Goal: Task Accomplishment & Management: Manage account settings

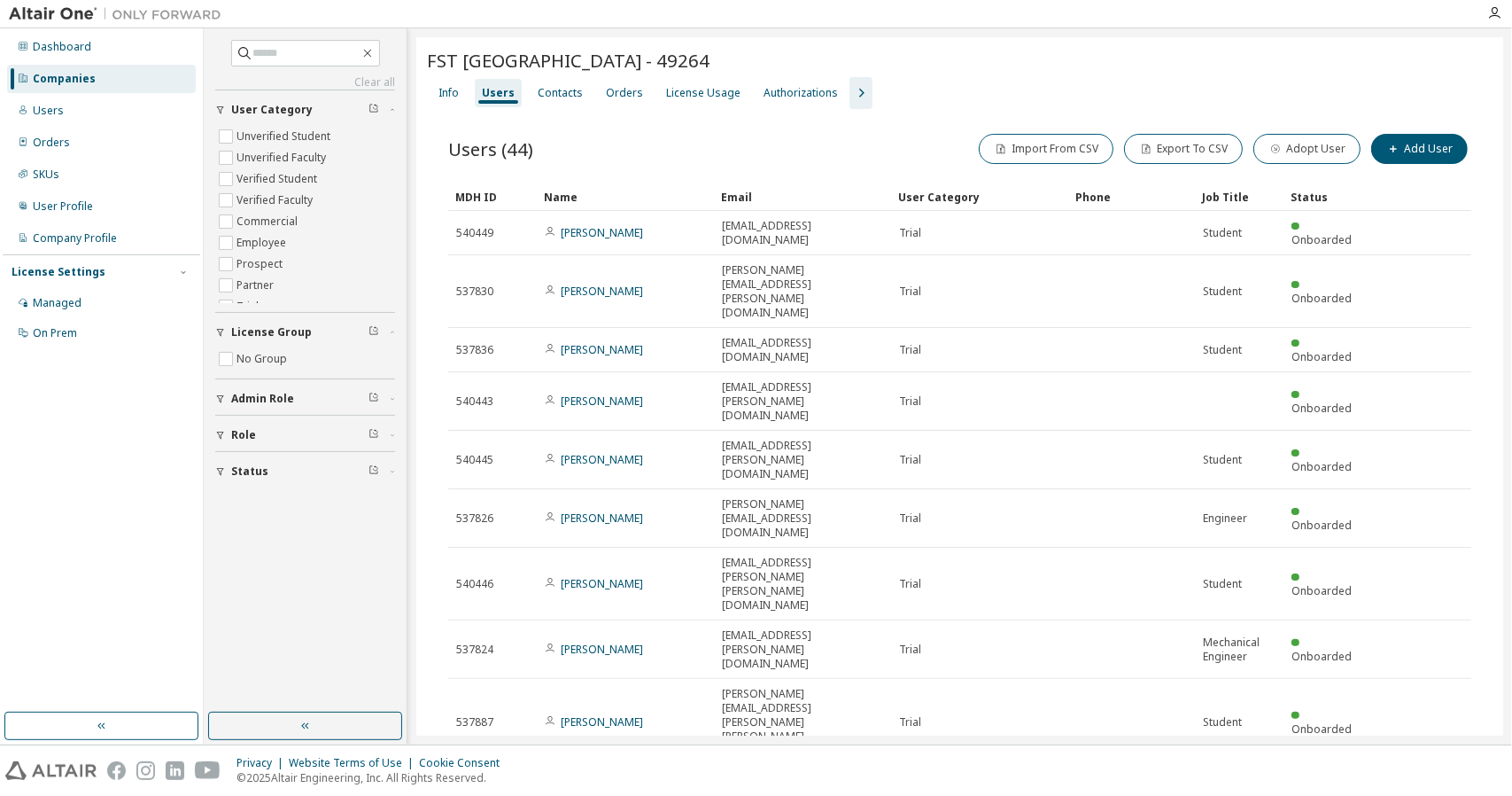
click at [90, 82] on div "Companies" at bounding box center [64, 79] width 63 height 14
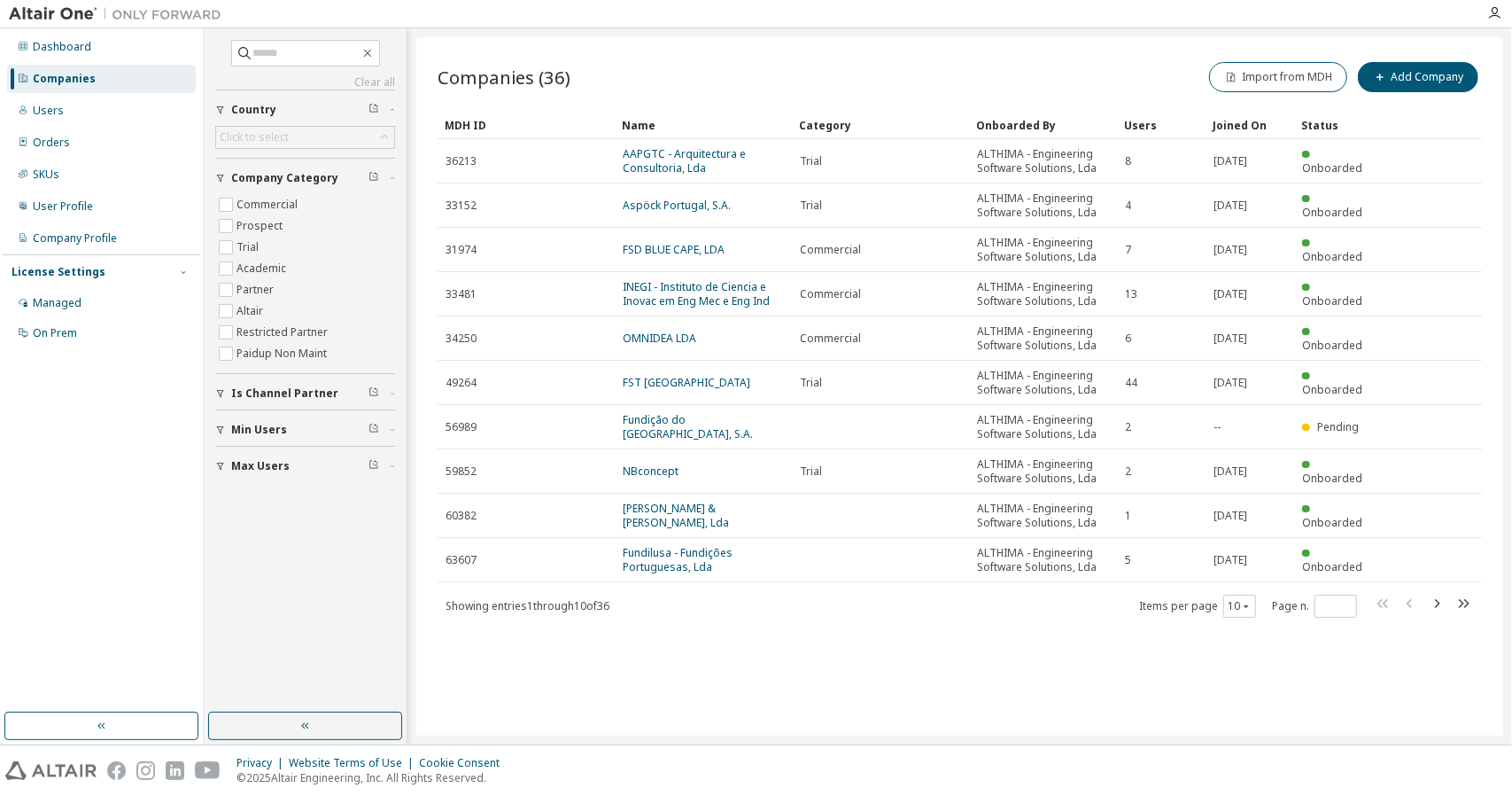
click at [782, 611] on div "Showing entries 1 through 10 of 36 Items per page 10 Page n. *" at bounding box center [960, 605] width 1044 height 26
click at [991, 676] on div "Companies (36) Import from MDH Add Company Clear Load Save Save As Field Operat…" at bounding box center [960, 386] width 1087 height 698
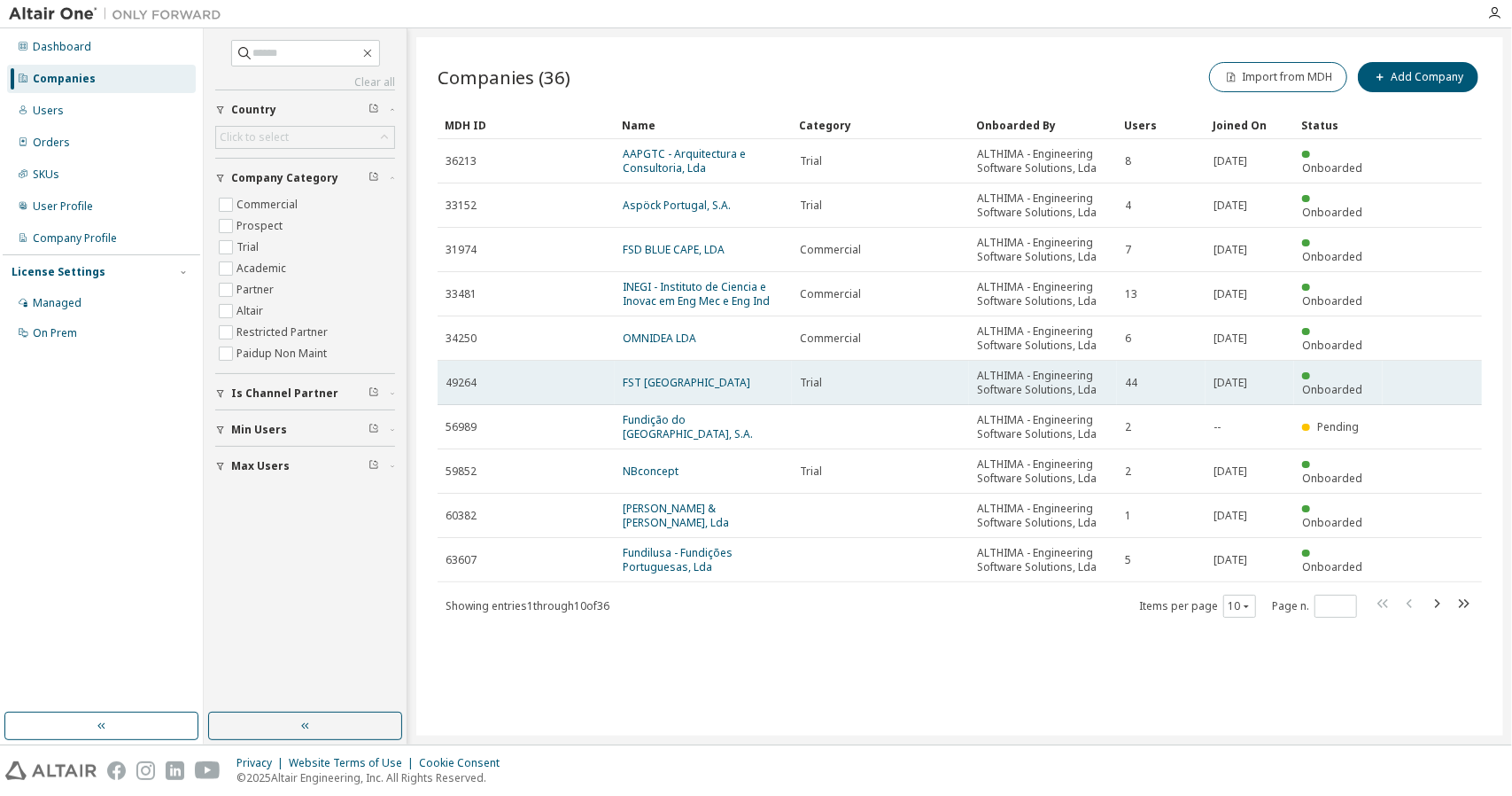
click at [650, 389] on link "FST [GEOGRAPHIC_DATA]" at bounding box center [686, 382] width 127 height 15
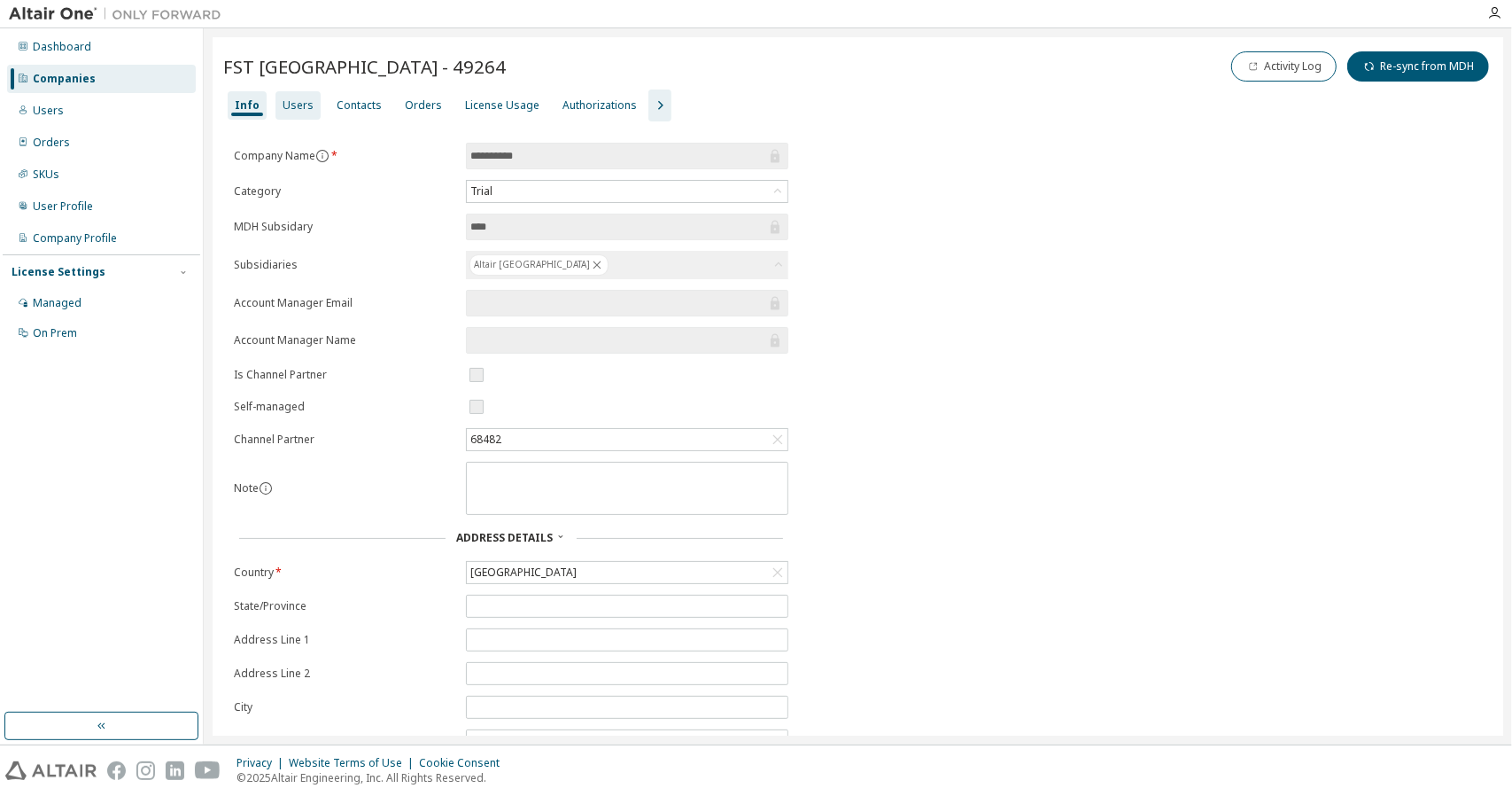
click at [298, 111] on div "Users" at bounding box center [298, 105] width 45 height 29
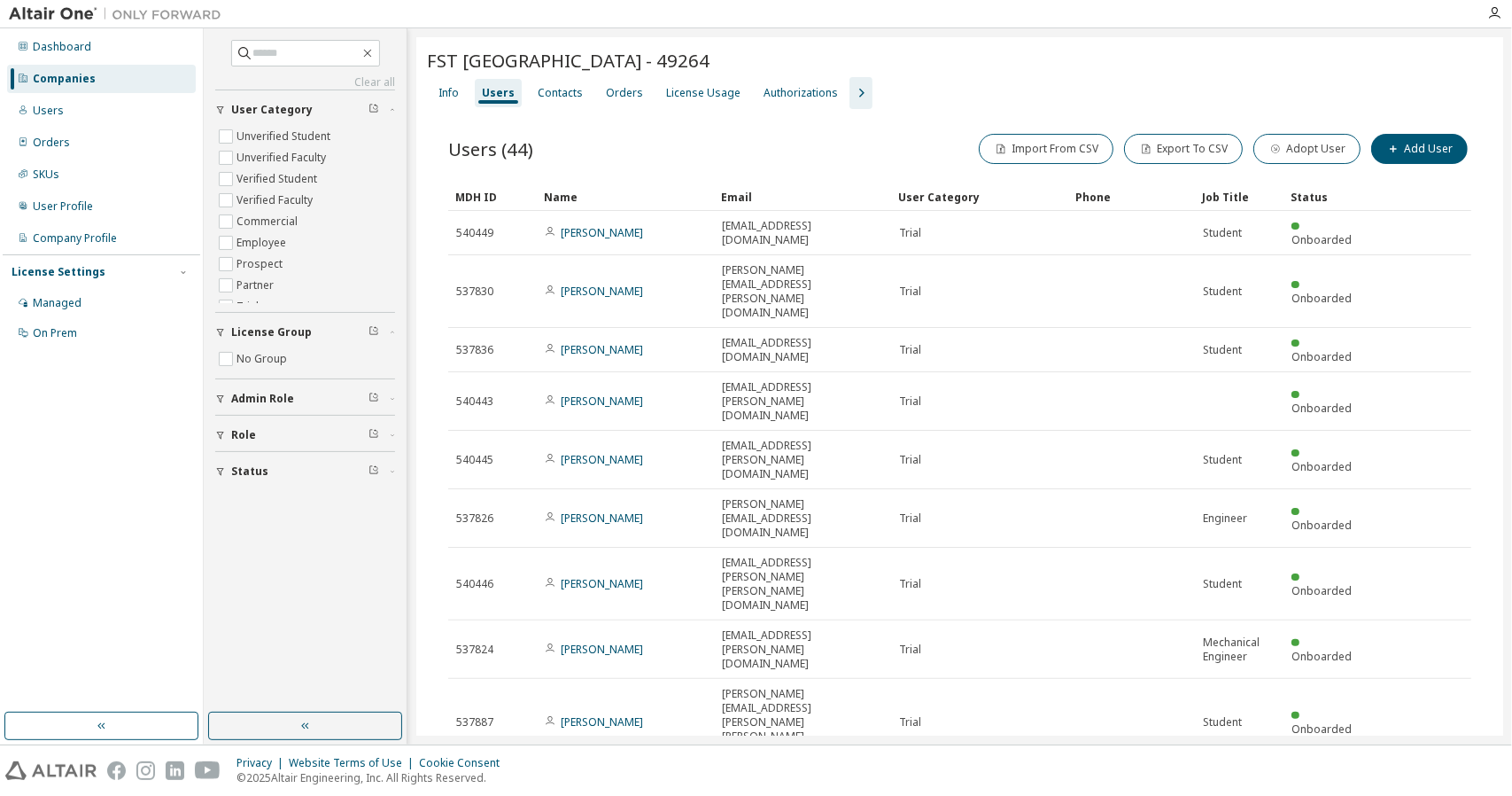
click at [759, 716] on div "FST LISBOA - 49264 Clear Load Save Save As Field Operator Value Select filter S…" at bounding box center [960, 477] width 1087 height 880
click at [891, 622] on div "FST LISBOA - 49264 Clear Load Save Save As Field Operator Value Select filter S…" at bounding box center [960, 477] width 1087 height 880
drag, startPoint x: 1238, startPoint y: 549, endPoint x: 1240, endPoint y: 561, distance: 12.2
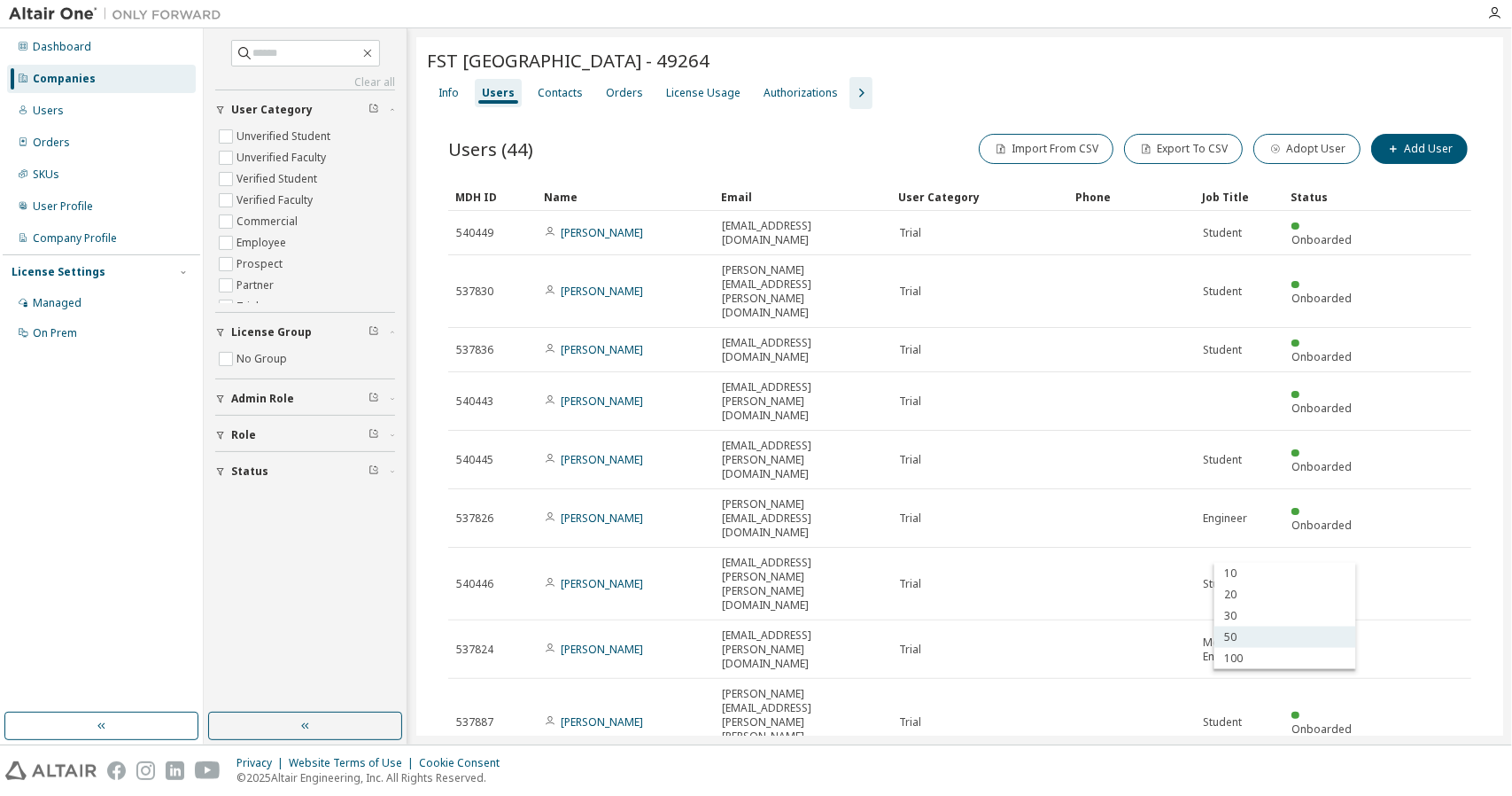
click at [1234, 637] on div "50" at bounding box center [1285, 637] width 142 height 21
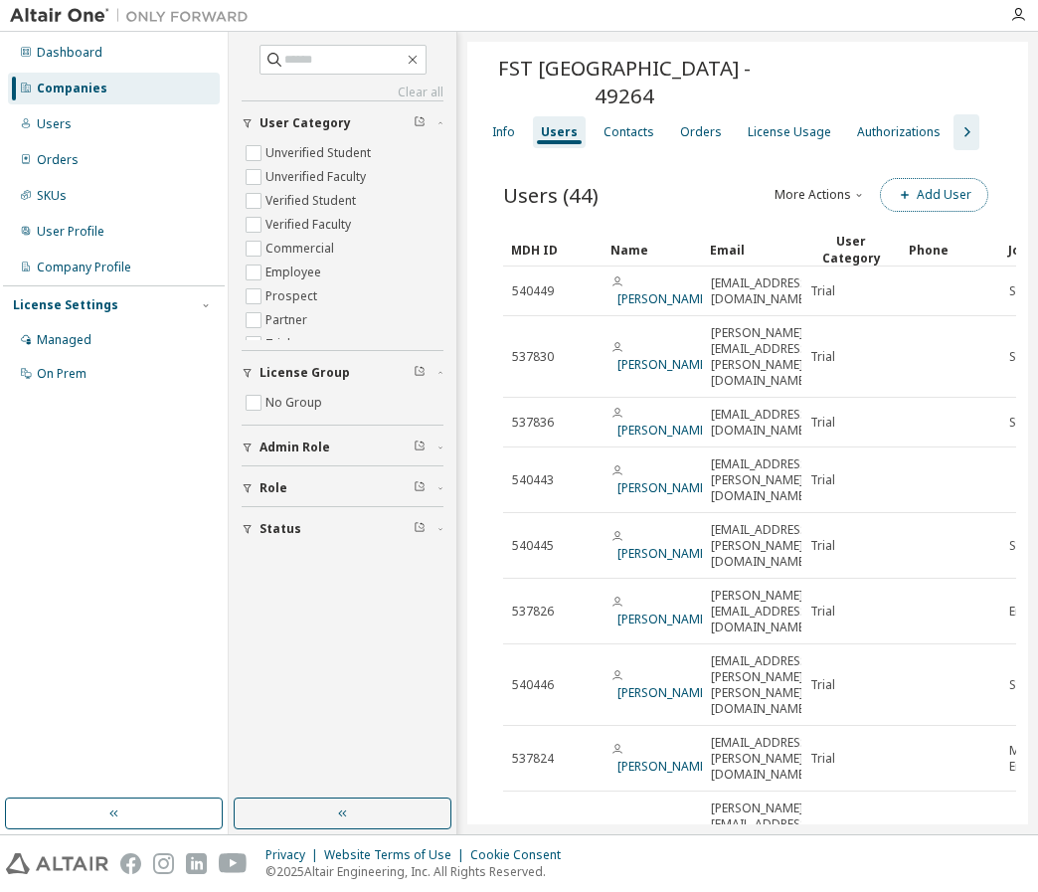
click at [924, 178] on button "Add User" at bounding box center [934, 195] width 108 height 34
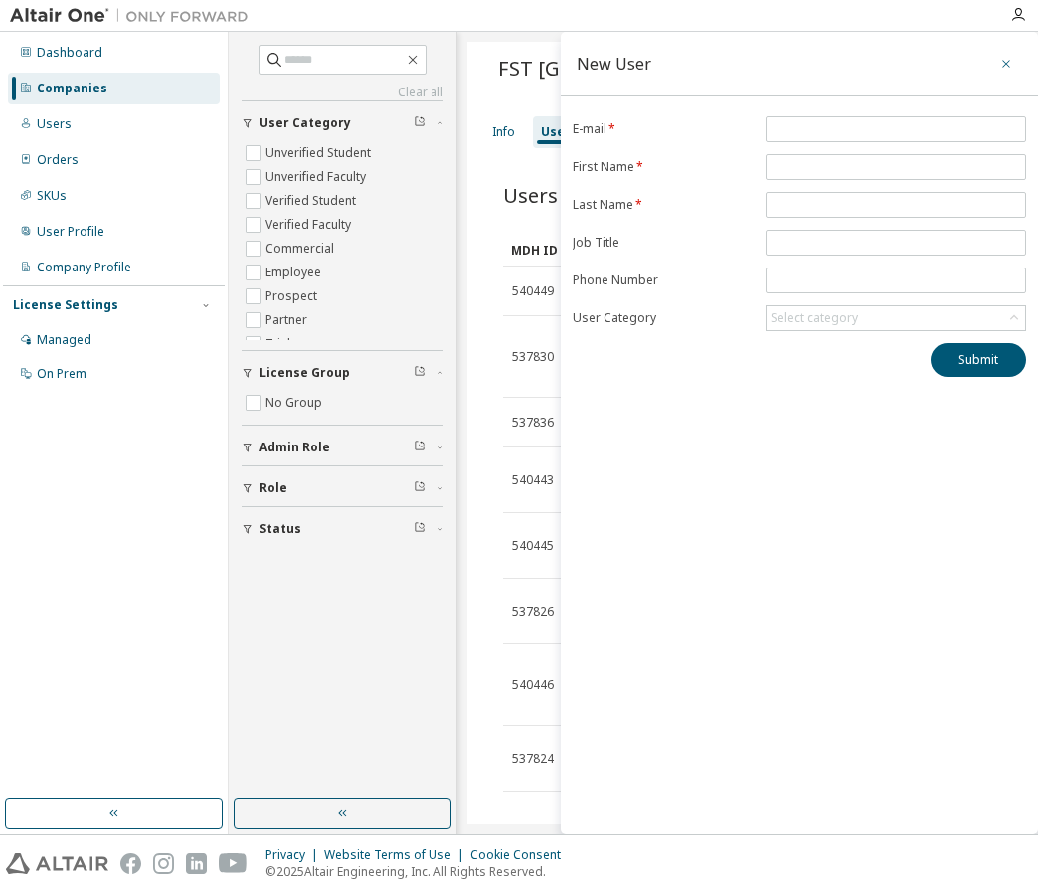
click at [1010, 59] on icon "button" at bounding box center [1006, 64] width 14 height 16
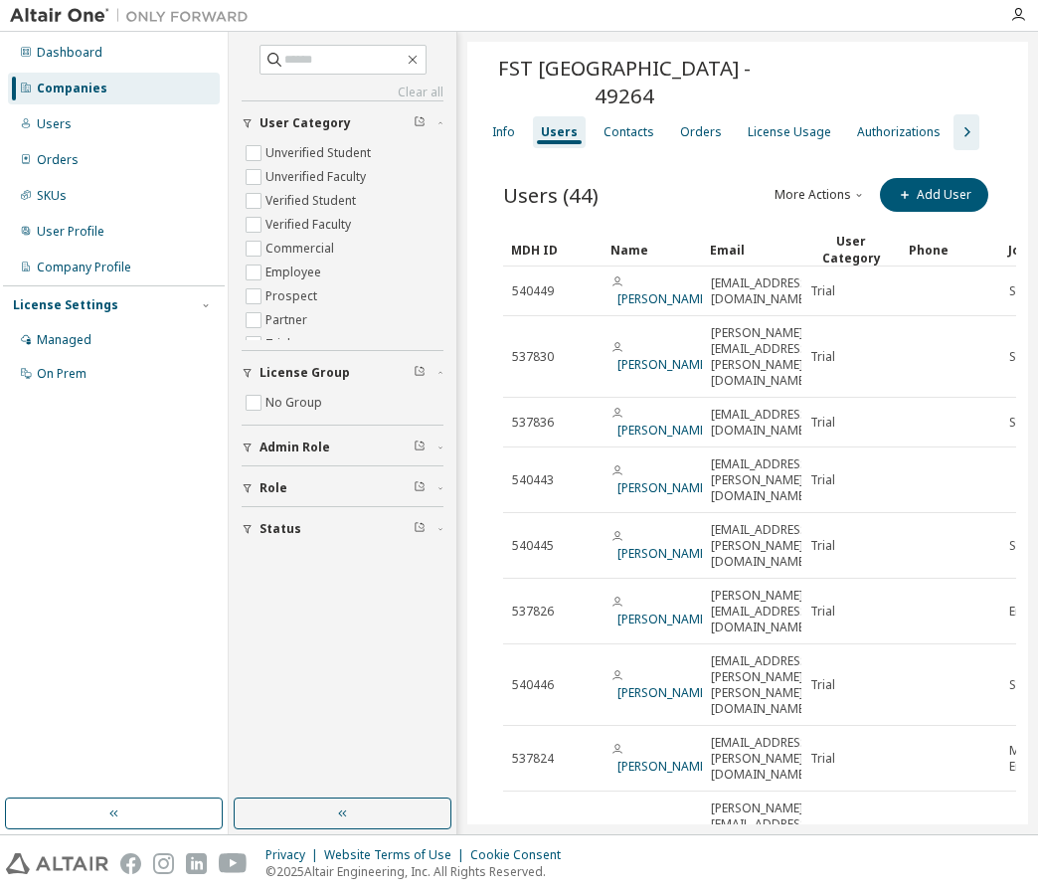
click at [808, 178] on button "More Actions" at bounding box center [819, 195] width 95 height 34
click at [821, 202] on div "Import From CSV" at bounding box center [836, 202] width 124 height 28
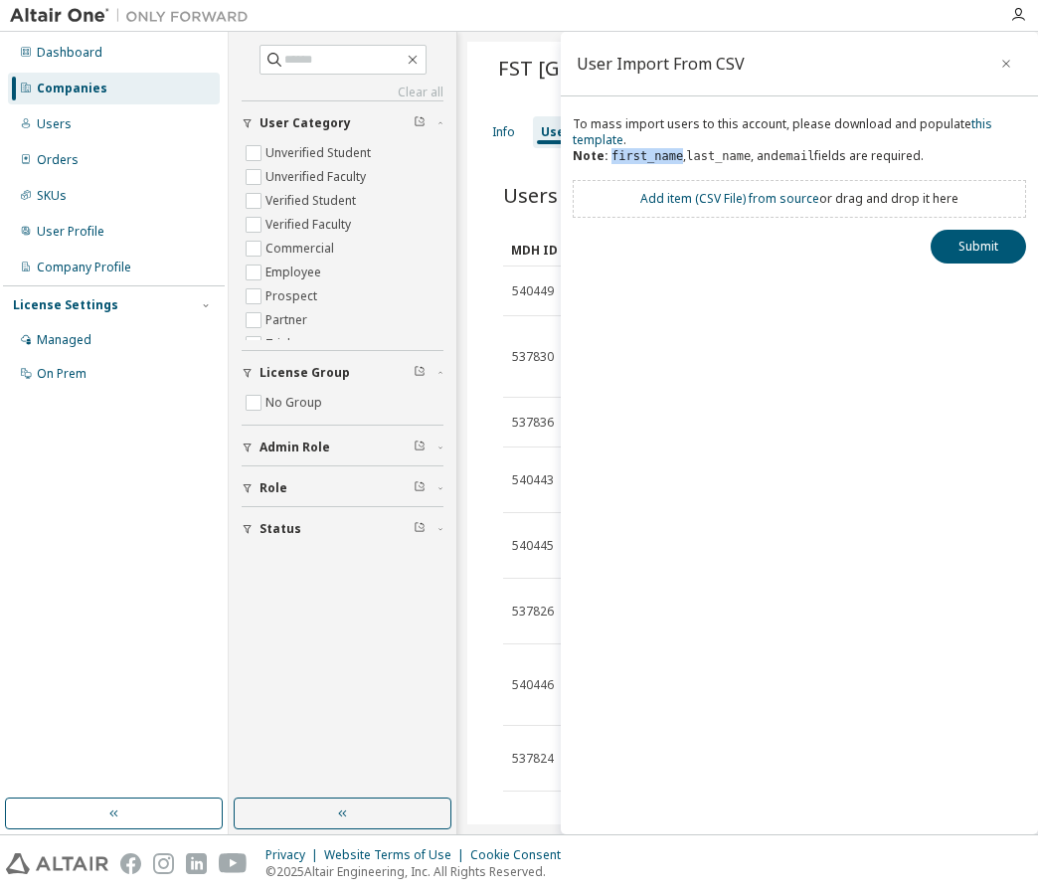
drag, startPoint x: 673, startPoint y: 154, endPoint x: 609, endPoint y: 158, distance: 63.7
click at [611, 158] on code "first_name" at bounding box center [647, 156] width 72 height 14
copy code "first_name"
drag, startPoint x: 686, startPoint y: 157, endPoint x: 696, endPoint y: 156, distance: 10.0
click at [686, 157] on code "last_name" at bounding box center [718, 156] width 65 height 14
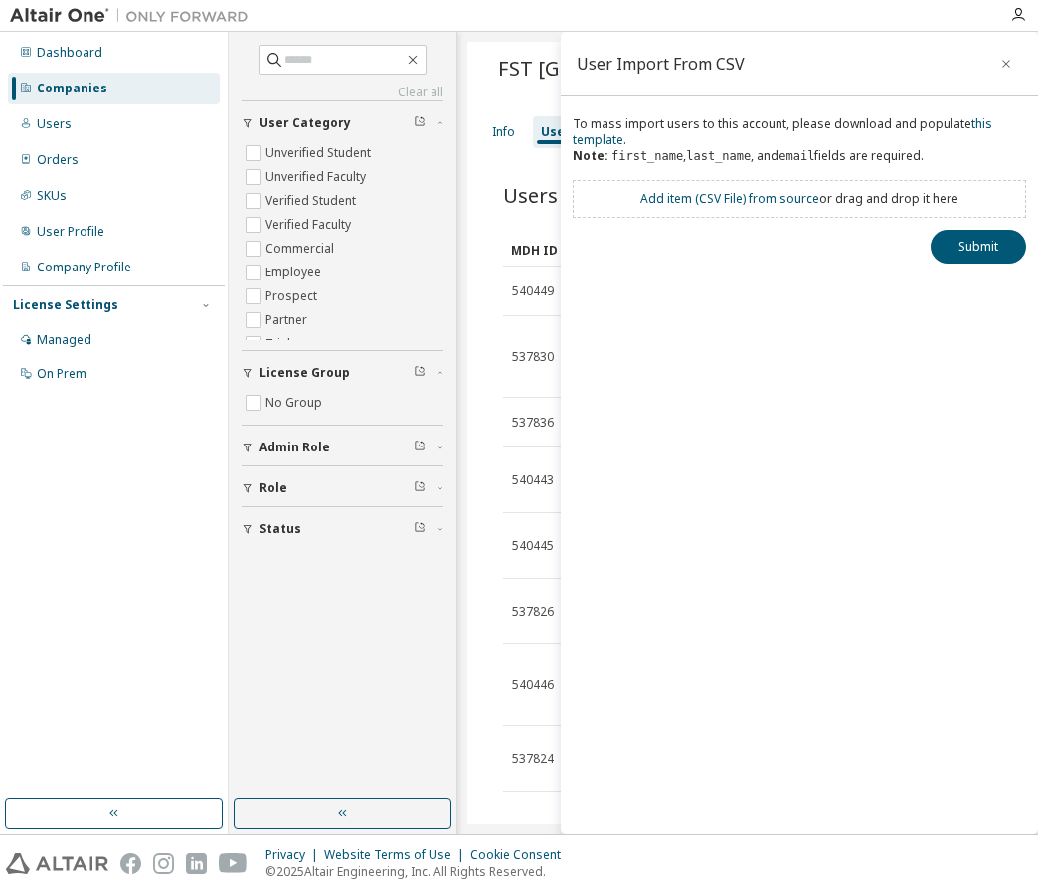
click at [736, 154] on code "last_name" at bounding box center [718, 156] width 65 height 14
drag, startPoint x: 738, startPoint y: 154, endPoint x: 680, endPoint y: 154, distance: 57.7
click at [686, 154] on code "last_name" at bounding box center [718, 156] width 65 height 14
copy code "last_name"
click at [814, 160] on div "To mass import users to this account, please download and populate this templat…" at bounding box center [799, 148] width 453 height 64
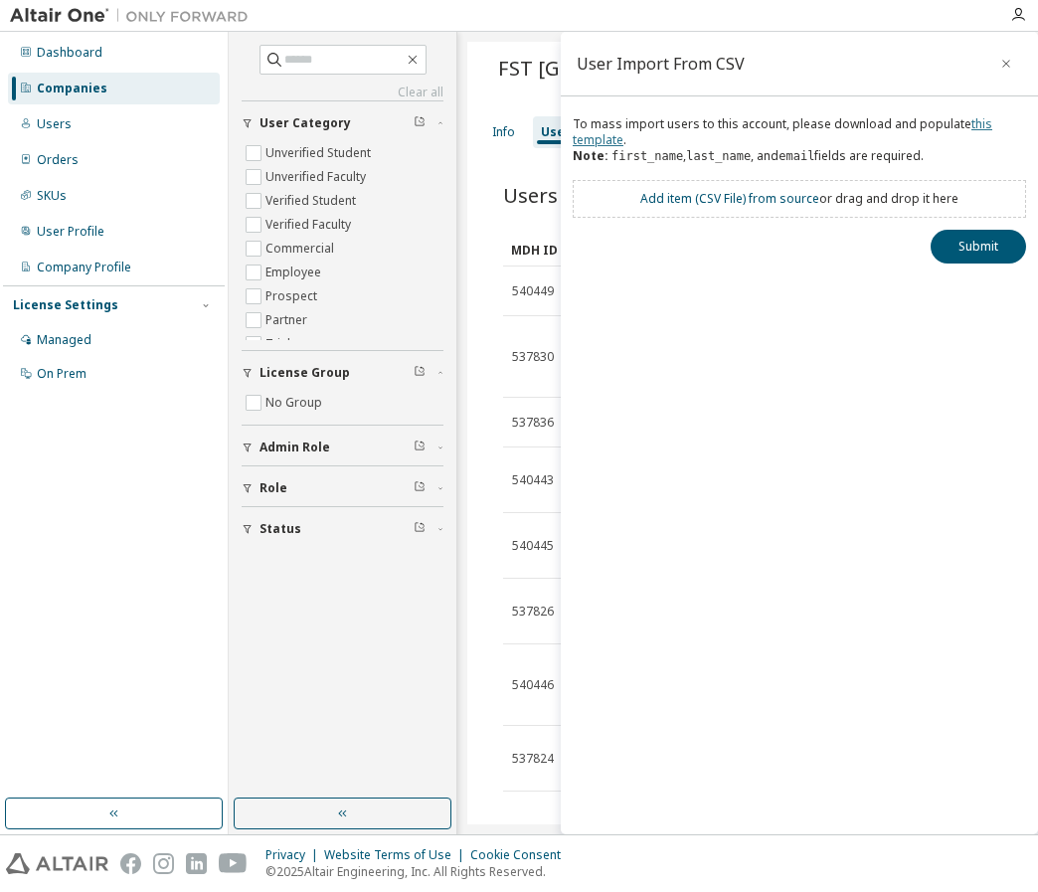
click at [976, 122] on link "this template" at bounding box center [782, 131] width 419 height 33
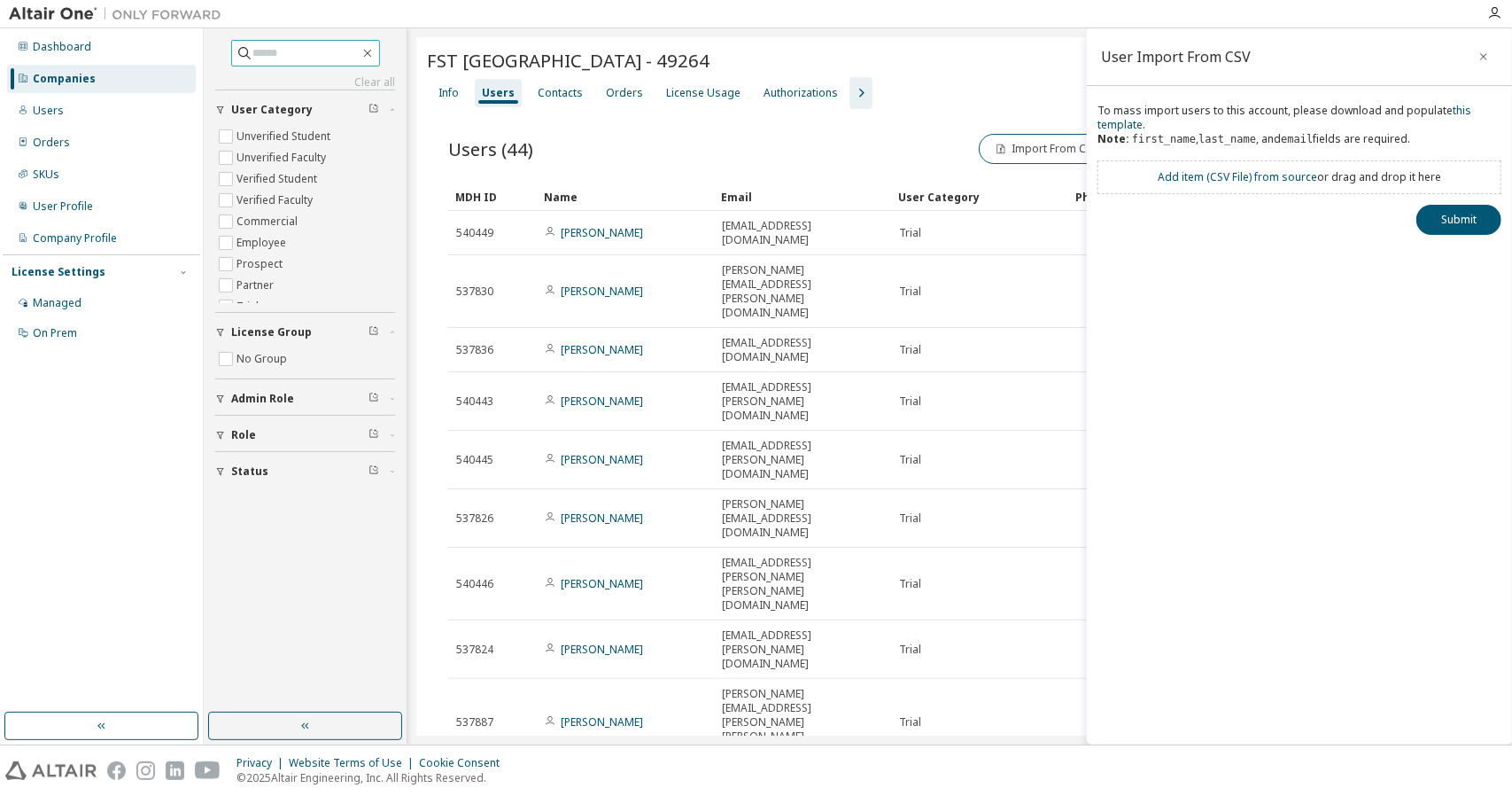
click at [296, 53] on input "text" at bounding box center [306, 53] width 106 height 18
type input "*"
type input "*******"
click at [86, 77] on div "Companies" at bounding box center [64, 79] width 63 height 14
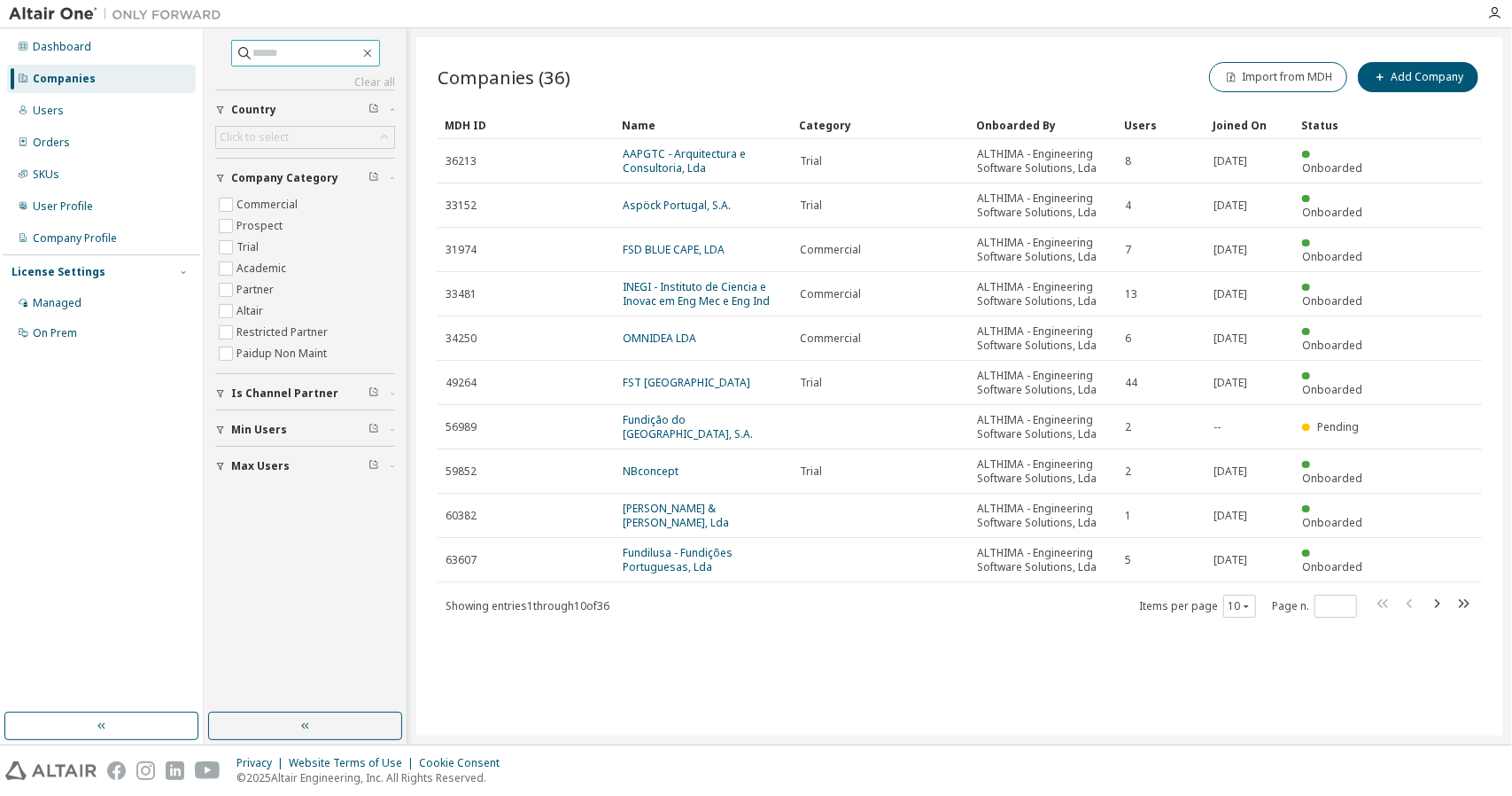
click at [253, 56] on input "text" at bounding box center [306, 53] width 106 height 18
click at [260, 57] on input "*******" at bounding box center [306, 53] width 106 height 18
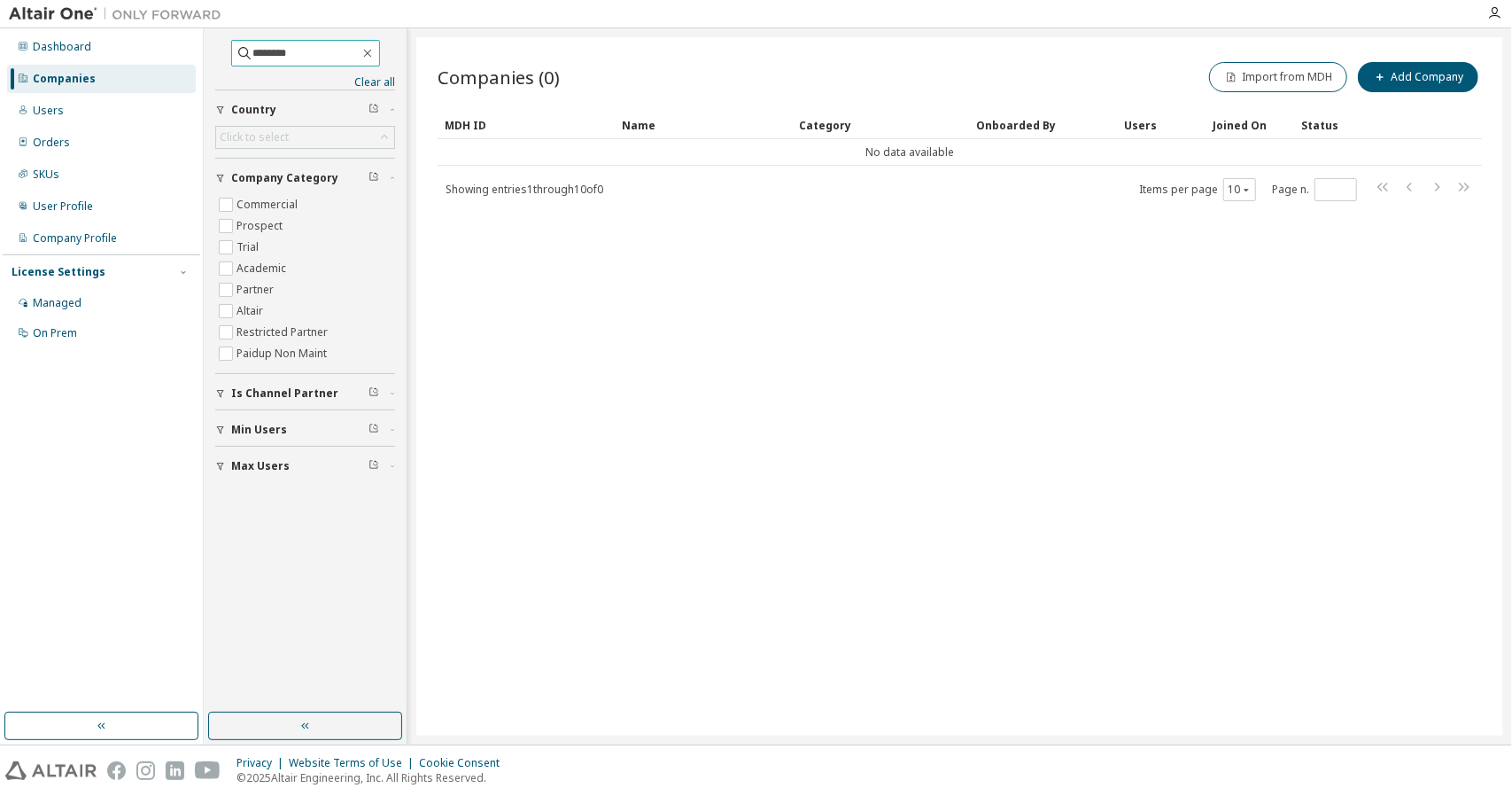
drag, startPoint x: 291, startPoint y: 53, endPoint x: 0, endPoint y: 86, distance: 292.9
click at [187, 62] on div "Dashboard Companies Users Orders SKUs User Profile Company Profile License Sett…" at bounding box center [756, 386] width 1512 height 716
paste input "**********"
type input "**********"
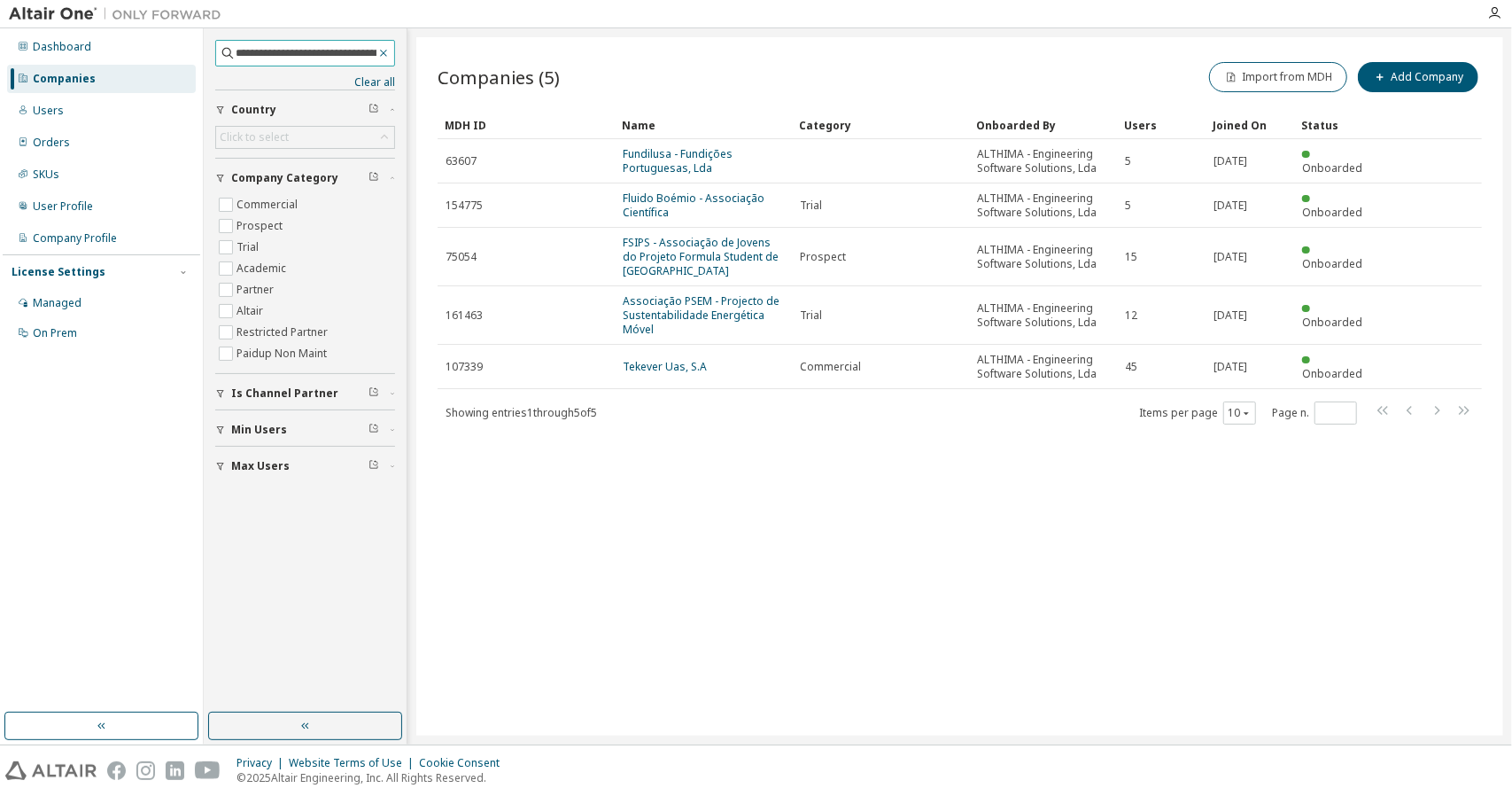
click at [386, 52] on icon "button" at bounding box center [383, 53] width 12 height 14
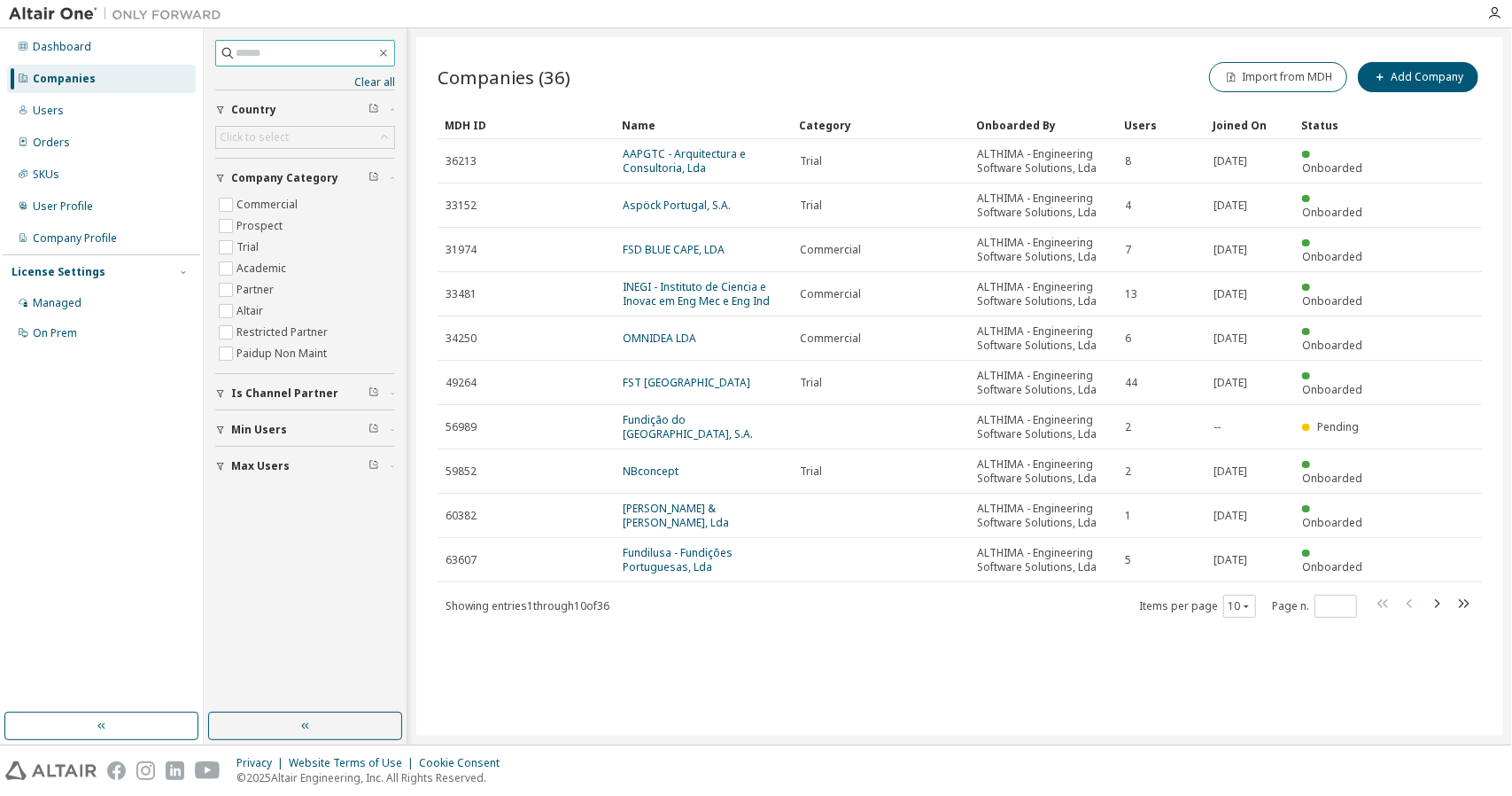
click at [306, 62] on span at bounding box center [306, 53] width 180 height 27
click at [303, 61] on input "text" at bounding box center [306, 53] width 141 height 18
type input "****"
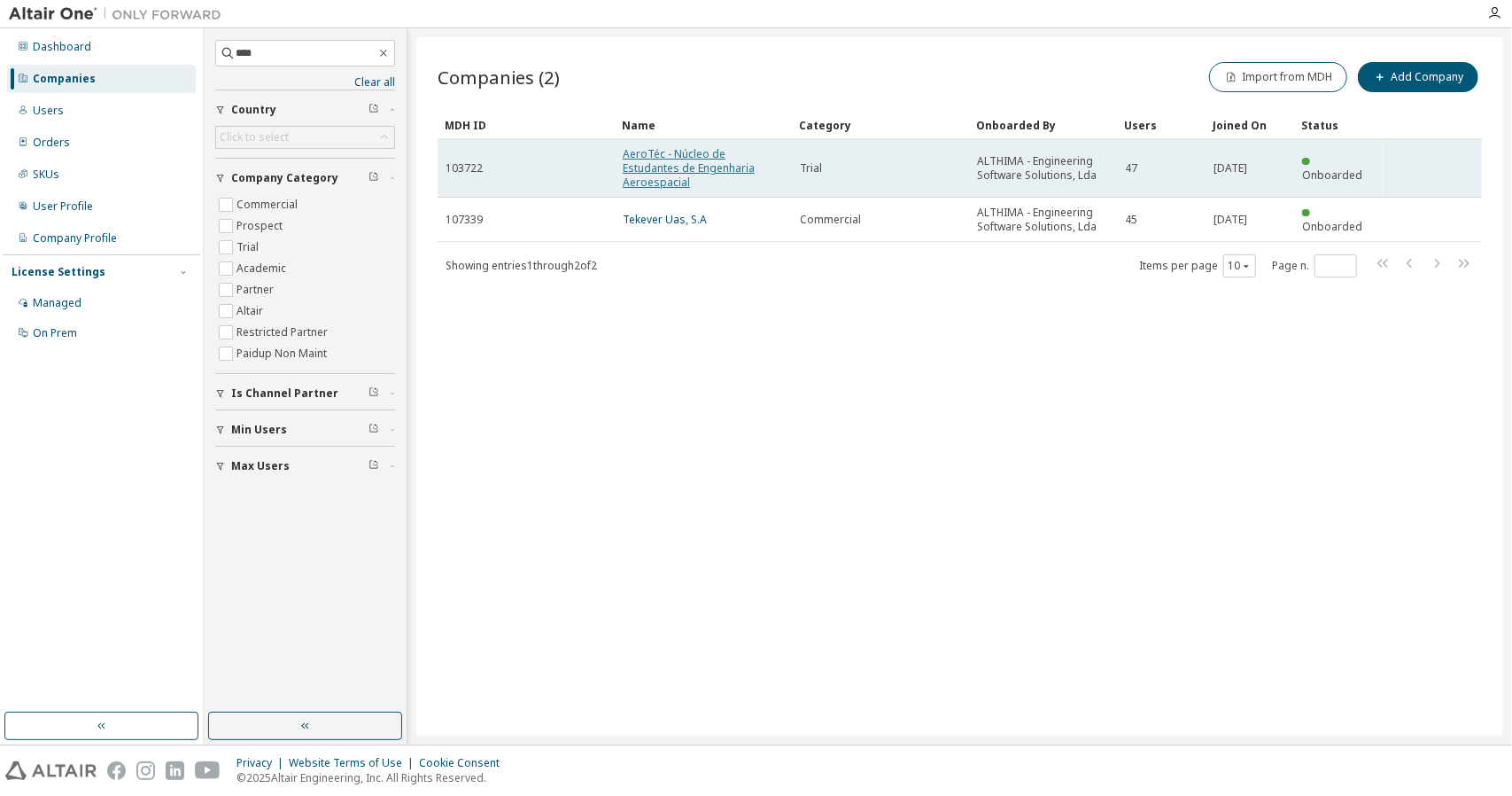
click at [714, 156] on link "AeroTéc - Núcleo de Estudantes de Engenharia Aeroespacial" at bounding box center [689, 168] width 132 height 44
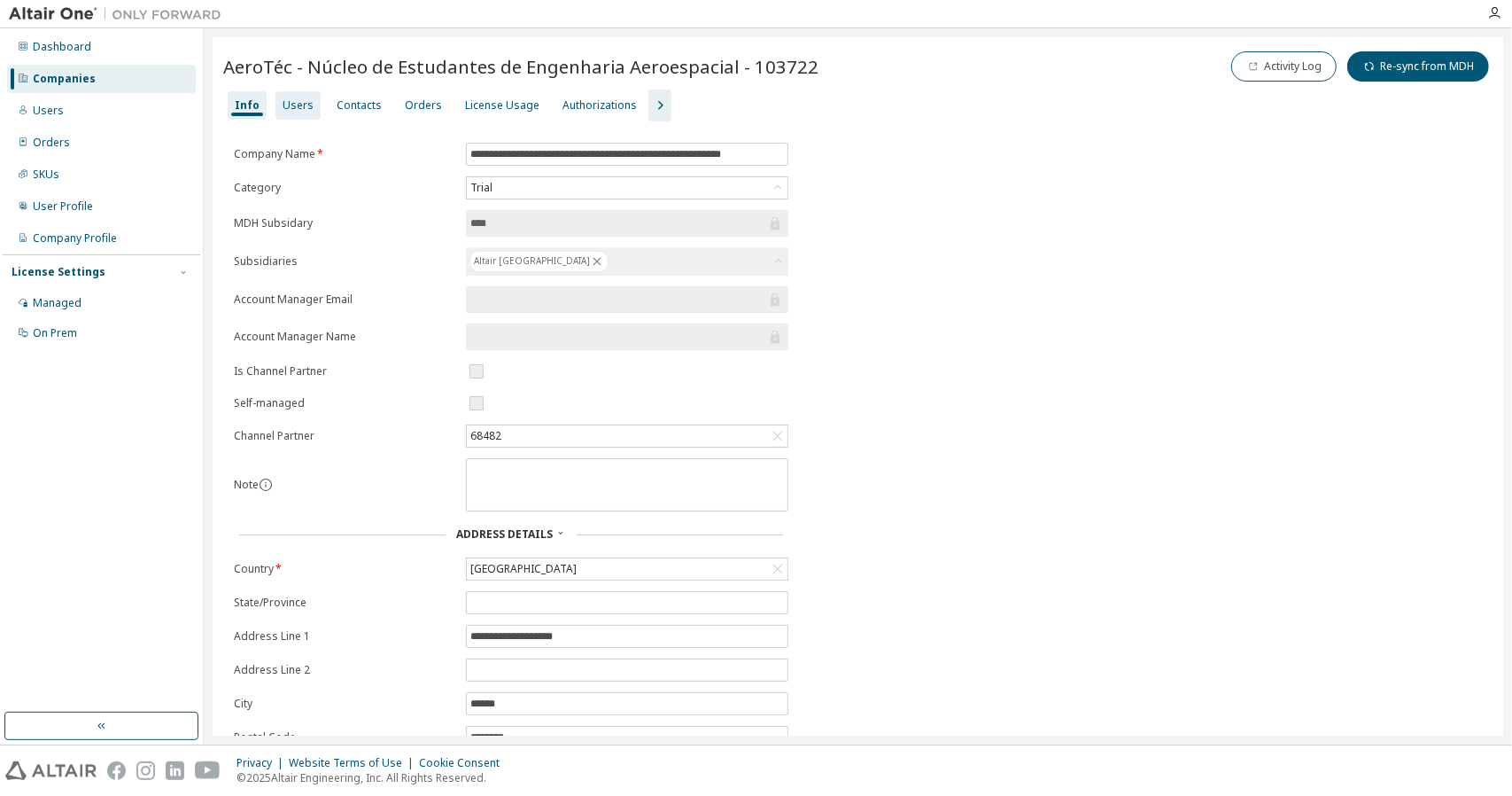
click at [306, 107] on div "Users" at bounding box center [298, 105] width 31 height 14
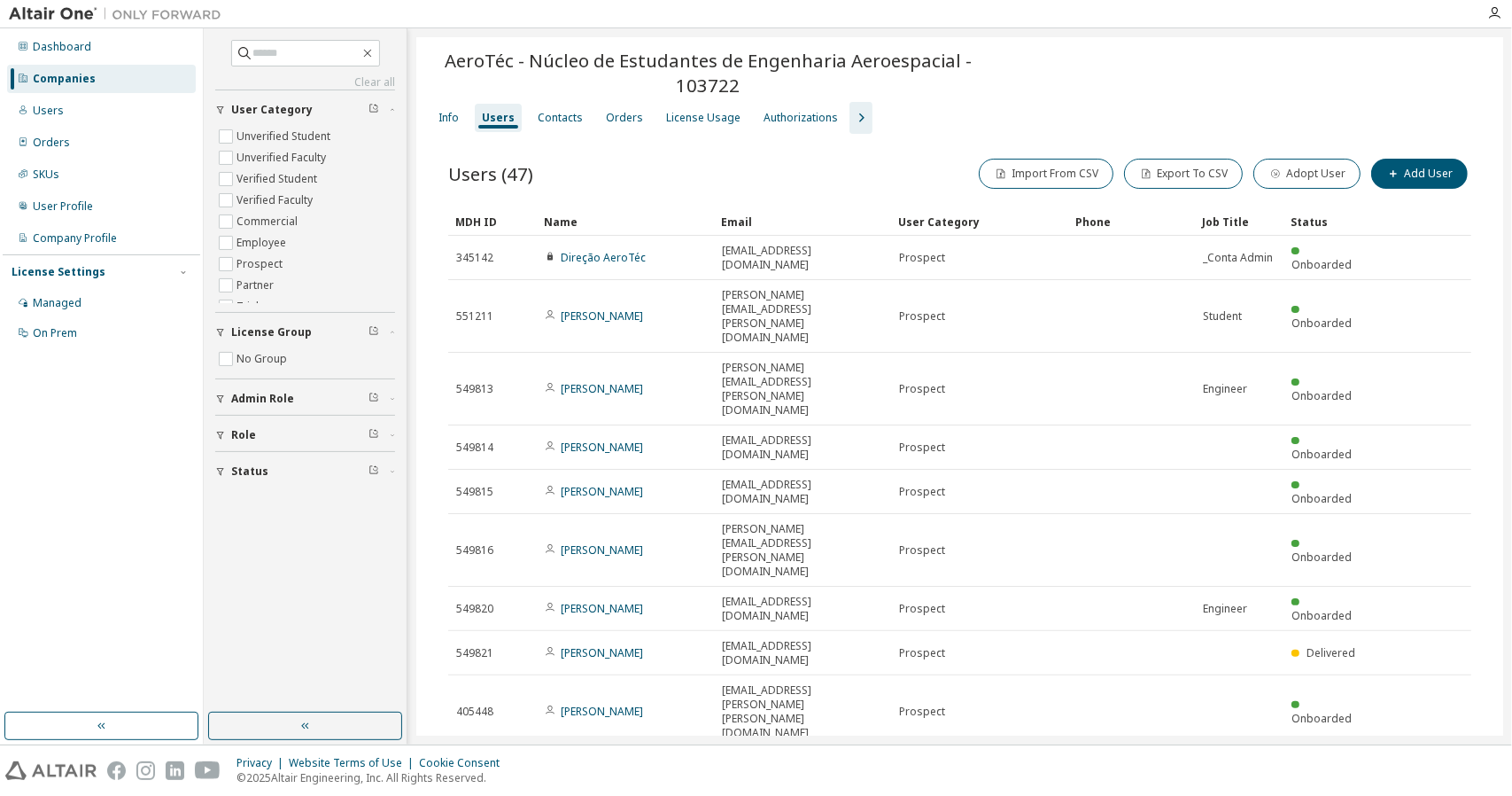
click at [1247, 652] on div "50" at bounding box center [1285, 648] width 142 height 21
click at [328, 60] on input "text" at bounding box center [306, 53] width 106 height 18
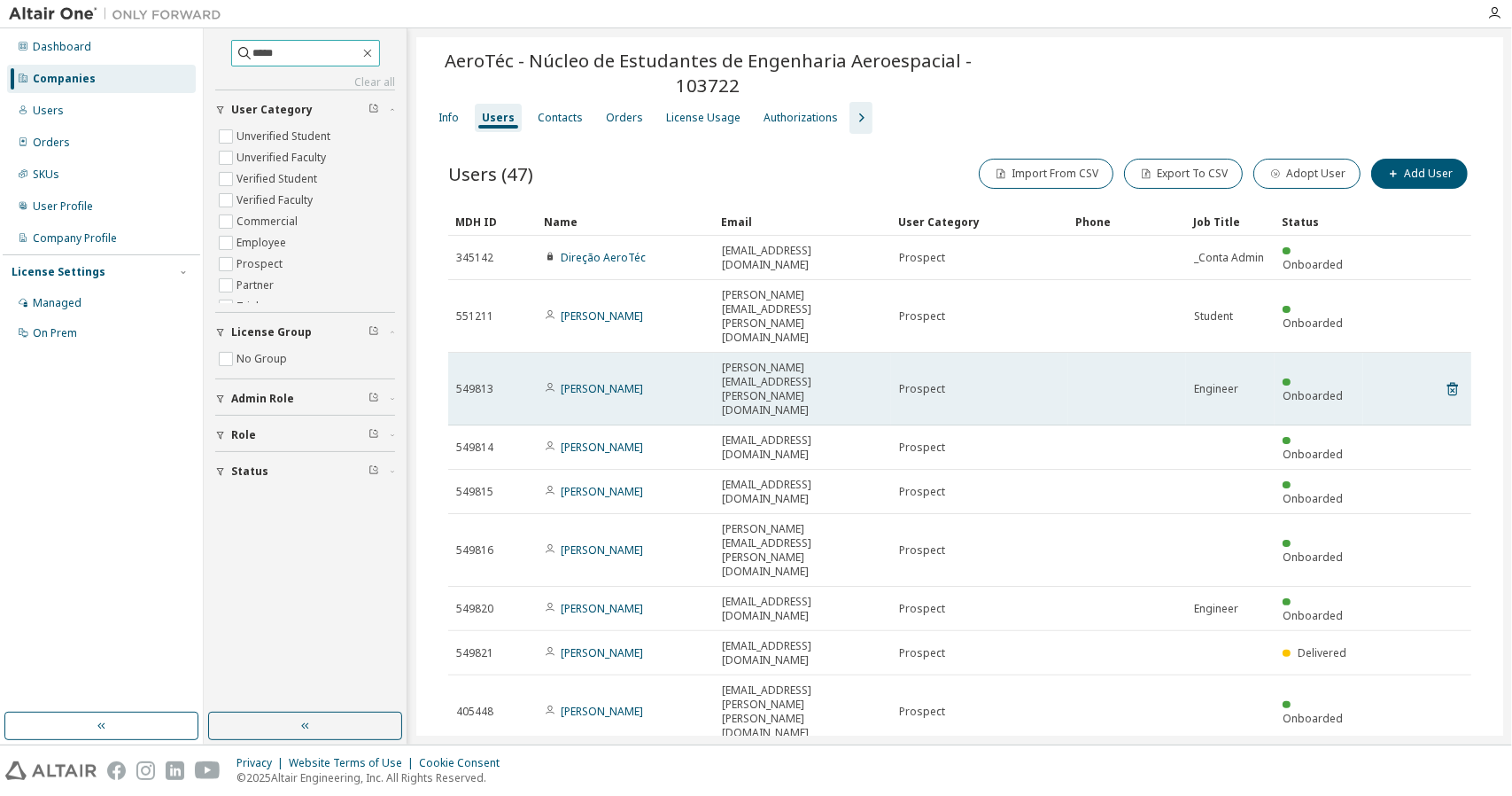
type input "*****"
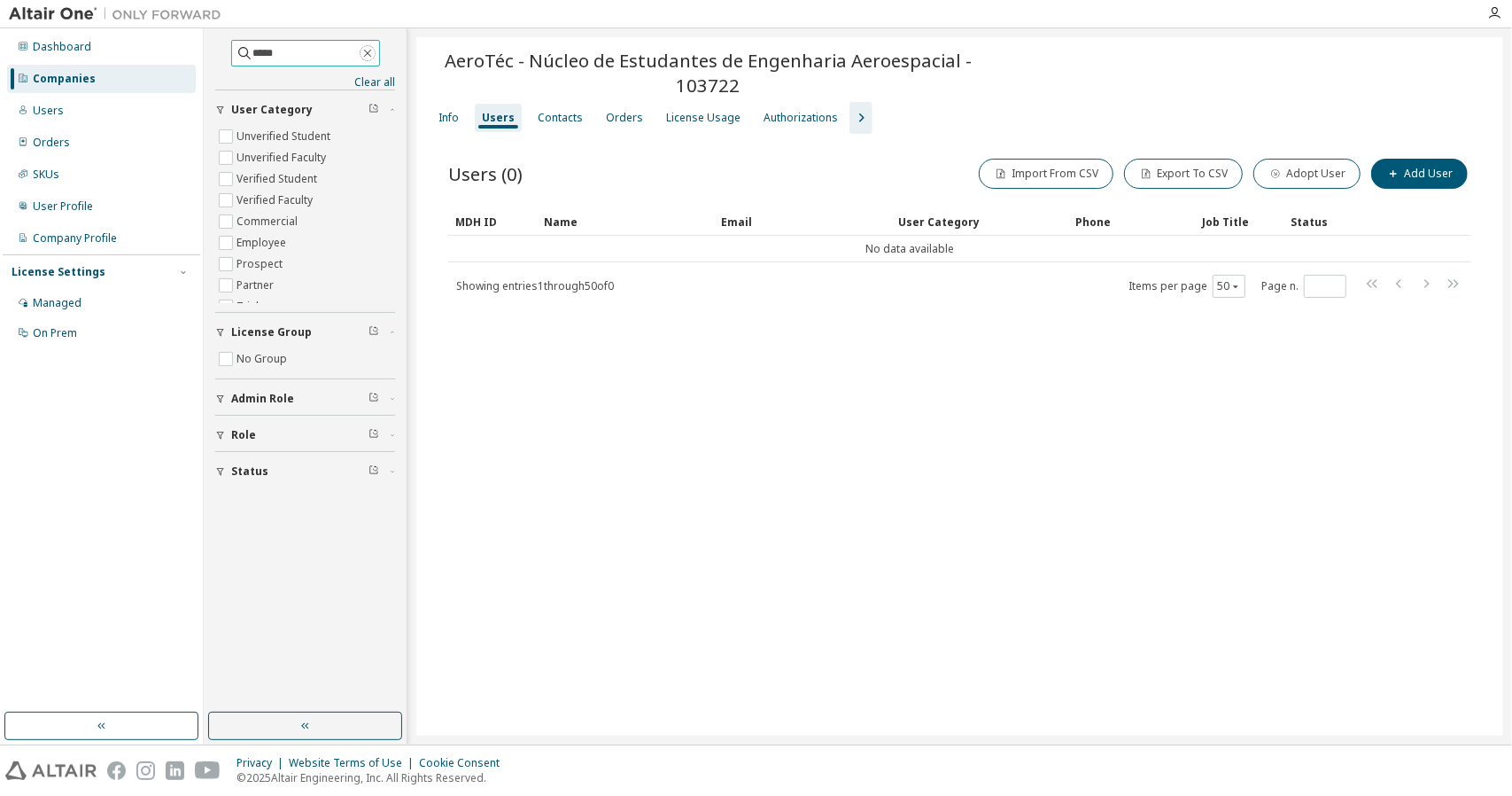
drag, startPoint x: 384, startPoint y: 53, endPoint x: 294, endPoint y: 65, distance: 90.8
click at [374, 53] on icon "button" at bounding box center [368, 53] width 14 height 14
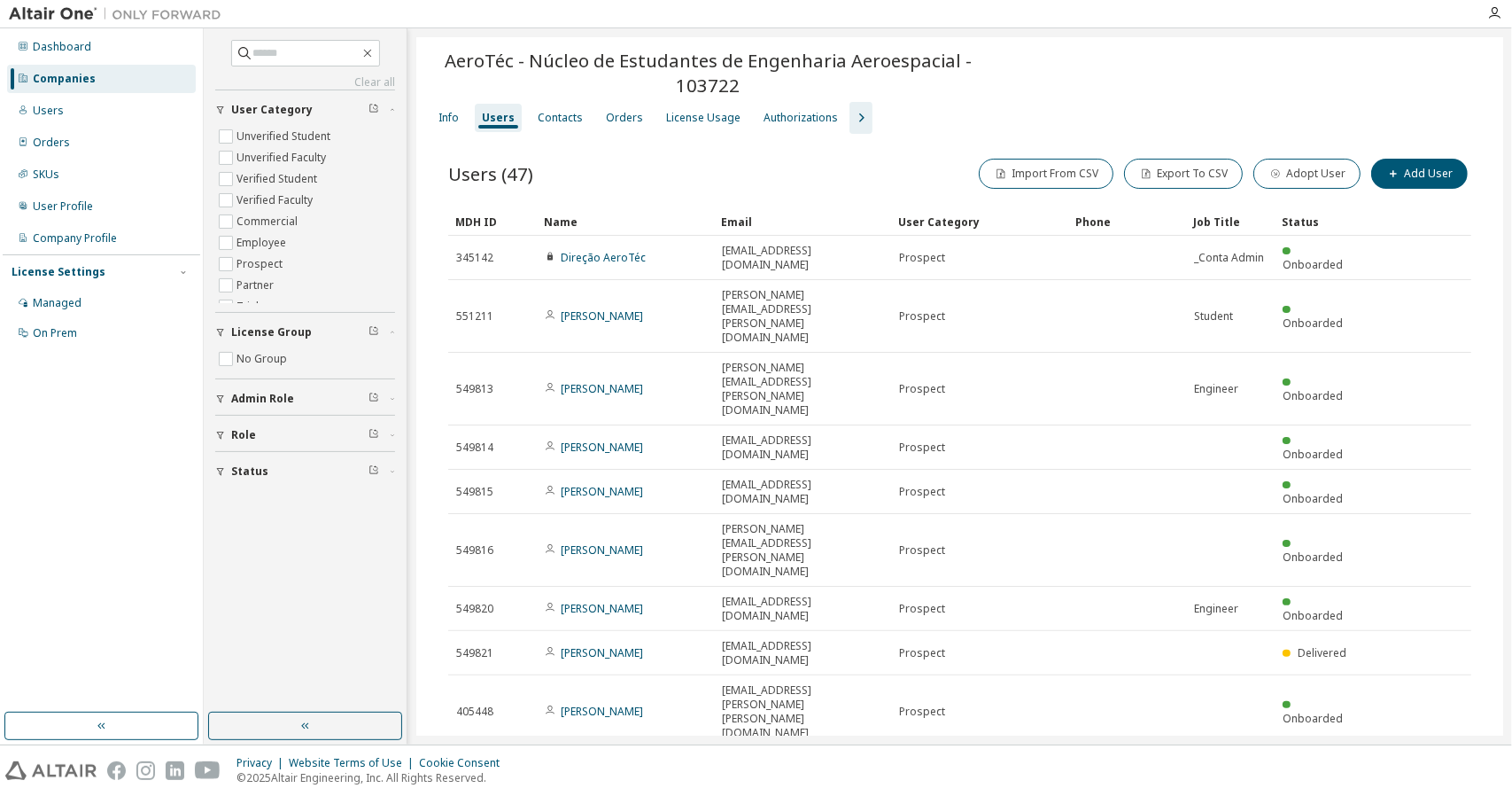
click at [98, 86] on div "Companies" at bounding box center [102, 79] width 189 height 29
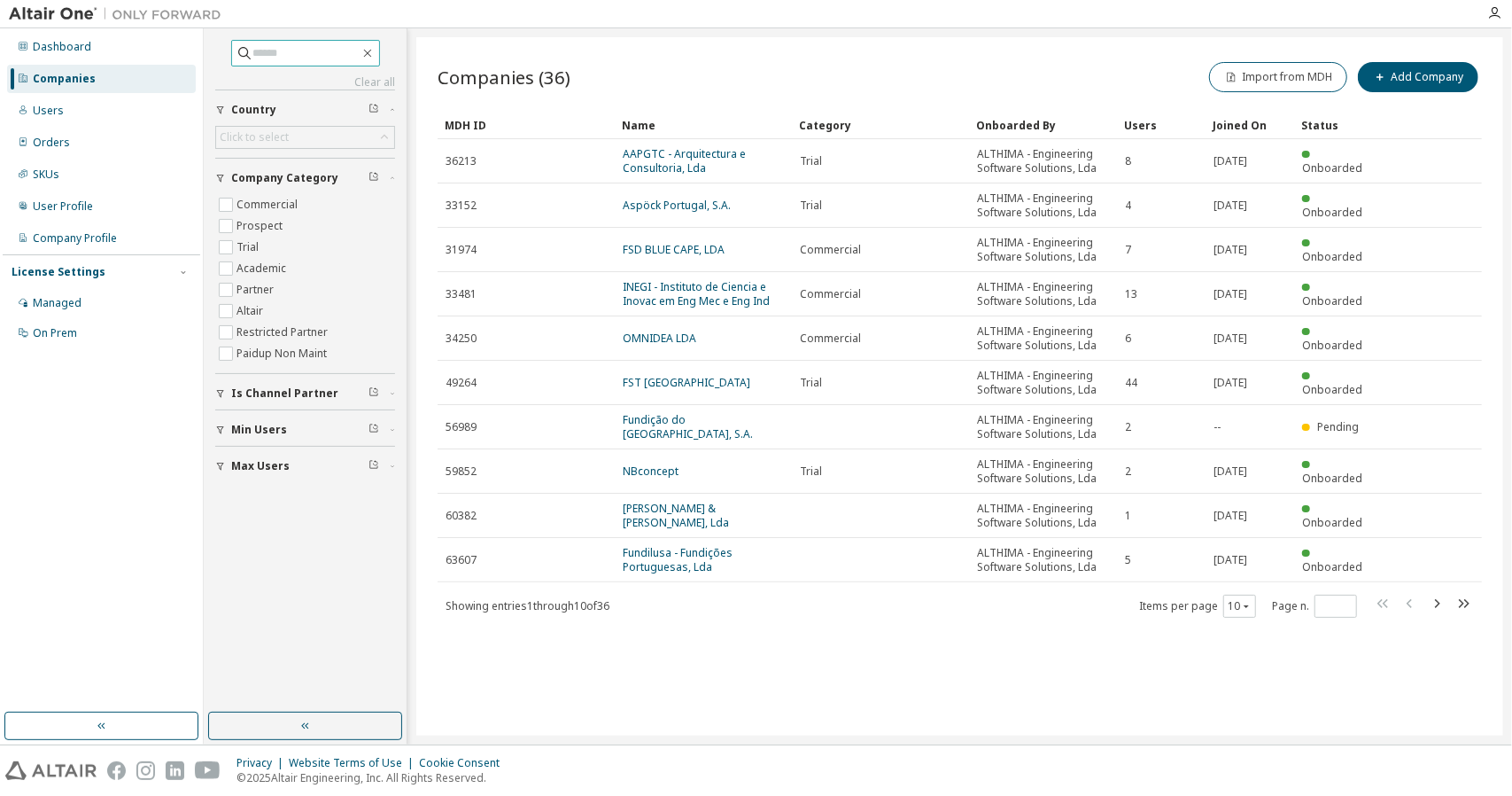
click at [264, 51] on input "text" at bounding box center [306, 53] width 106 height 18
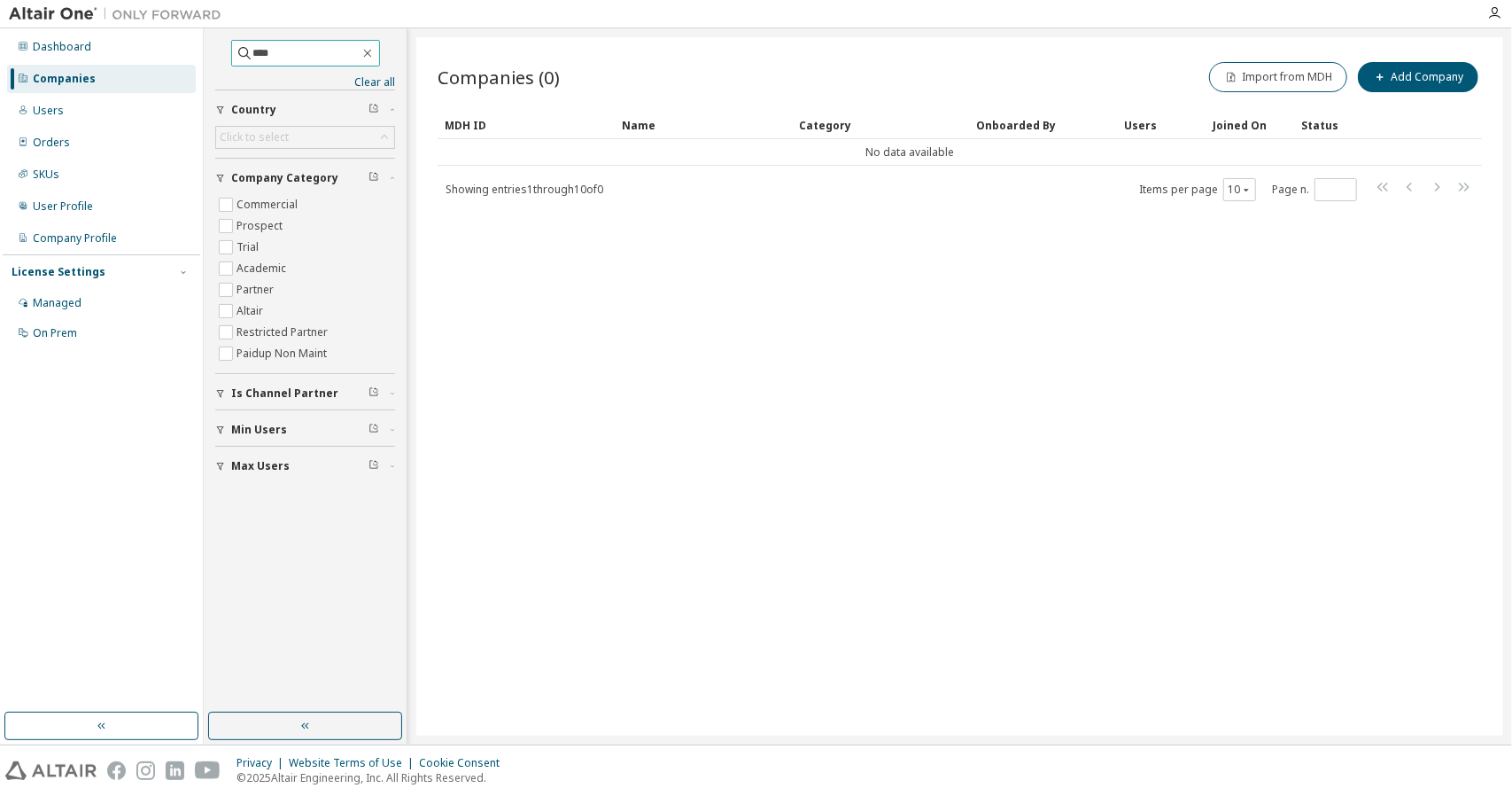
type input "****"
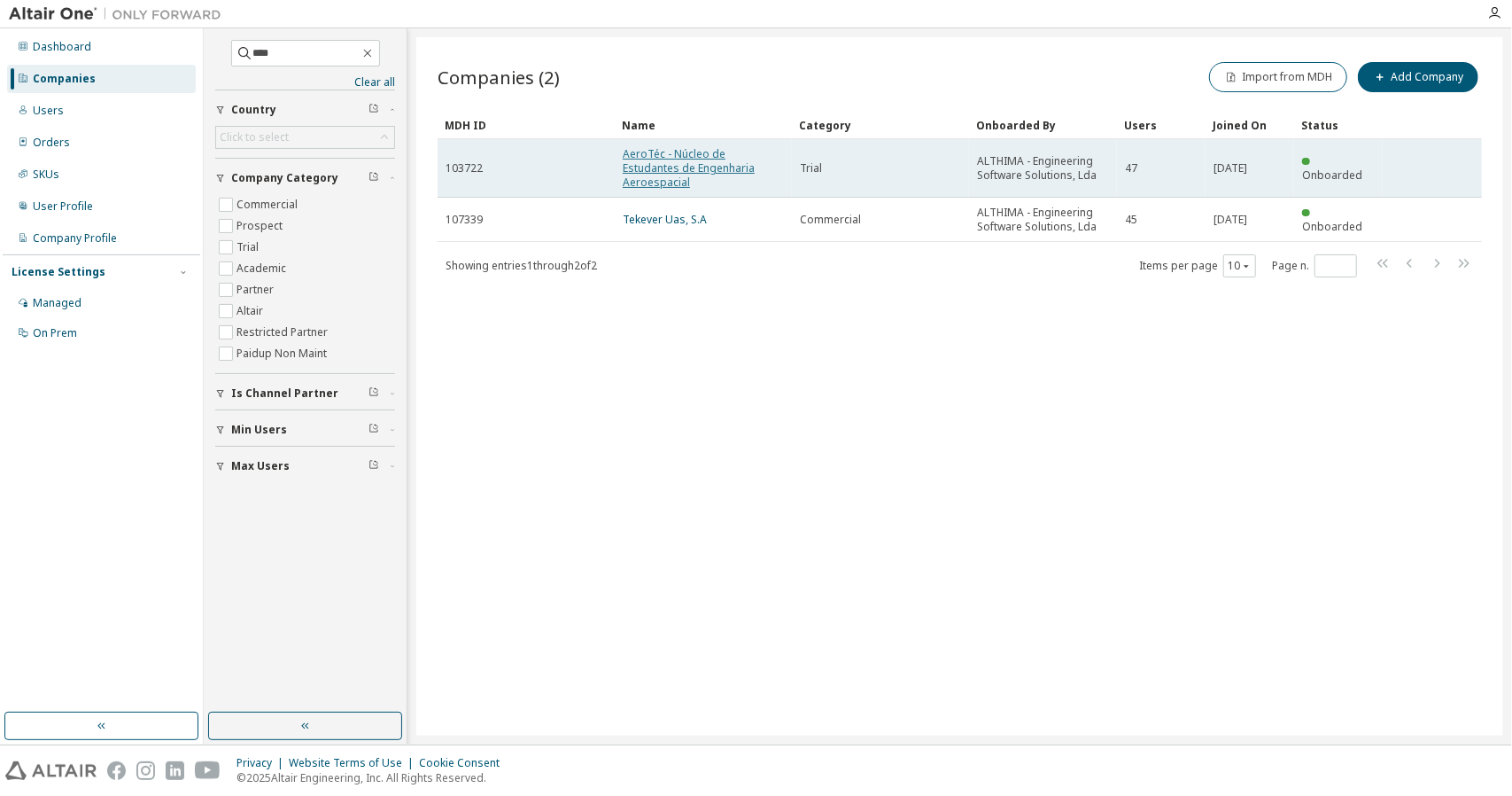
click at [643, 152] on link "AeroTéc - Núcleo de Estudantes de Engenharia Aeroespacial" at bounding box center [689, 168] width 132 height 44
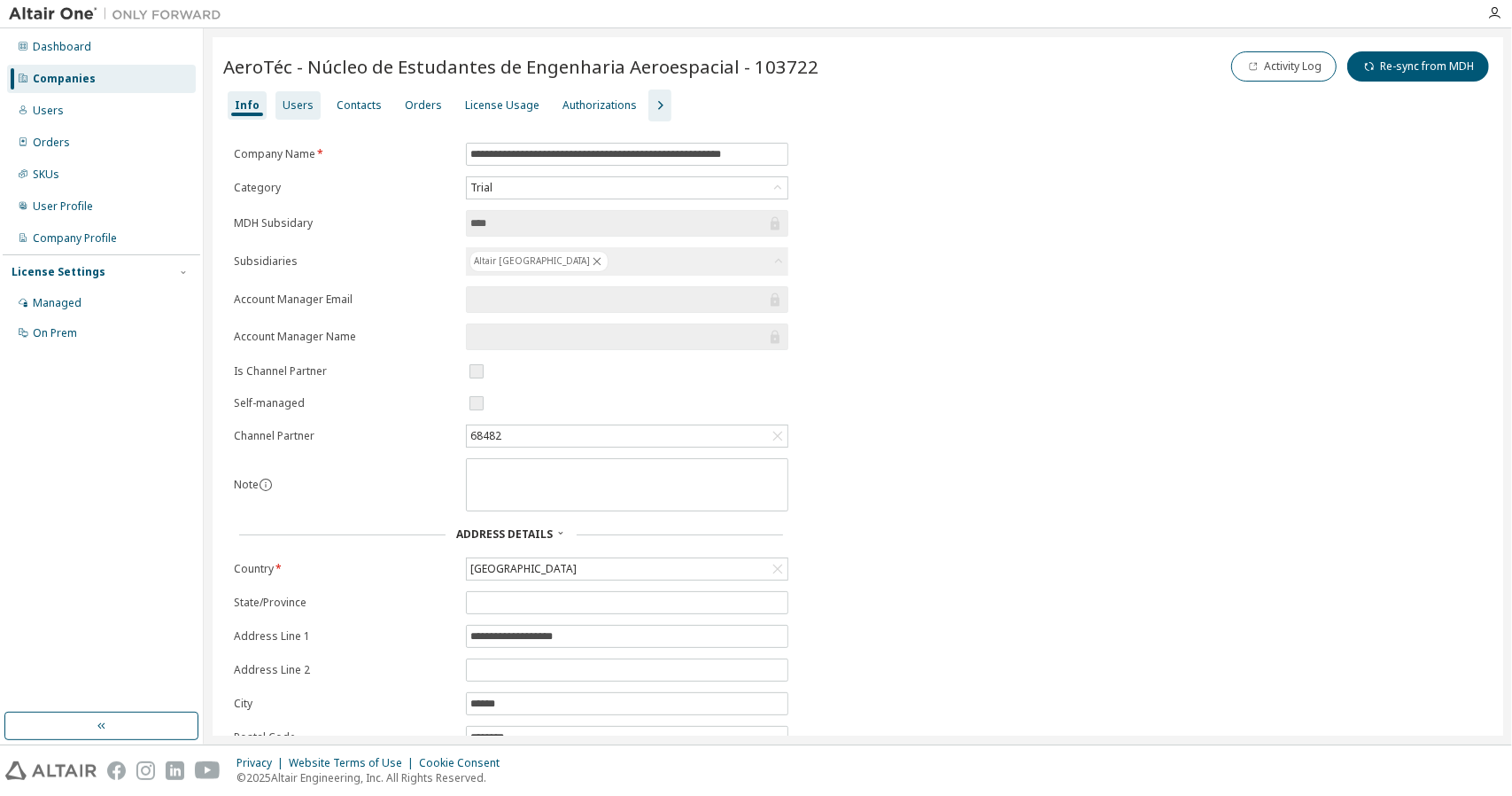
click at [301, 98] on div "Users" at bounding box center [298, 105] width 31 height 14
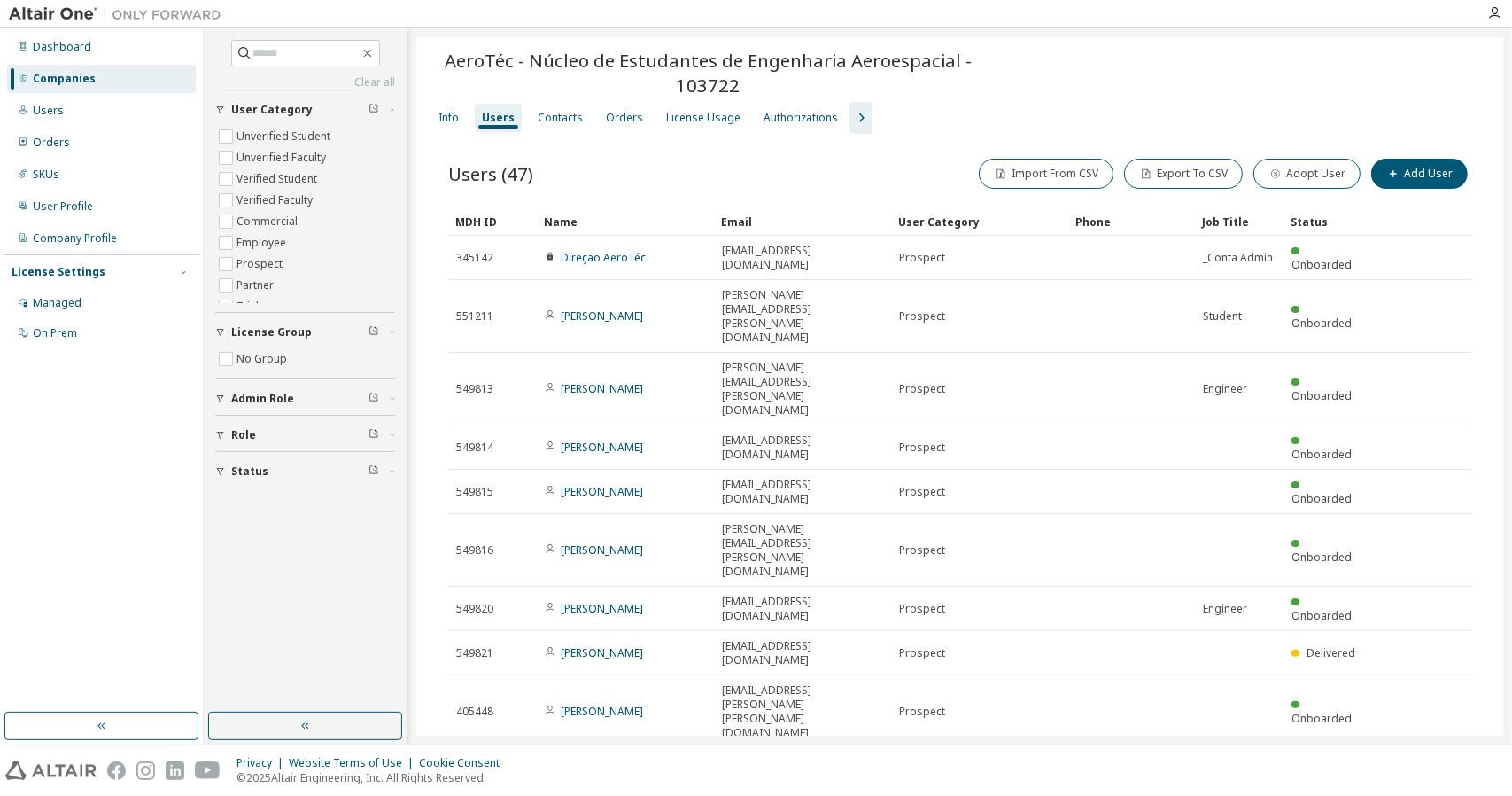
click at [1243, 612] on div "20" at bounding box center [1285, 605] width 142 height 21
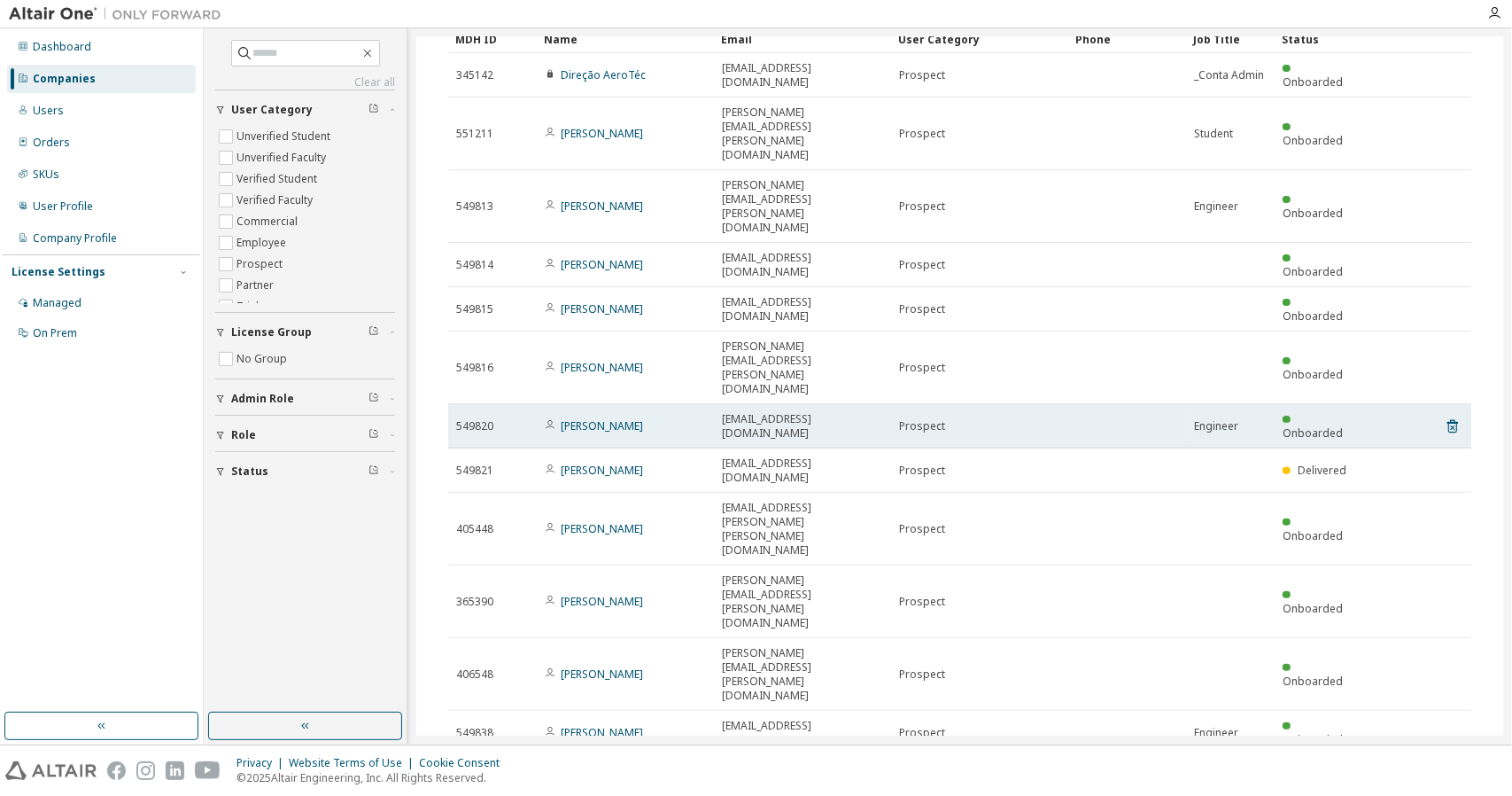
scroll to position [195, 0]
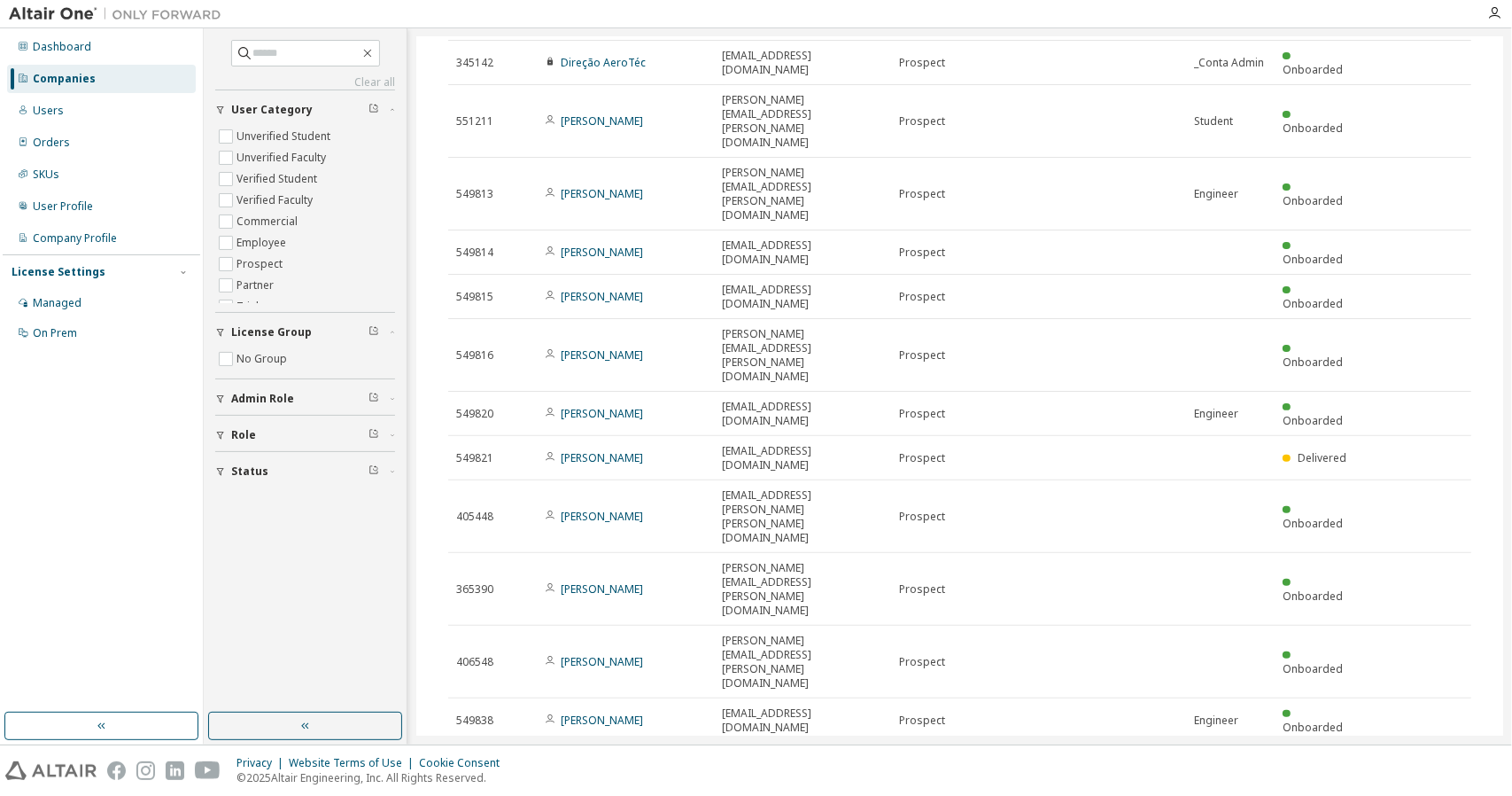
click at [1228, 759] on div "50" at bounding box center [1276, 754] width 142 height 21
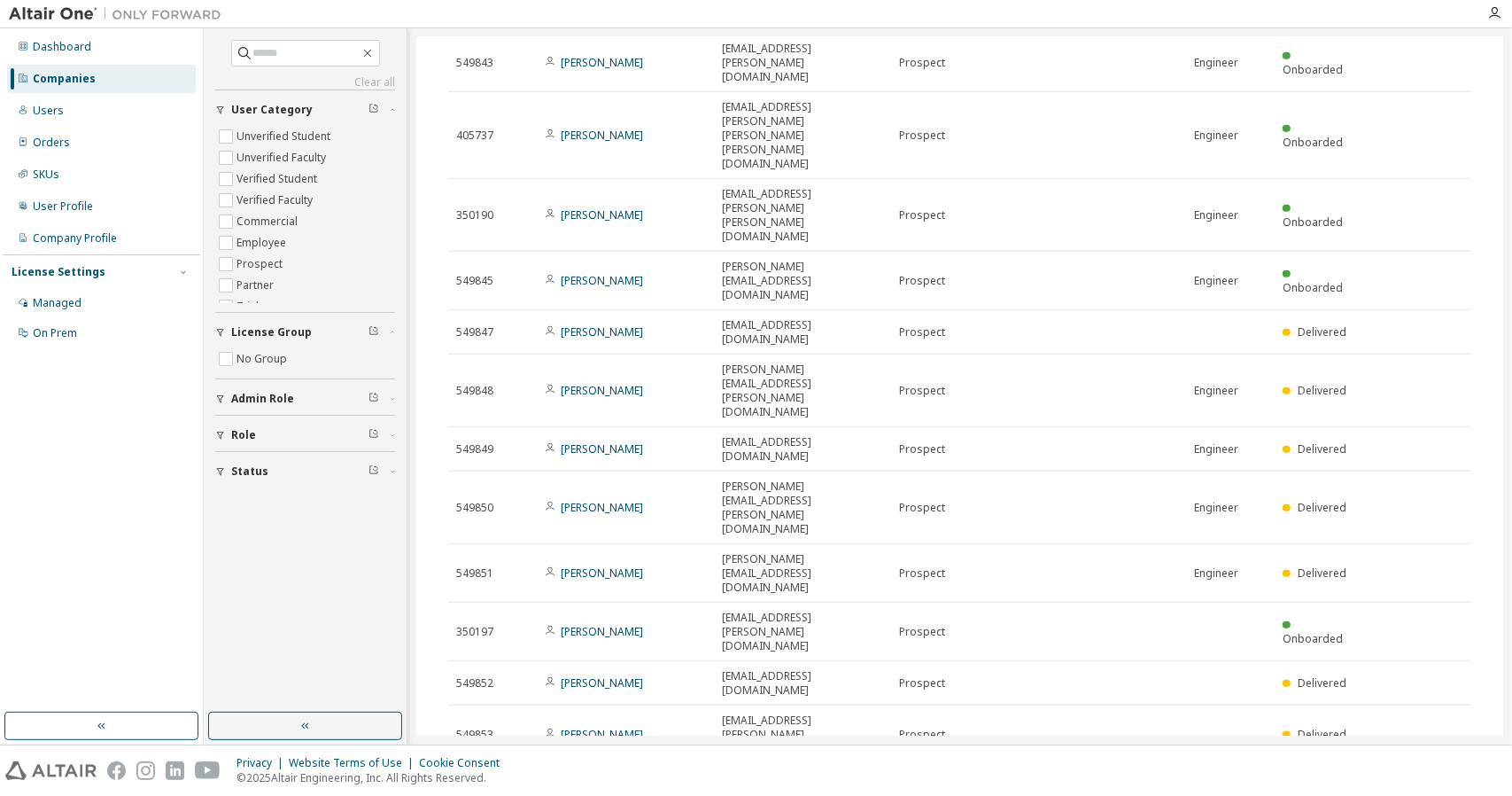
scroll to position [1022, 0]
click at [1244, 773] on div "100" at bounding box center [1276, 775] width 142 height 21
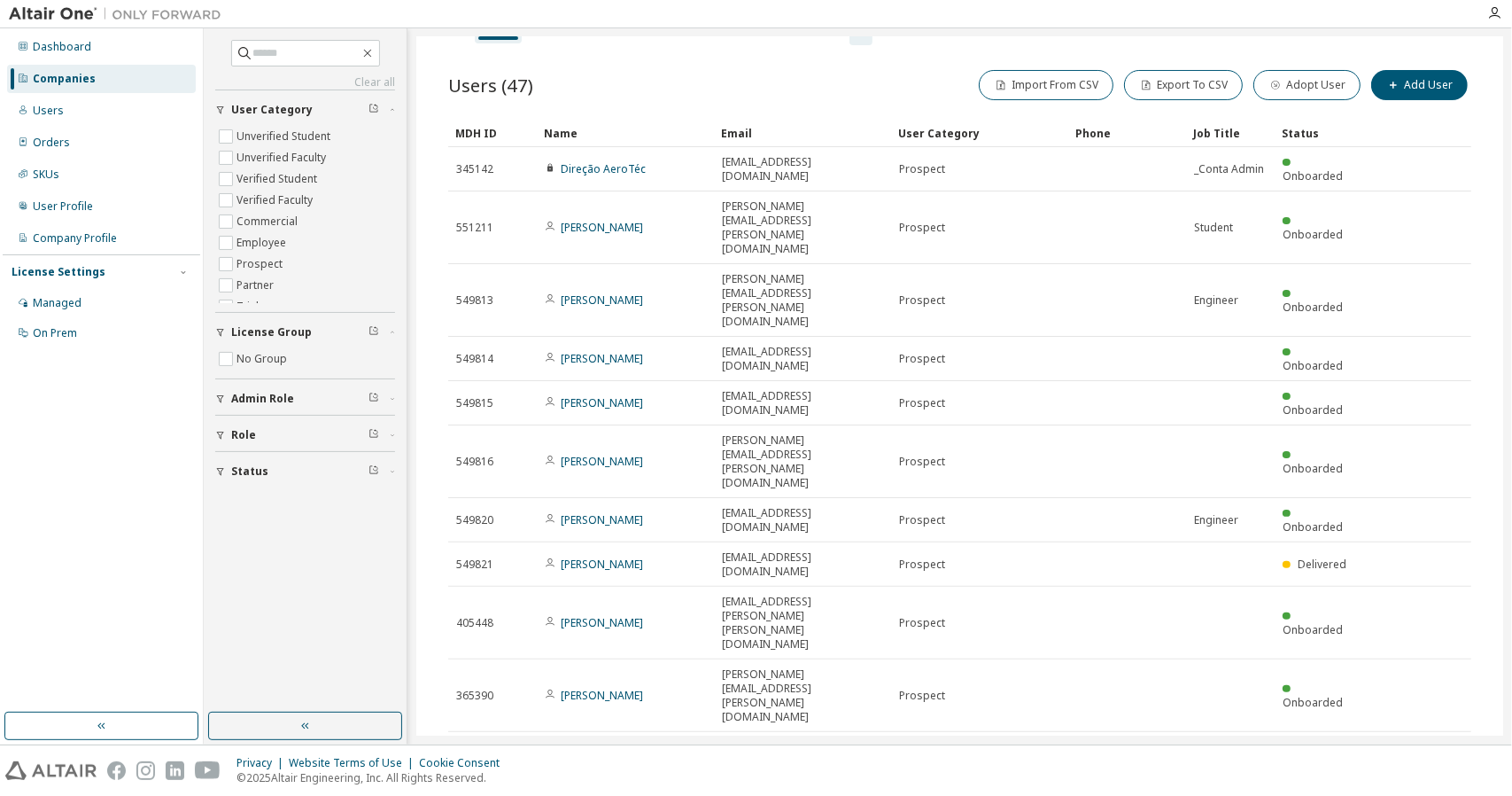
scroll to position [0, 0]
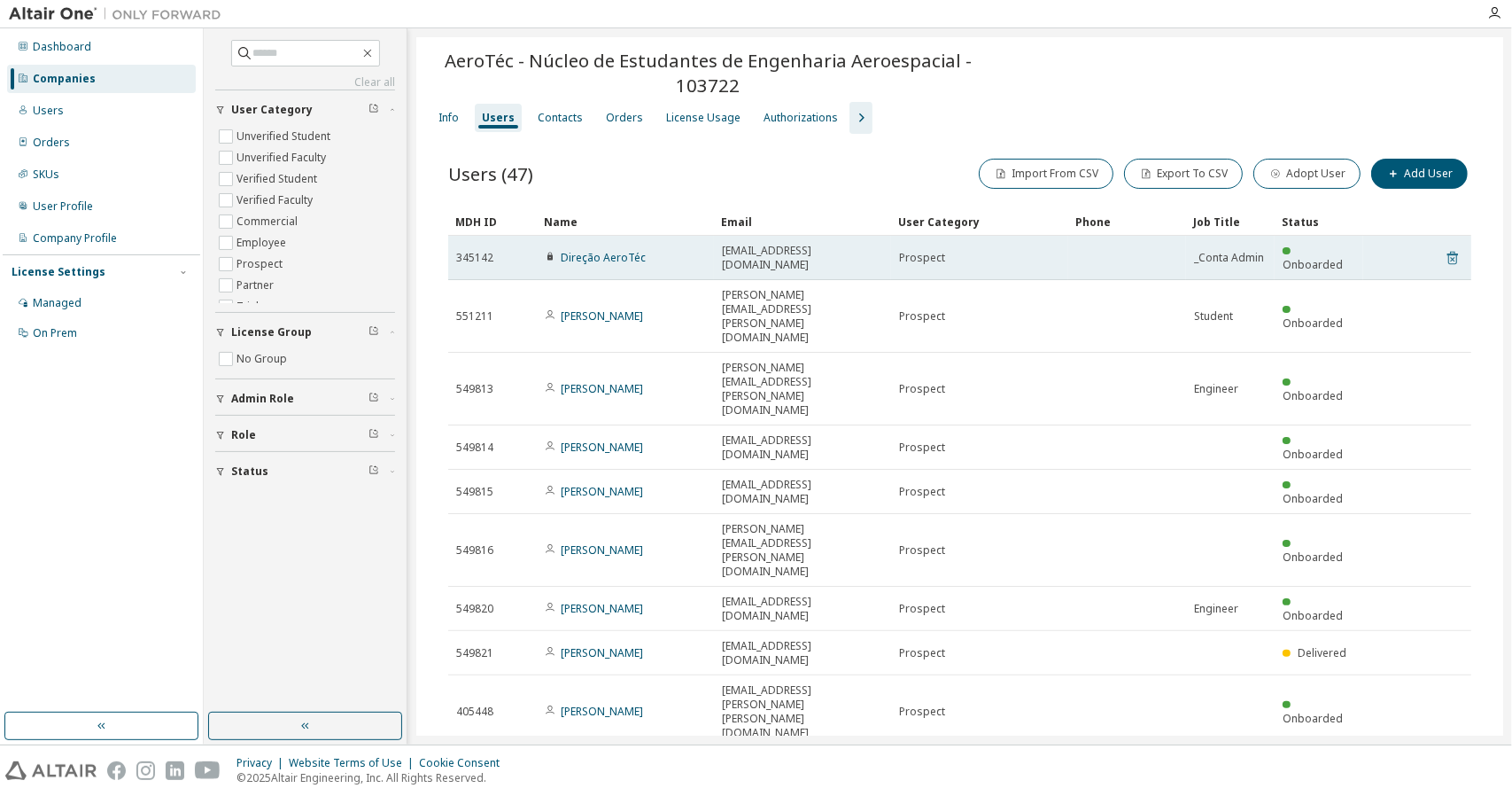
click at [1444, 249] on icon at bounding box center [1452, 258] width 16 height 21
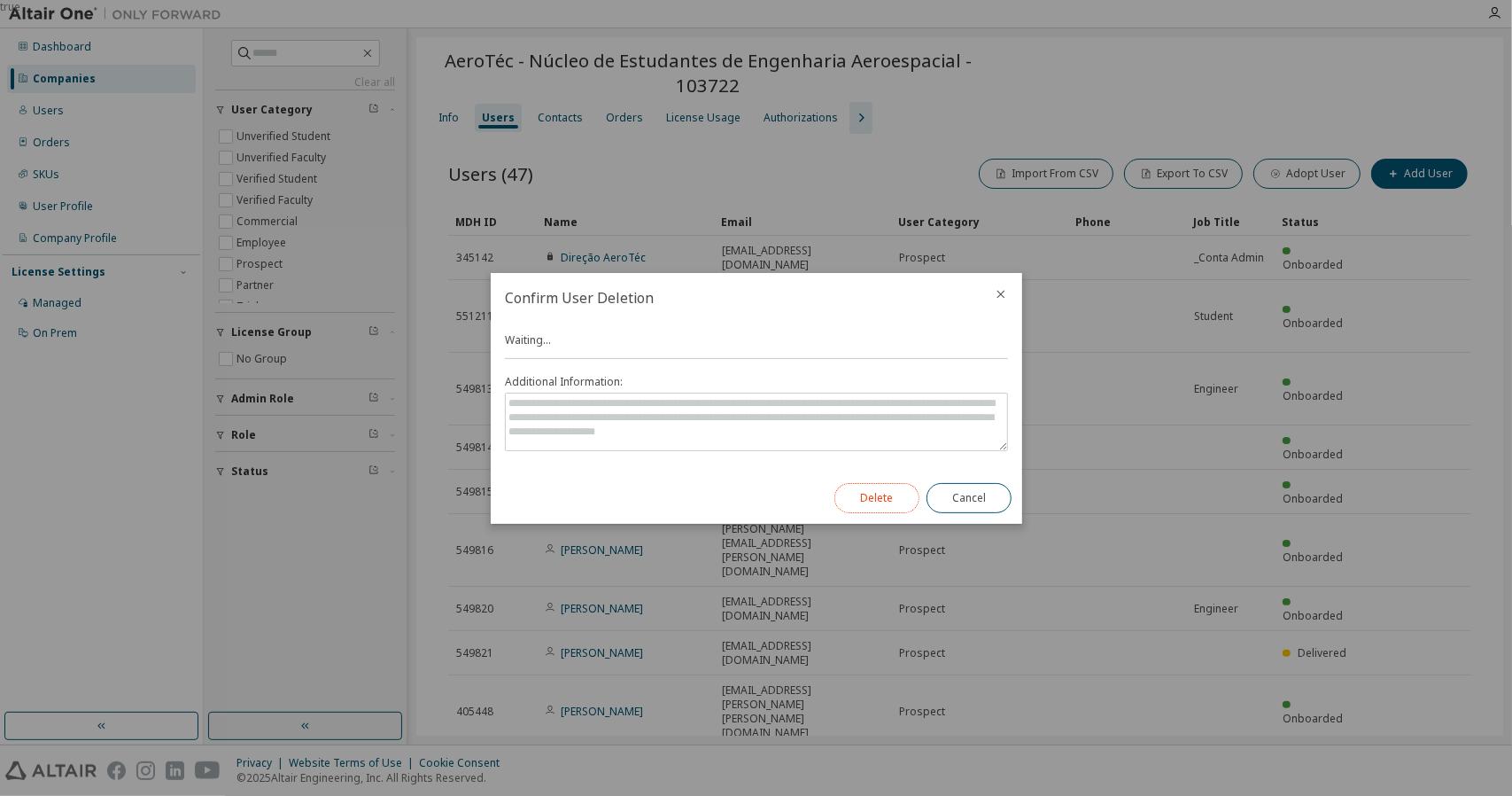
click at [864, 499] on button "Delete" at bounding box center [876, 498] width 85 height 30
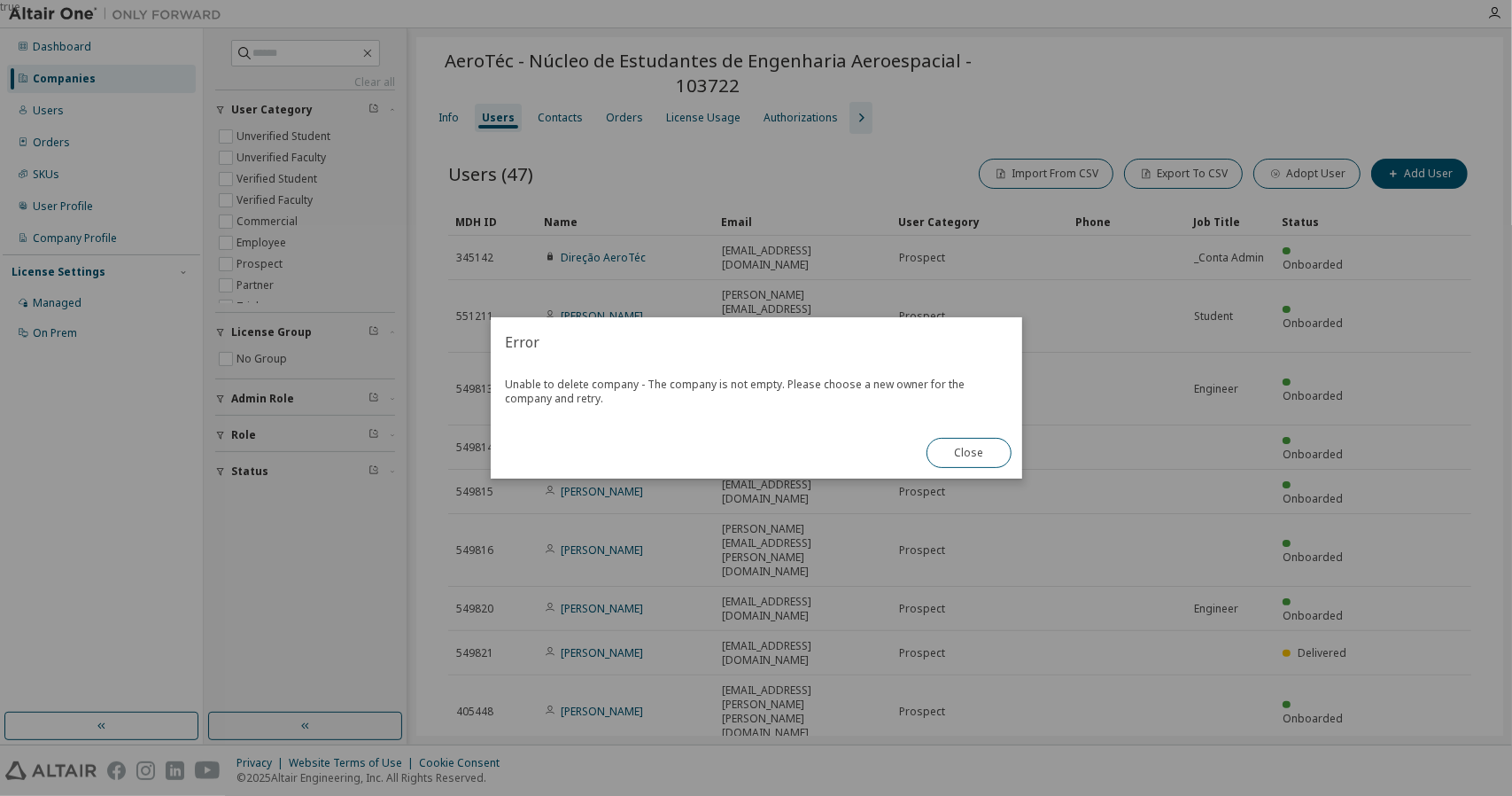
drag, startPoint x: 974, startPoint y: 453, endPoint x: 555, endPoint y: 392, distance: 423.4
click at [549, 392] on div "Error Unable to delete company - The company is not empty. Please choose a new …" at bounding box center [756, 398] width 531 height 161
drag, startPoint x: 567, startPoint y: 394, endPoint x: 597, endPoint y: 398, distance: 30.3
click at [573, 396] on div "Unable to delete company - The company is not empty. Please choose a new owner …" at bounding box center [756, 398] width 531 height 61
click at [942, 438] on button "Close" at bounding box center [968, 453] width 85 height 30
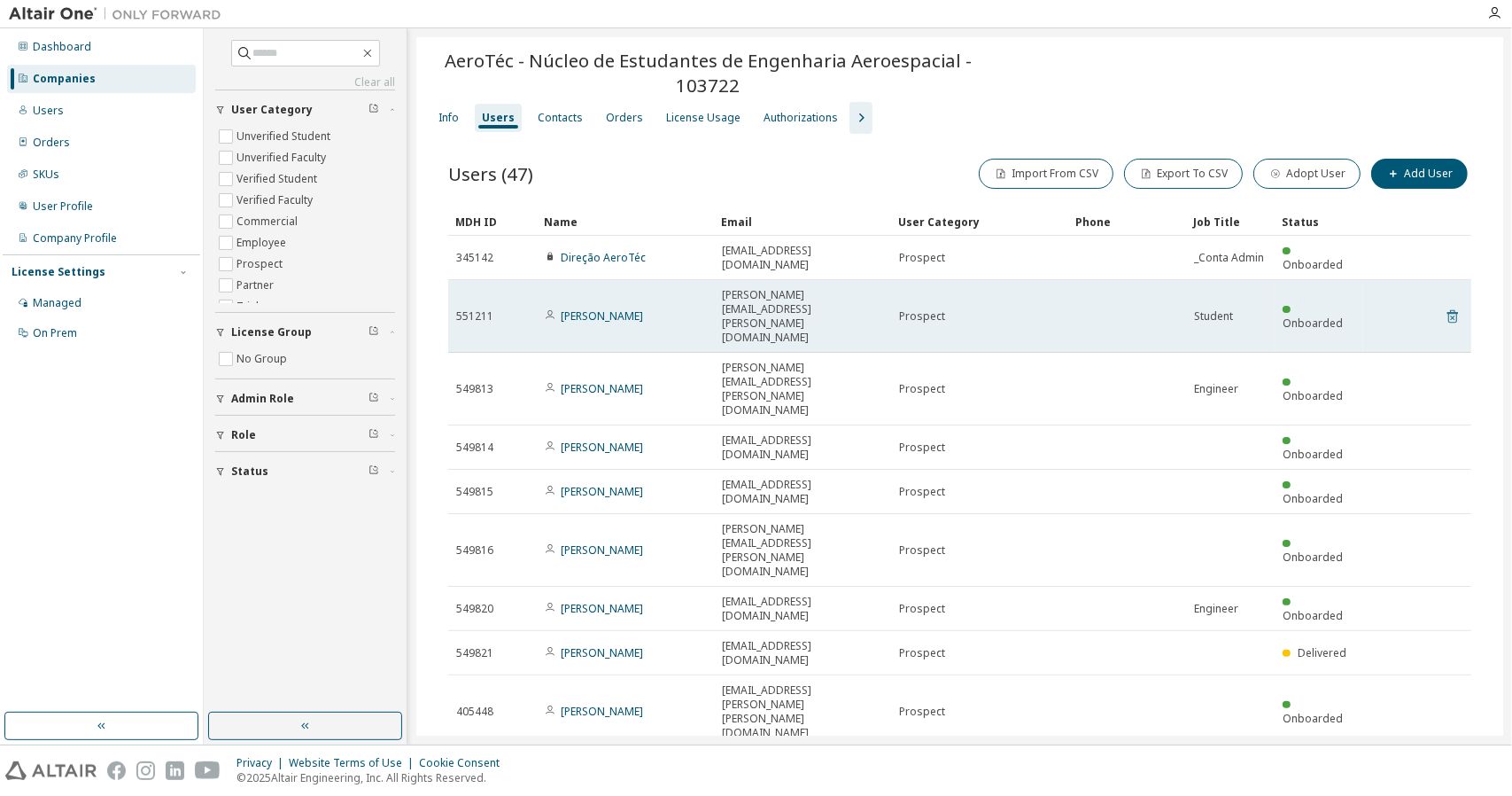
click at [1444, 306] on icon at bounding box center [1452, 316] width 16 height 21
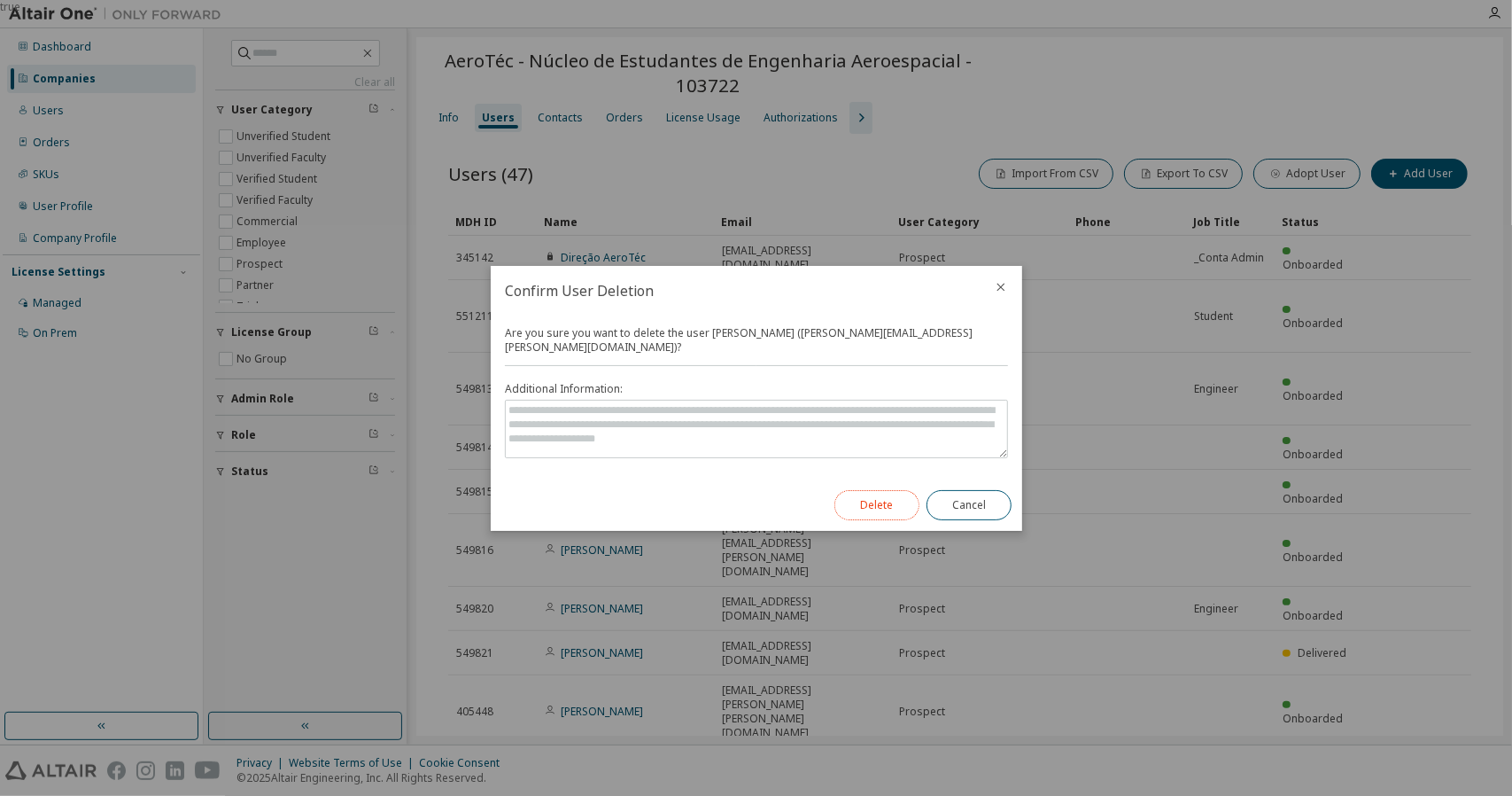
click at [848, 496] on button "Delete" at bounding box center [876, 505] width 85 height 30
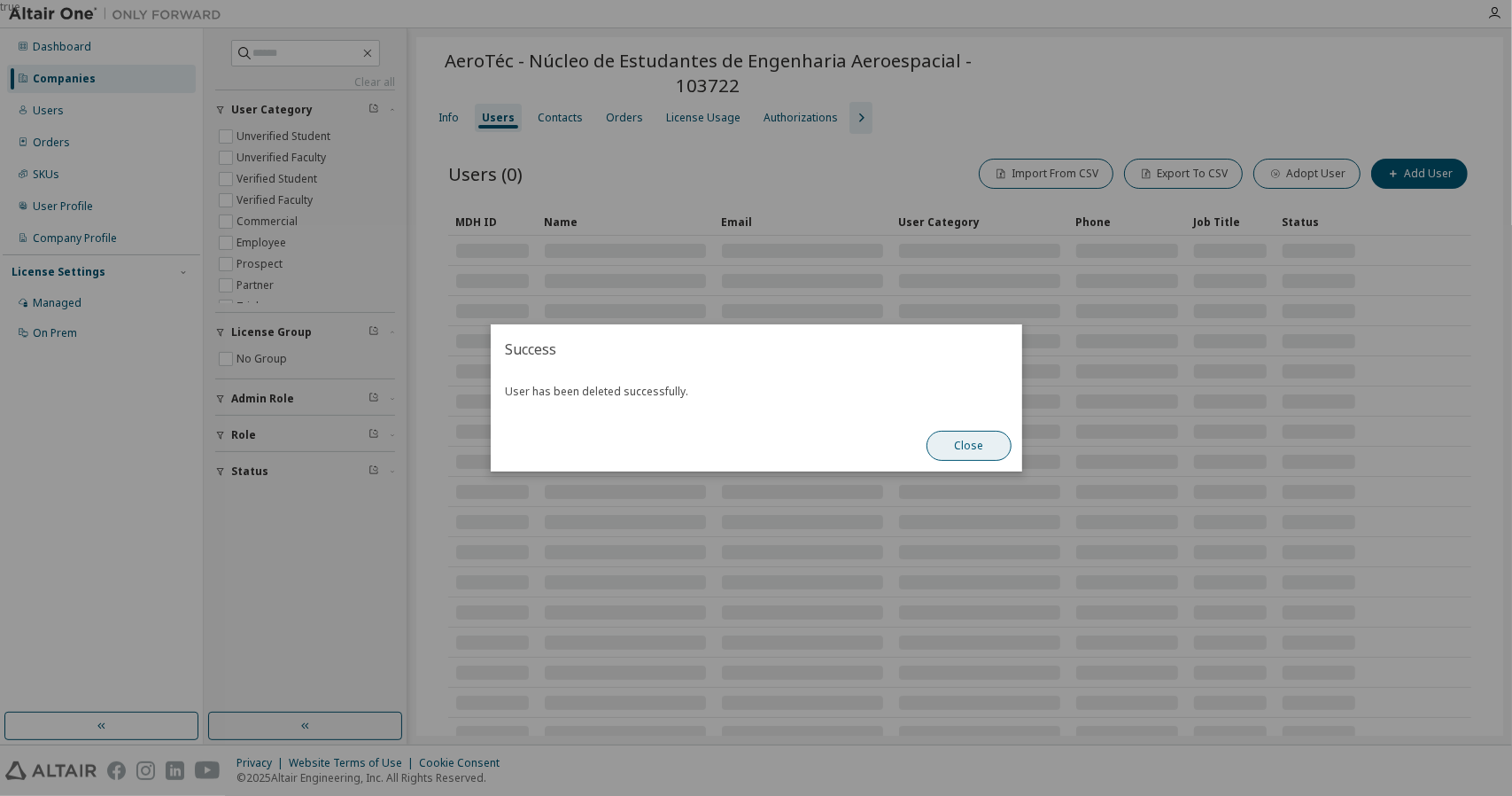
click at [964, 453] on button "Close" at bounding box center [968, 446] width 85 height 30
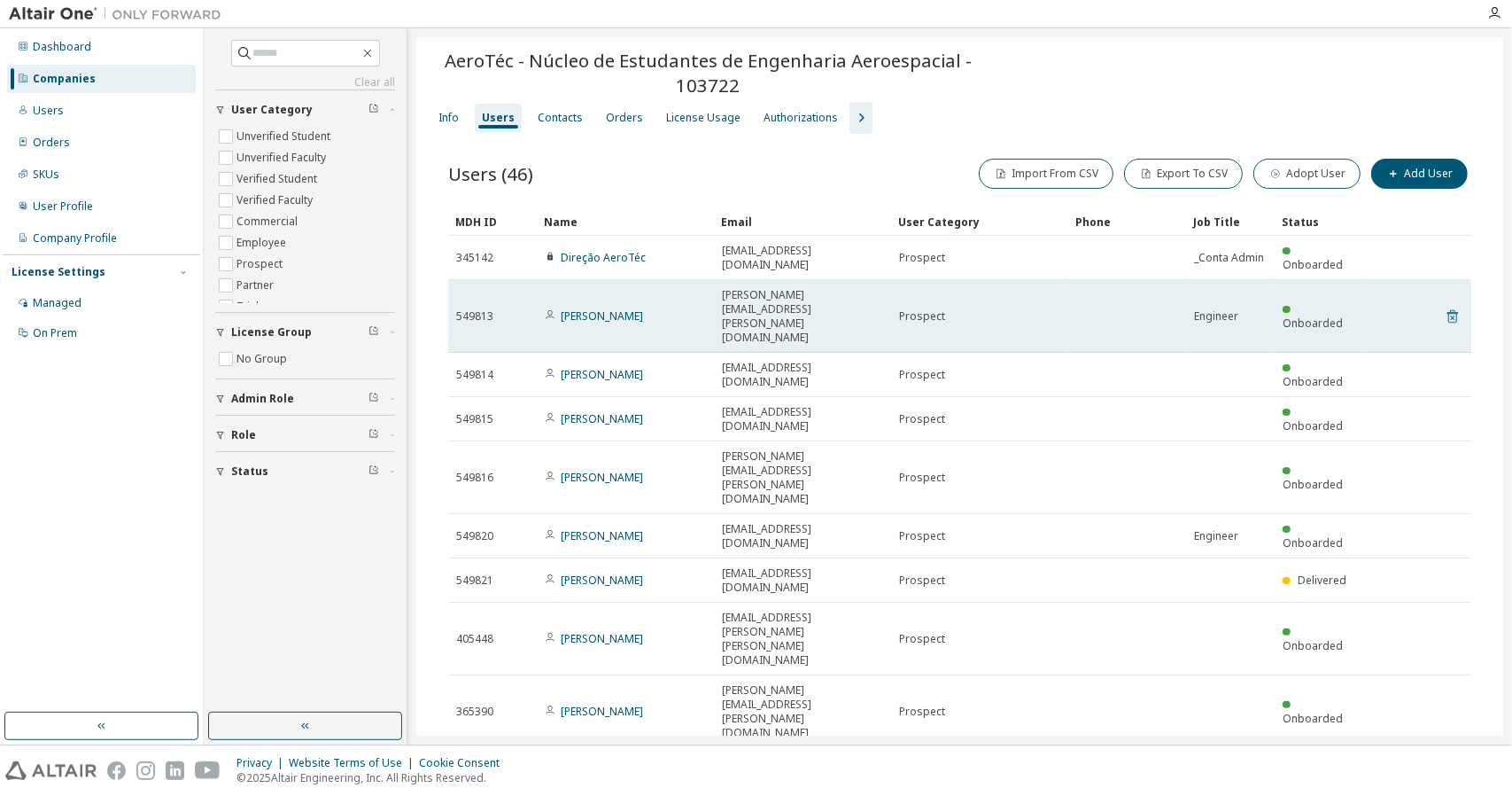
click at [1447, 310] on icon at bounding box center [1452, 316] width 11 height 13
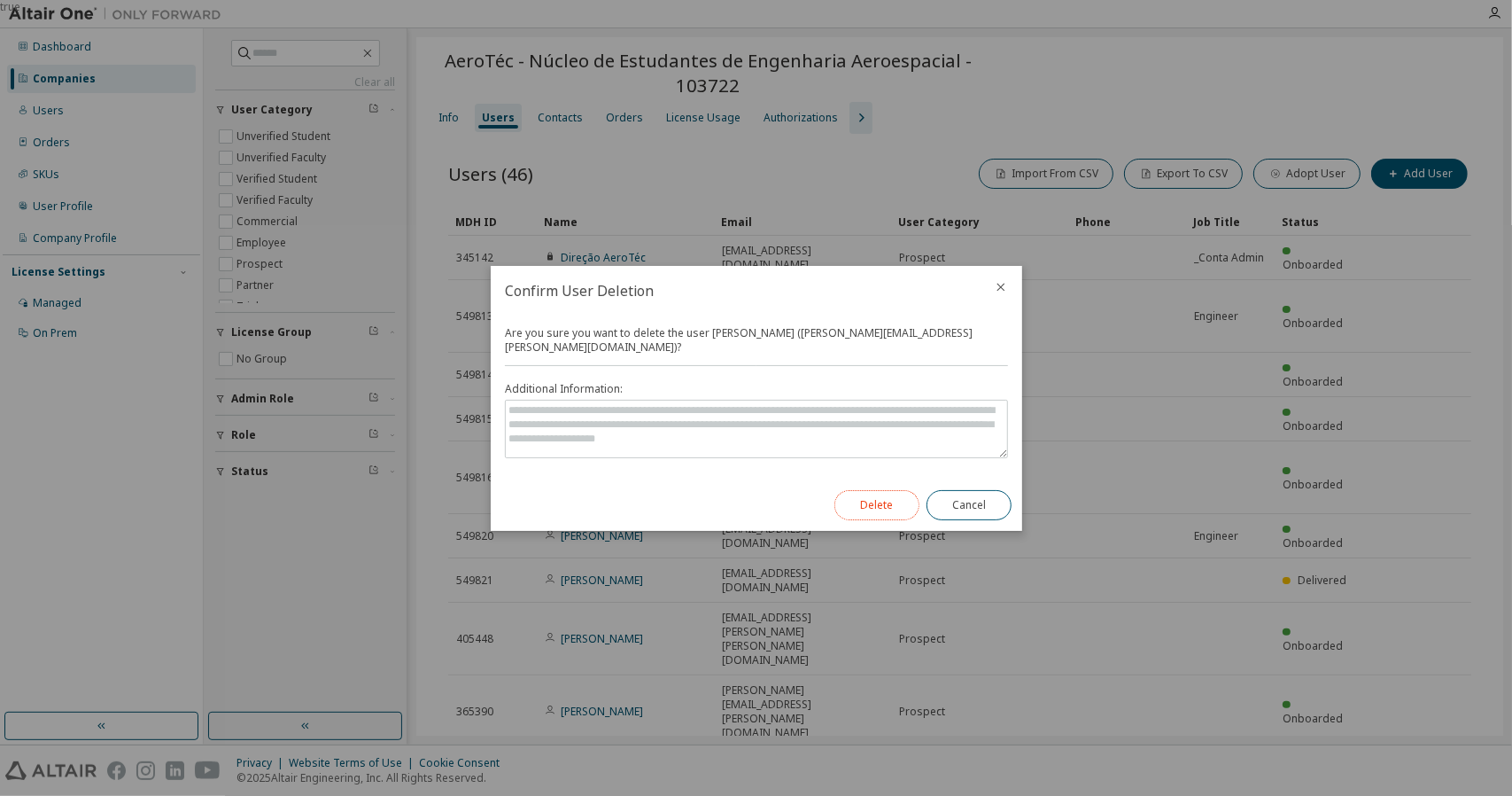
click at [879, 490] on button "Delete" at bounding box center [876, 505] width 85 height 30
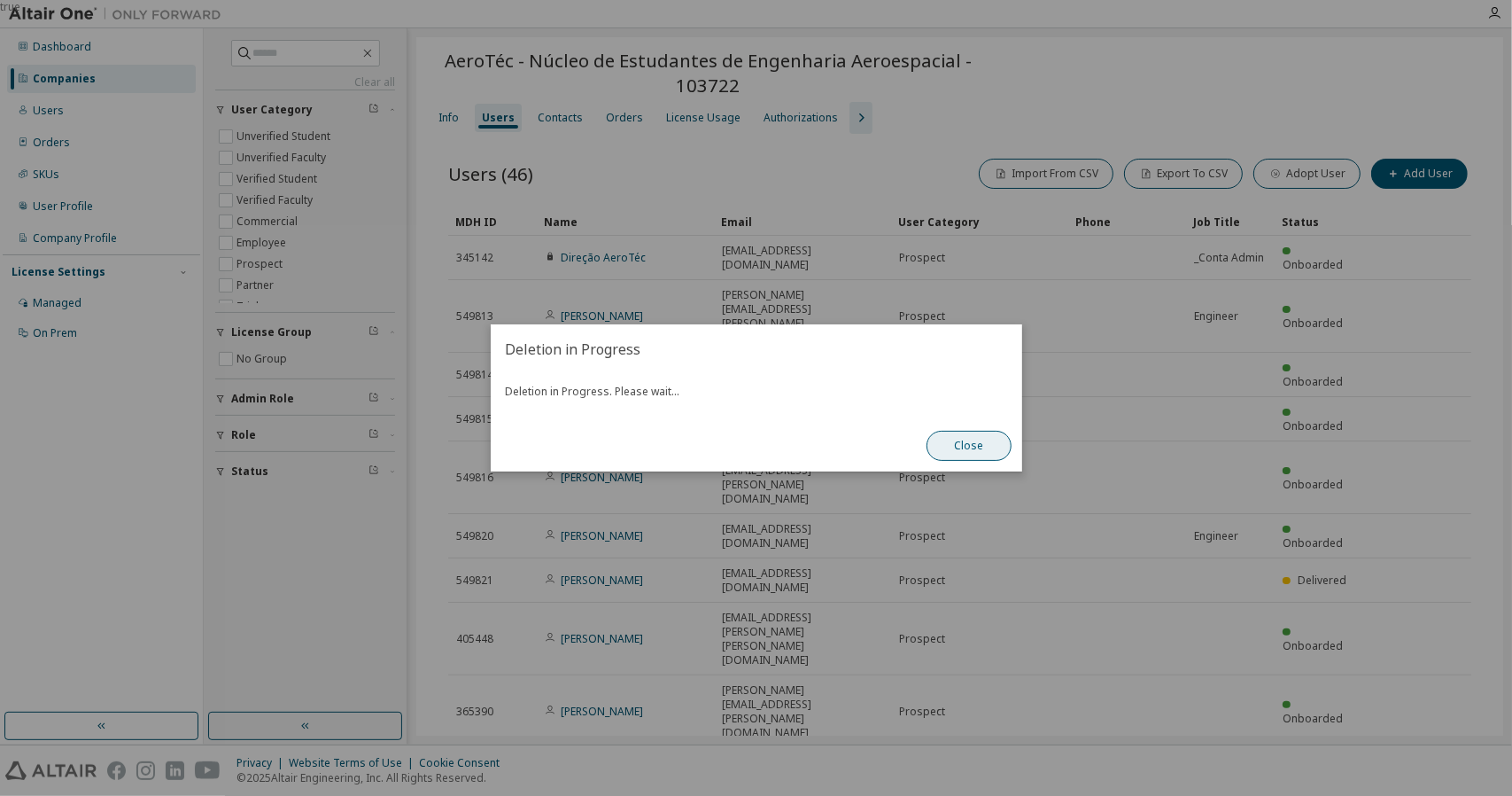
click at [948, 444] on button "Close" at bounding box center [968, 446] width 85 height 30
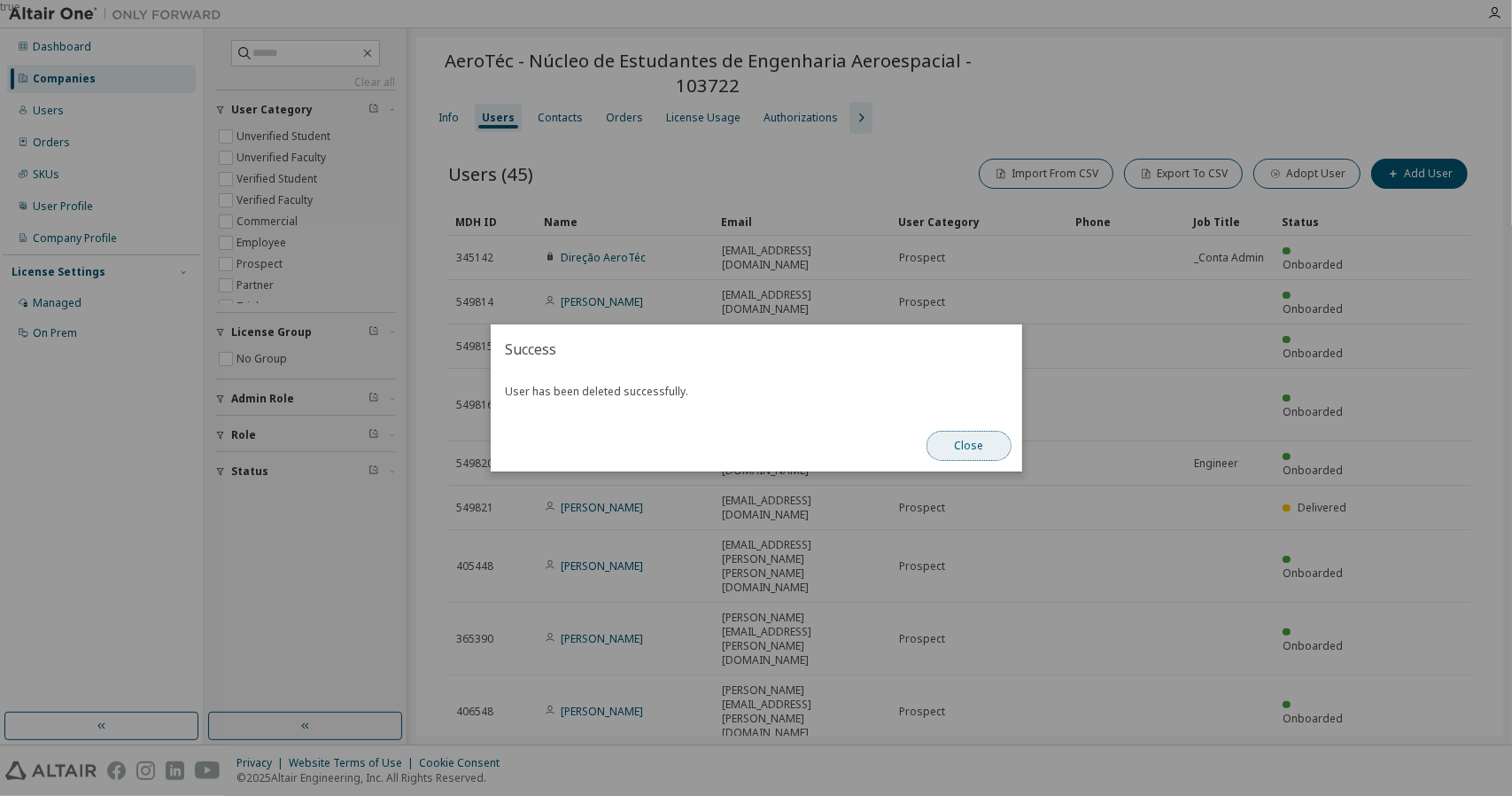
click at [990, 447] on button "Close" at bounding box center [968, 446] width 85 height 30
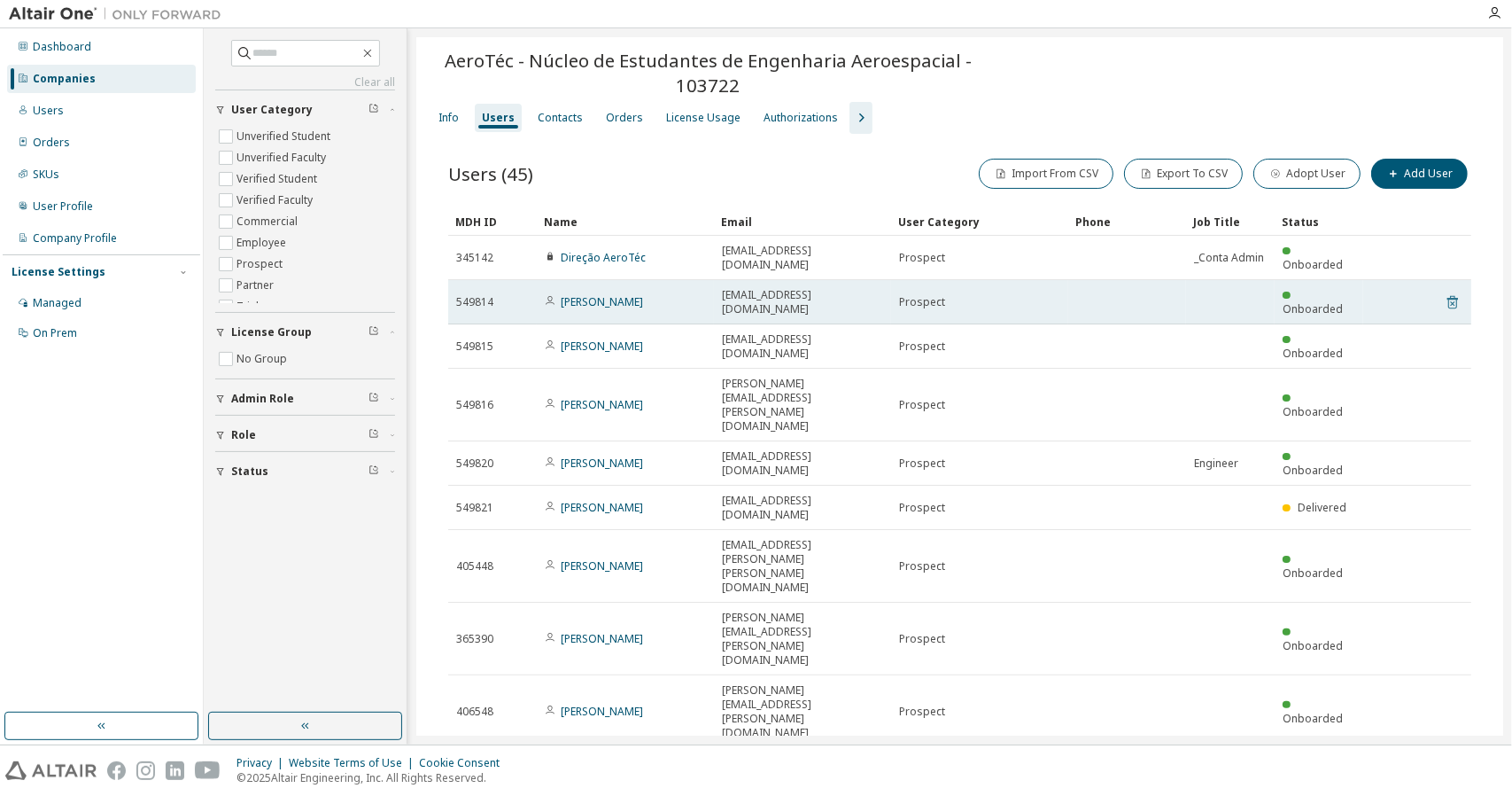
click at [1444, 291] on icon at bounding box center [1452, 302] width 16 height 21
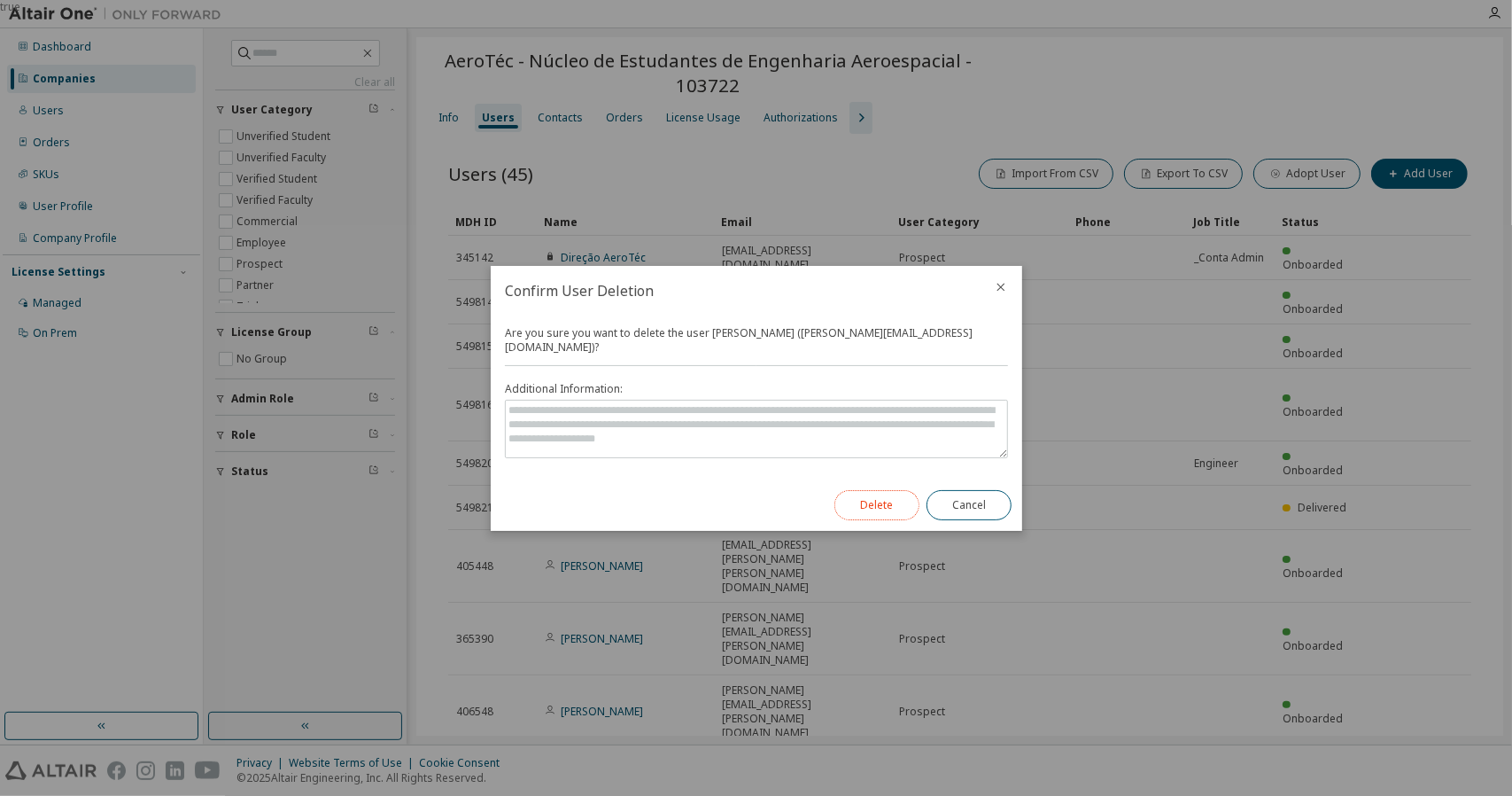
click at [880, 494] on button "Delete" at bounding box center [876, 505] width 85 height 30
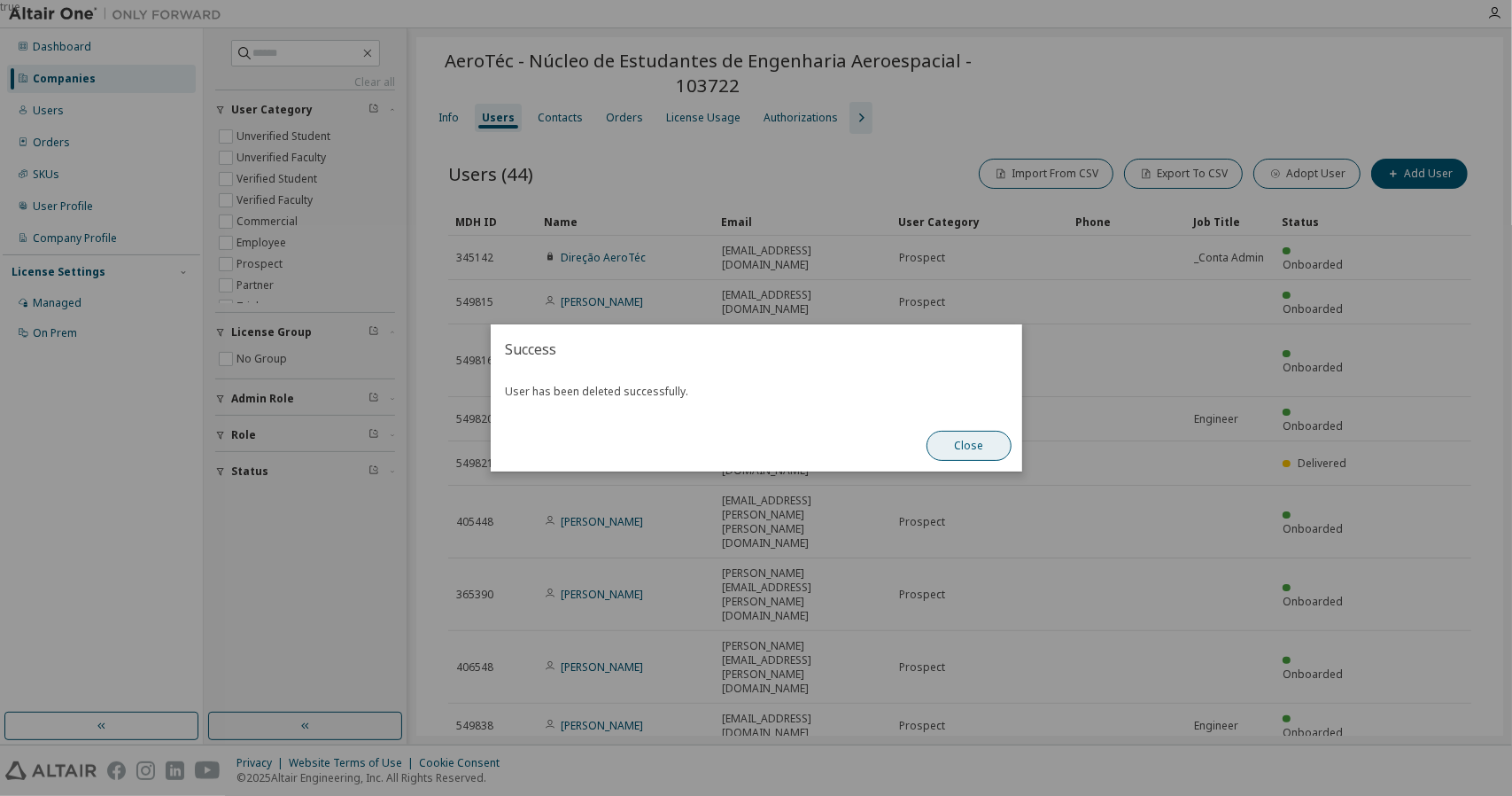
click at [967, 449] on button "Close" at bounding box center [968, 446] width 85 height 30
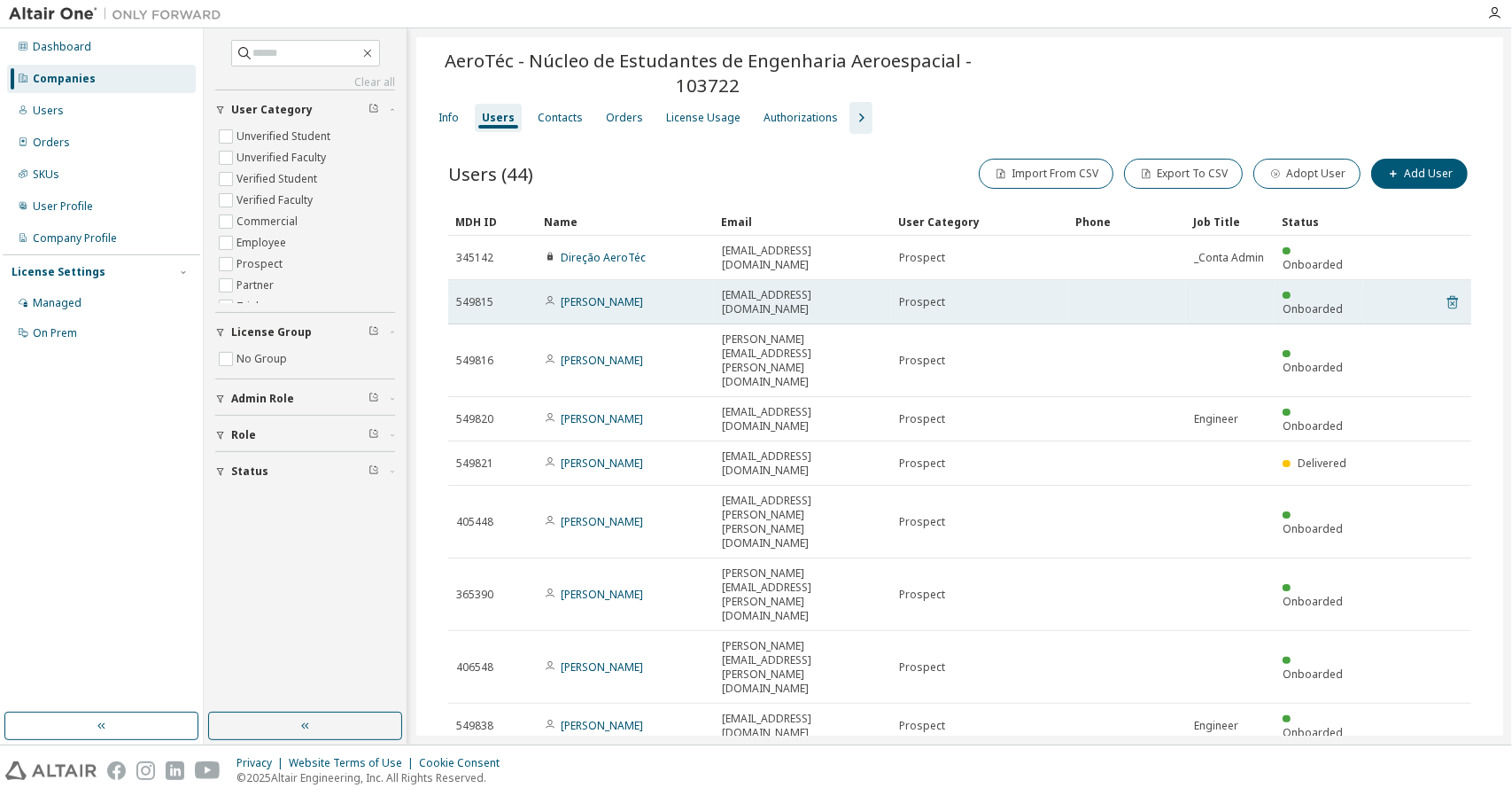
click at [1449, 291] on icon at bounding box center [1452, 302] width 16 height 21
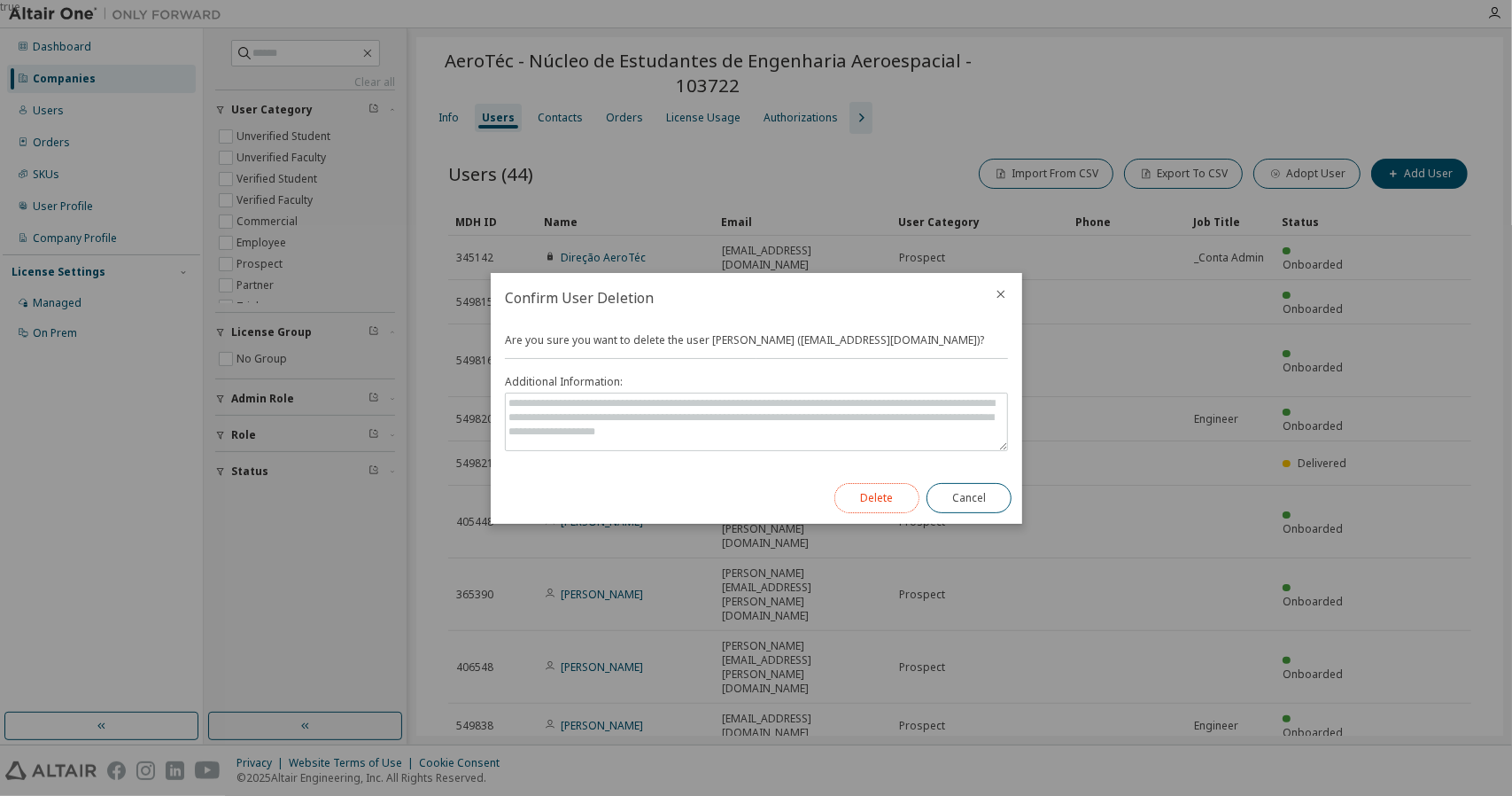
click at [875, 496] on button "Delete" at bounding box center [876, 498] width 85 height 30
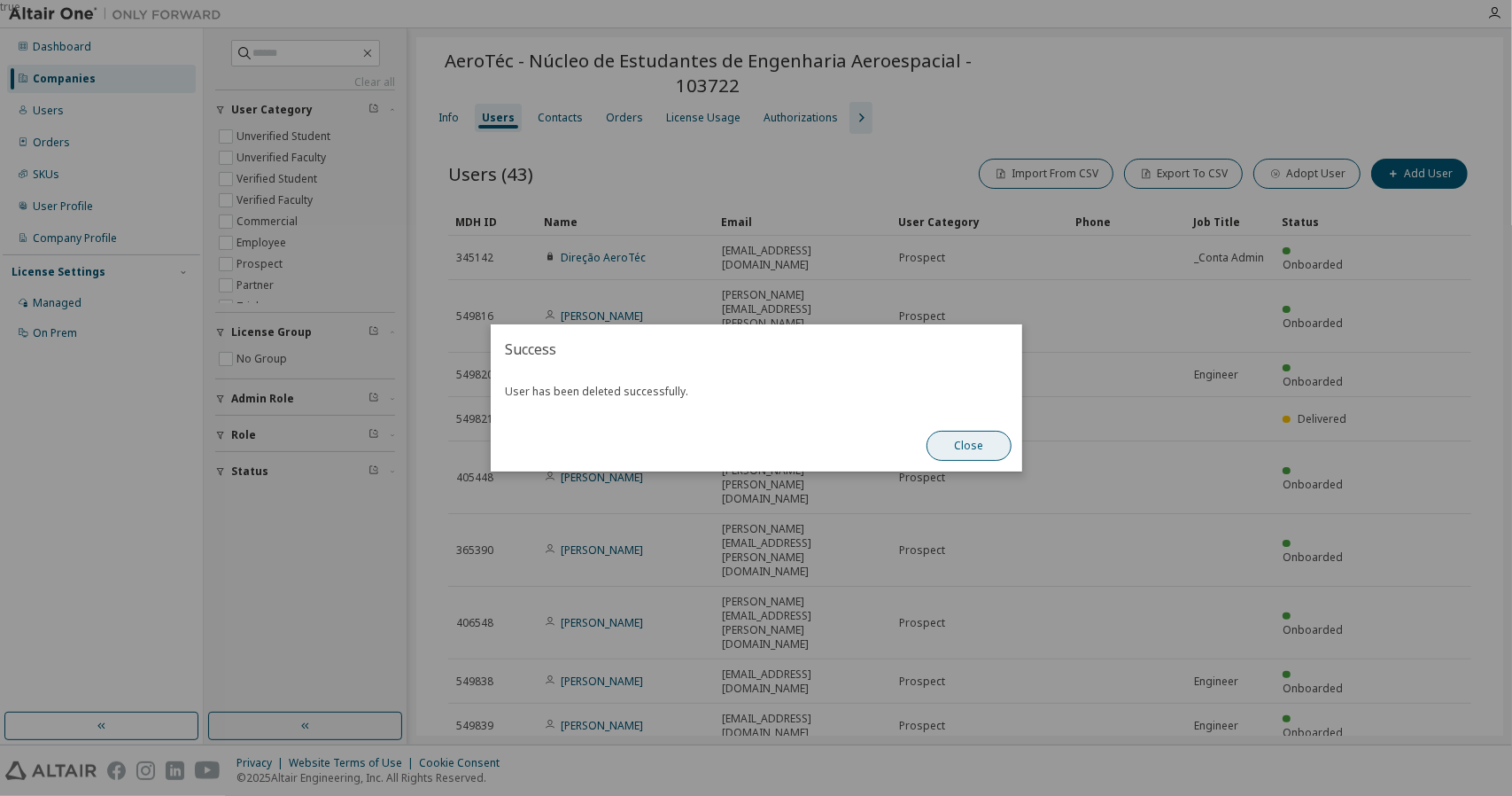
click at [983, 441] on button "Close" at bounding box center [968, 446] width 85 height 30
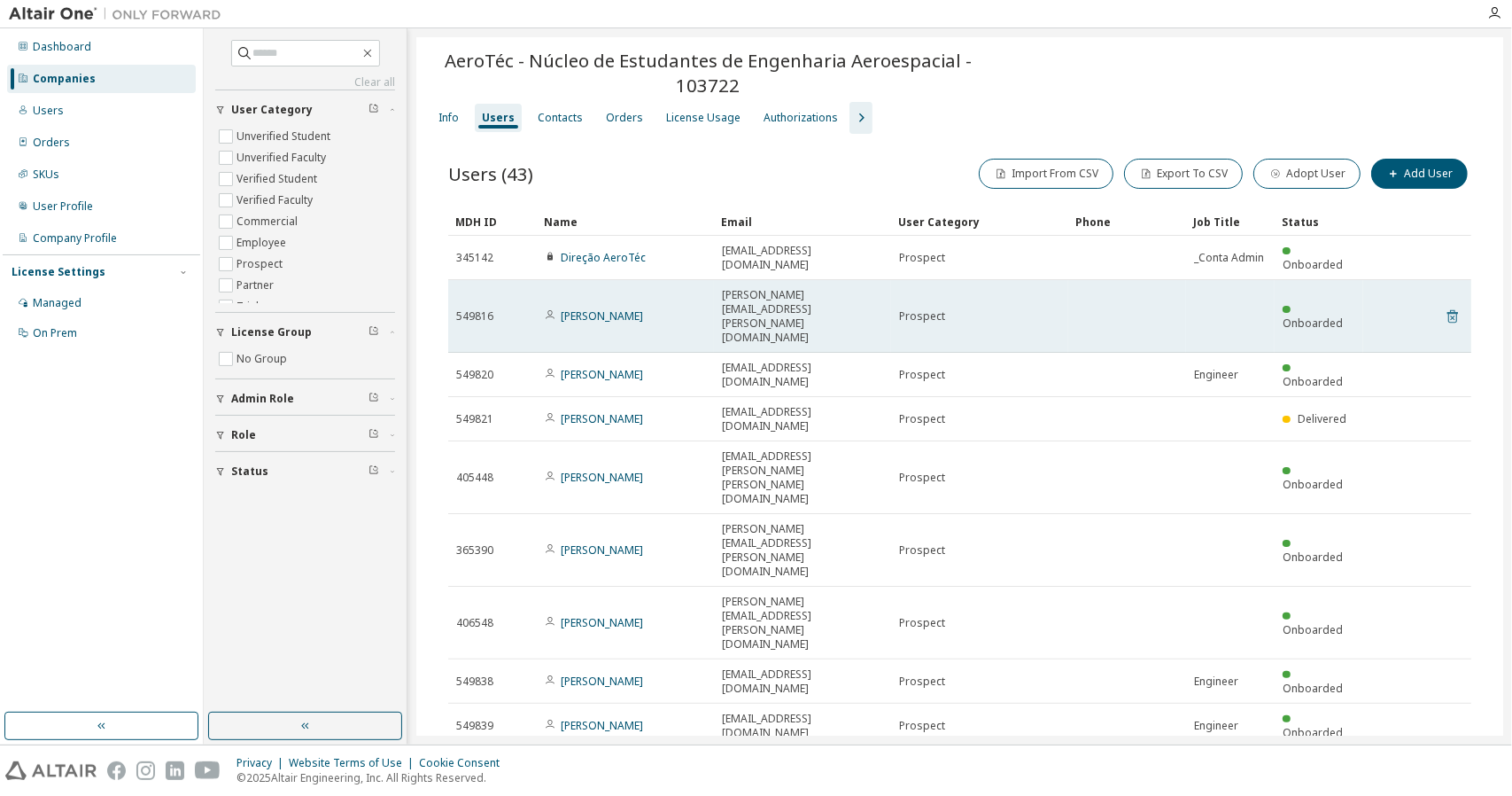
click at [1444, 306] on icon at bounding box center [1452, 316] width 16 height 21
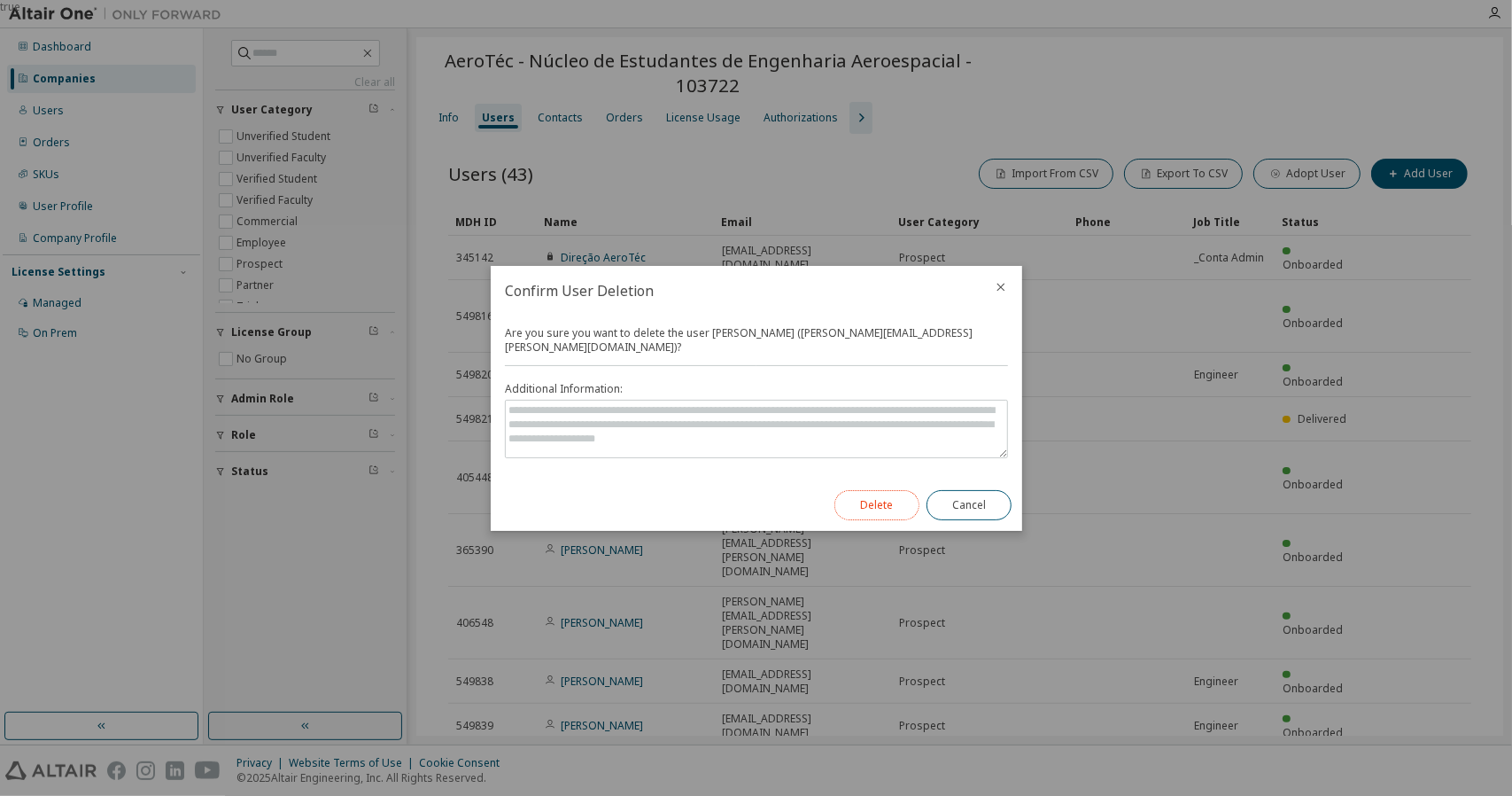
click at [900, 499] on button "Delete" at bounding box center [876, 505] width 85 height 30
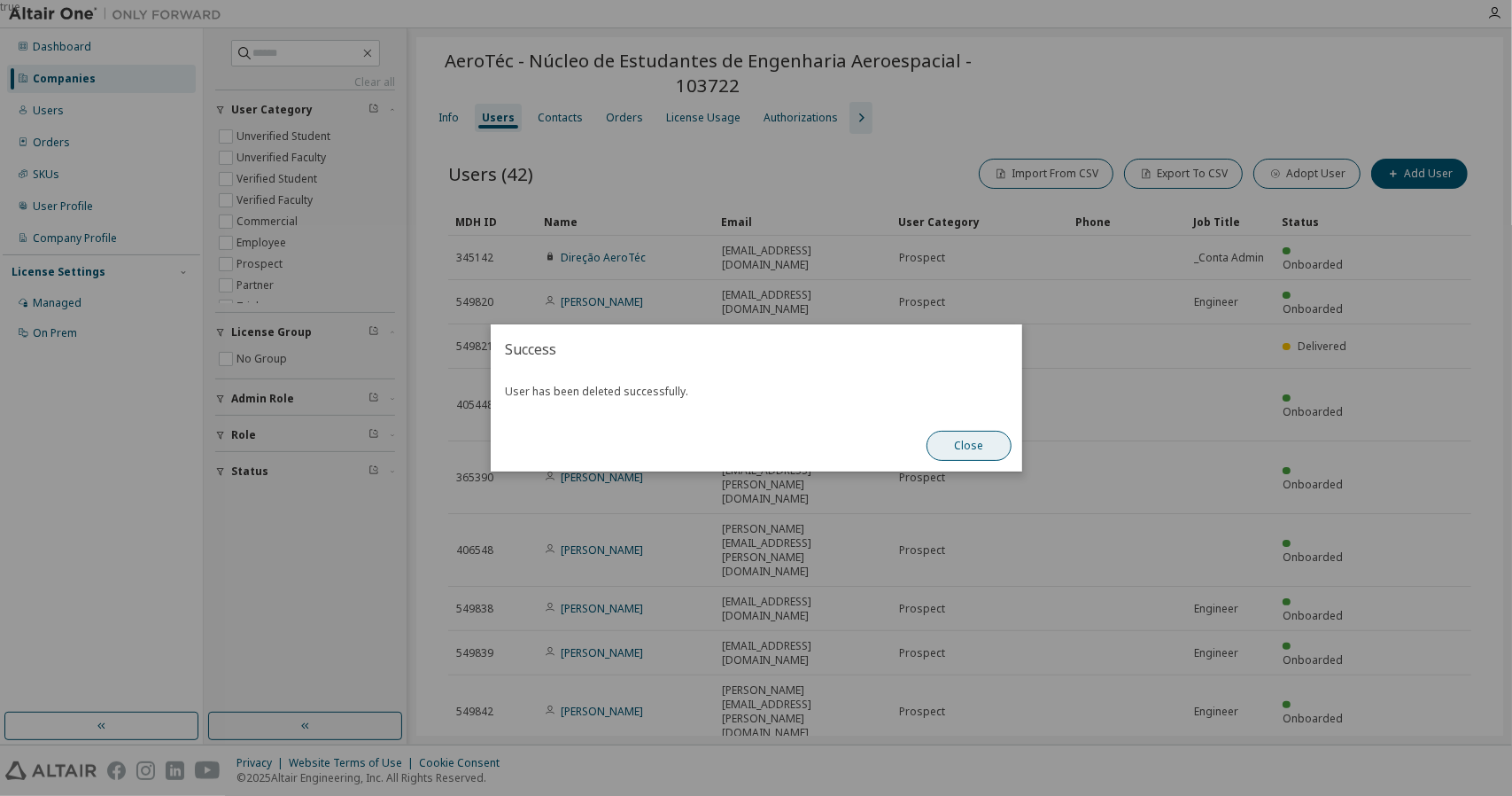
click at [990, 456] on button "Close" at bounding box center [968, 446] width 85 height 30
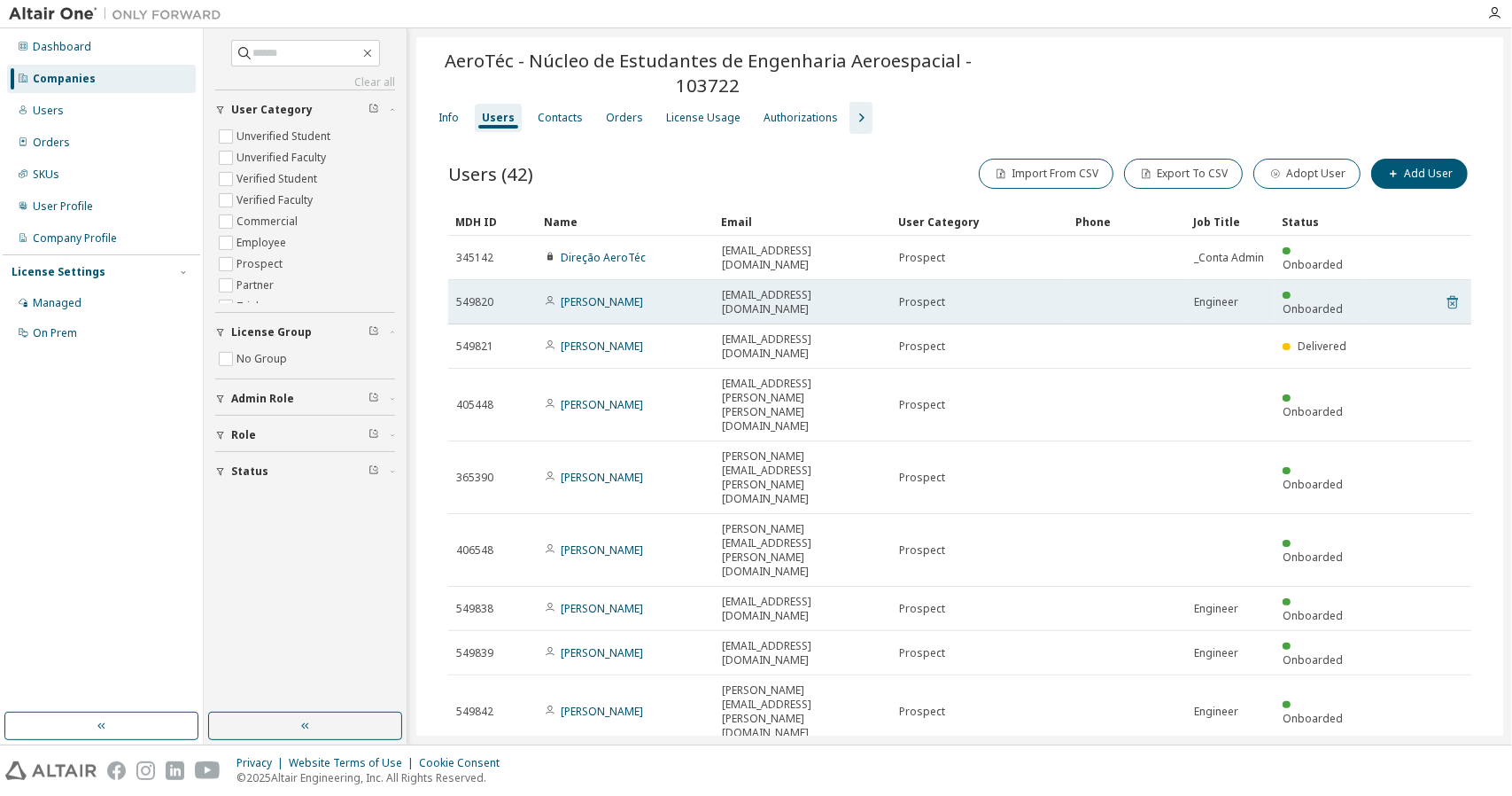
click at [1447, 296] on icon at bounding box center [1452, 302] width 11 height 13
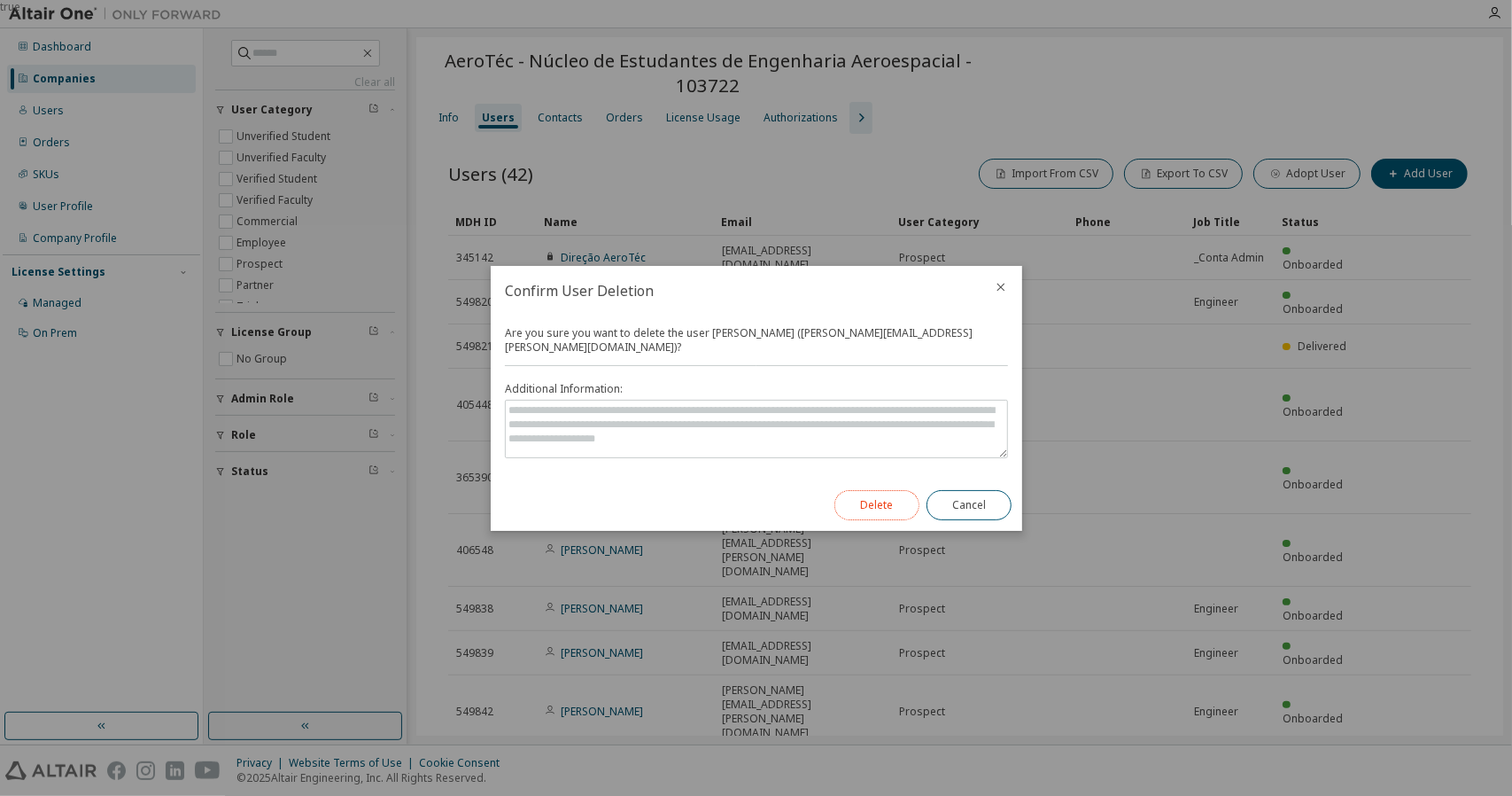
click at [886, 499] on button "Delete" at bounding box center [876, 505] width 85 height 30
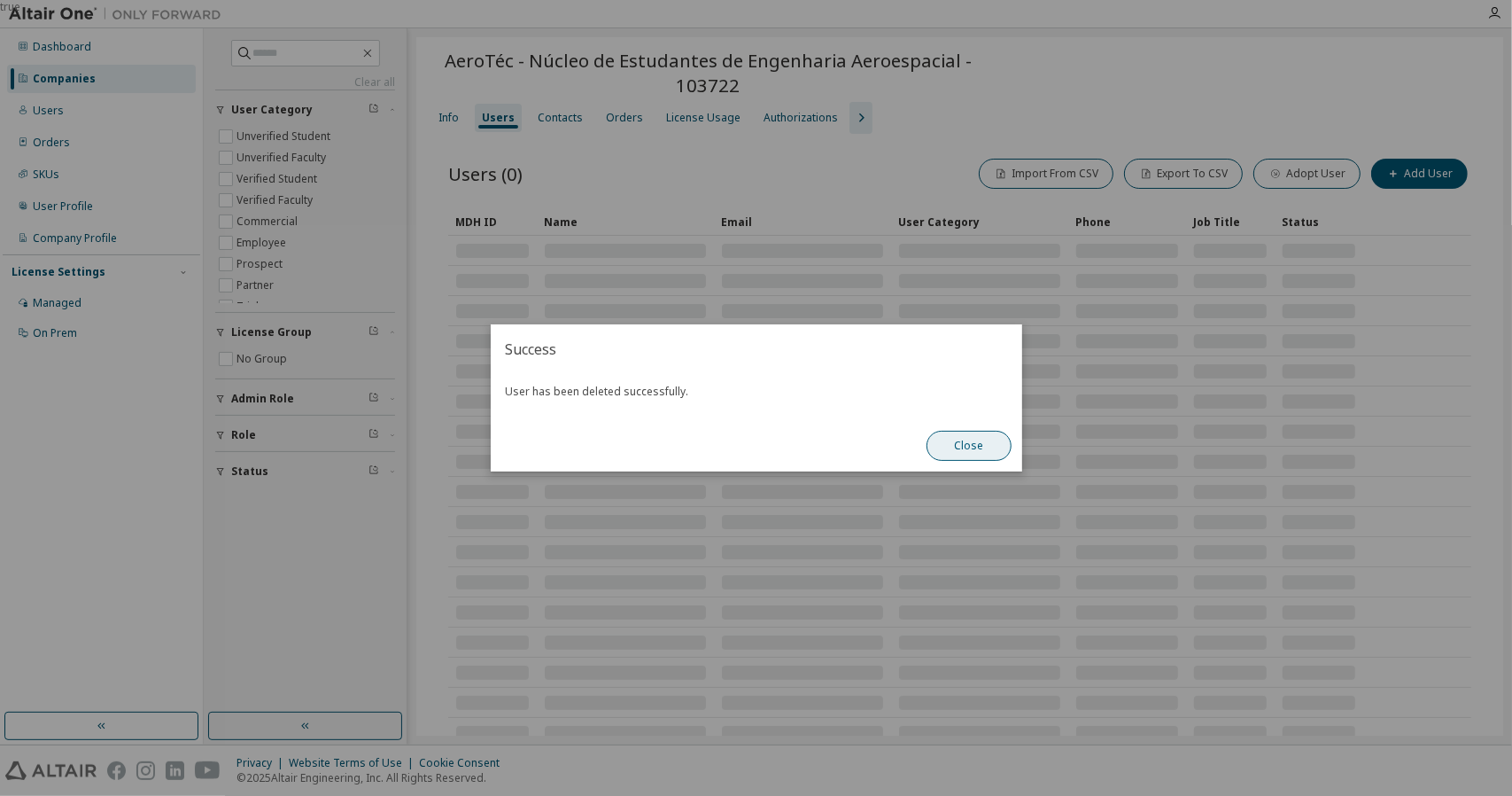
click at [979, 454] on button "Close" at bounding box center [968, 446] width 85 height 30
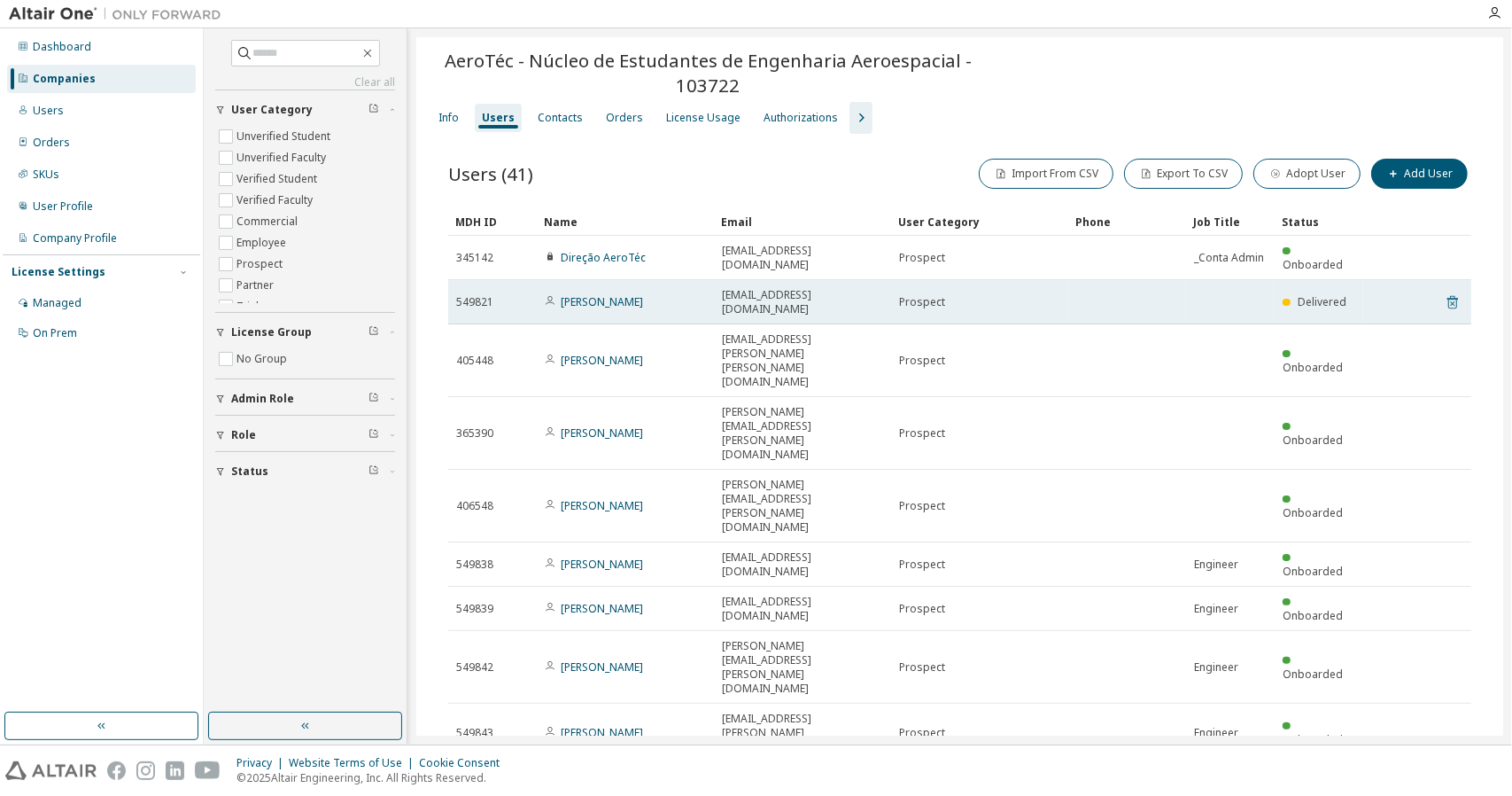
click at [1447, 296] on icon at bounding box center [1452, 302] width 11 height 13
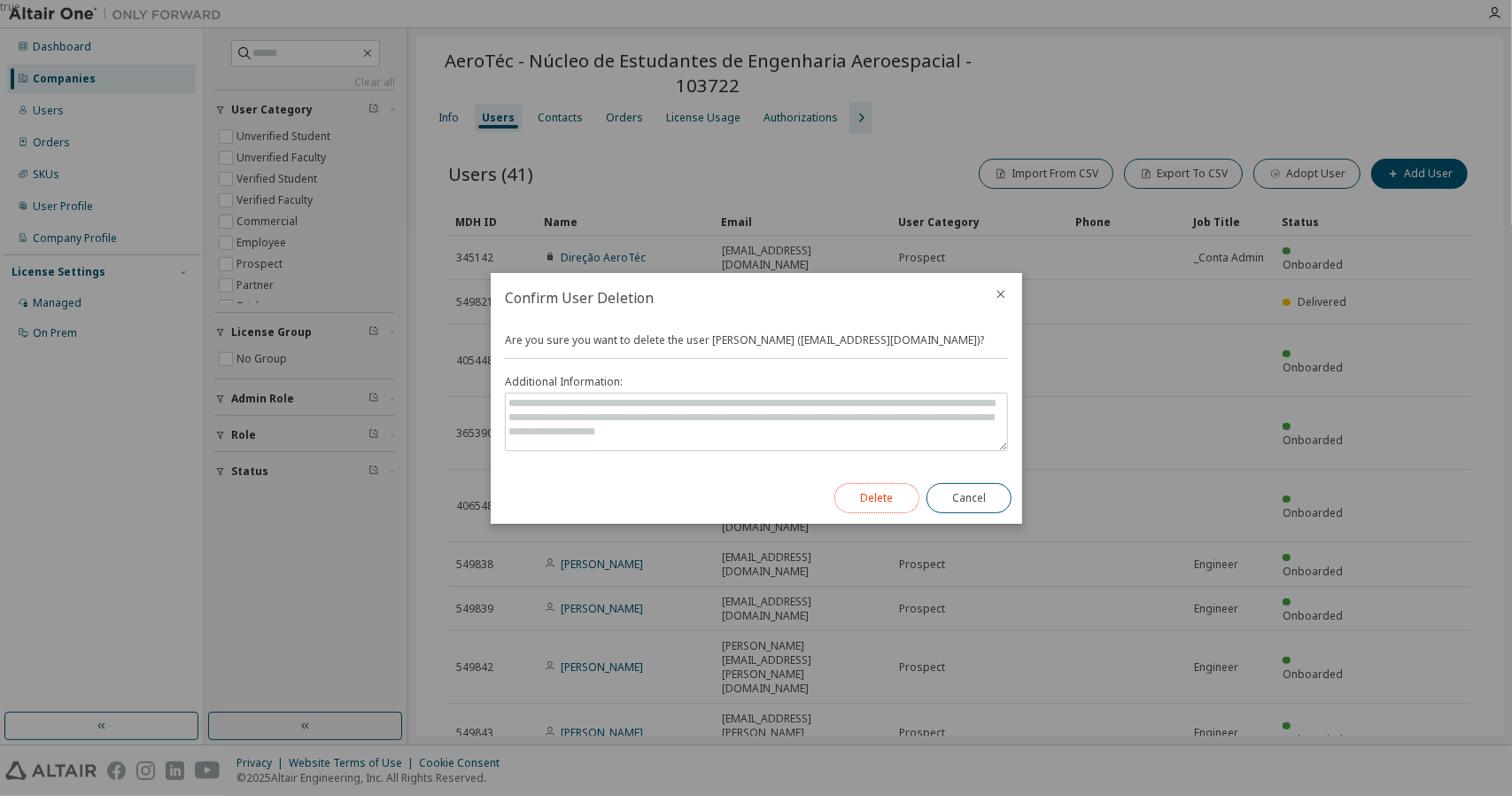
click at [889, 483] on button "Delete" at bounding box center [876, 498] width 85 height 30
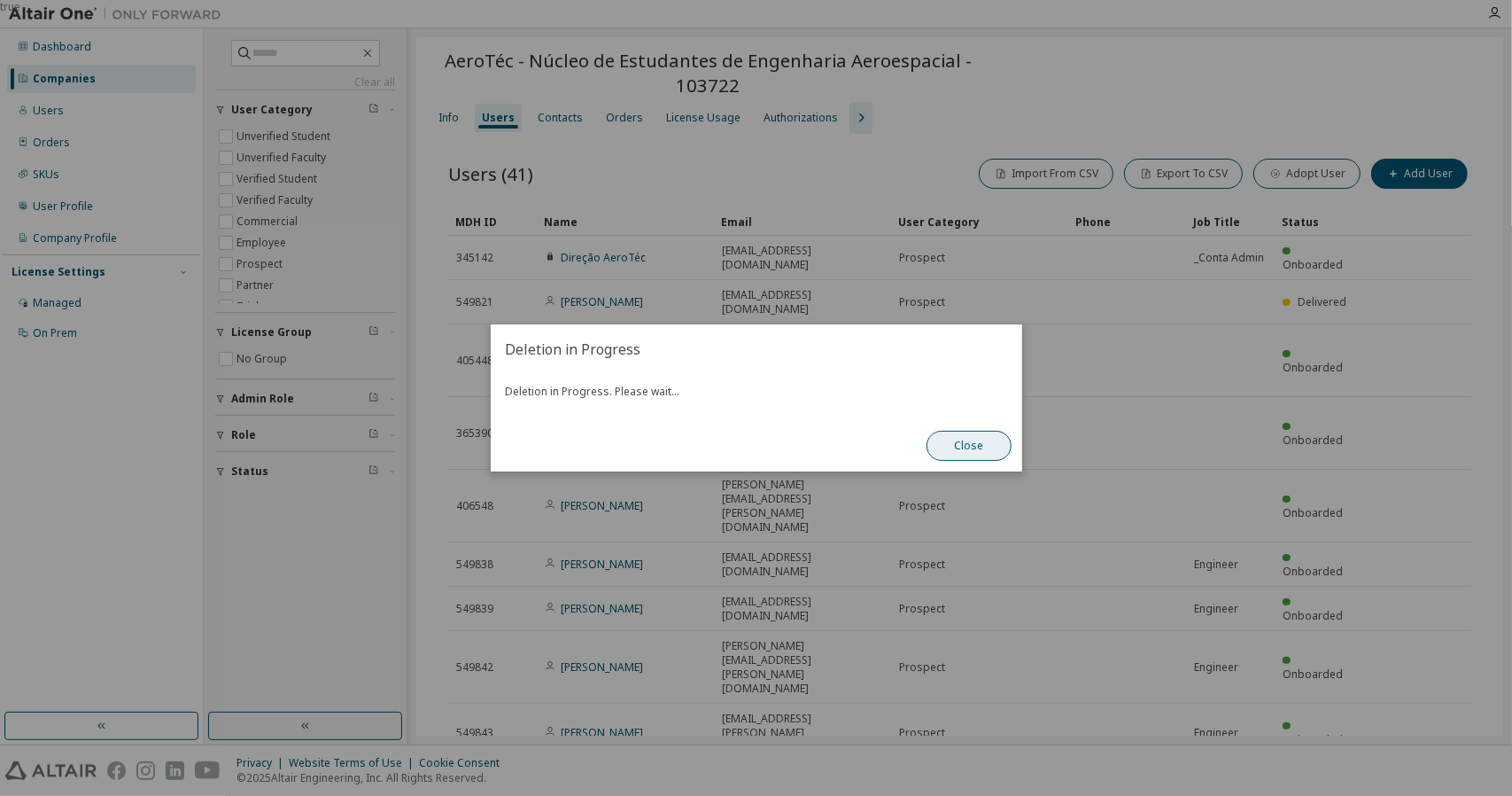
click at [981, 446] on button "Close" at bounding box center [968, 446] width 85 height 30
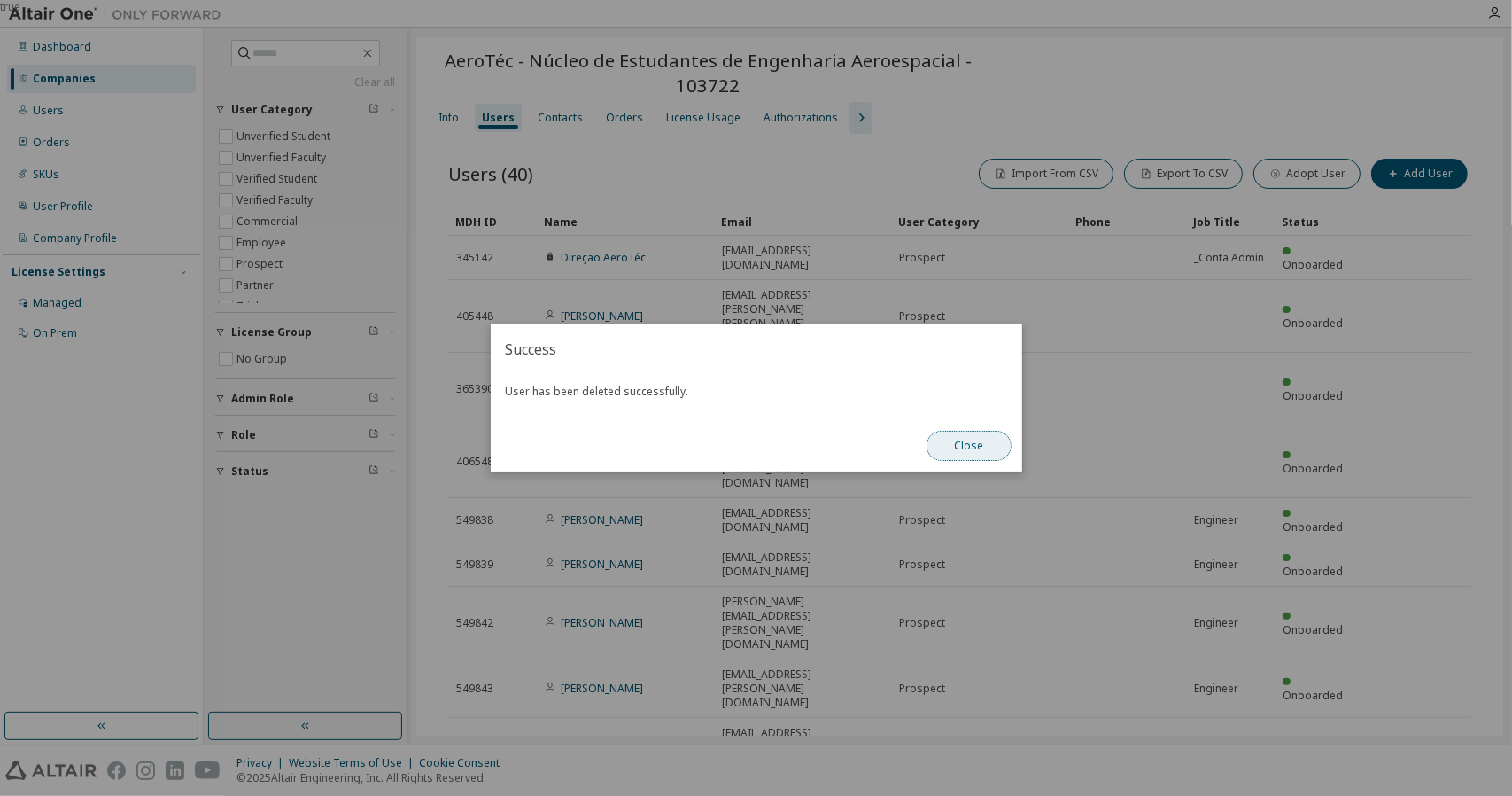
click at [985, 457] on button "Close" at bounding box center [968, 446] width 85 height 30
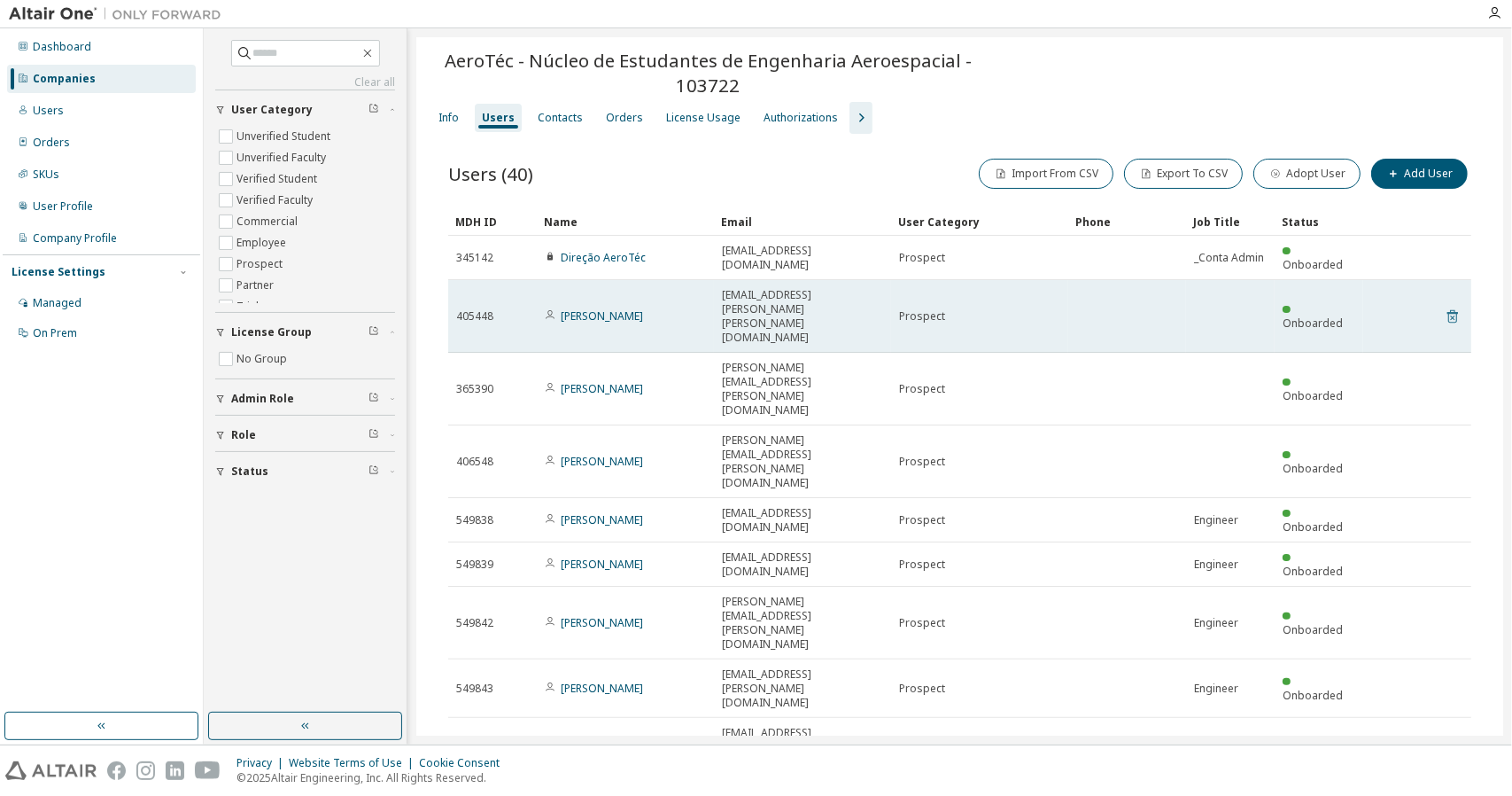
click at [1444, 306] on icon at bounding box center [1452, 316] width 16 height 21
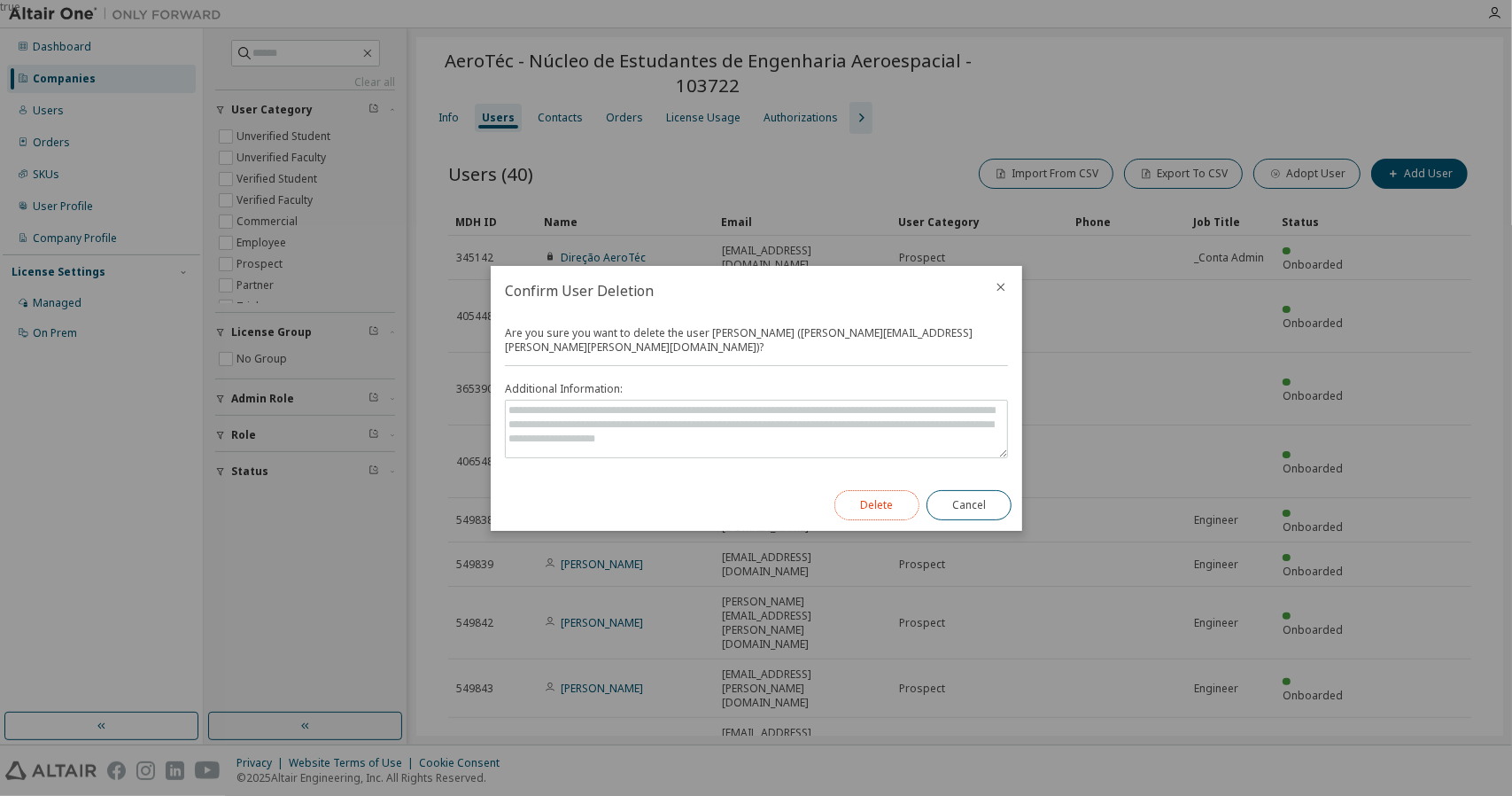
click at [854, 510] on button "Delete" at bounding box center [876, 505] width 85 height 30
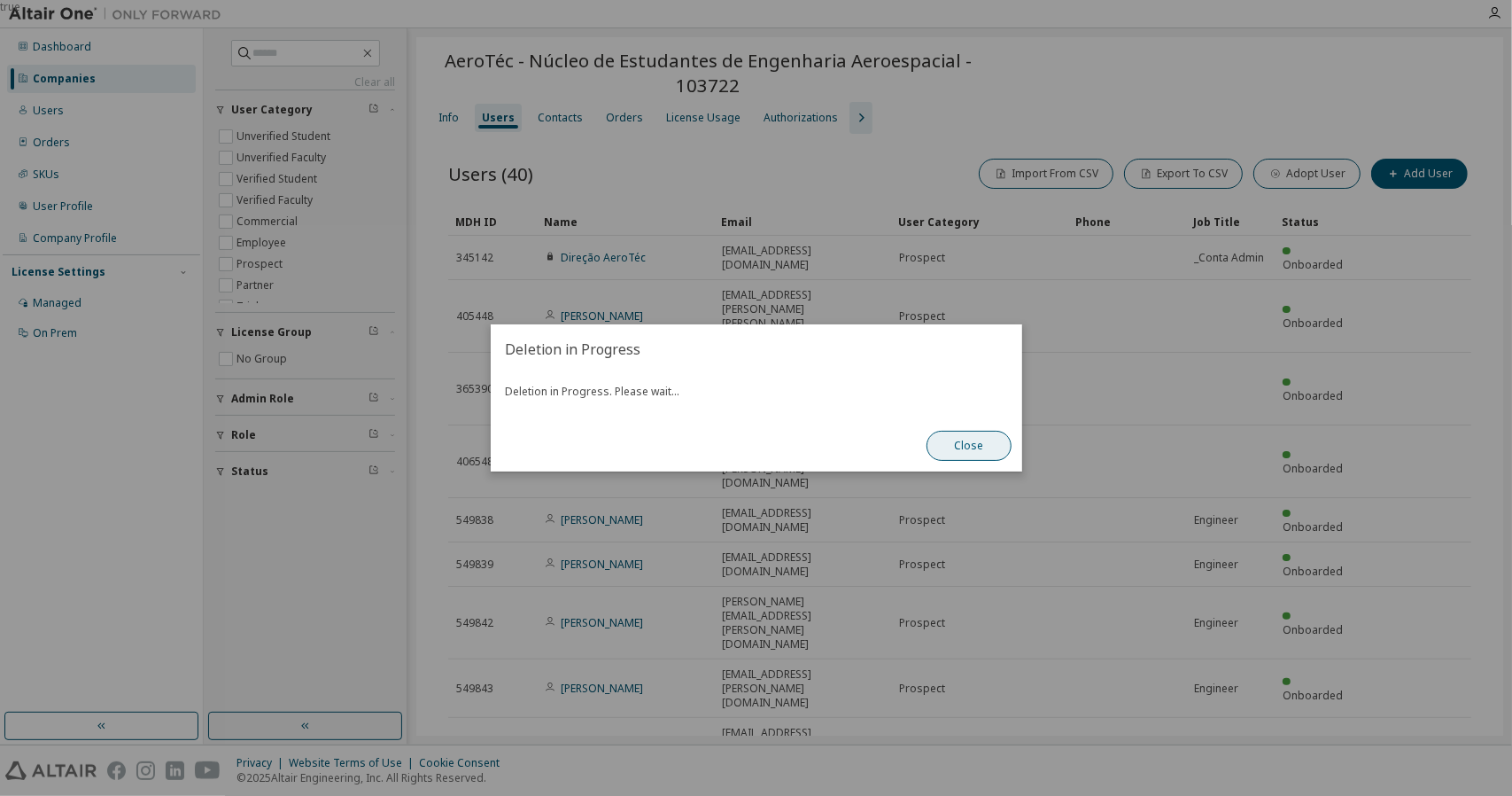
click at [953, 443] on button "Close" at bounding box center [968, 446] width 85 height 30
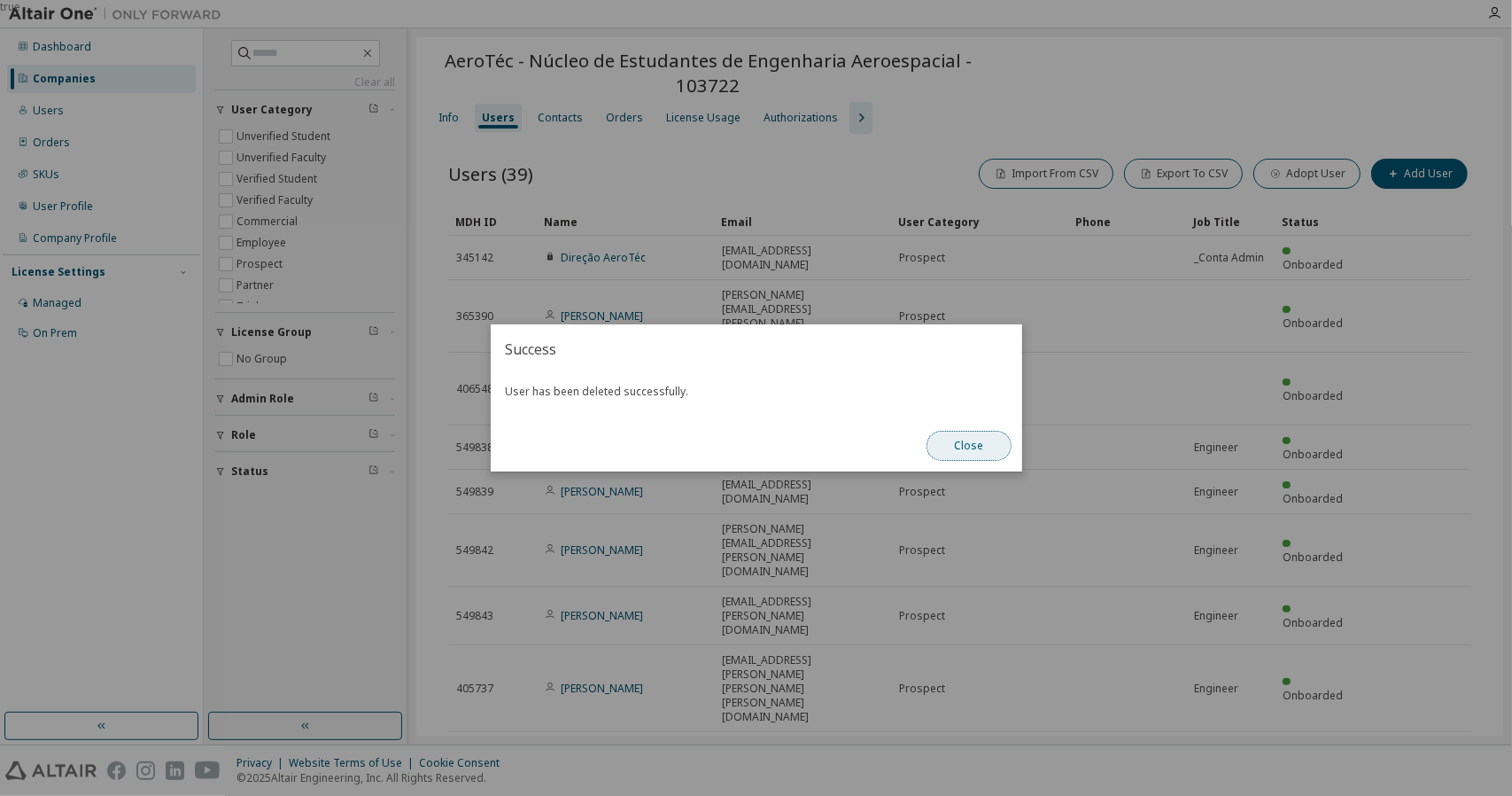
click at [938, 442] on button "Close" at bounding box center [968, 446] width 85 height 30
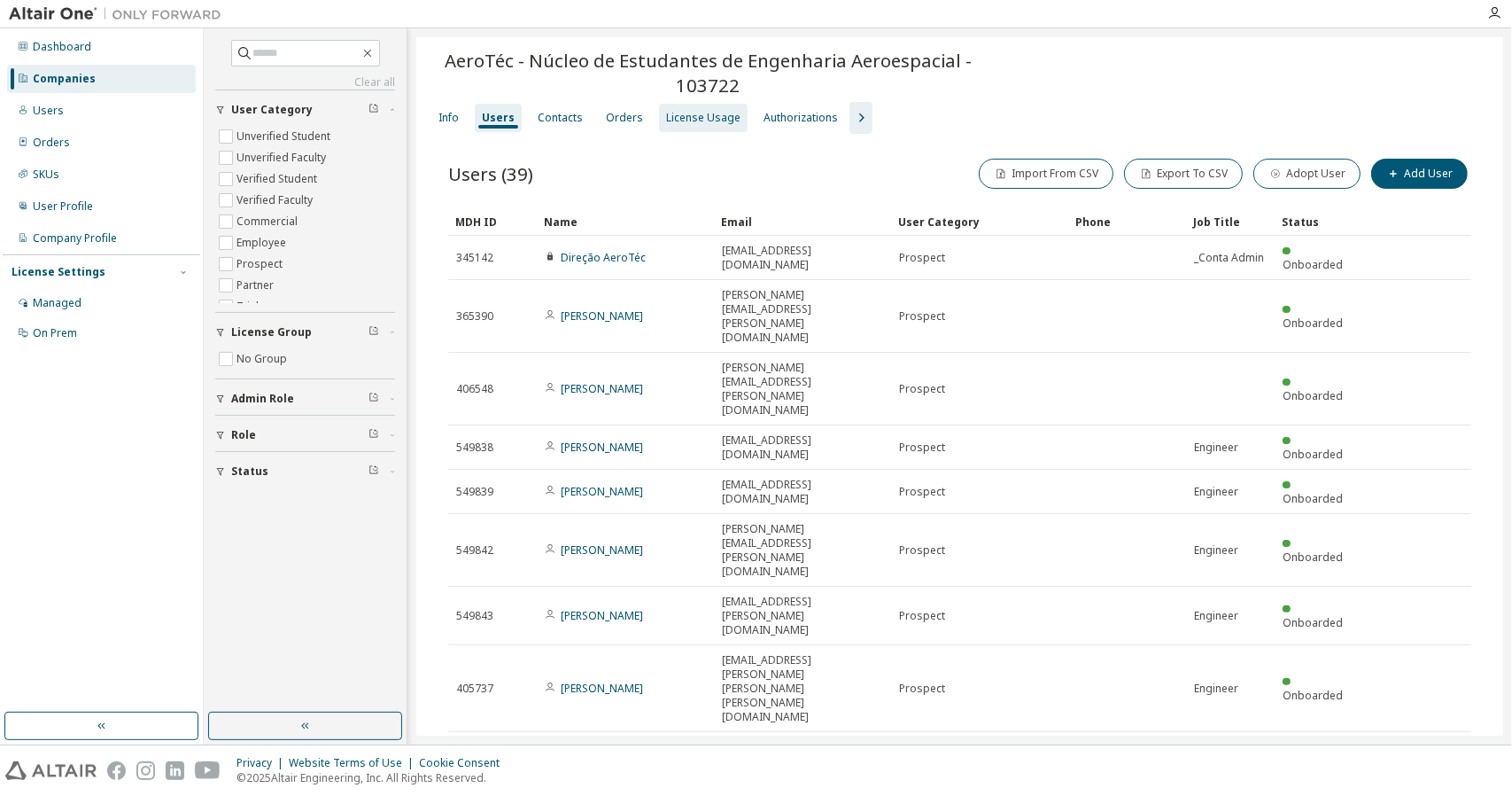
click at [688, 122] on div "License Usage" at bounding box center [702, 118] width 74 height 14
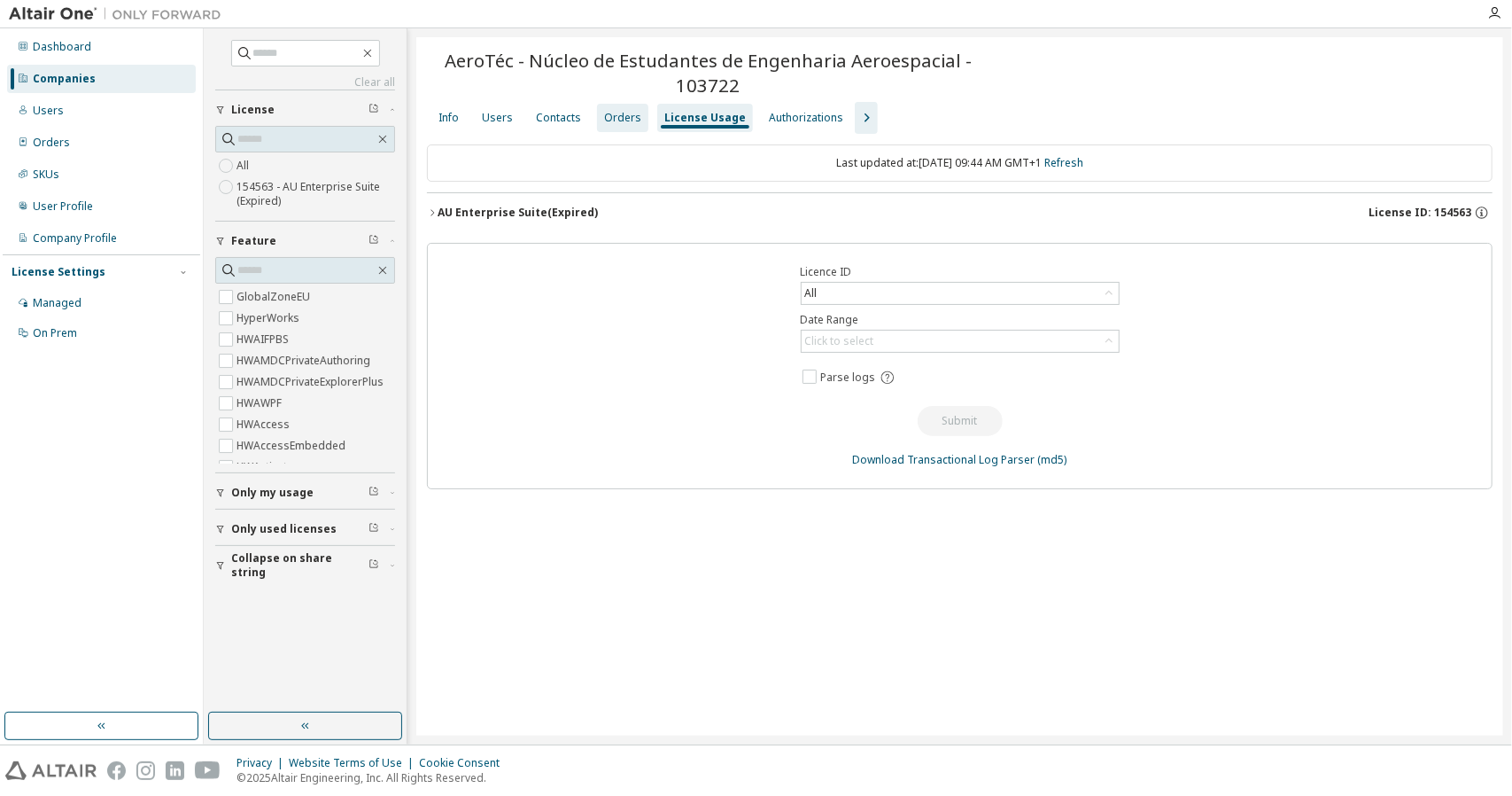
click at [625, 118] on div "Orders" at bounding box center [623, 118] width 37 height 14
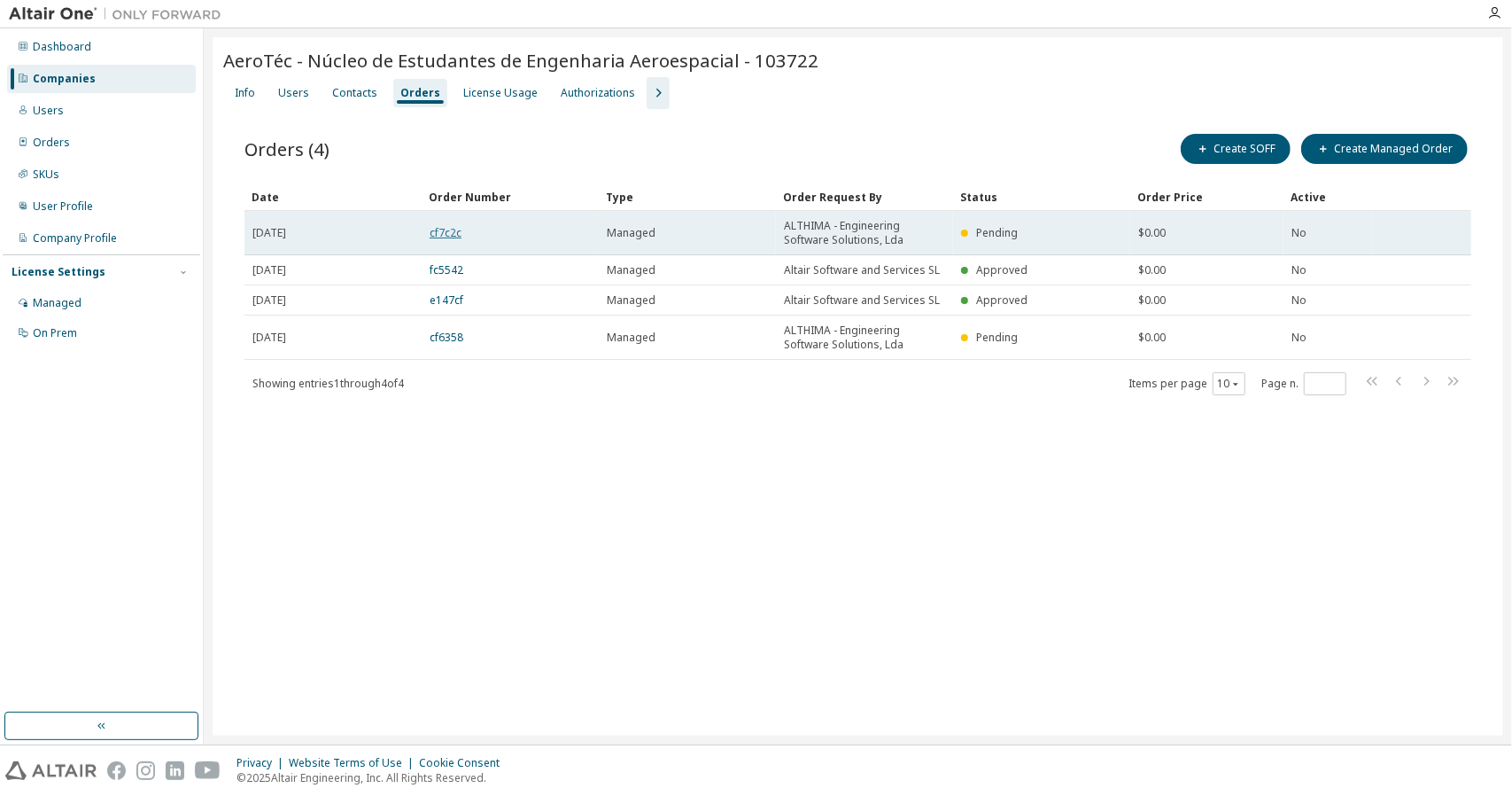
click at [434, 230] on link "cf7c2c" at bounding box center [445, 232] width 32 height 15
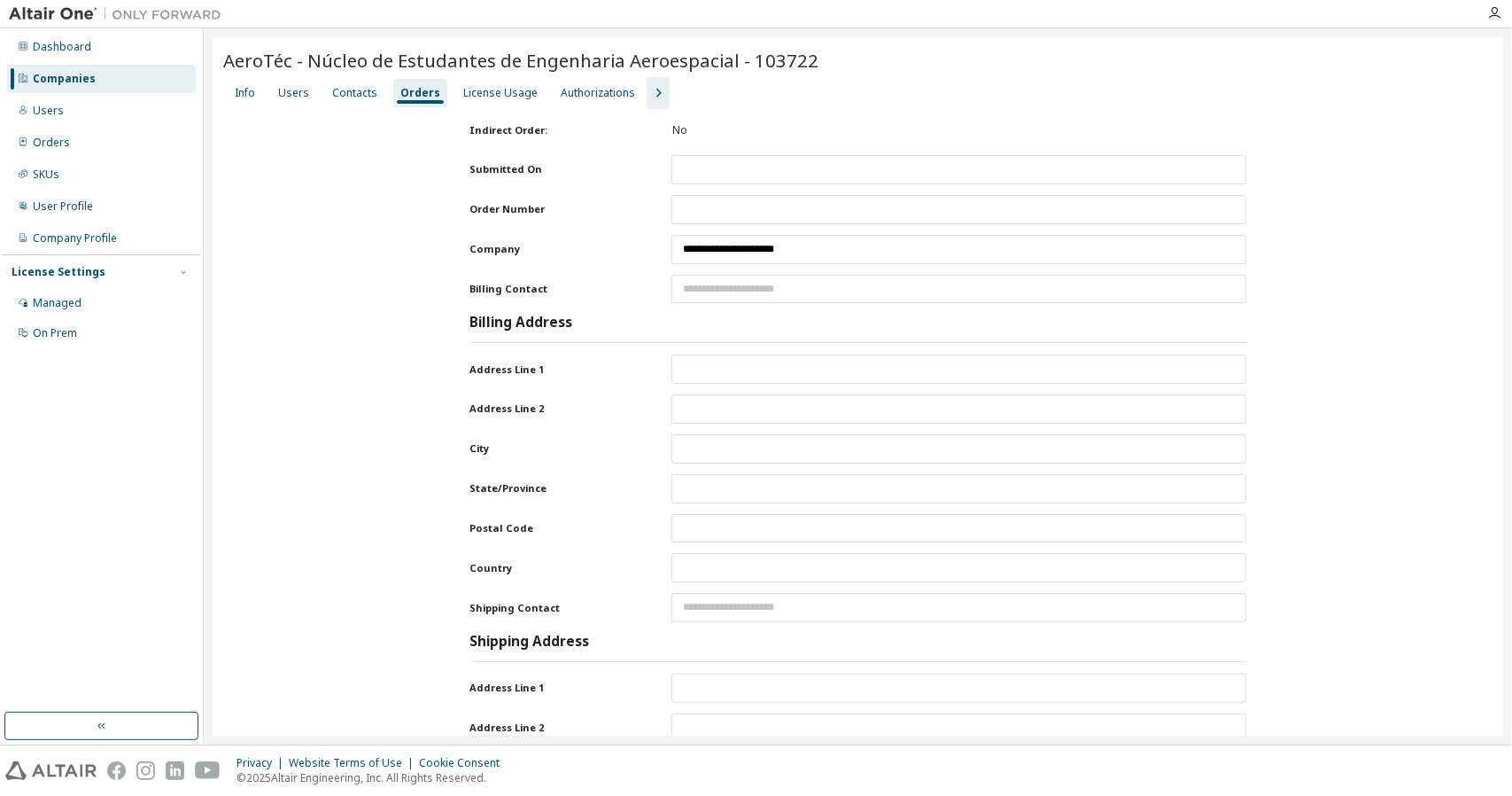
type input "**********"
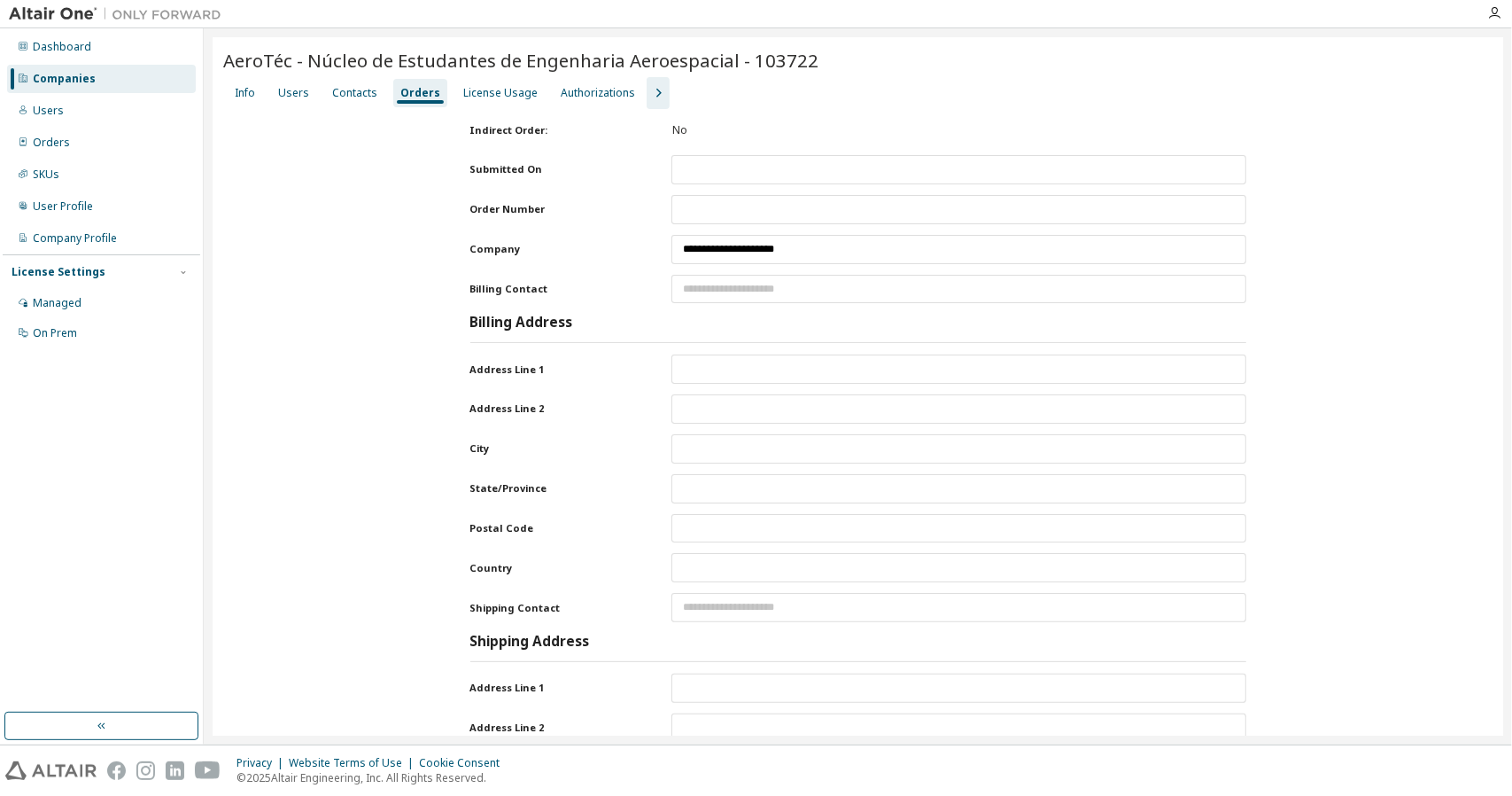
type input "******"
type input "**********"
type input "*****"
type input "**********"
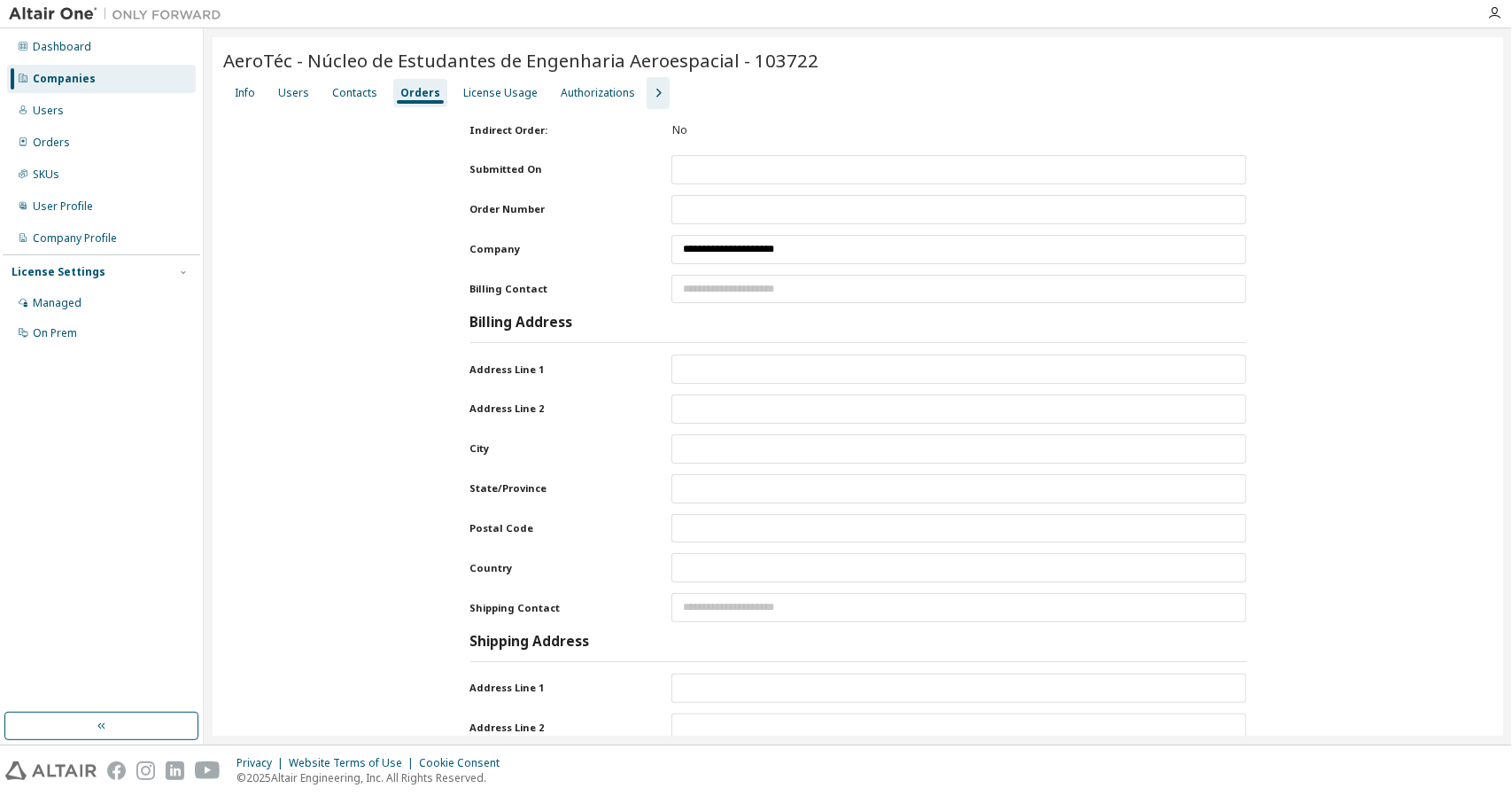
type input "******"
type input "********"
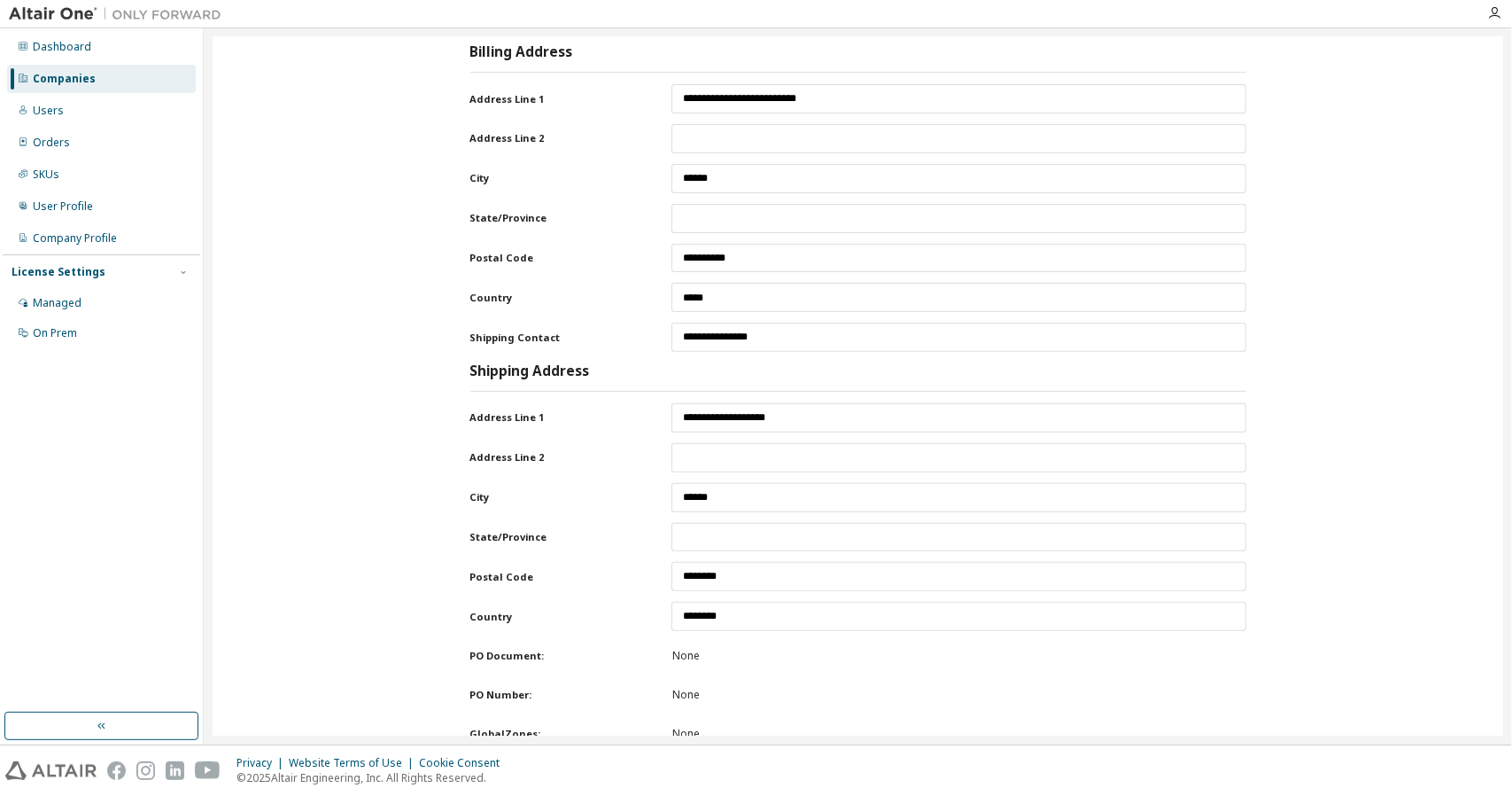
scroll to position [266, 0]
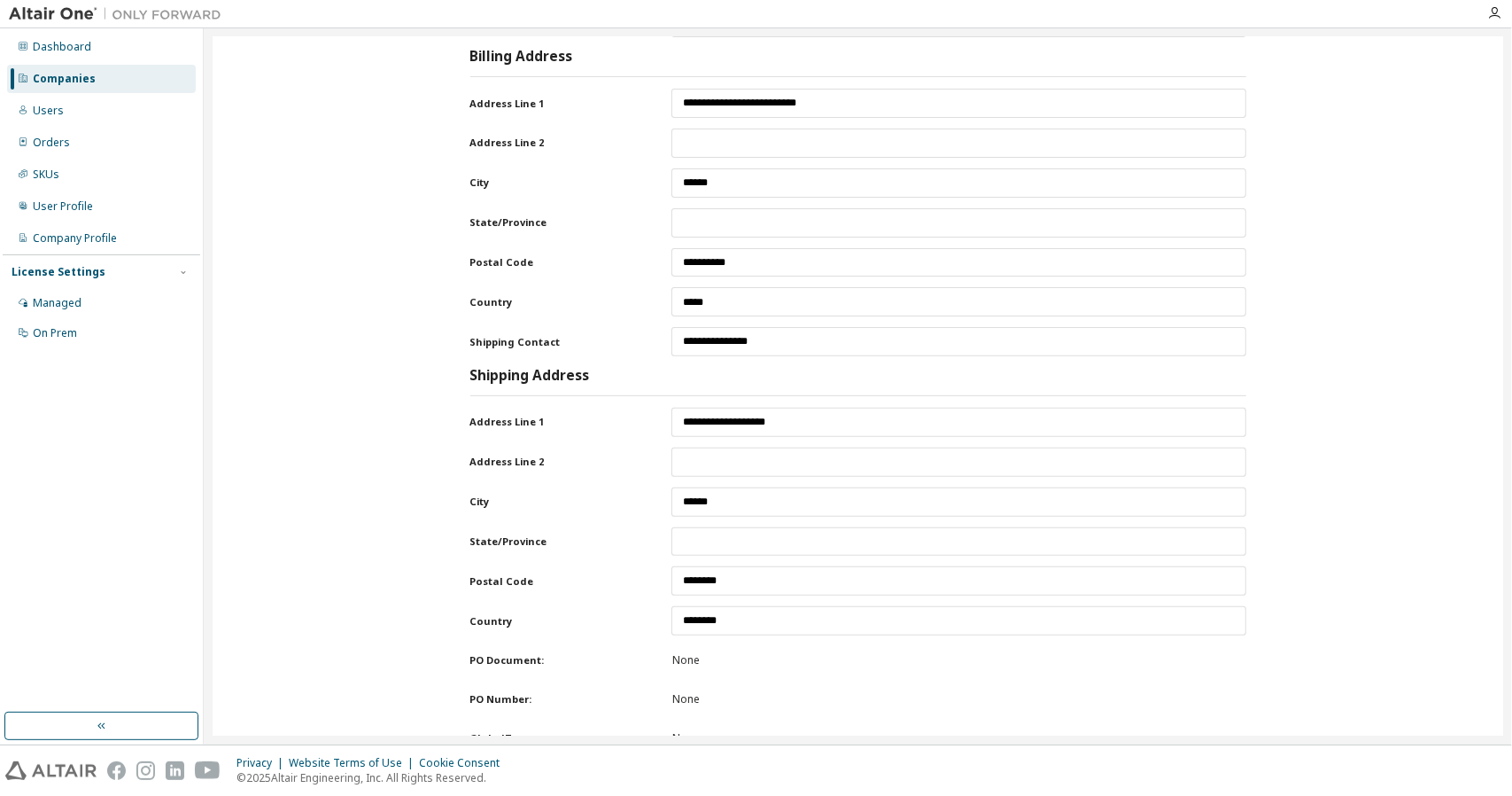
drag, startPoint x: 801, startPoint y: 408, endPoint x: 659, endPoint y: 412, distance: 142.1
click at [654, 412] on div "Address Line 1 Max Units:" at bounding box center [858, 422] width 776 height 29
drag, startPoint x: 737, startPoint y: 419, endPoint x: 781, endPoint y: 417, distance: 44.0
click at [778, 419] on div at bounding box center [958, 422] width 575 height 29
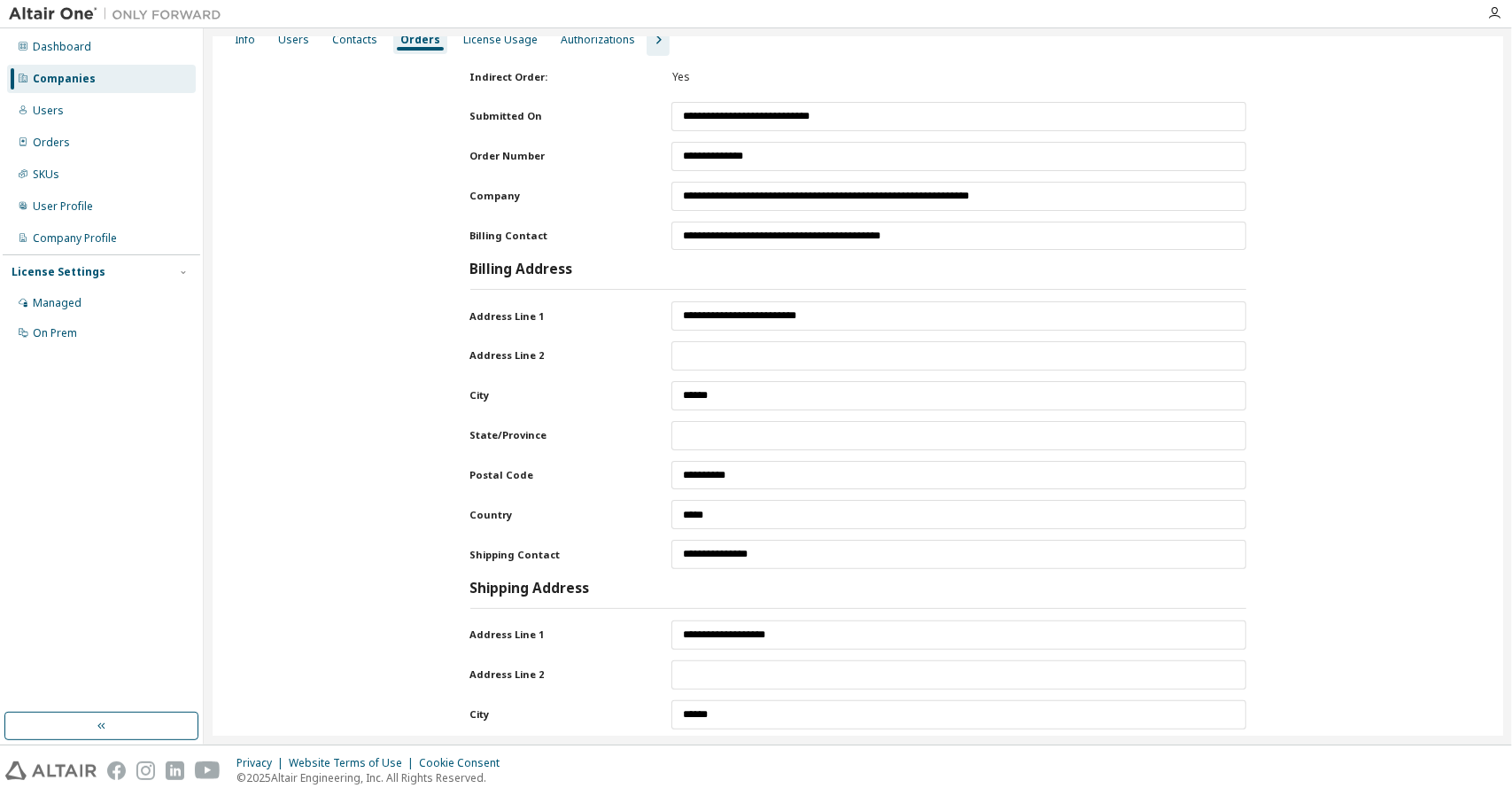
scroll to position [0, 0]
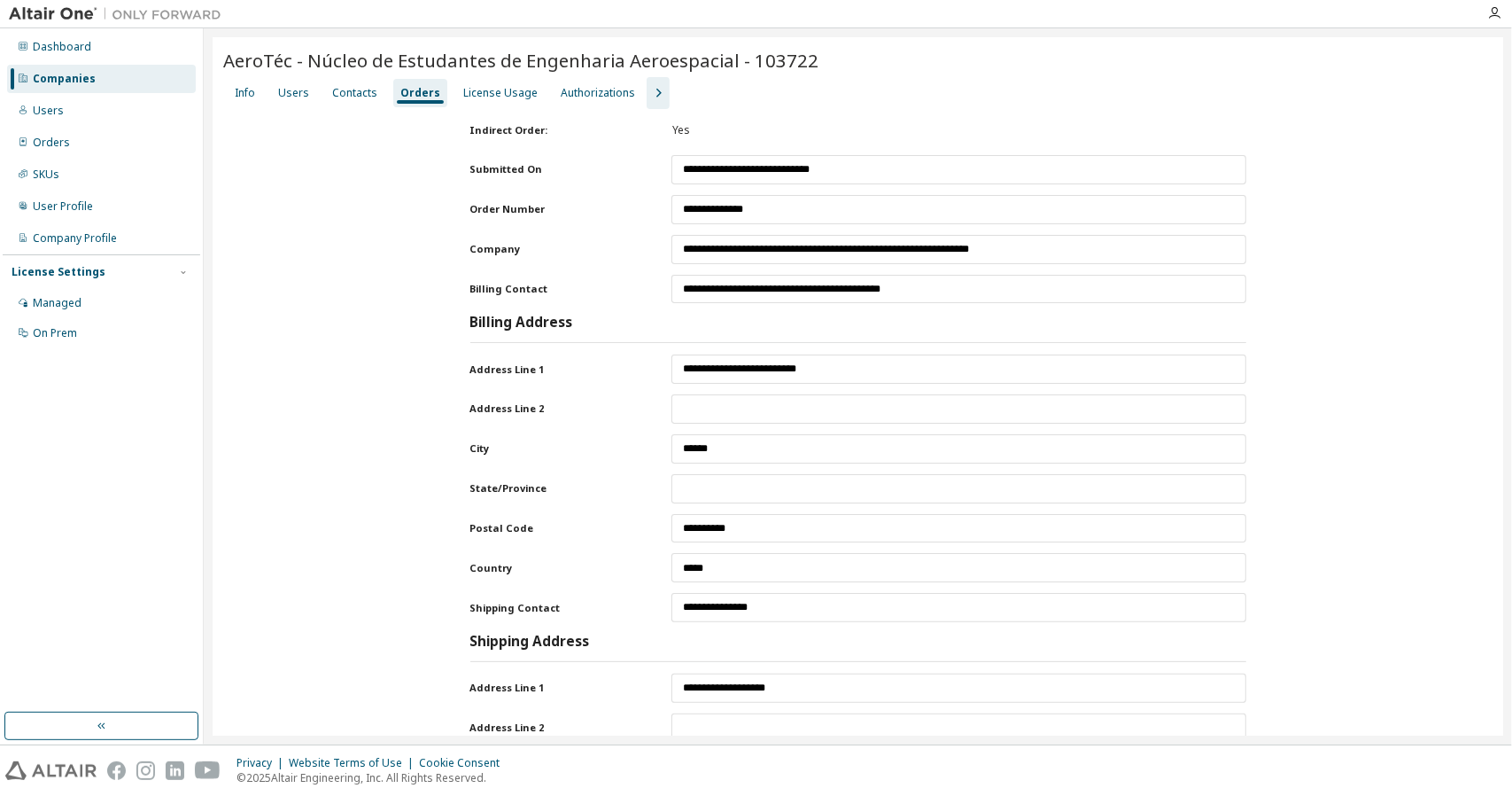
click at [415, 91] on div "Orders" at bounding box center [420, 93] width 40 height 14
click at [342, 96] on div "Contacts" at bounding box center [355, 93] width 45 height 14
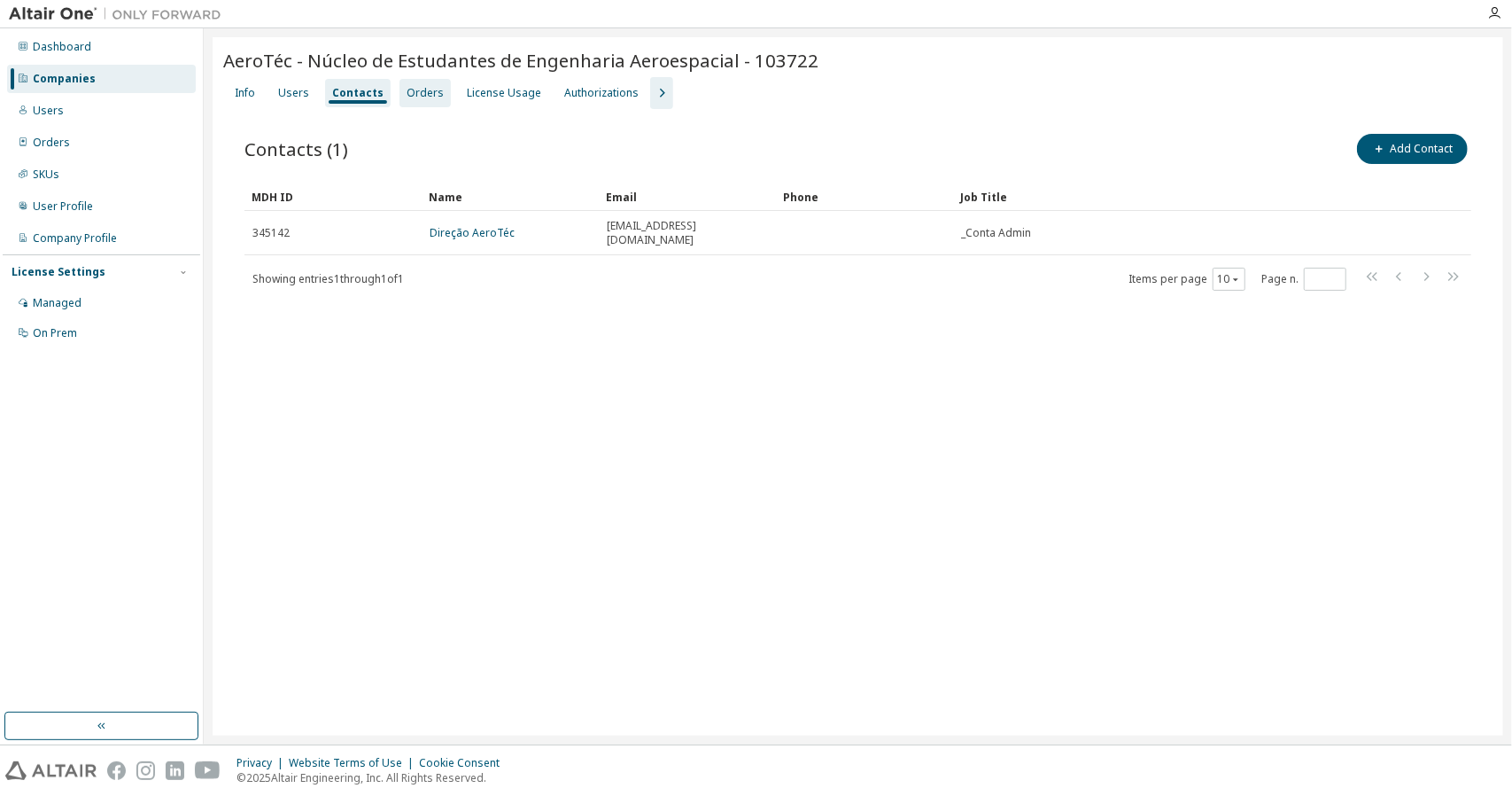
click at [411, 97] on div "Orders" at bounding box center [425, 93] width 37 height 14
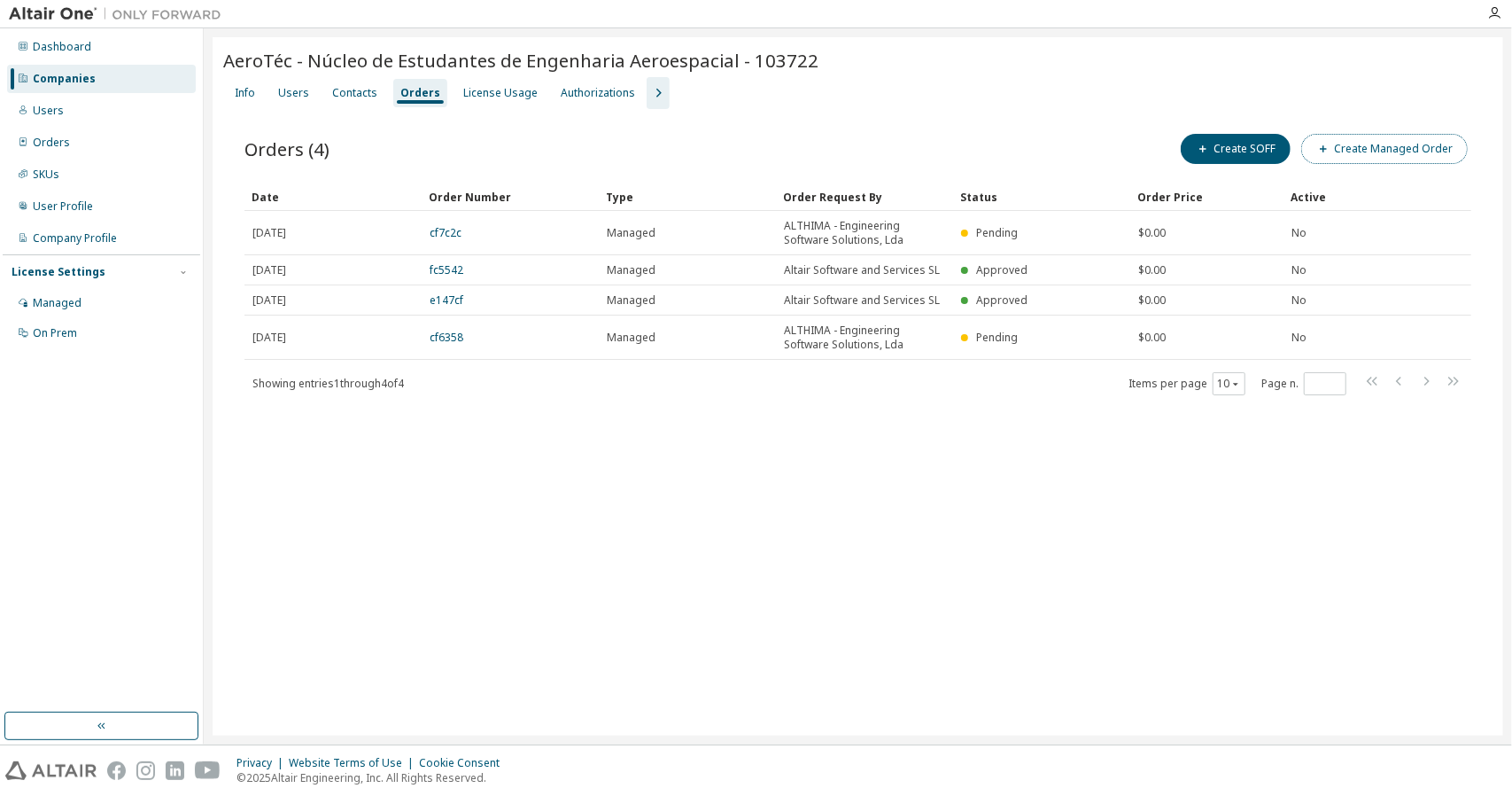
click at [1418, 150] on button "Create Managed Order" at bounding box center [1384, 149] width 167 height 30
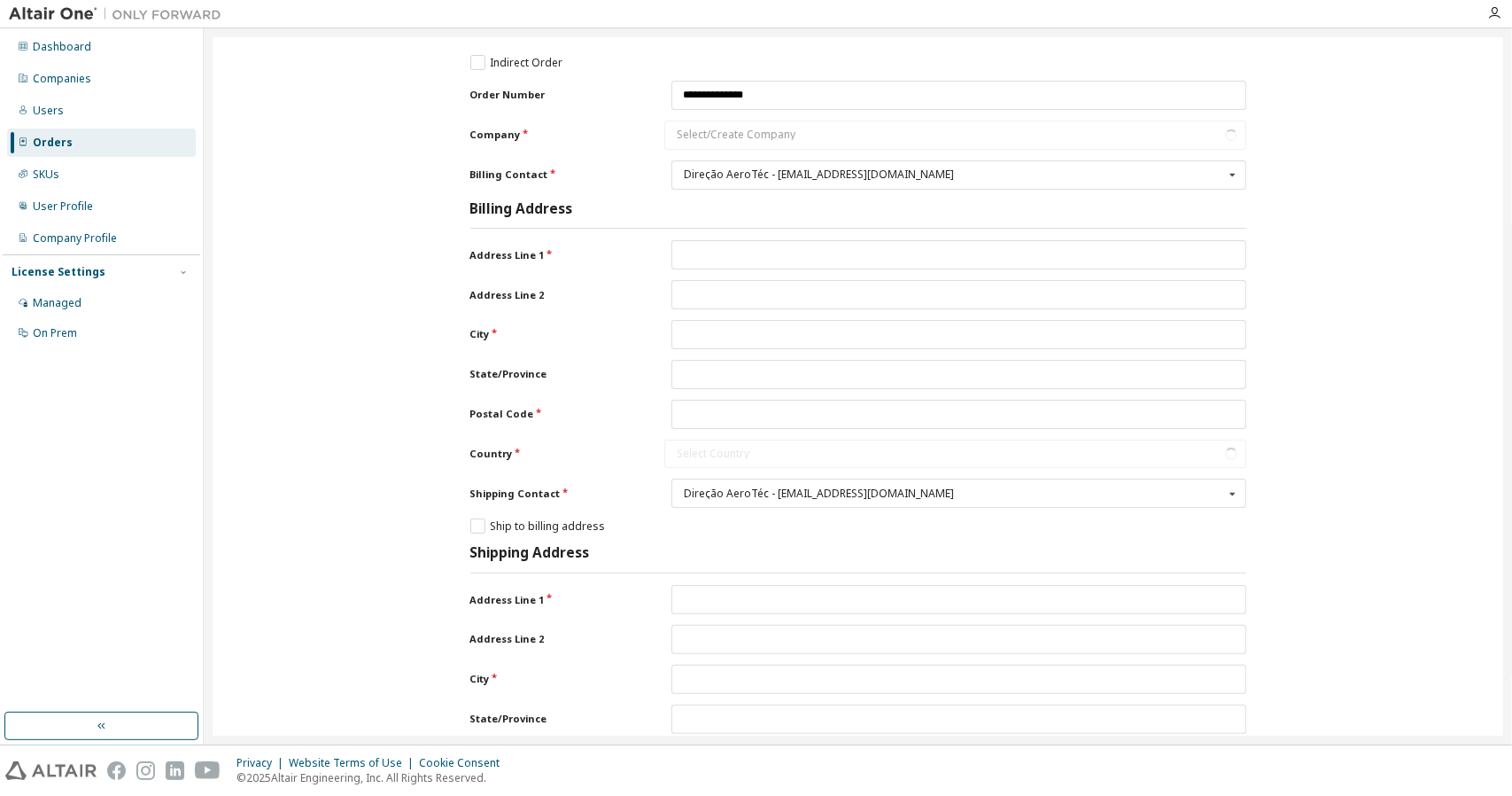
type input "**********"
type input "******"
type input "********"
type input "**********"
type input "******"
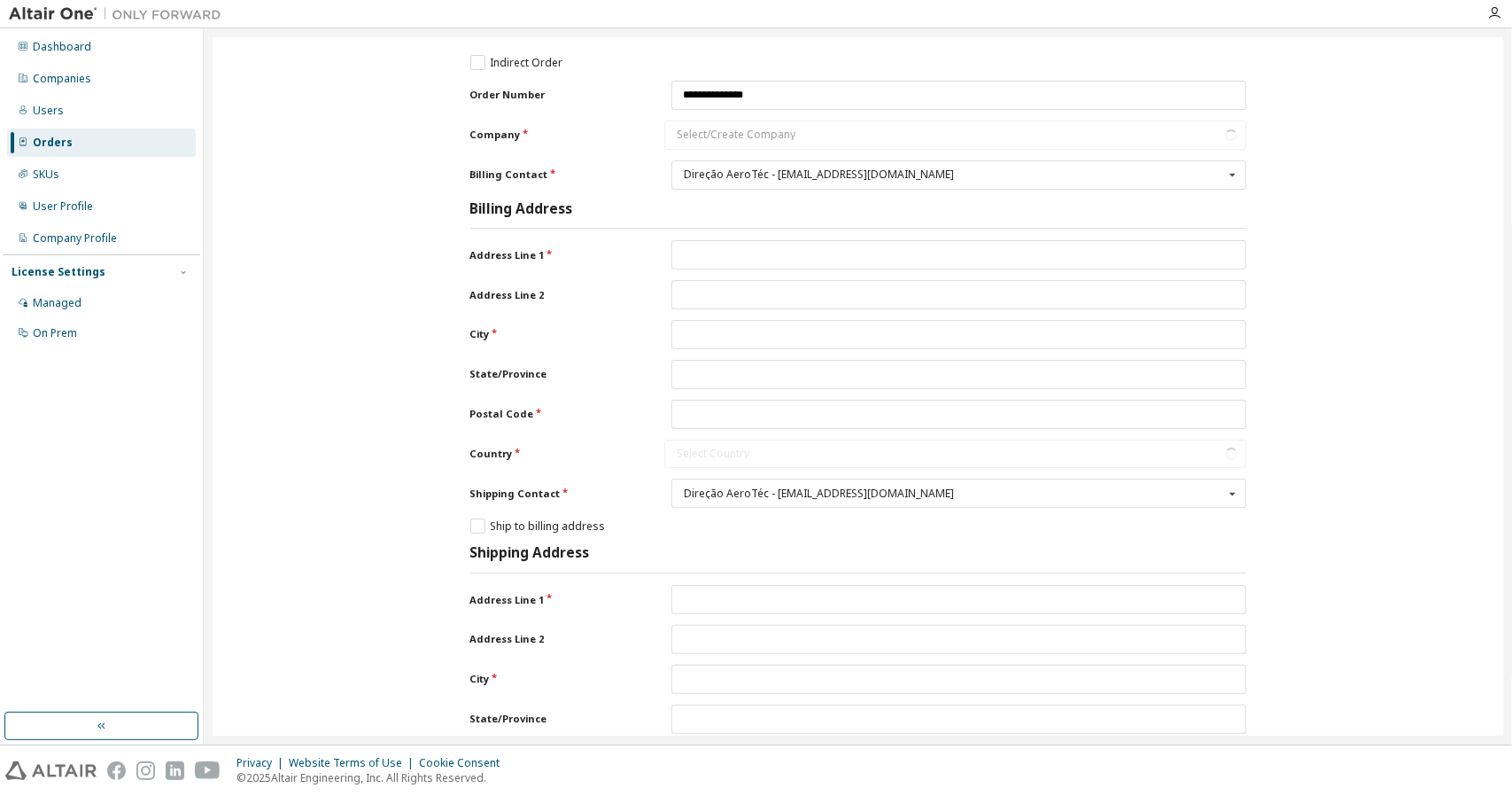
type input "********"
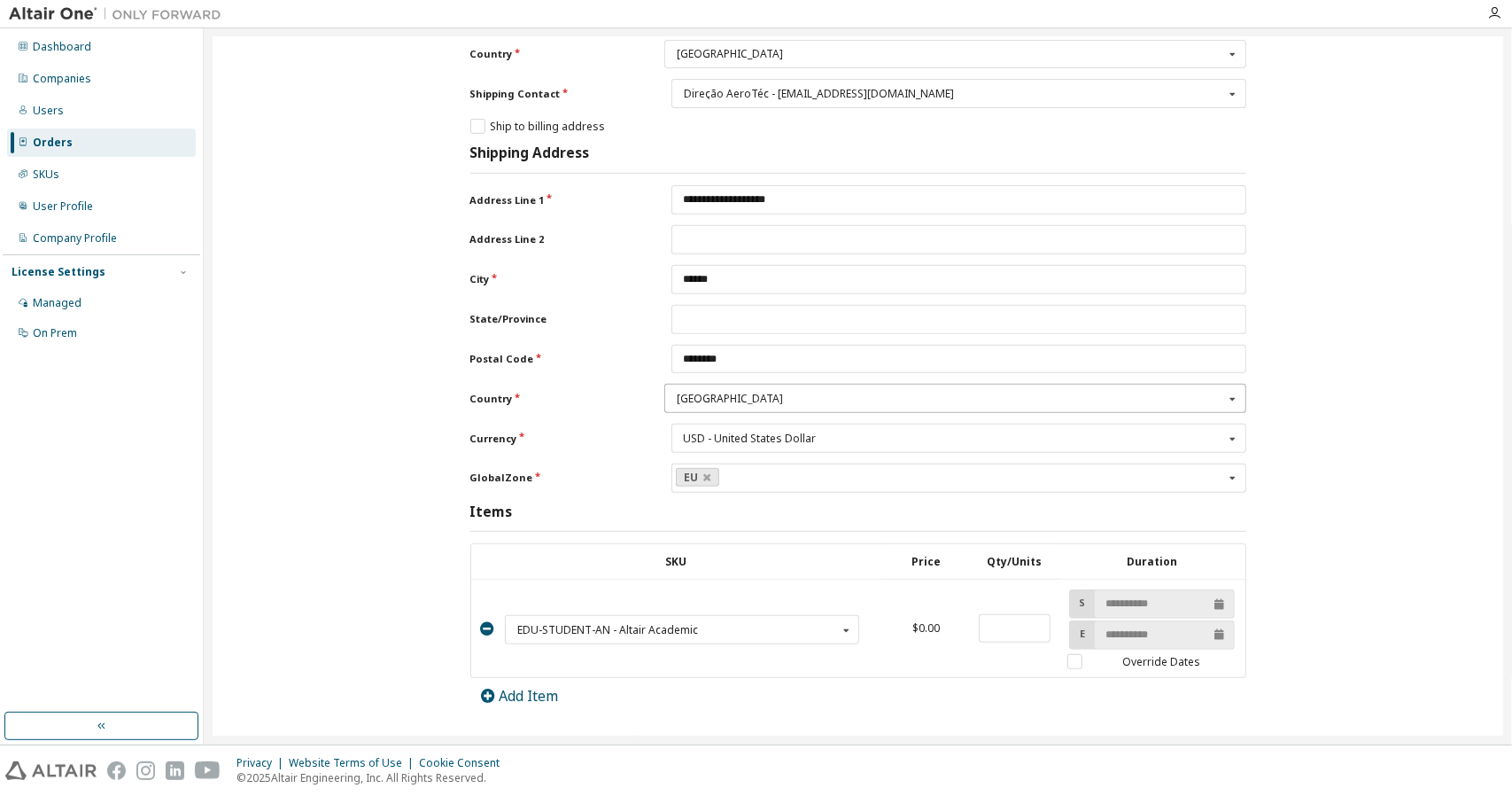
scroll to position [531, 0]
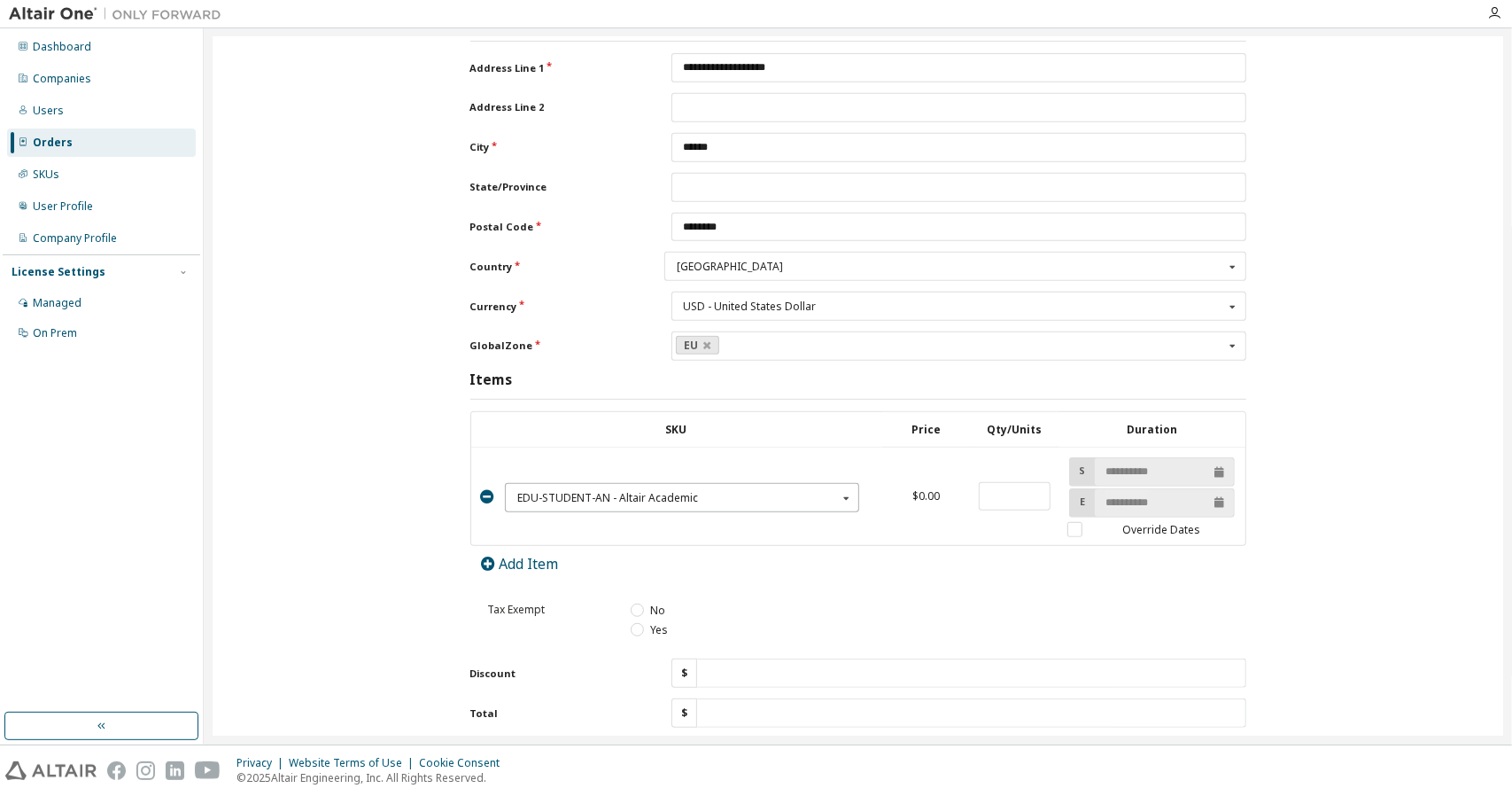
click at [753, 493] on div "EDU-STUDENT-AN - Altair Academic" at bounding box center [677, 498] width 320 height 11
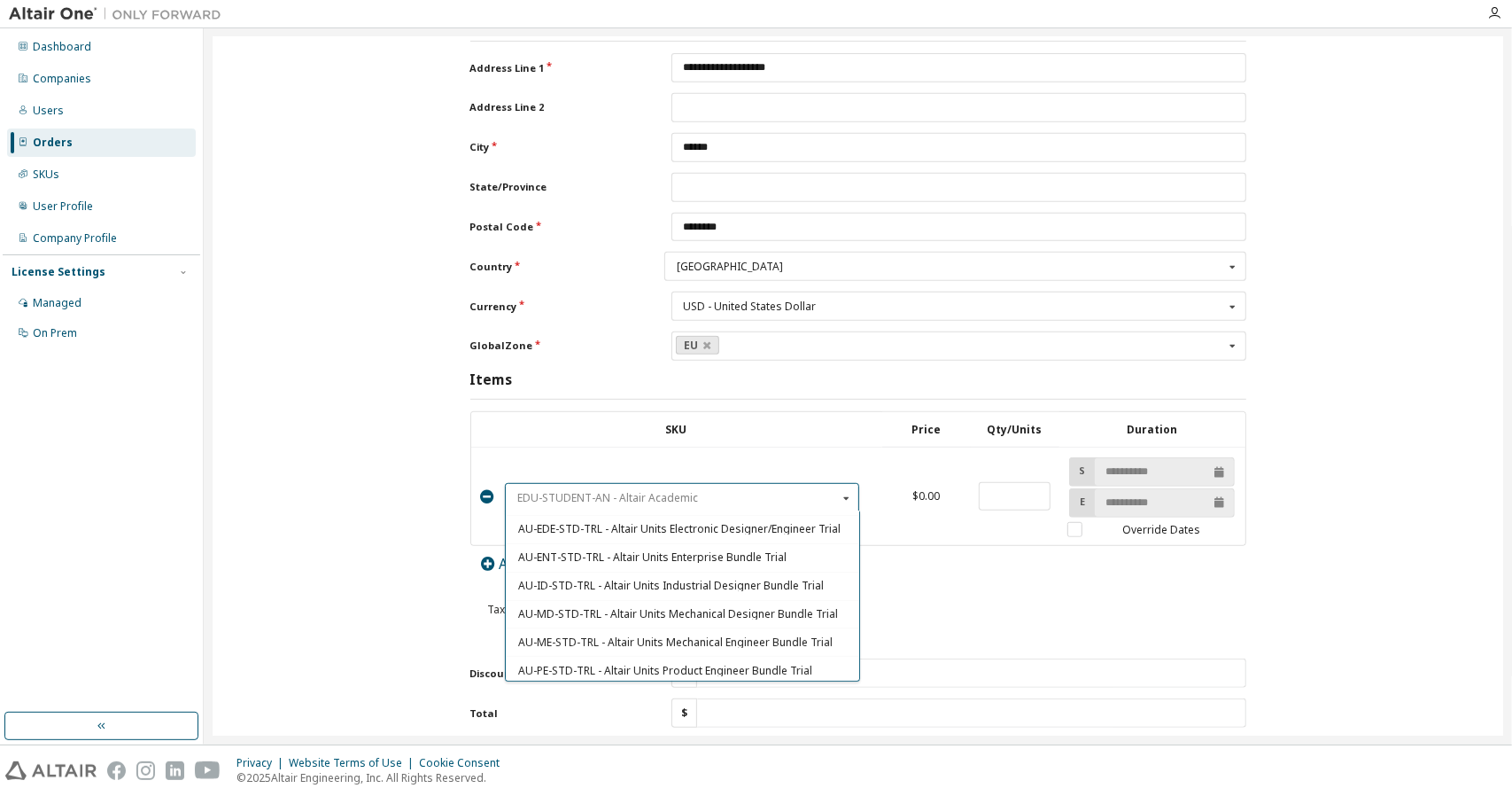
scroll to position [177, 0]
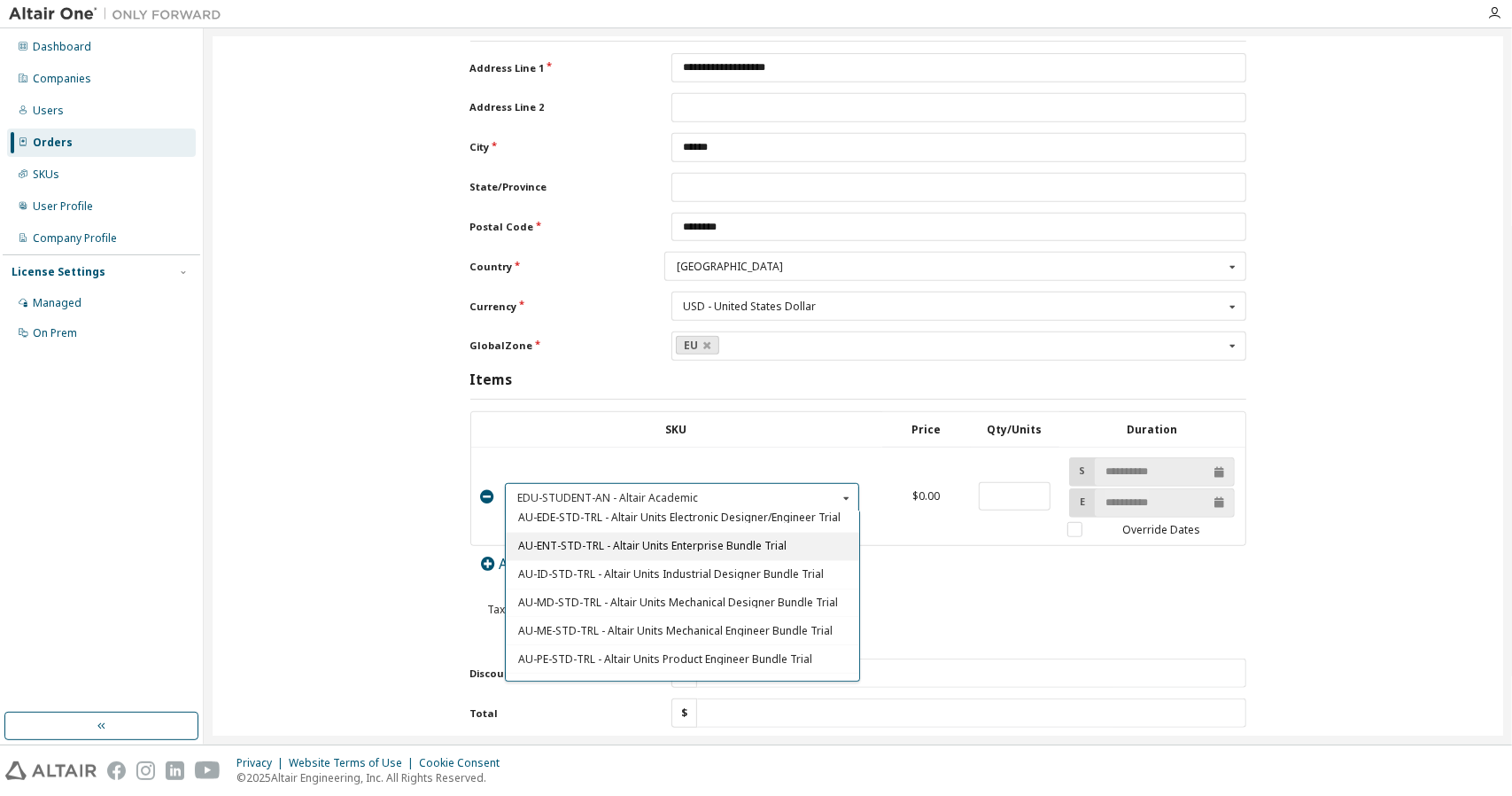
click at [718, 541] on div "AU-ENT-STD-TRL - Altair Units Enterprise Bundle Trial" at bounding box center [682, 546] width 354 height 29
type input "****"
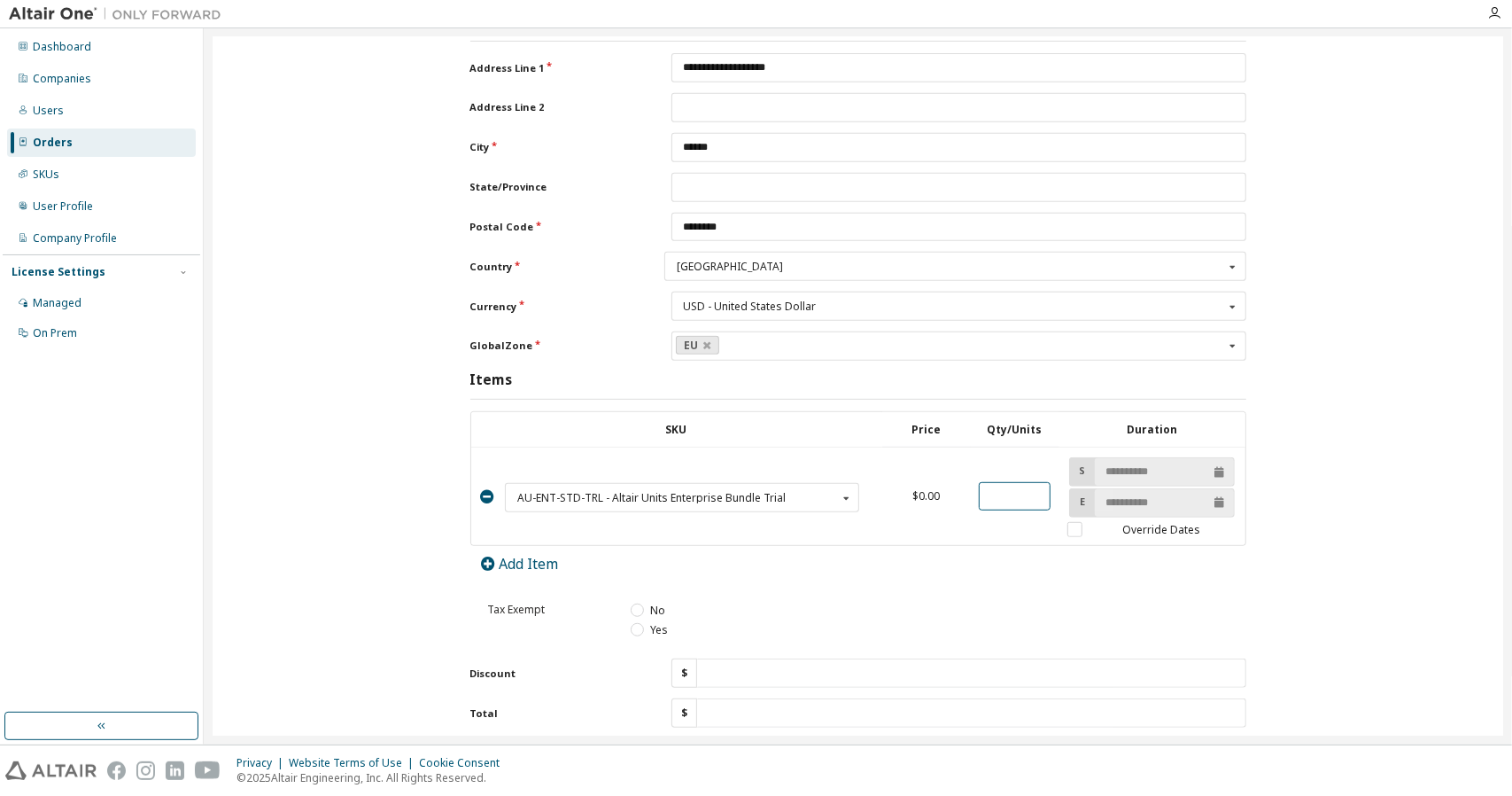
drag, startPoint x: 992, startPoint y: 478, endPoint x: 953, endPoint y: 476, distance: 39.1
click at [953, 476] on tr "AU-ENT-STD-TRL - Altair Units Enterprise Bundle Trial EDU-STUDENT-AN - Altair A…" at bounding box center [858, 496] width 774 height 98
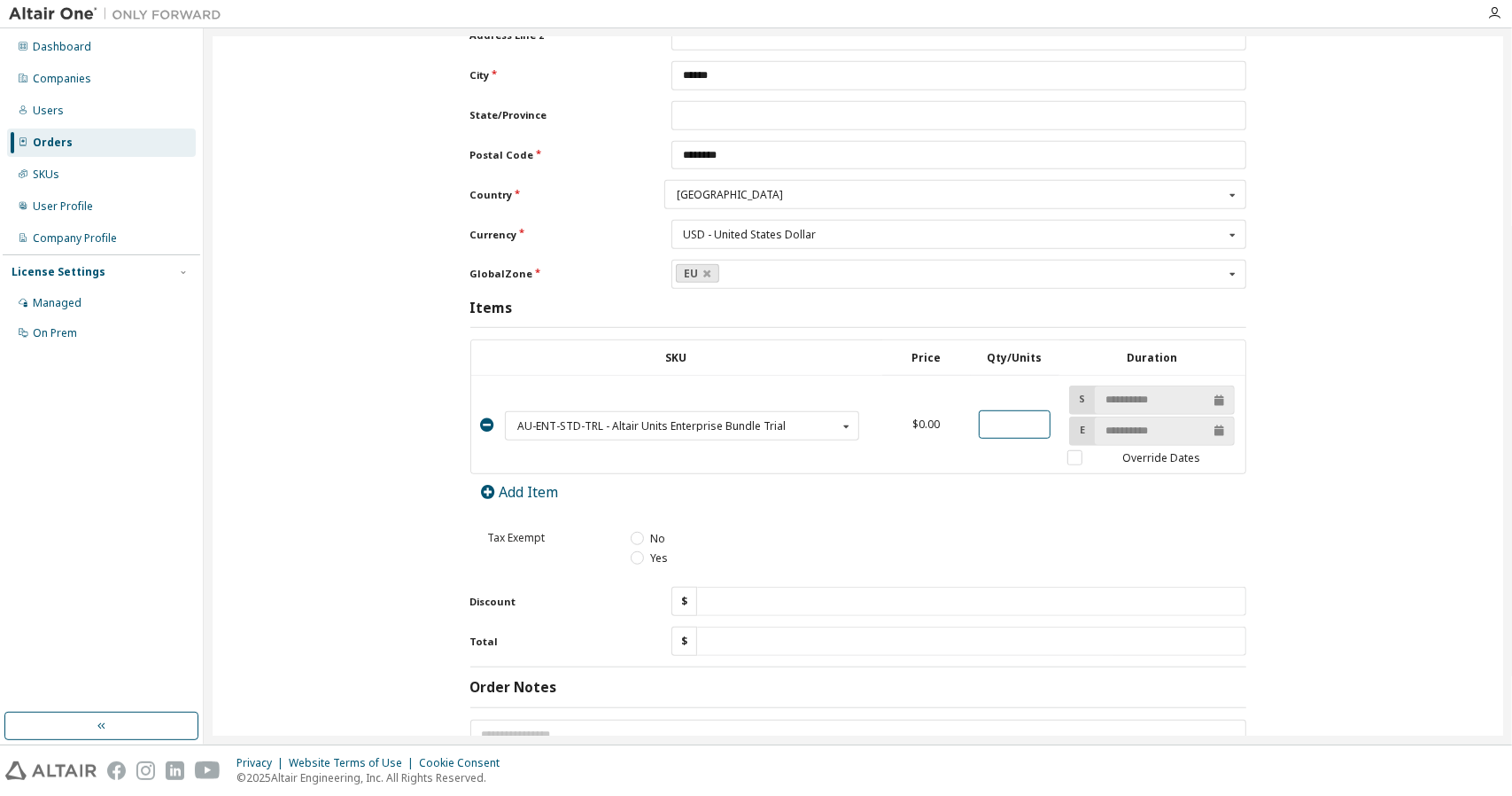
scroll to position [620, 0]
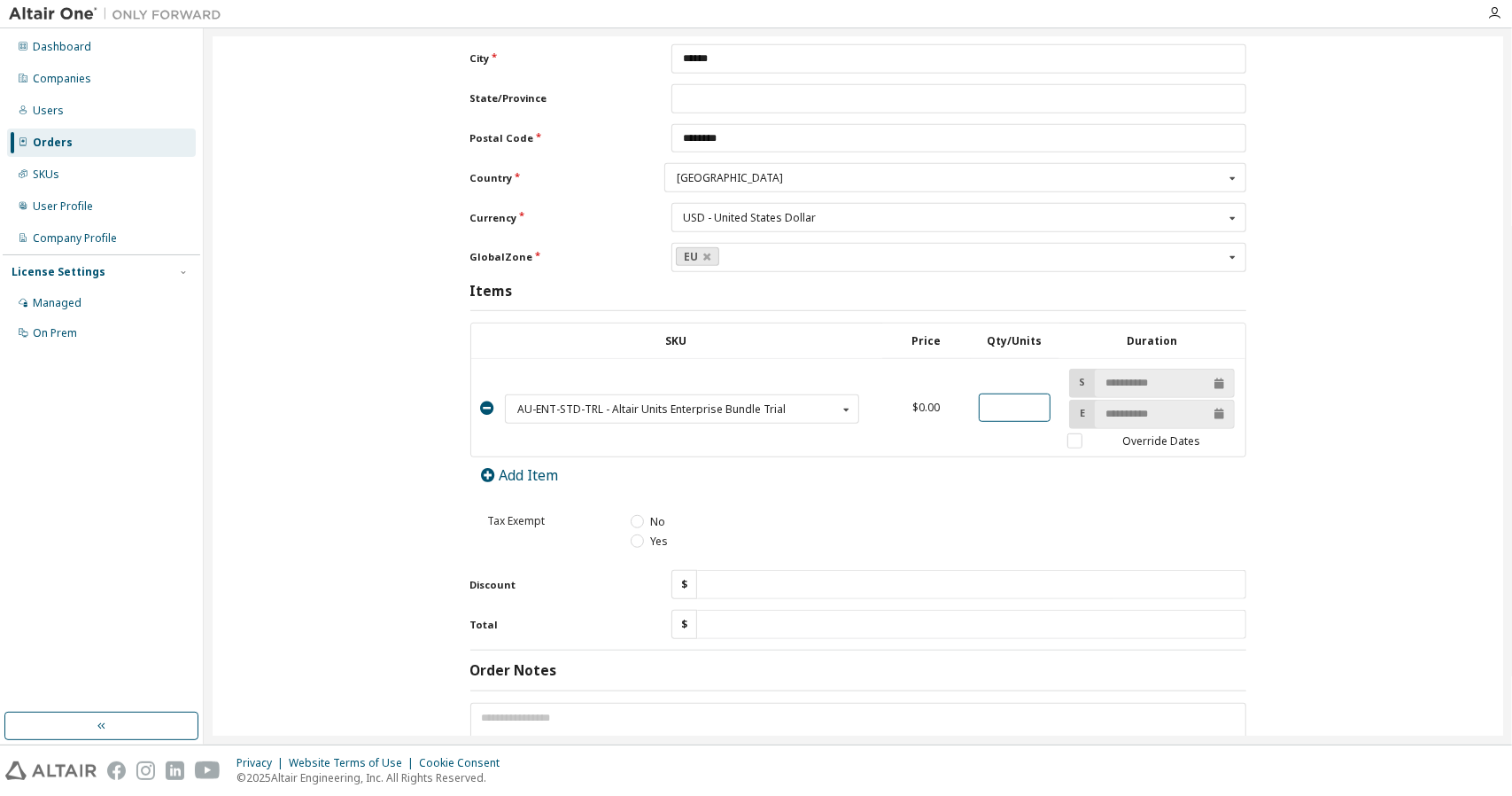
type input "***"
click at [797, 515] on div "No" at bounding box center [929, 521] width 598 height 15
click at [640, 514] on label "No" at bounding box center [648, 521] width 35 height 15
click at [634, 533] on label "Yes" at bounding box center [650, 540] width 37 height 15
click at [1075, 433] on label "Override Dates" at bounding box center [1152, 440] width 169 height 15
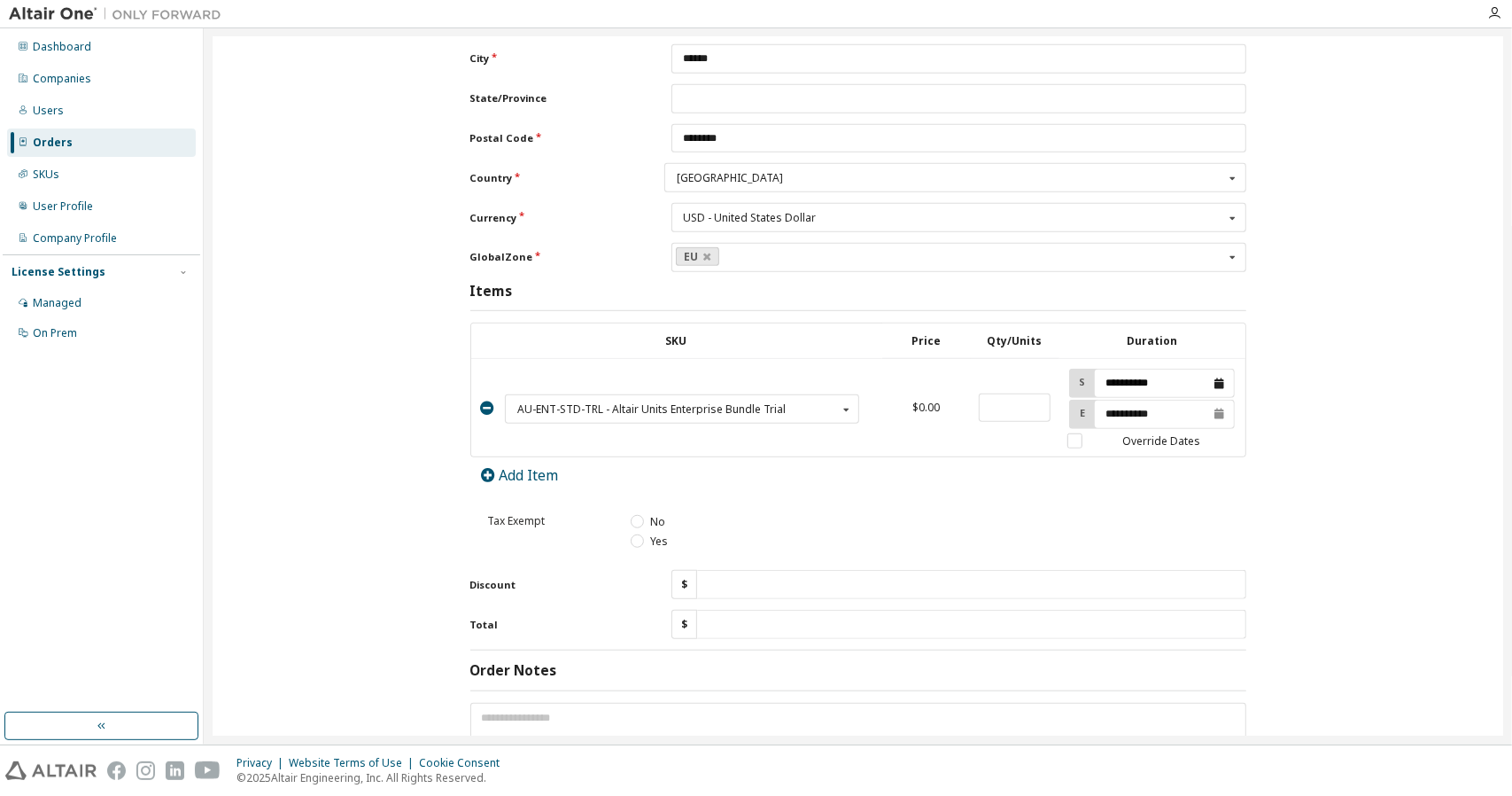
click at [1107, 371] on input "**********" at bounding box center [1165, 383] width 139 height 28
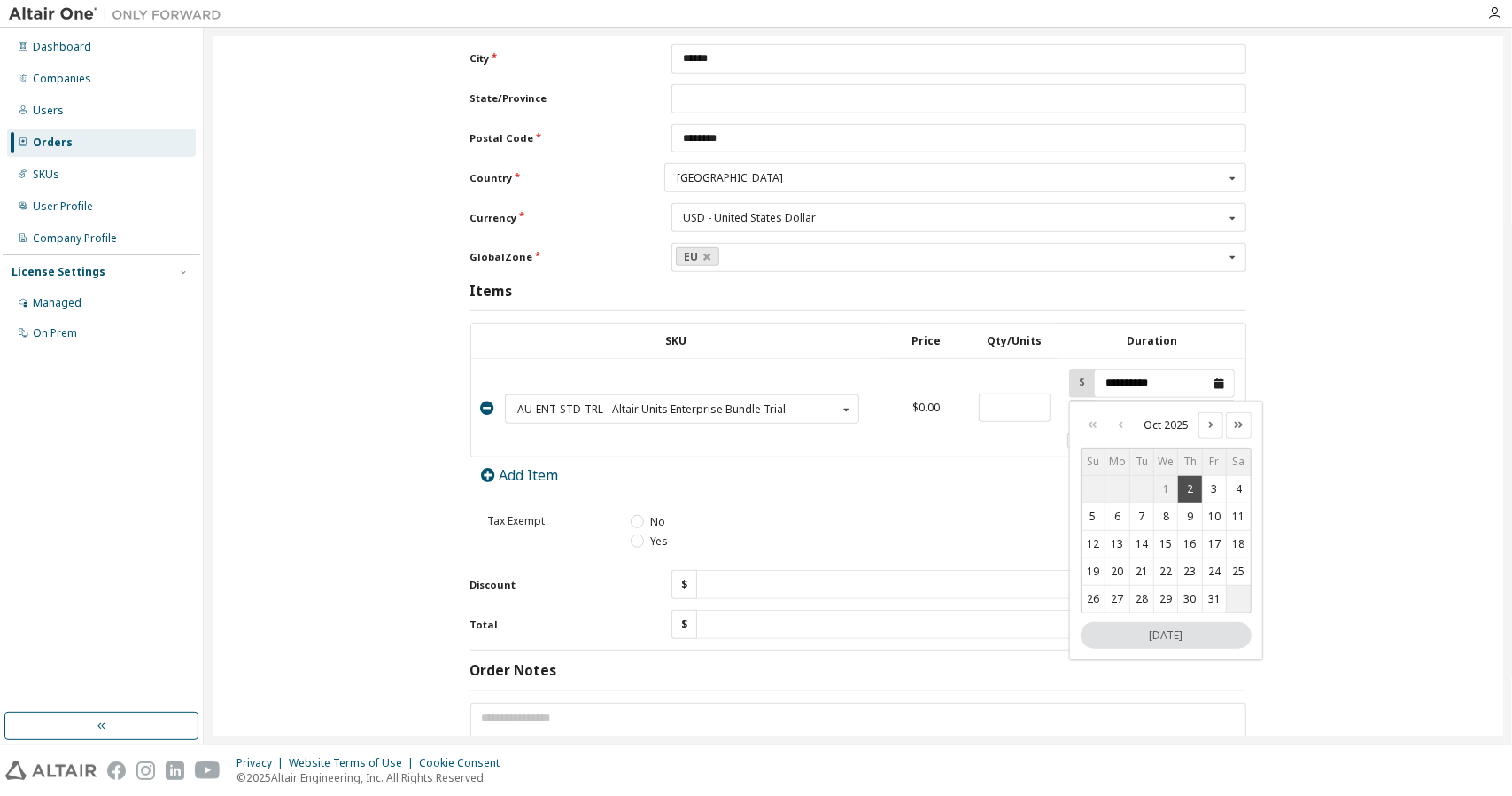
click at [1112, 370] on input "**********" at bounding box center [1165, 383] width 139 height 28
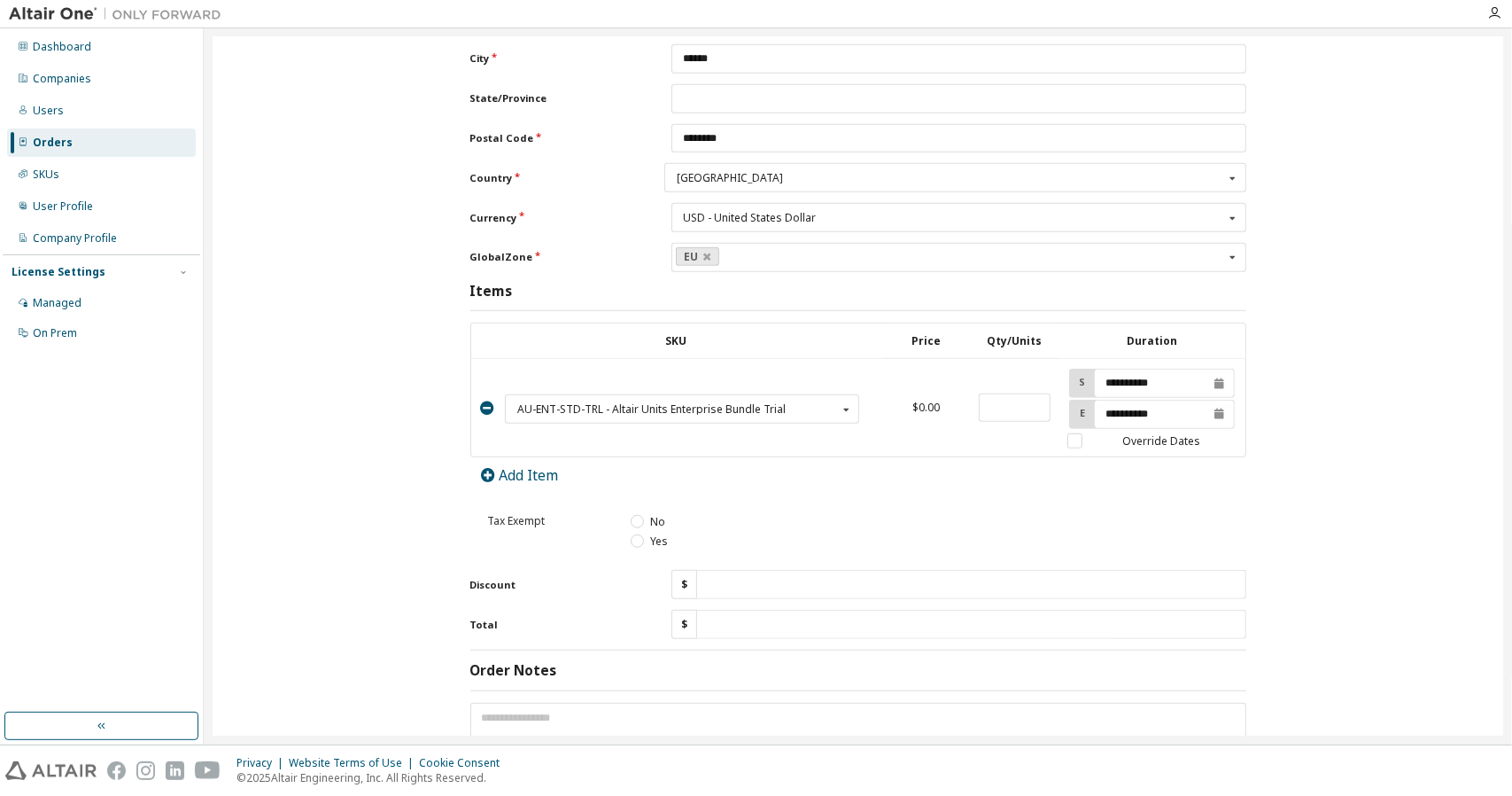
click at [997, 456] on div "**********" at bounding box center [858, 487] width 776 height 329
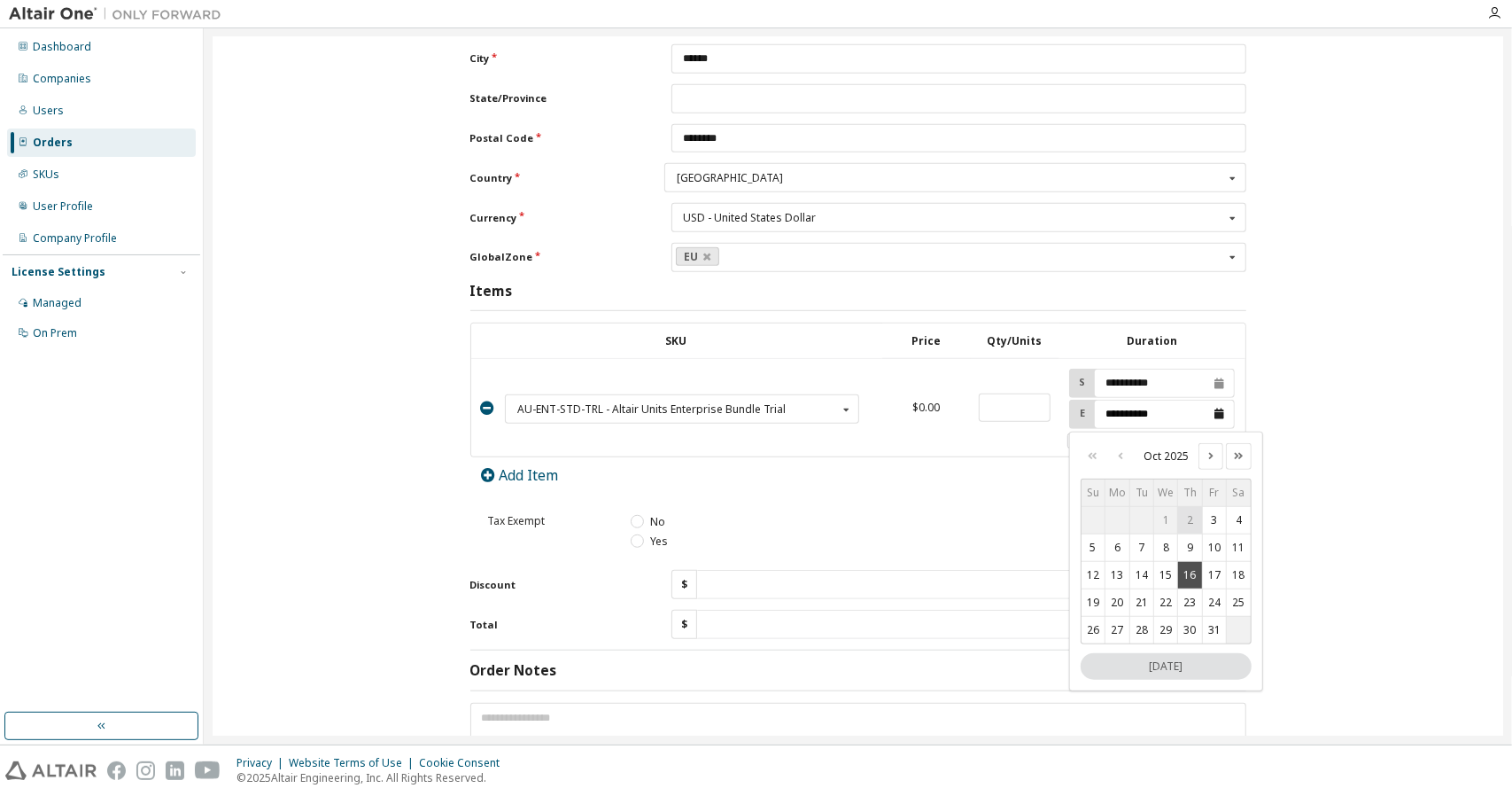
click at [1140, 400] on input "**********" at bounding box center [1165, 414] width 139 height 28
click at [1208, 451] on icon "Next month" at bounding box center [1211, 455] width 12 height 9
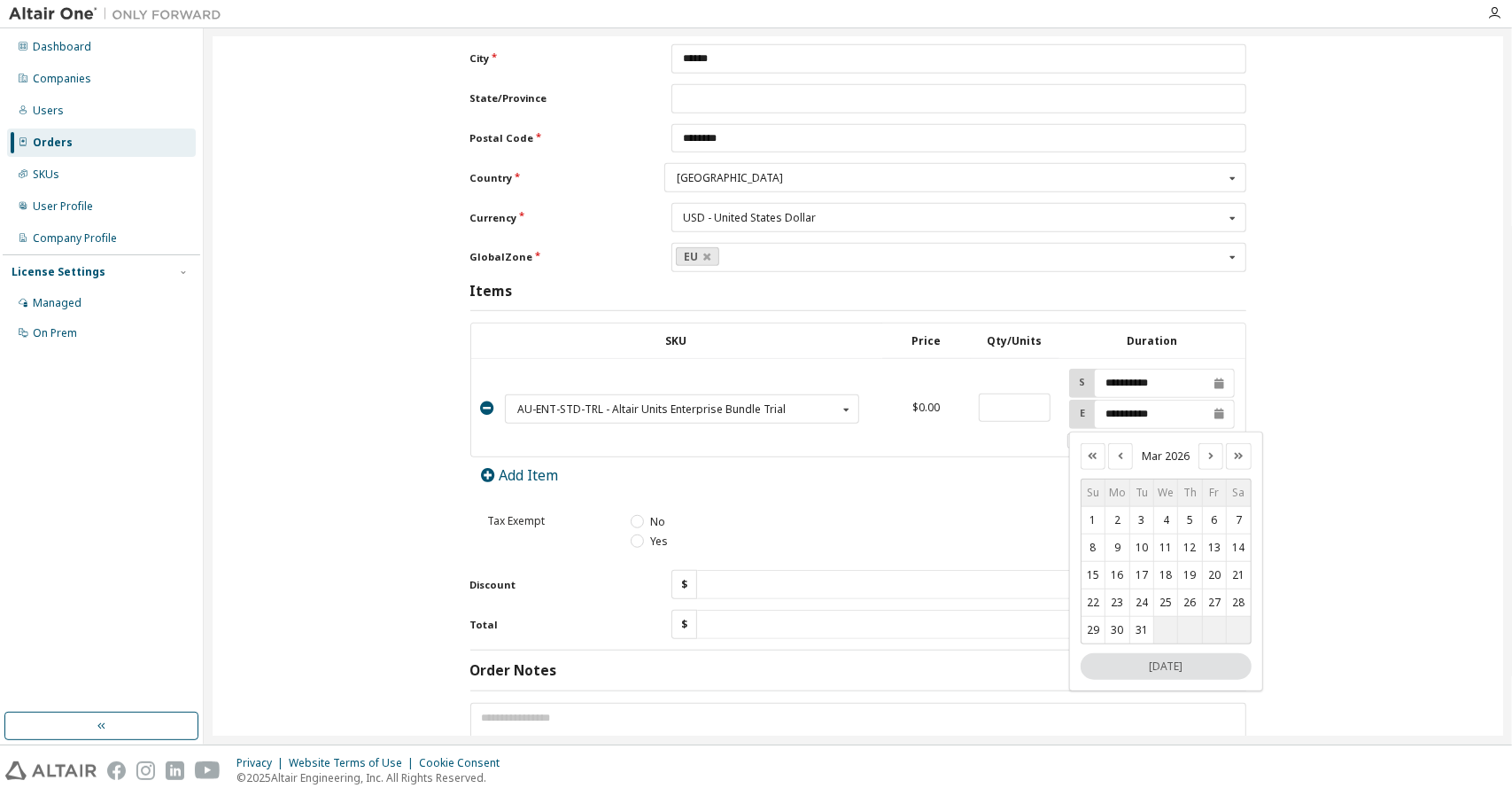
click at [1208, 451] on icon "Next month" at bounding box center [1211, 455] width 12 height 9
click at [1208, 452] on icon "Next month" at bounding box center [1211, 456] width 12 height 9
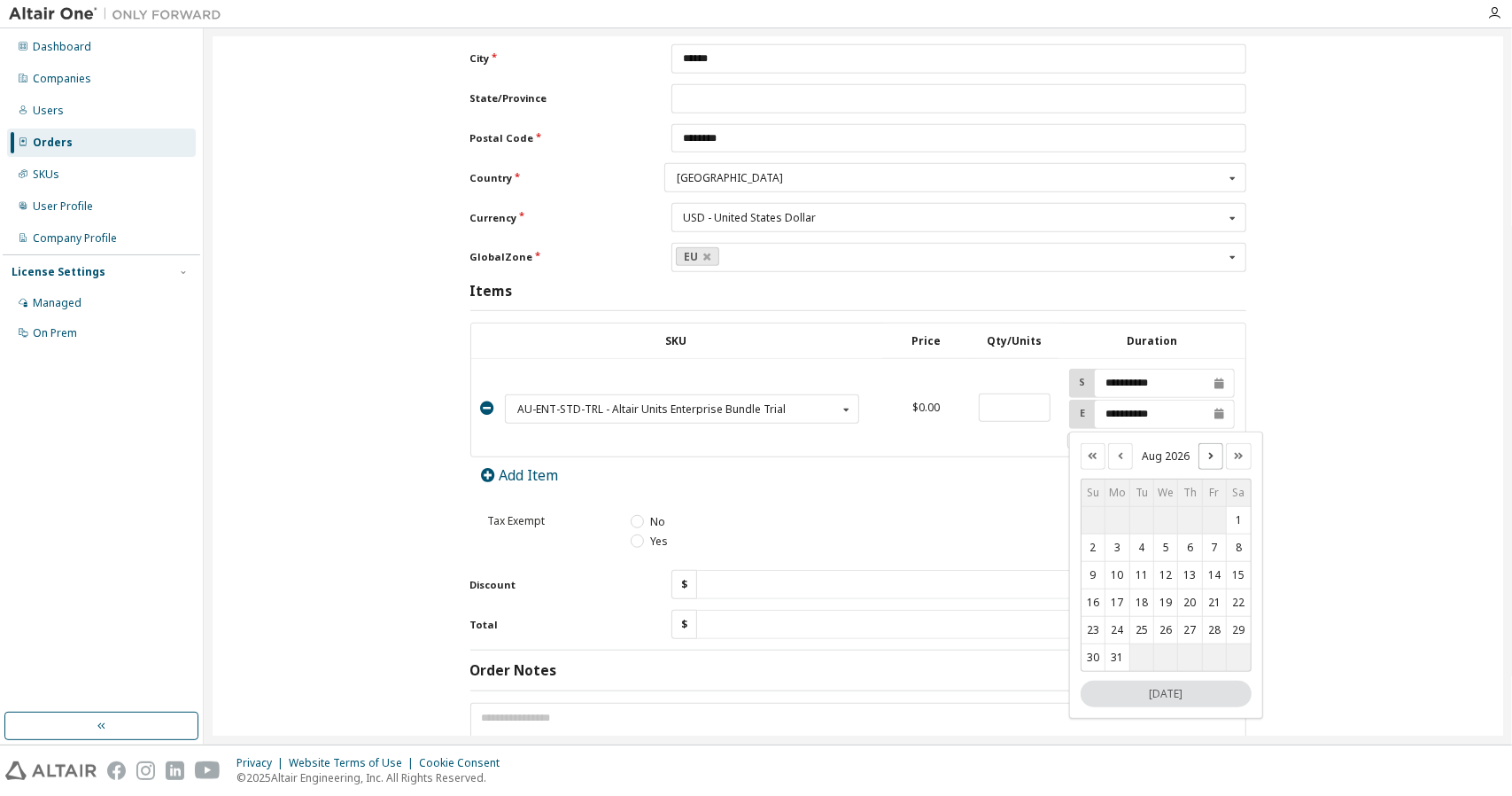
click at [1208, 451] on icon "Next month" at bounding box center [1211, 455] width 12 height 9
click at [1154, 621] on button "30" at bounding box center [1165, 630] width 23 height 27
type input "**********"
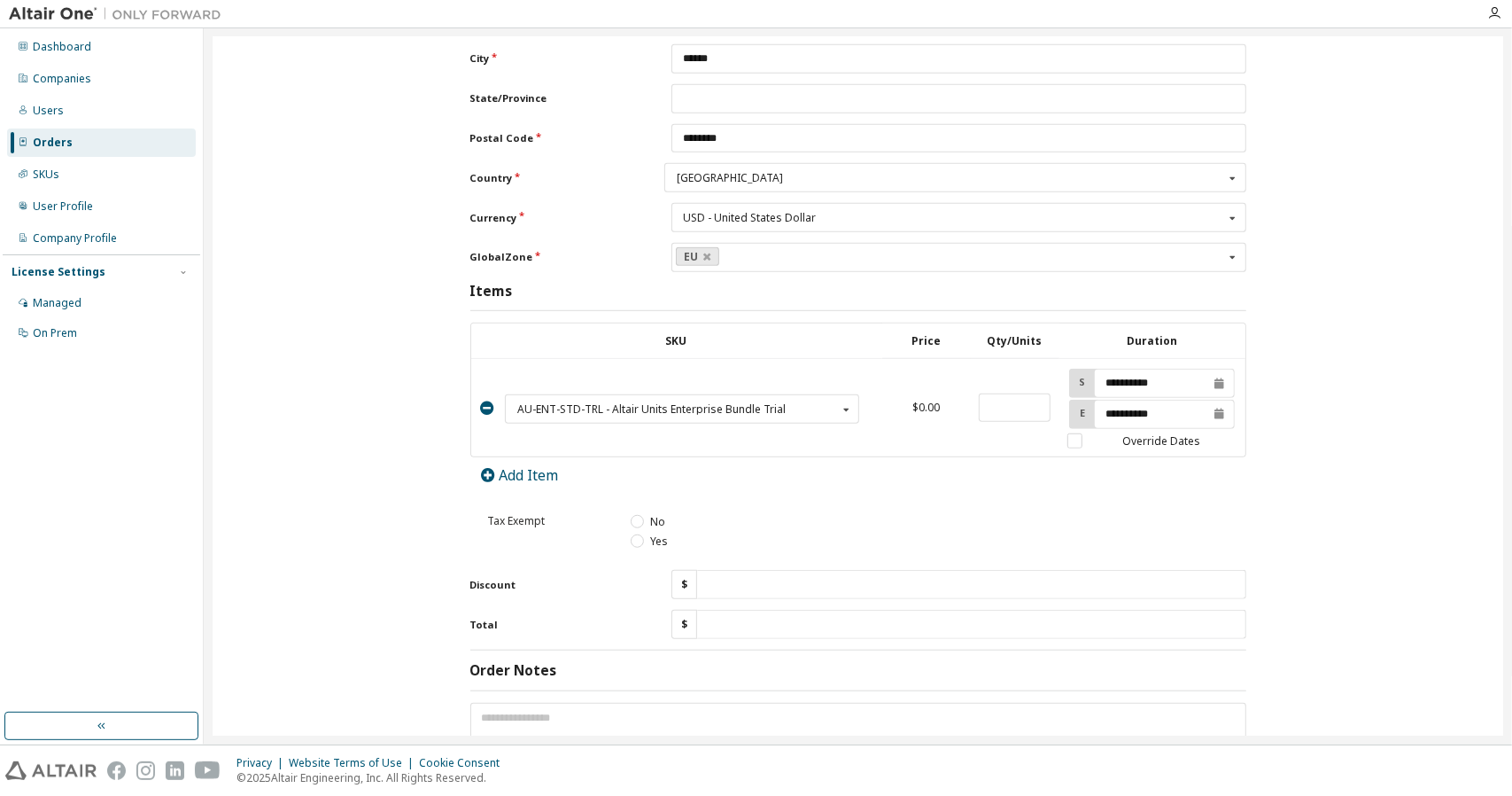
click at [1307, 481] on div "**********" at bounding box center [858, 133] width 1272 height 1415
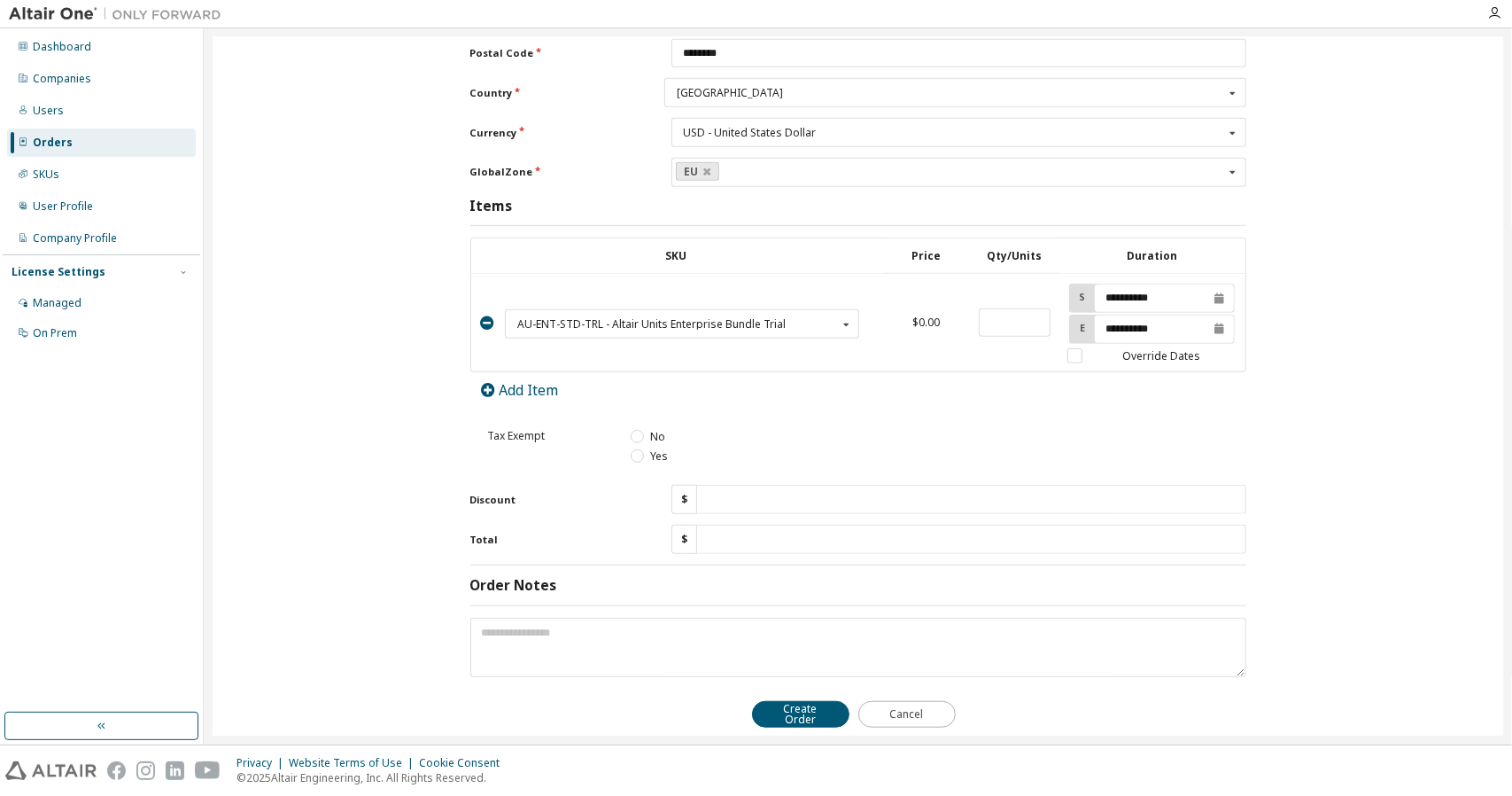
scroll to position [718, 0]
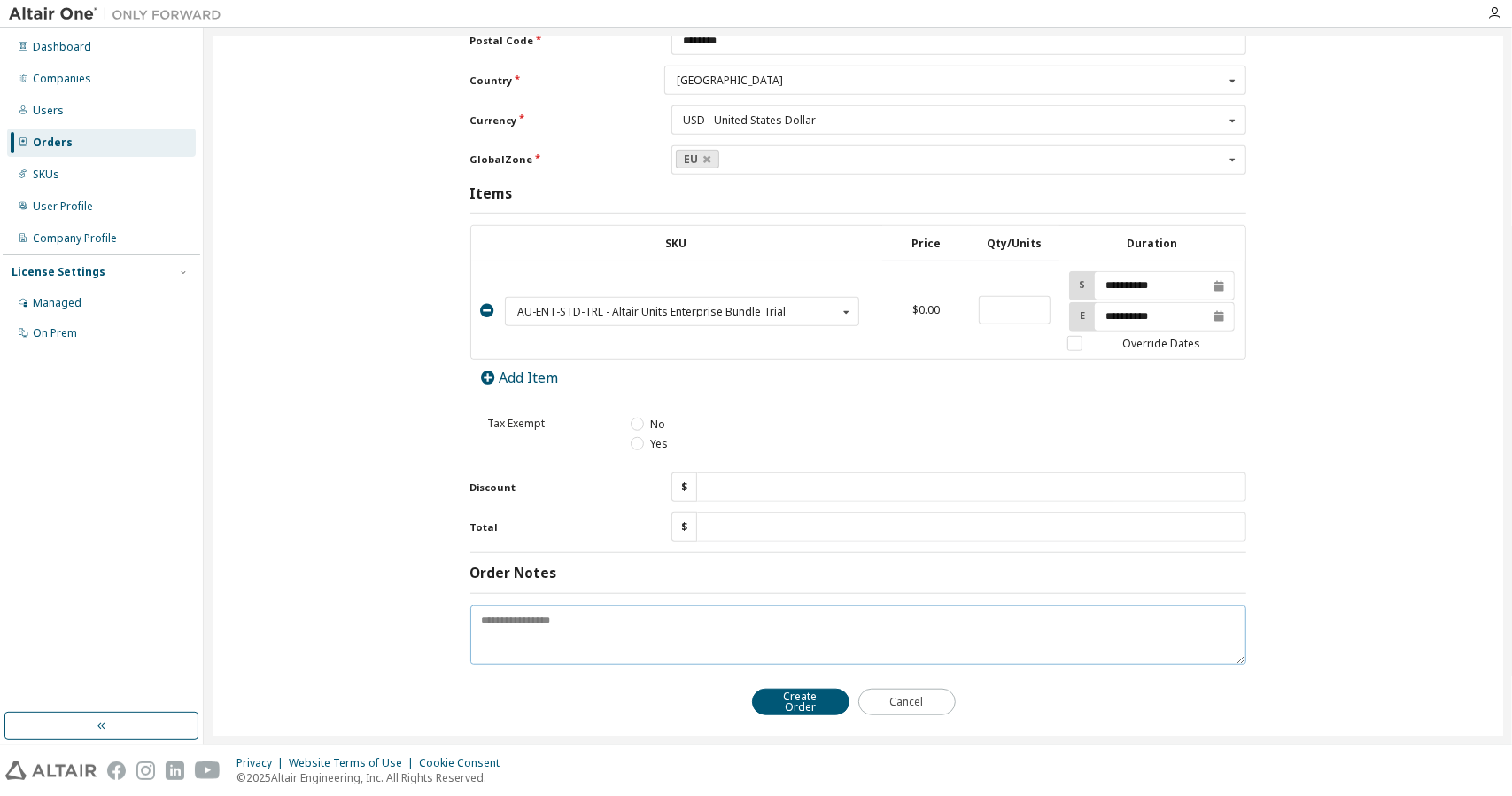
click at [657, 618] on textarea at bounding box center [858, 635] width 776 height 60
click at [567, 605] on textarea "**********" at bounding box center [858, 635] width 776 height 59
type textarea "**********"
click at [799, 687] on button "Create Order" at bounding box center [800, 701] width 97 height 27
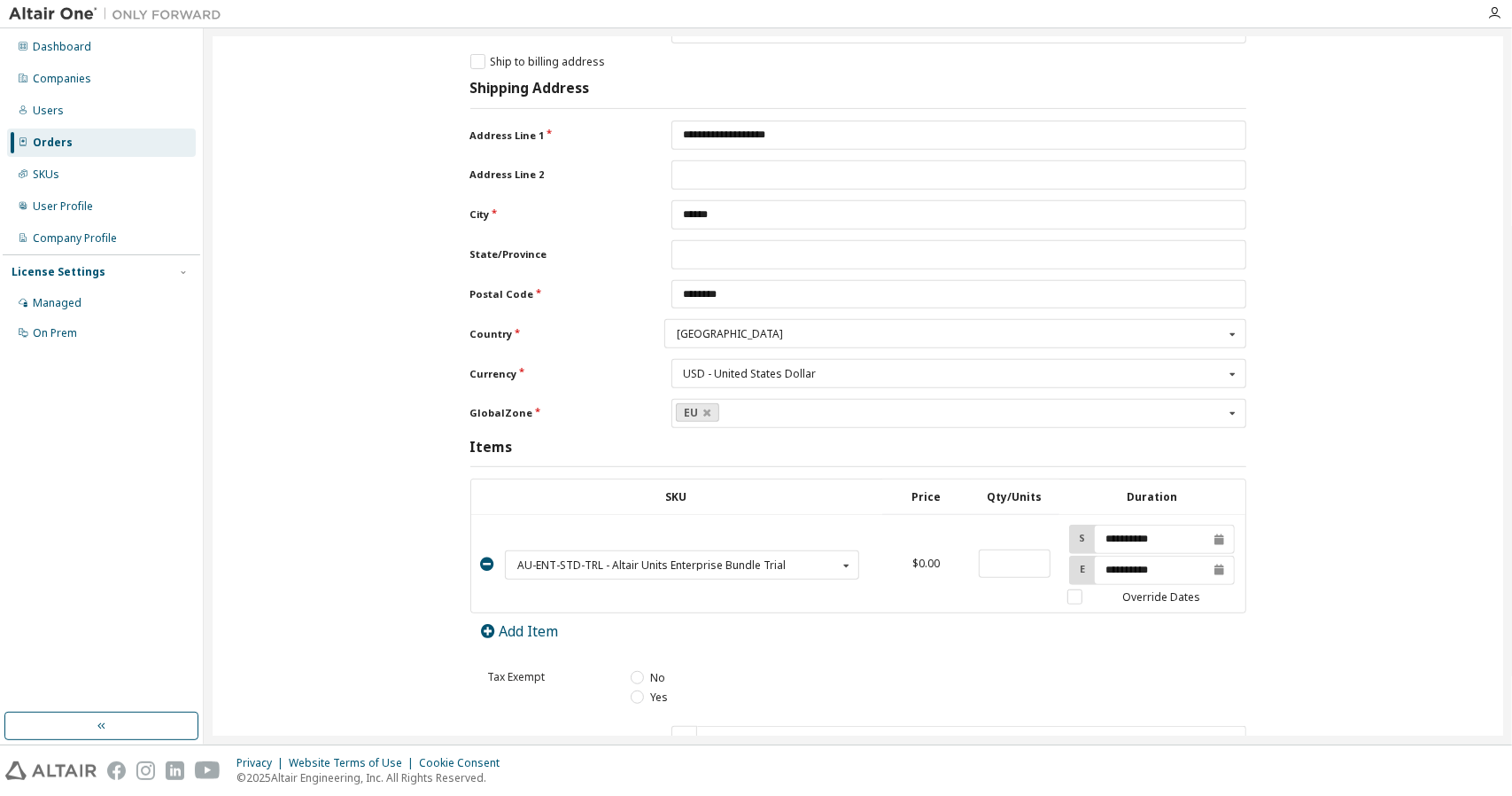
scroll to position [764, 0]
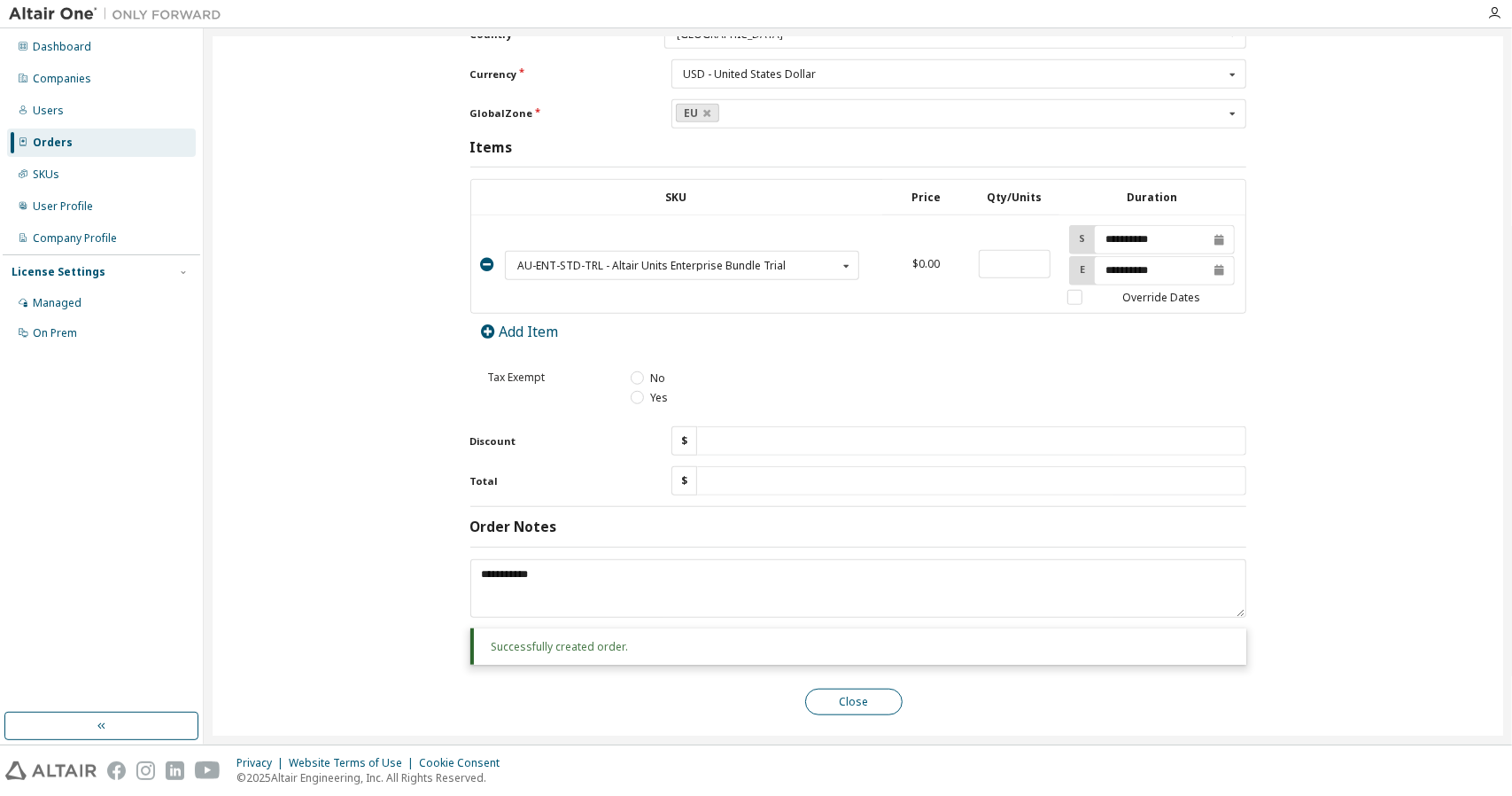
click at [825, 693] on button "Close" at bounding box center [854, 702] width 97 height 27
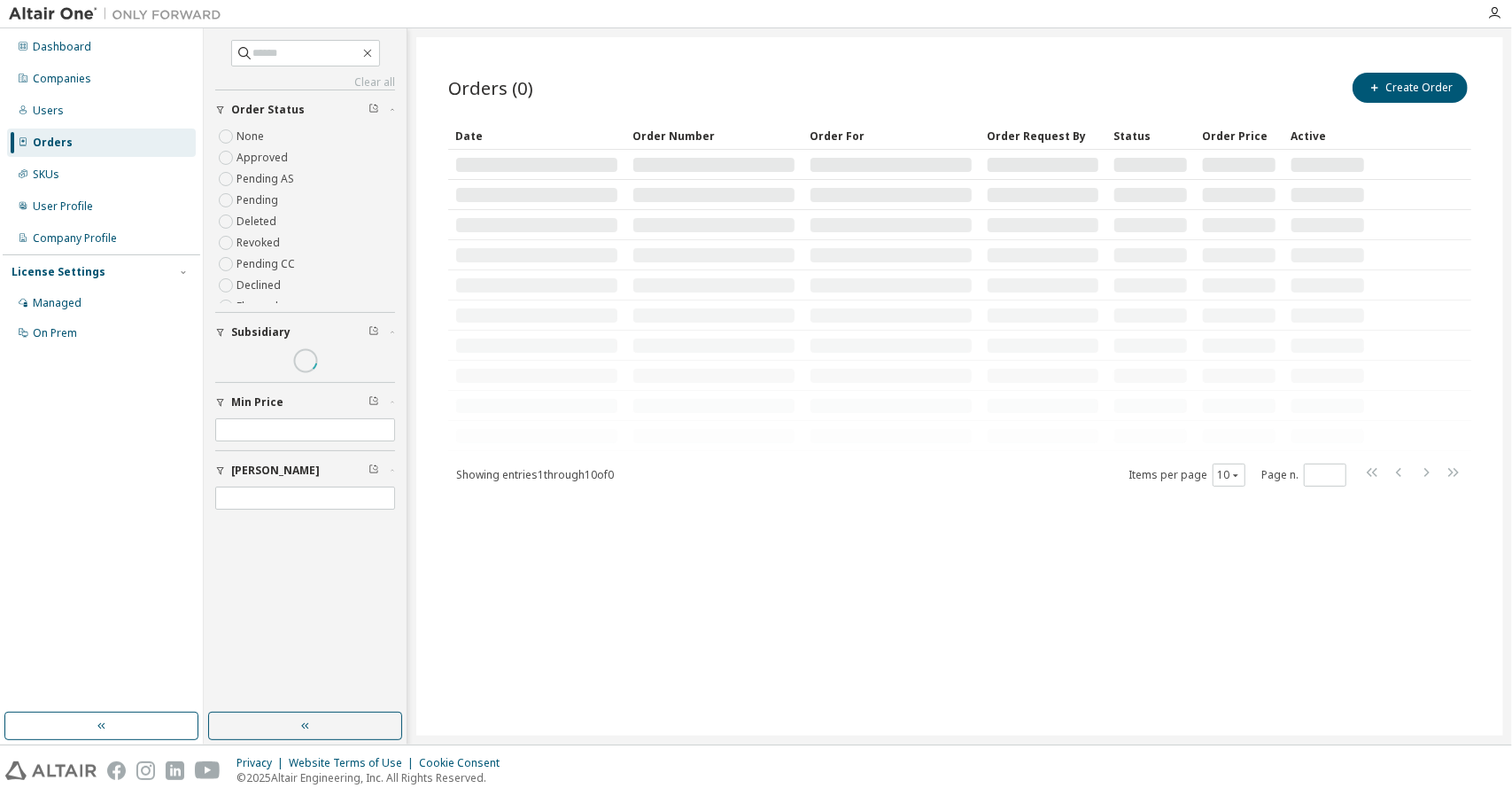
scroll to position [0, 0]
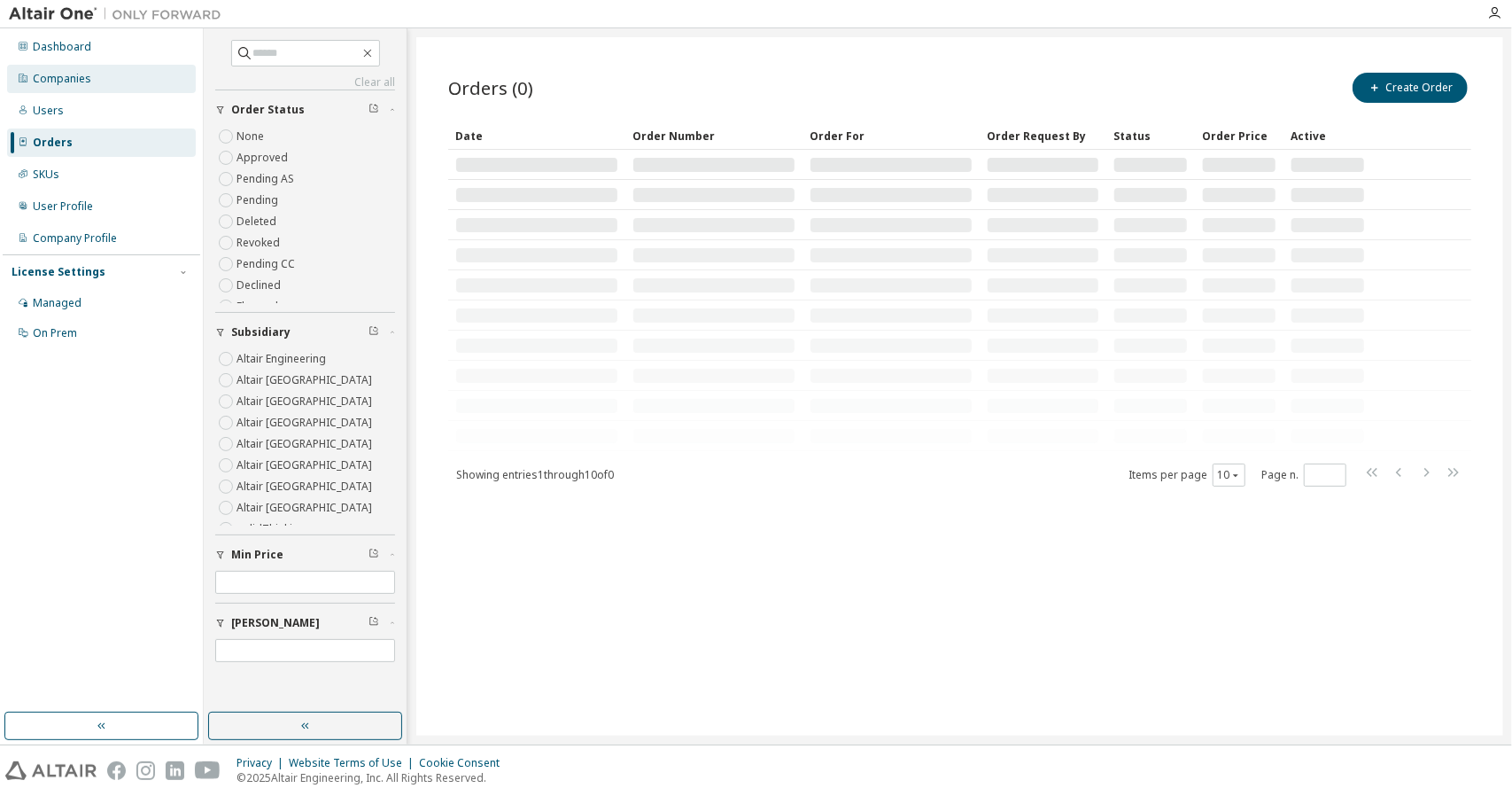
click at [85, 78] on div "Companies" at bounding box center [62, 79] width 59 height 14
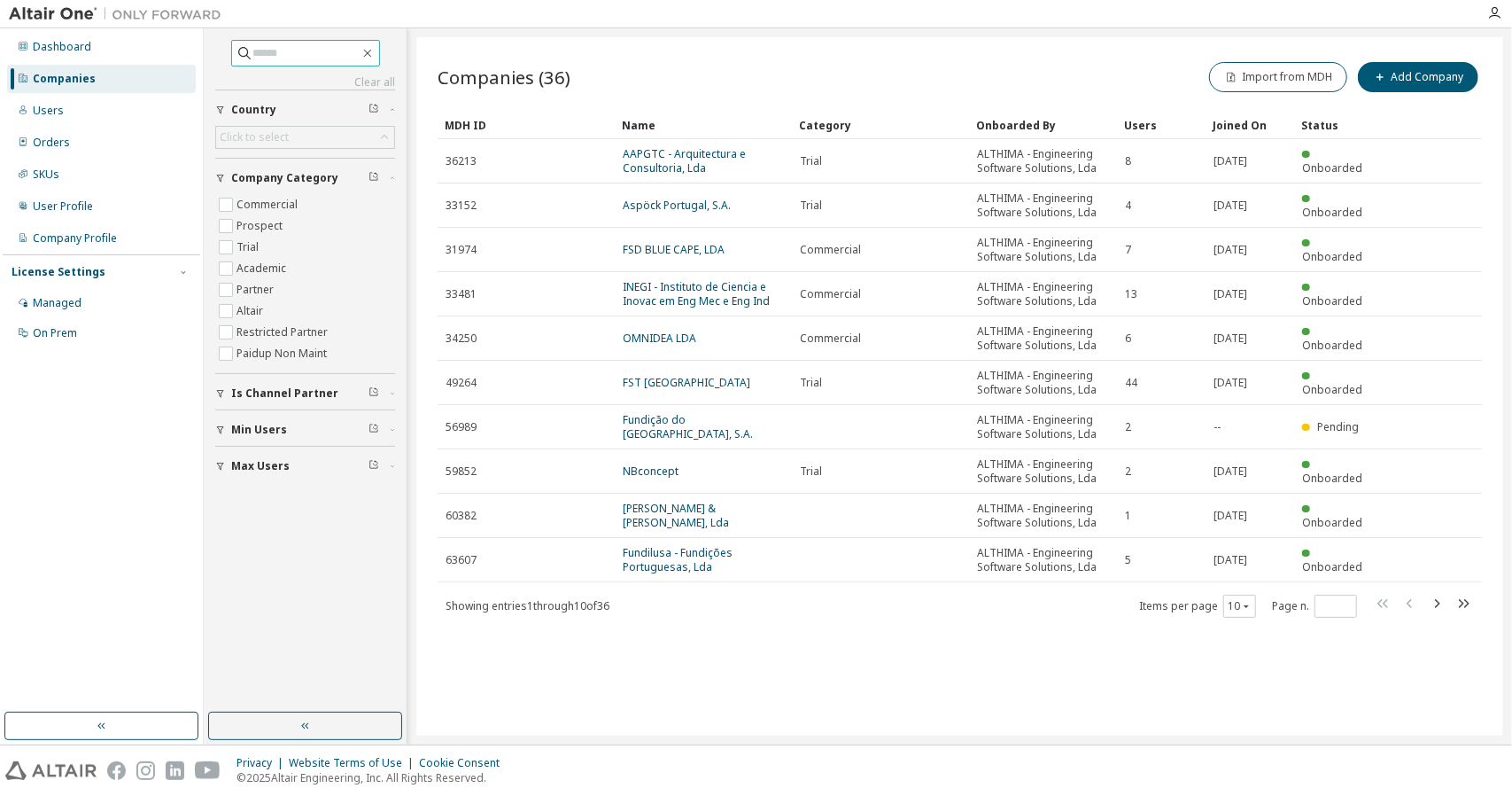
click at [253, 51] on input "text" at bounding box center [306, 53] width 106 height 18
type input "****"
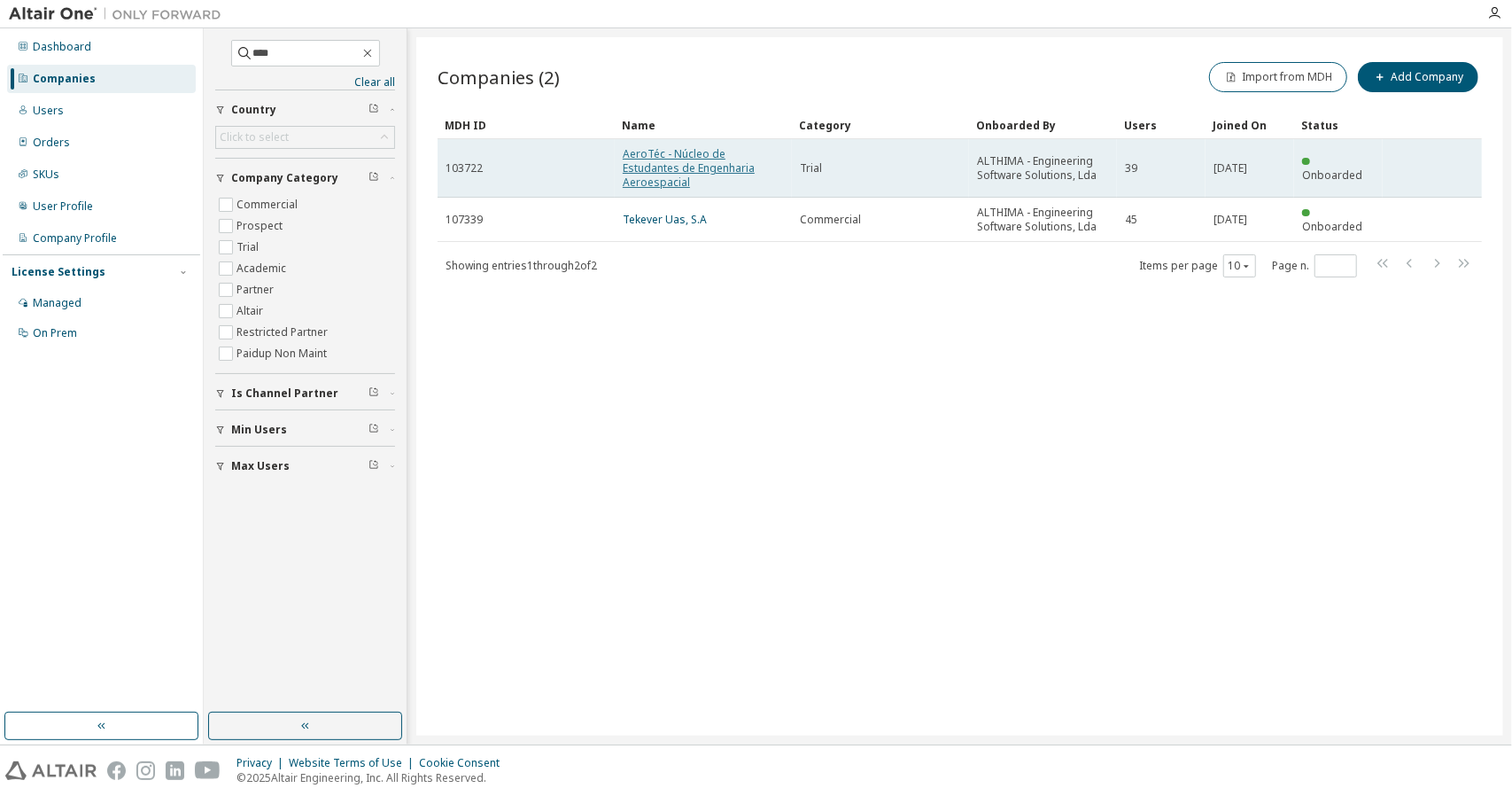
click at [679, 157] on link "AeroTéc - Núcleo de Estudantes de Engenharia Aeroespacial" at bounding box center [689, 168] width 132 height 44
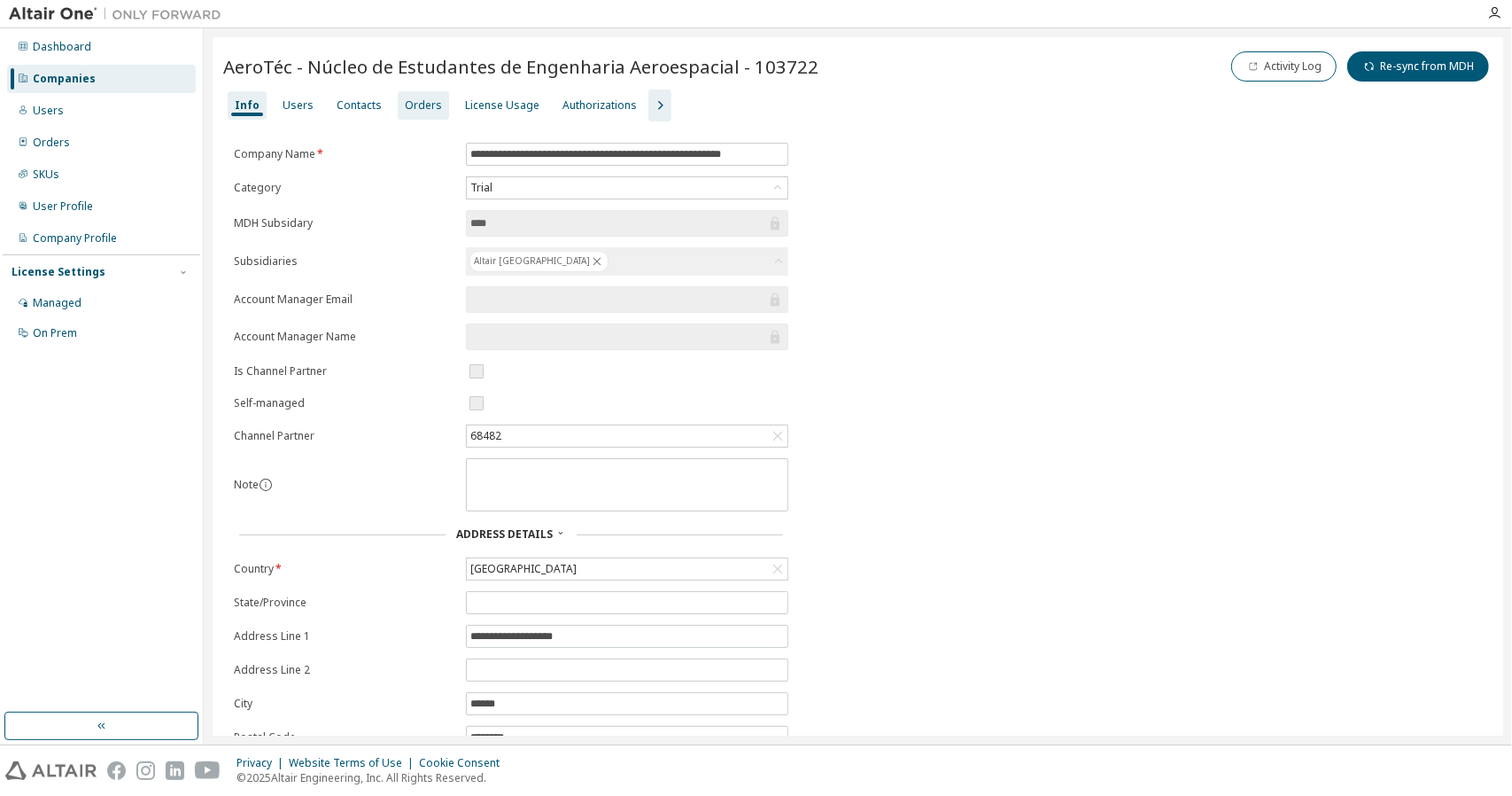
click at [425, 105] on div "Orders" at bounding box center [423, 105] width 37 height 14
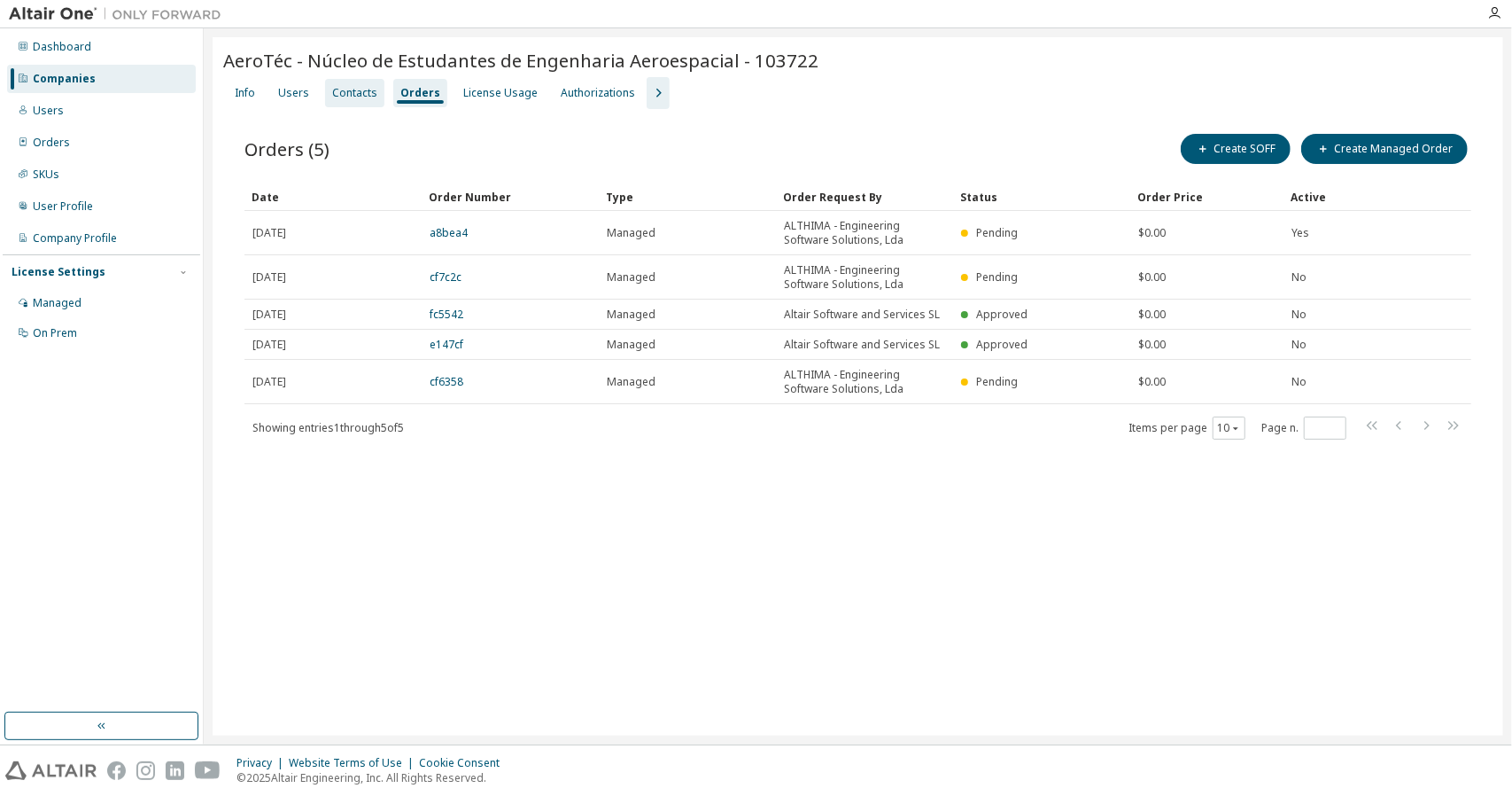
click at [344, 100] on div "Contacts" at bounding box center [355, 93] width 60 height 29
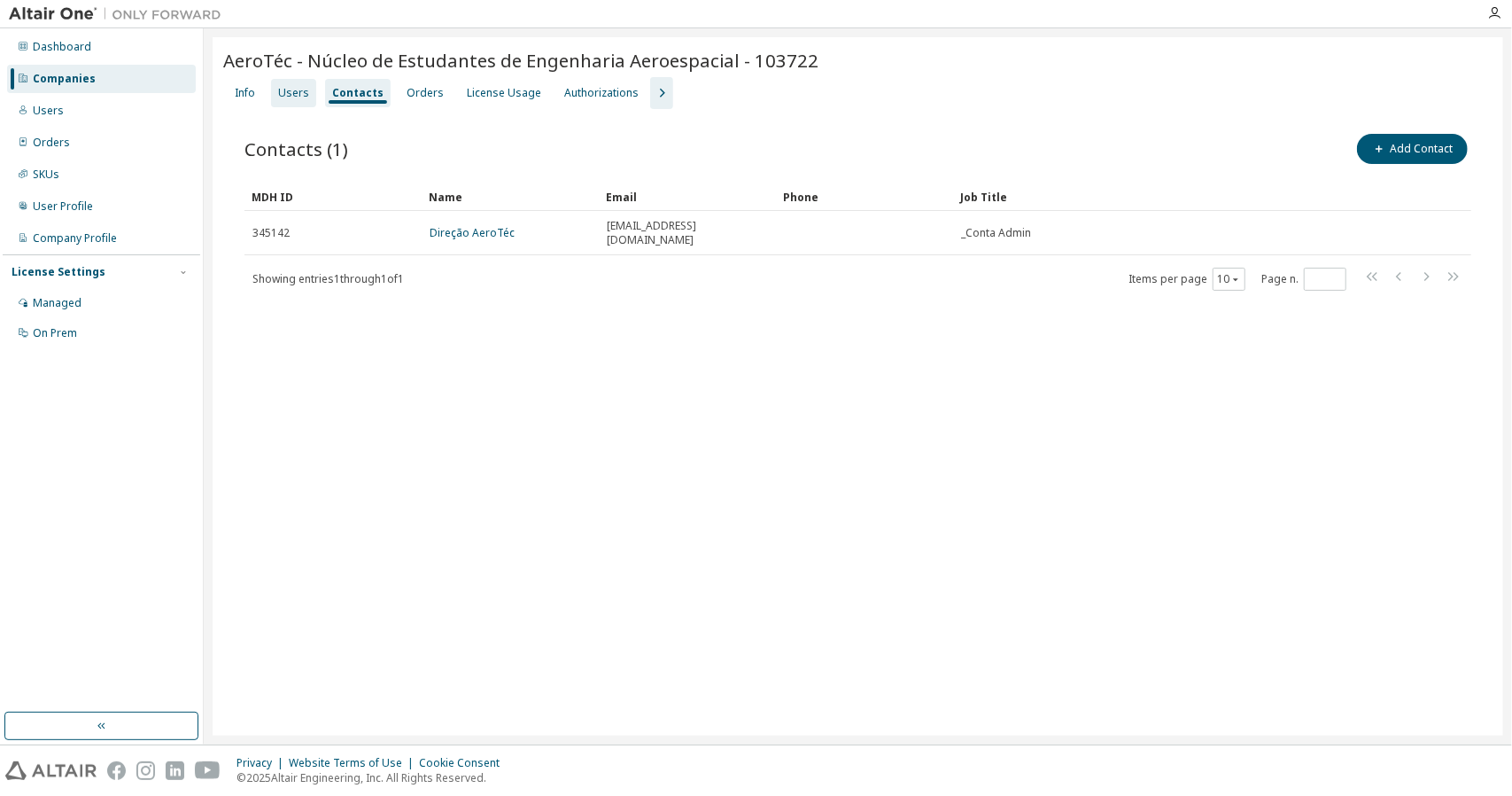
click at [300, 95] on div "Users" at bounding box center [293, 93] width 31 height 14
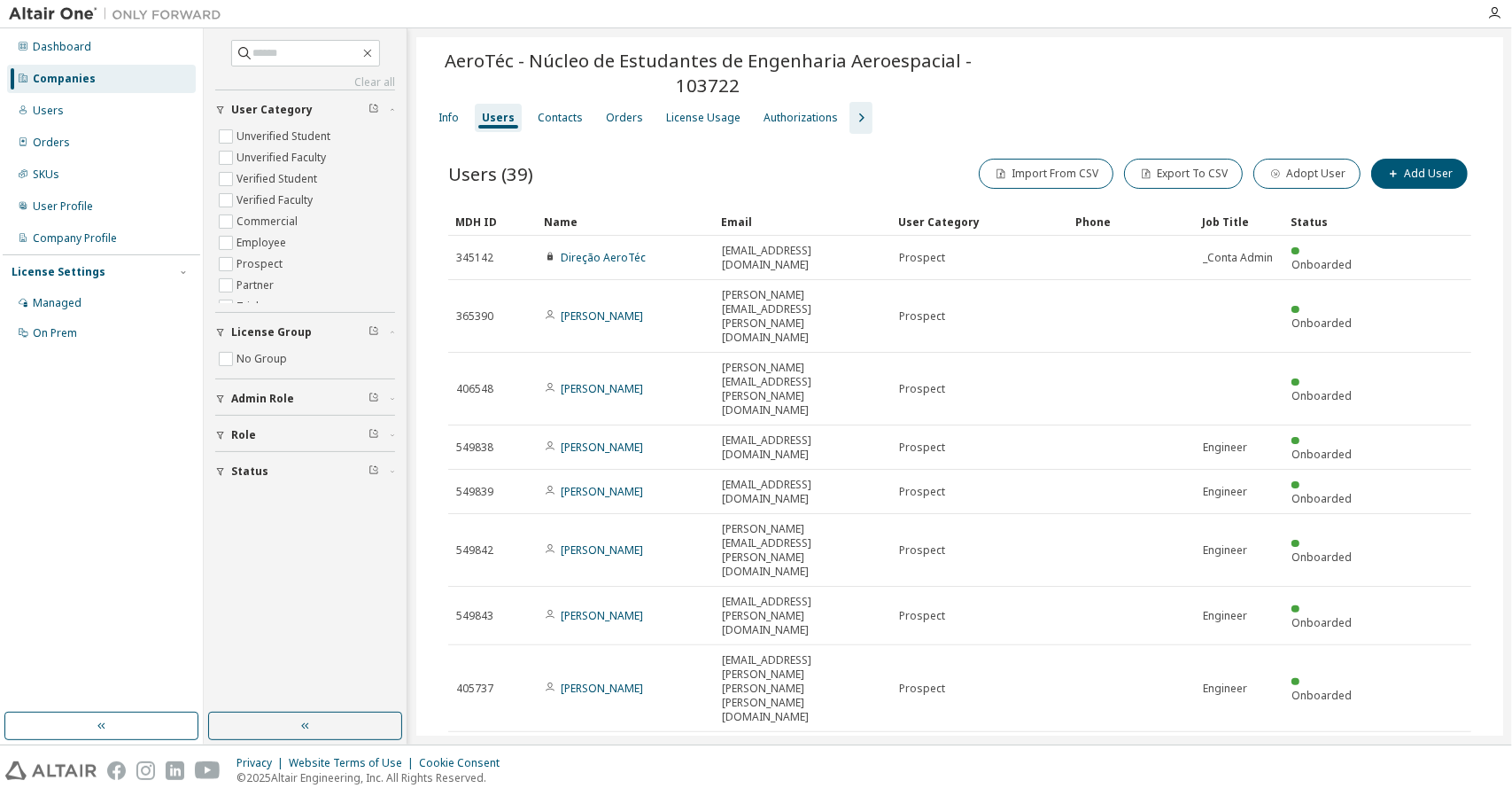
click at [1239, 644] on div "50" at bounding box center [1285, 648] width 142 height 21
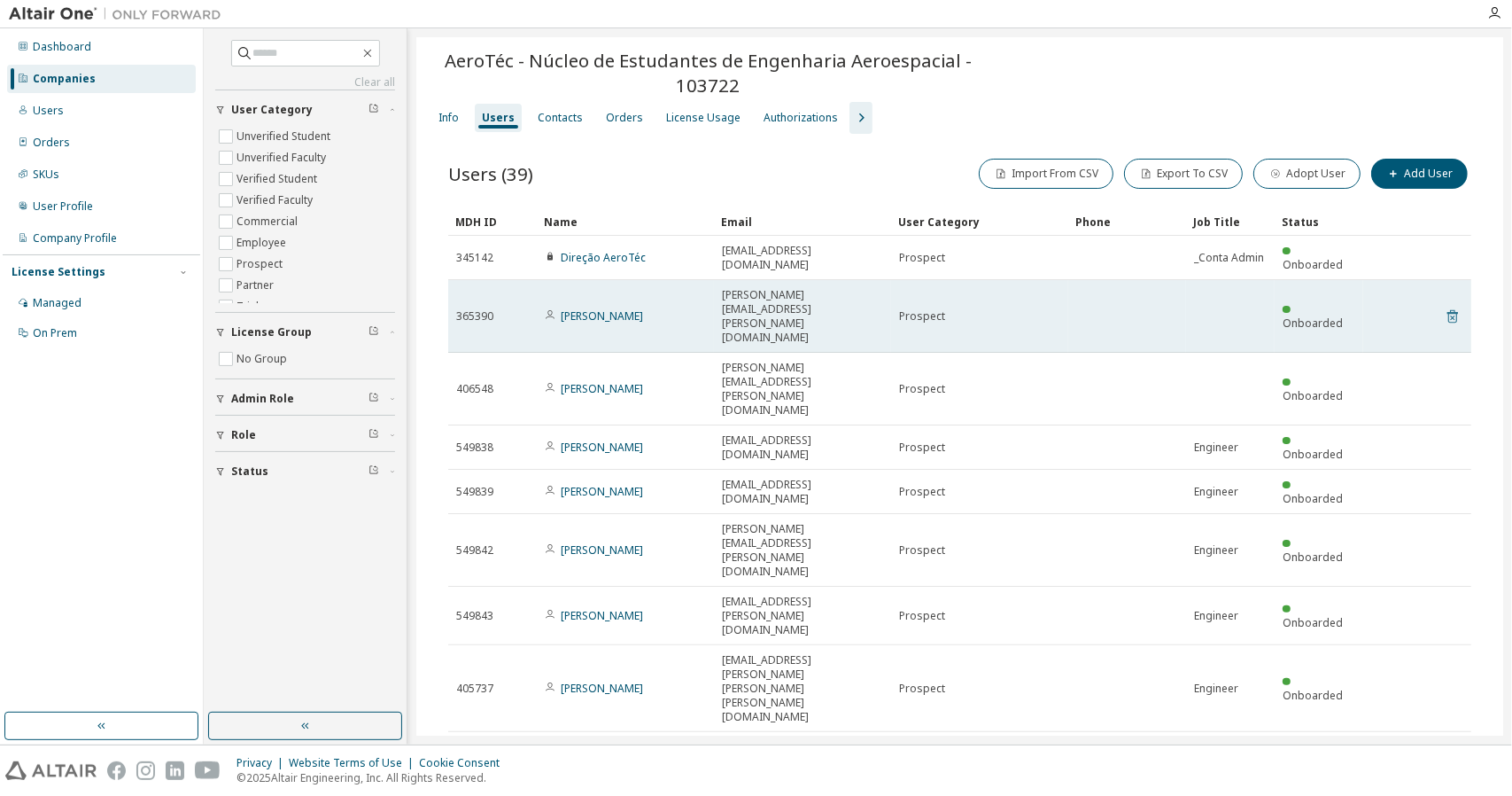
click at [1447, 310] on icon at bounding box center [1452, 316] width 11 height 13
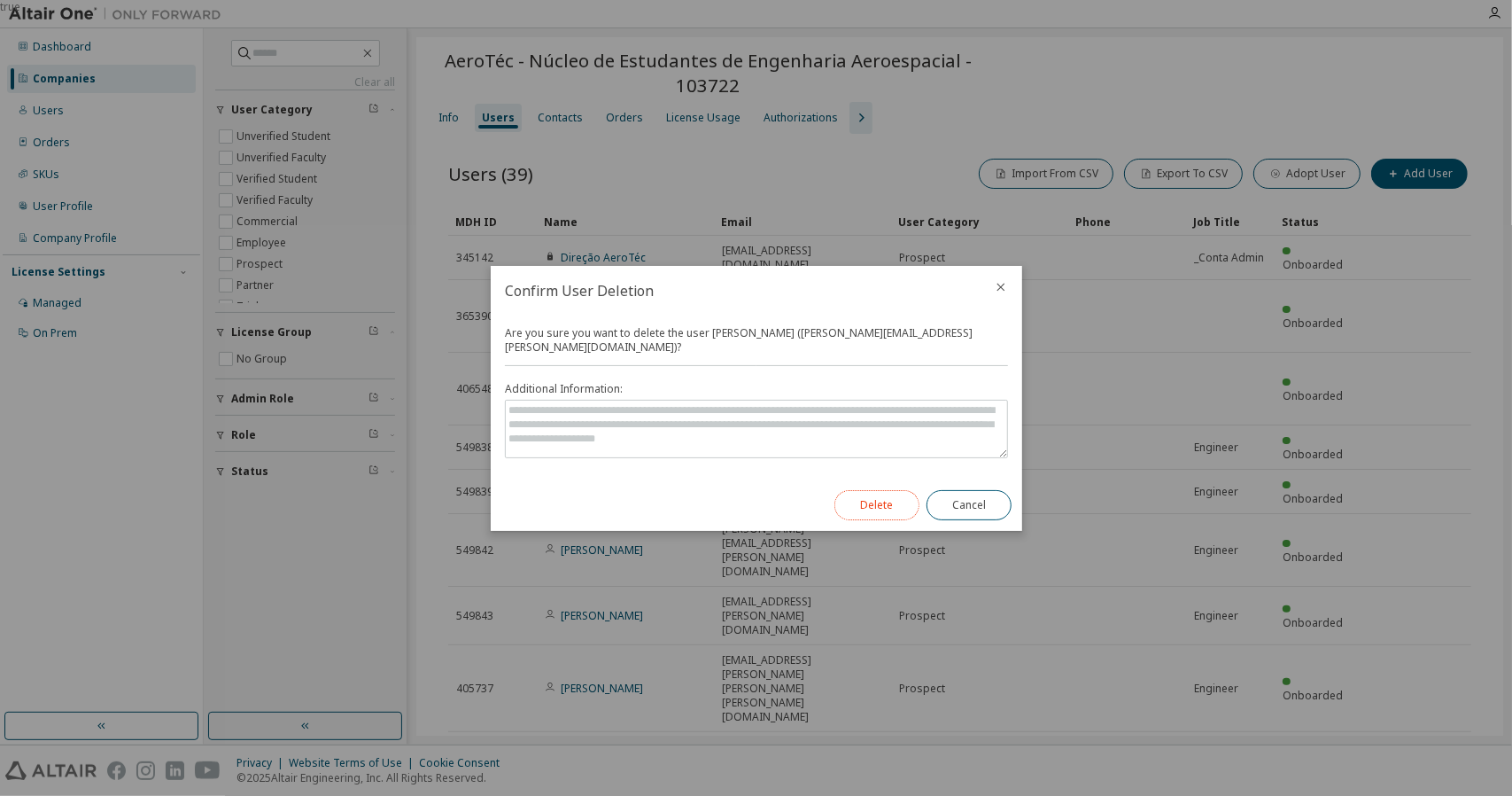
click at [887, 504] on button "Delete" at bounding box center [876, 505] width 85 height 30
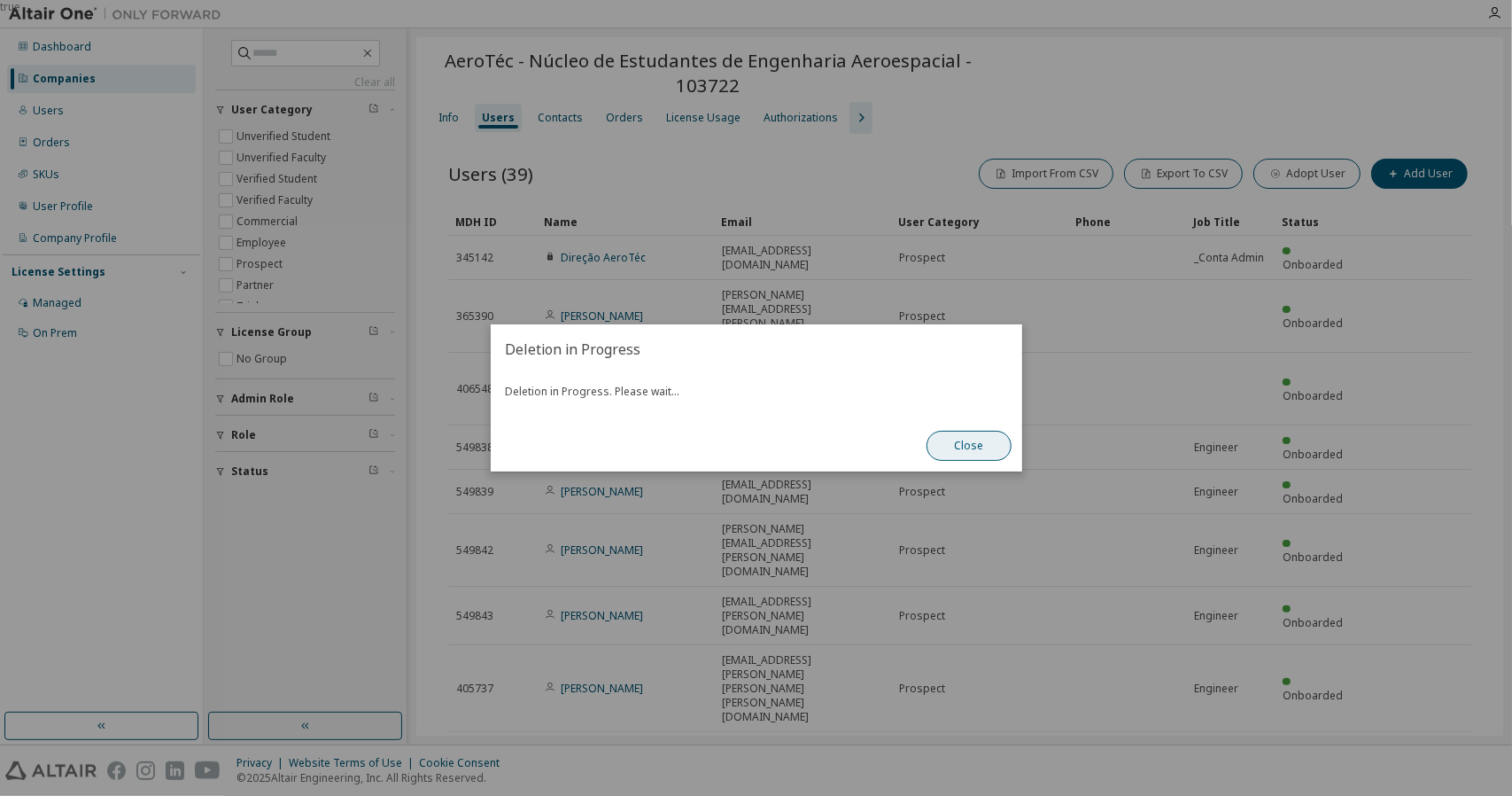
click at [981, 449] on button "Close" at bounding box center [968, 446] width 85 height 30
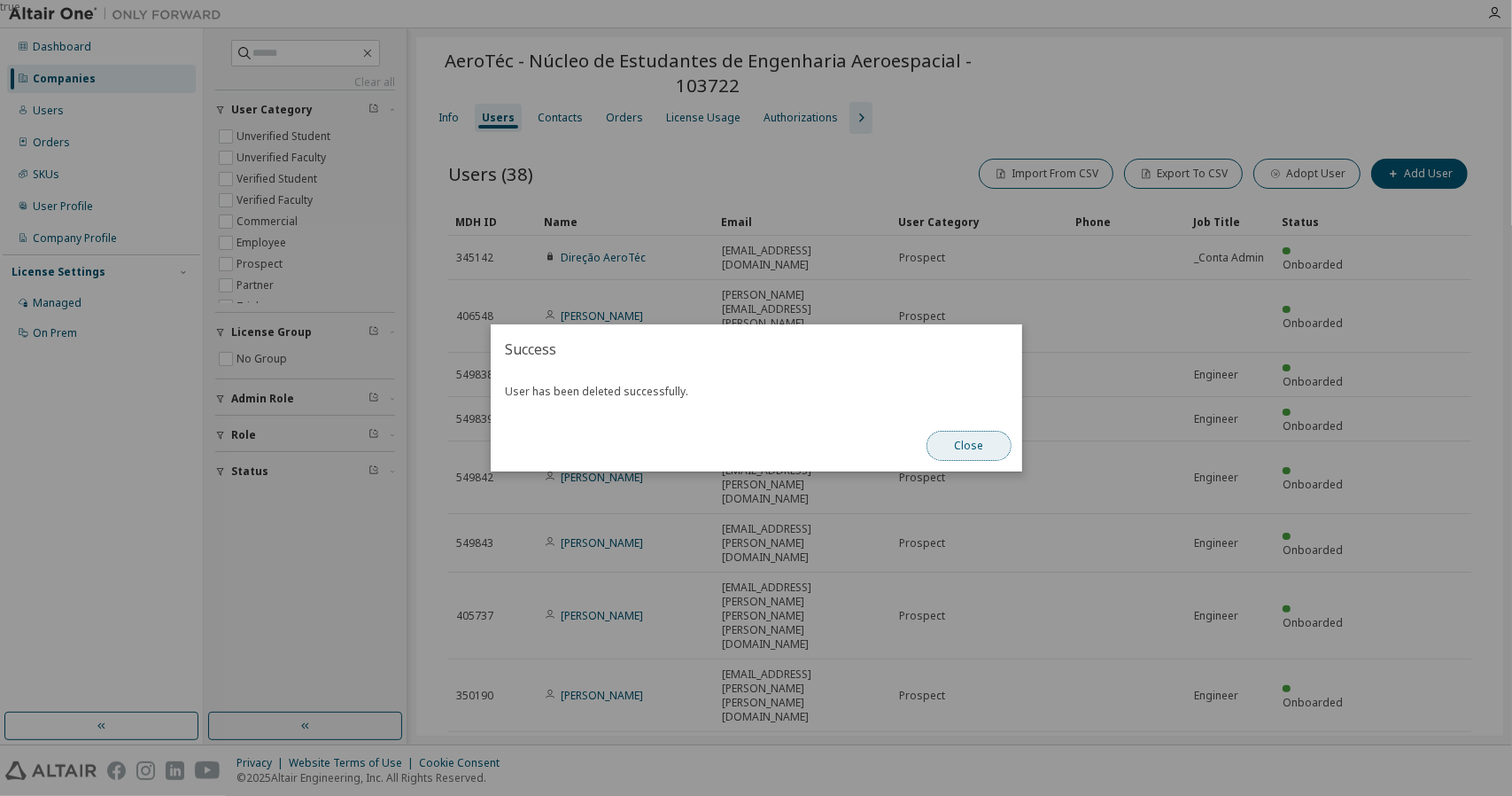
click at [943, 444] on button "Close" at bounding box center [968, 446] width 85 height 30
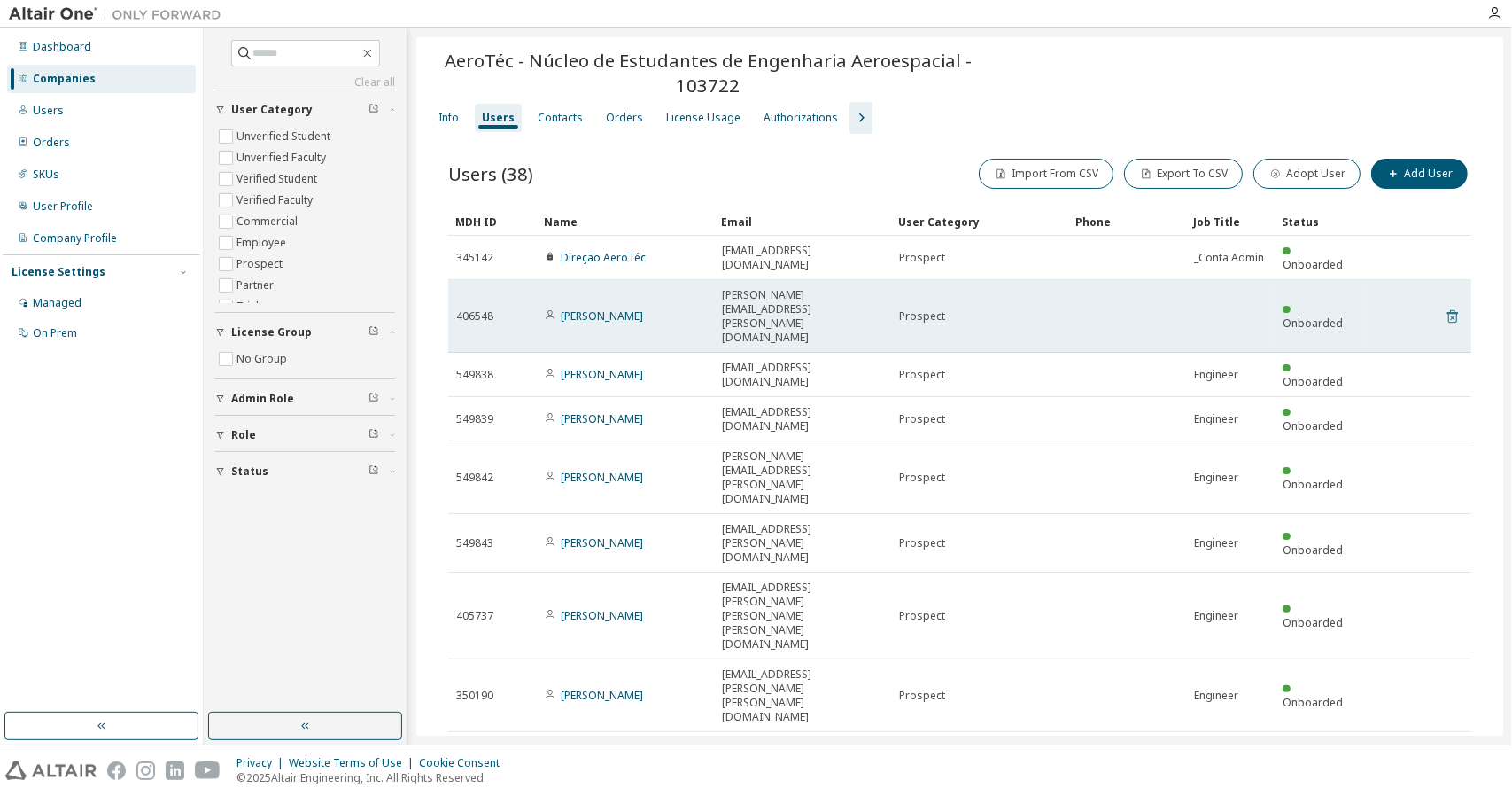
click at [1445, 306] on icon at bounding box center [1452, 316] width 16 height 21
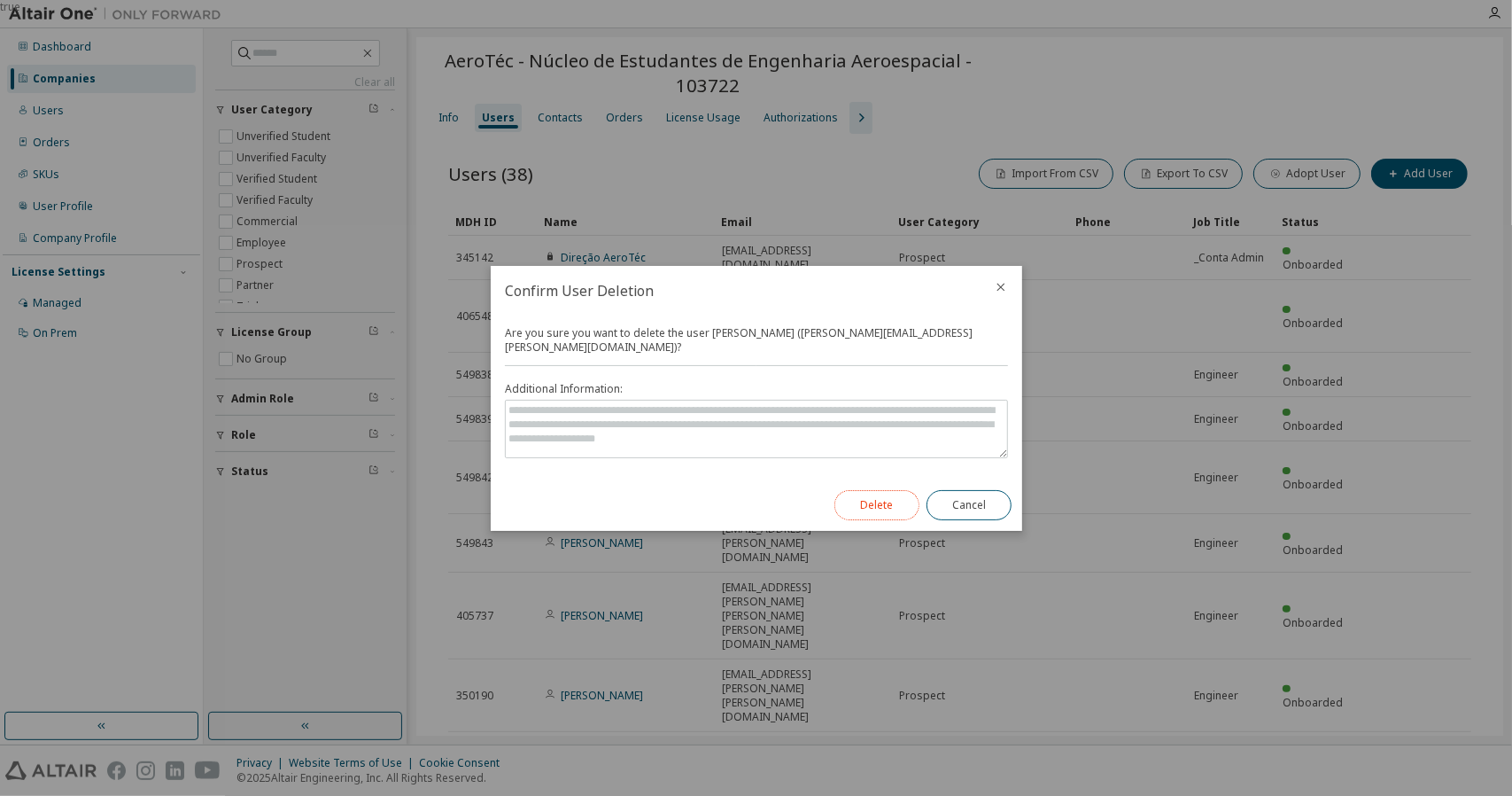
click at [868, 503] on button "Delete" at bounding box center [876, 505] width 85 height 30
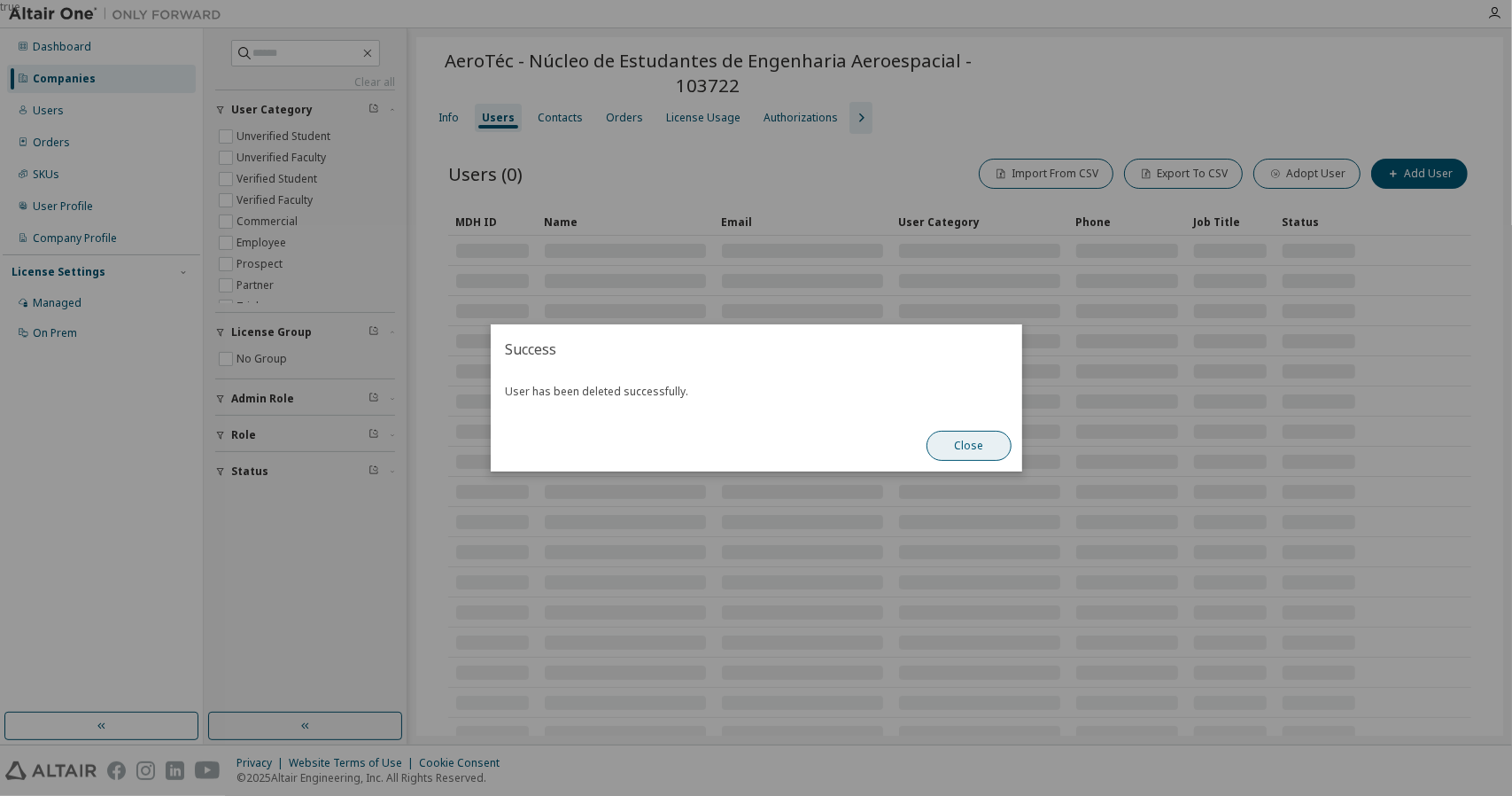
click at [977, 449] on button "Close" at bounding box center [968, 446] width 85 height 30
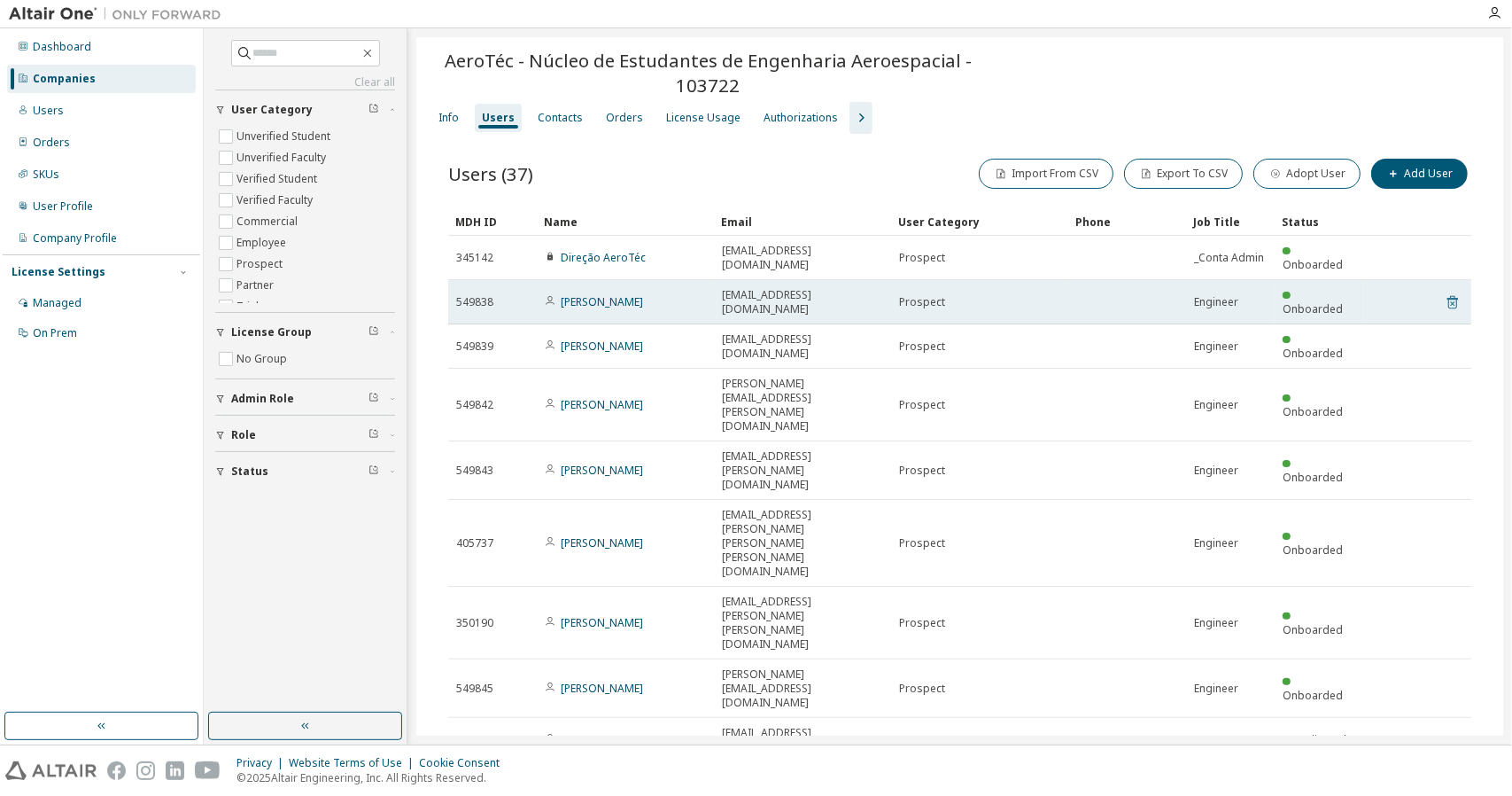
click at [1444, 291] on icon at bounding box center [1452, 302] width 16 height 21
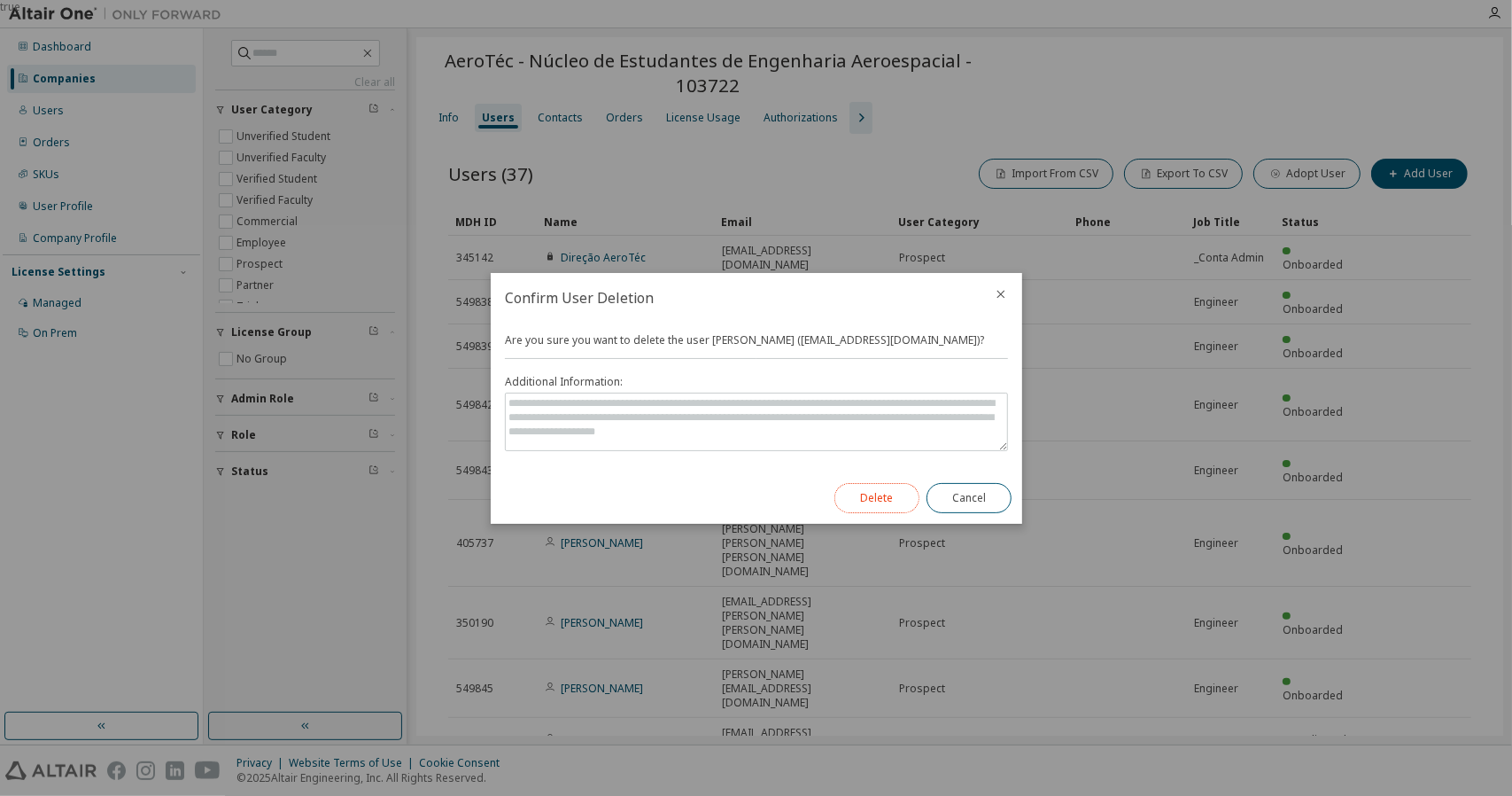
click at [876, 496] on button "Delete" at bounding box center [876, 498] width 85 height 30
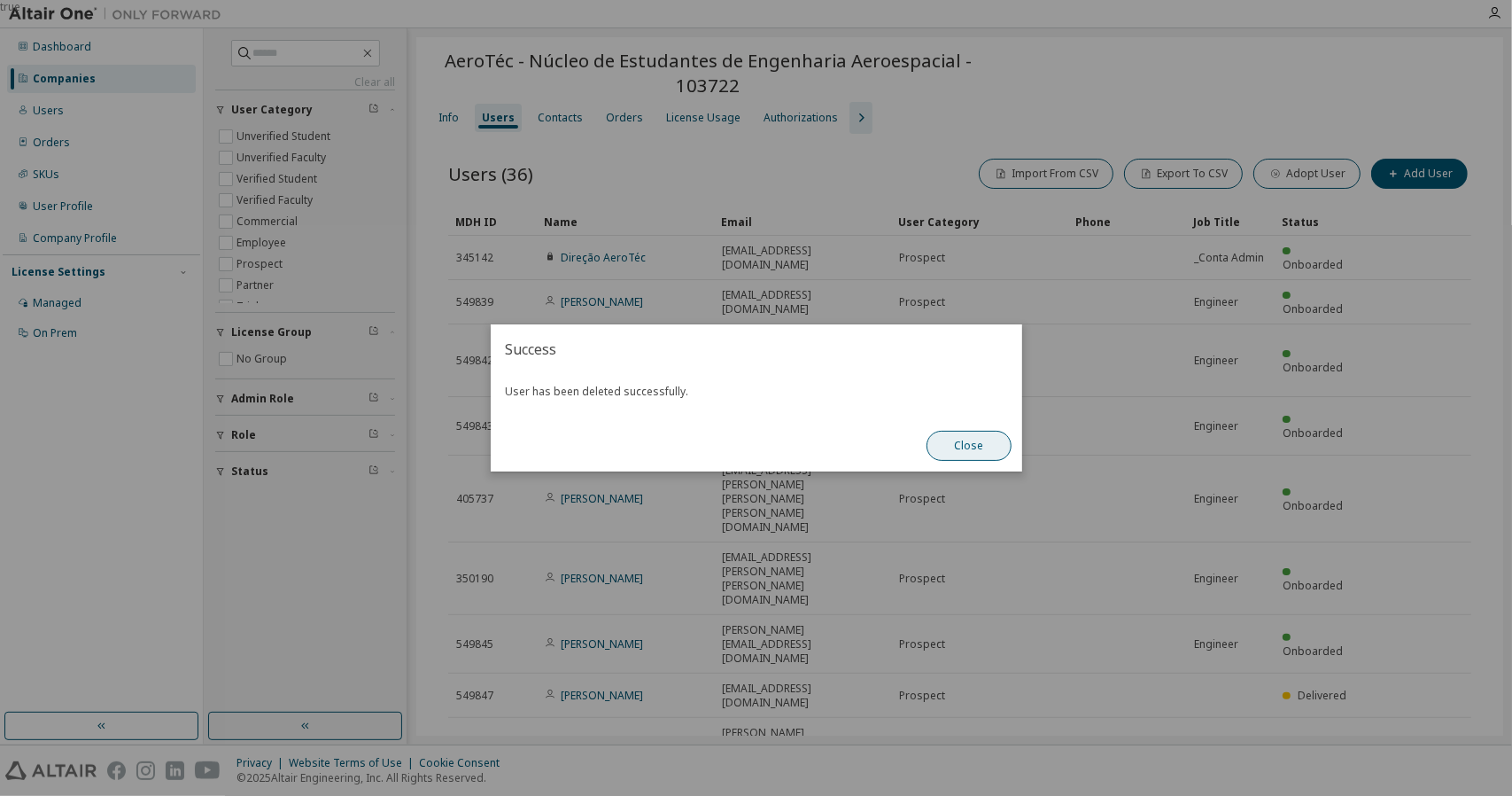
click at [977, 444] on button "Close" at bounding box center [968, 446] width 85 height 30
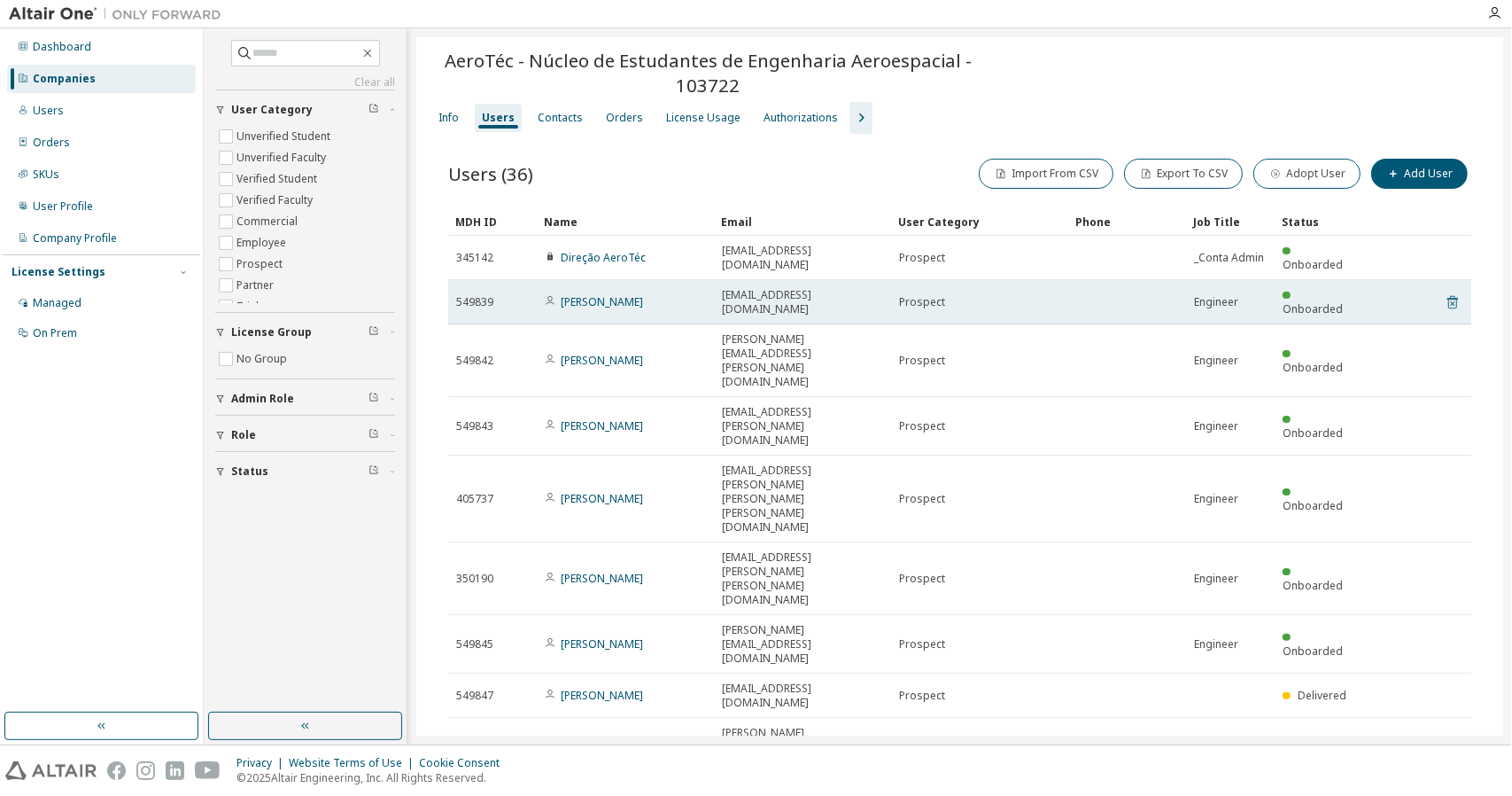
click at [1450, 301] on icon at bounding box center [1451, 303] width 4 height 4
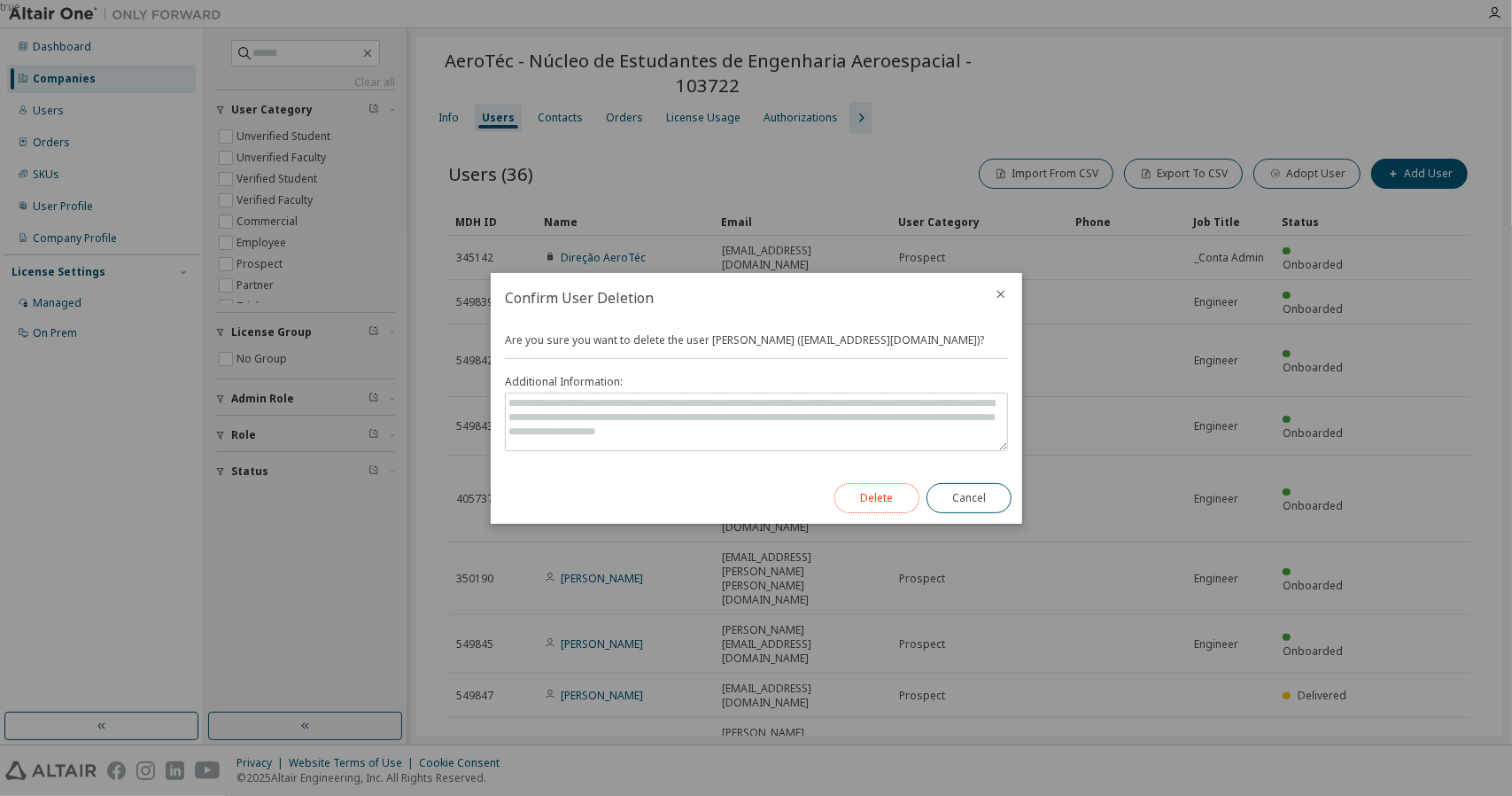
click at [895, 489] on button "Delete" at bounding box center [876, 498] width 85 height 30
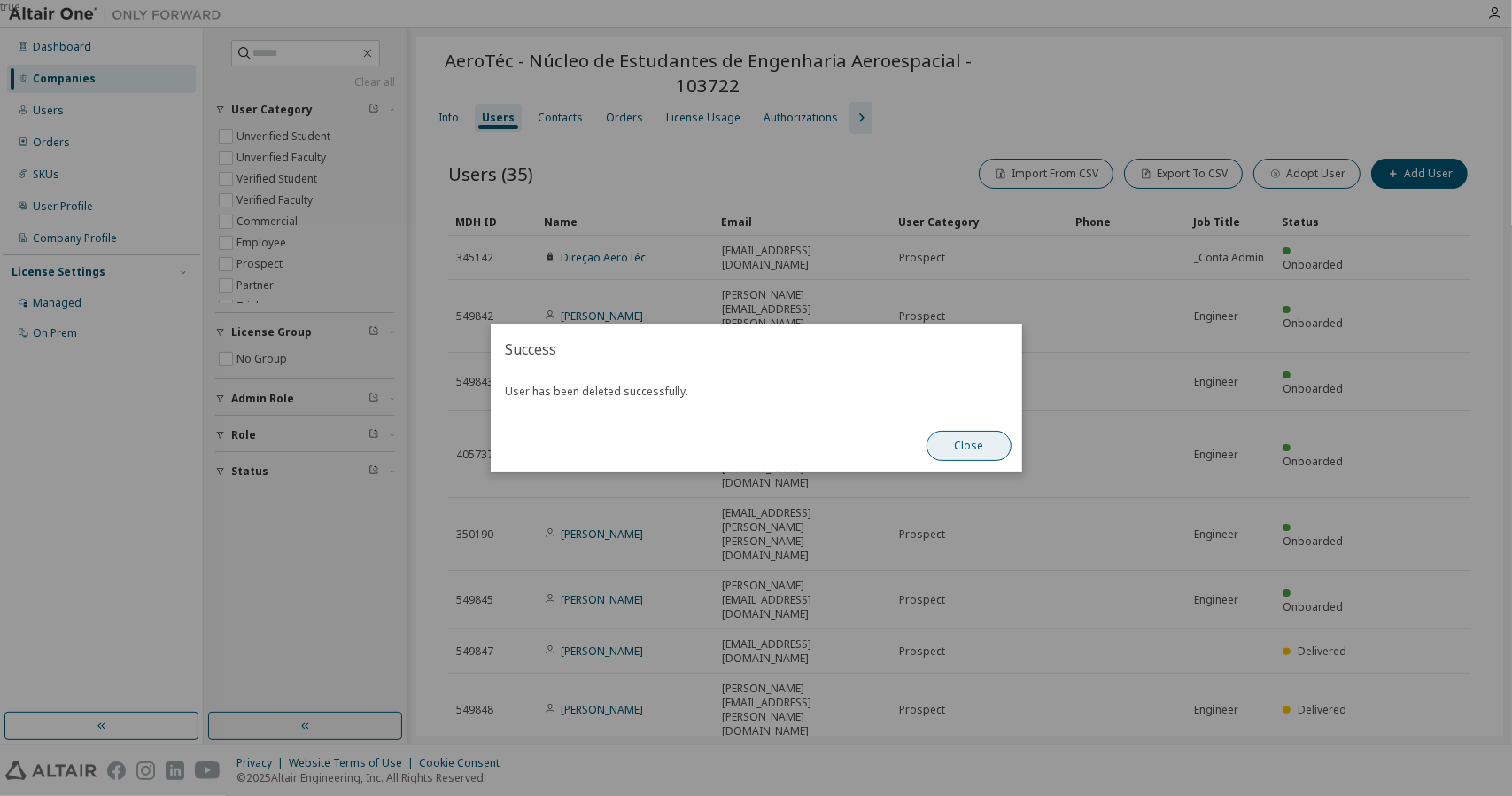
click at [965, 447] on button "Close" at bounding box center [968, 446] width 85 height 30
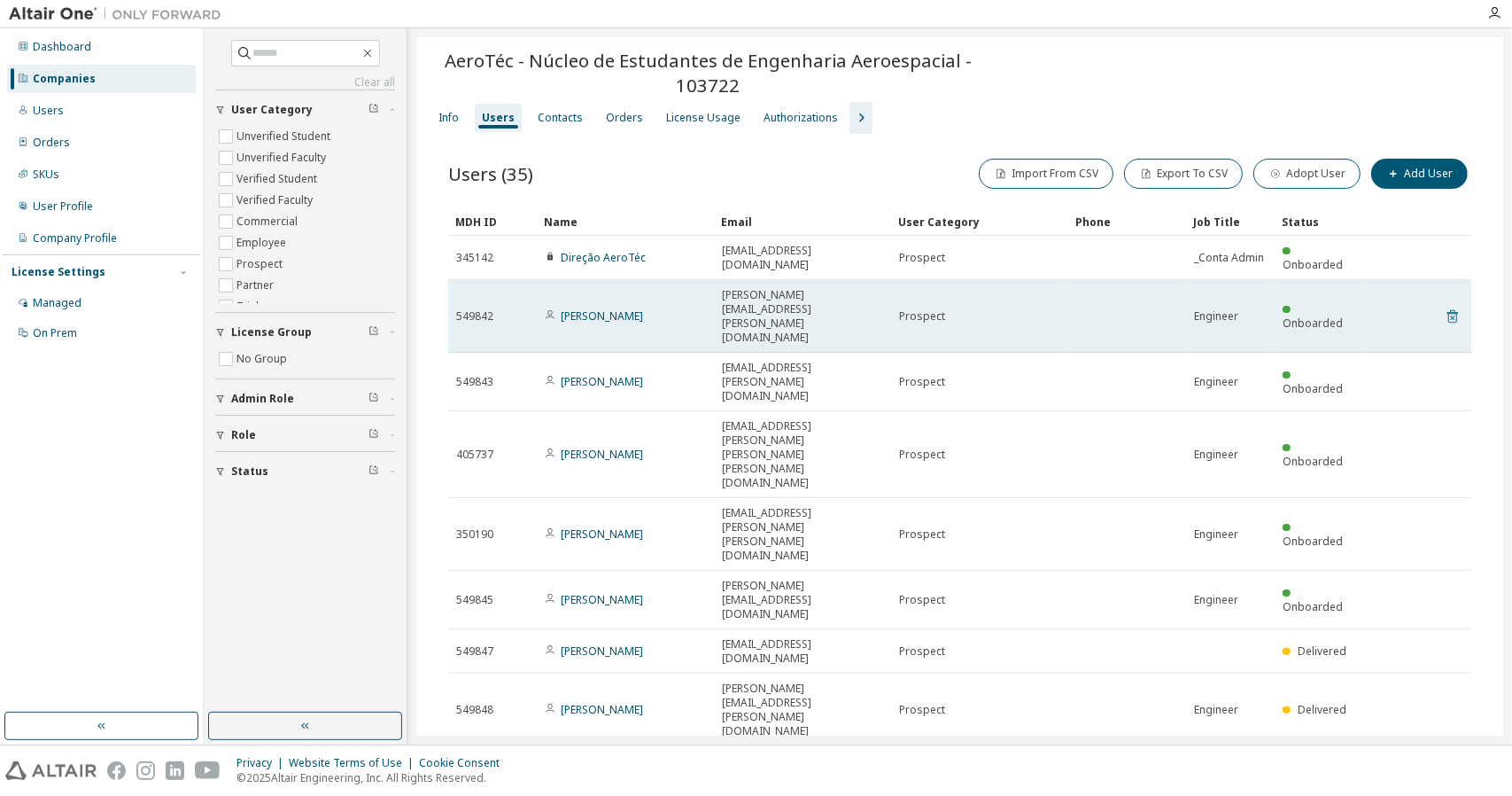
click at [1444, 306] on icon at bounding box center [1452, 316] width 16 height 21
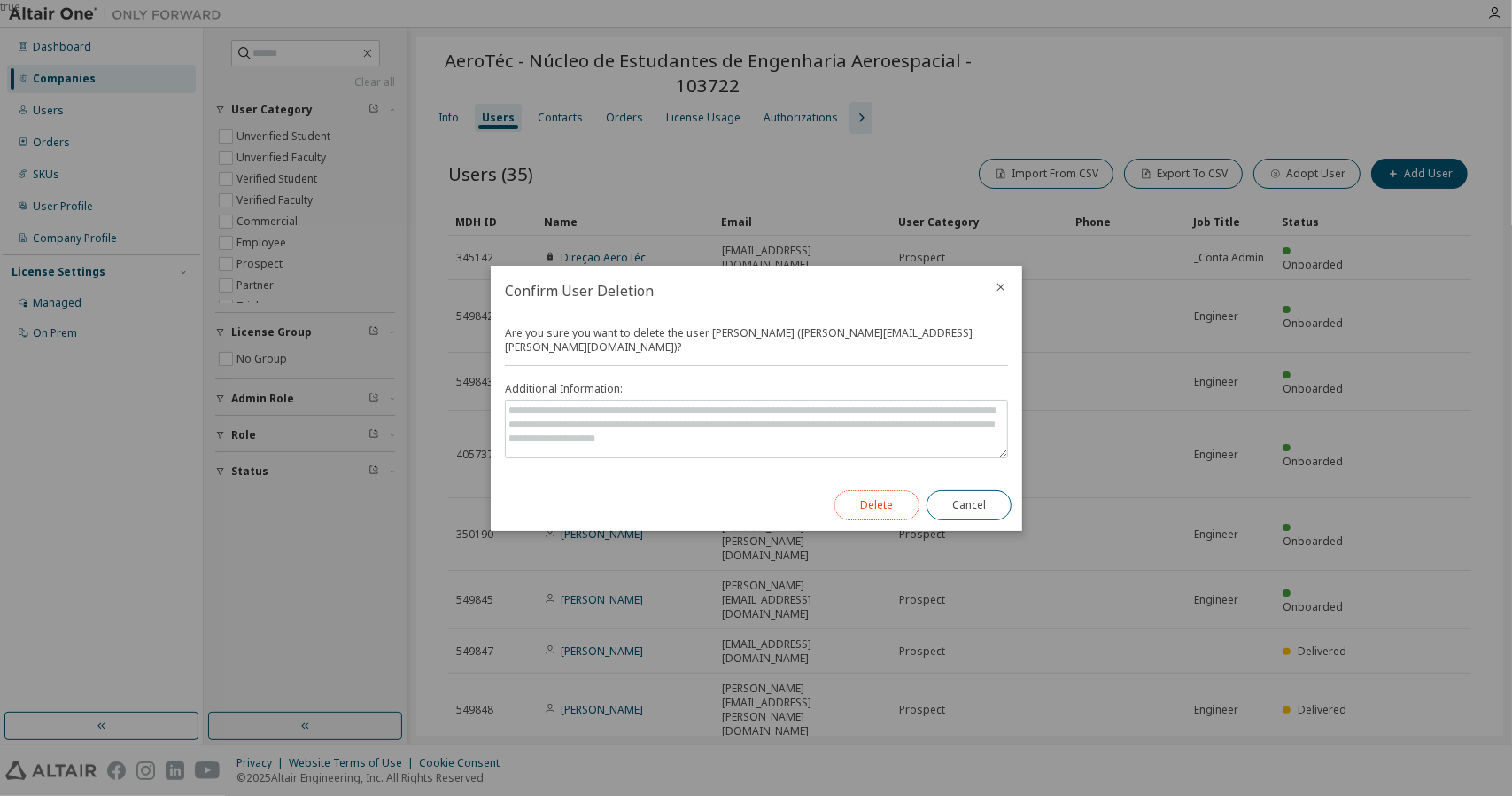
click at [844, 501] on button "Delete" at bounding box center [876, 505] width 85 height 30
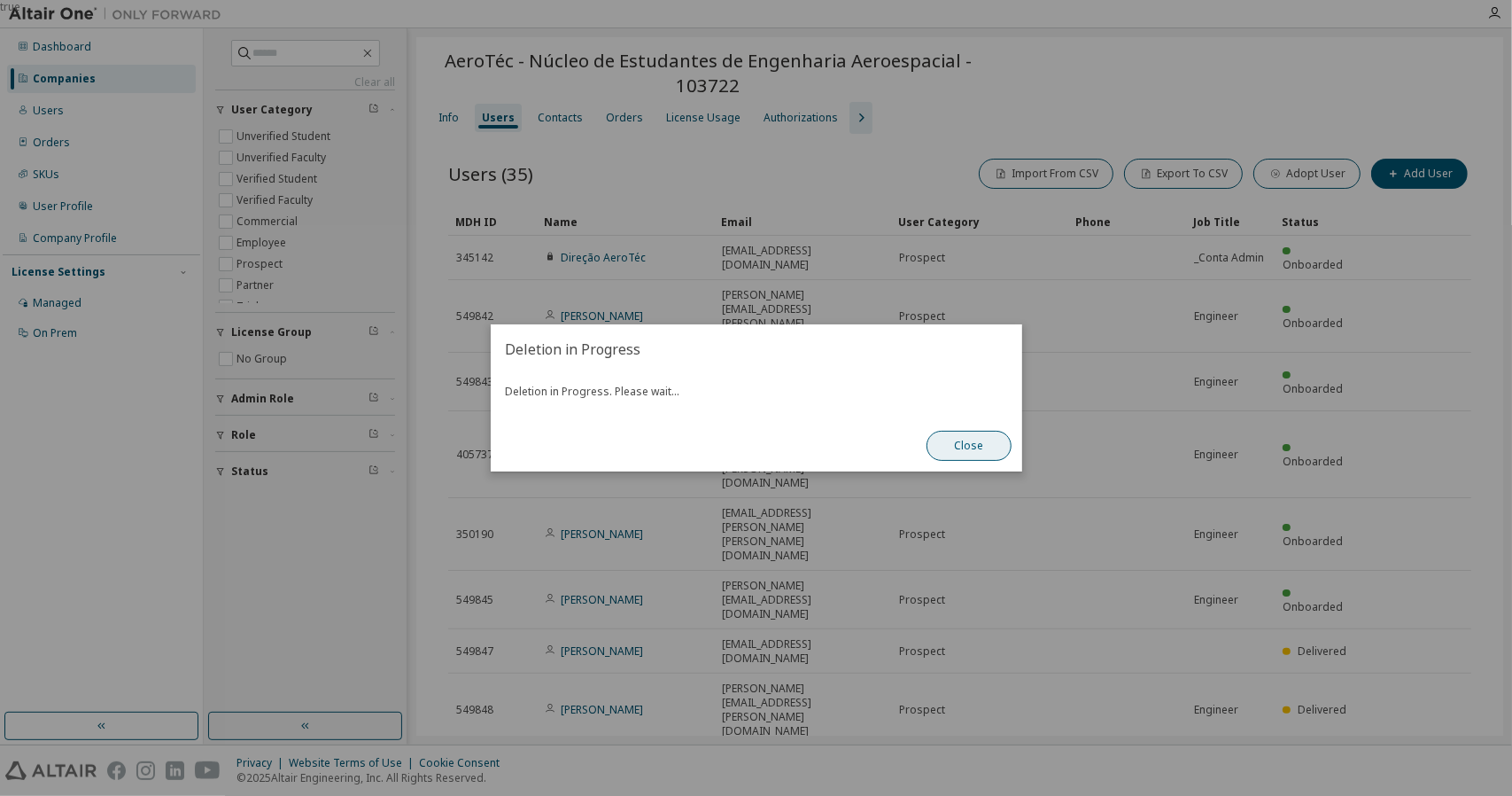
click at [982, 440] on button "Close" at bounding box center [968, 446] width 85 height 30
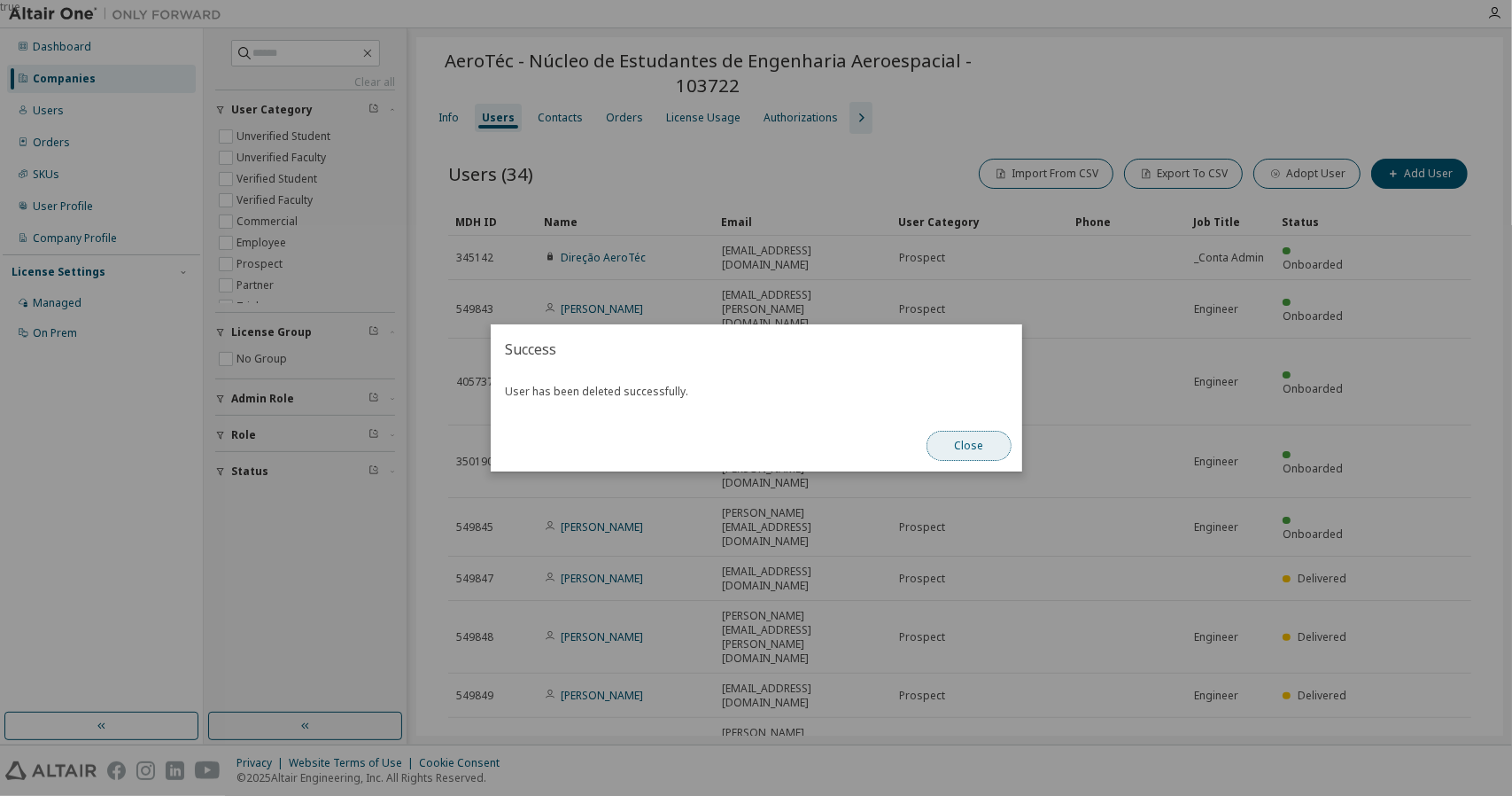
click at [977, 440] on button "Close" at bounding box center [968, 446] width 85 height 30
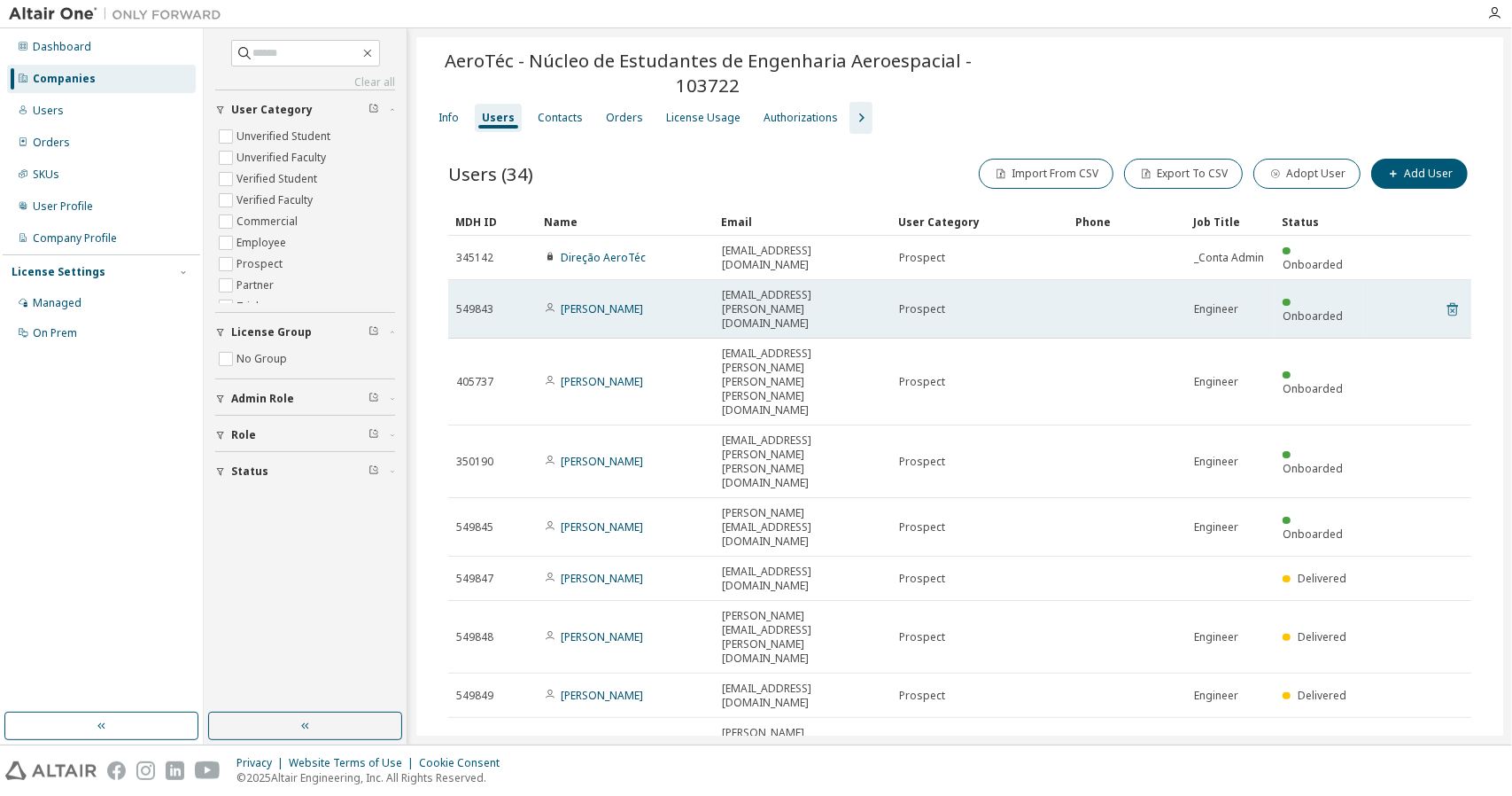
click at [1447, 303] on icon at bounding box center [1452, 309] width 11 height 13
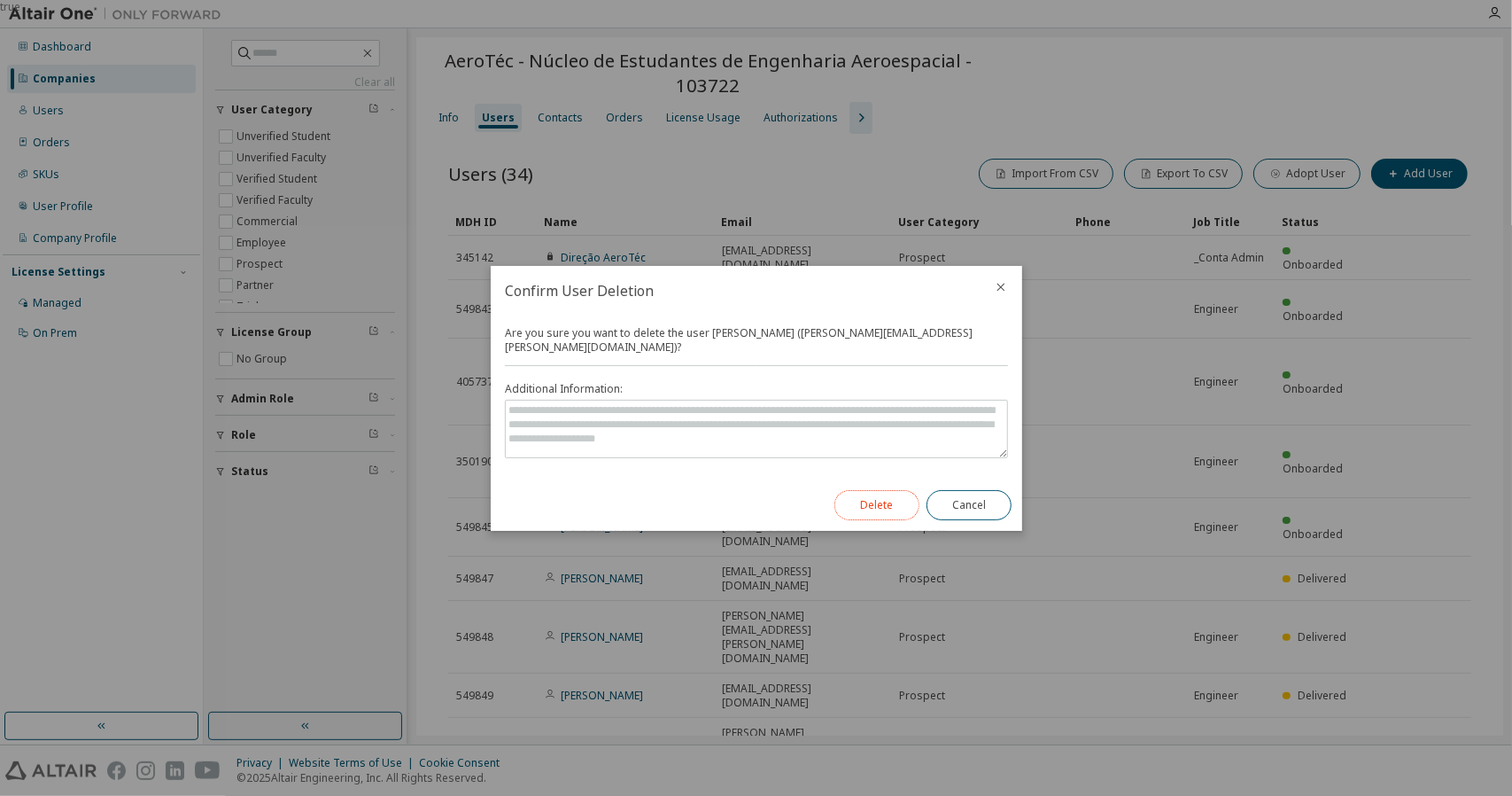
click at [873, 490] on button "Delete" at bounding box center [876, 505] width 85 height 30
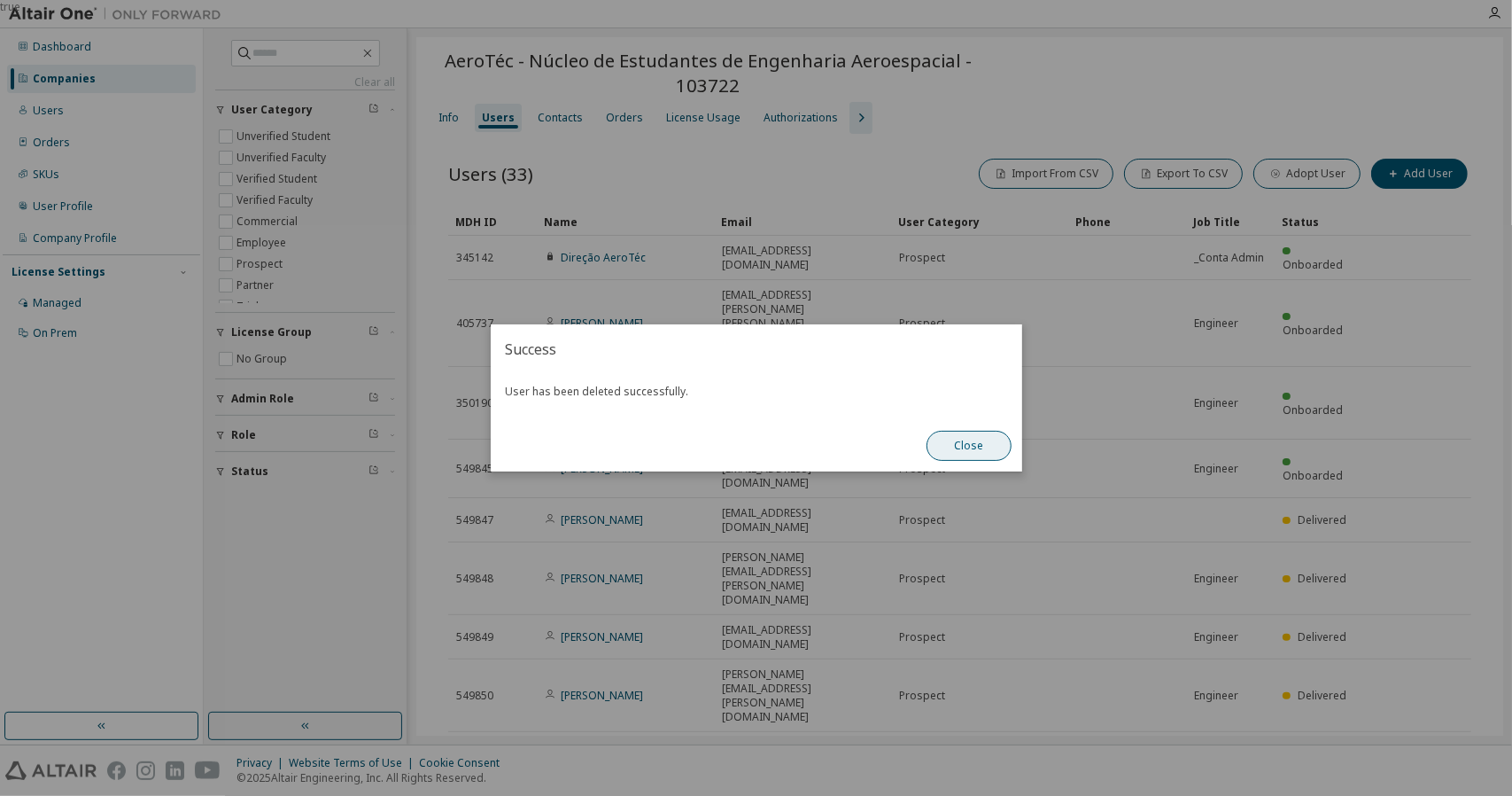
click at [983, 442] on button "Close" at bounding box center [968, 446] width 85 height 30
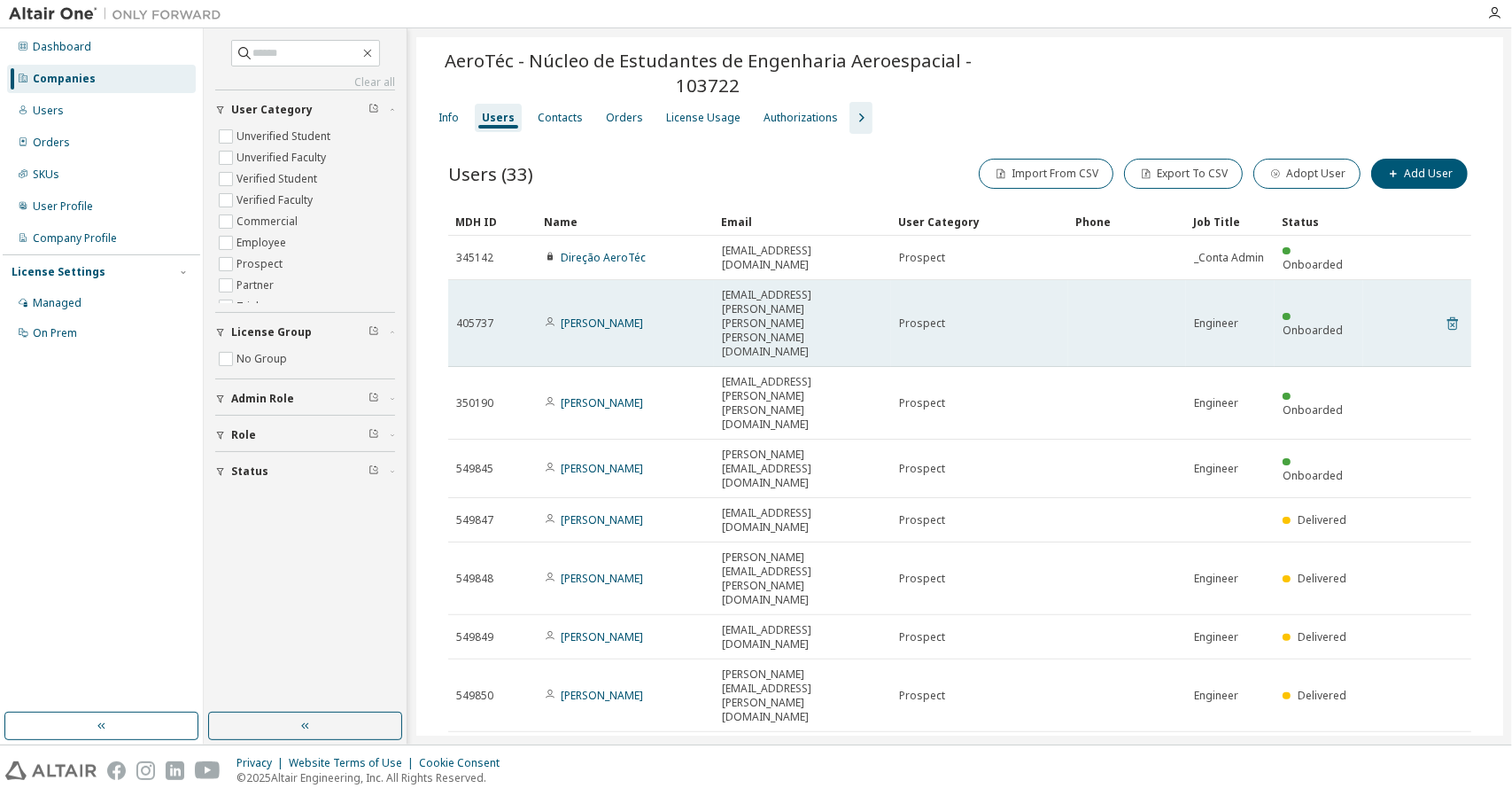
click at [1445, 313] on icon at bounding box center [1452, 324] width 16 height 21
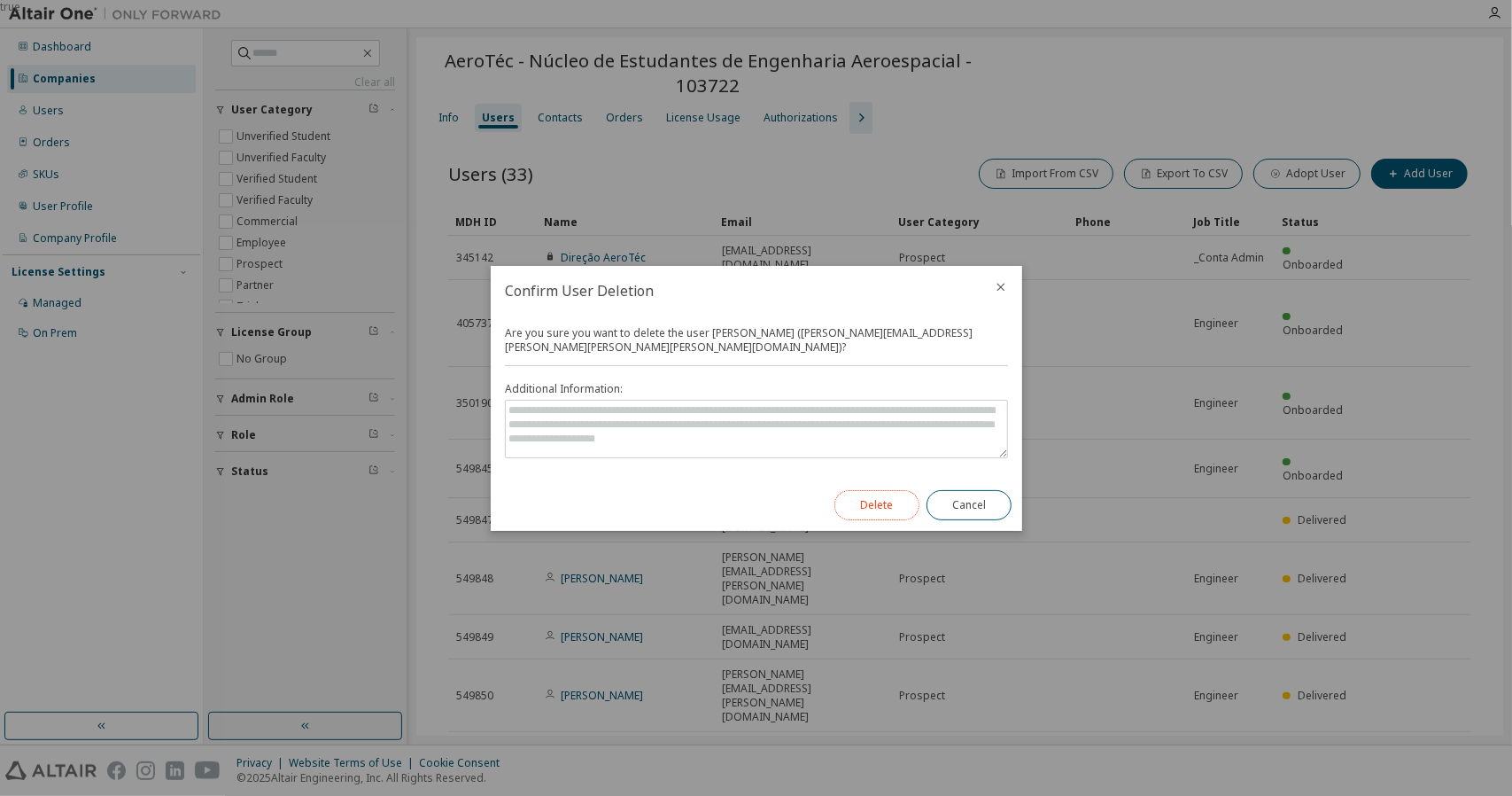
click at [895, 507] on button "Delete" at bounding box center [876, 505] width 85 height 30
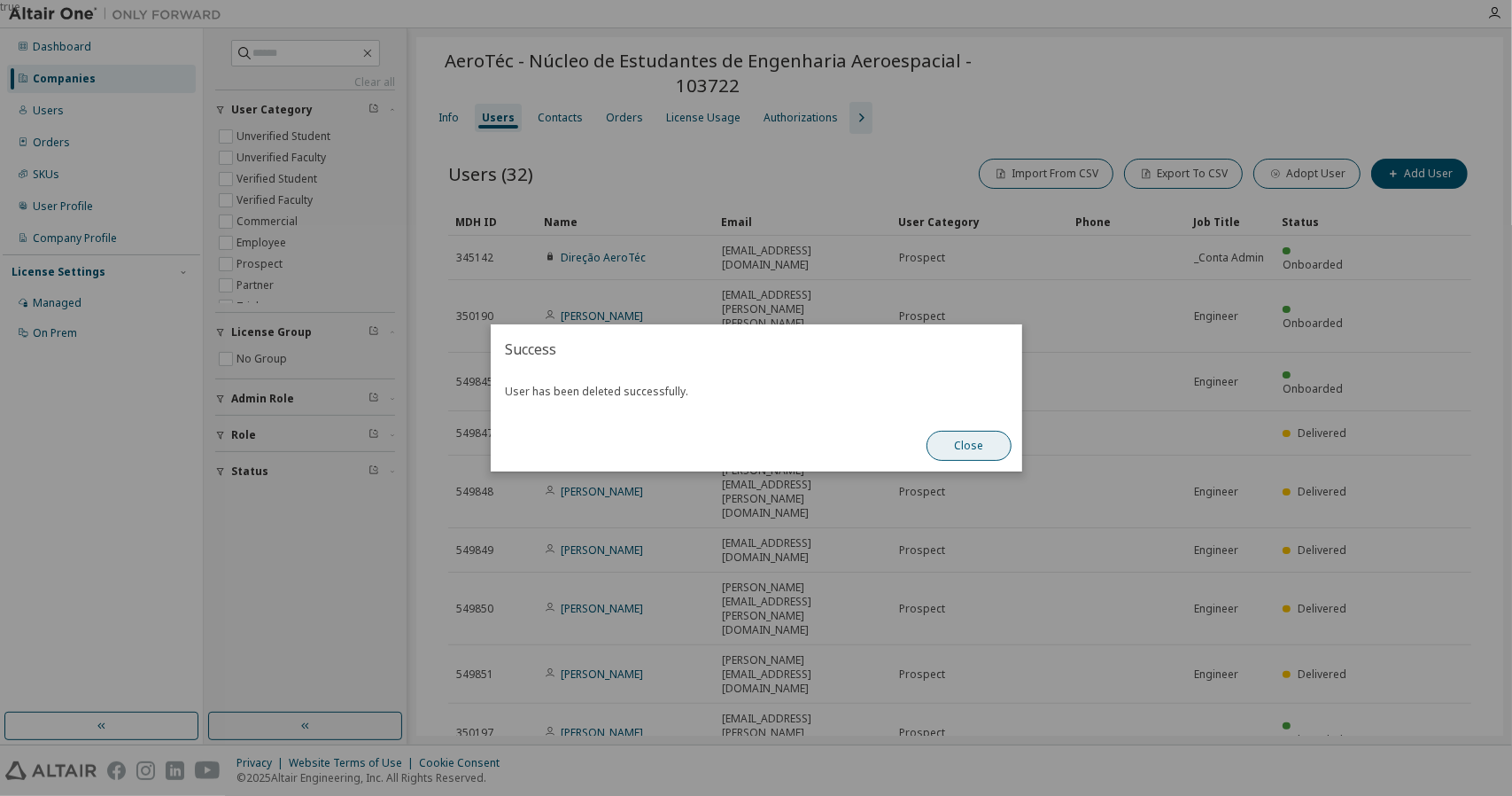
click at [987, 455] on button "Close" at bounding box center [968, 446] width 85 height 30
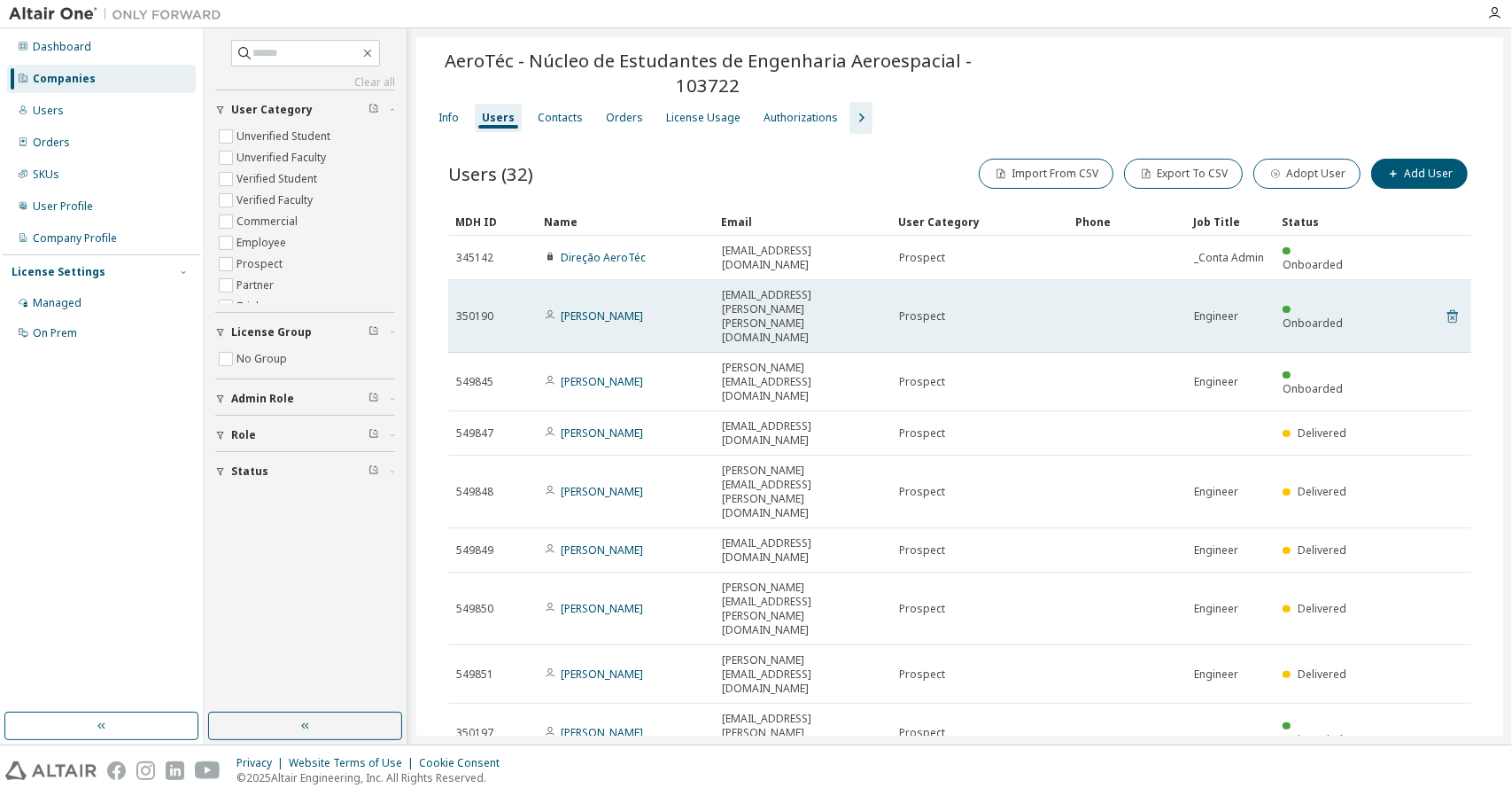
click at [1449, 306] on icon at bounding box center [1452, 316] width 16 height 21
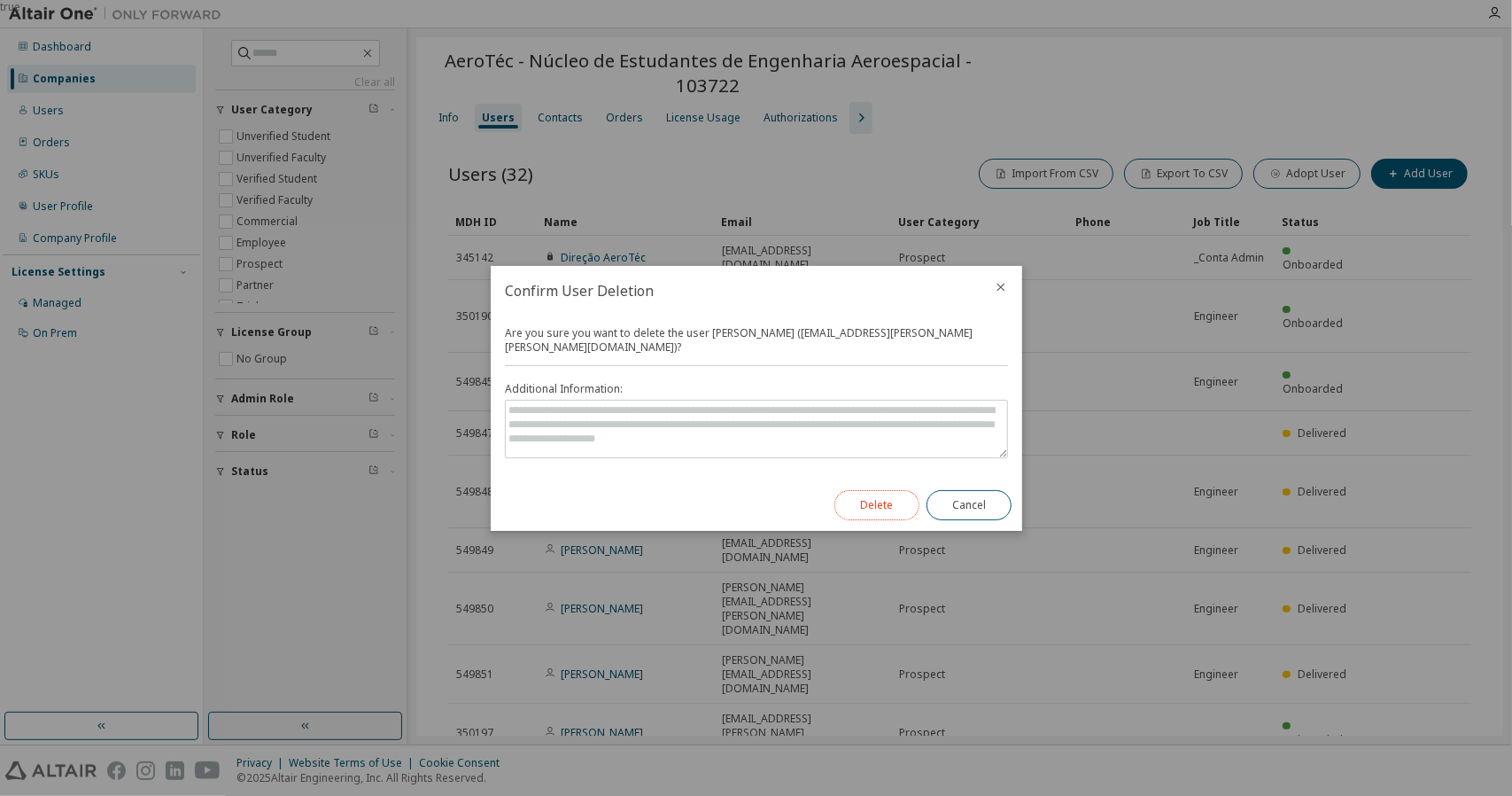
click at [888, 497] on button "Delete" at bounding box center [876, 505] width 85 height 30
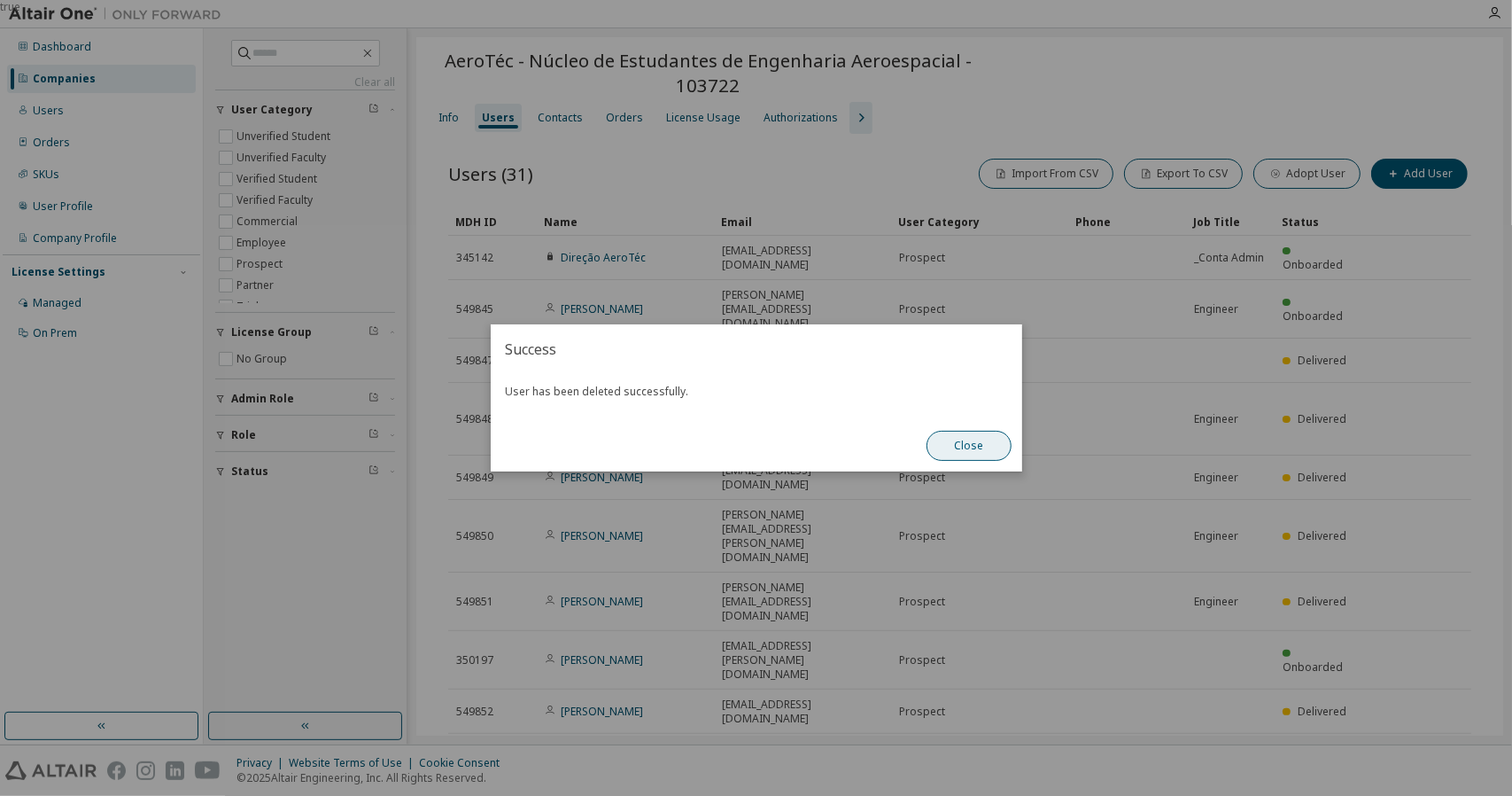
click at [1003, 440] on button "Close" at bounding box center [968, 446] width 85 height 30
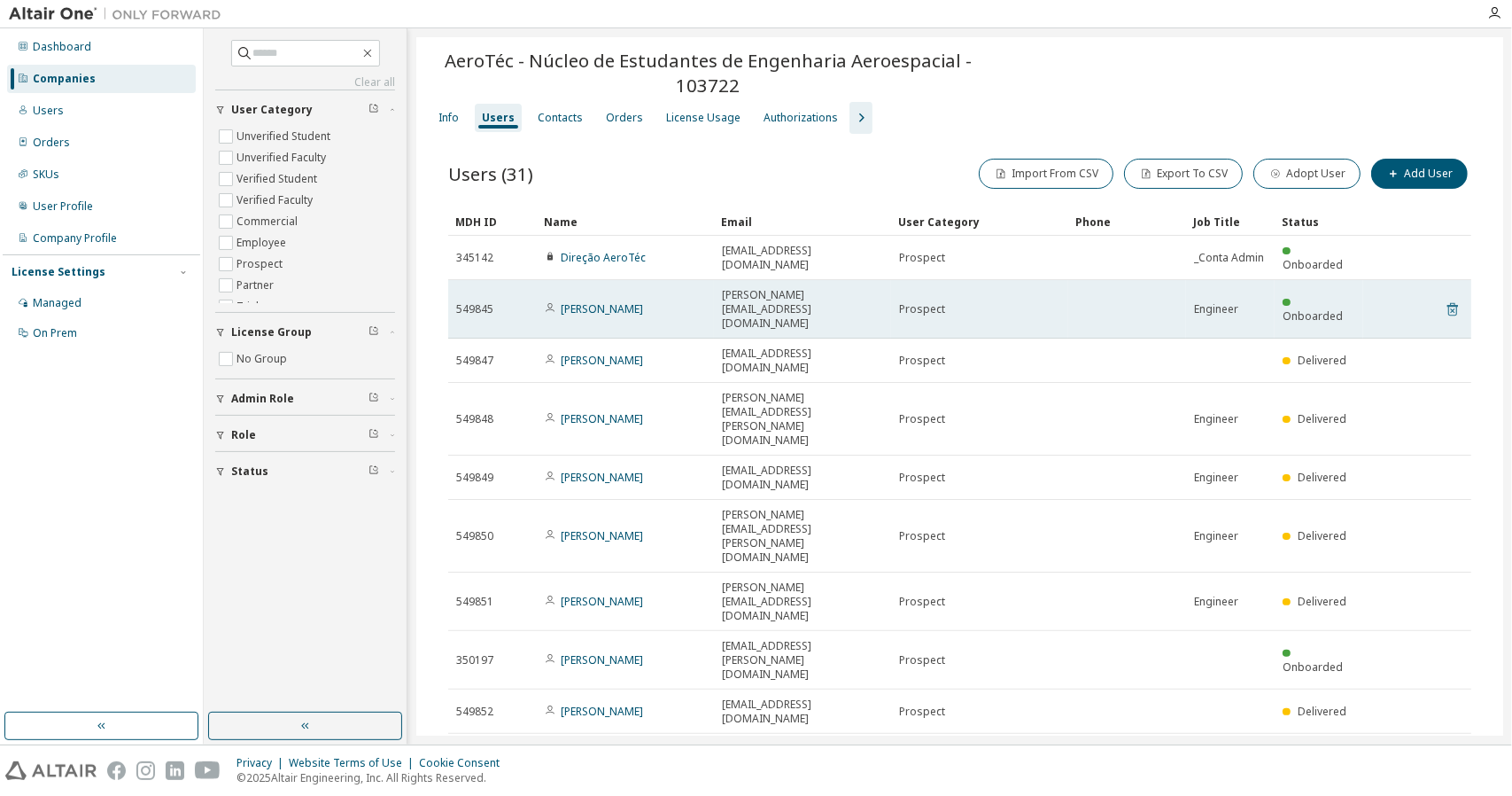
click at [1447, 299] on icon at bounding box center [1452, 309] width 16 height 21
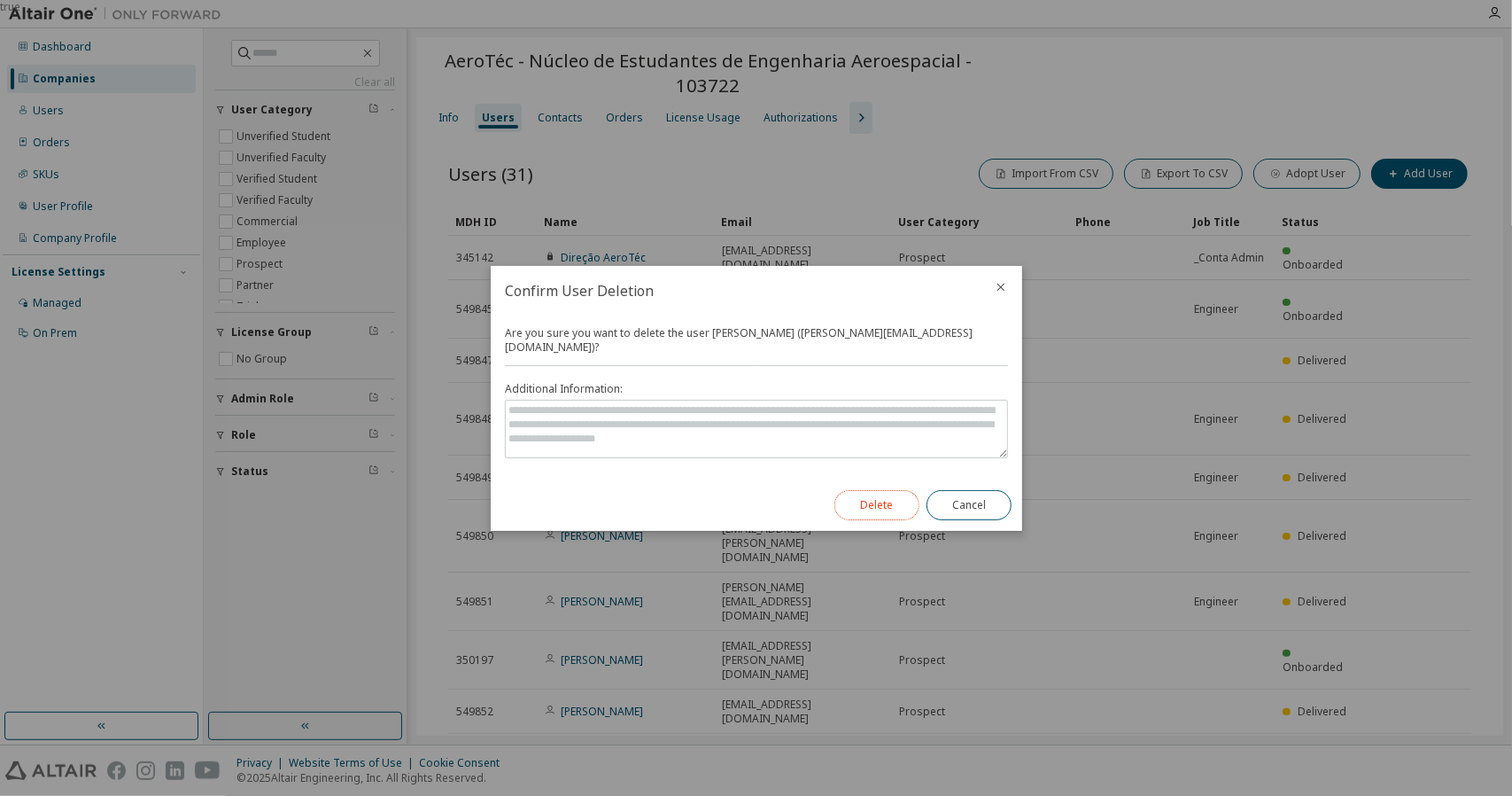
click at [869, 497] on button "Delete" at bounding box center [876, 505] width 85 height 30
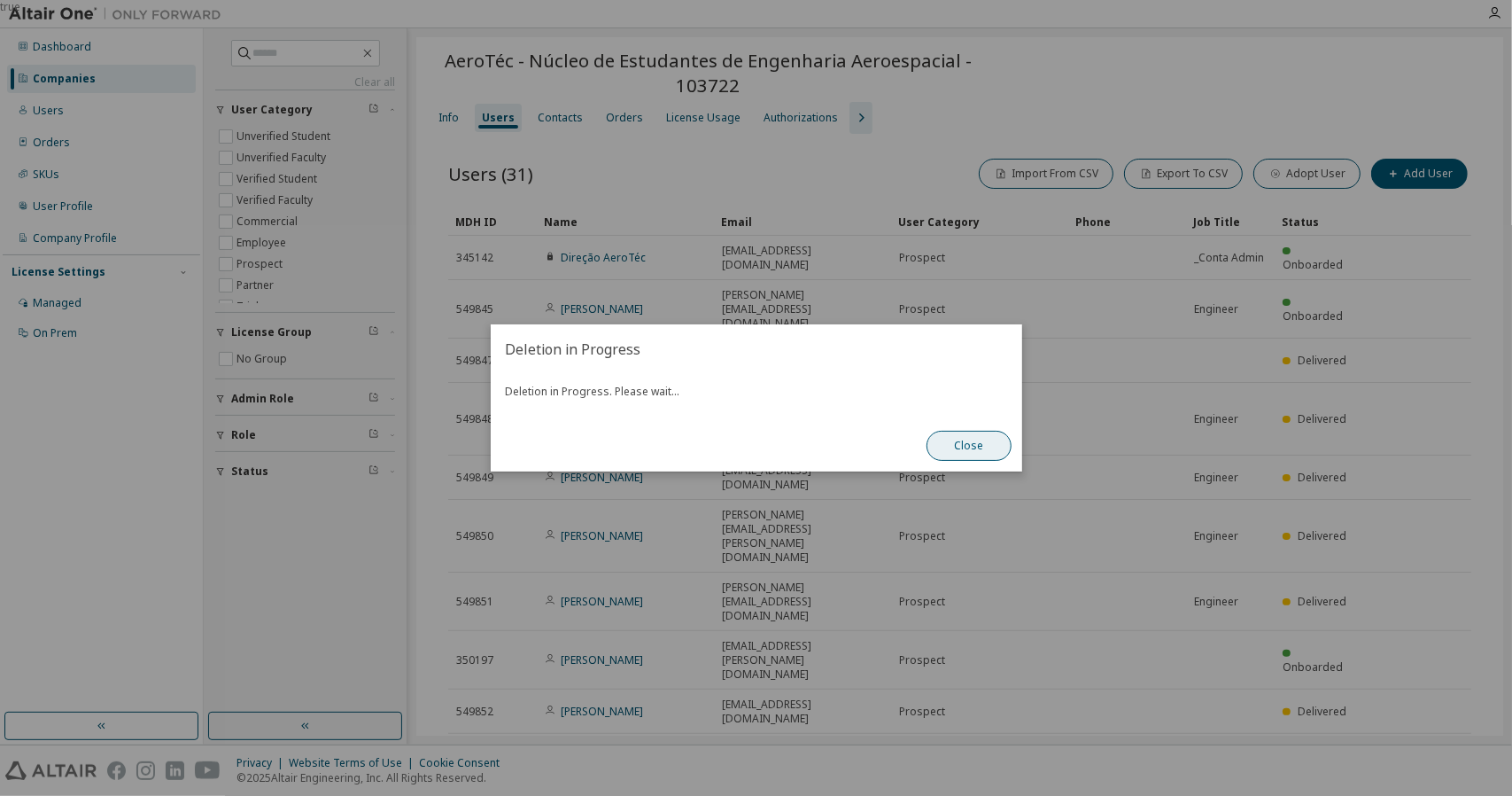
click at [951, 450] on button "Close" at bounding box center [968, 446] width 85 height 30
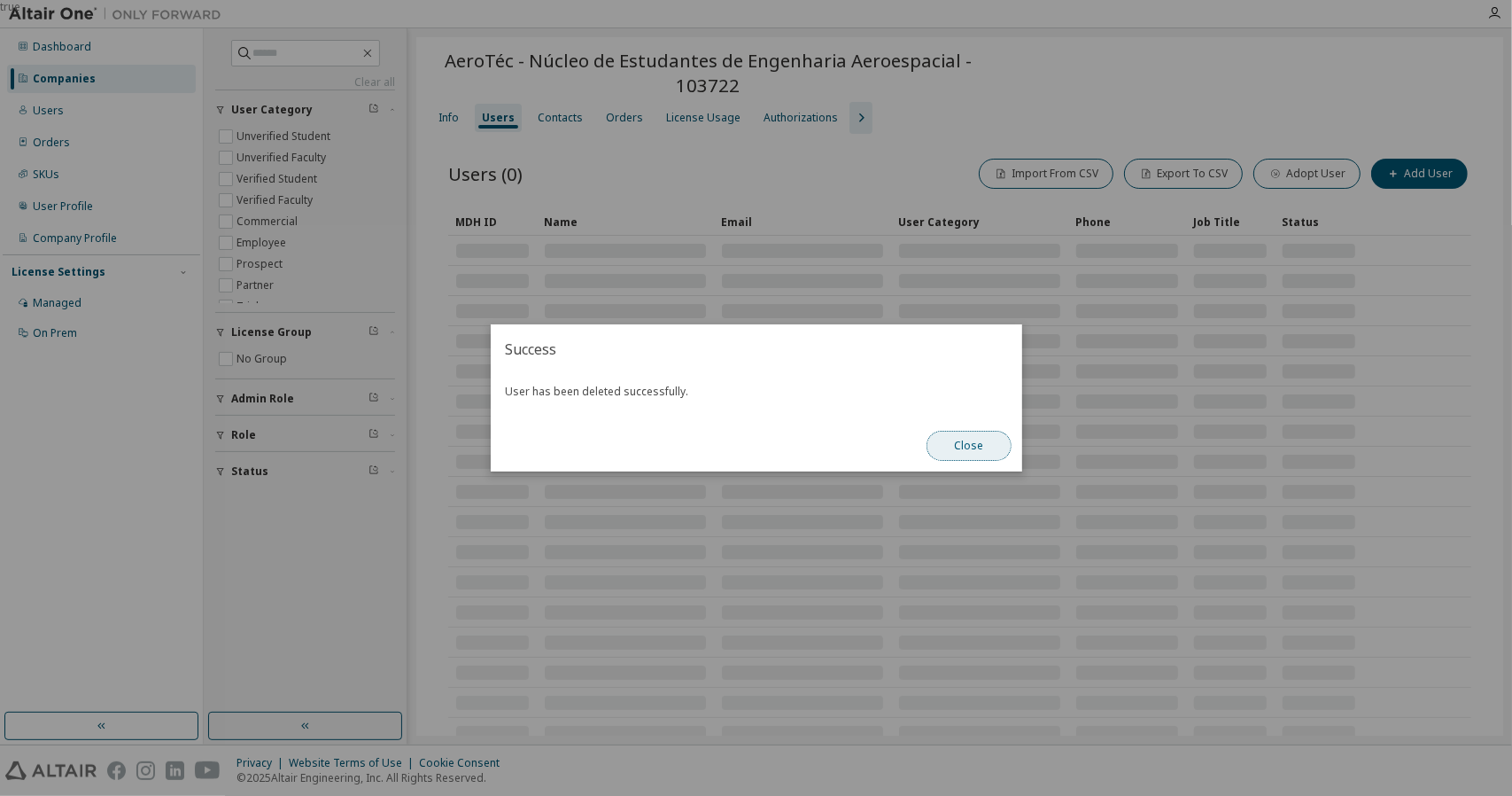
click at [1002, 447] on button "Close" at bounding box center [968, 446] width 85 height 30
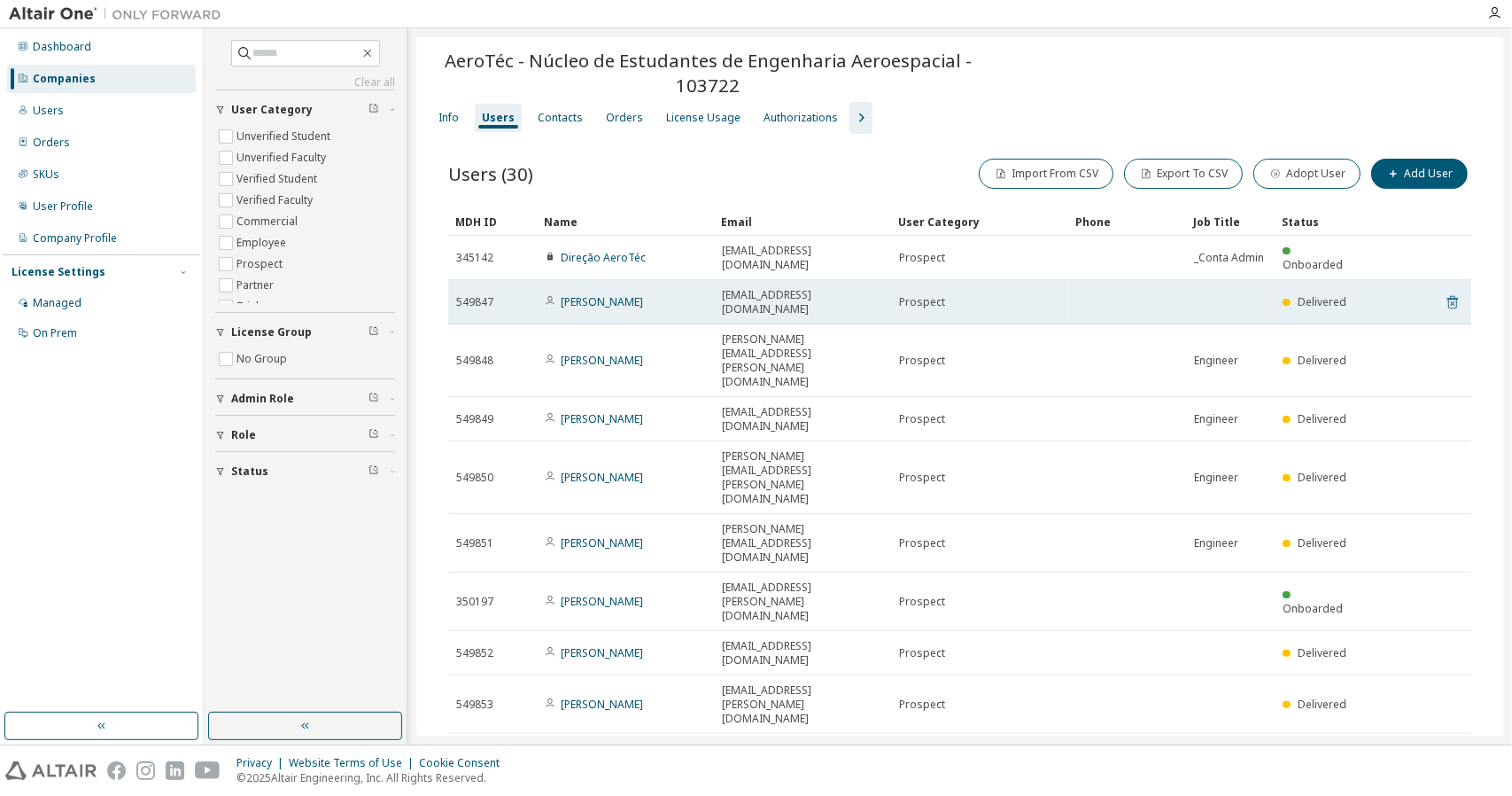
click at [1444, 291] on icon at bounding box center [1452, 302] width 16 height 21
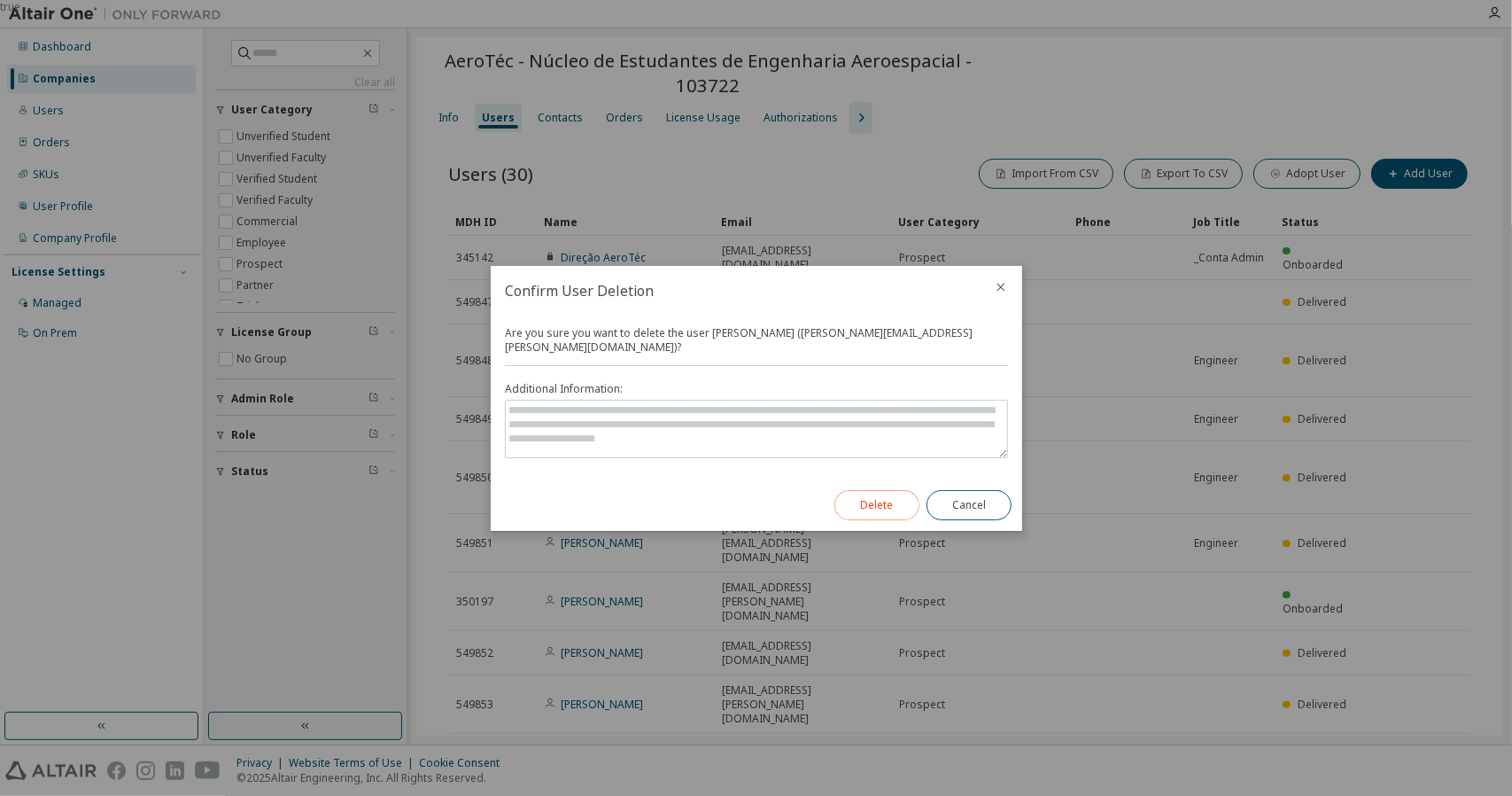
click at [903, 503] on button "Delete" at bounding box center [876, 505] width 85 height 30
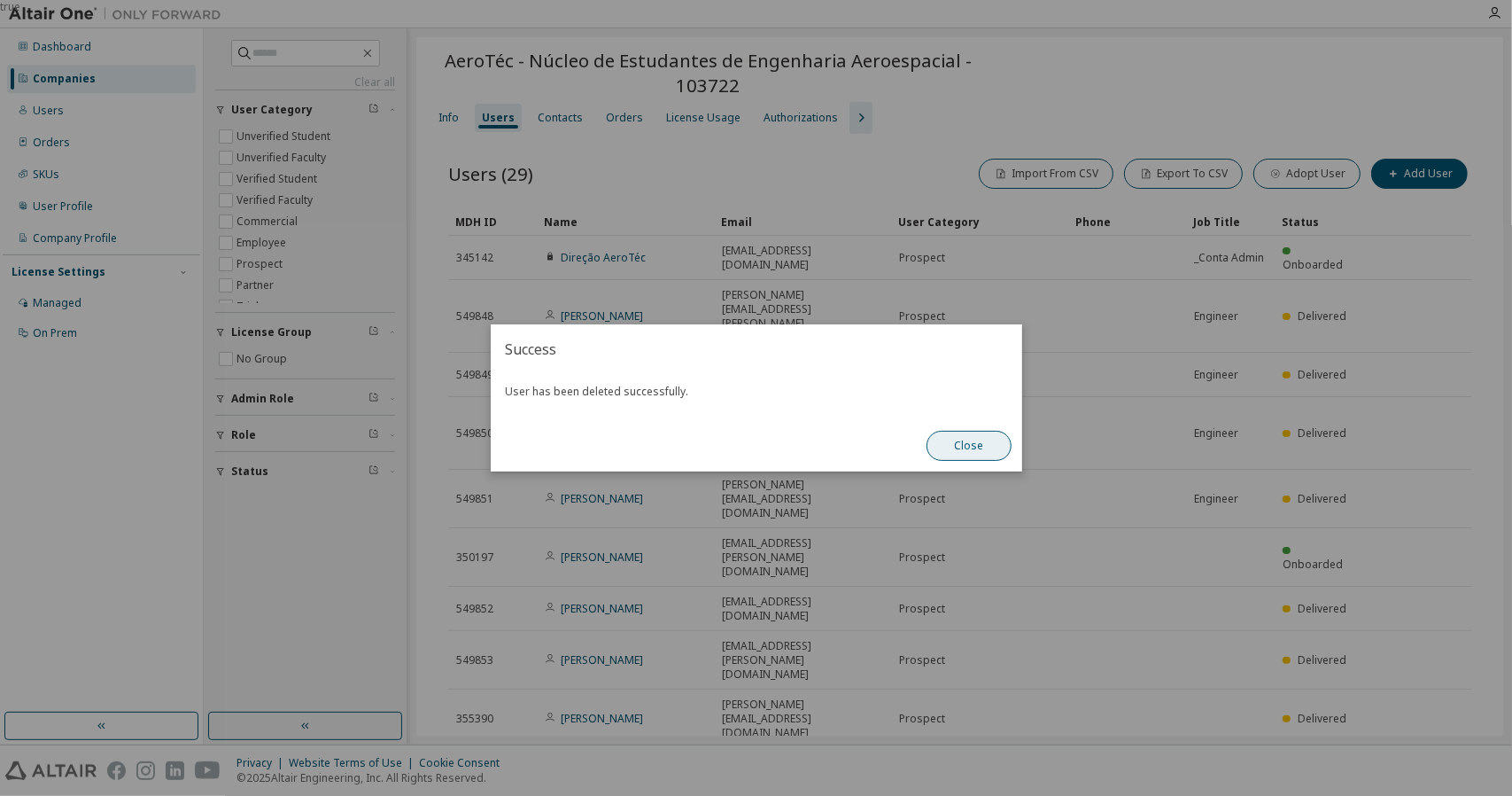
click at [983, 450] on button "Close" at bounding box center [968, 446] width 85 height 30
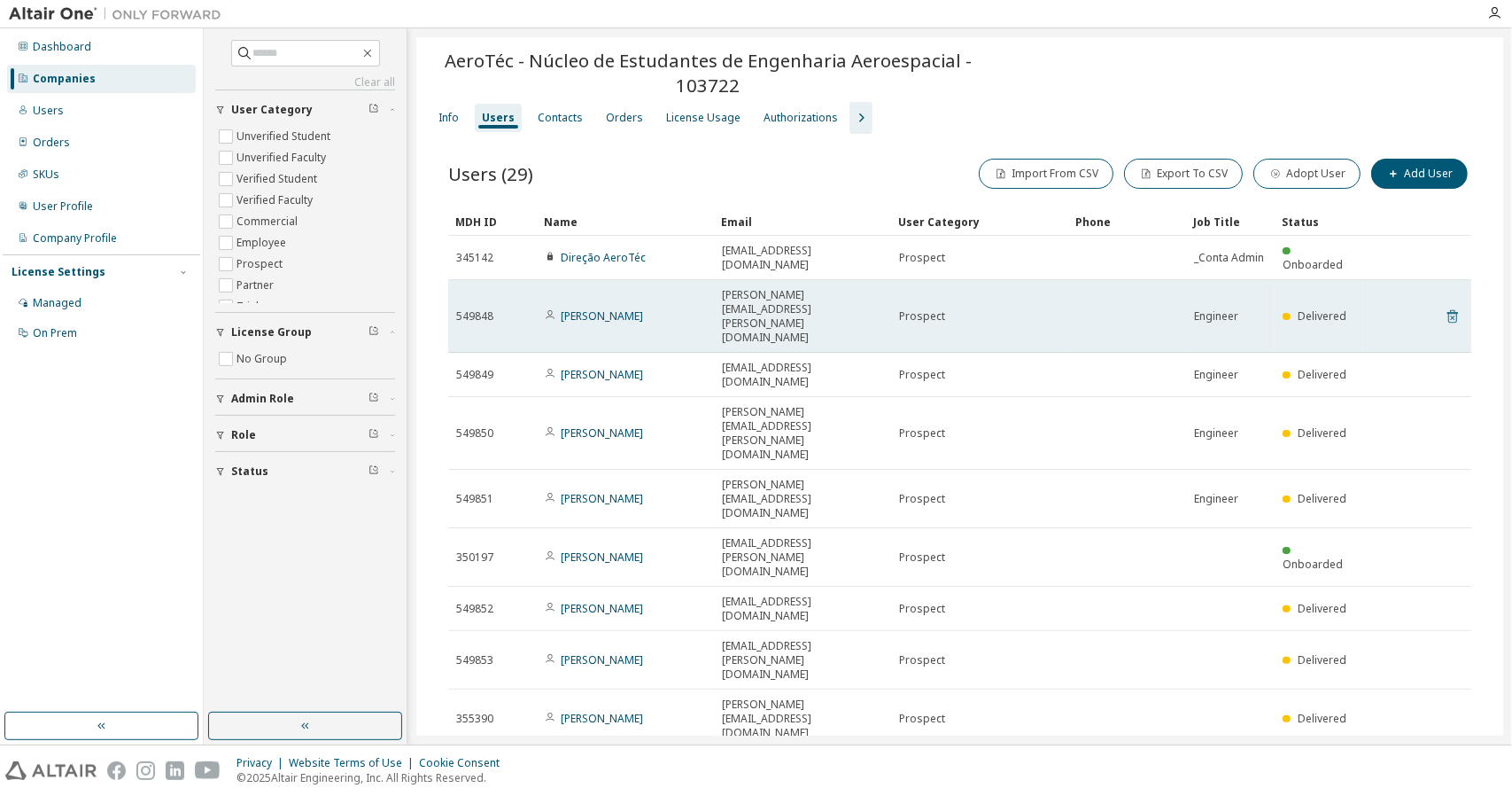
click at [1444, 306] on icon at bounding box center [1452, 316] width 16 height 21
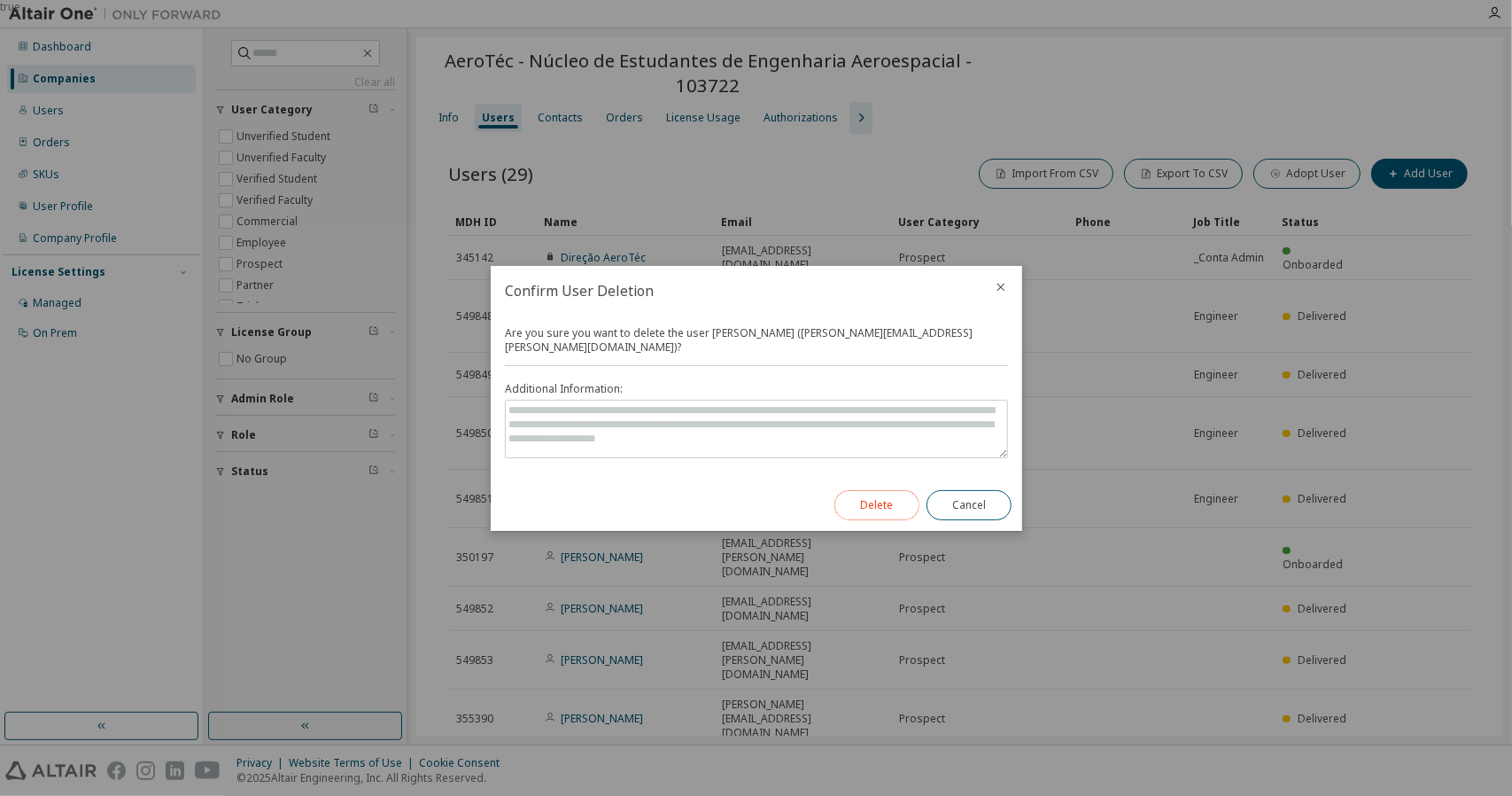
click at [903, 491] on button "Delete" at bounding box center [876, 505] width 85 height 30
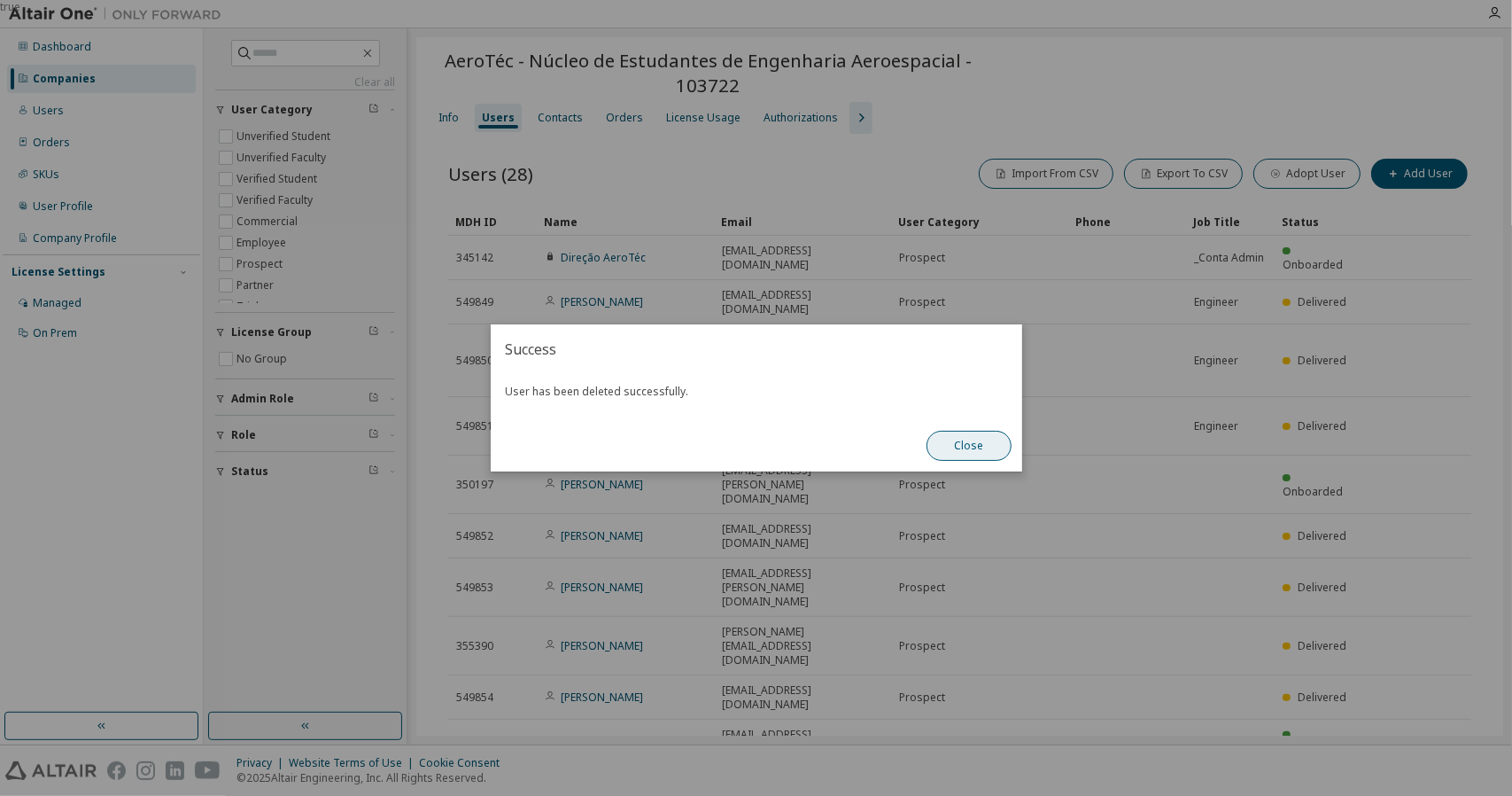
click at [983, 445] on button "Close" at bounding box center [968, 446] width 85 height 30
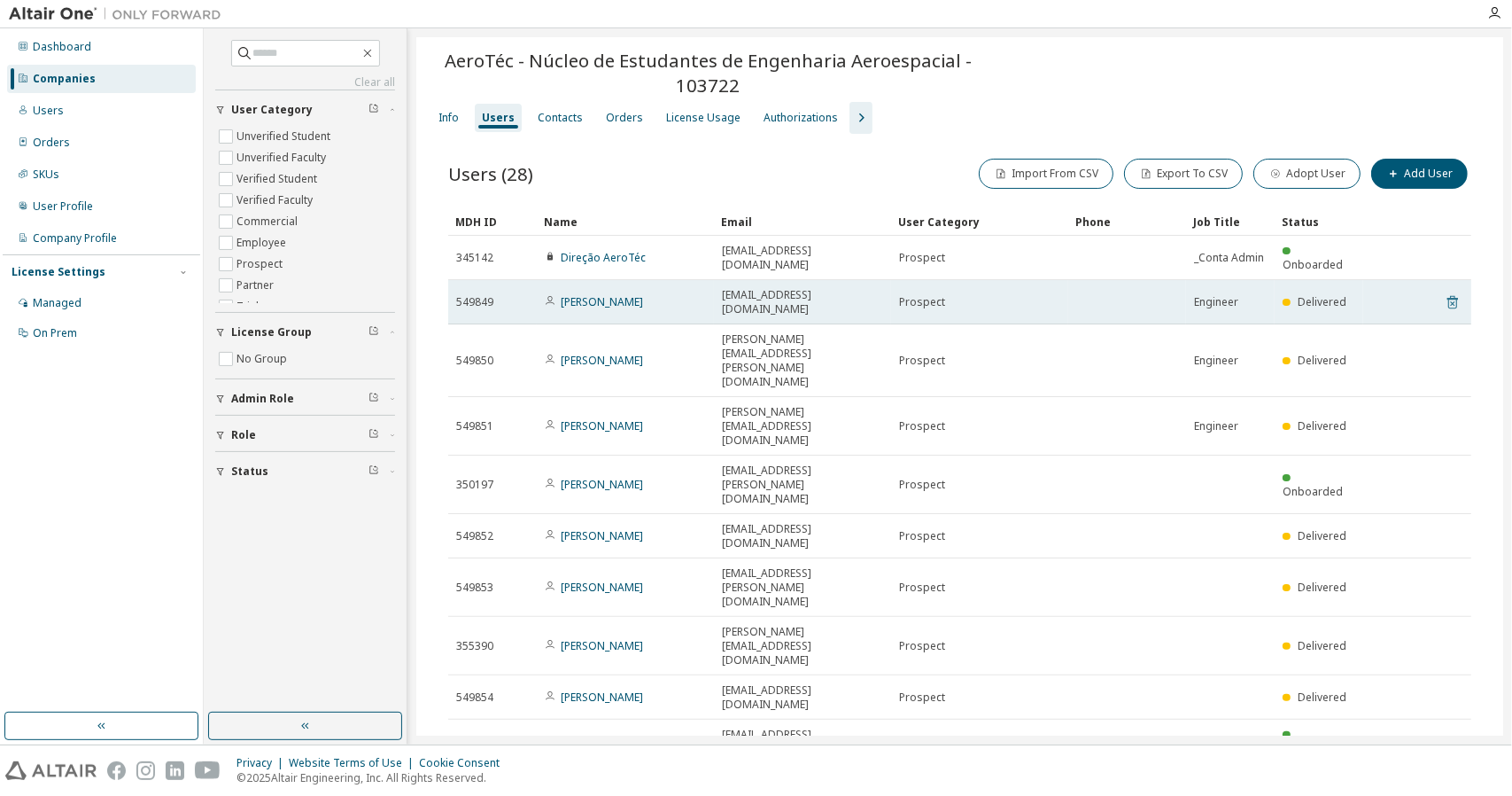
click at [1449, 291] on icon at bounding box center [1452, 302] width 16 height 21
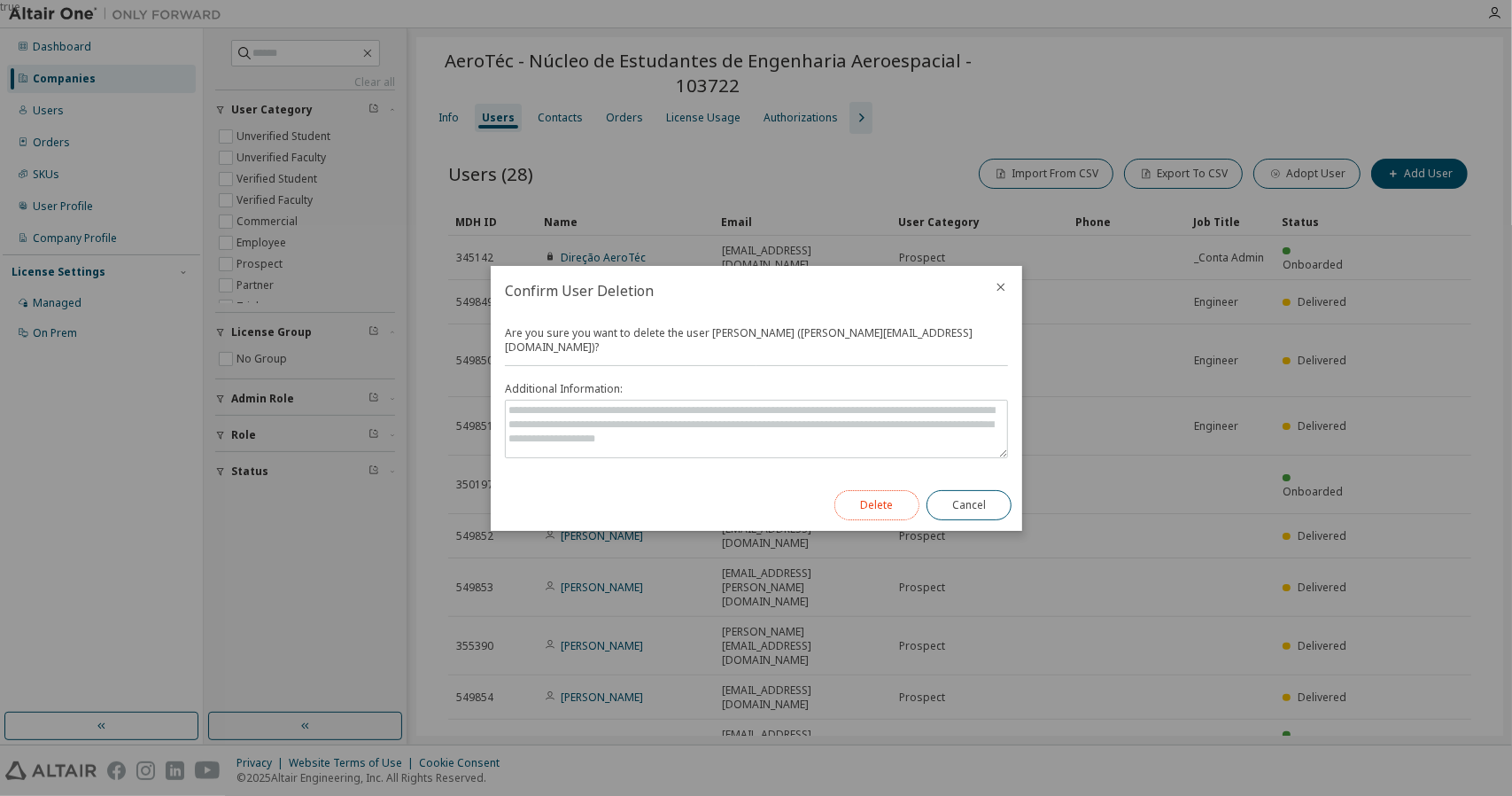
click at [902, 493] on button "Delete" at bounding box center [876, 505] width 85 height 30
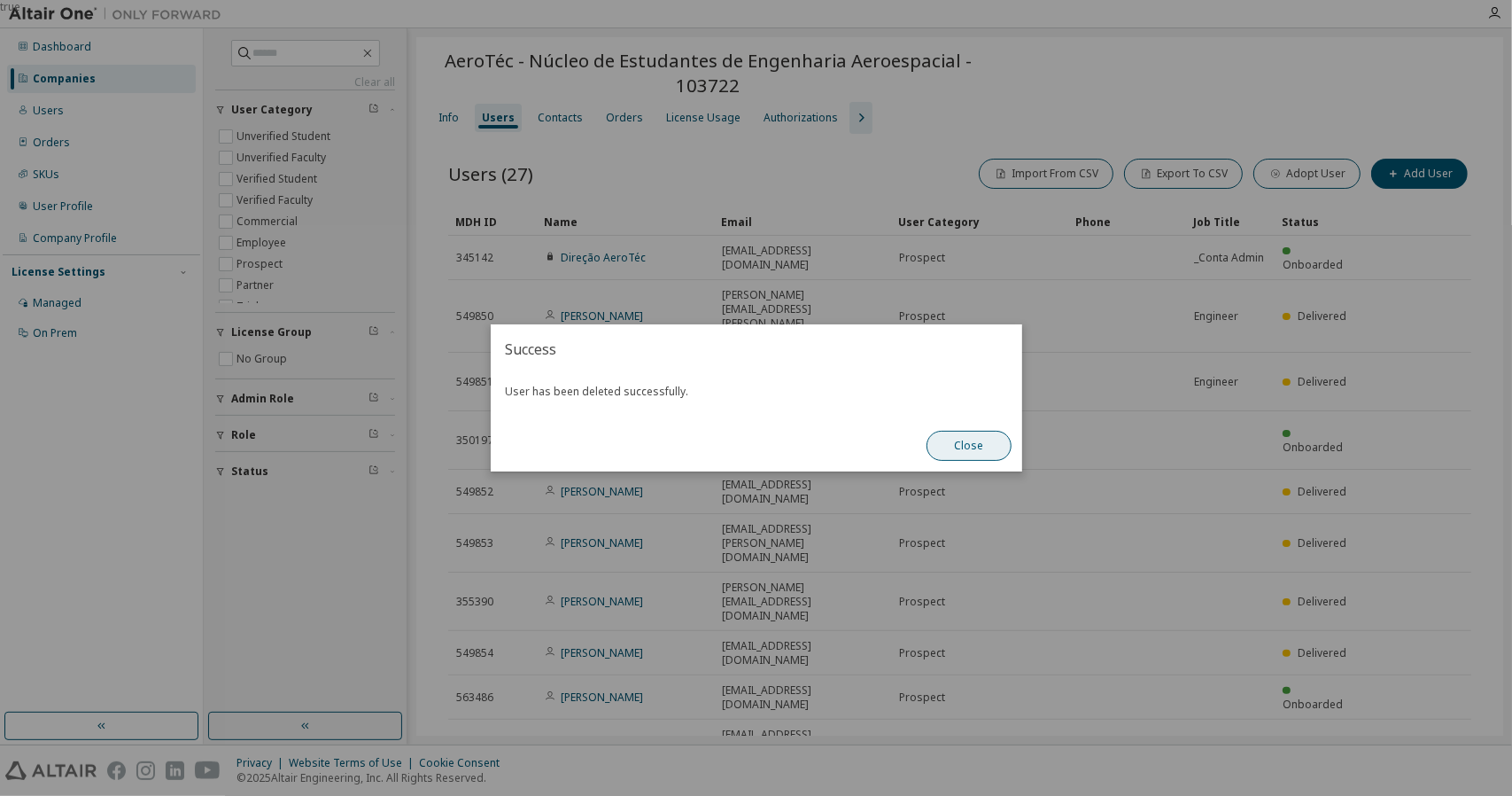
click at [983, 447] on button "Close" at bounding box center [968, 446] width 85 height 30
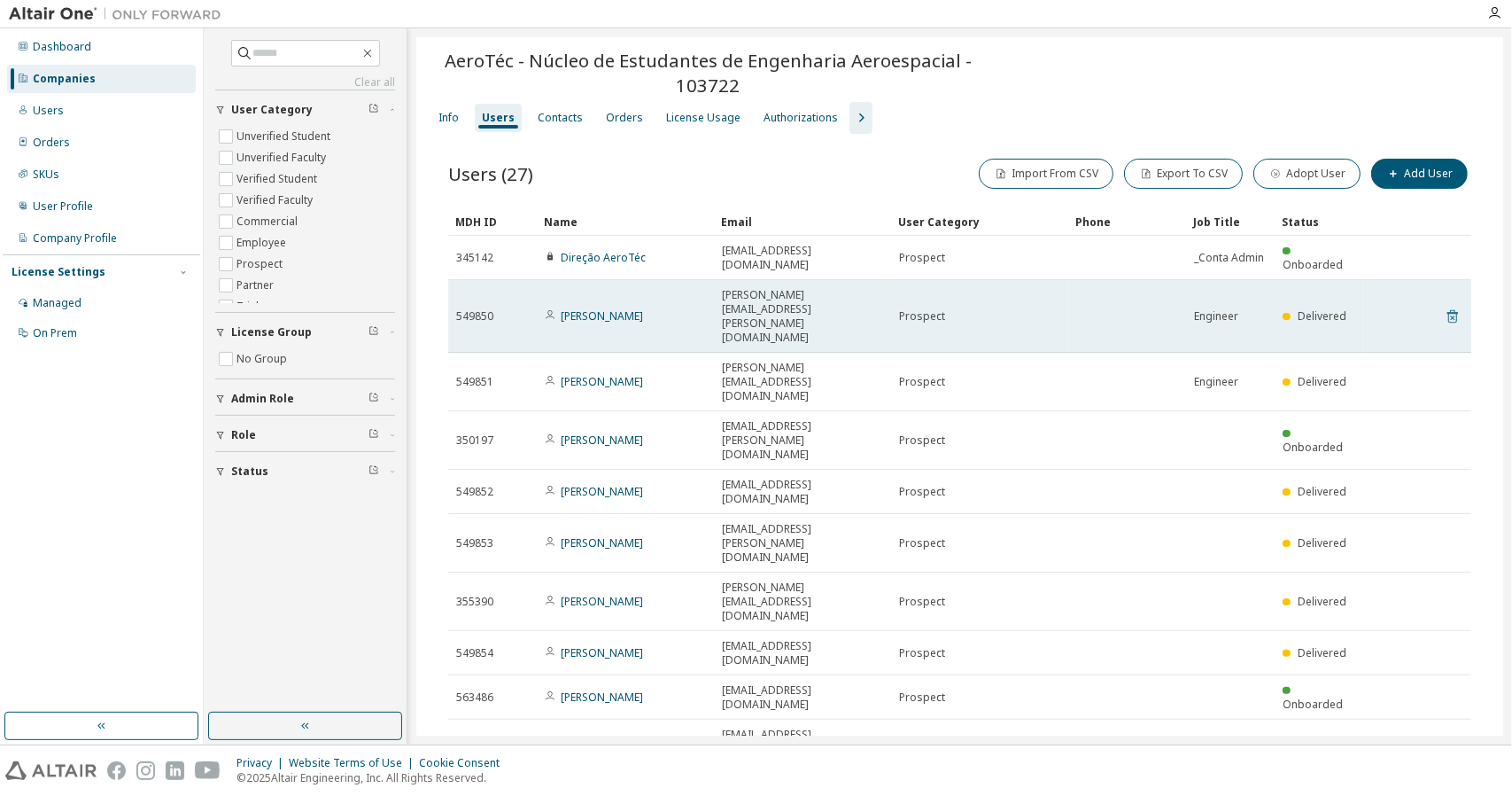
click at [1447, 310] on icon at bounding box center [1452, 316] width 11 height 13
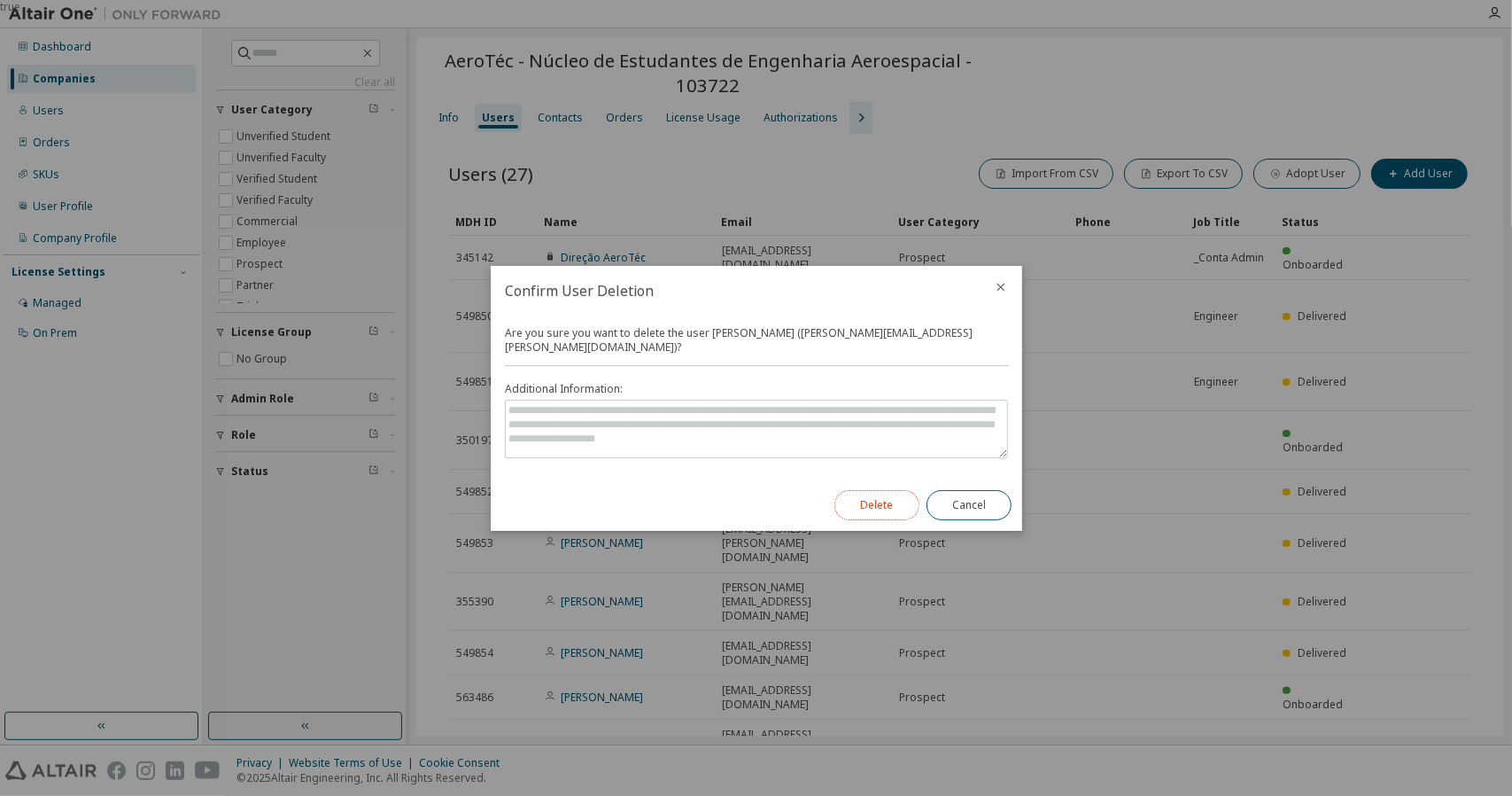
click at [892, 517] on button "Delete" at bounding box center [876, 505] width 85 height 30
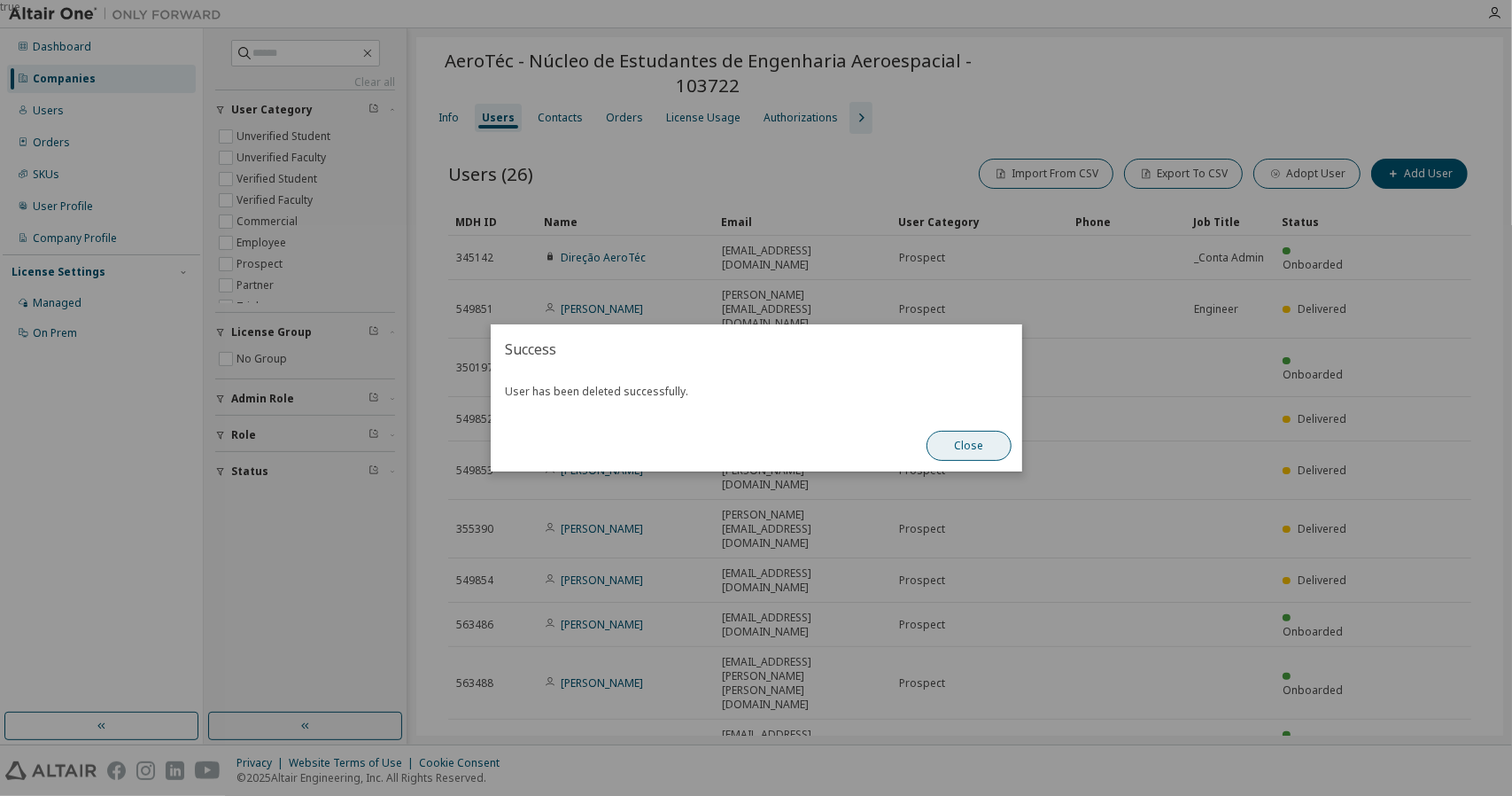
click at [989, 449] on button "Close" at bounding box center [968, 446] width 85 height 30
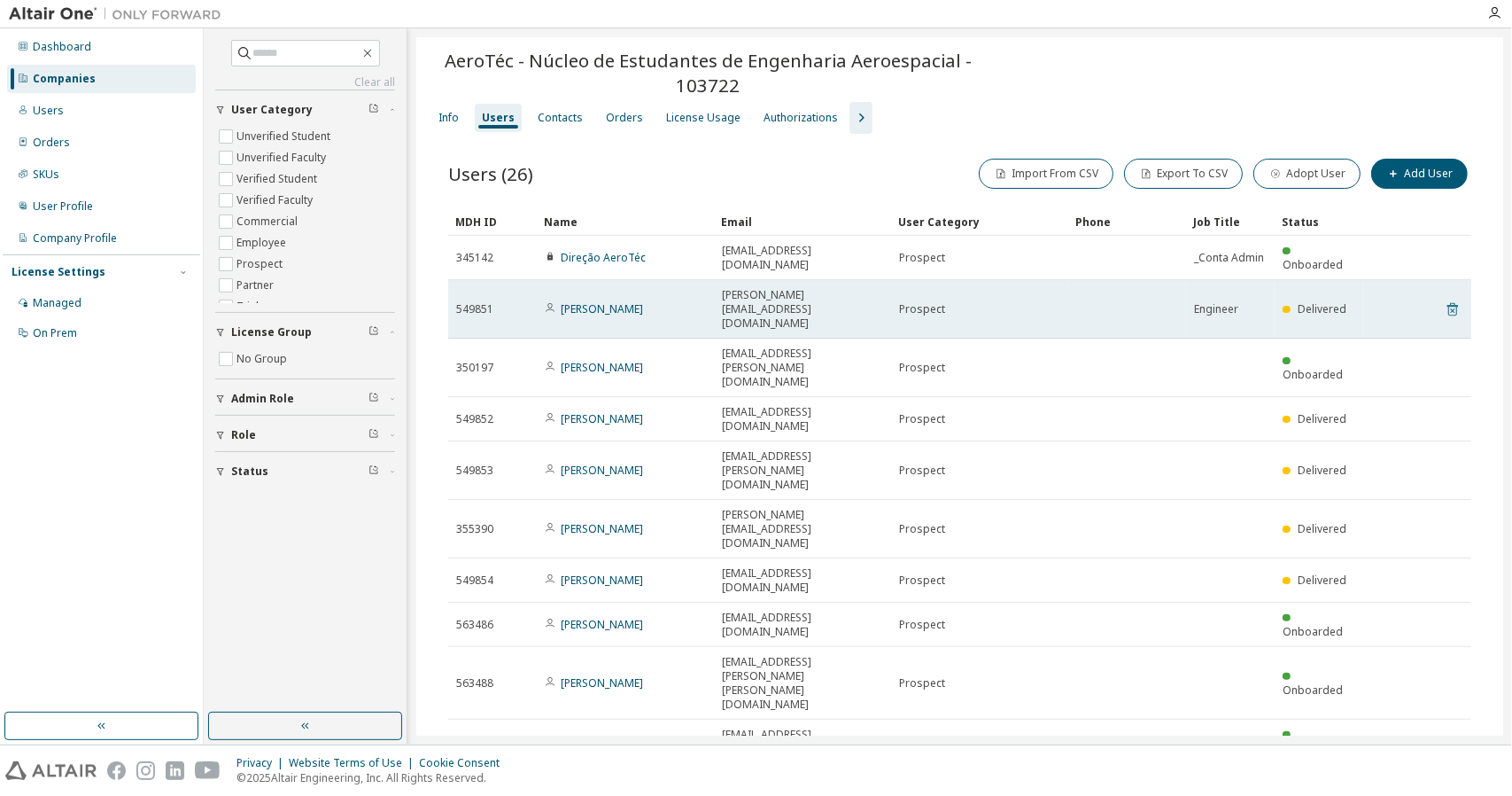
click at [1445, 299] on icon at bounding box center [1452, 309] width 16 height 21
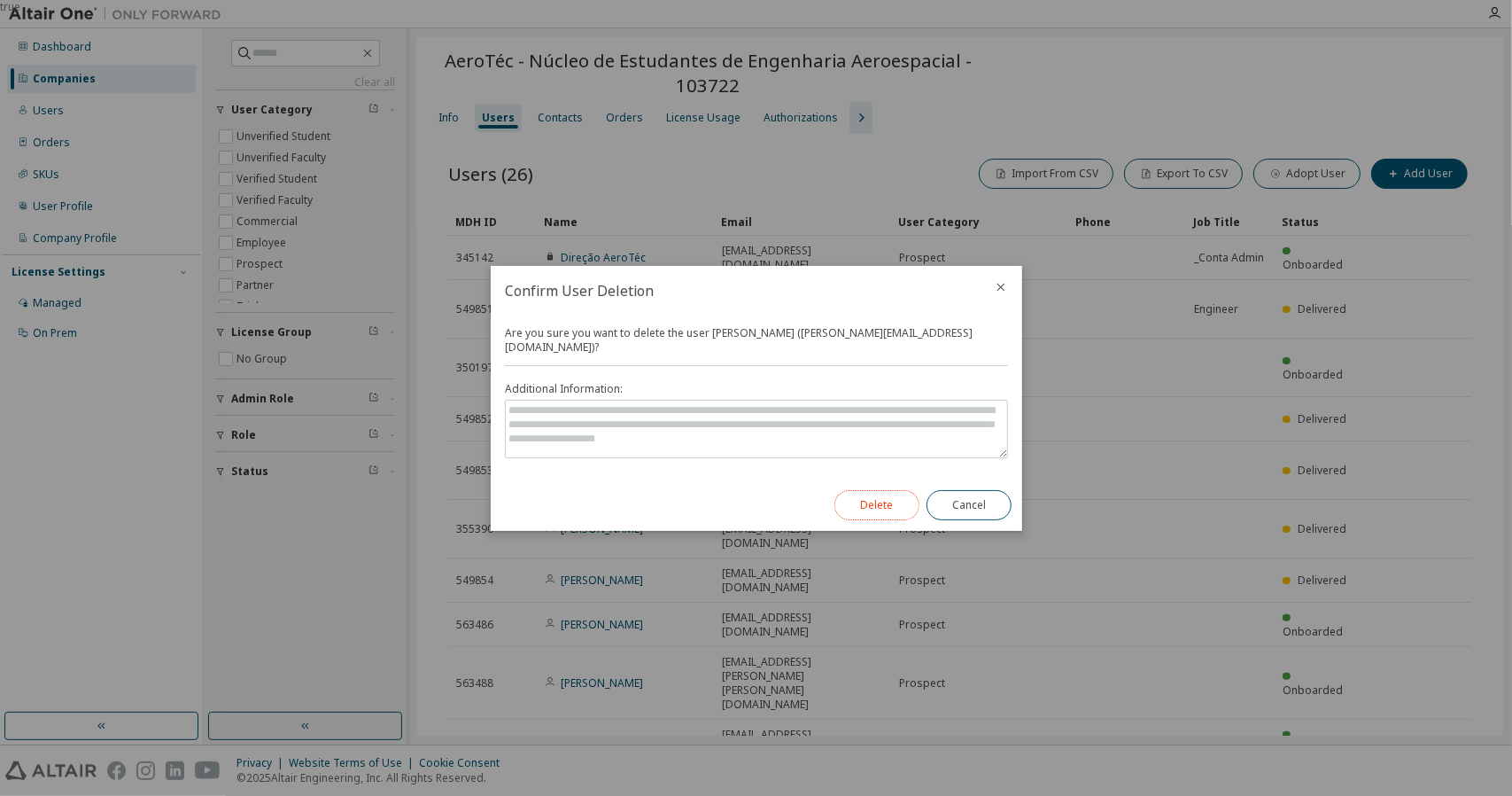
click at [849, 505] on button "Delete" at bounding box center [876, 505] width 85 height 30
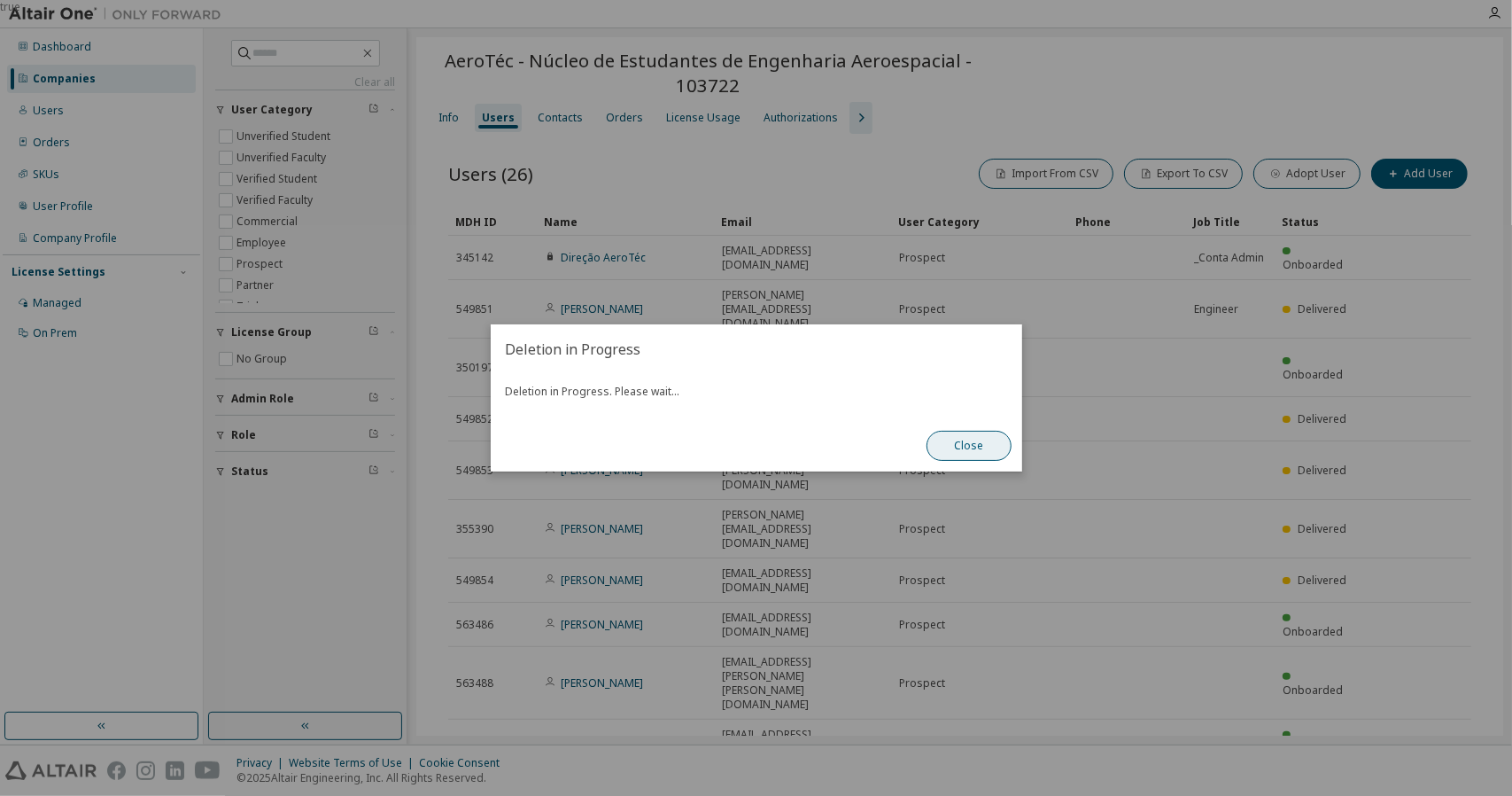
click at [977, 446] on button "Close" at bounding box center [968, 446] width 85 height 30
click at [961, 447] on button "Close" at bounding box center [968, 446] width 85 height 30
click at [968, 446] on button "Close" at bounding box center [968, 446] width 85 height 30
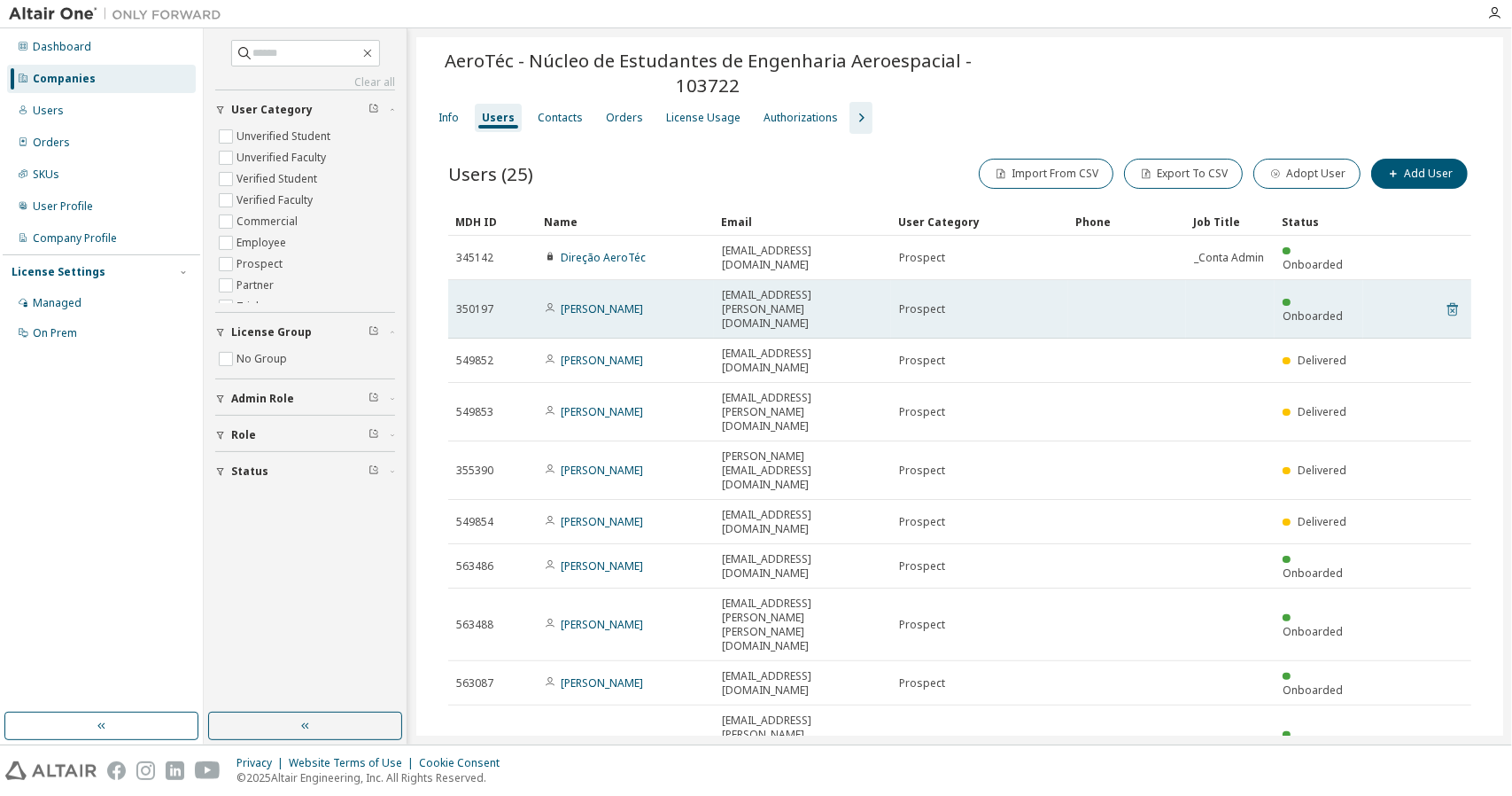
click at [1450, 308] on icon at bounding box center [1451, 310] width 4 height 4
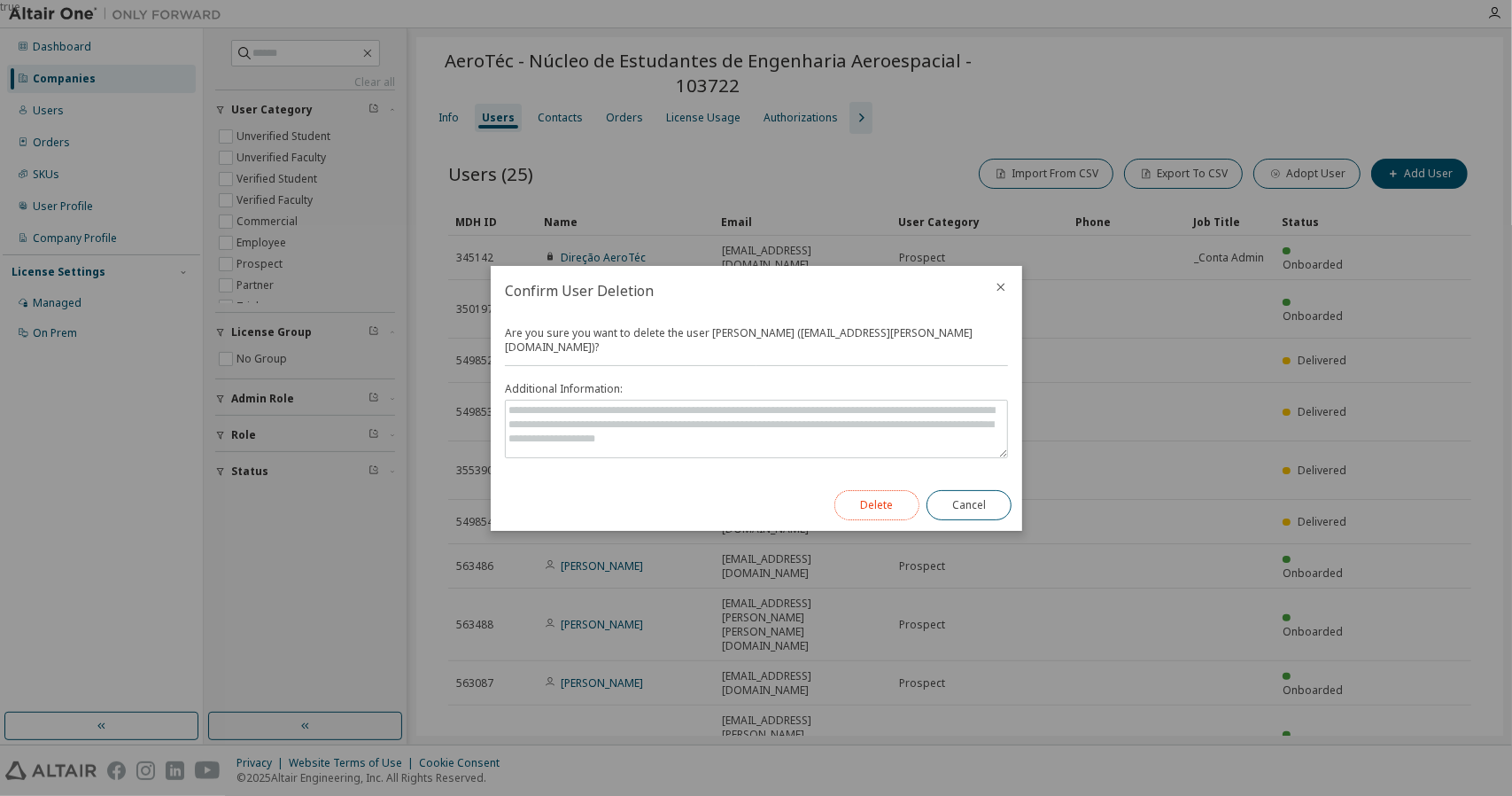
click at [897, 490] on button "Delete" at bounding box center [876, 505] width 85 height 30
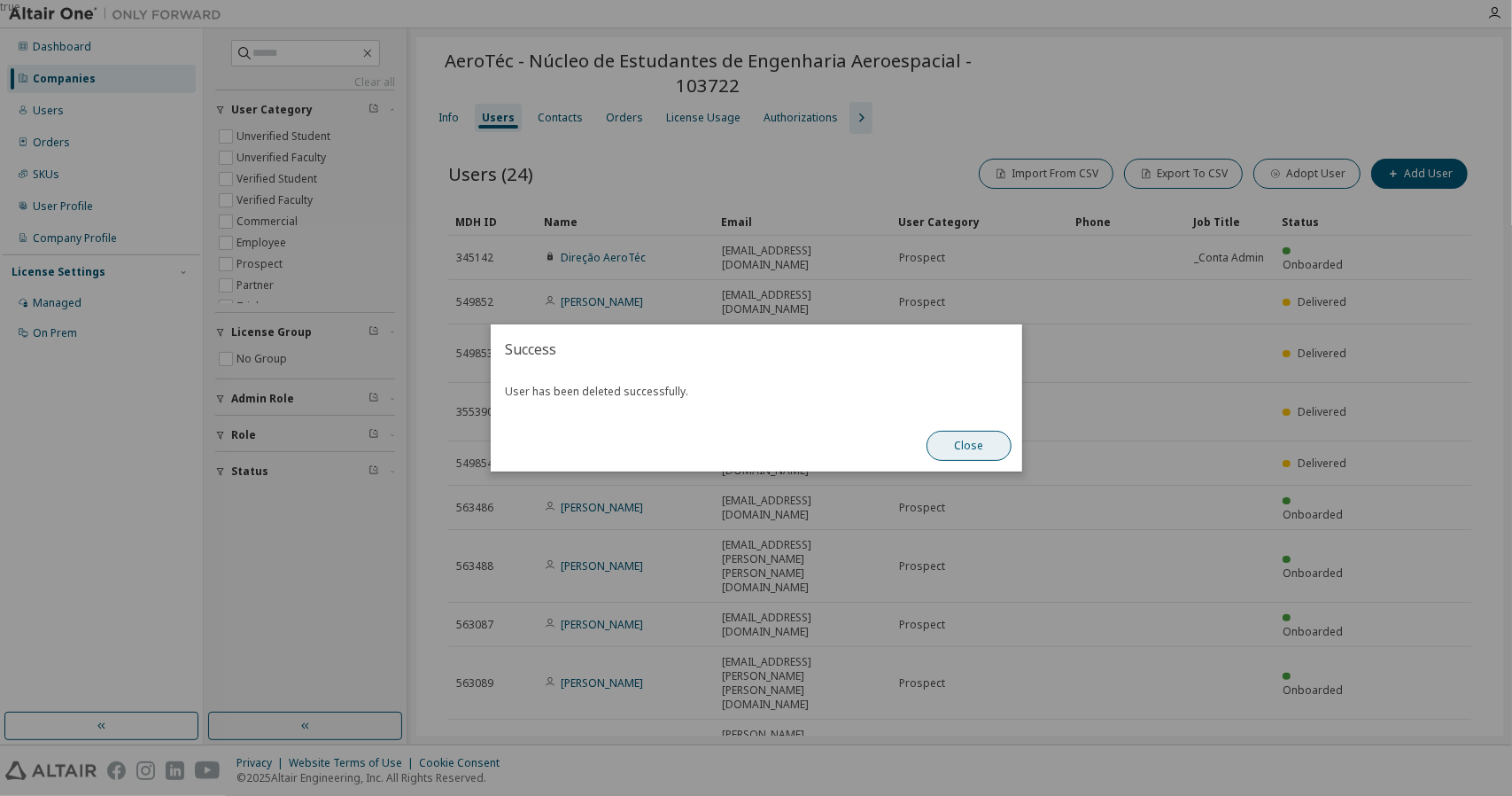
click at [952, 440] on button "Close" at bounding box center [968, 446] width 85 height 30
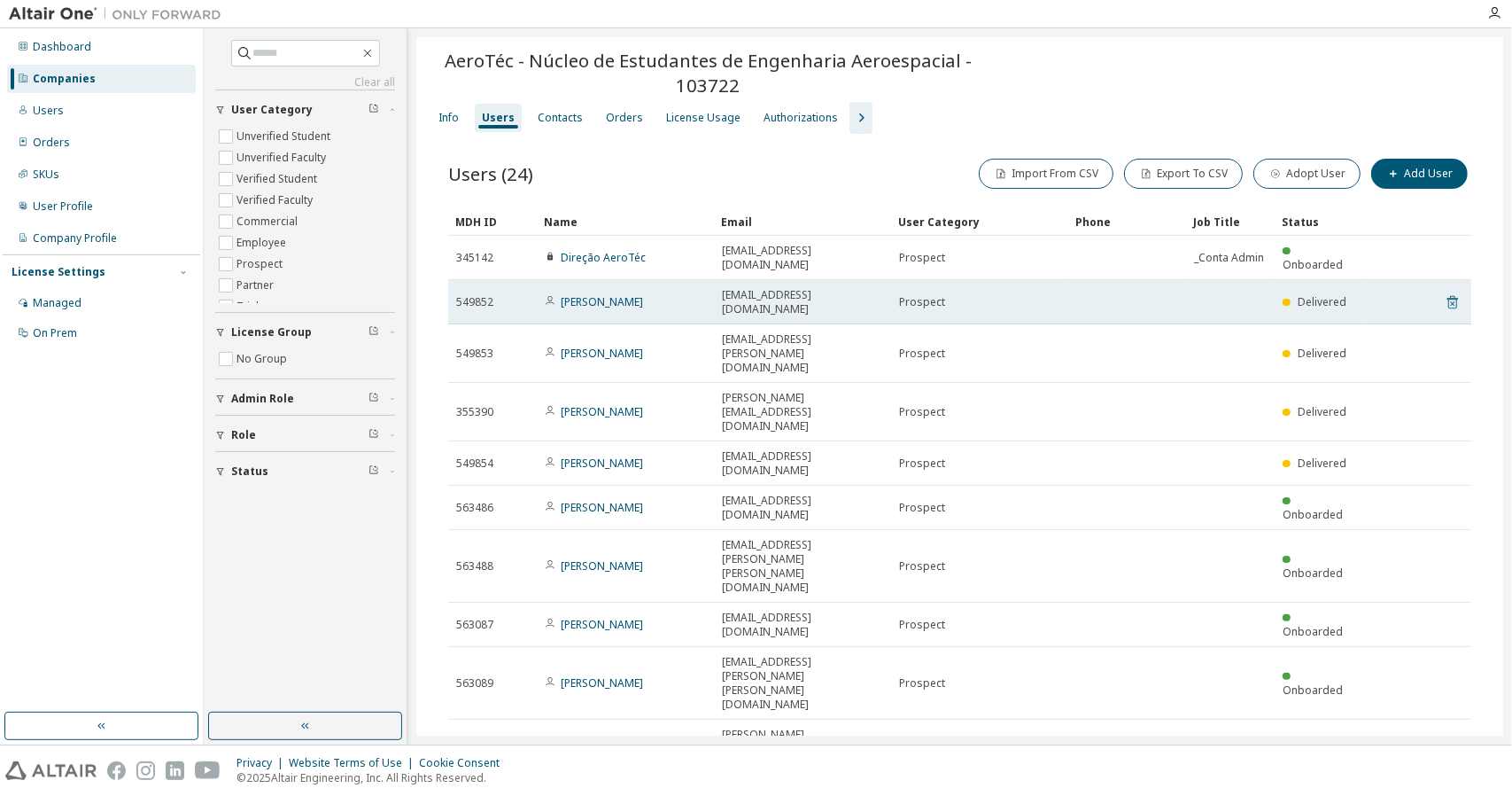
click at [1444, 291] on icon at bounding box center [1452, 302] width 16 height 21
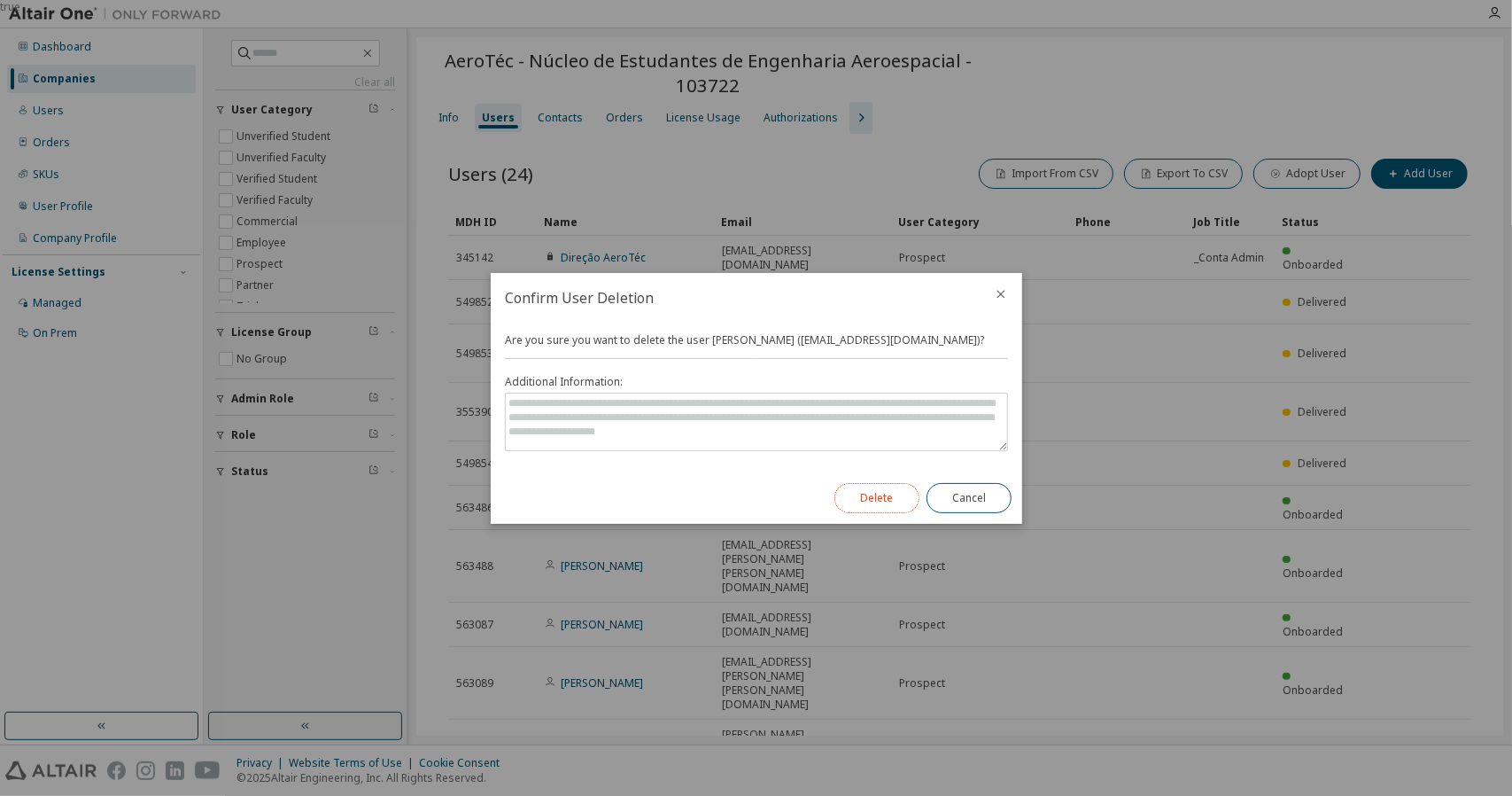
click at [884, 509] on button "Delete" at bounding box center [876, 498] width 85 height 30
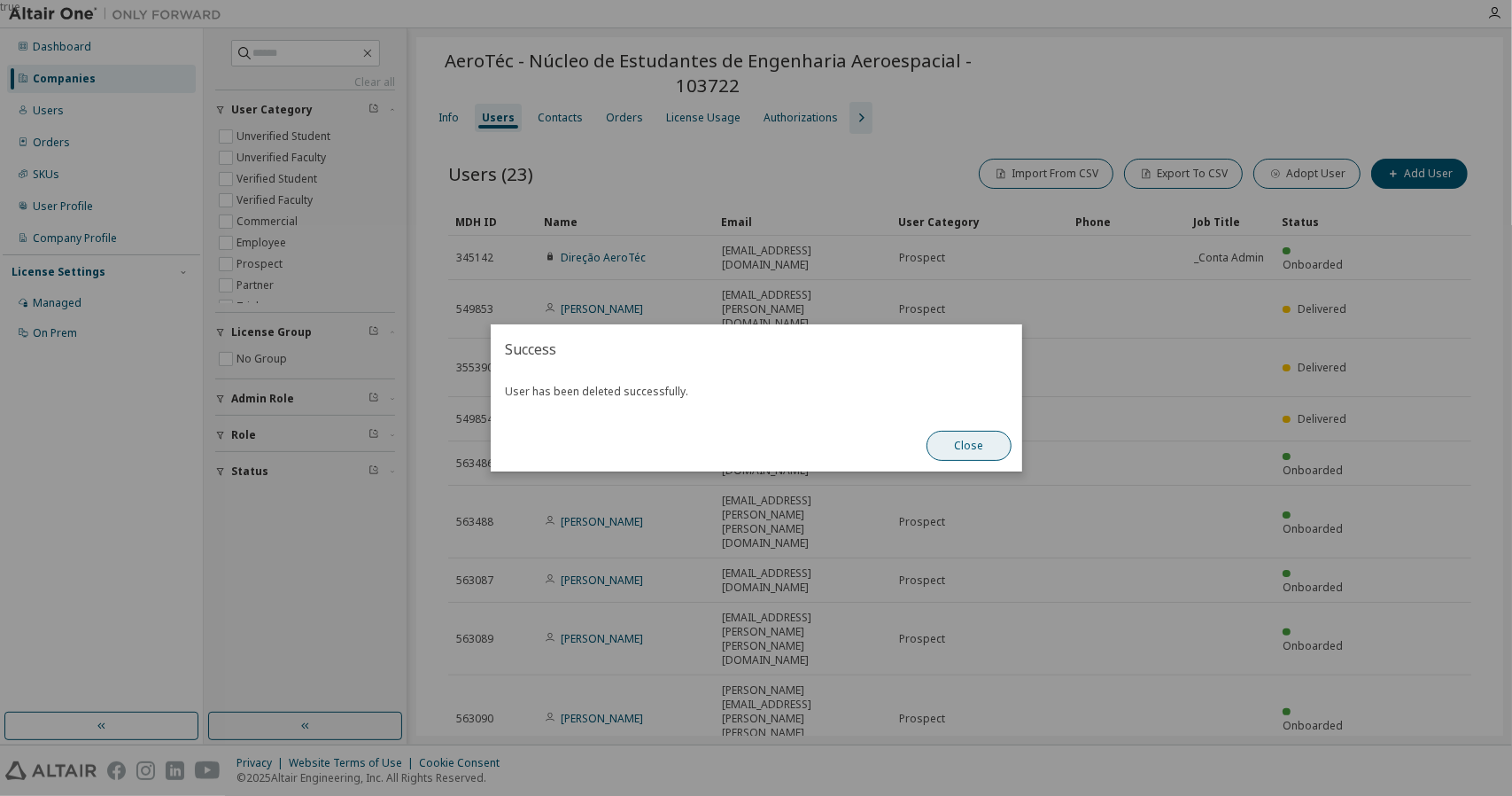
click at [941, 455] on button "Close" at bounding box center [968, 446] width 85 height 30
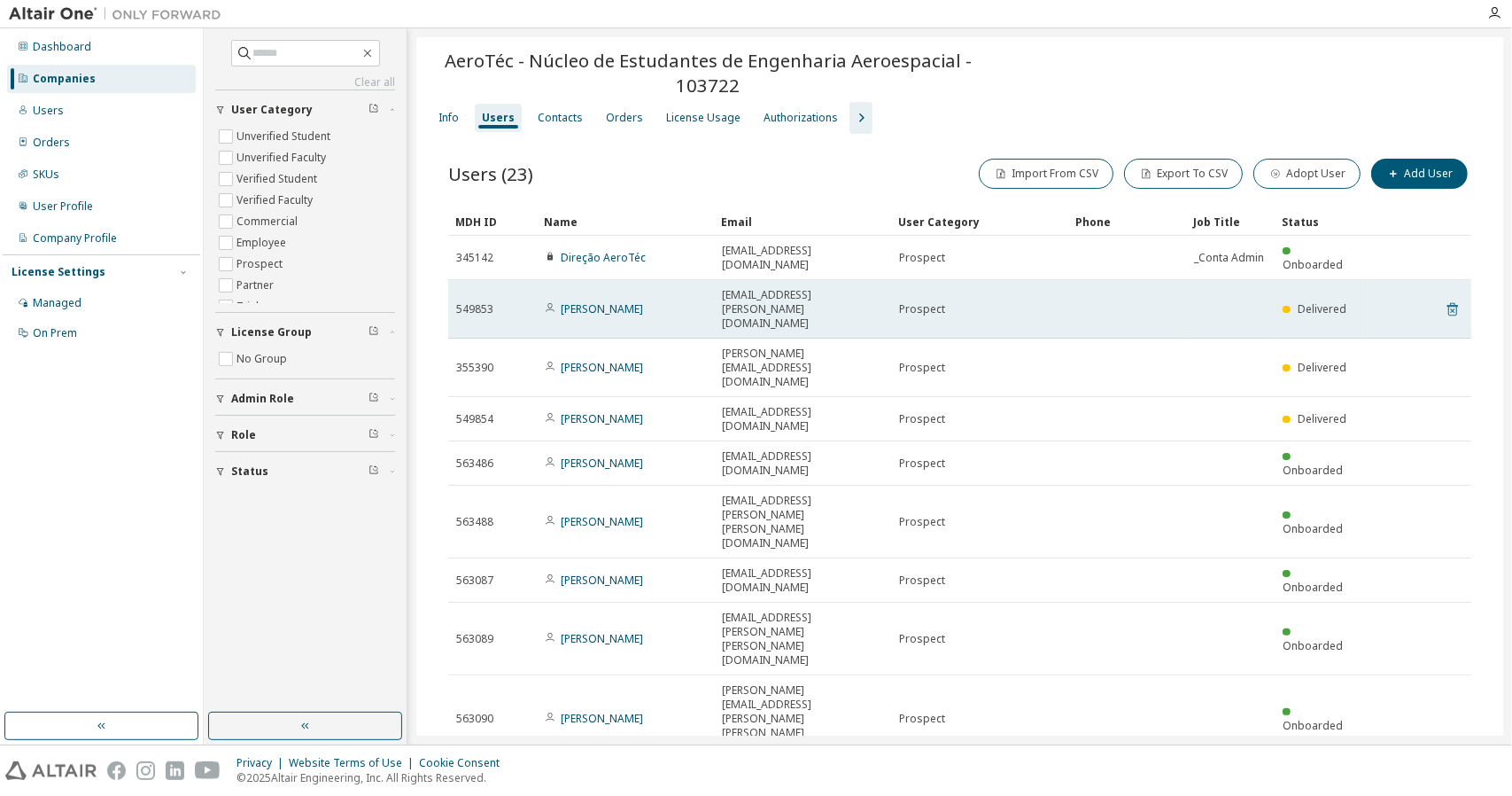
click at [1444, 299] on icon at bounding box center [1452, 309] width 16 height 21
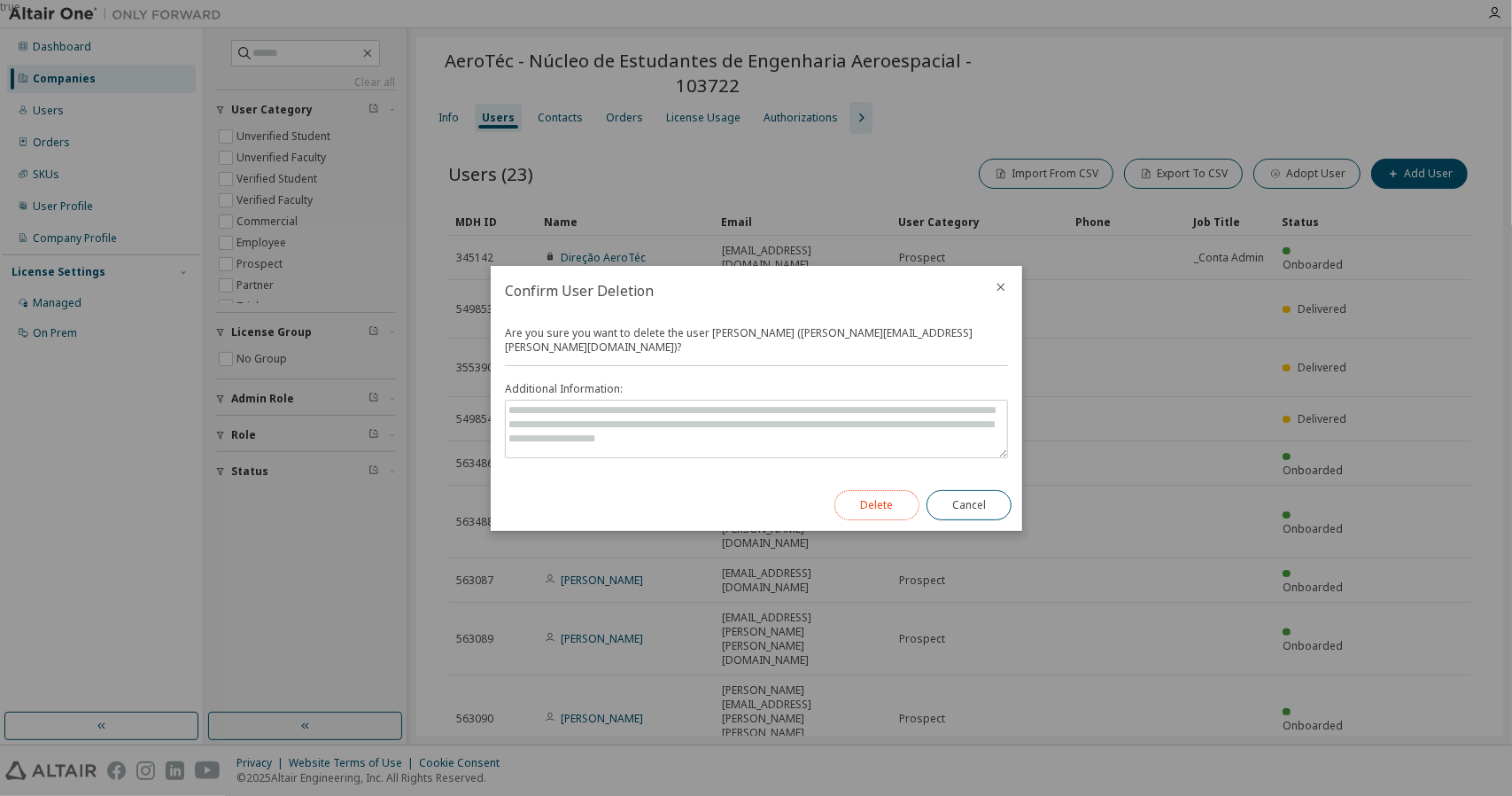
click at [877, 501] on button "Delete" at bounding box center [876, 505] width 85 height 30
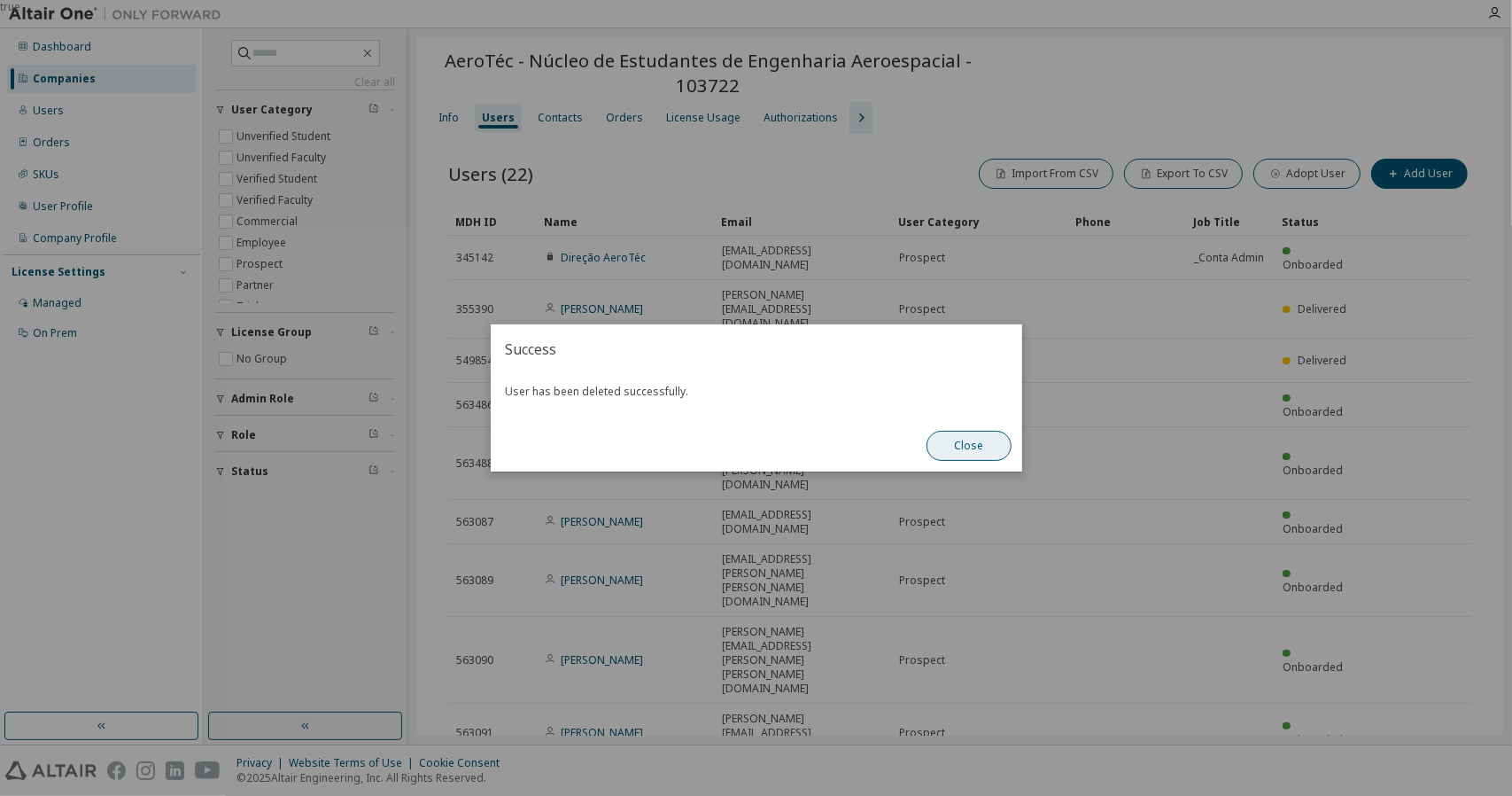
click at [974, 439] on button "Close" at bounding box center [968, 446] width 85 height 30
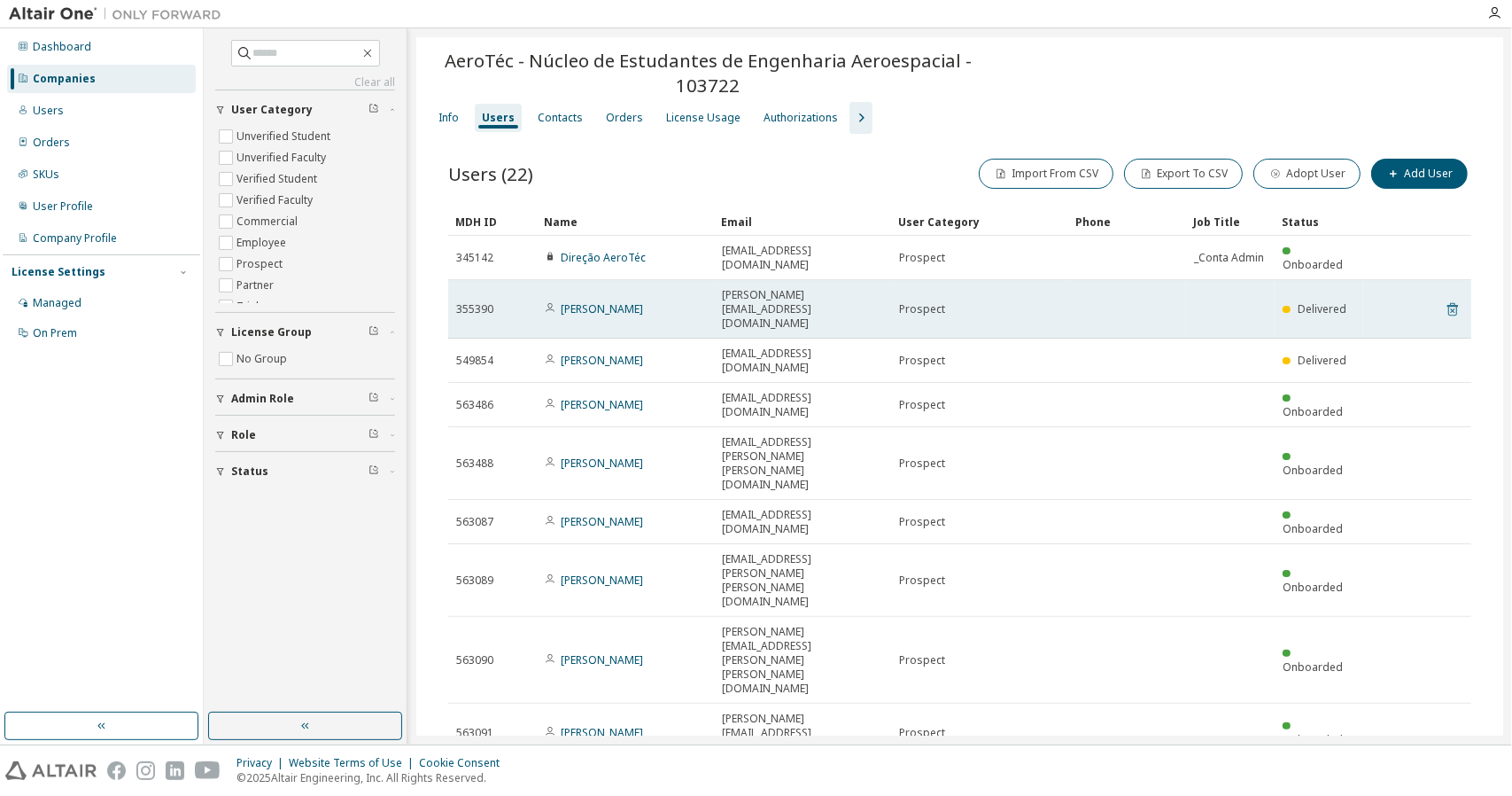
click at [1447, 303] on icon at bounding box center [1452, 309] width 11 height 13
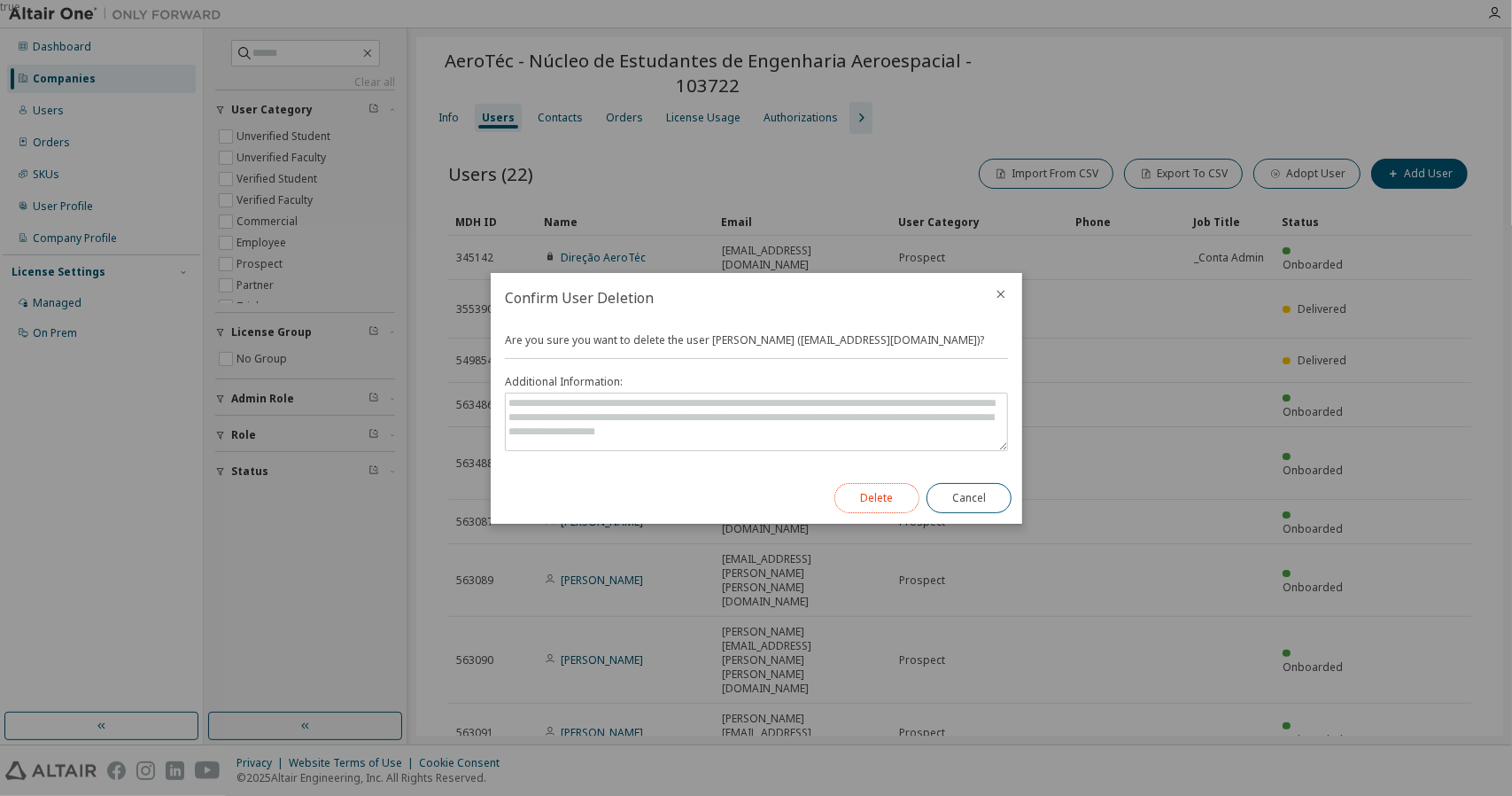
click at [911, 510] on button "Delete" at bounding box center [876, 498] width 85 height 30
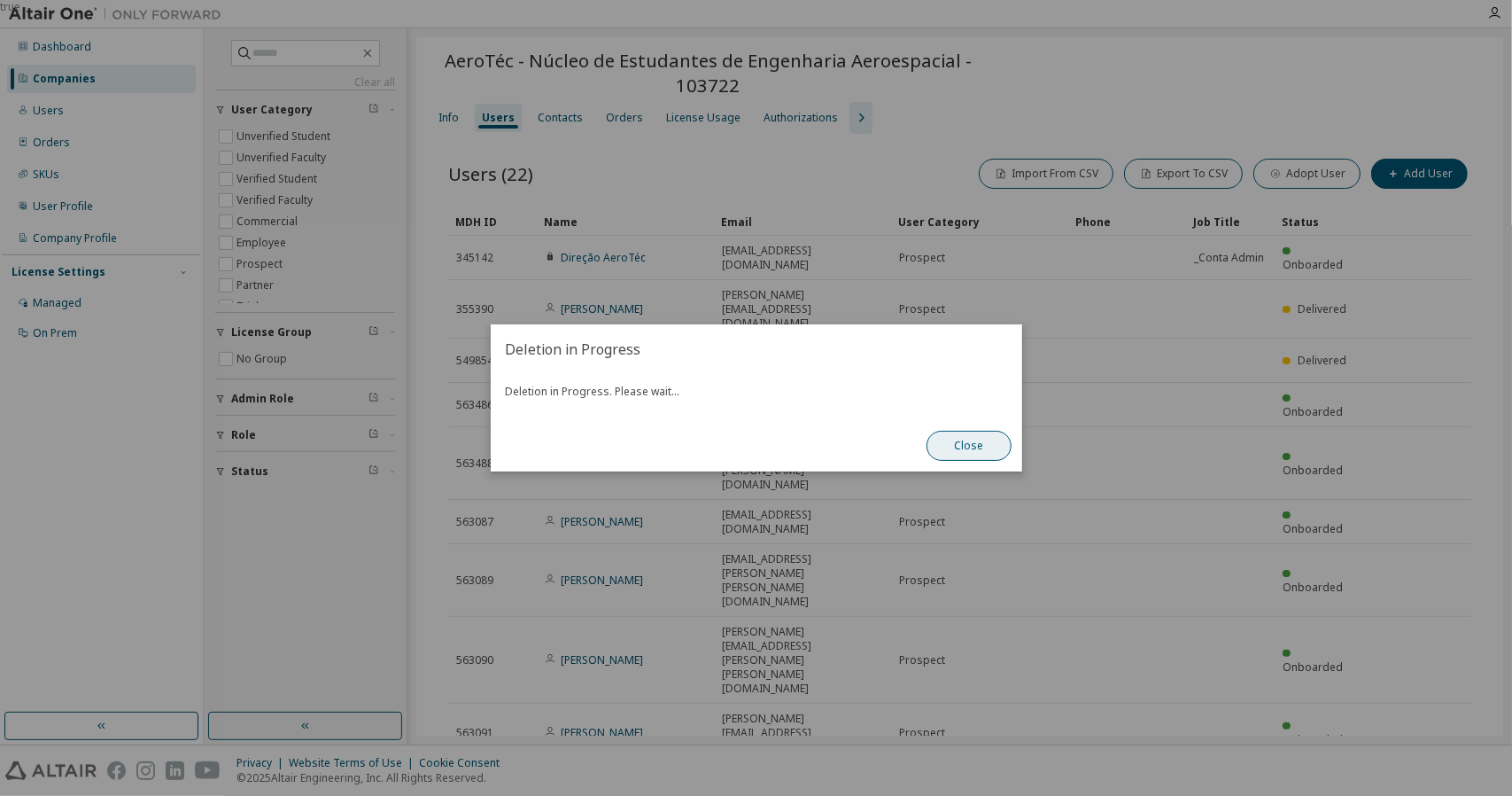
drag, startPoint x: 958, startPoint y: 444, endPoint x: 988, endPoint y: 432, distance: 32.3
click at [959, 444] on button "Close" at bounding box center [968, 446] width 85 height 30
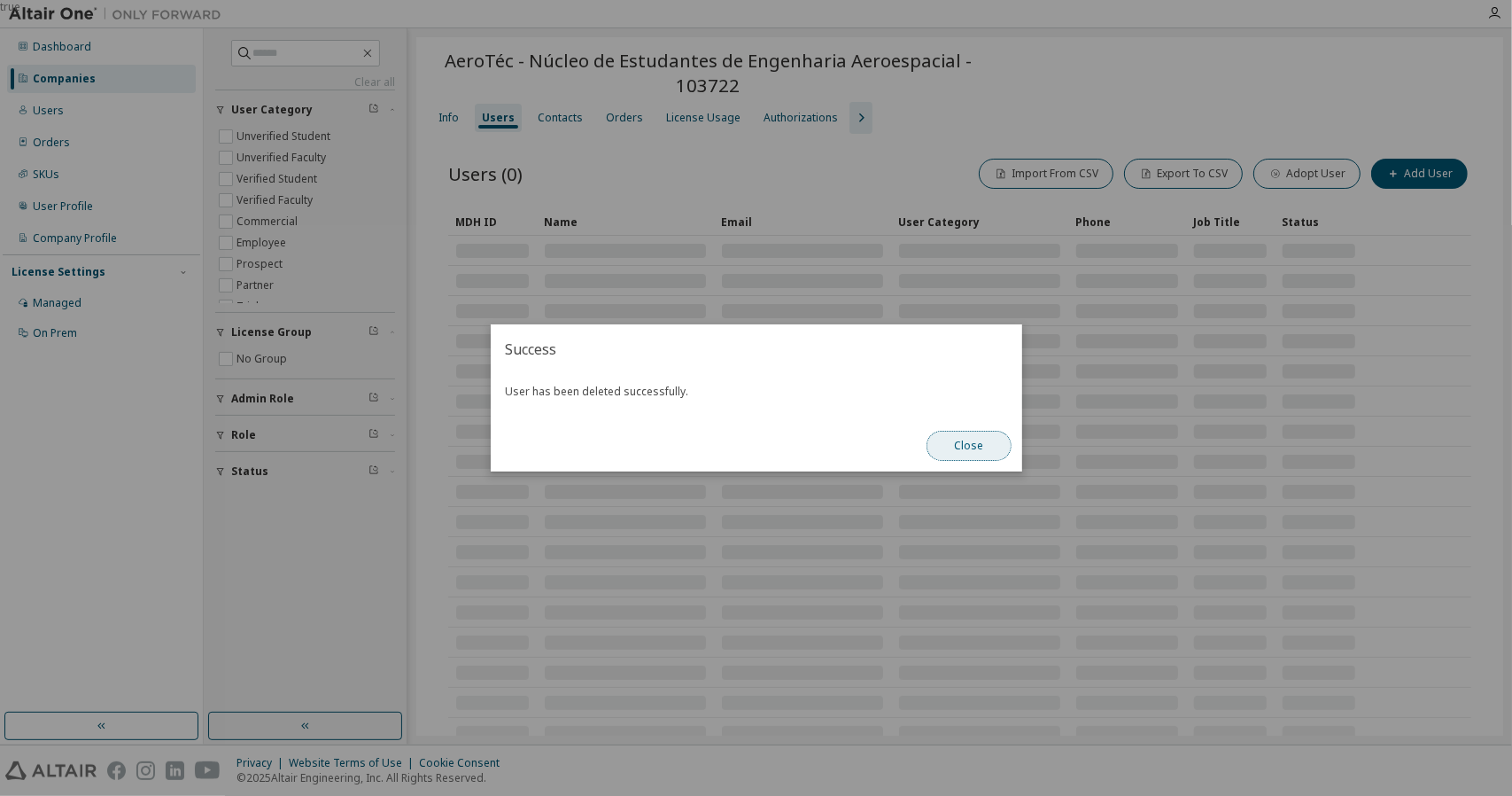
click at [968, 445] on button "Close" at bounding box center [968, 446] width 85 height 30
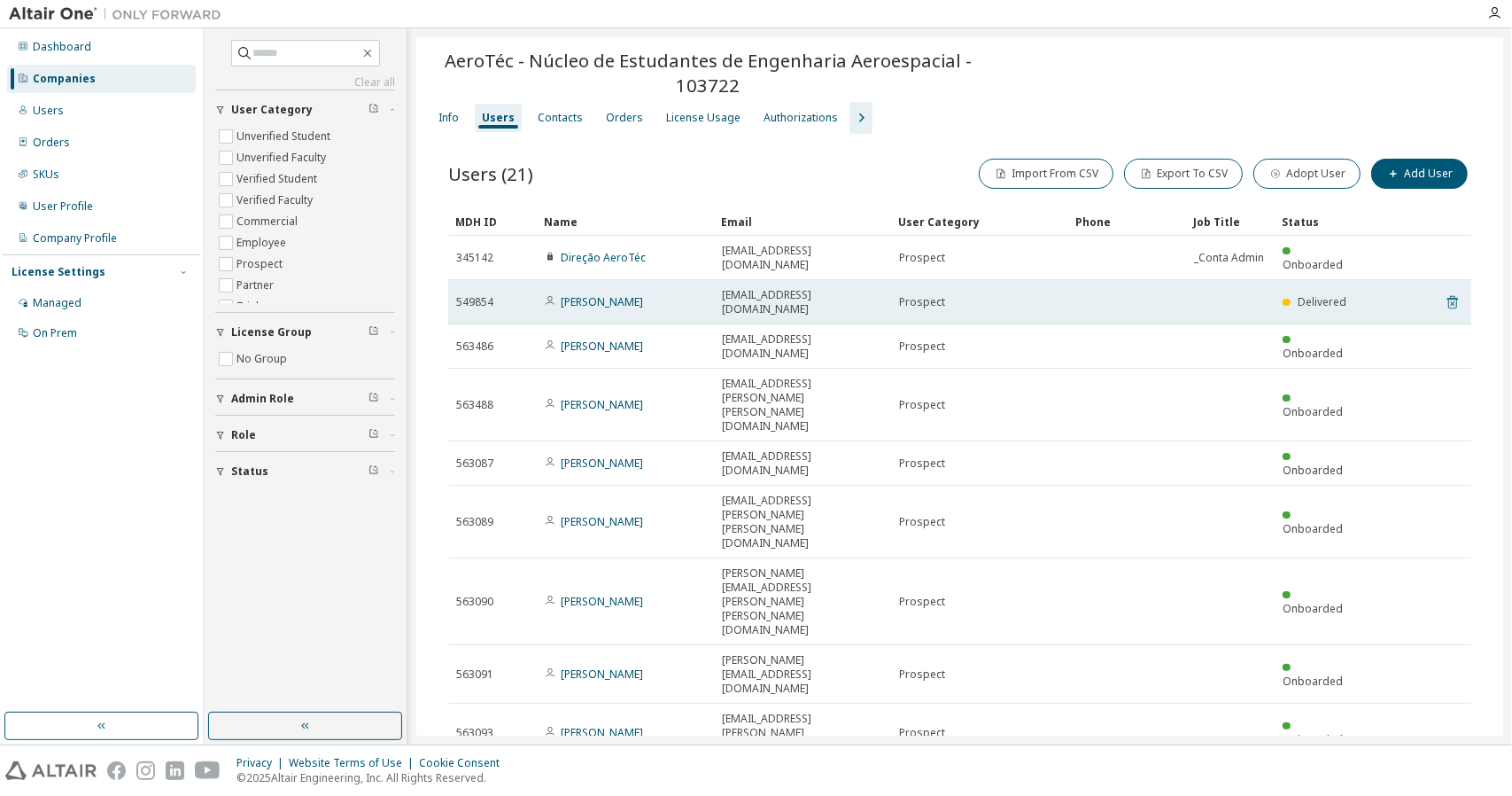
click at [1445, 291] on icon at bounding box center [1452, 302] width 16 height 21
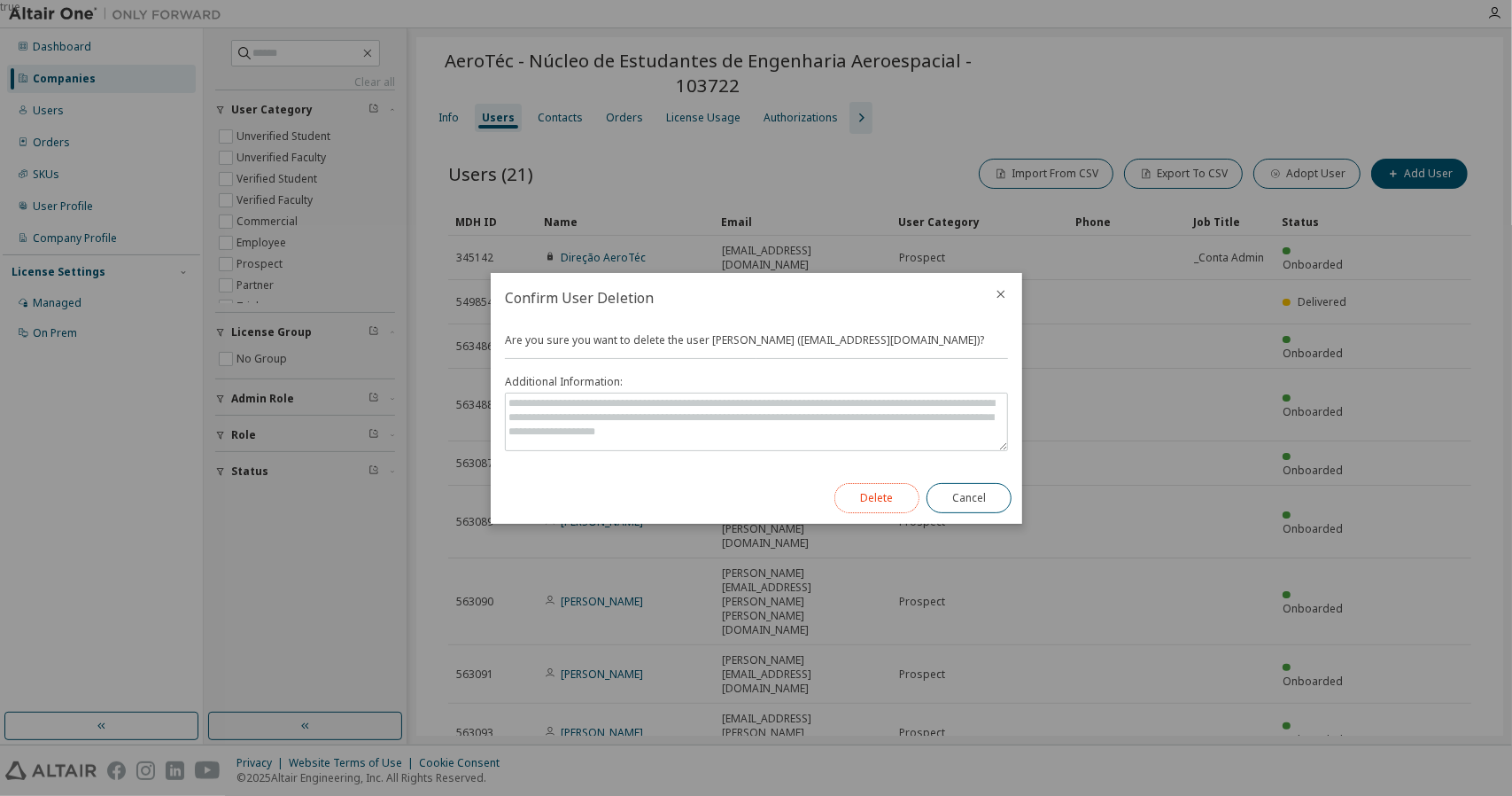
click at [886, 495] on button "Delete" at bounding box center [876, 498] width 85 height 30
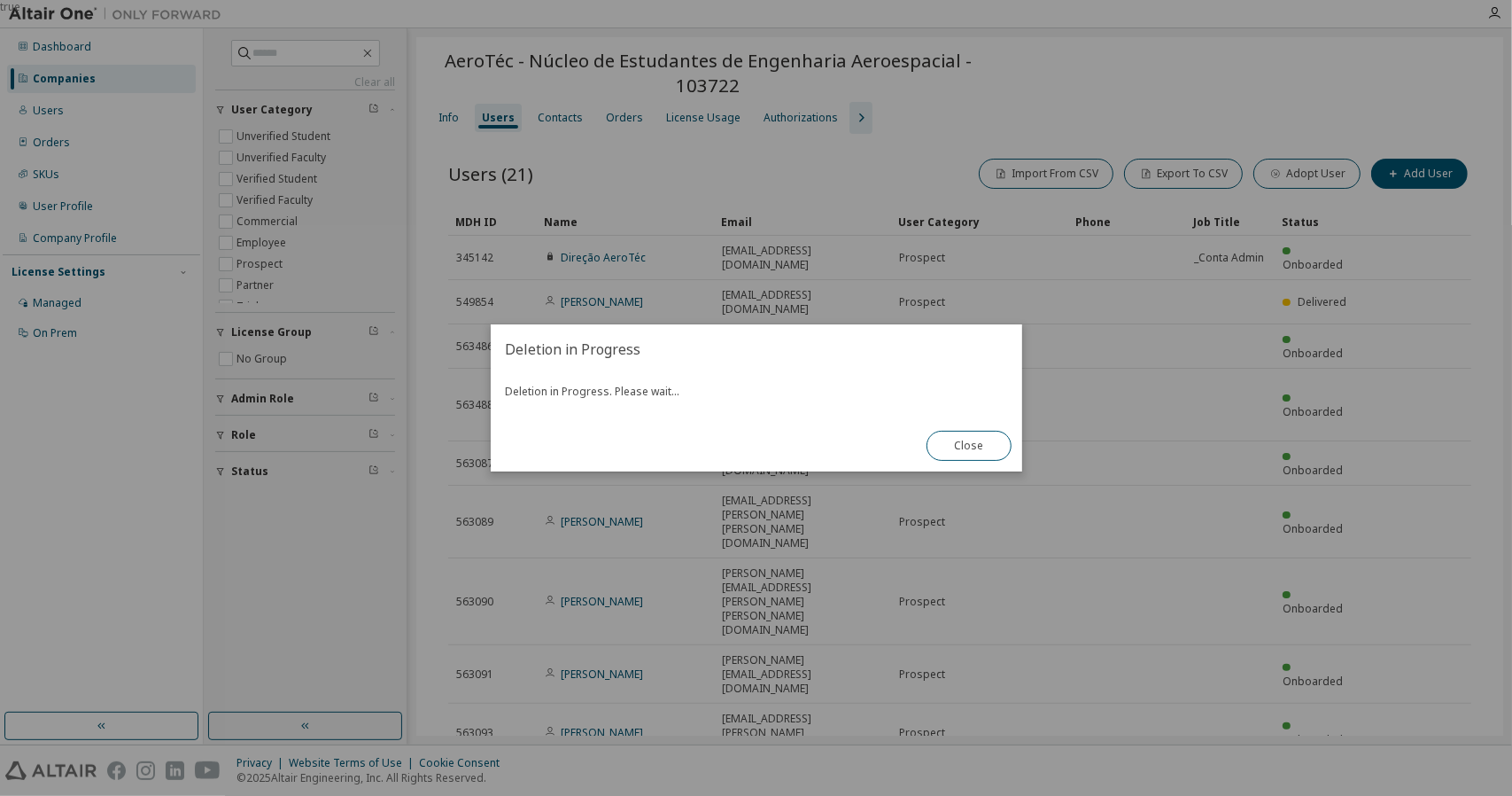
drag, startPoint x: 985, startPoint y: 444, endPoint x: 855, endPoint y: 375, distance: 147.2
click at [855, 375] on div "Deletion in Progress Deletion in Progress. Please wait... Close" at bounding box center [756, 398] width 531 height 147
click at [938, 439] on button "Close" at bounding box center [968, 446] width 85 height 30
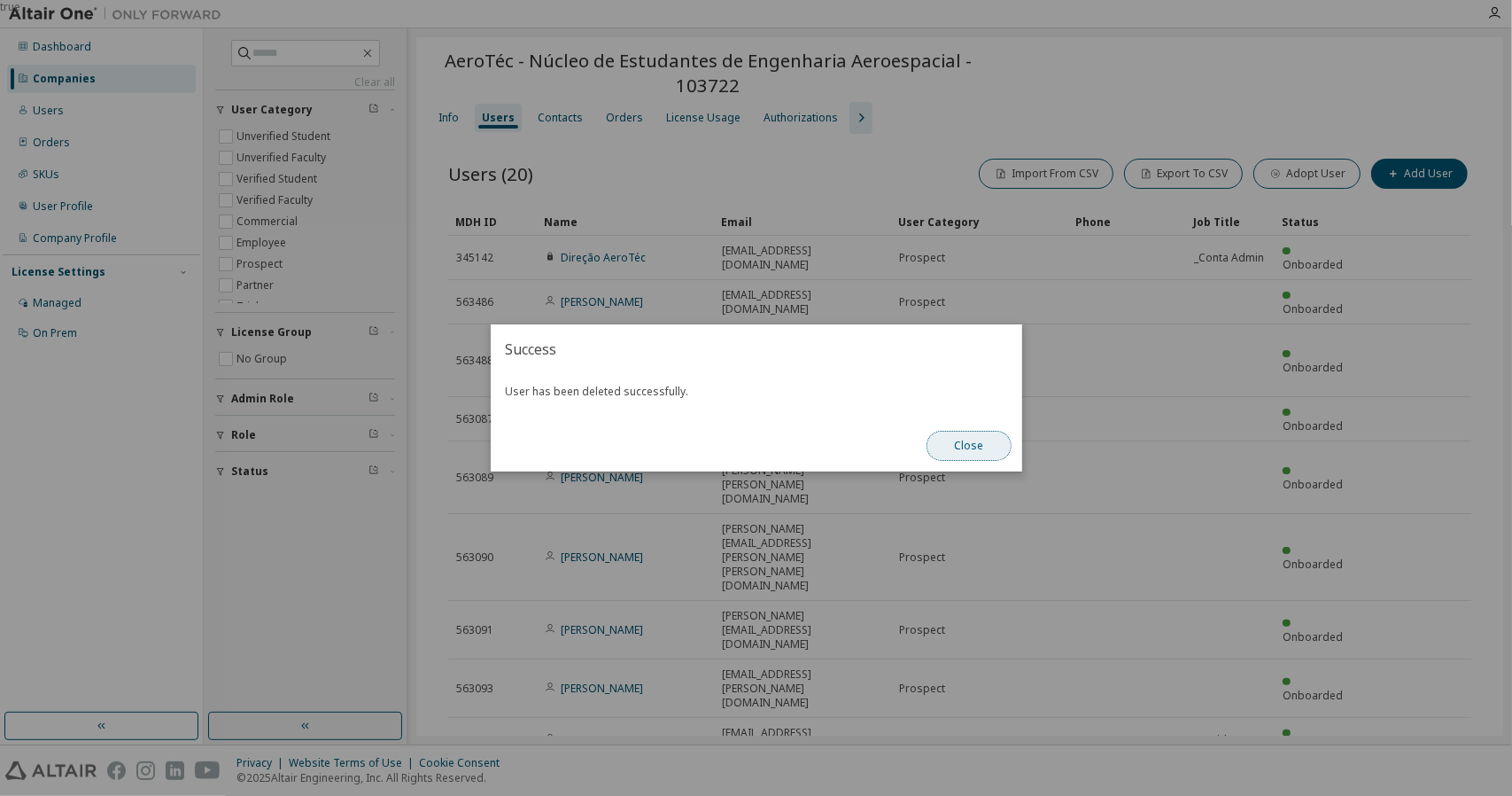
click at [961, 445] on button "Close" at bounding box center [968, 446] width 85 height 30
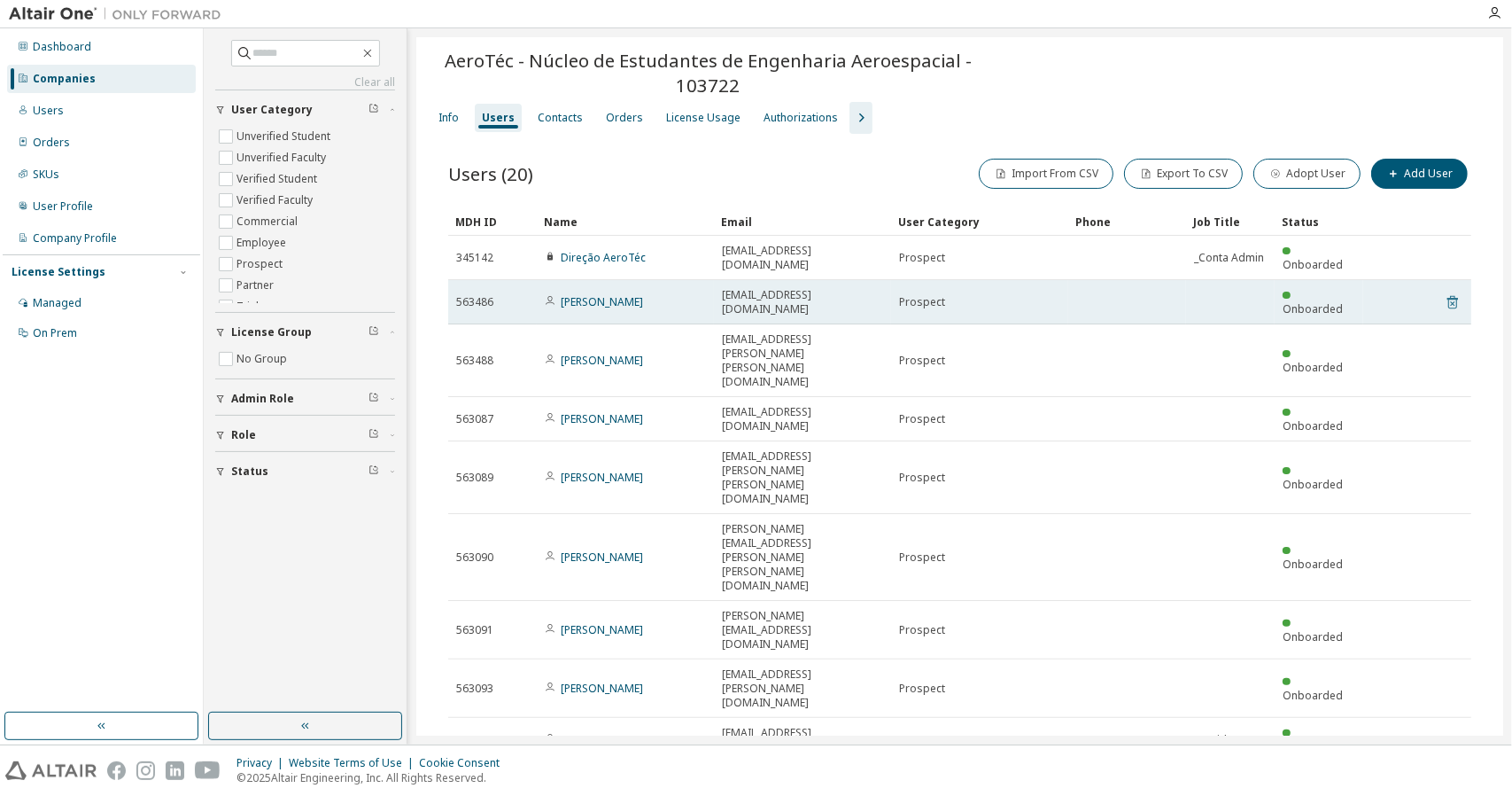
click at [1444, 291] on icon at bounding box center [1452, 302] width 16 height 21
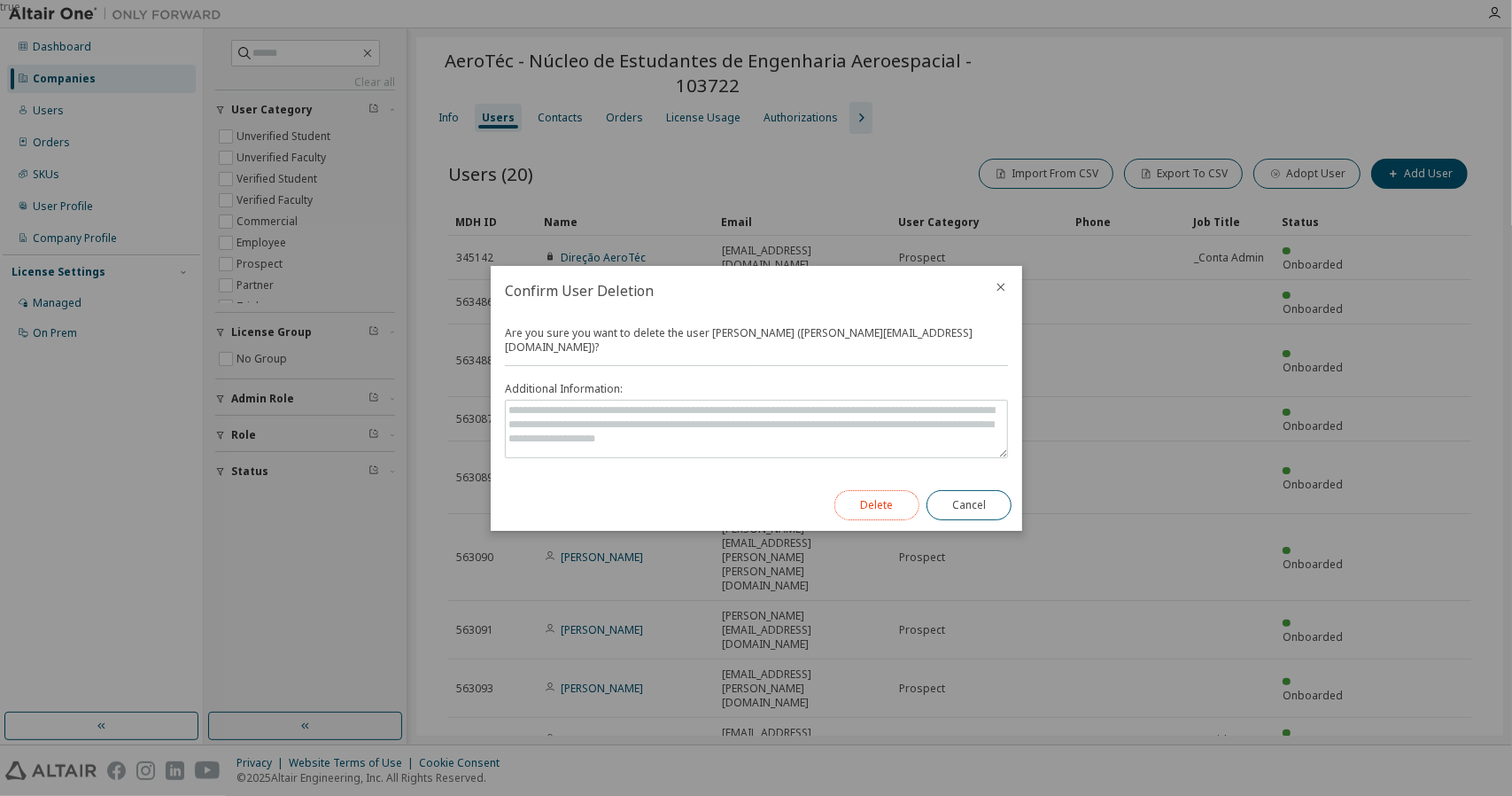
click at [894, 493] on button "Delete" at bounding box center [876, 505] width 85 height 30
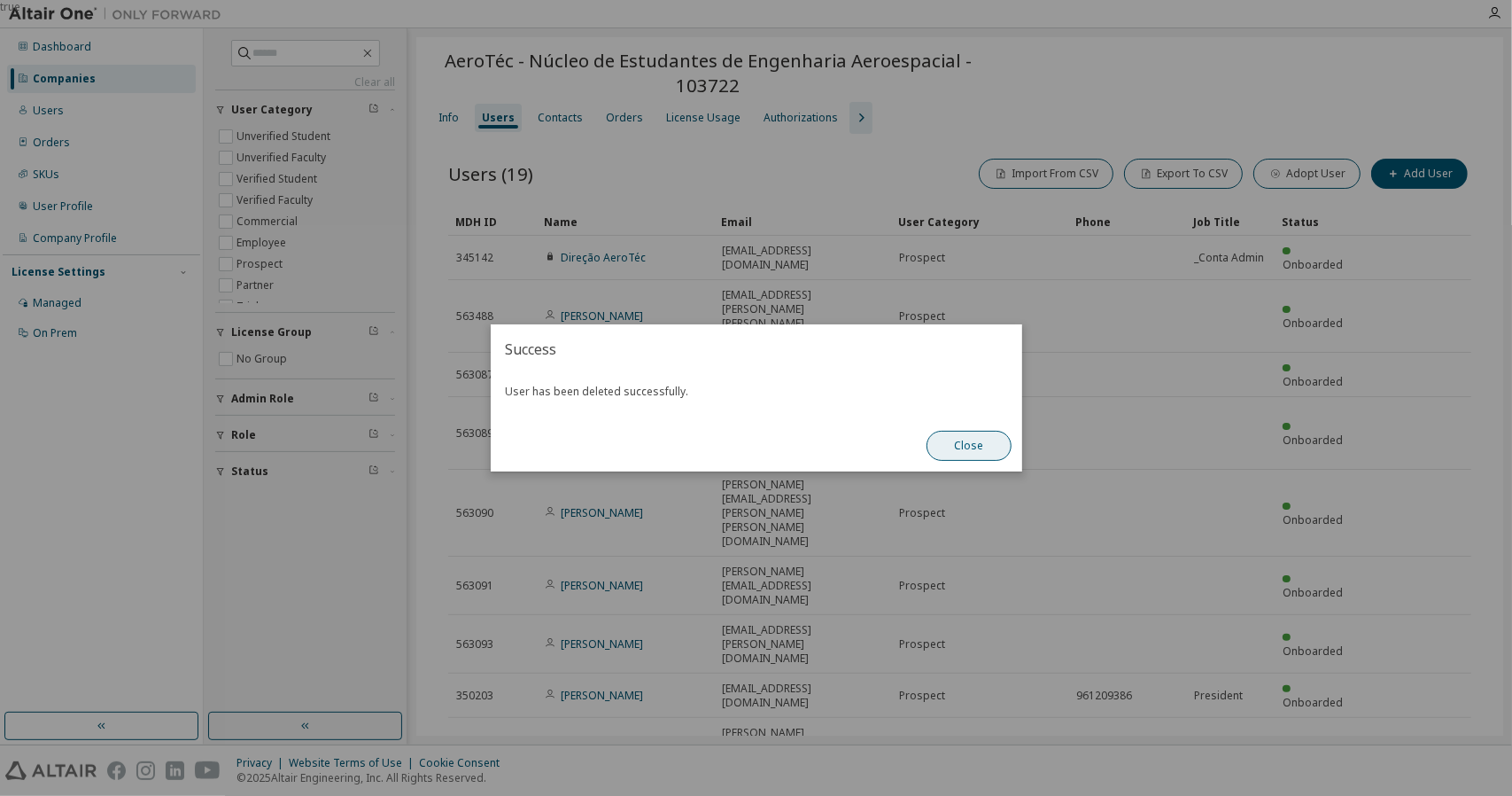
click at [975, 453] on button "Close" at bounding box center [968, 446] width 85 height 30
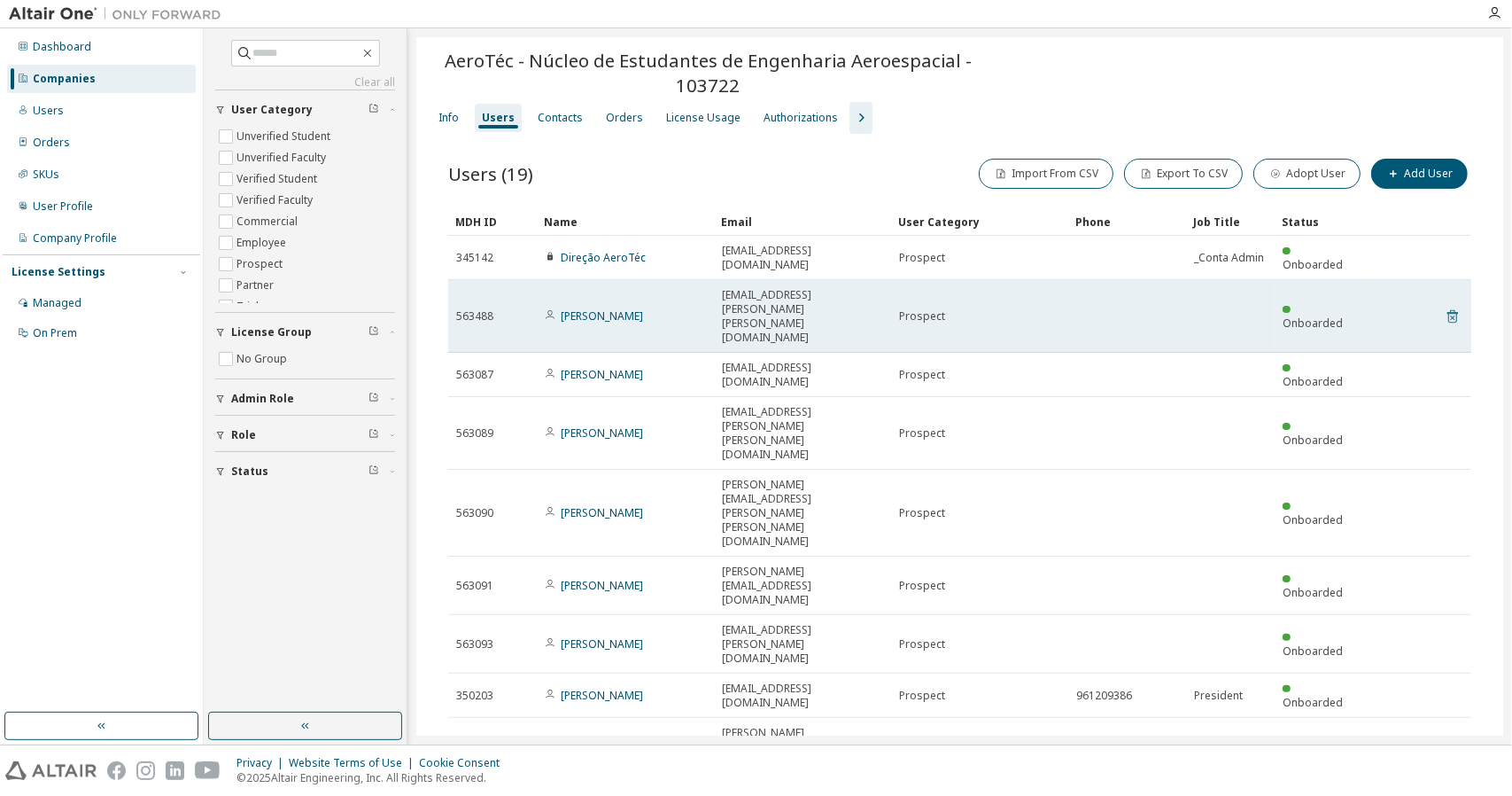
click at [1445, 306] on icon at bounding box center [1452, 316] width 16 height 21
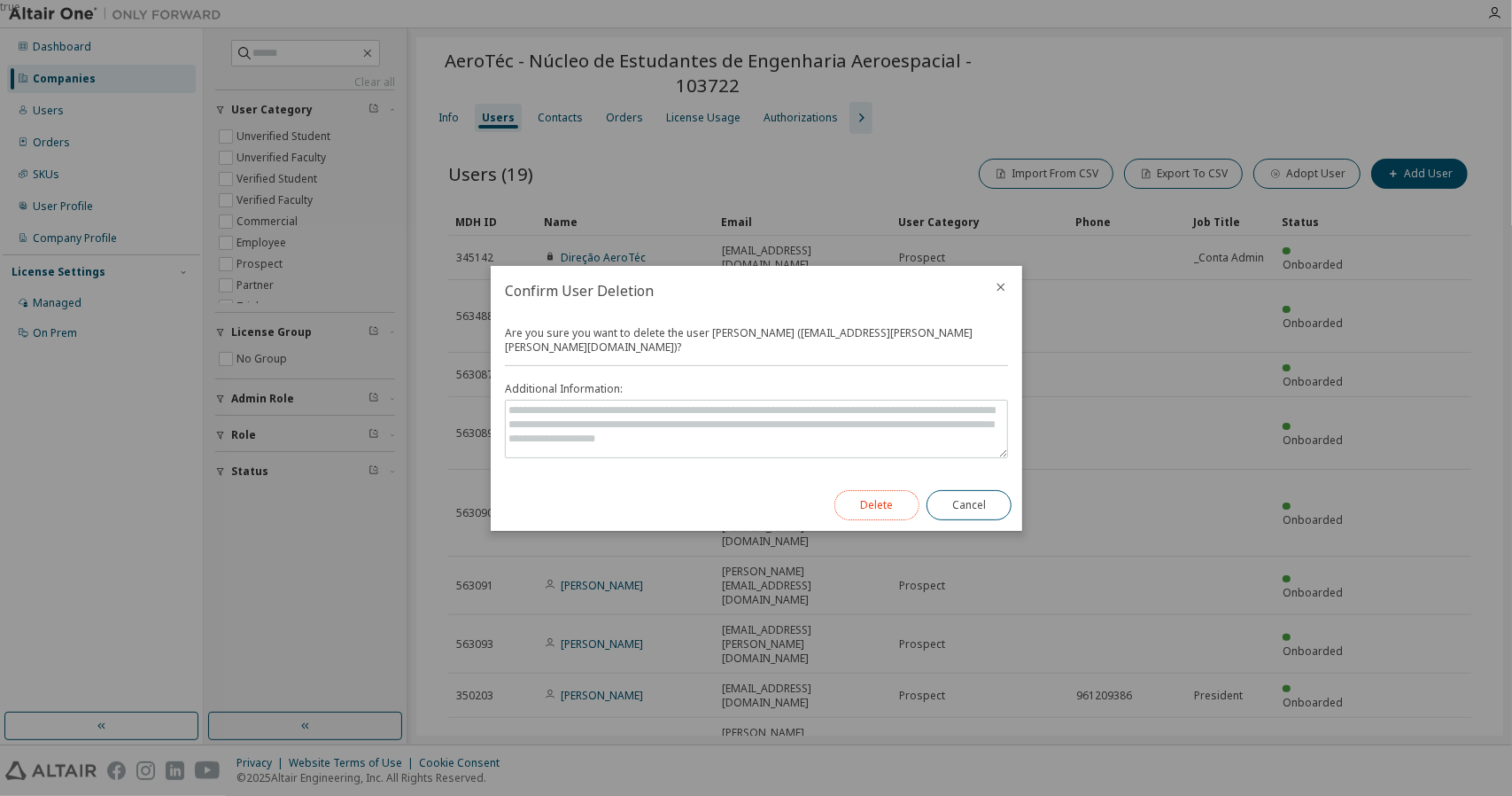
click at [861, 505] on button "Delete" at bounding box center [876, 505] width 85 height 30
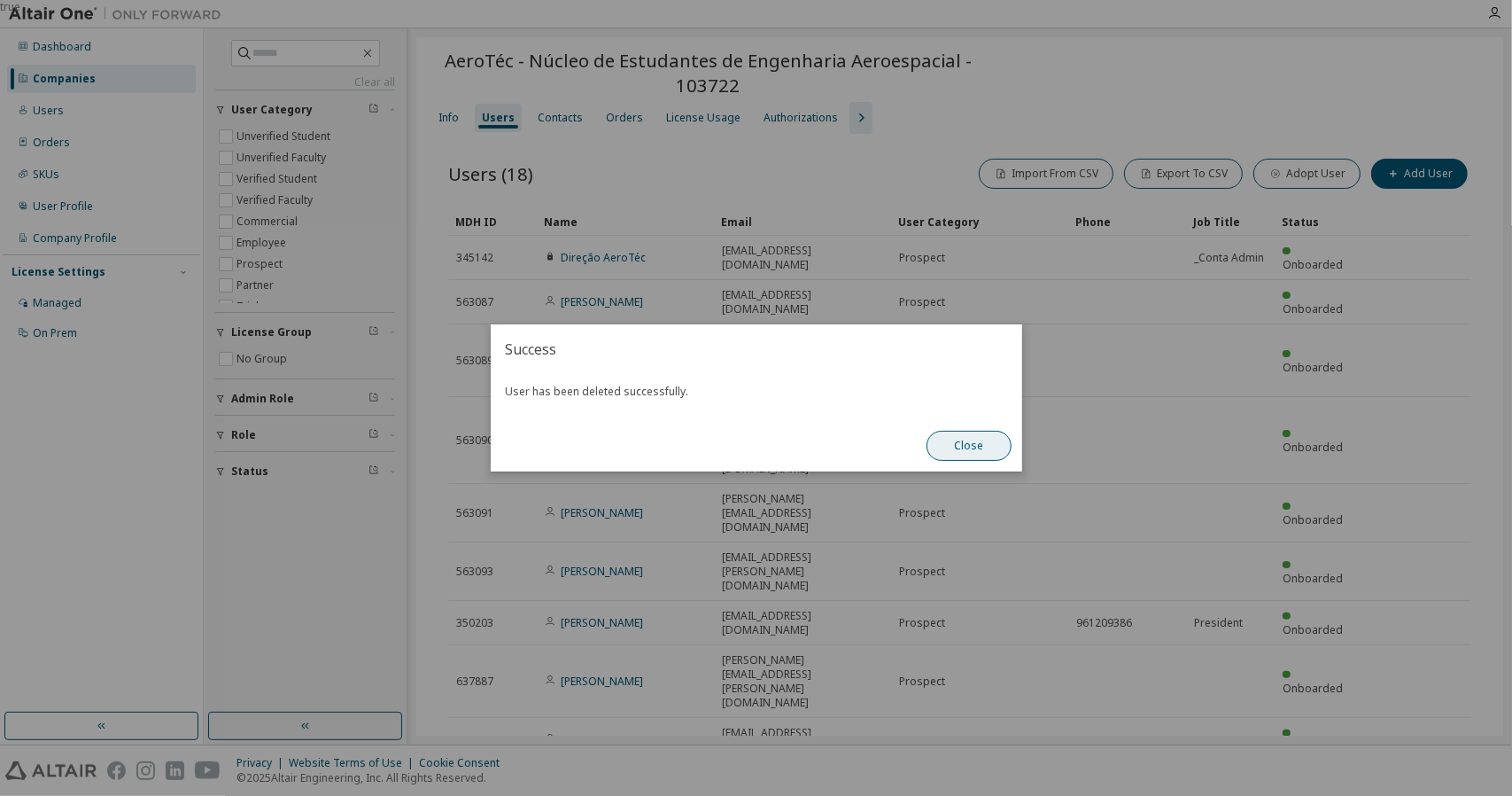
click at [944, 442] on button "Close" at bounding box center [968, 446] width 85 height 30
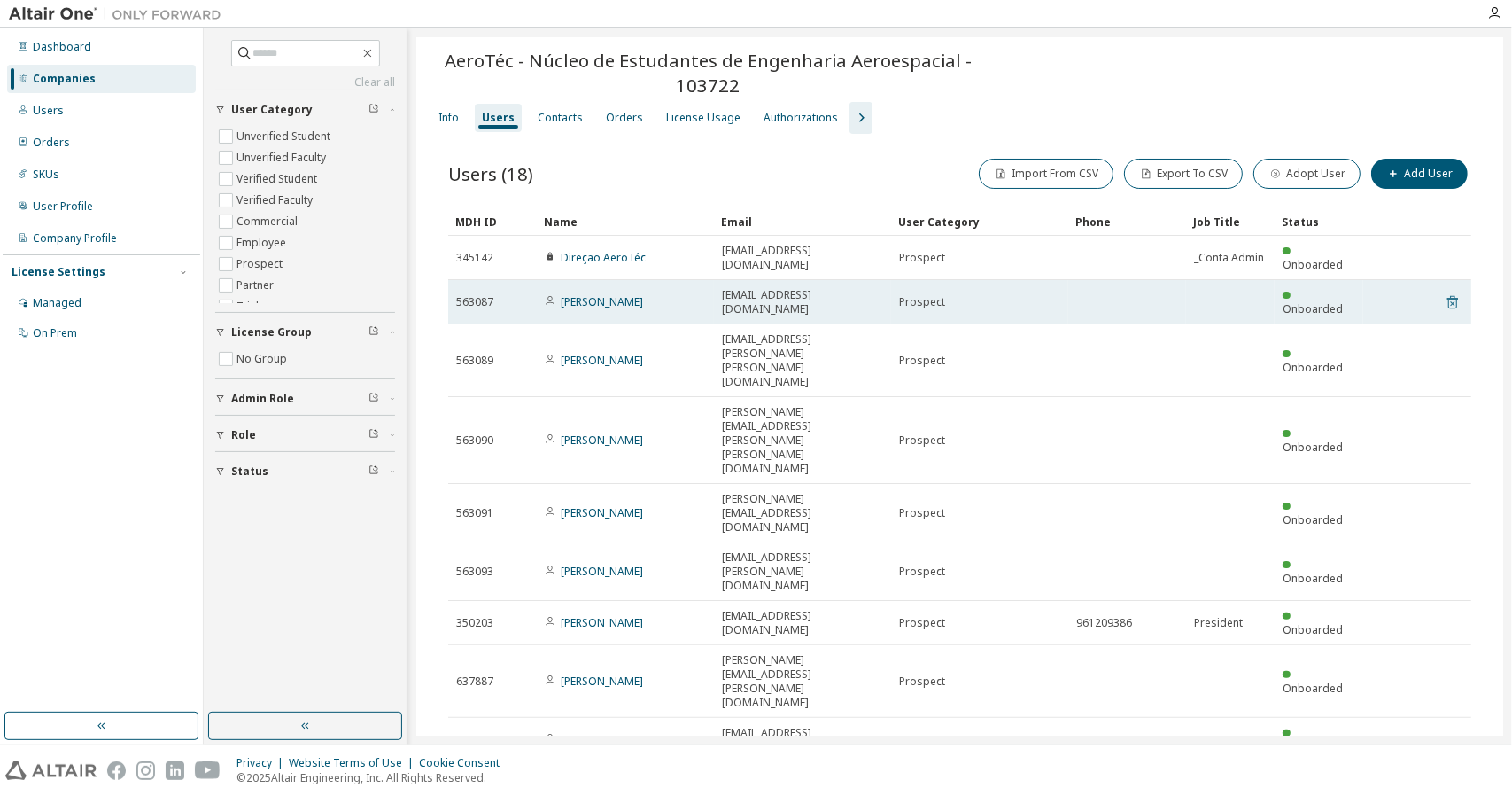
click at [1444, 291] on icon at bounding box center [1452, 302] width 16 height 21
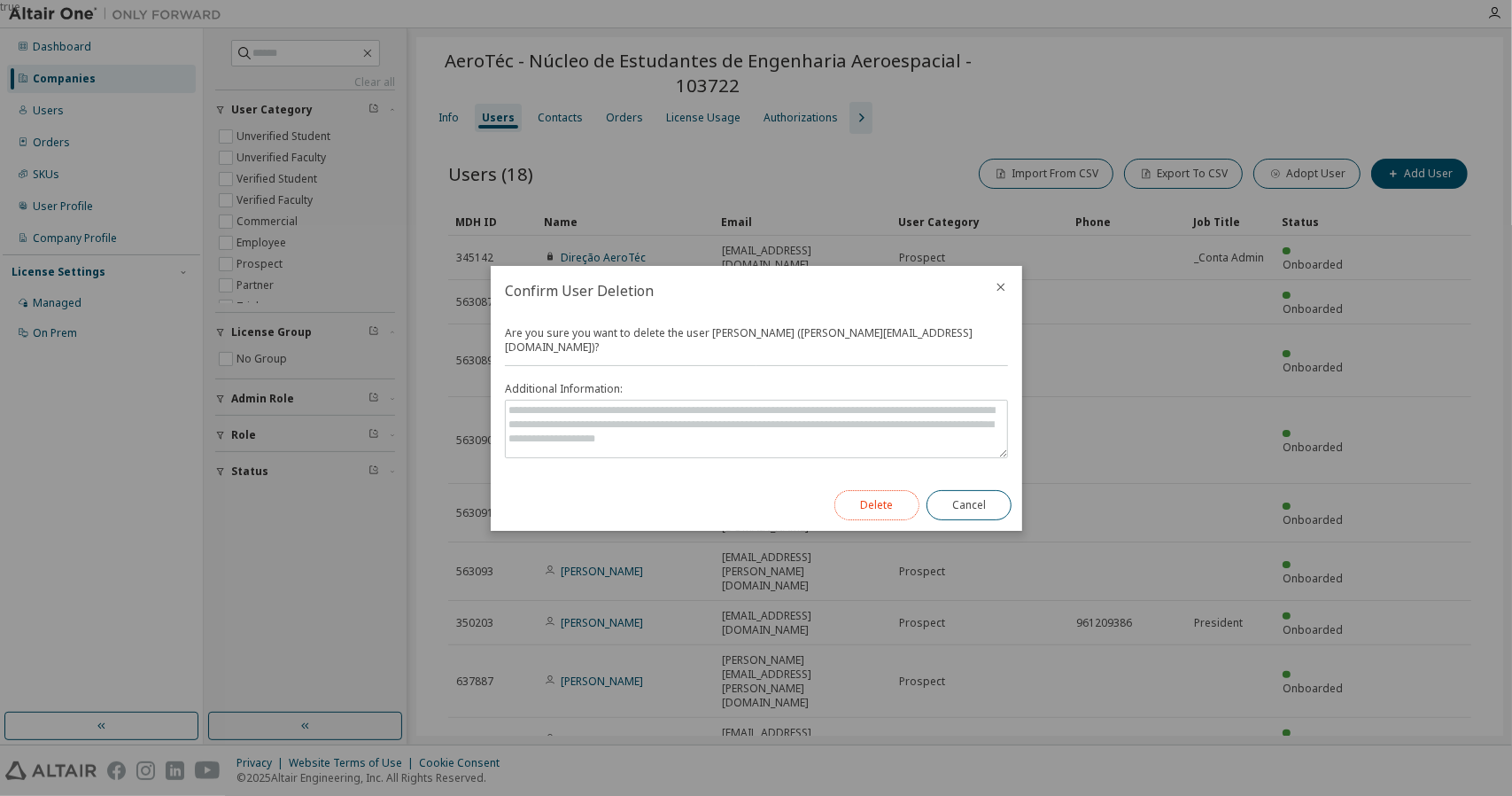
click at [874, 490] on button "Delete" at bounding box center [876, 505] width 85 height 30
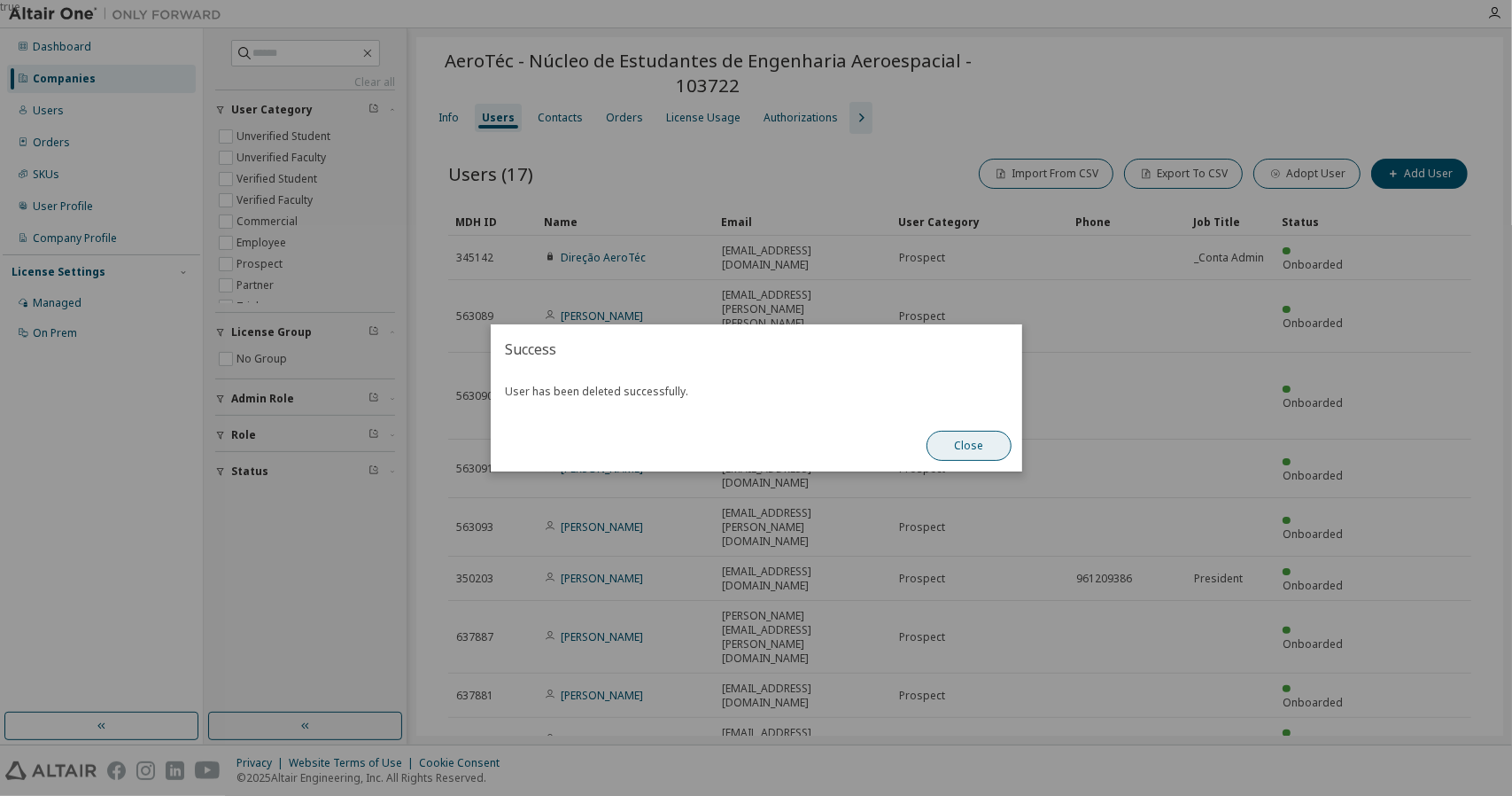
click at [954, 449] on button "Close" at bounding box center [968, 446] width 85 height 30
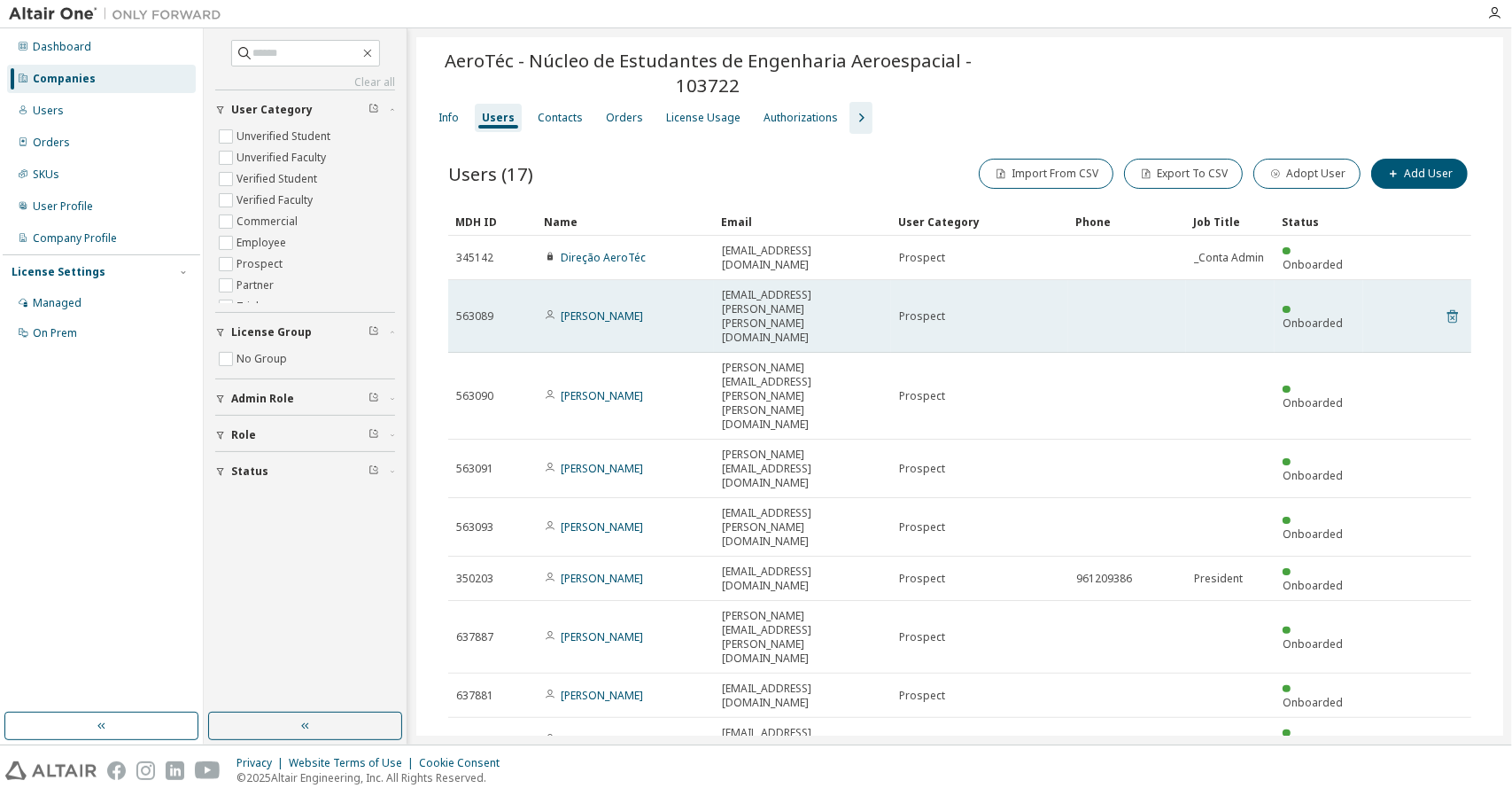
click at [1447, 306] on icon at bounding box center [1452, 316] width 16 height 21
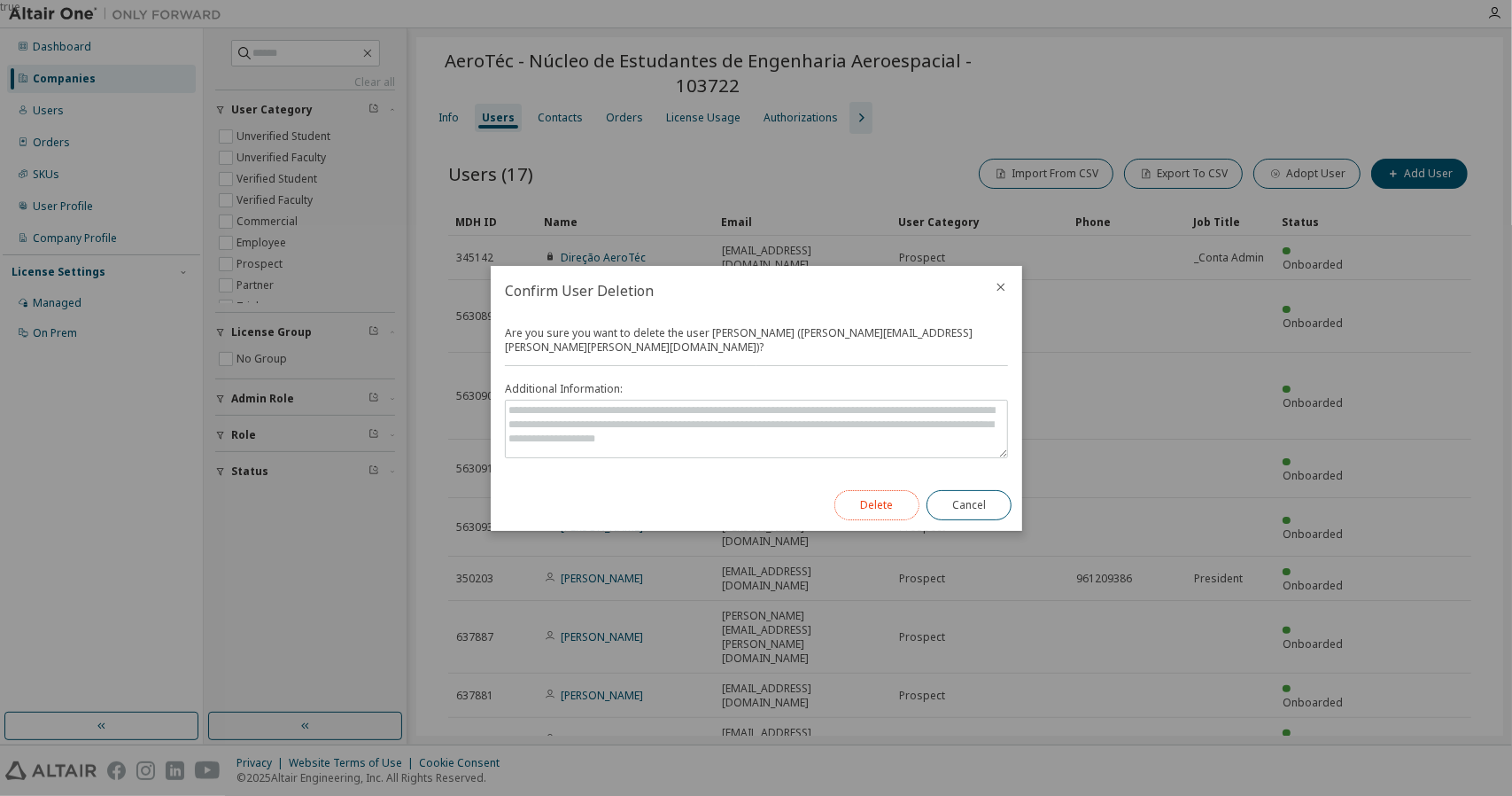
click at [885, 504] on button "Delete" at bounding box center [876, 505] width 85 height 30
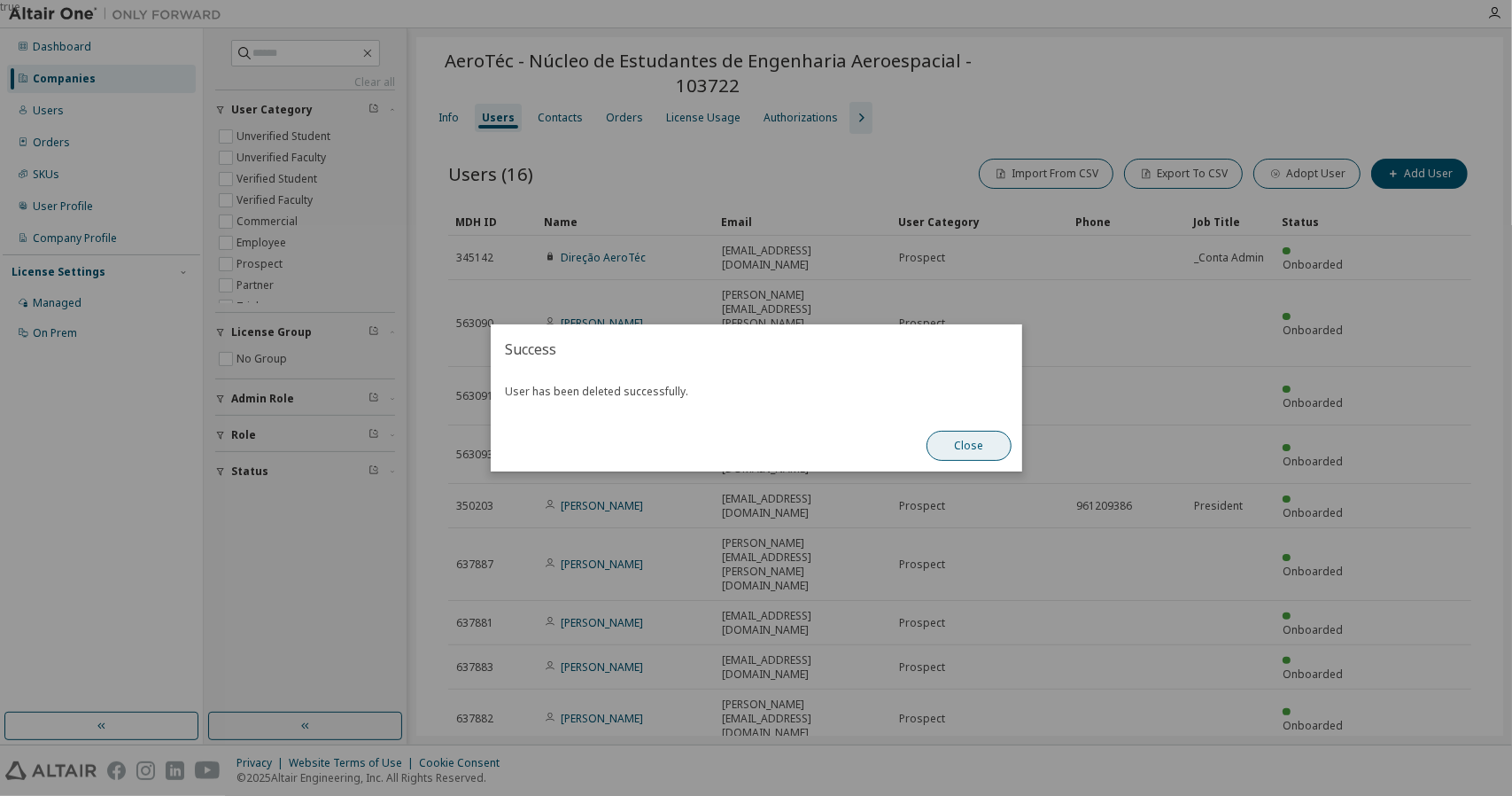
click at [977, 446] on button "Close" at bounding box center [968, 446] width 85 height 30
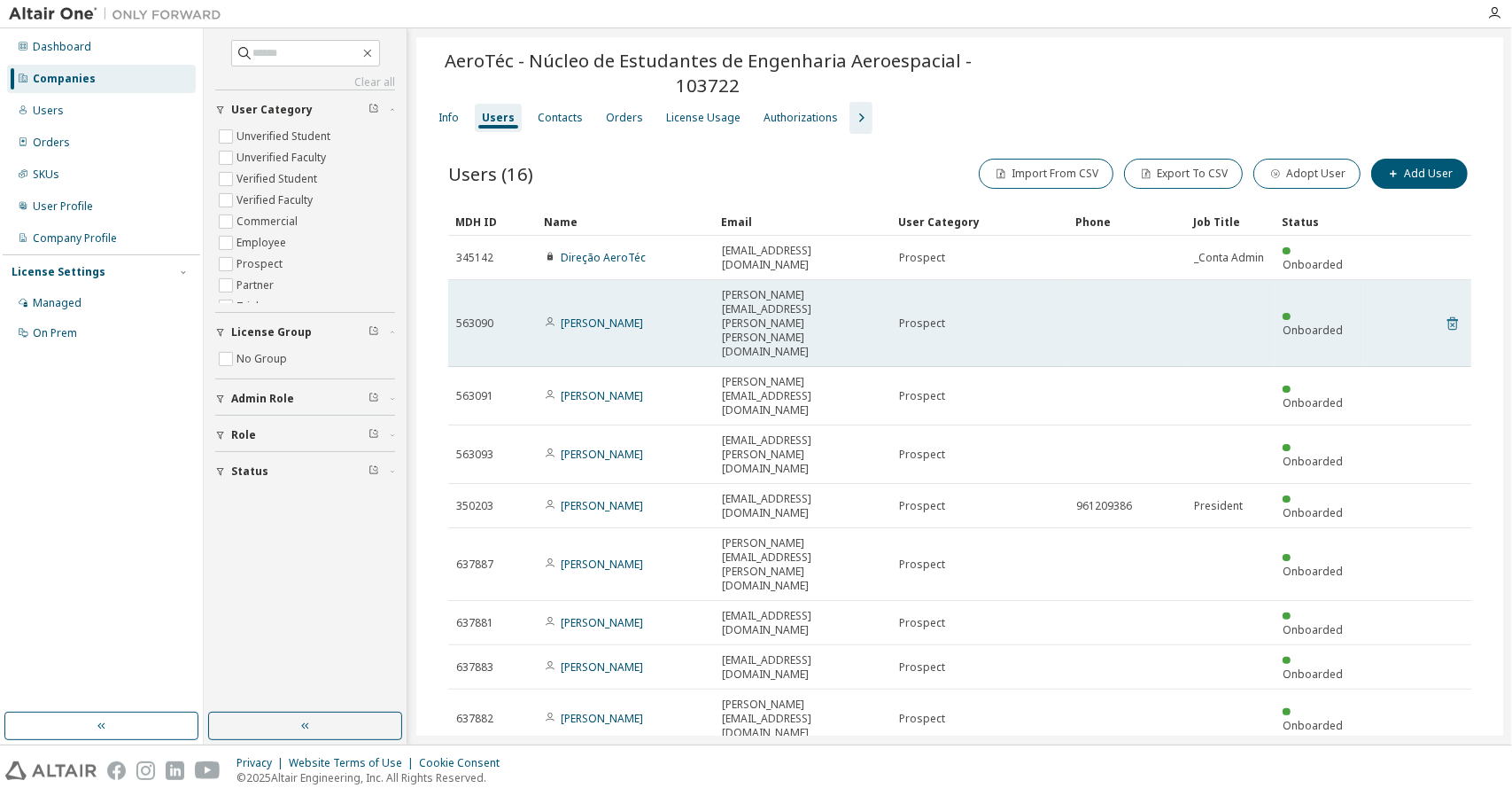
click at [1450, 313] on icon at bounding box center [1452, 324] width 16 height 21
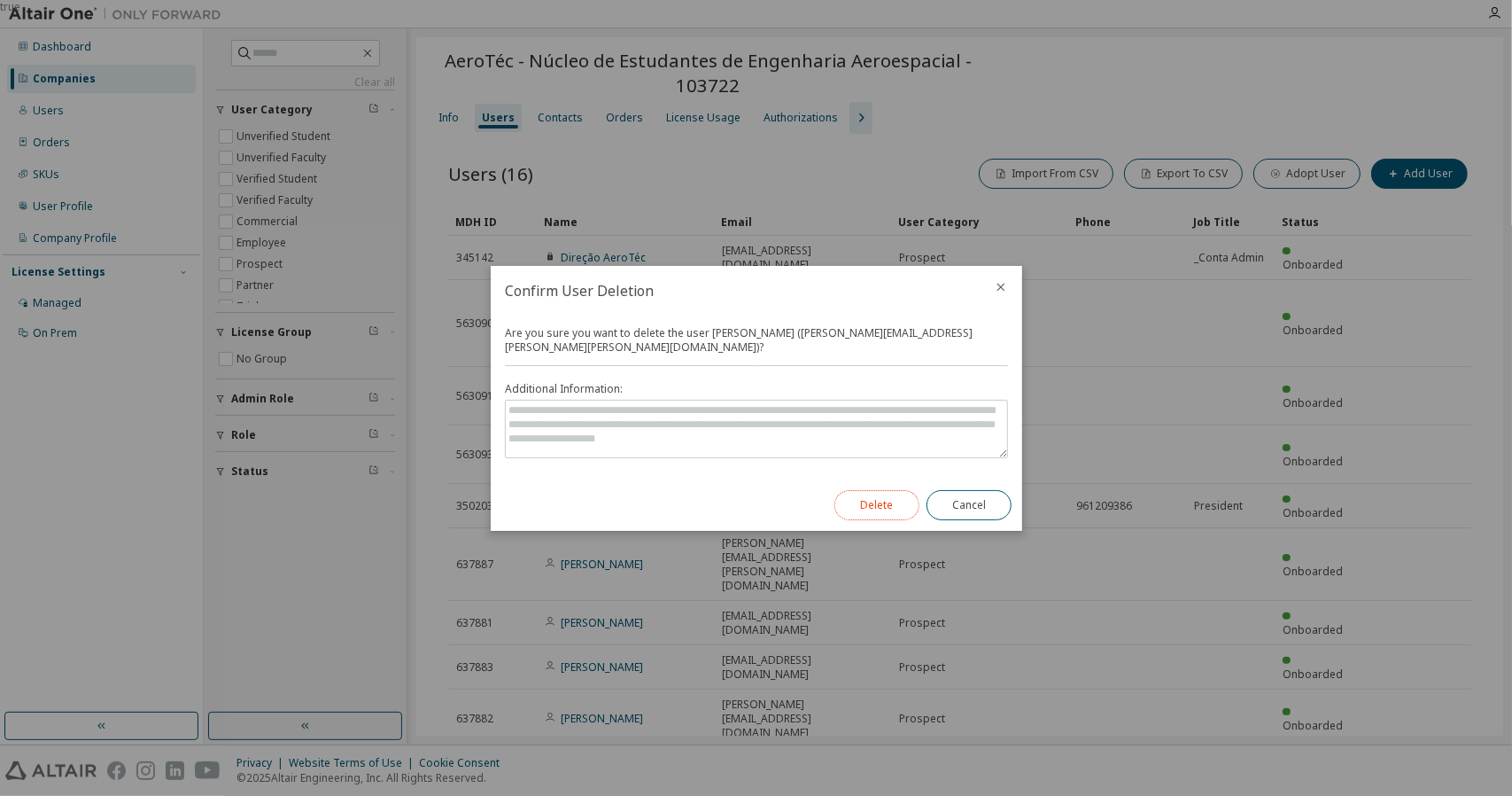
click at [878, 503] on button "Delete" at bounding box center [876, 505] width 85 height 30
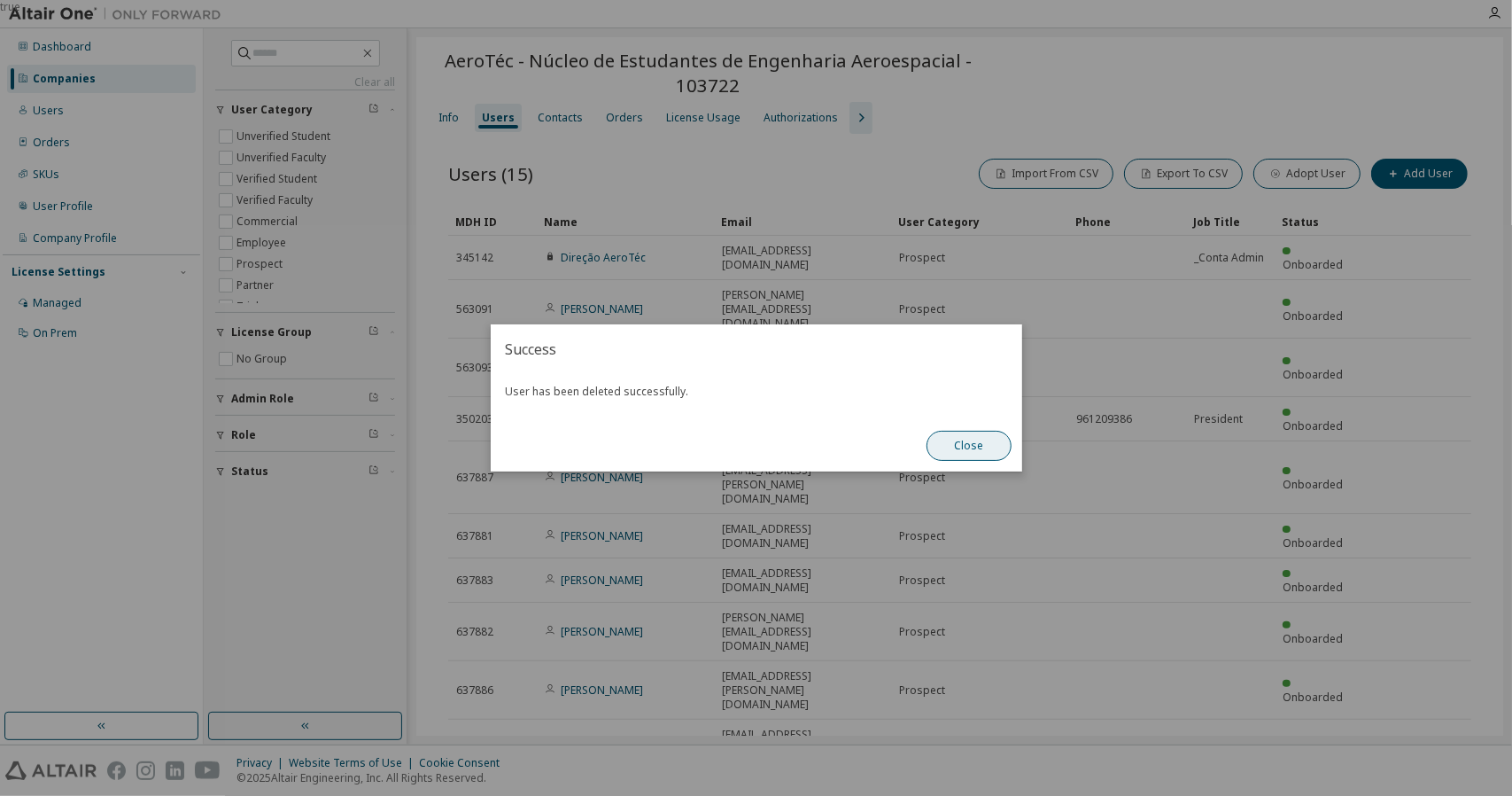
click at [993, 444] on button "Close" at bounding box center [968, 446] width 85 height 30
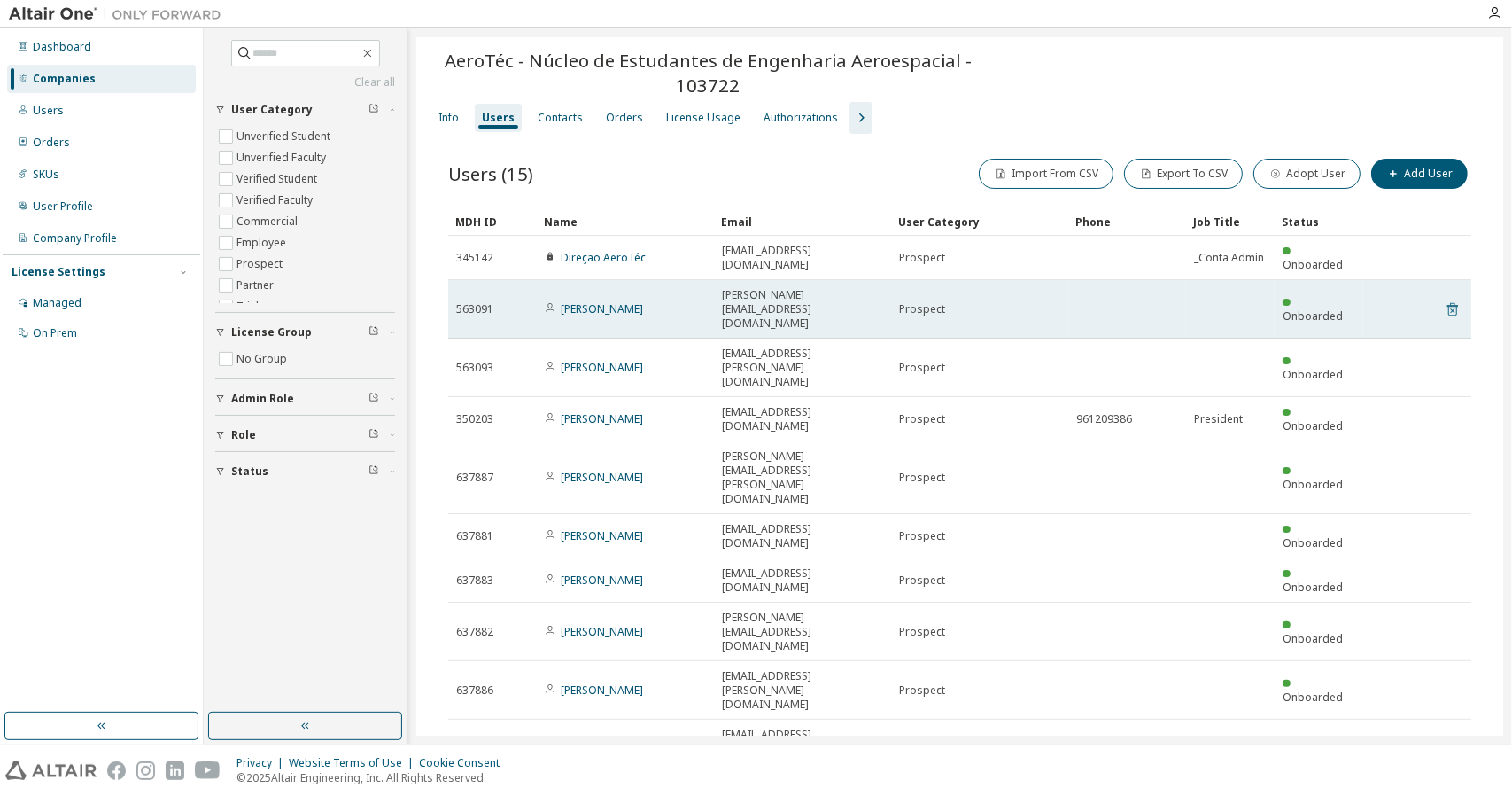
click at [1447, 303] on icon at bounding box center [1452, 309] width 11 height 13
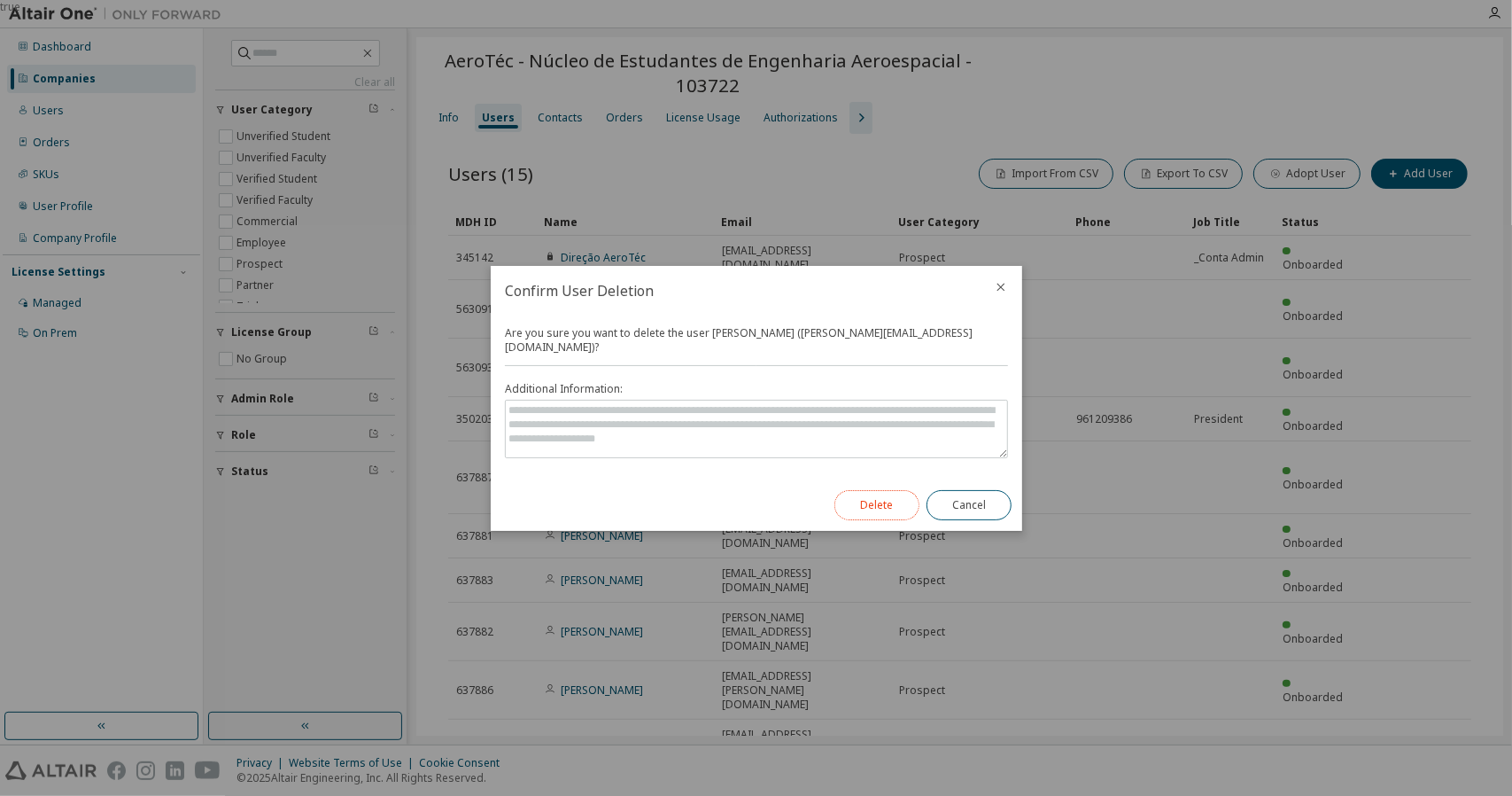
click at [887, 502] on button "Delete" at bounding box center [876, 505] width 85 height 30
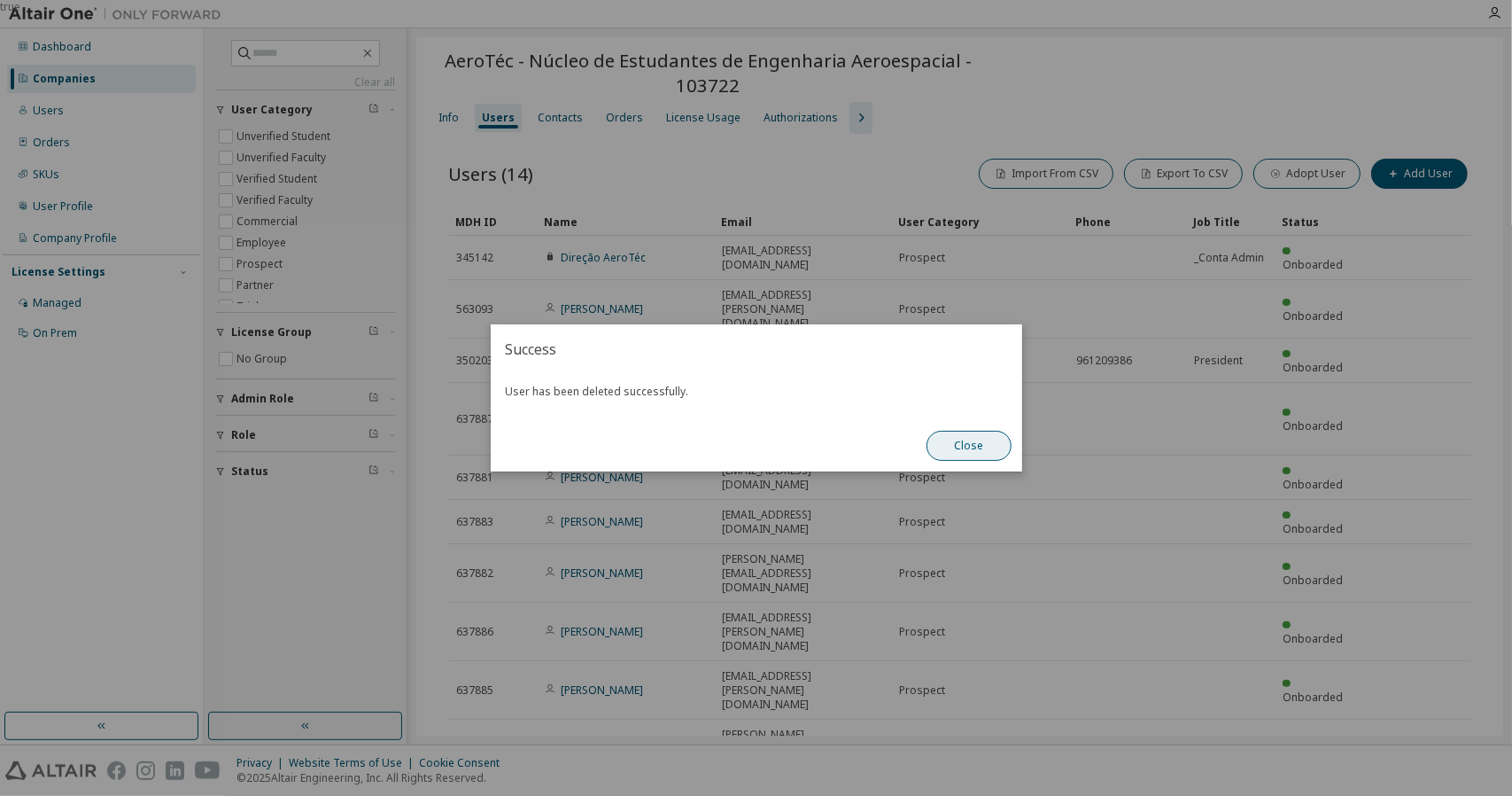
click at [944, 453] on button "Close" at bounding box center [968, 446] width 85 height 30
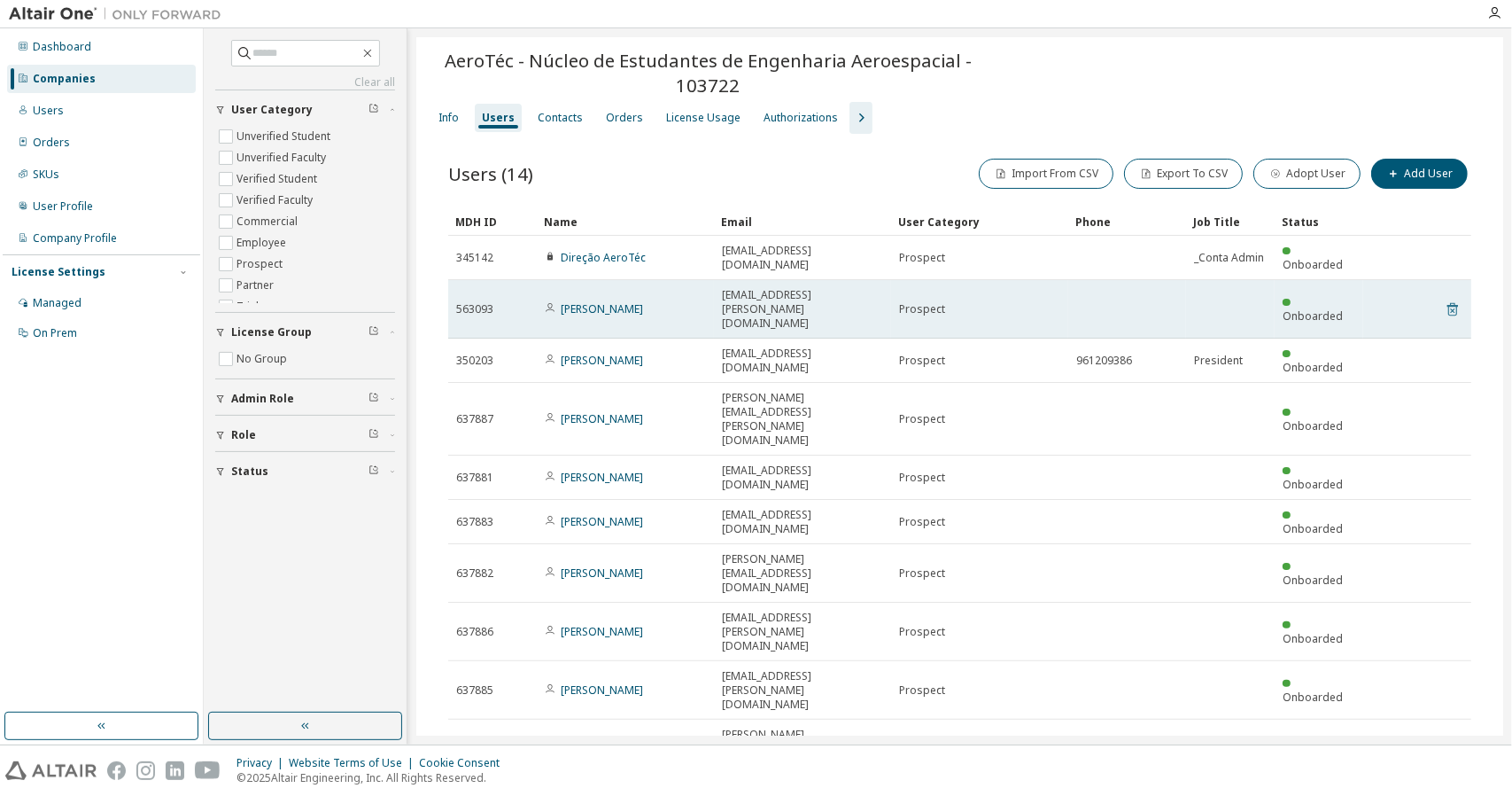
click at [1444, 299] on icon at bounding box center [1452, 309] width 16 height 21
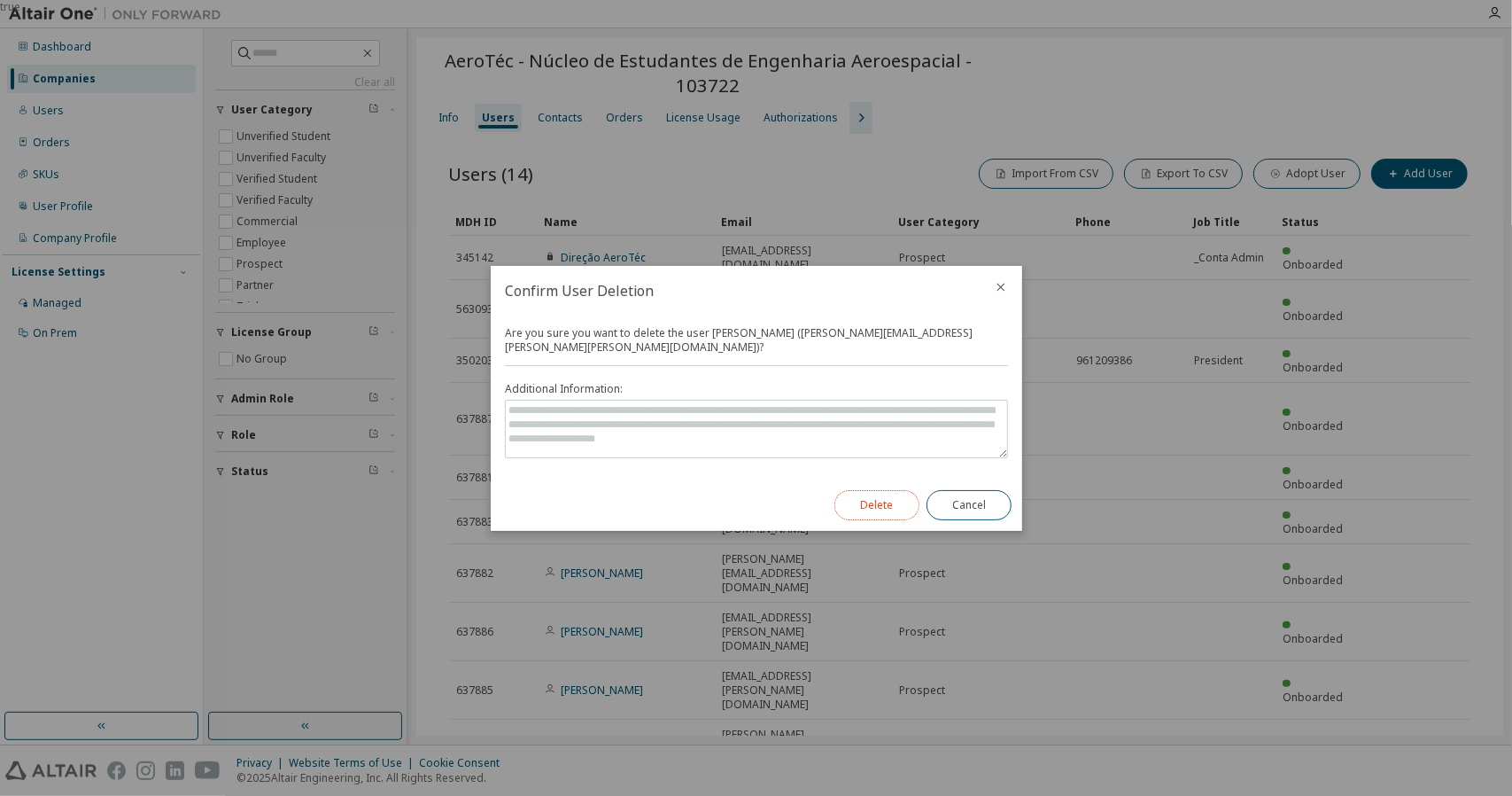
click at [901, 490] on button "Delete" at bounding box center [876, 505] width 85 height 30
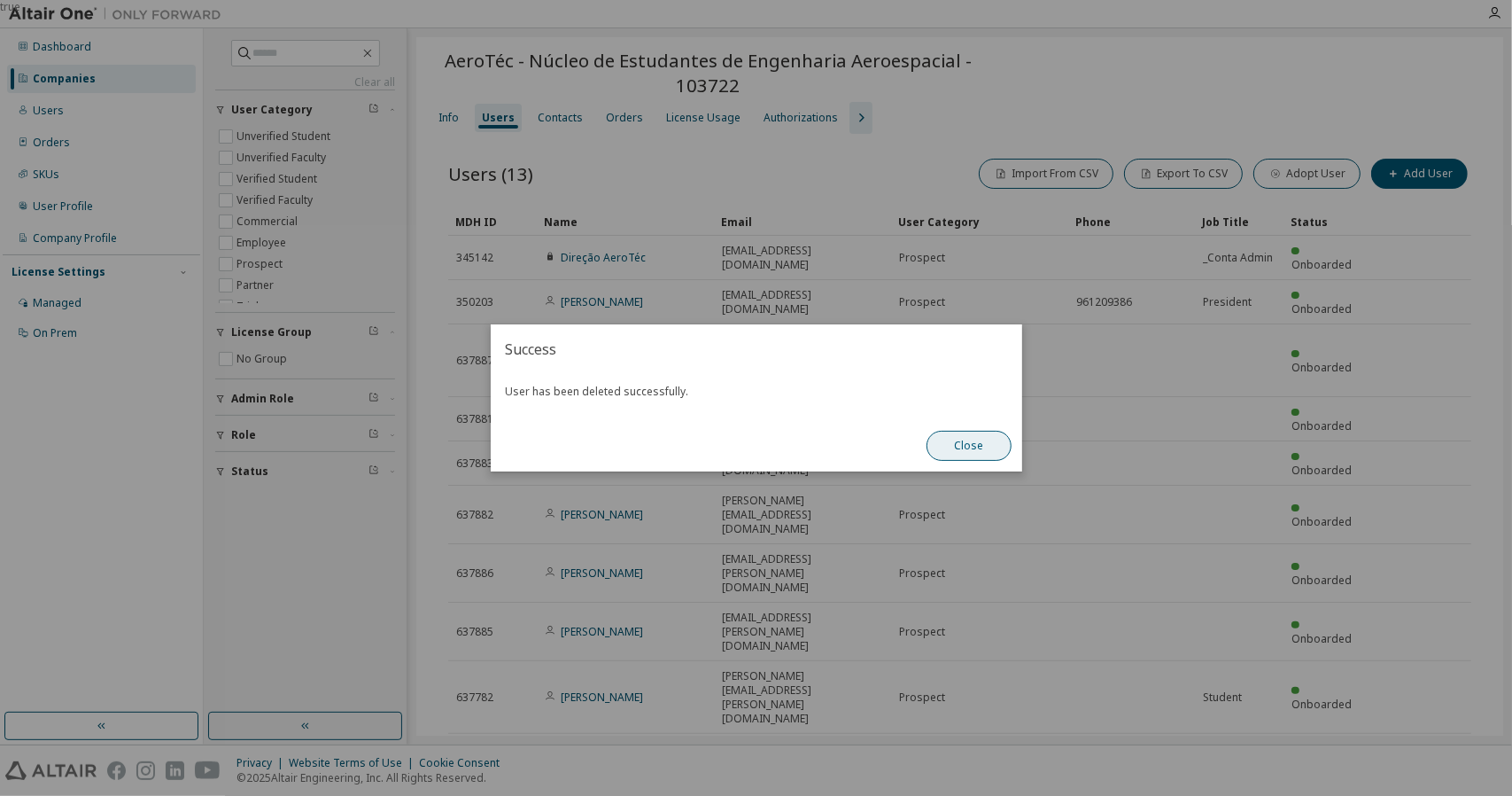
click at [967, 444] on button "Close" at bounding box center [968, 446] width 85 height 30
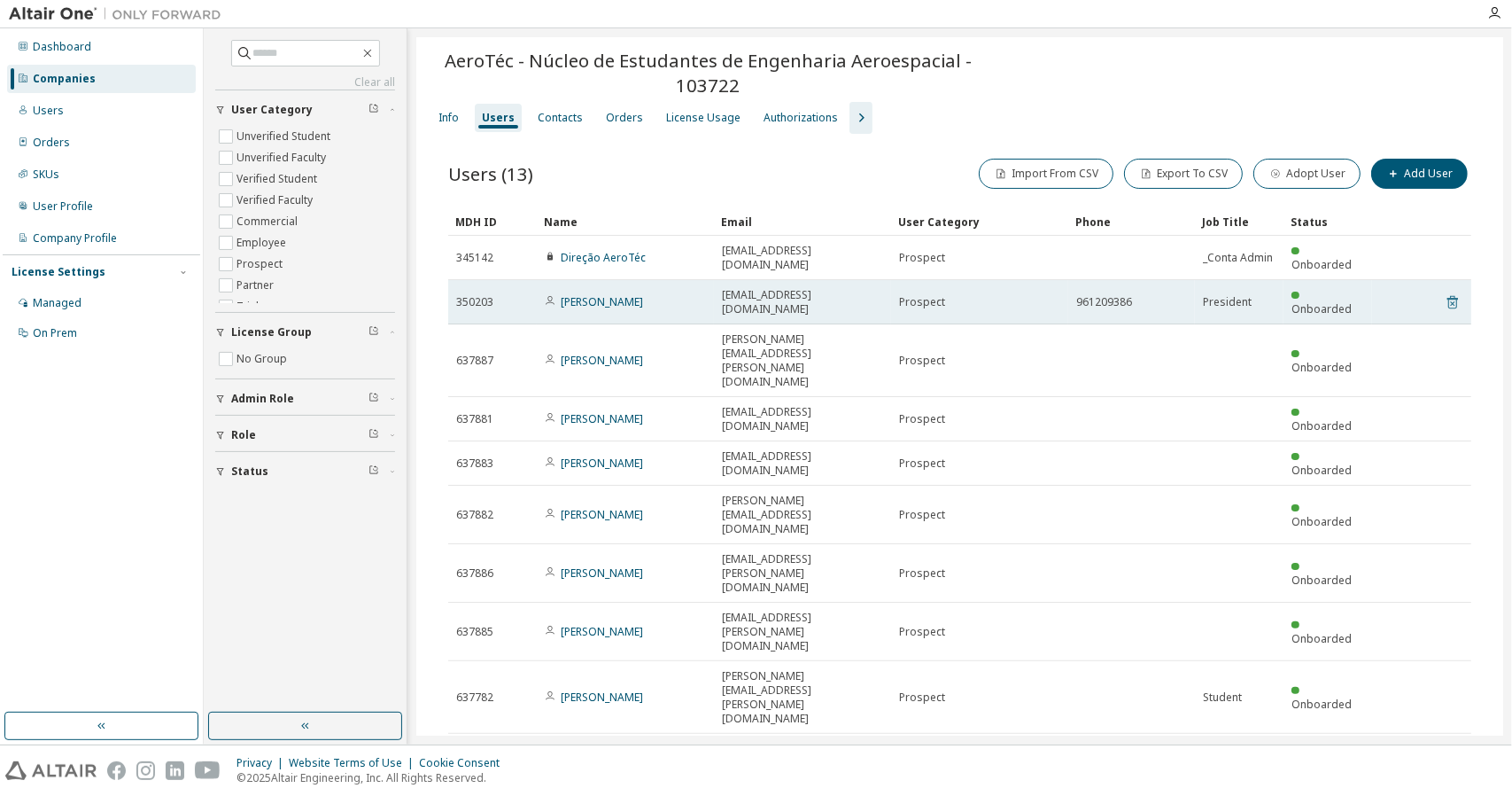
click at [1452, 291] on icon at bounding box center [1452, 302] width 16 height 21
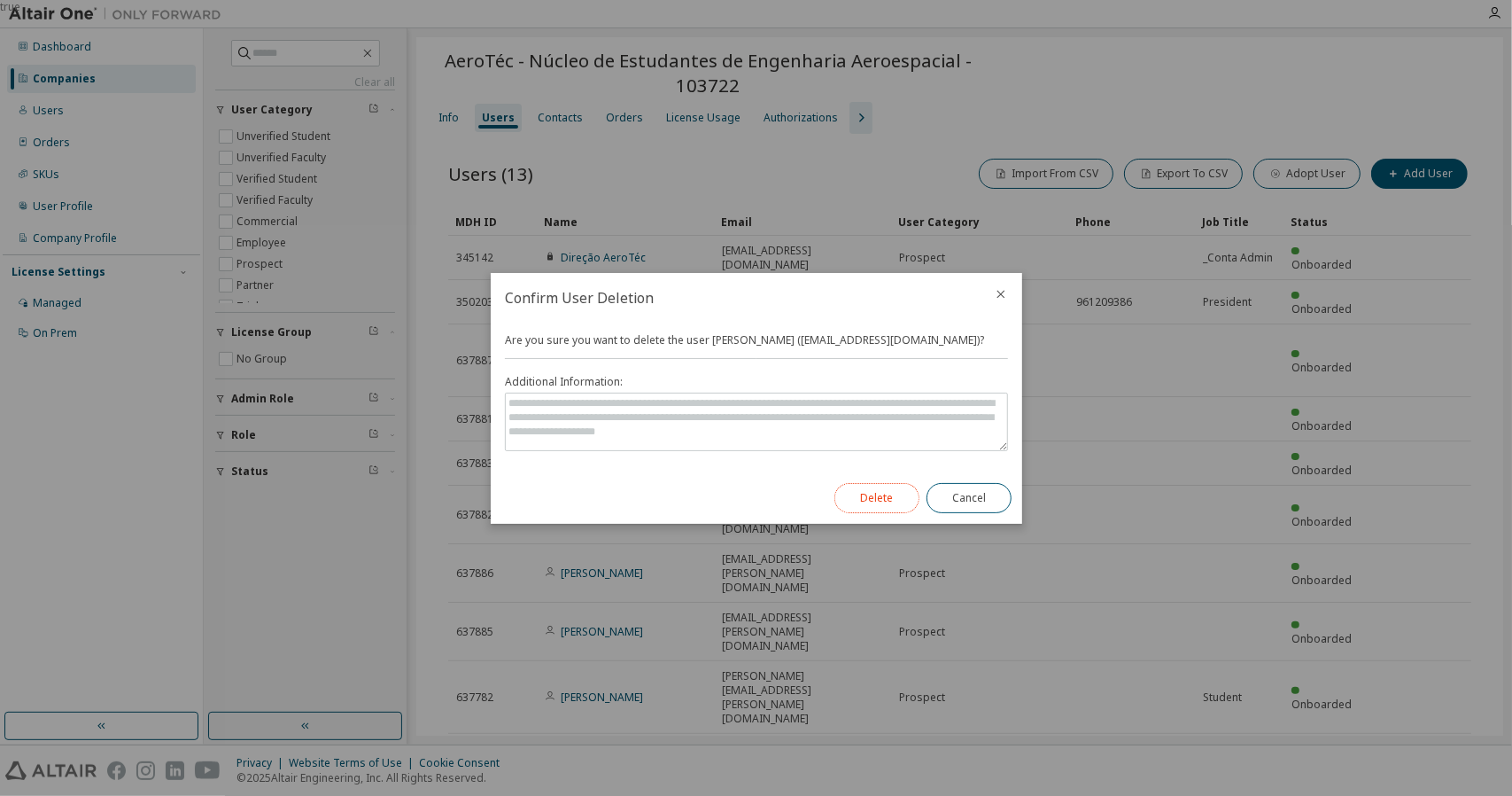
click at [862, 492] on button "Delete" at bounding box center [876, 498] width 85 height 30
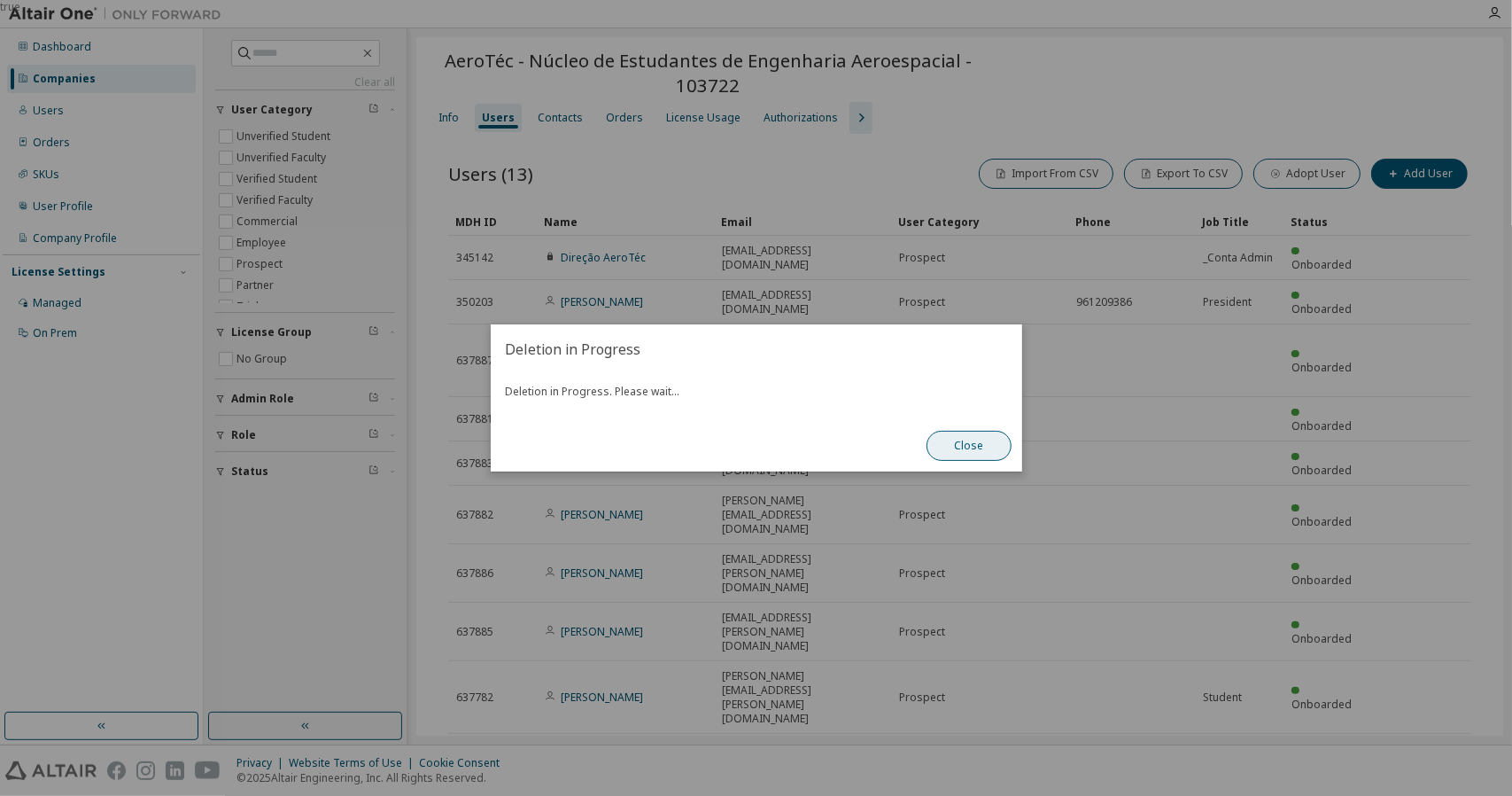
click at [972, 454] on button "Close" at bounding box center [968, 446] width 85 height 30
click at [968, 442] on button "Close" at bounding box center [968, 446] width 85 height 30
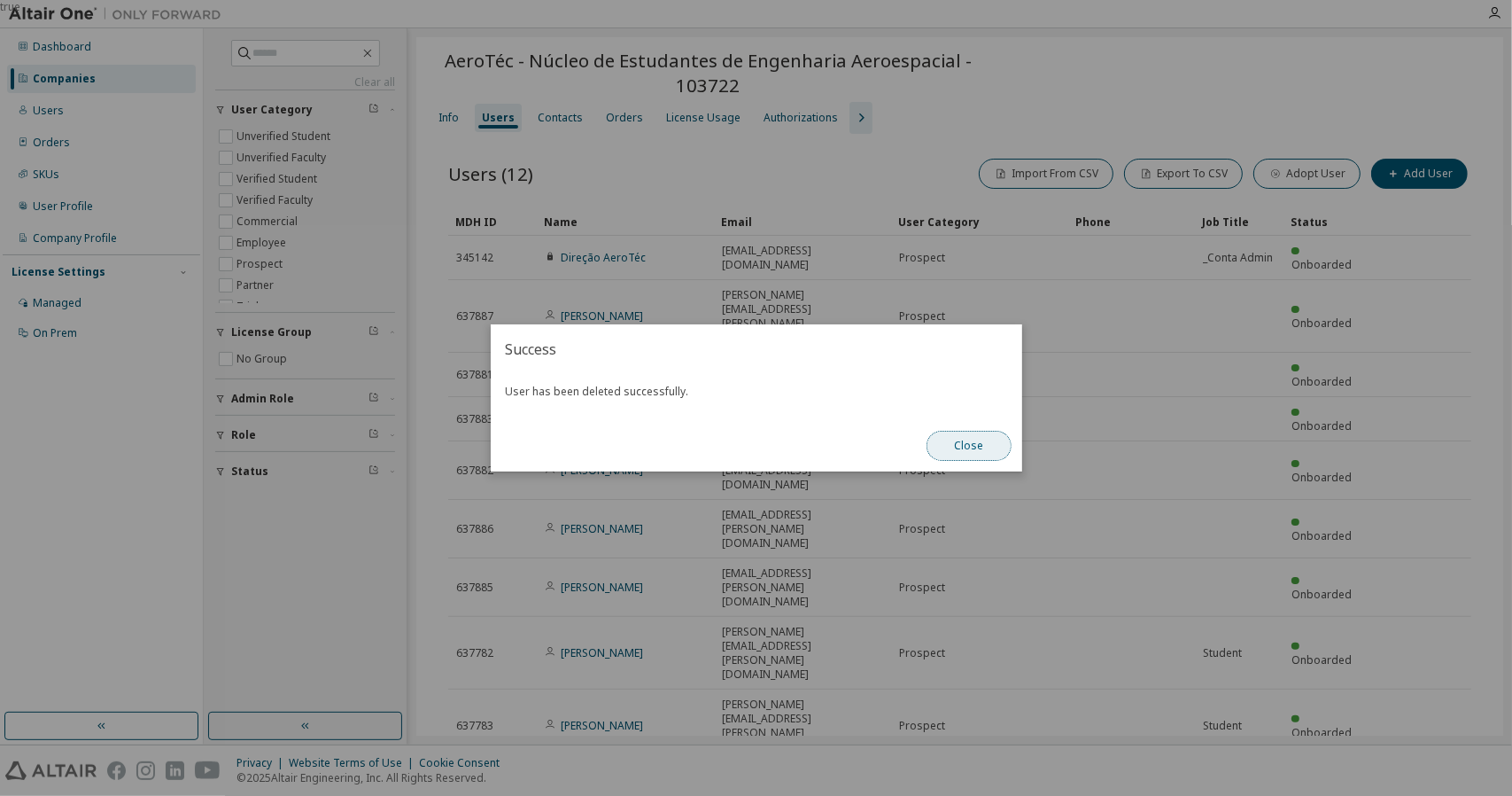
click at [986, 443] on button "Close" at bounding box center [968, 446] width 85 height 30
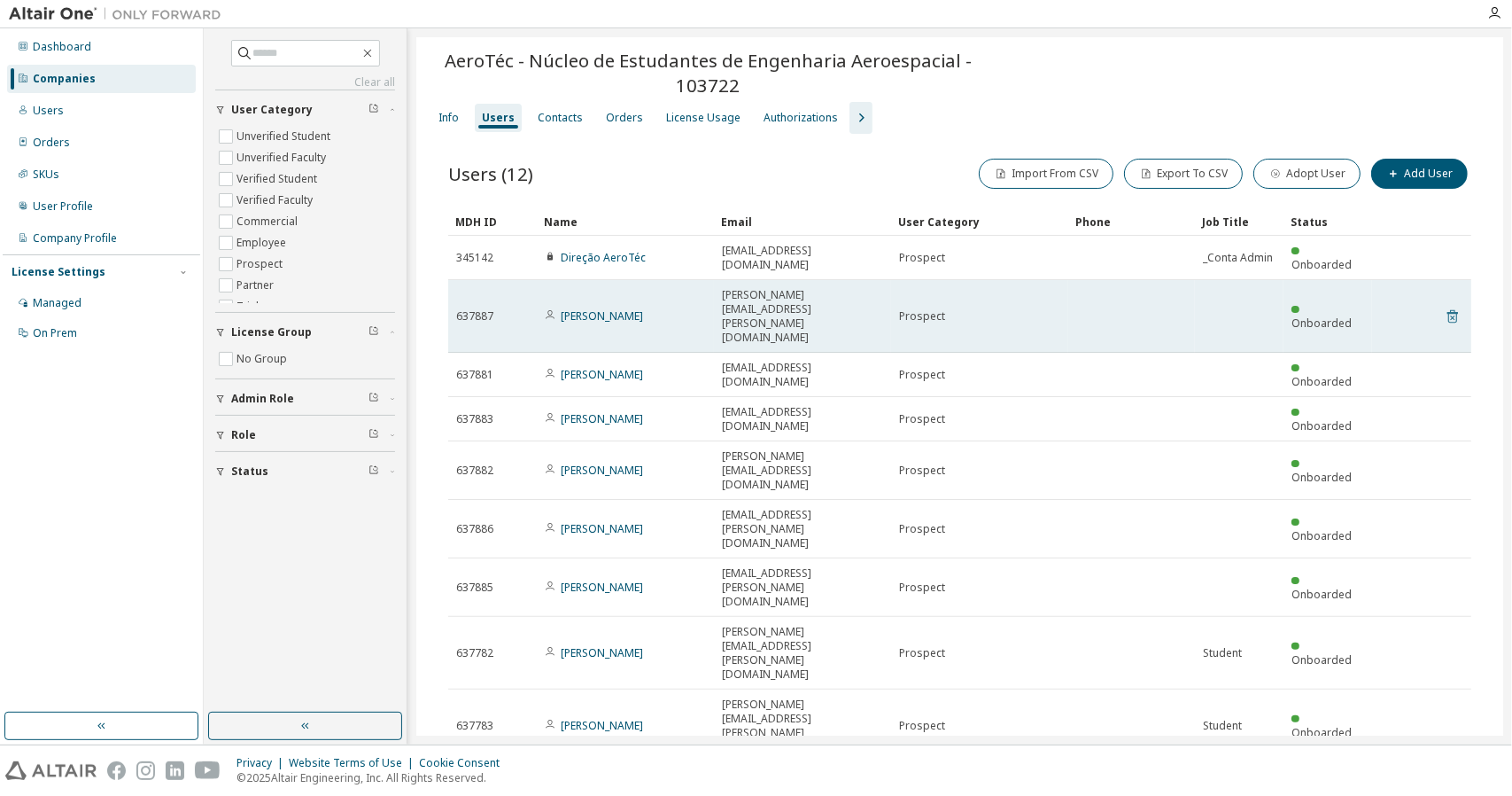
click at [1458, 306] on icon at bounding box center [1452, 316] width 16 height 21
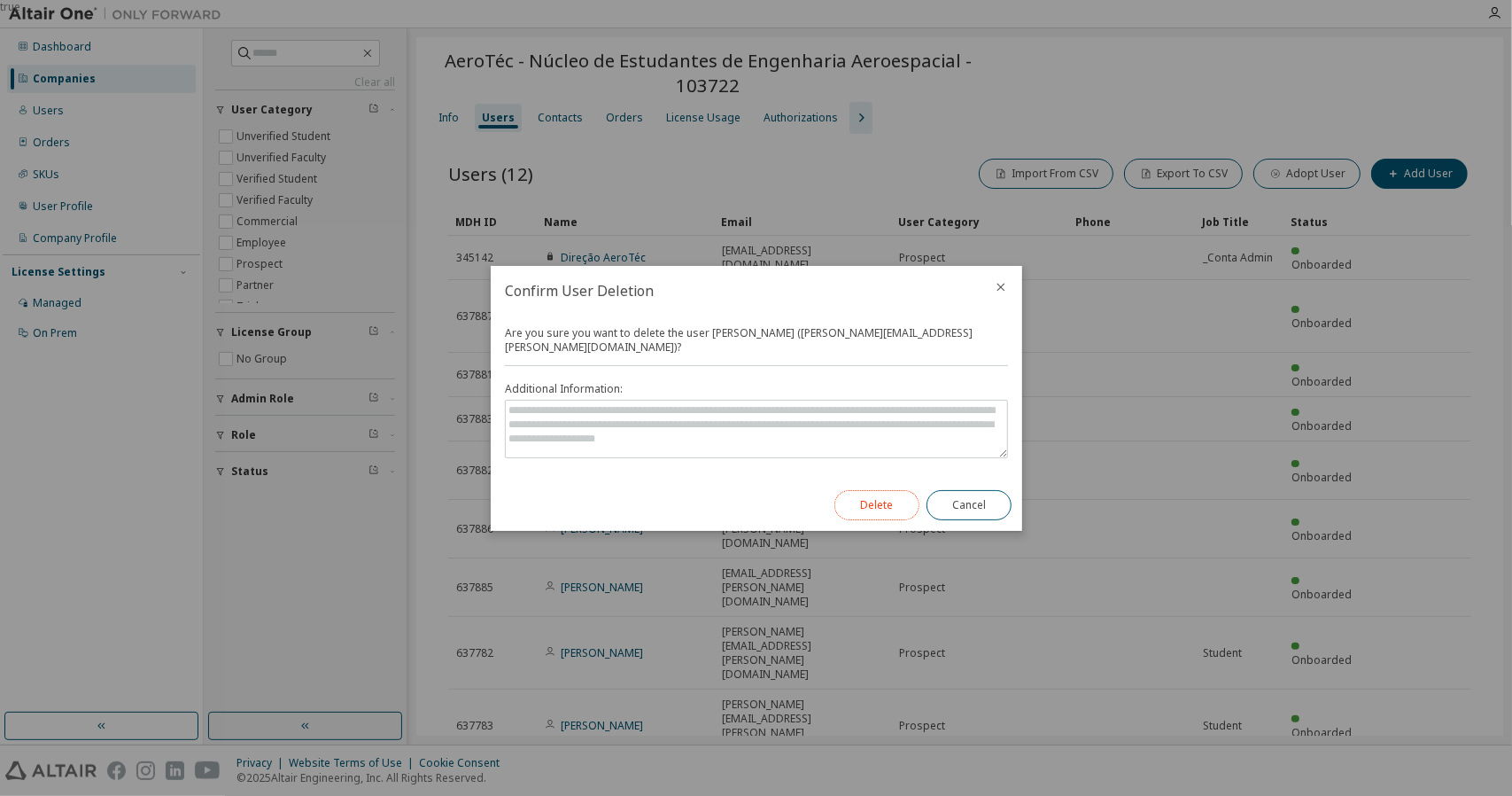
click at [880, 500] on button "Delete" at bounding box center [876, 505] width 85 height 30
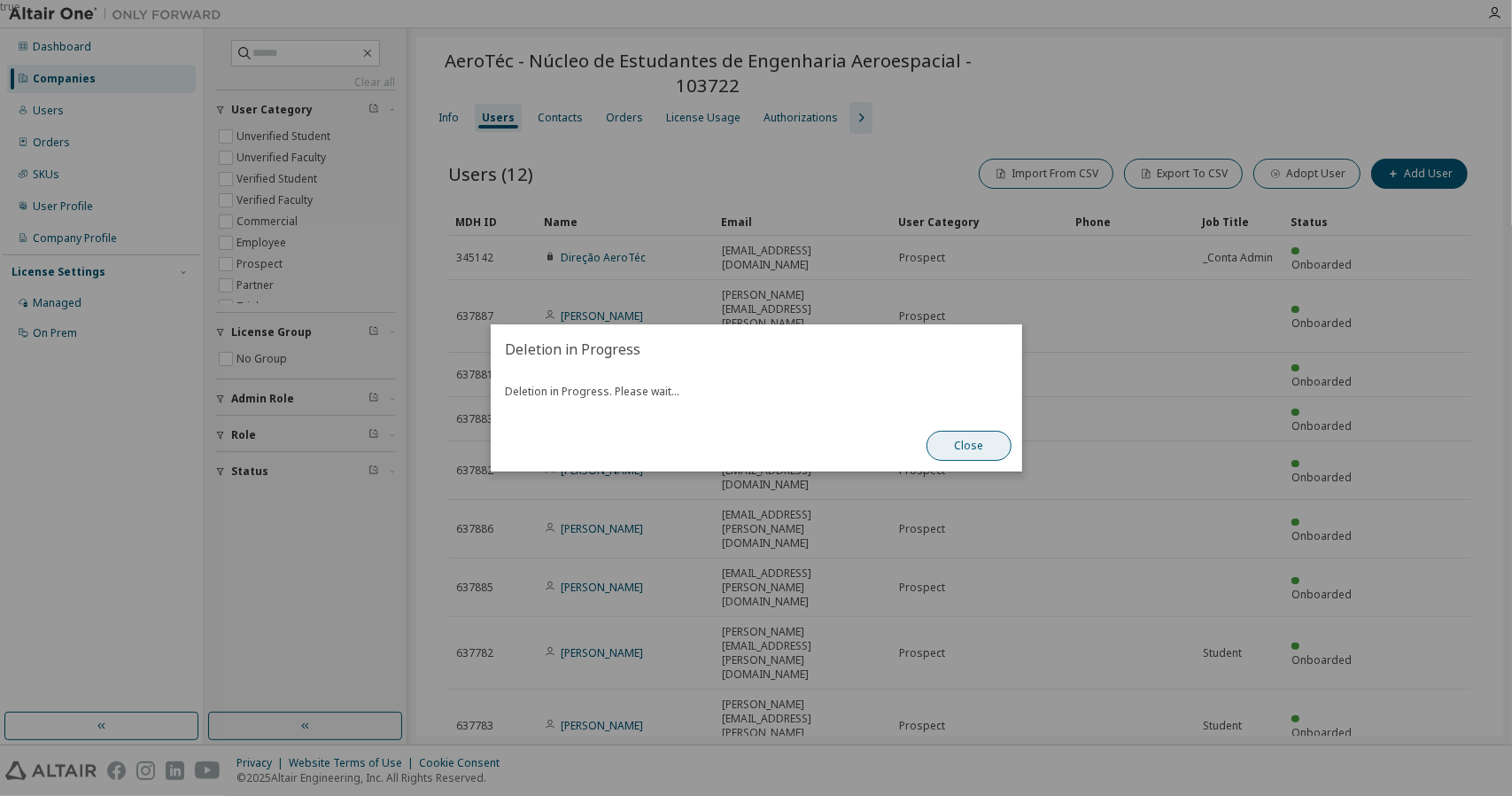
click at [987, 446] on button "Close" at bounding box center [968, 446] width 85 height 30
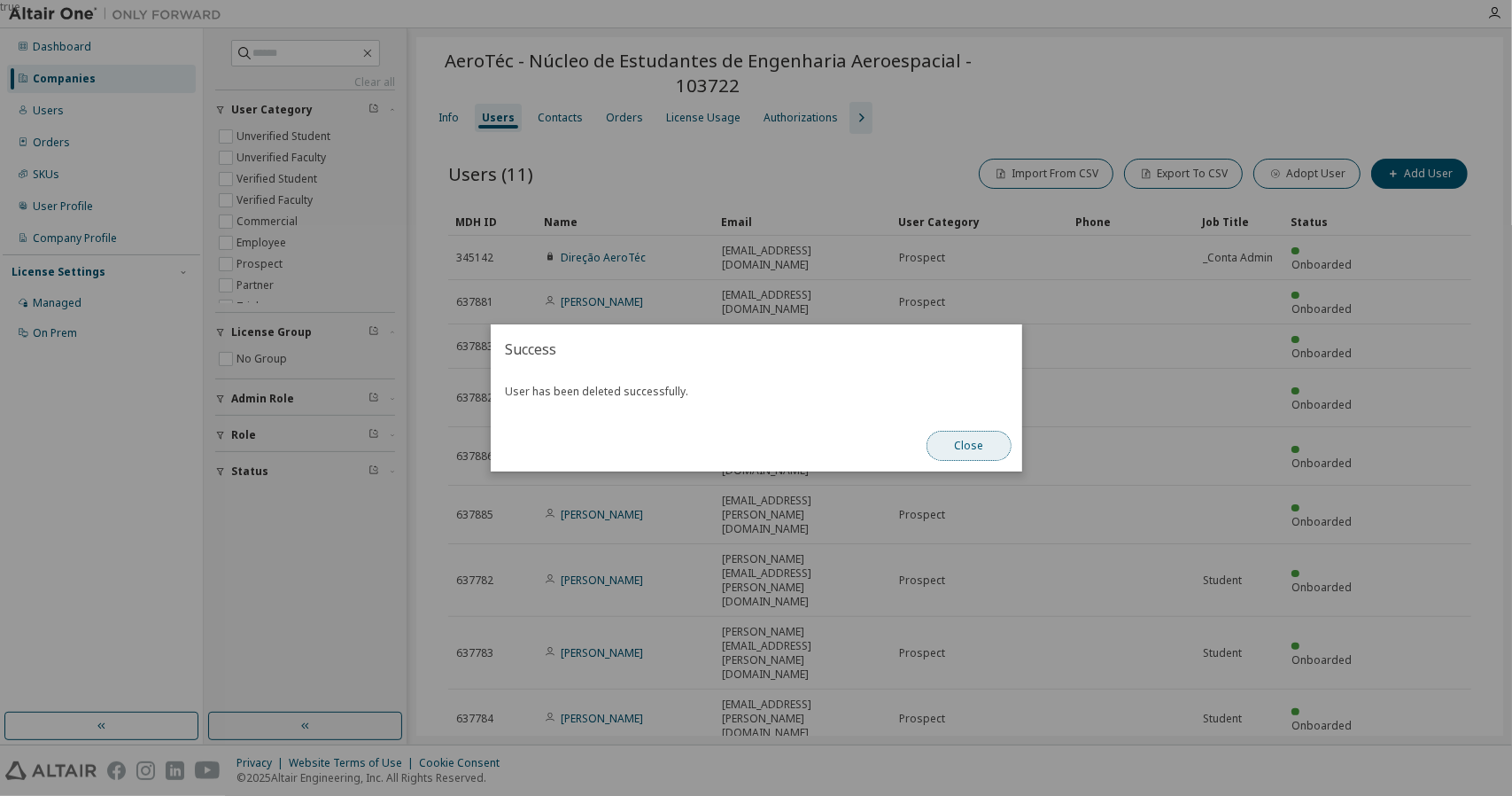
click at [953, 454] on button "Close" at bounding box center [968, 446] width 85 height 30
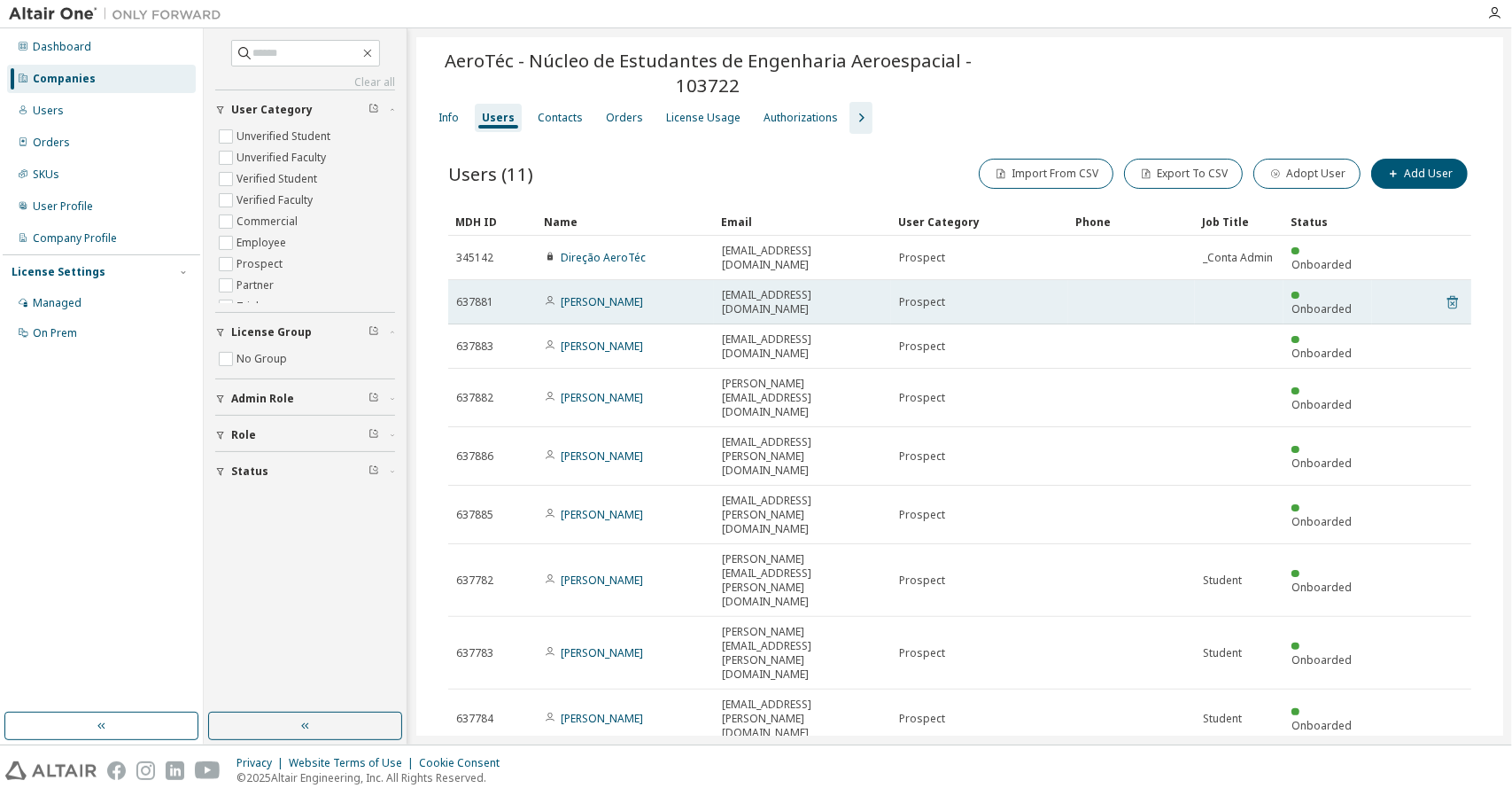
click at [1456, 291] on icon at bounding box center [1452, 302] width 16 height 21
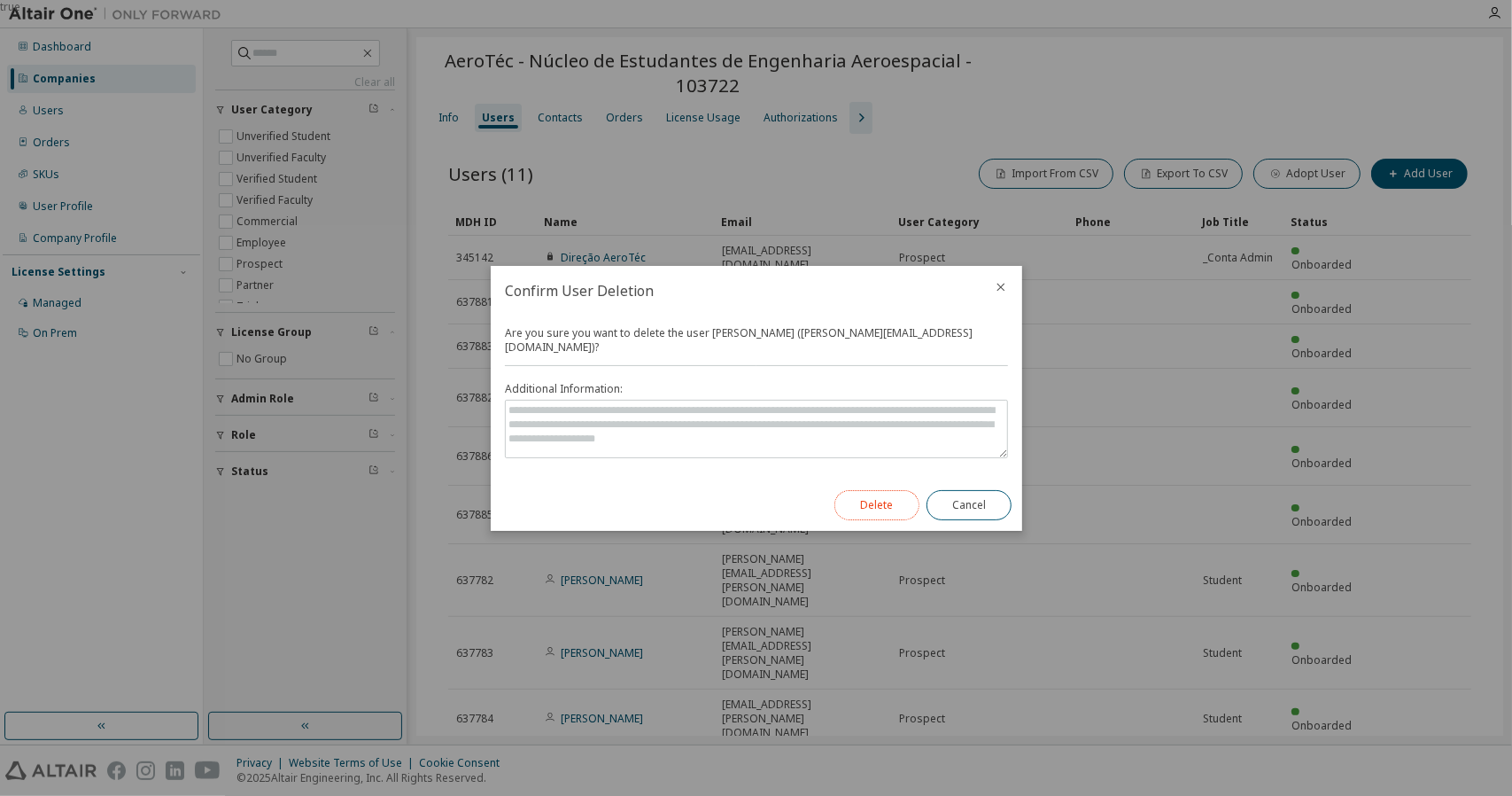
click at [887, 490] on button "Delete" at bounding box center [876, 505] width 85 height 30
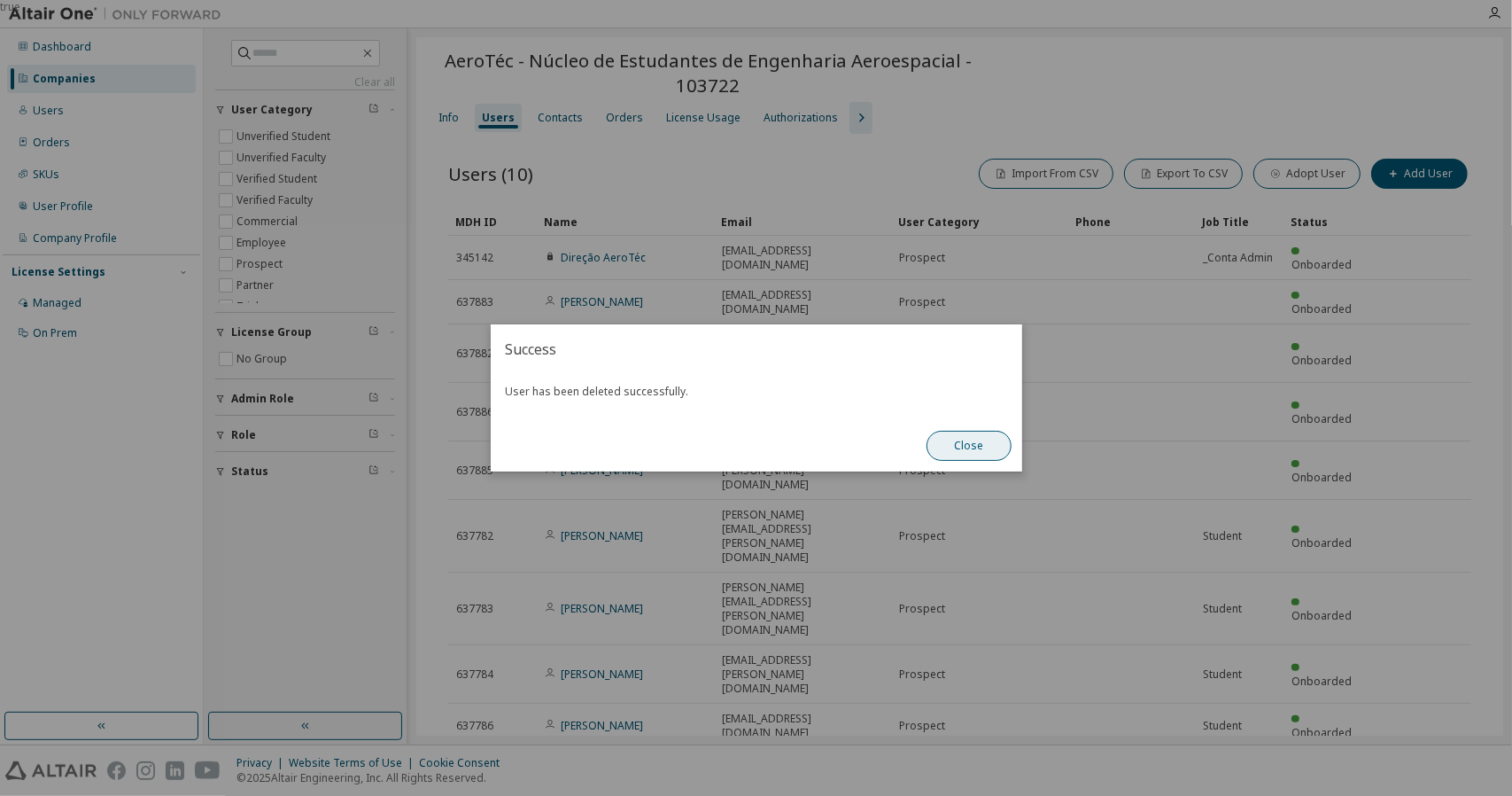
click at [967, 449] on button "Close" at bounding box center [968, 446] width 85 height 30
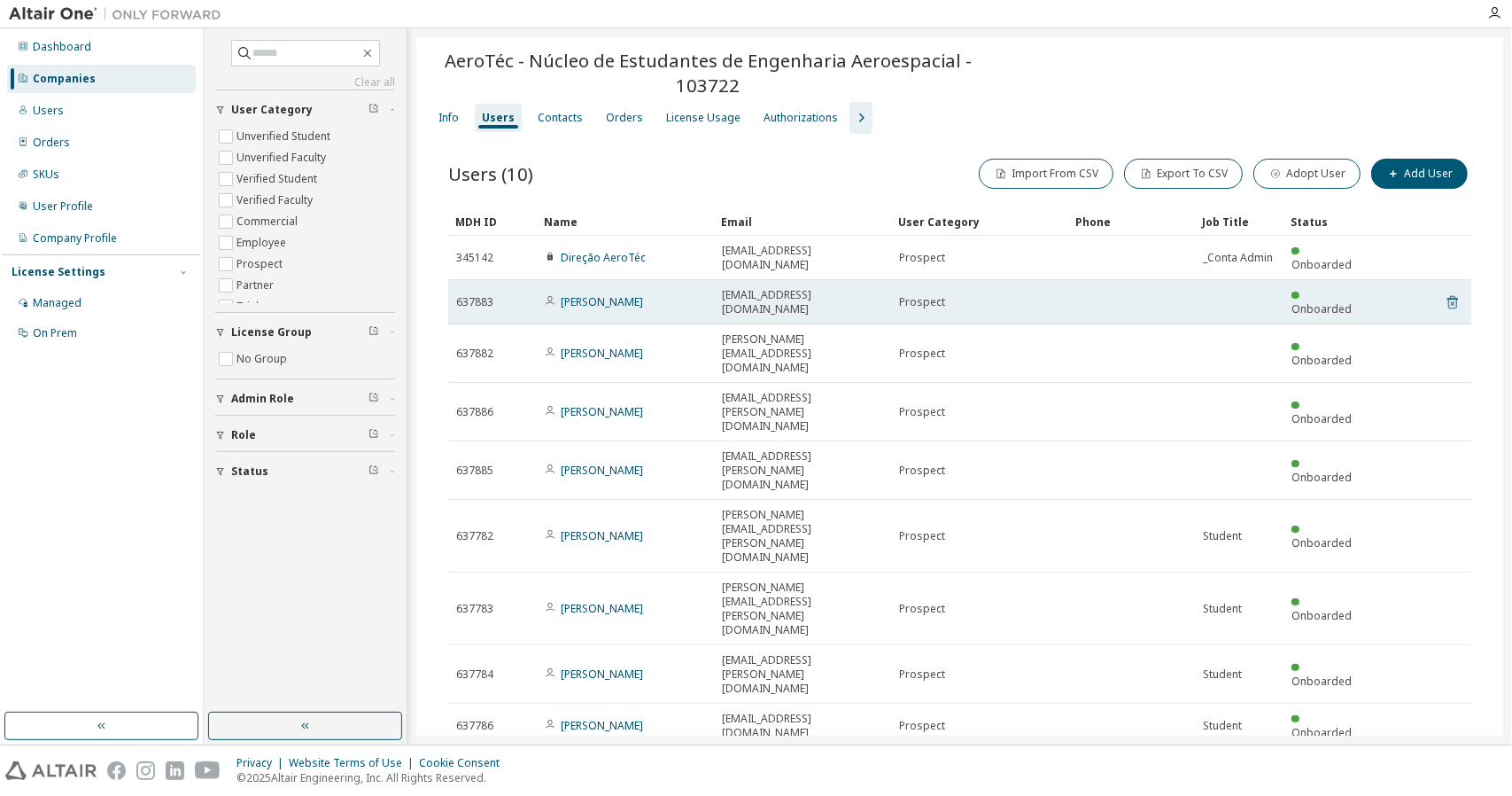
click at [1456, 291] on icon at bounding box center [1452, 302] width 16 height 21
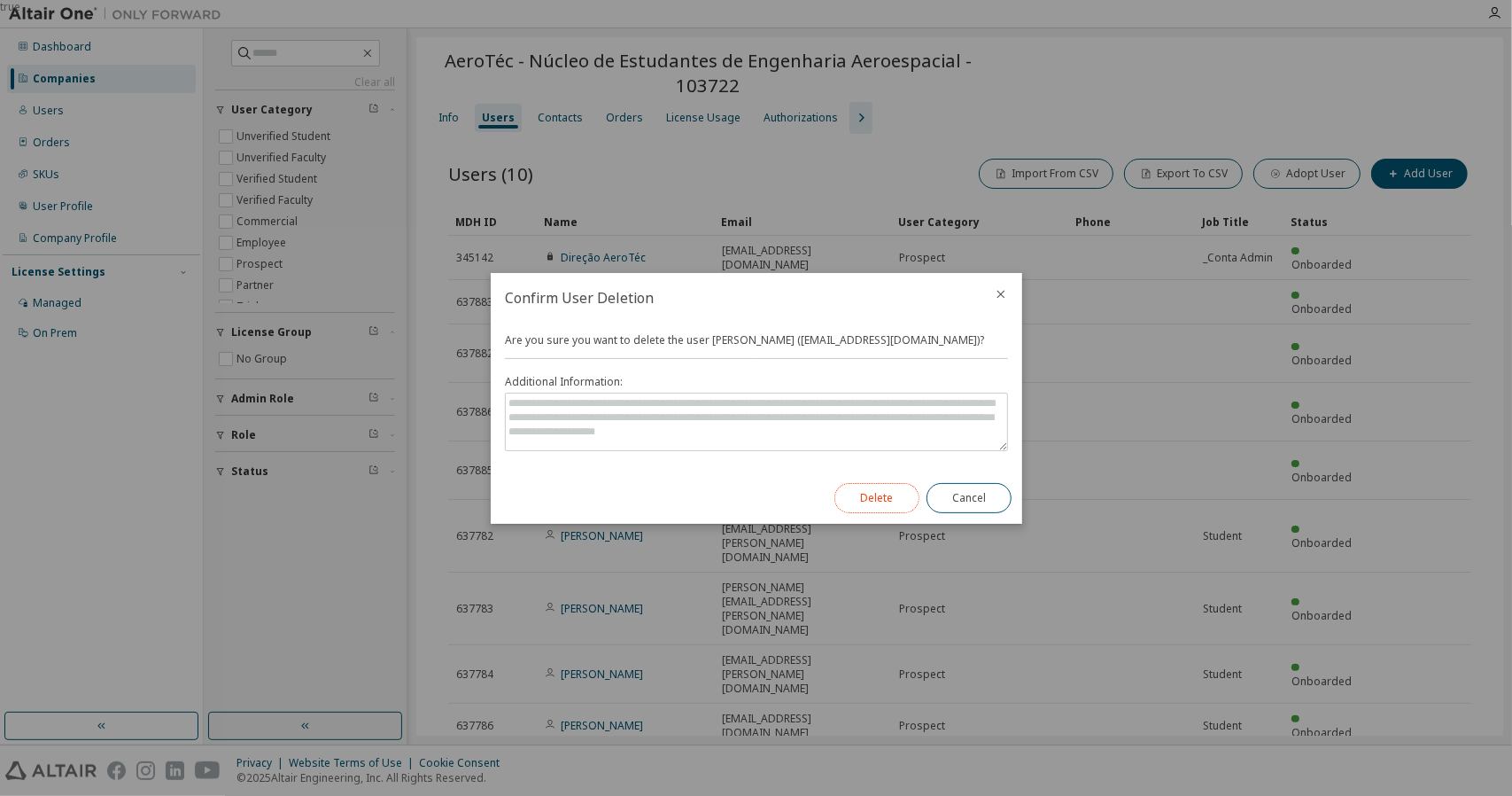
click at [881, 490] on button "Delete" at bounding box center [876, 498] width 85 height 30
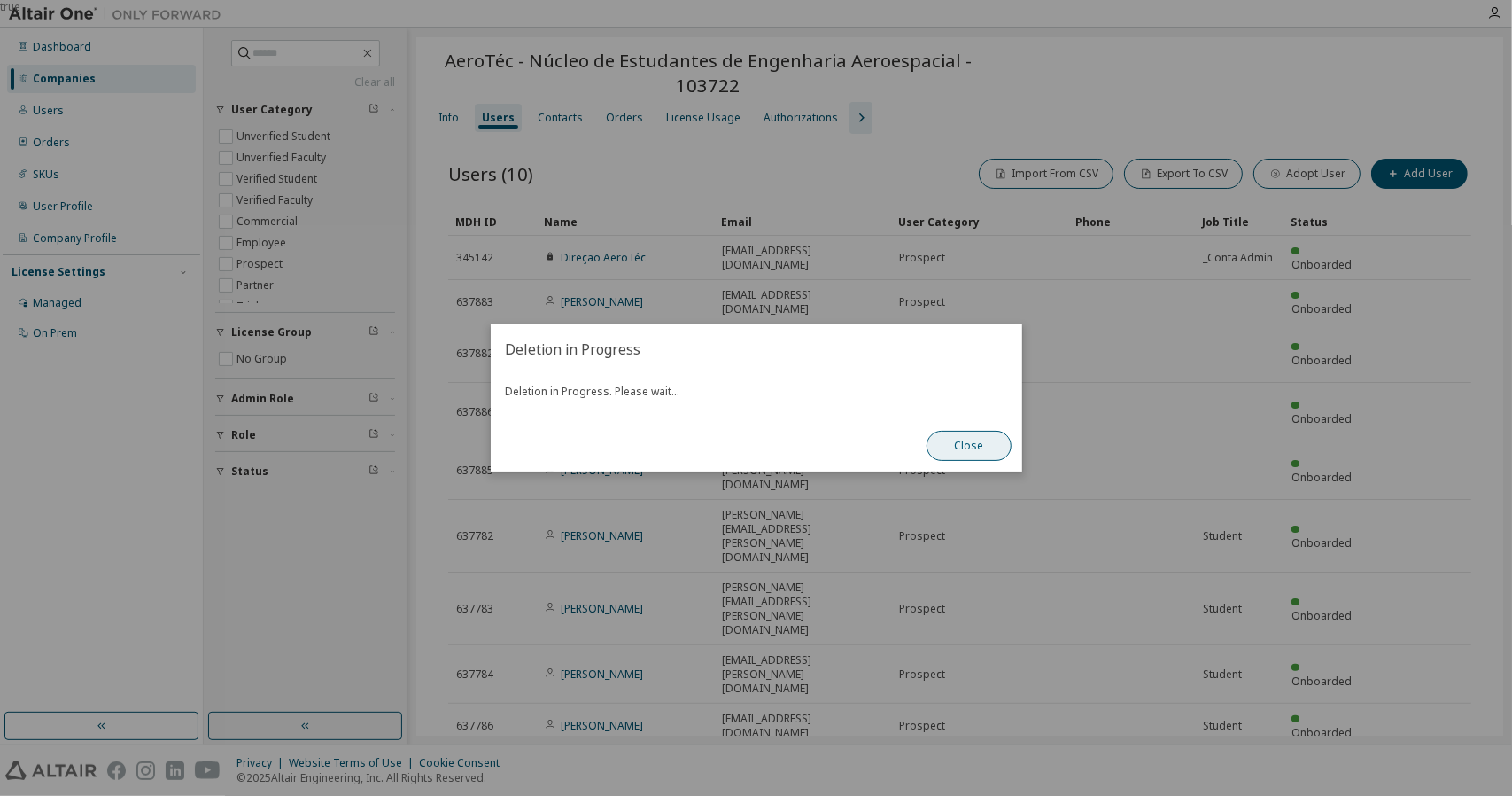
drag, startPoint x: 952, startPoint y: 450, endPoint x: 966, endPoint y: 447, distance: 14.3
click at [952, 450] on button "Close" at bounding box center [968, 446] width 85 height 30
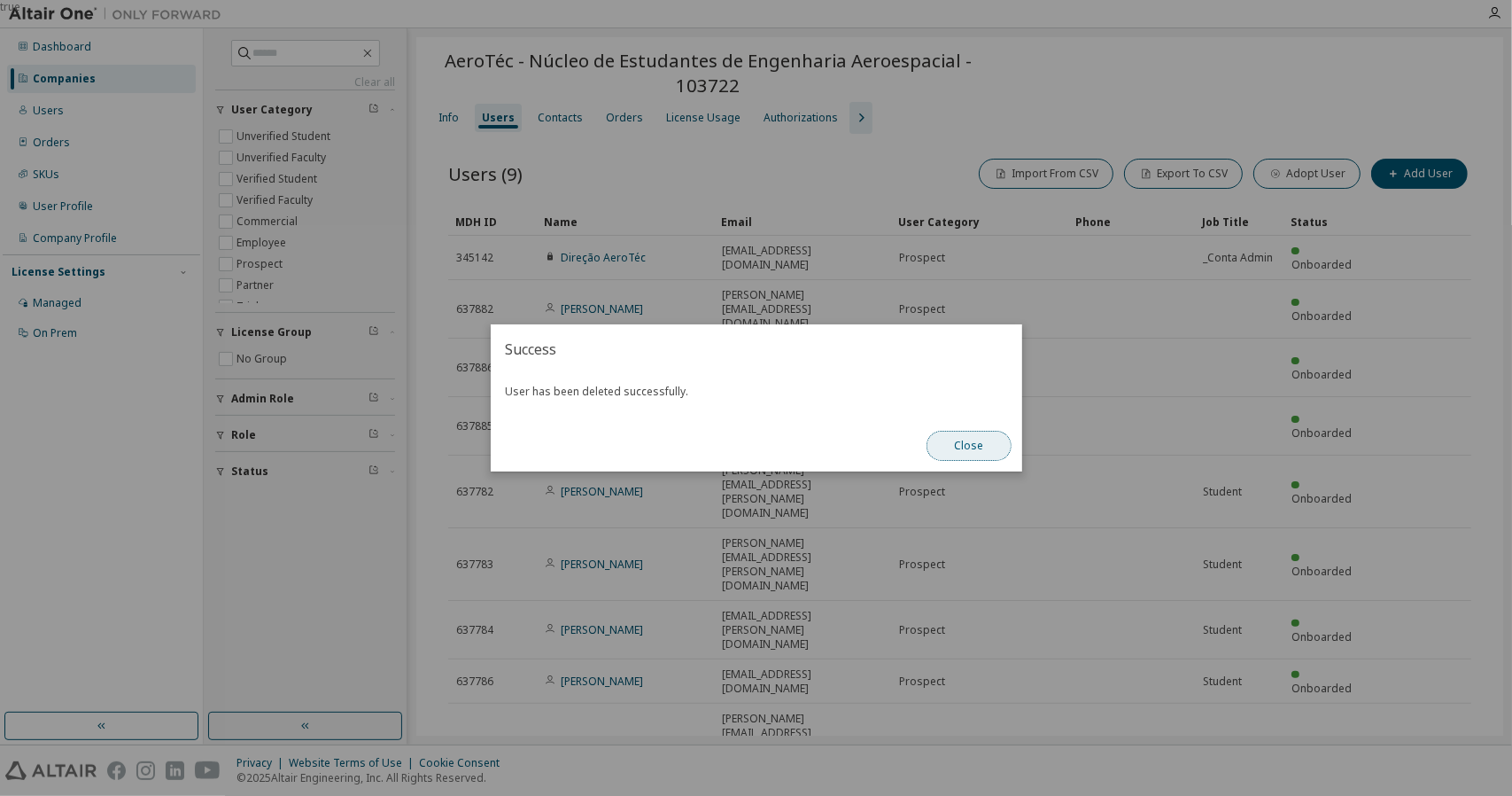
click at [968, 447] on button "Close" at bounding box center [968, 446] width 85 height 30
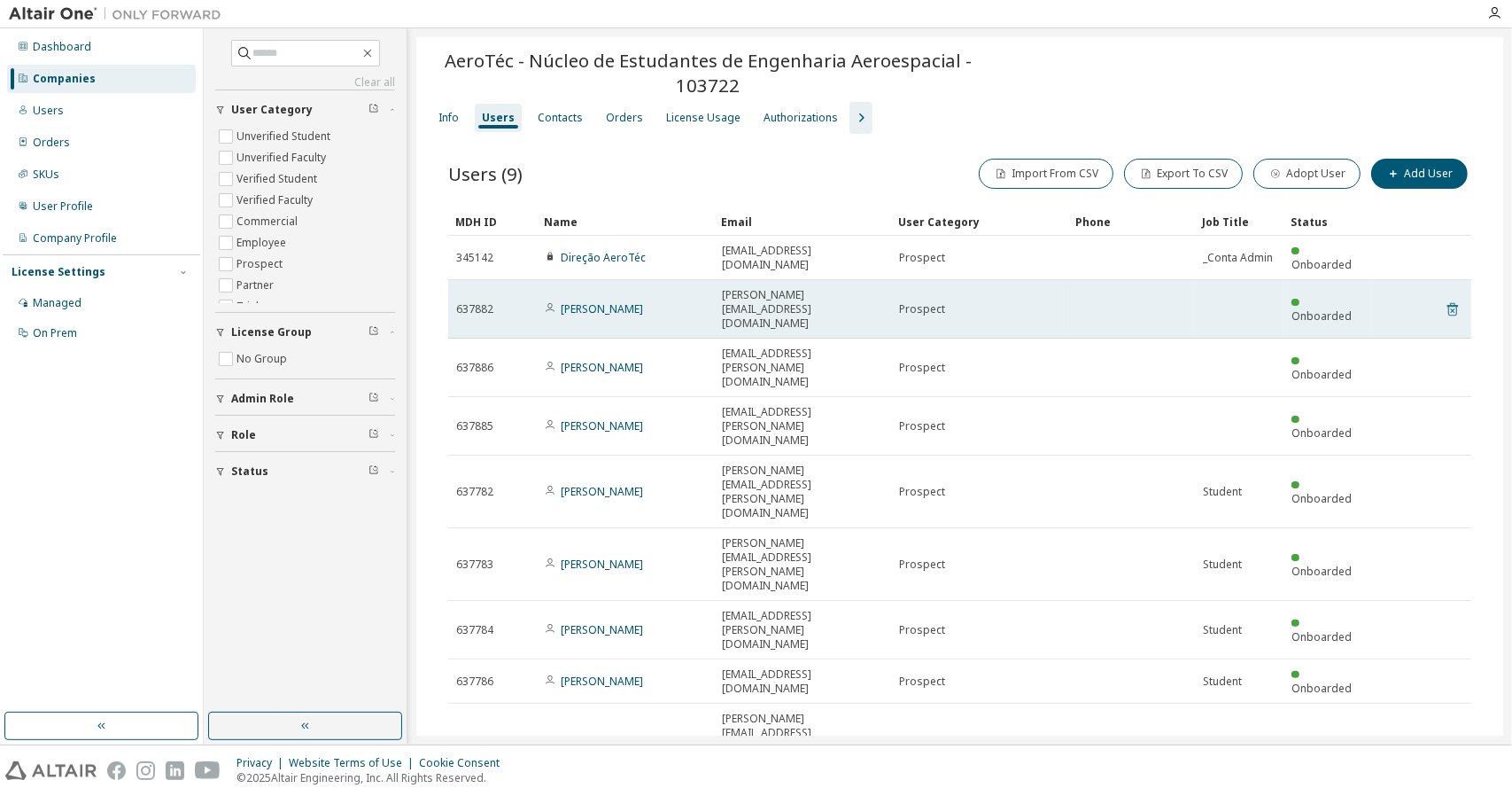
click at [1456, 303] on icon at bounding box center [1452, 309] width 11 height 13
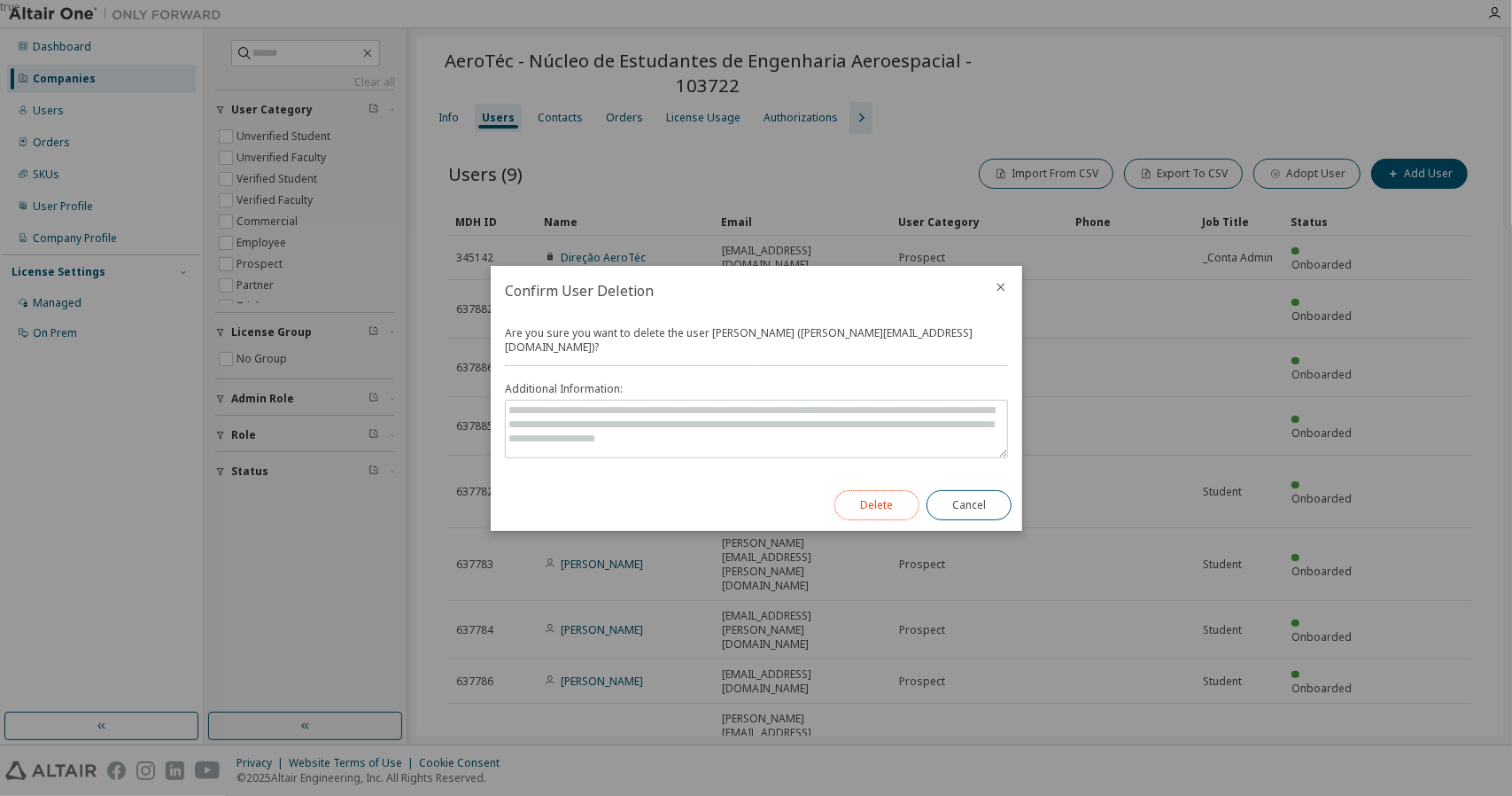
click at [883, 490] on button "Delete" at bounding box center [876, 505] width 85 height 30
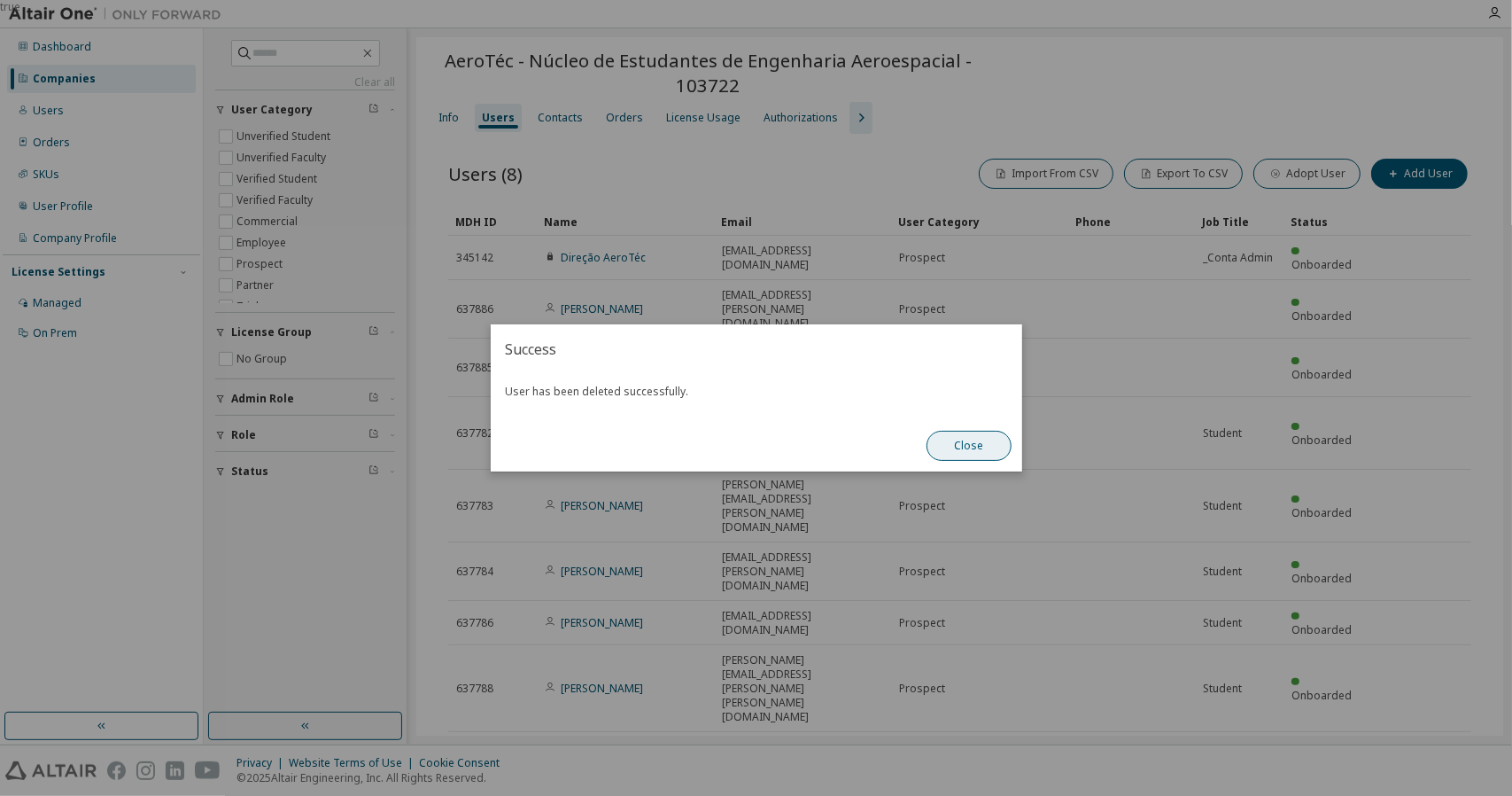
click at [963, 452] on button "Close" at bounding box center [968, 446] width 85 height 30
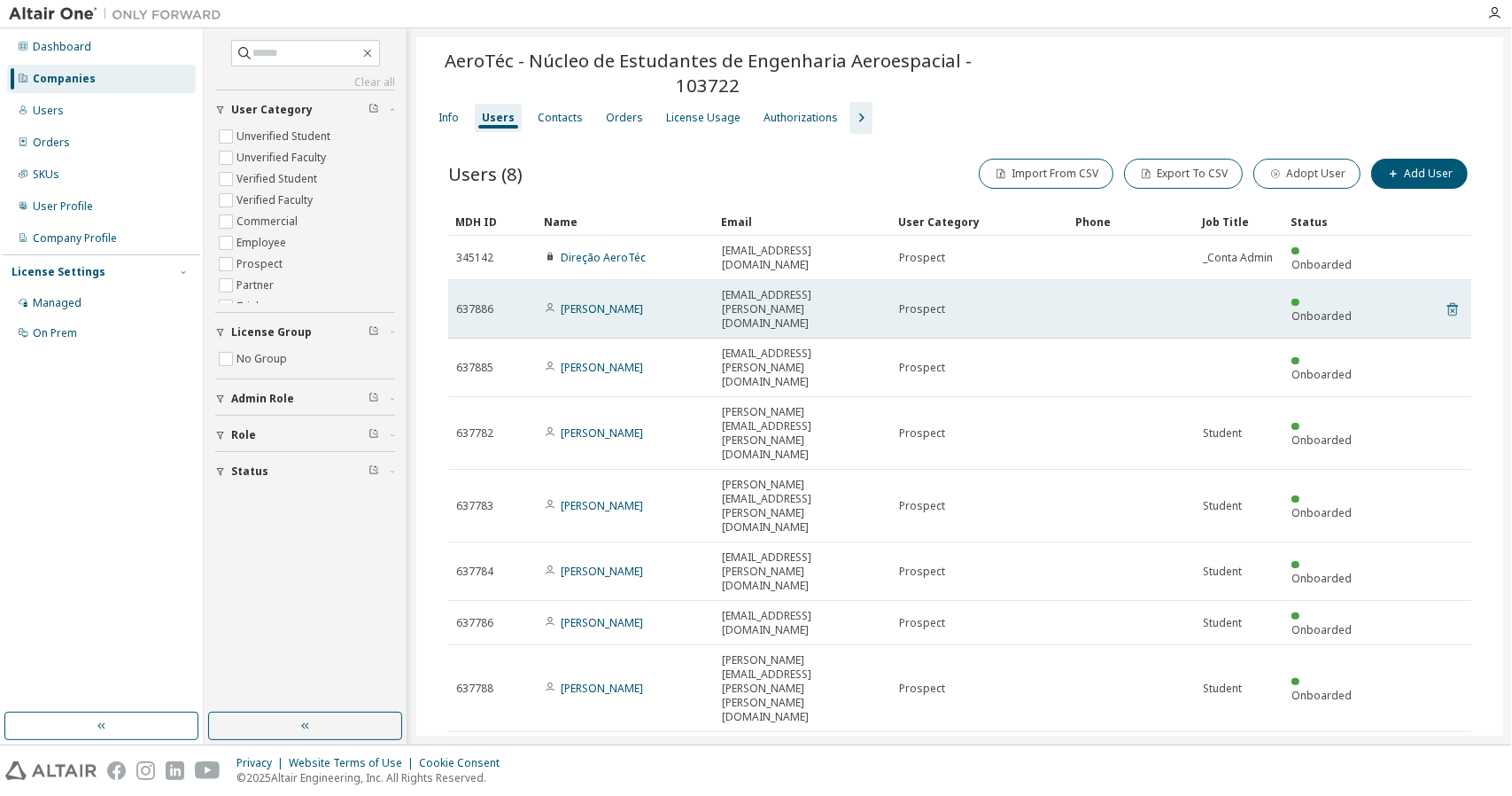
click at [1451, 303] on icon at bounding box center [1452, 309] width 11 height 13
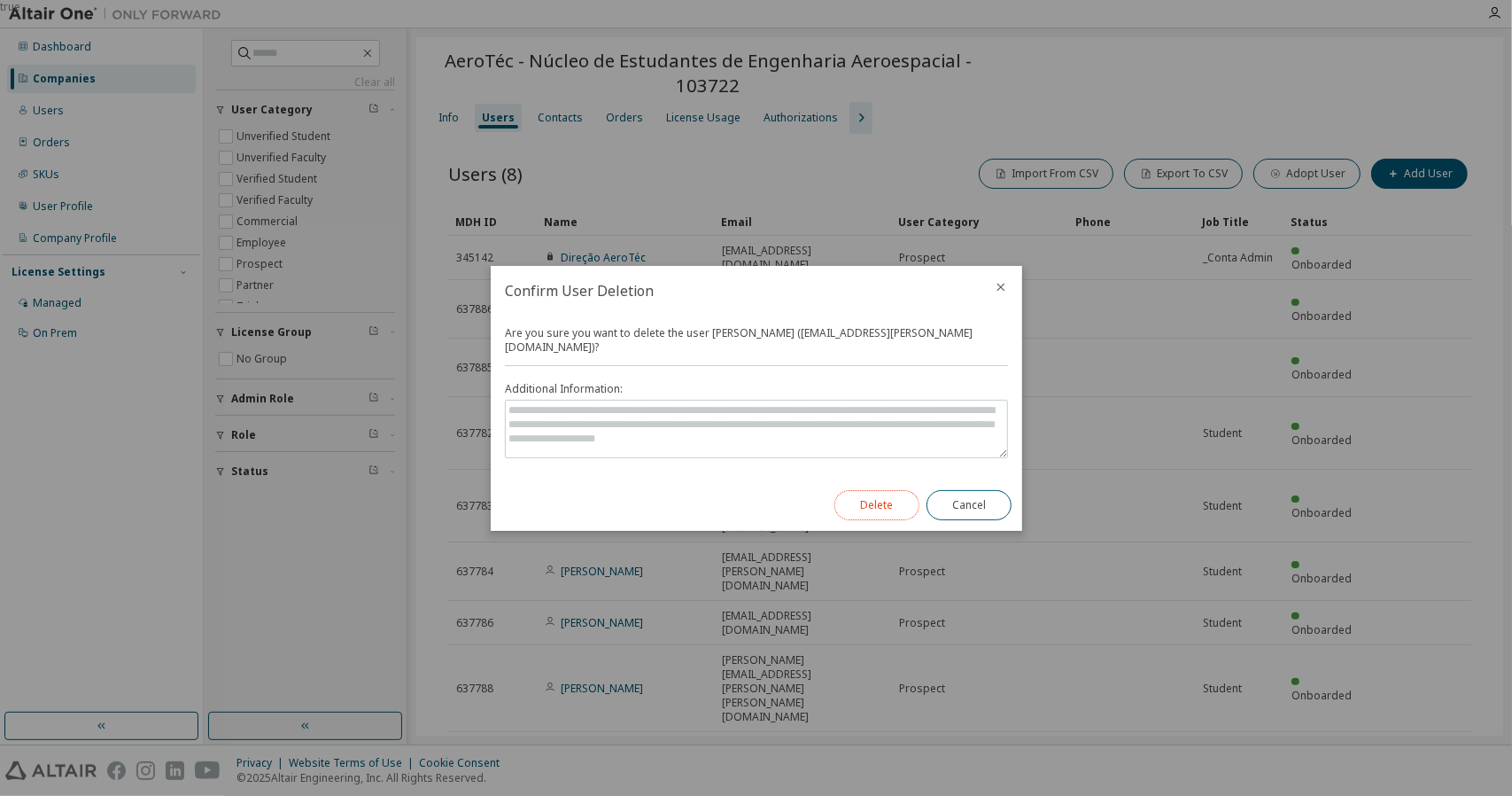
click at [902, 501] on button "Delete" at bounding box center [876, 505] width 85 height 30
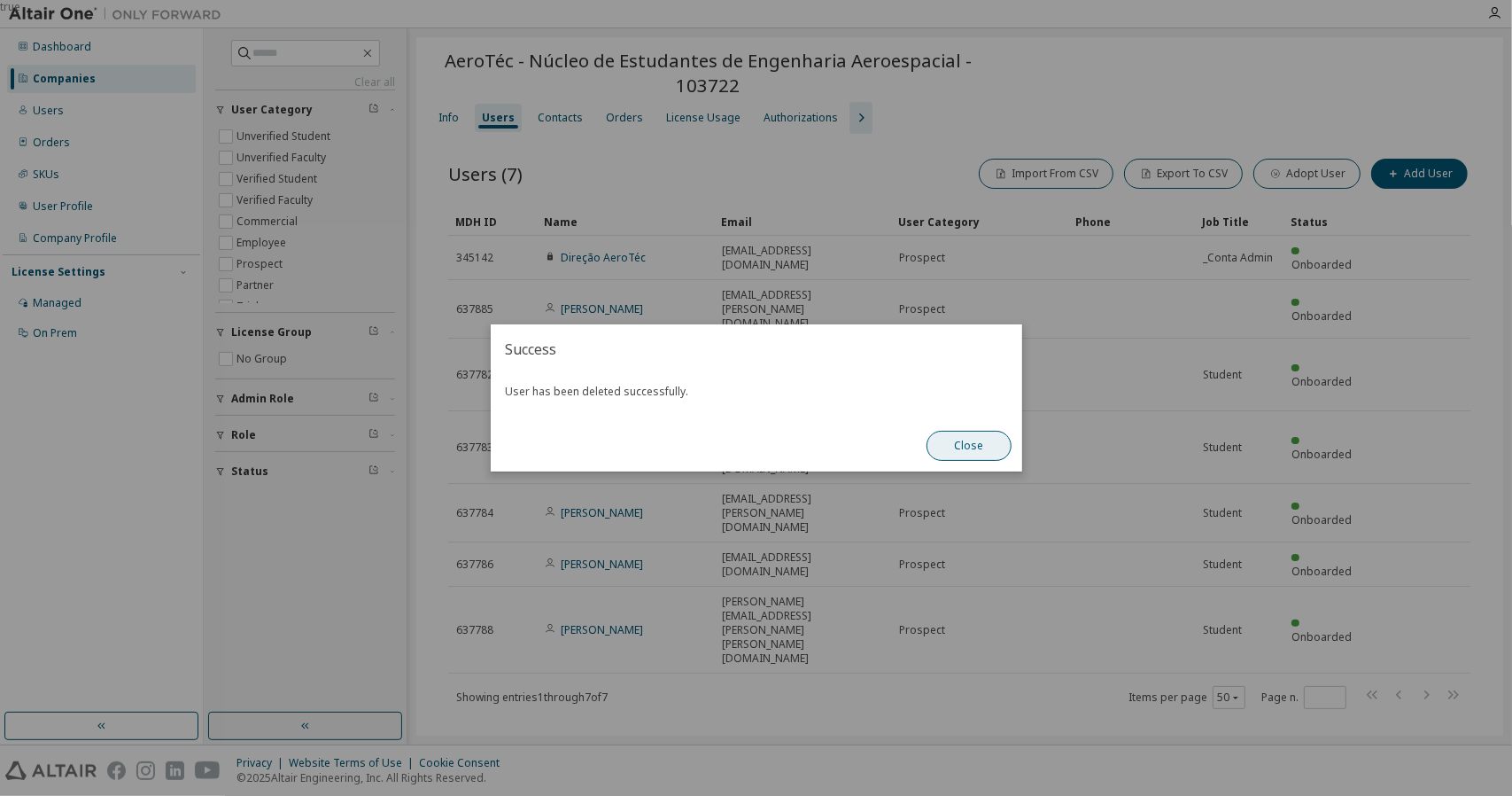
click at [966, 445] on button "Close" at bounding box center [968, 446] width 85 height 30
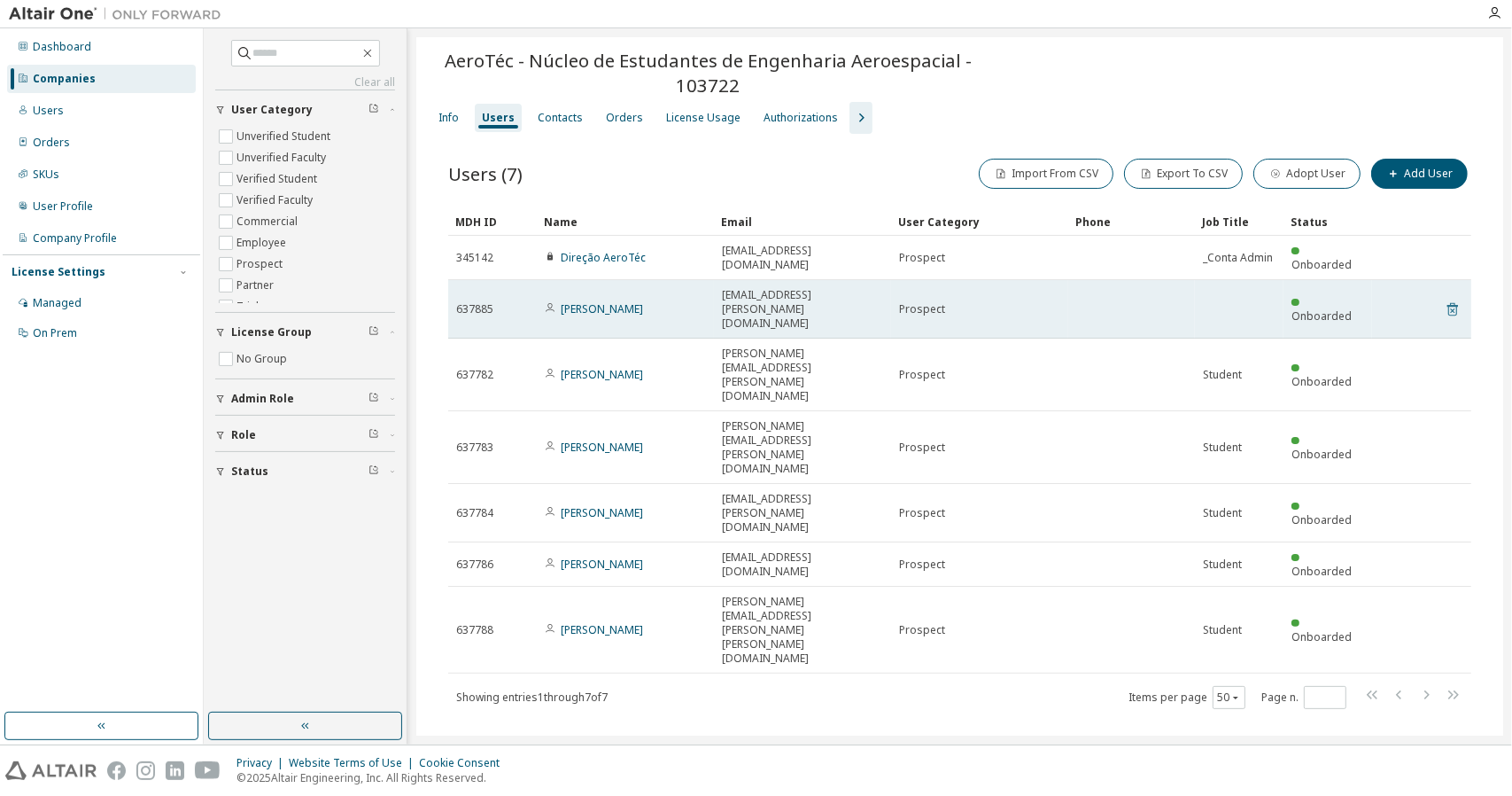
click at [1456, 299] on icon at bounding box center [1452, 309] width 16 height 21
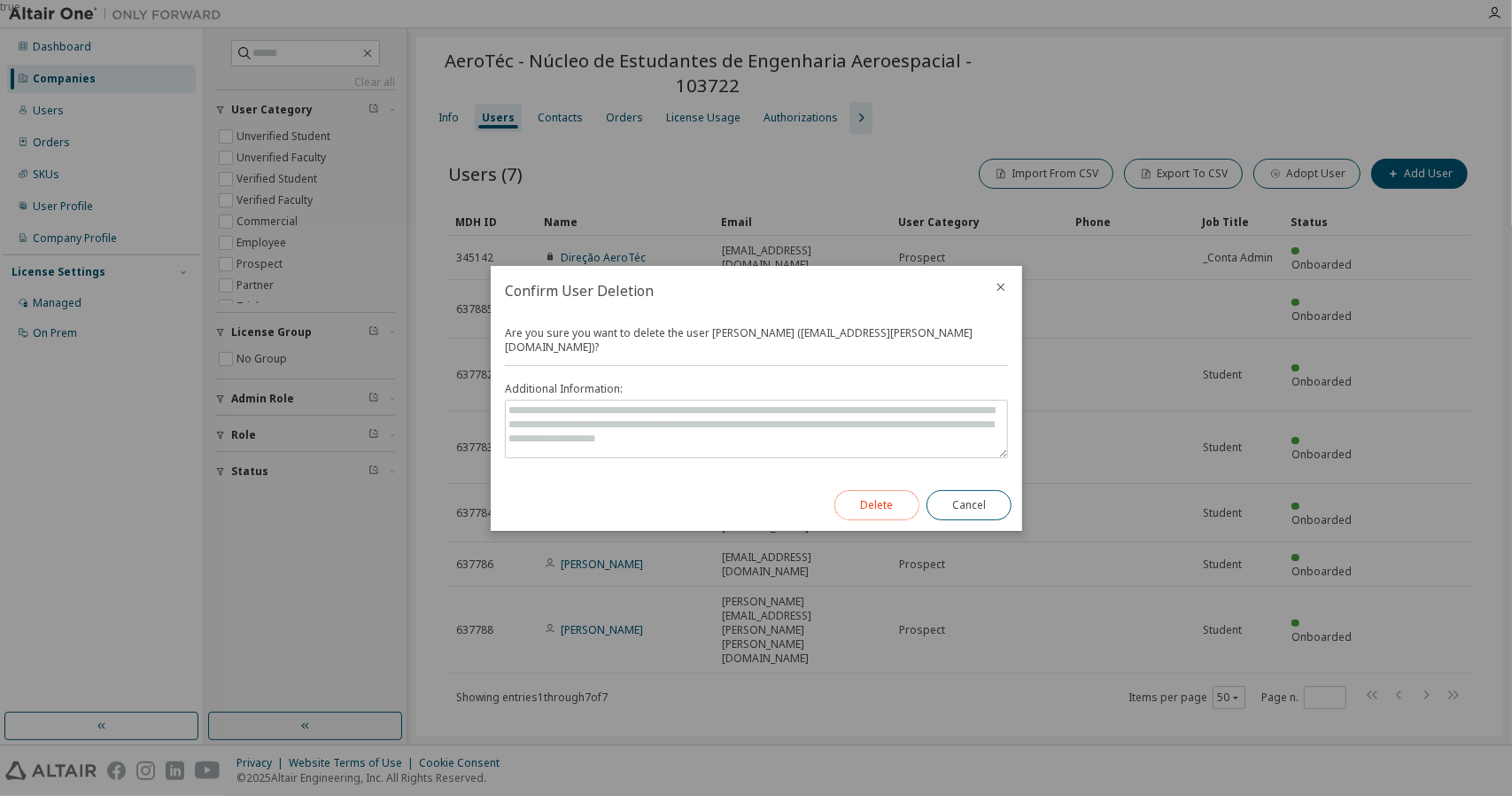
click at [896, 494] on button "Delete" at bounding box center [876, 505] width 85 height 30
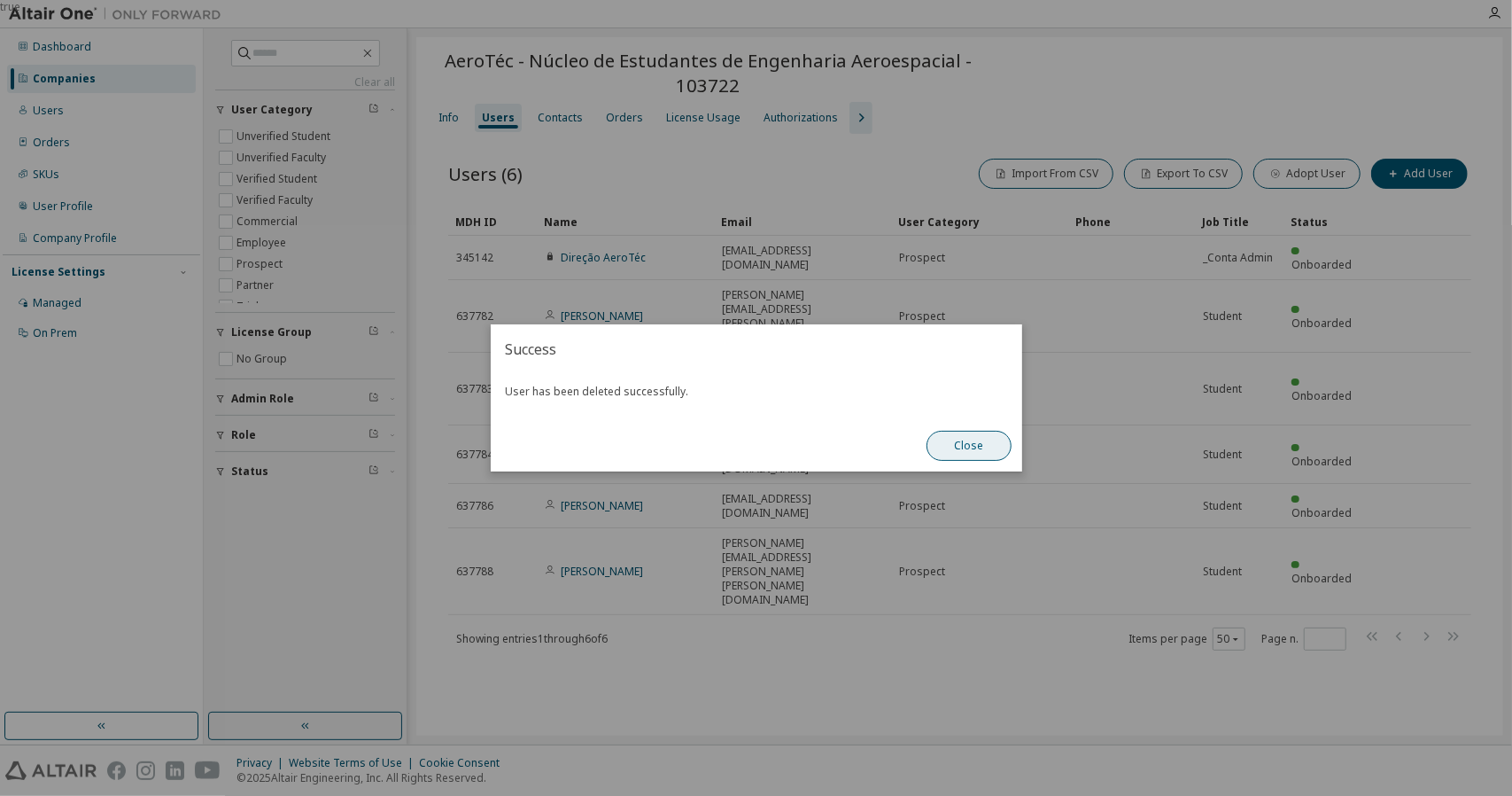
click at [953, 446] on button "Close" at bounding box center [968, 446] width 85 height 30
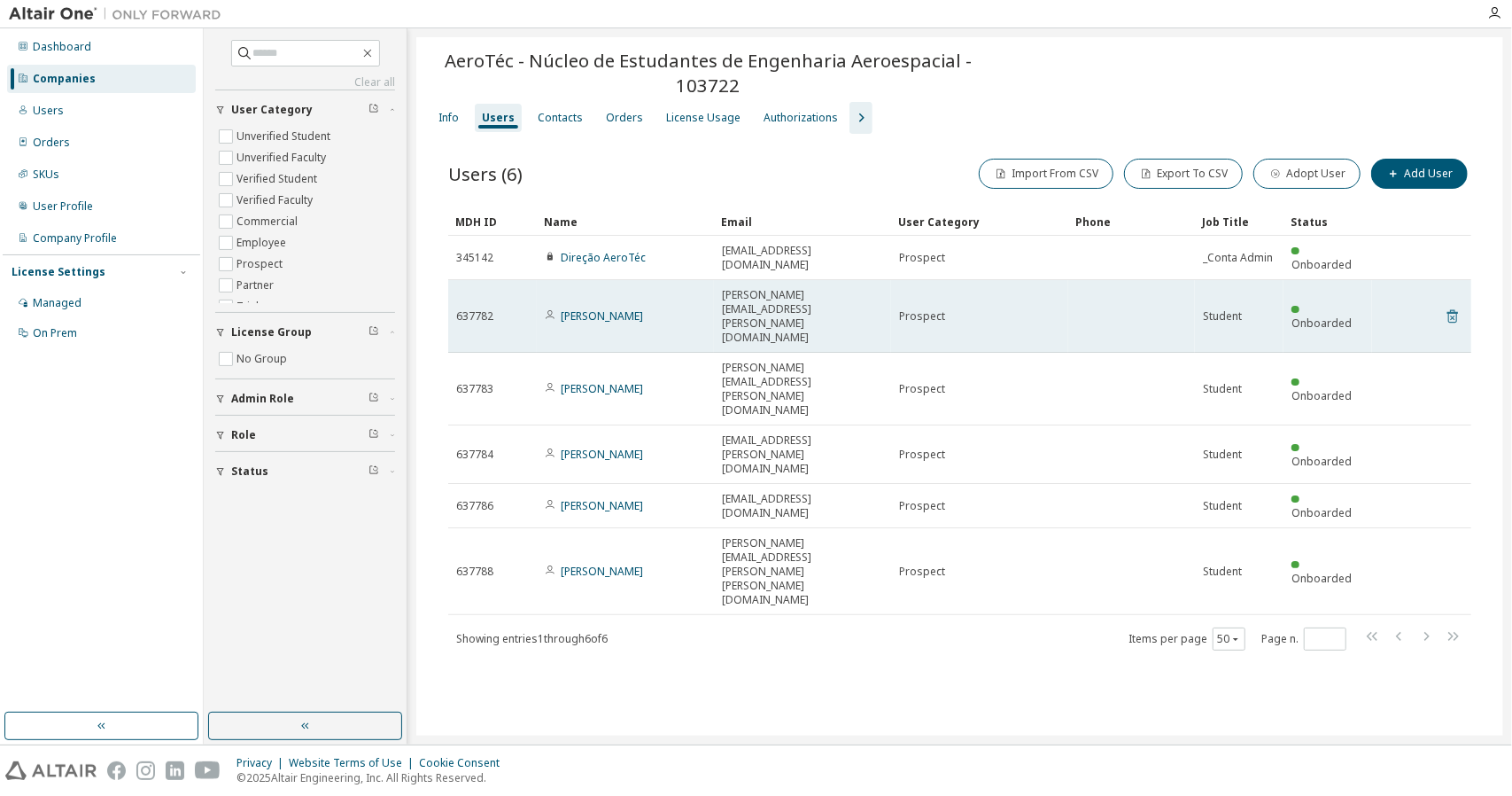
click at [1452, 306] on icon at bounding box center [1452, 316] width 16 height 21
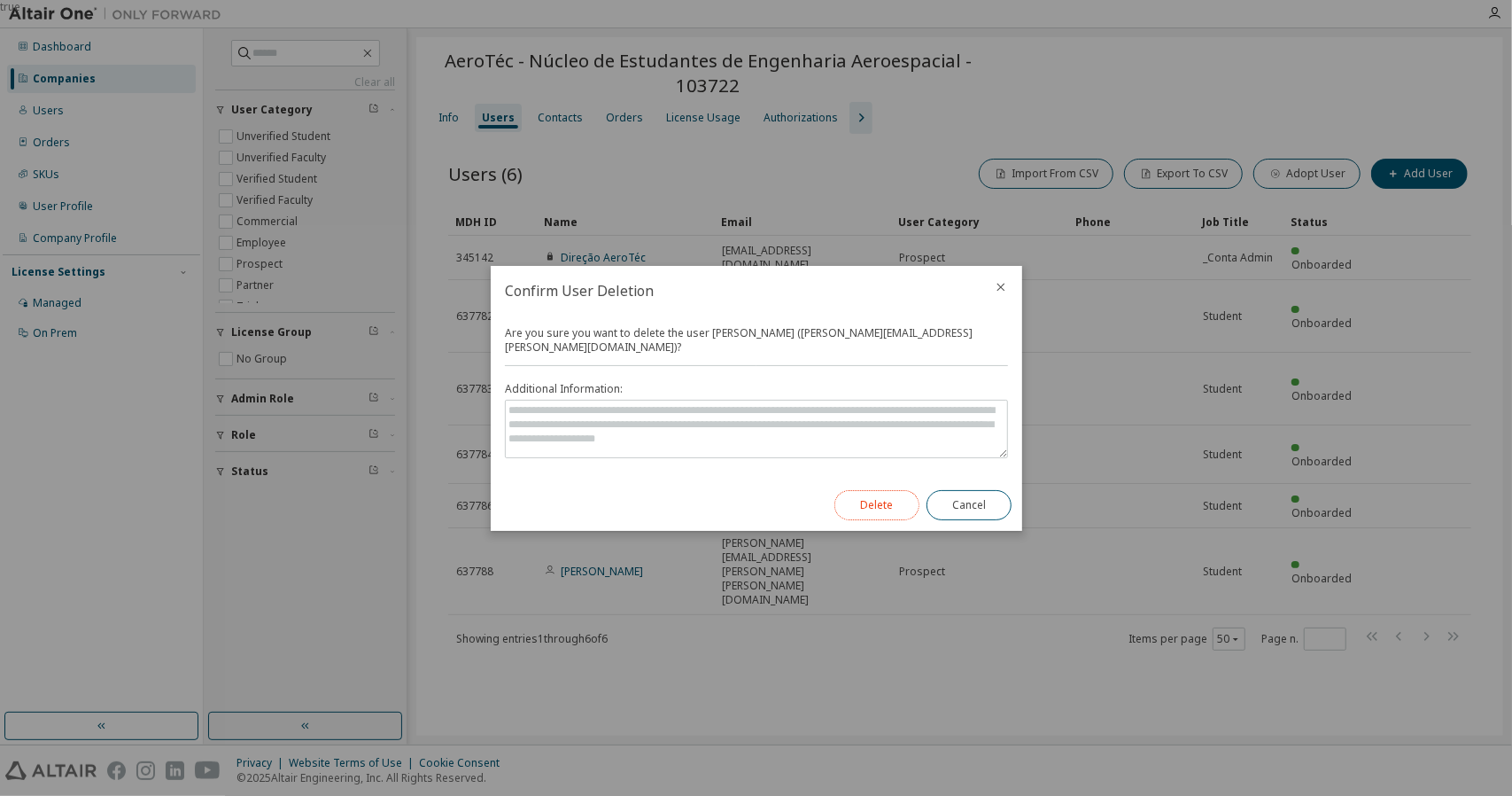
click at [868, 497] on button "Delete" at bounding box center [876, 505] width 85 height 30
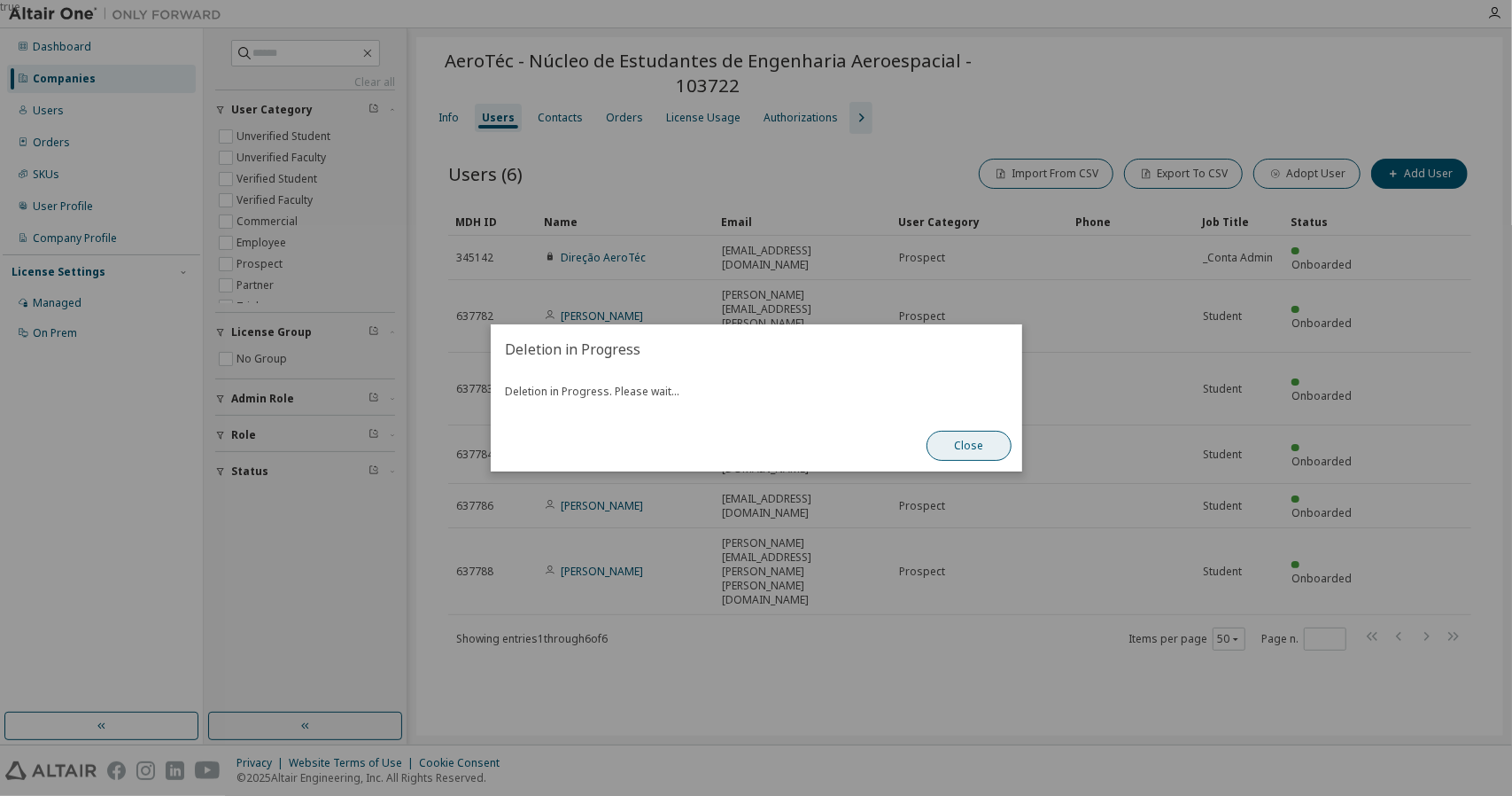
click at [951, 450] on button "Close" at bounding box center [968, 446] width 85 height 30
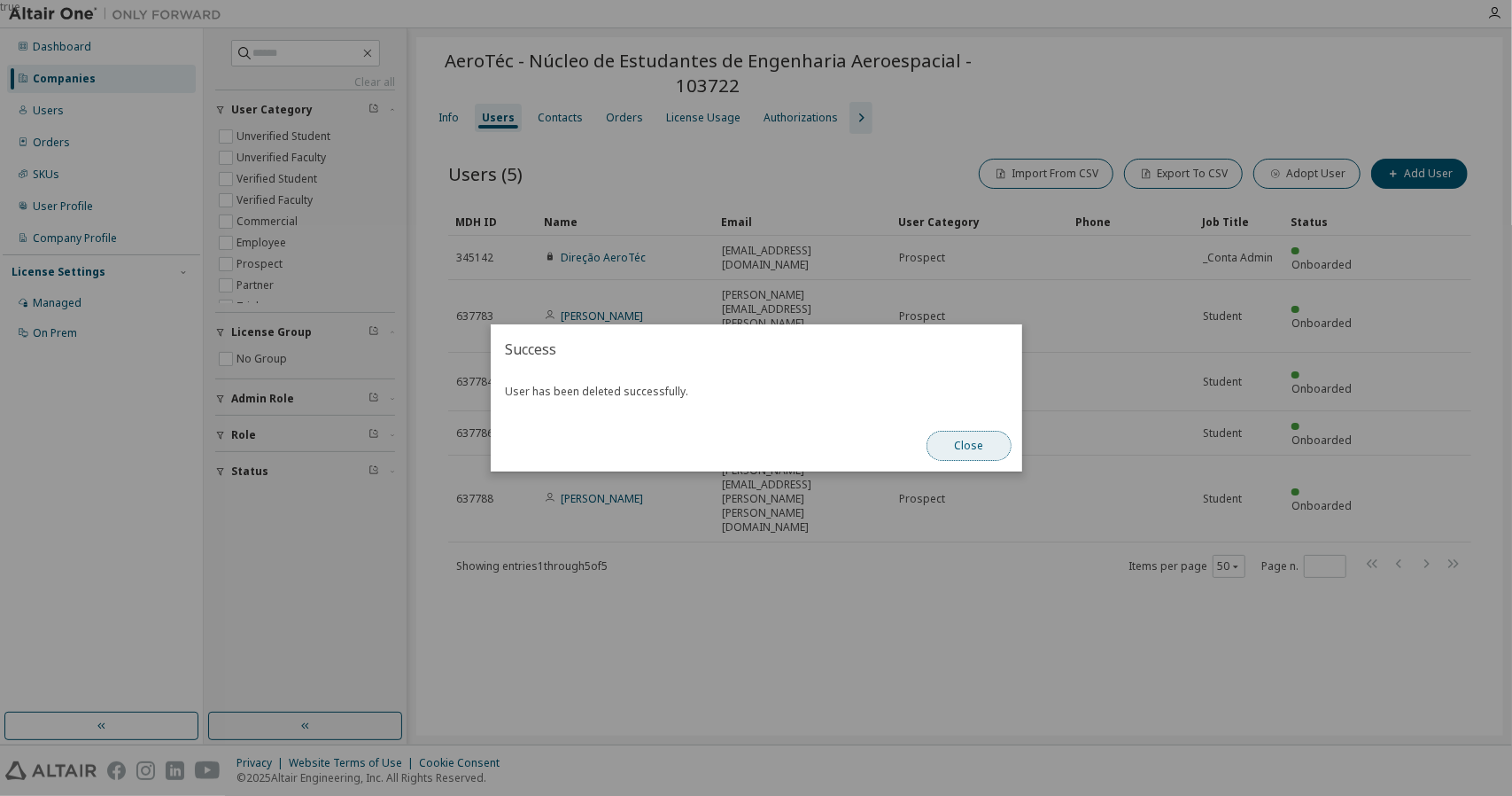
click at [987, 456] on button "Close" at bounding box center [968, 446] width 85 height 30
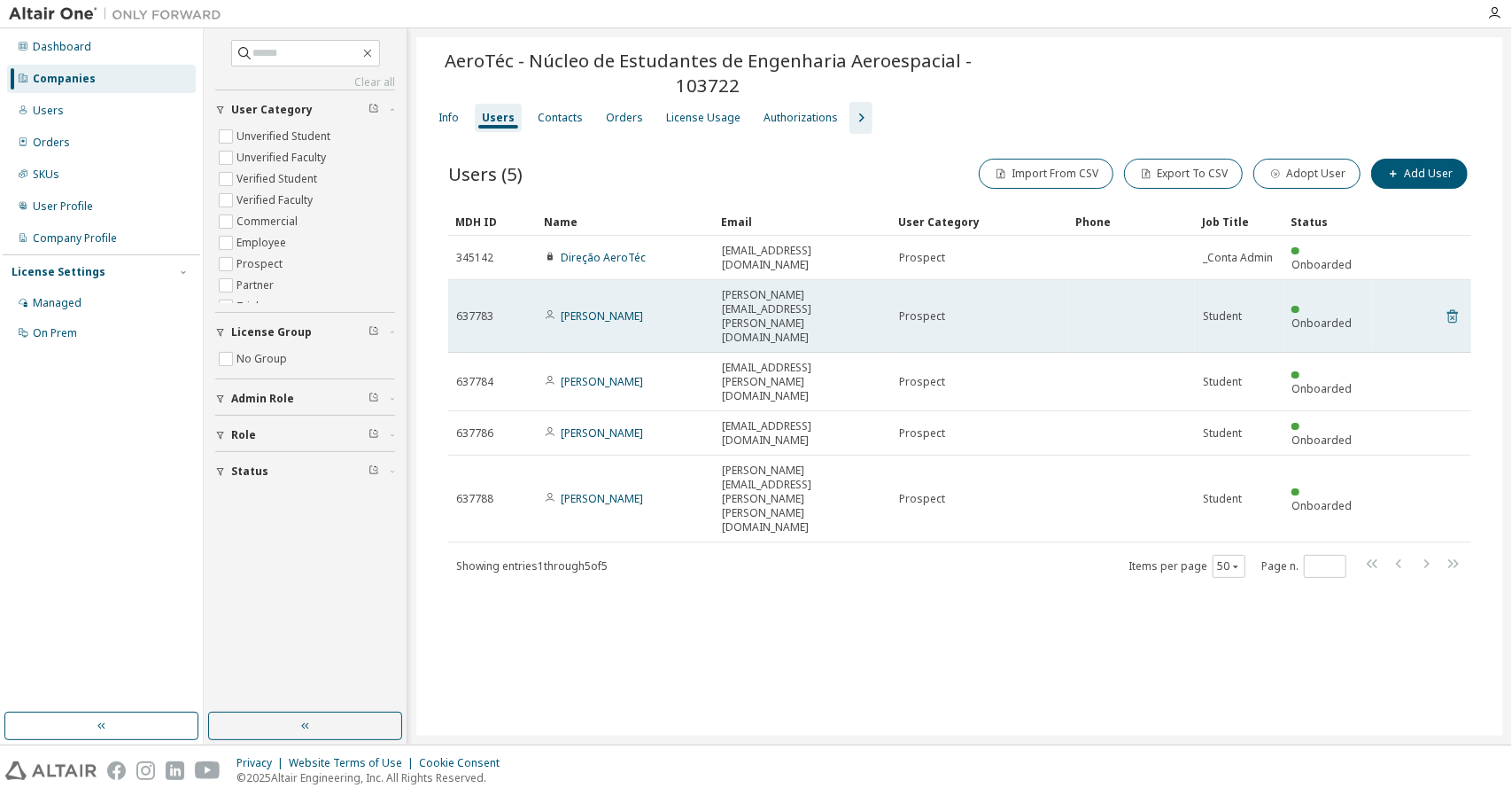
click at [1454, 306] on icon at bounding box center [1452, 316] width 16 height 21
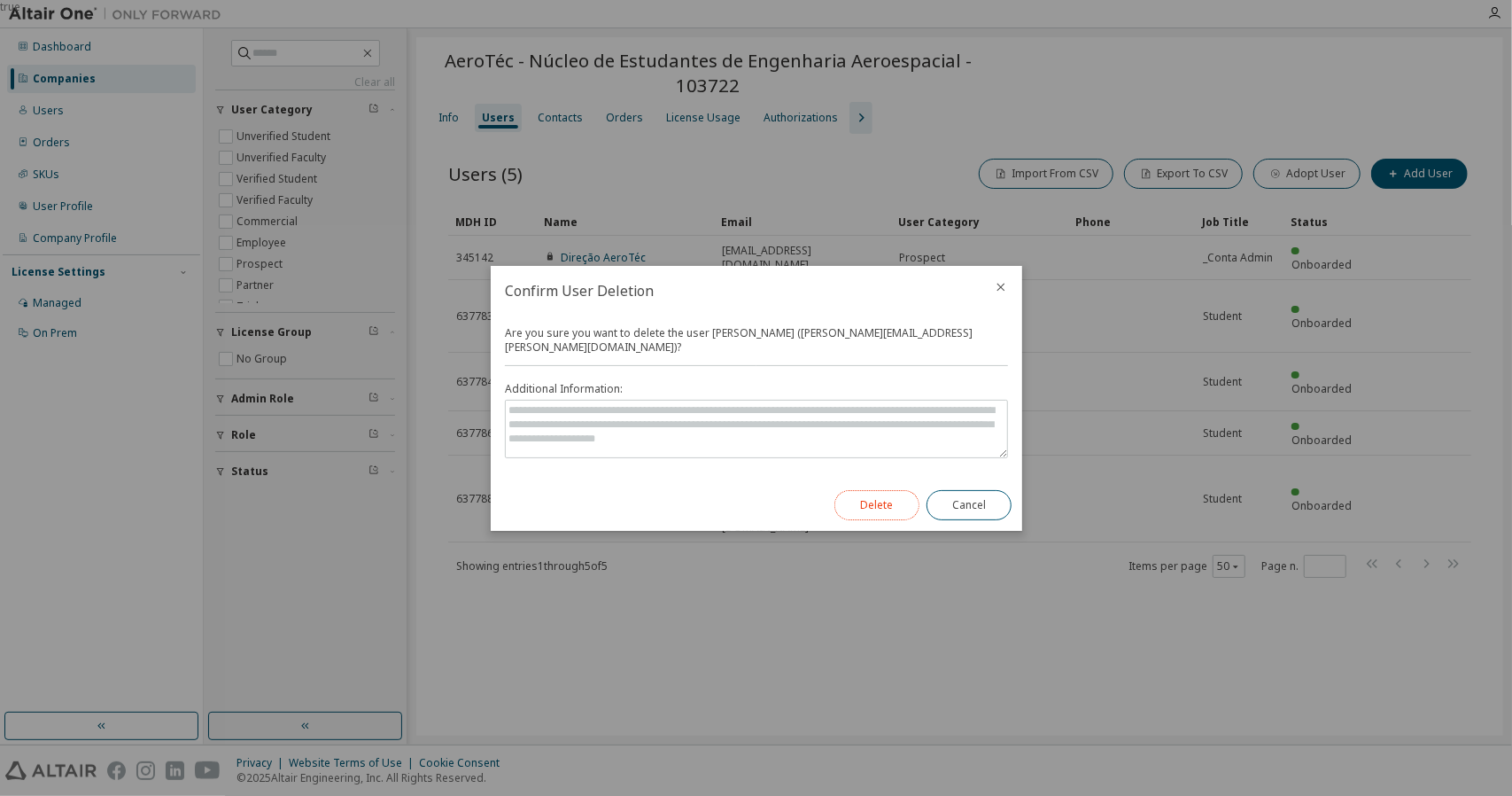
click at [883, 498] on button "Delete" at bounding box center [876, 505] width 85 height 30
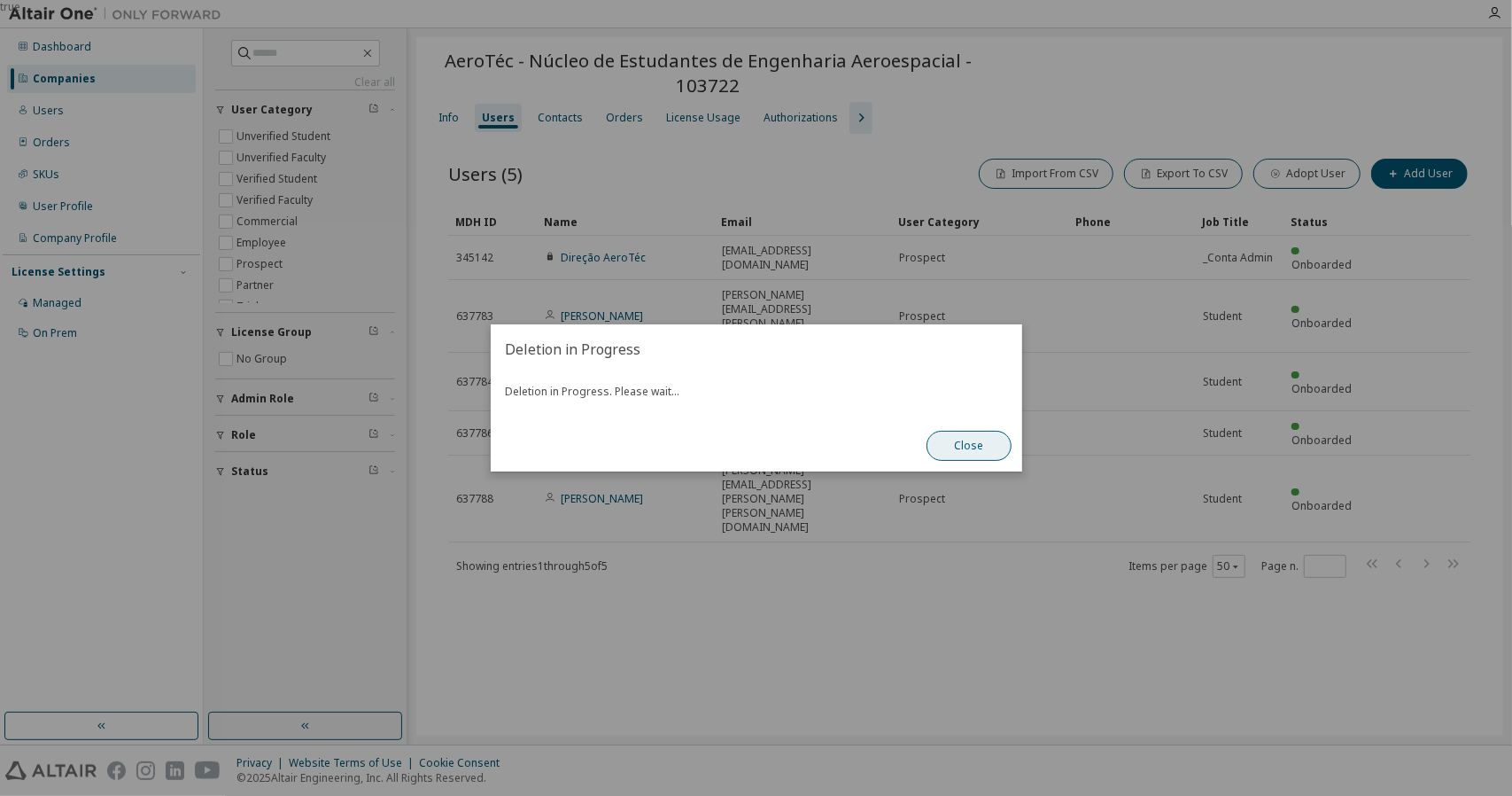
click at [963, 450] on button "Close" at bounding box center [968, 446] width 85 height 30
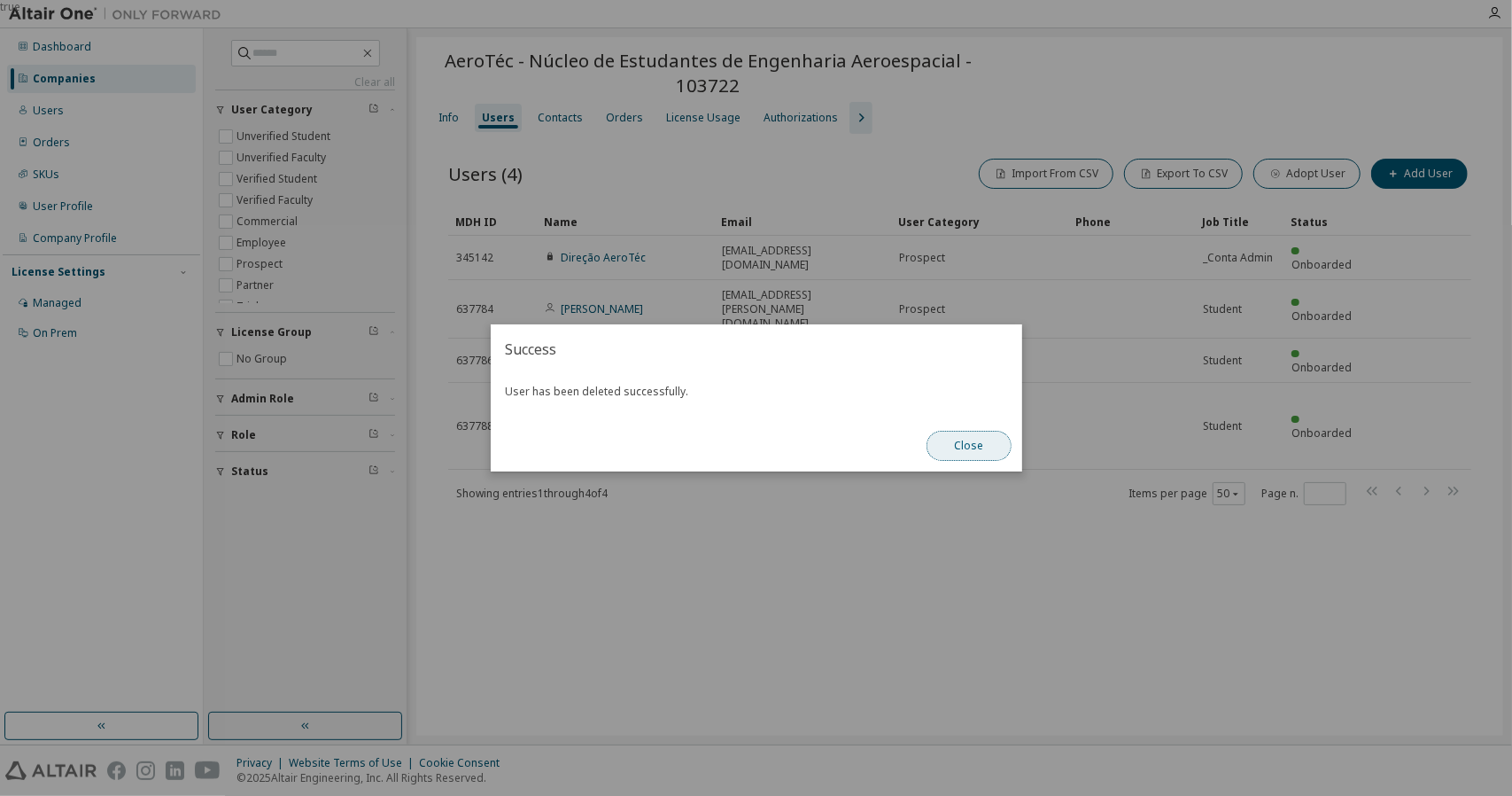
click at [948, 453] on button "Close" at bounding box center [968, 446] width 85 height 30
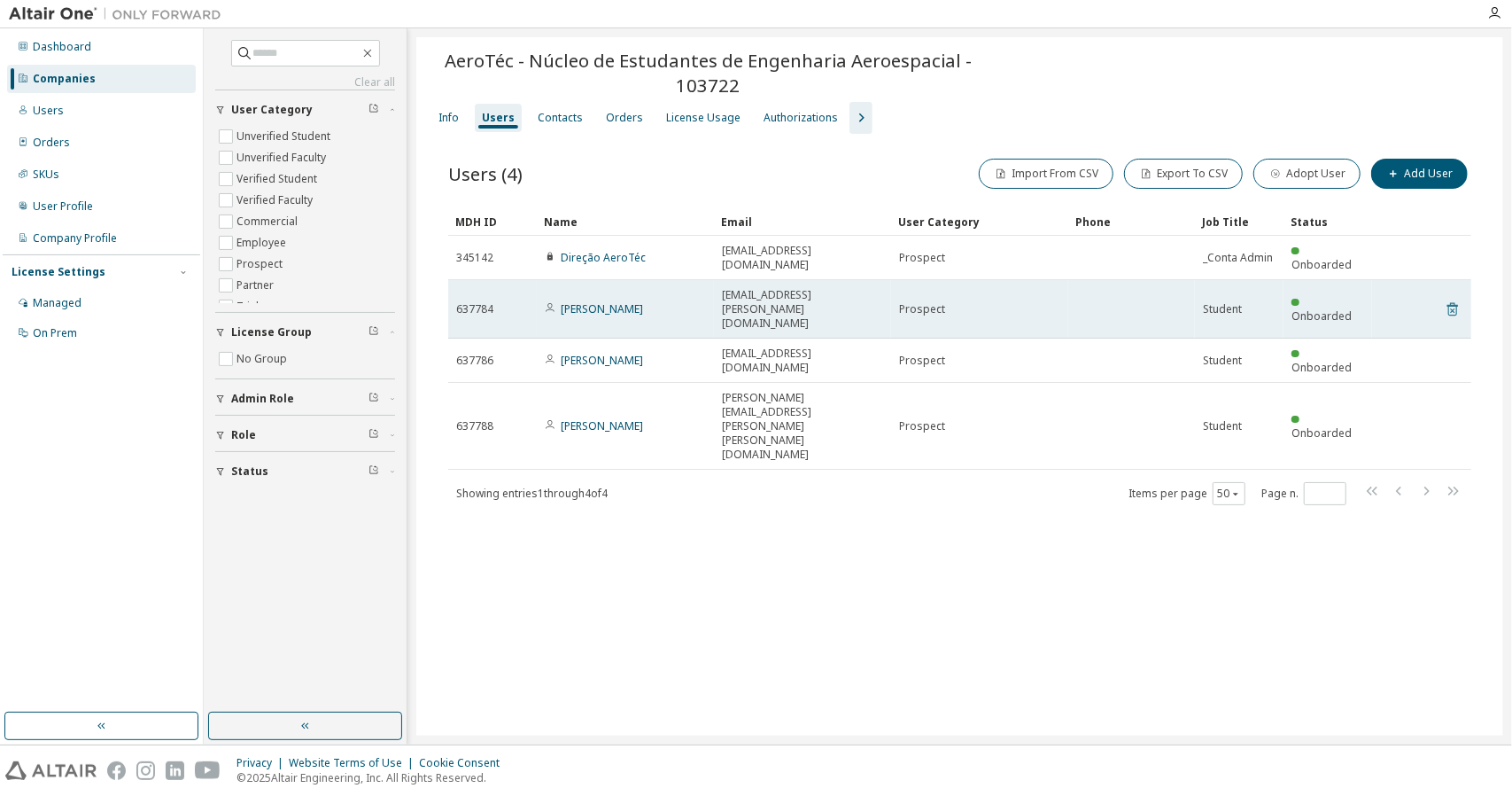
click at [1452, 299] on icon at bounding box center [1452, 309] width 16 height 21
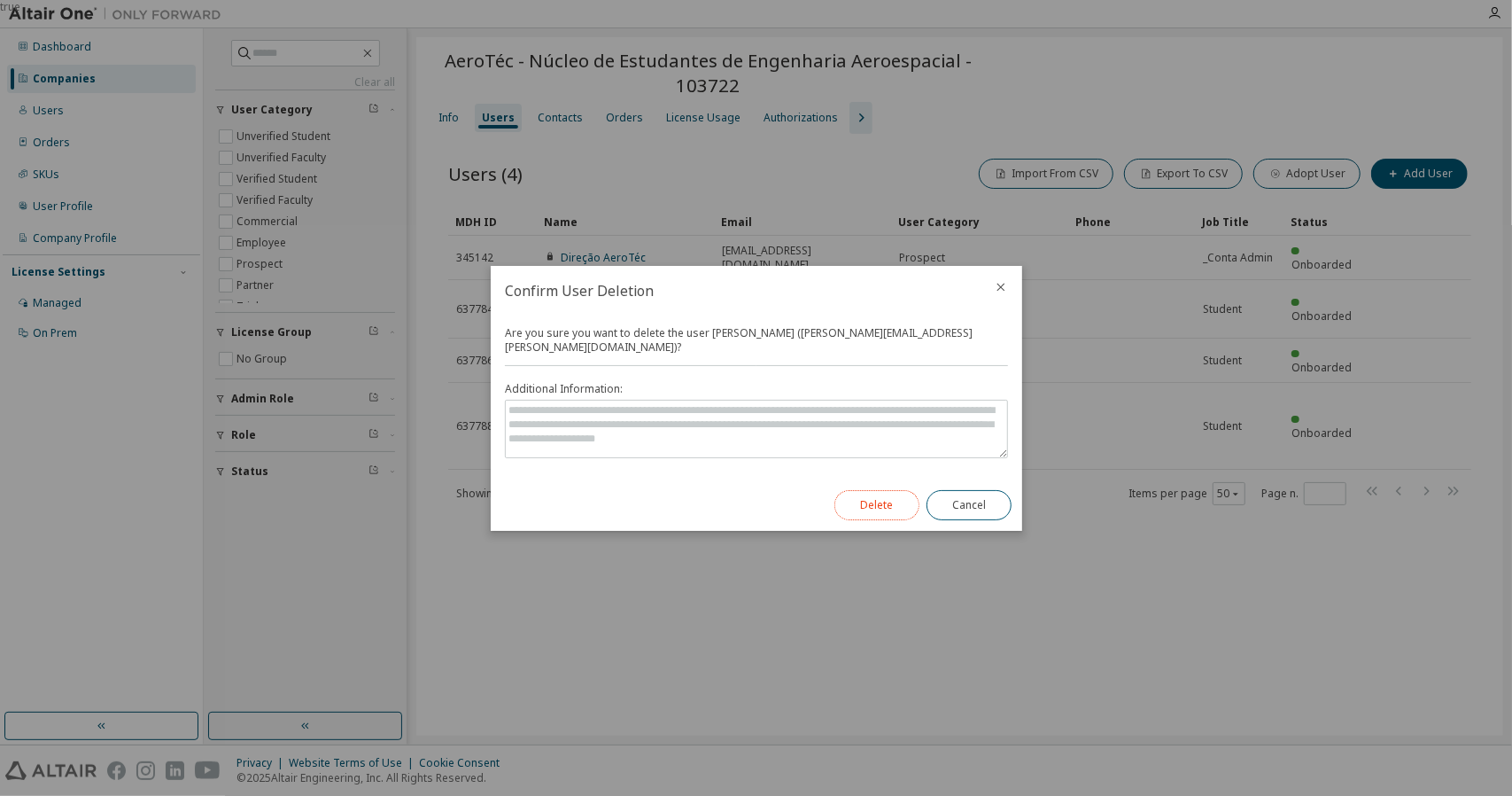
click at [886, 496] on button "Delete" at bounding box center [876, 505] width 85 height 30
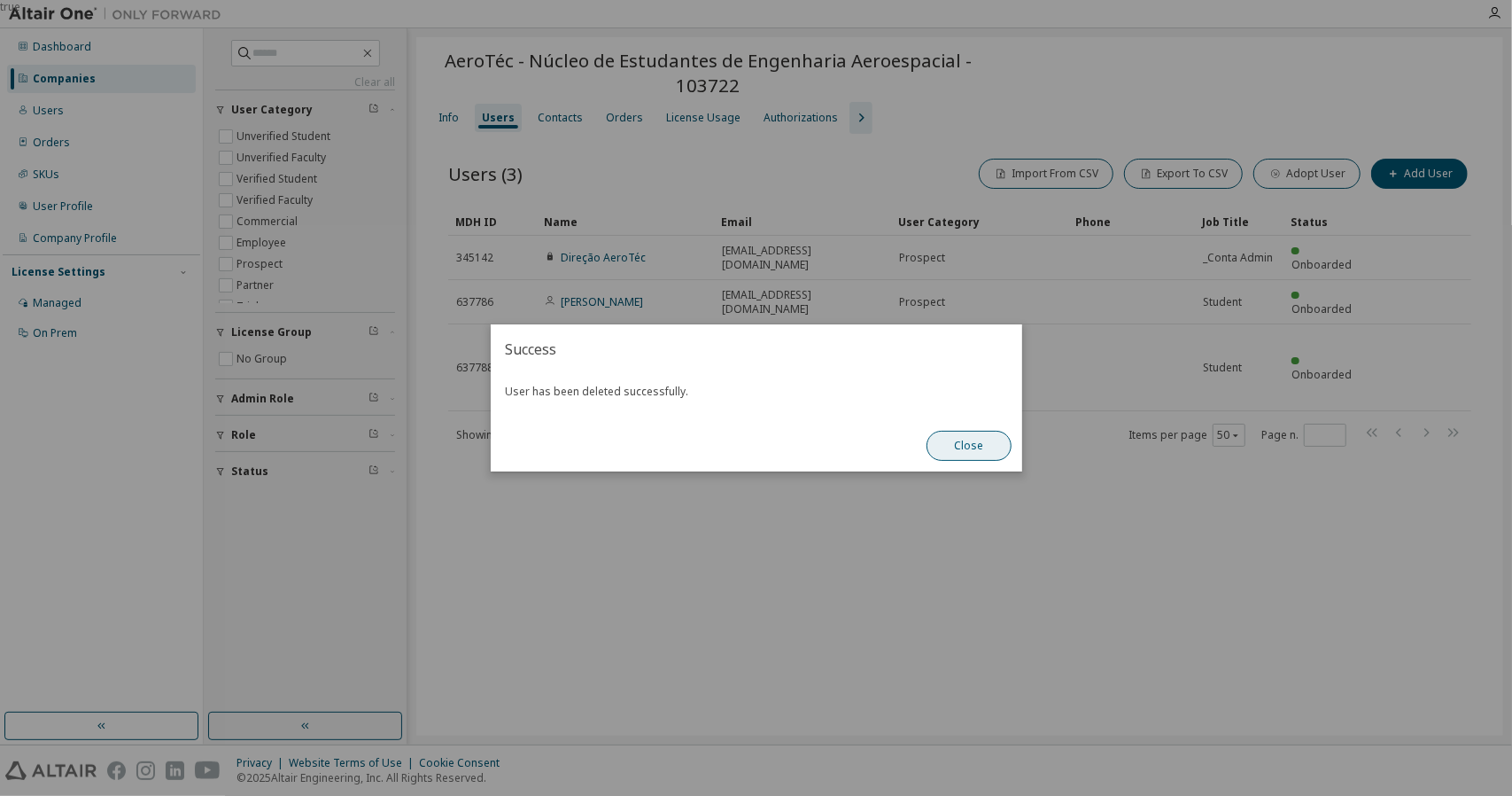
click at [961, 442] on button "Close" at bounding box center [968, 446] width 85 height 30
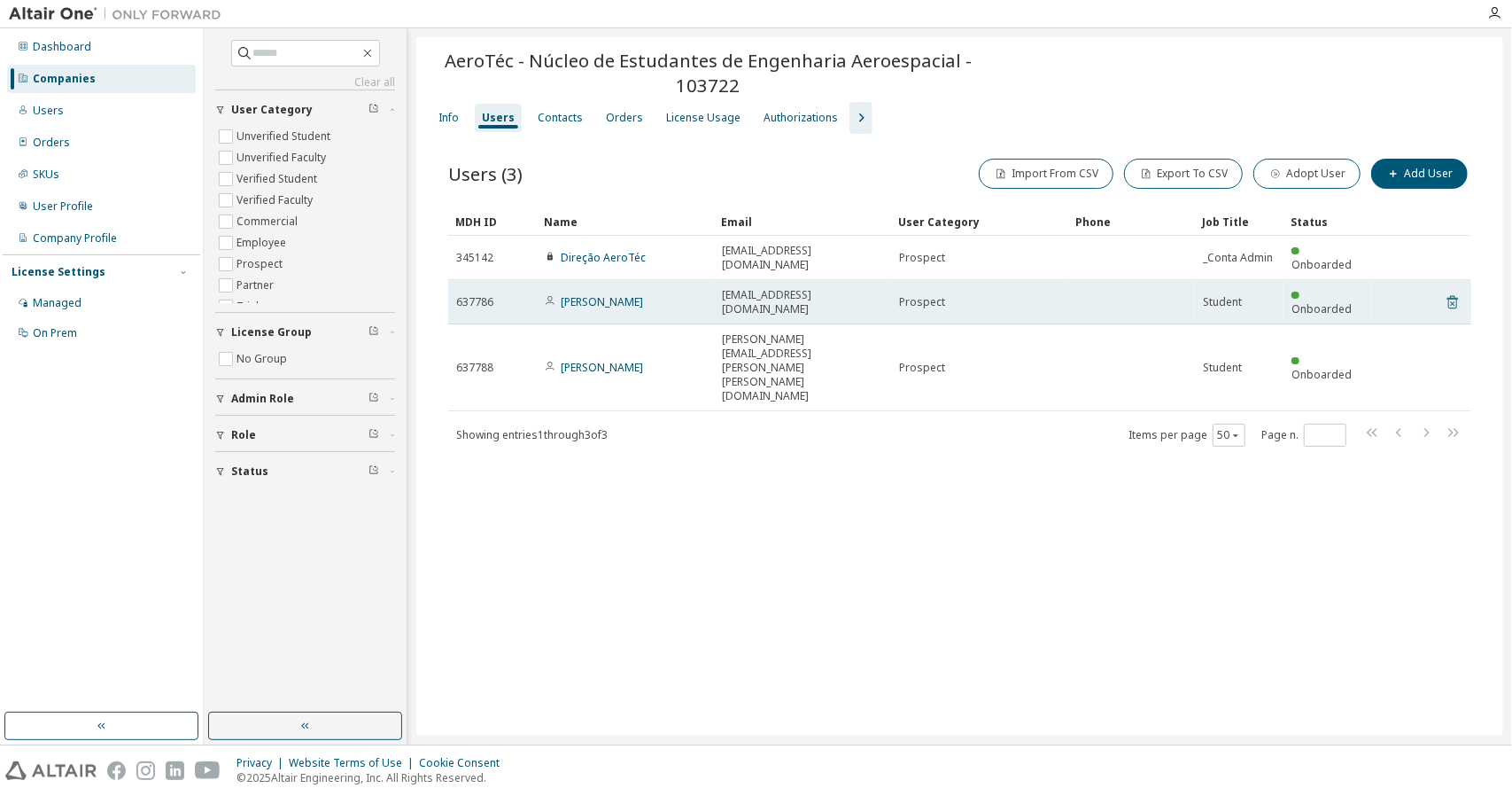
click at [1452, 301] on icon at bounding box center [1451, 303] width 4 height 4
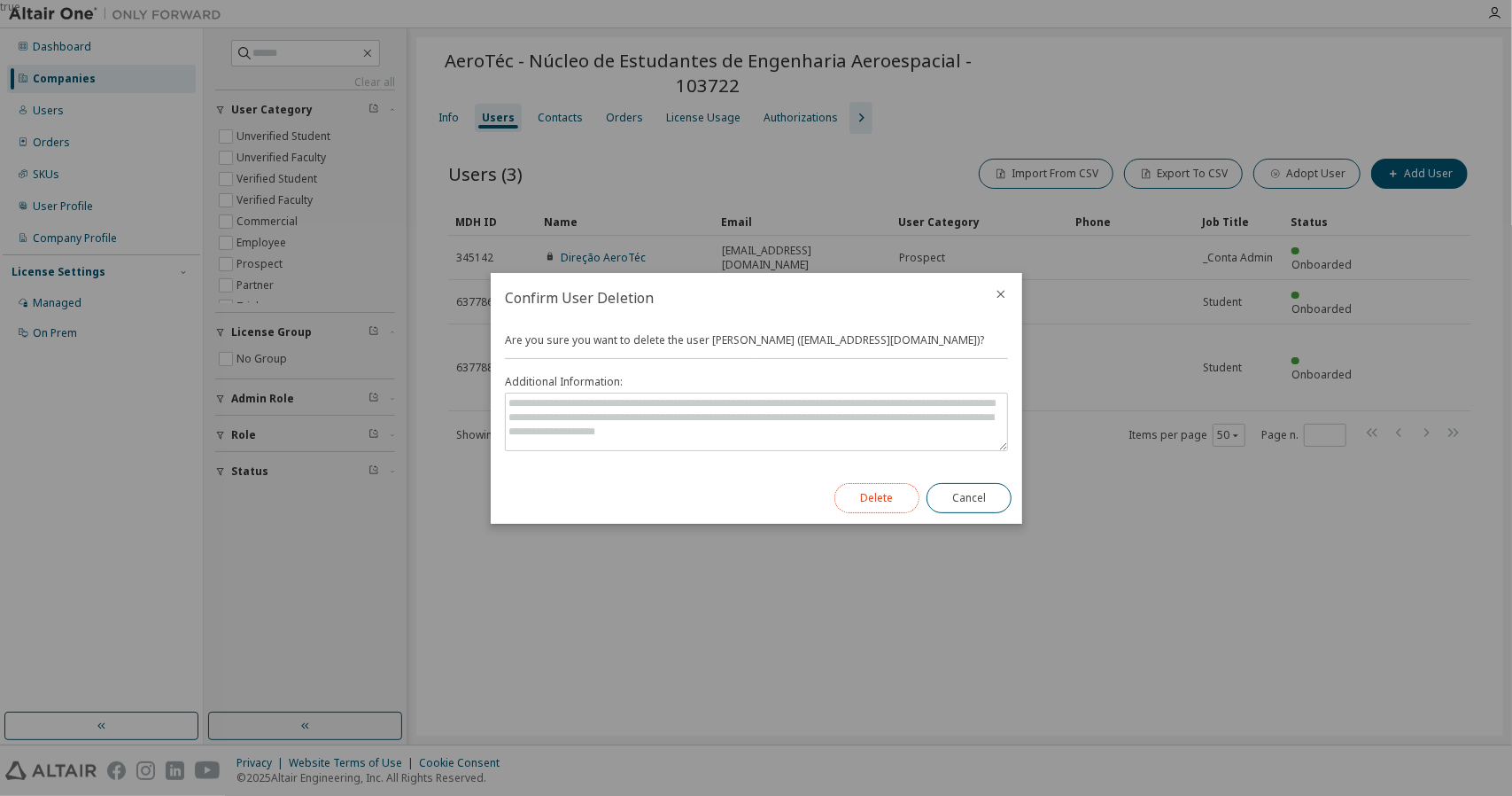
click at [890, 501] on button "Delete" at bounding box center [876, 498] width 85 height 30
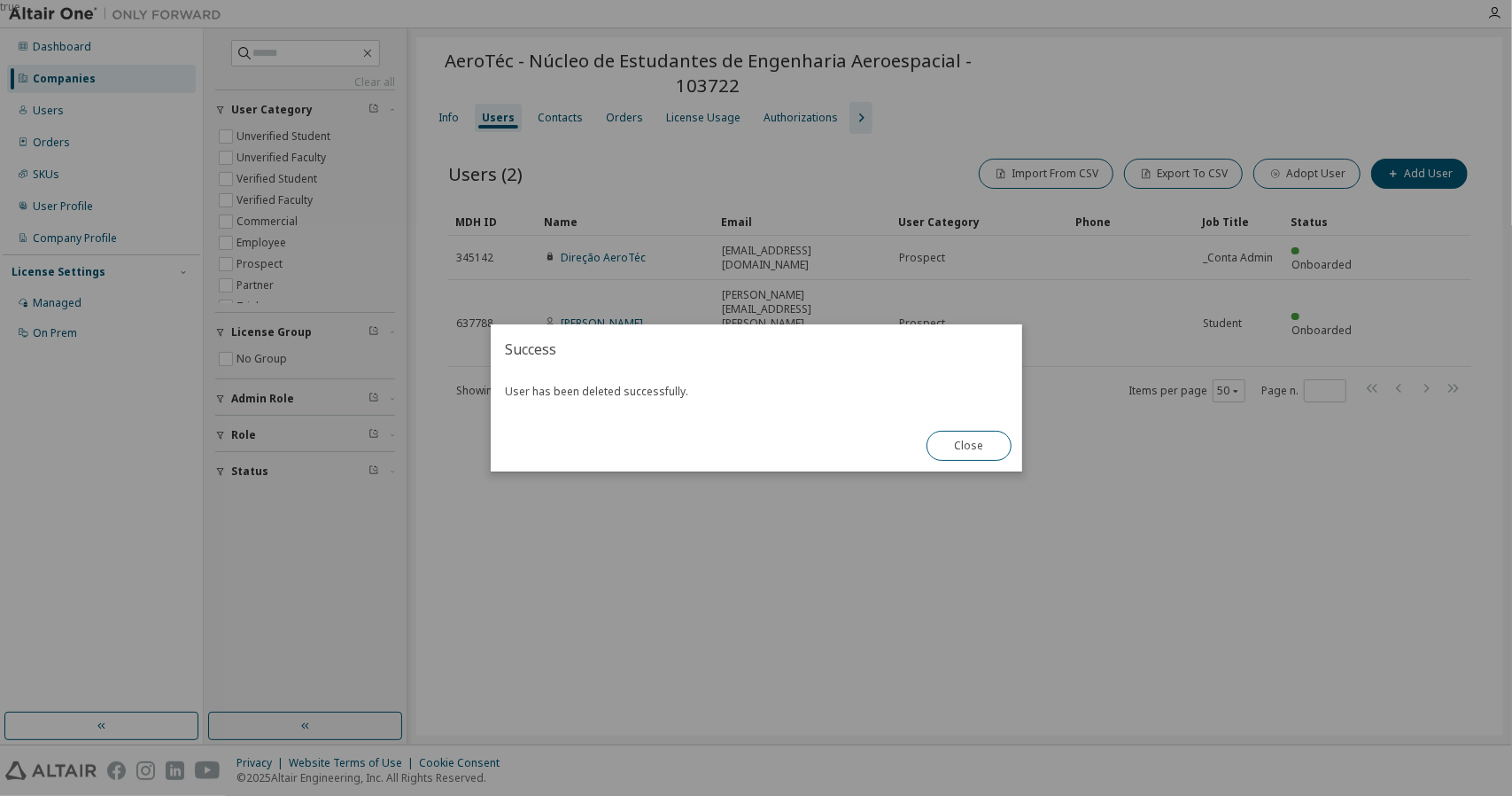
click at [1023, 447] on div "true" at bounding box center [756, 398] width 1512 height 796
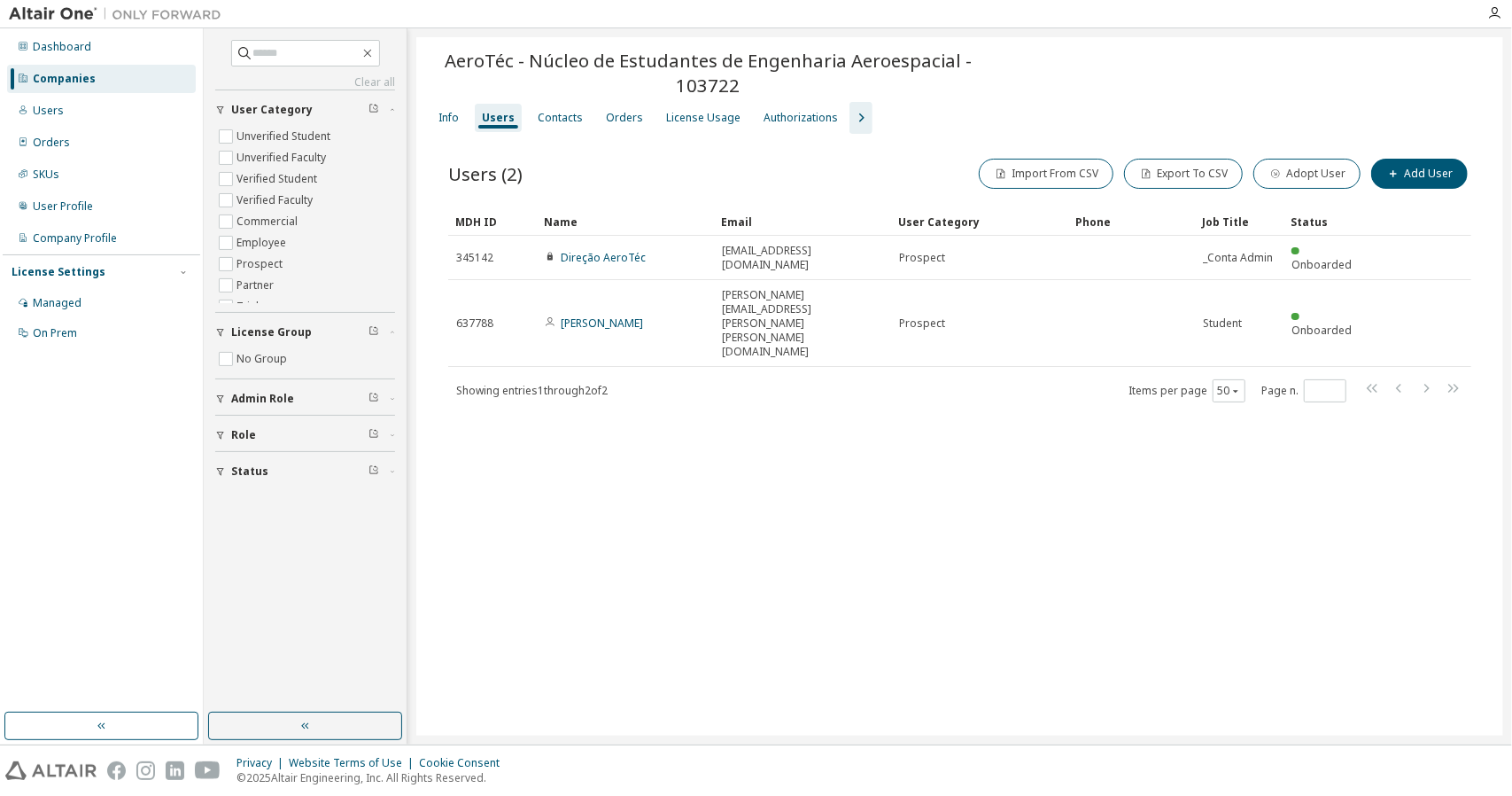
click at [1009, 444] on div "AeroTéc - Núcleo de Estudantes de Engenharia Aeroespacial - 103722 Clear Load S…" at bounding box center [960, 386] width 1087 height 698
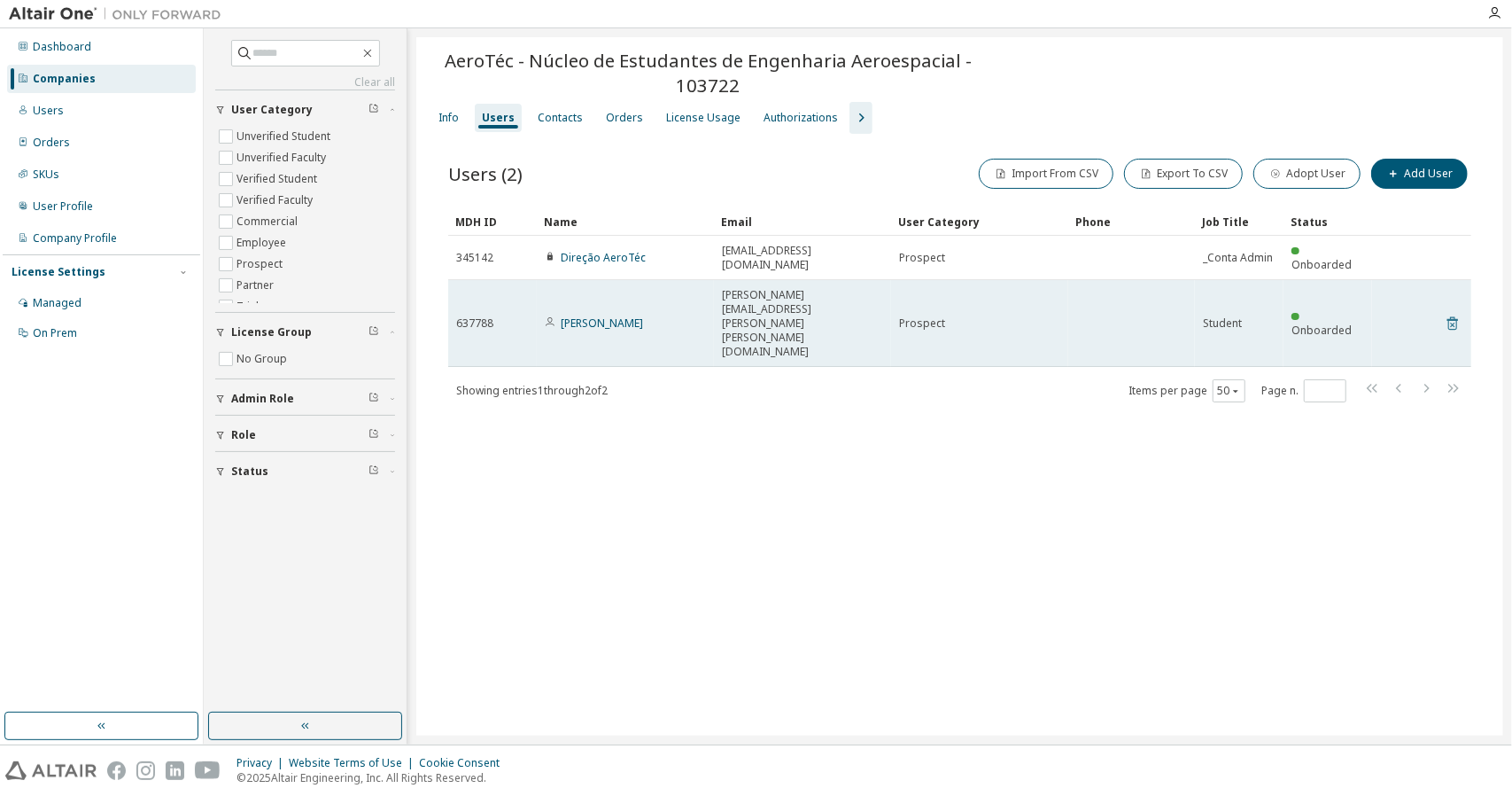
click at [1459, 313] on icon at bounding box center [1452, 324] width 16 height 21
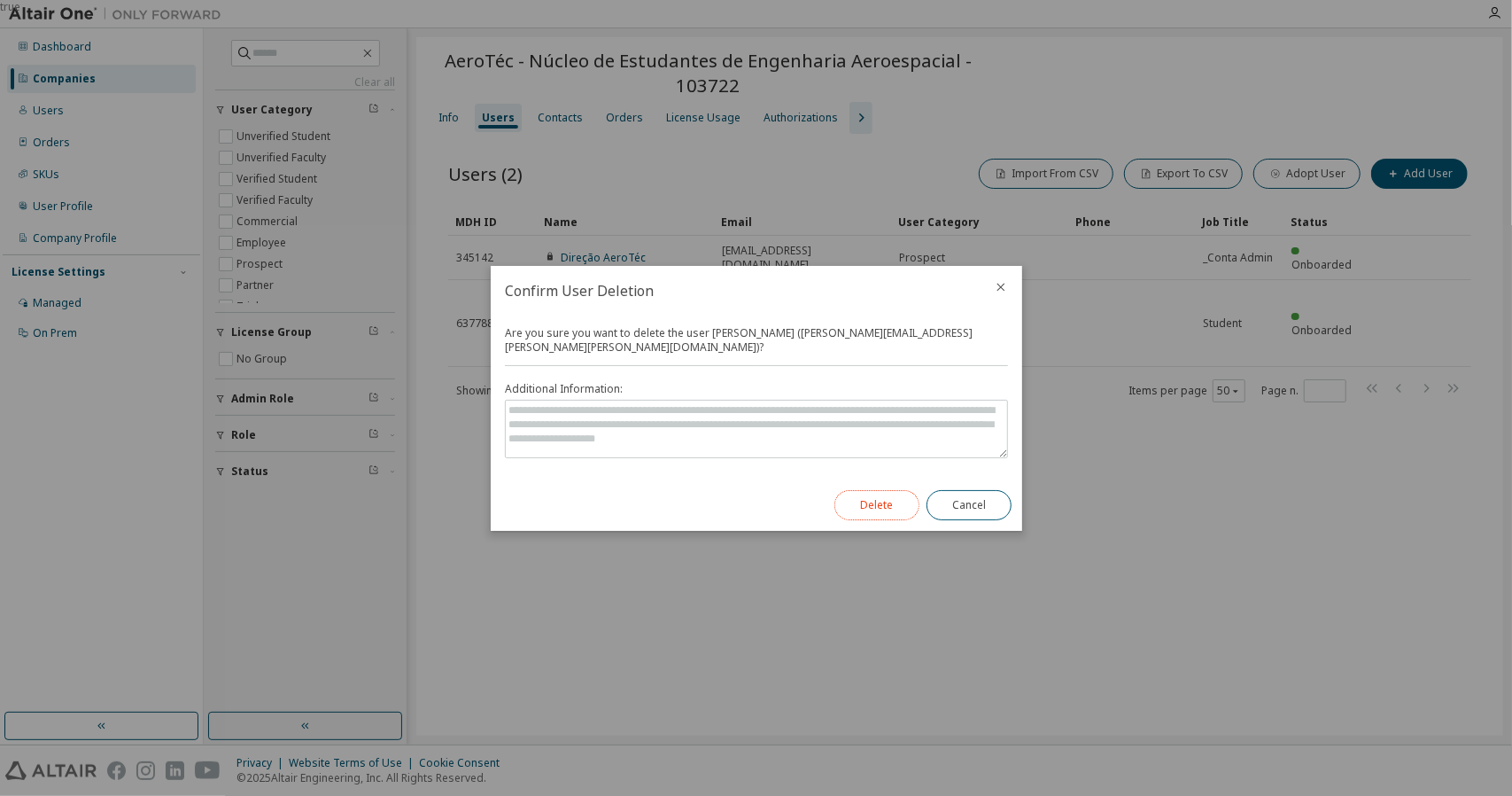
click at [906, 492] on button "Delete" at bounding box center [876, 505] width 85 height 30
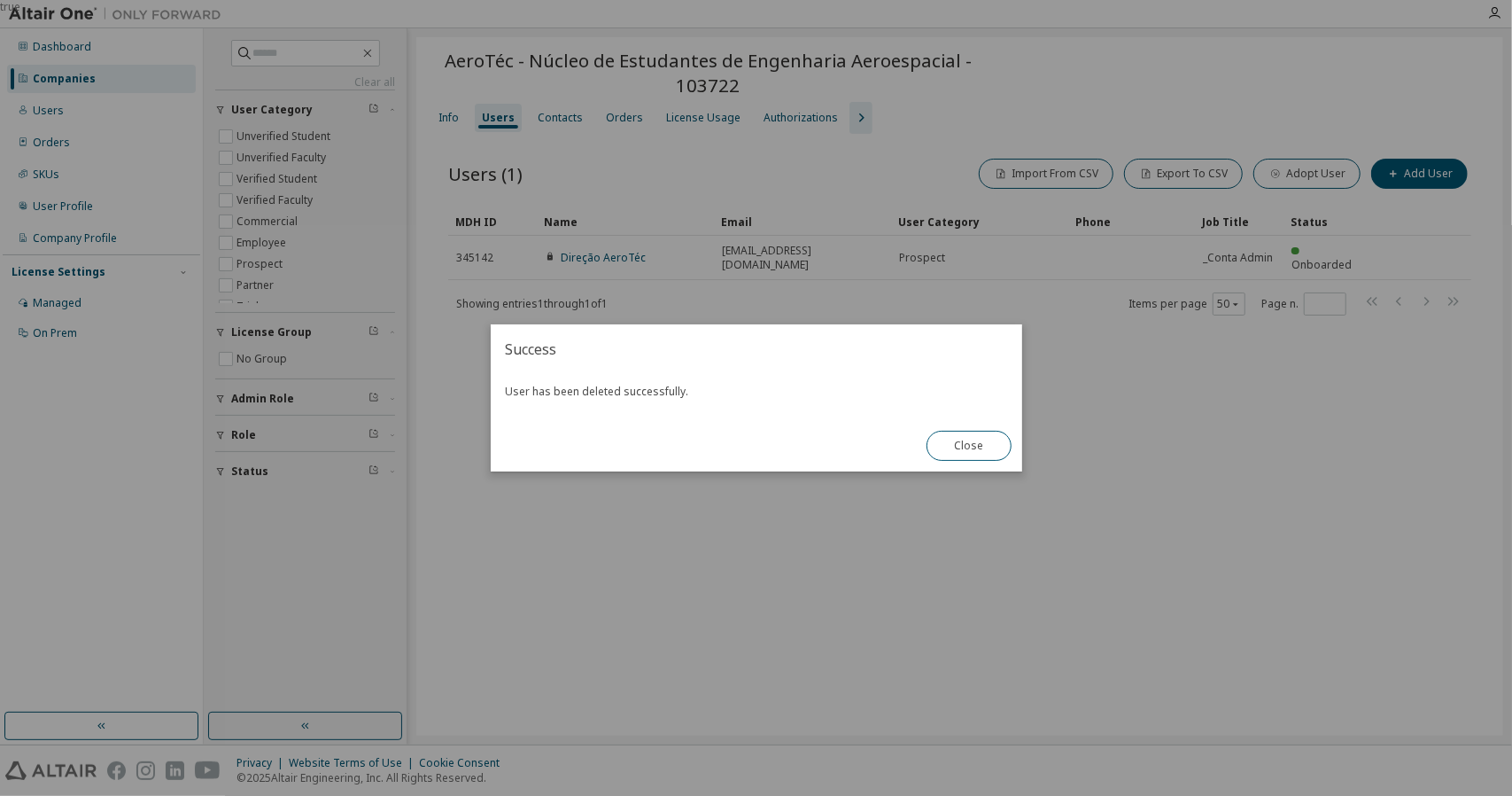
click at [966, 450] on button "Close" at bounding box center [968, 446] width 85 height 30
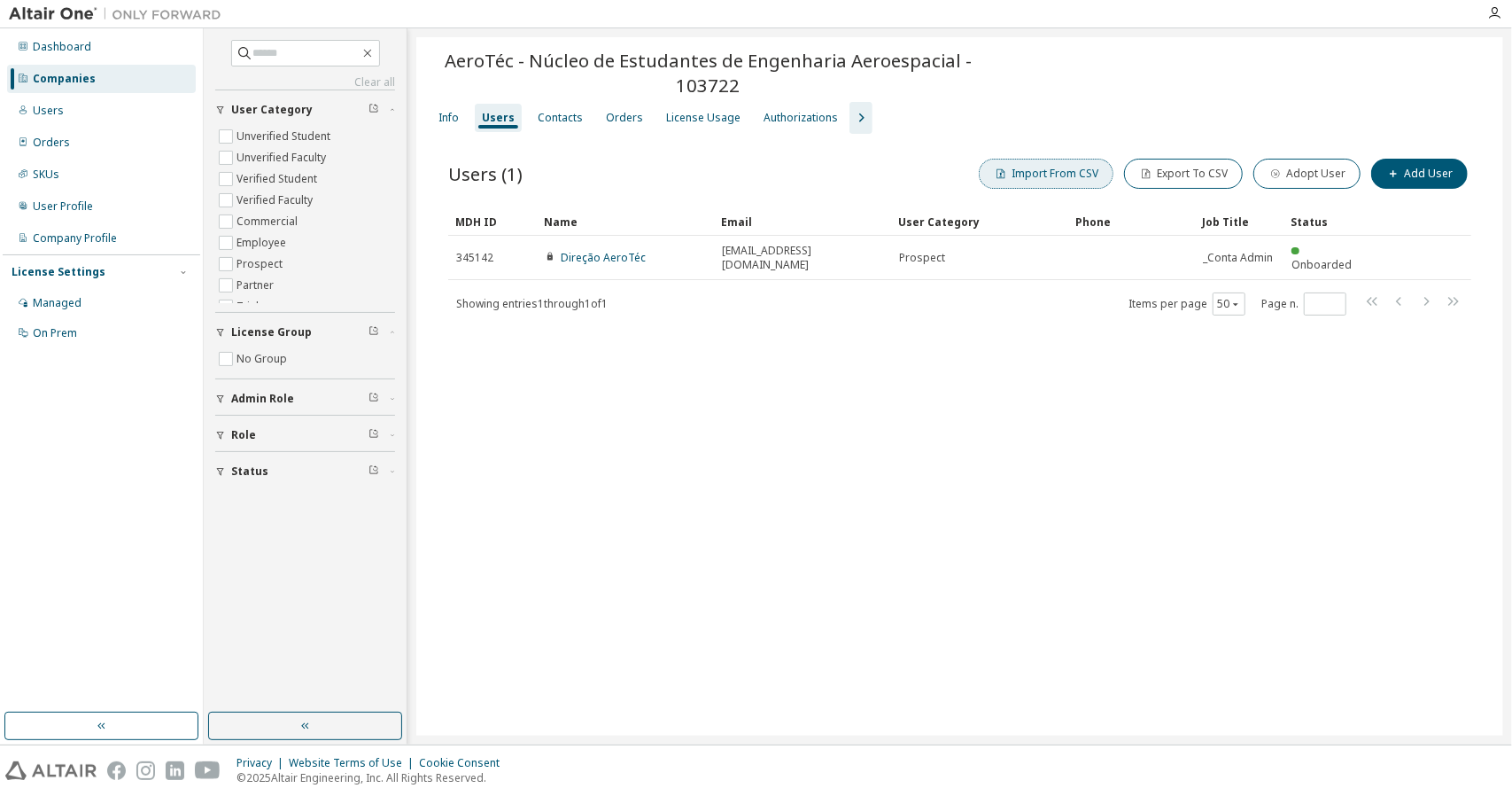
click at [1008, 178] on span "button" at bounding box center [1001, 174] width 14 height 14
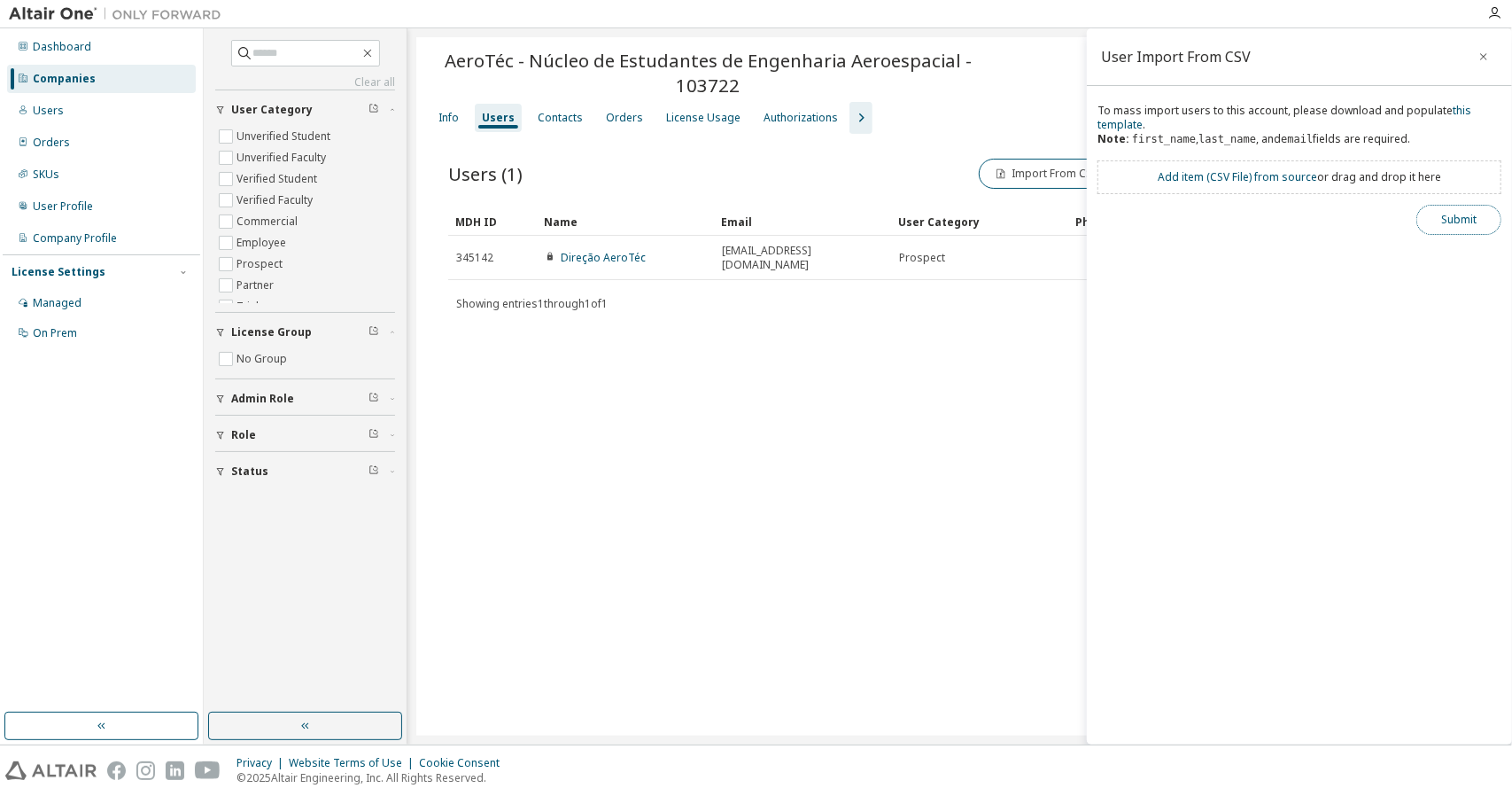
click at [1469, 217] on button "Submit" at bounding box center [1458, 220] width 85 height 30
click at [1139, 173] on div "Add item ( CSV File ) from source or drag and drop it here" at bounding box center [1299, 177] width 404 height 34
click at [1194, 177] on link "Add item ( CSV File ) from source" at bounding box center [1237, 176] width 159 height 15
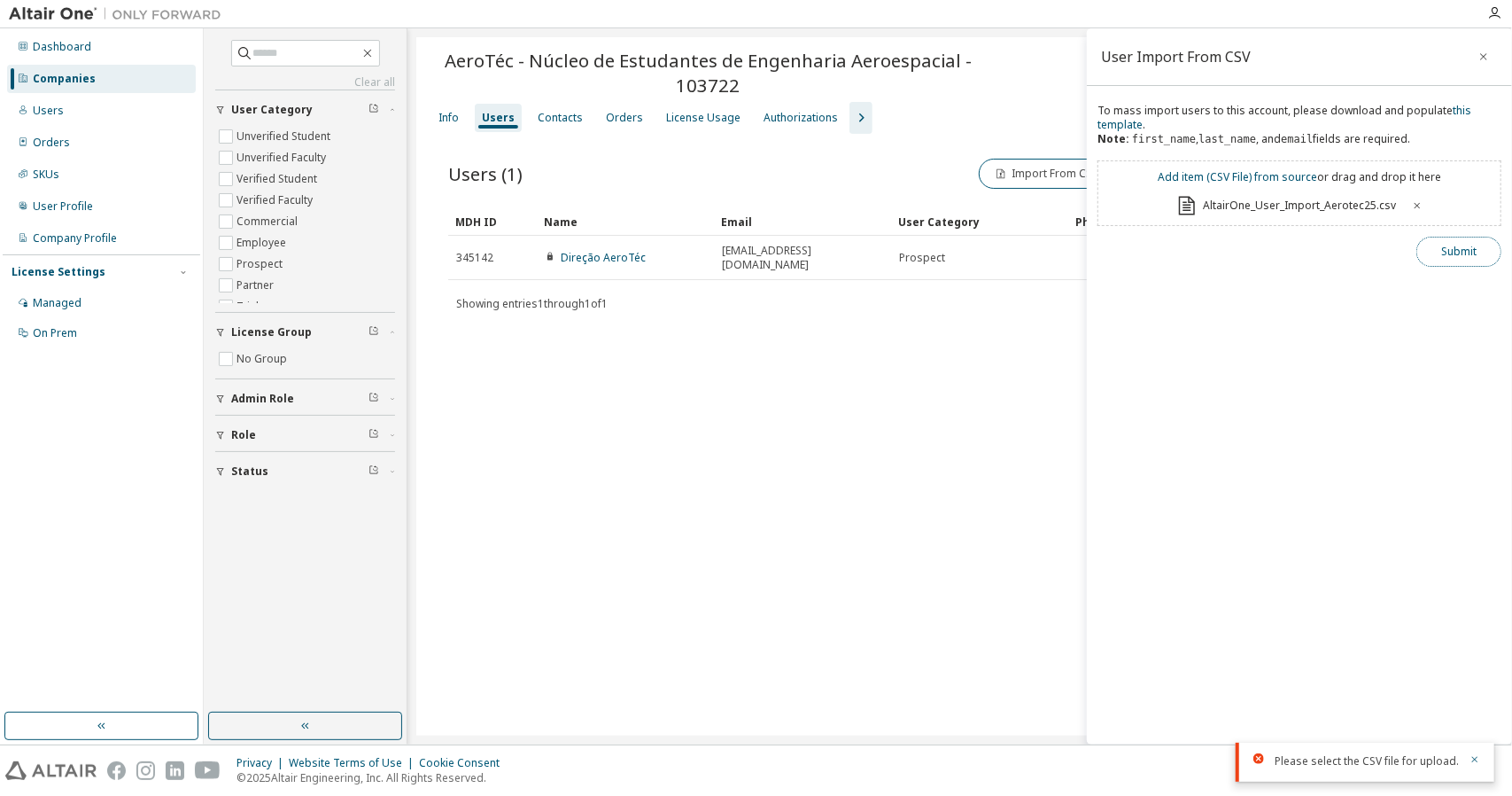
click at [1443, 258] on button "Submit" at bounding box center [1458, 251] width 85 height 30
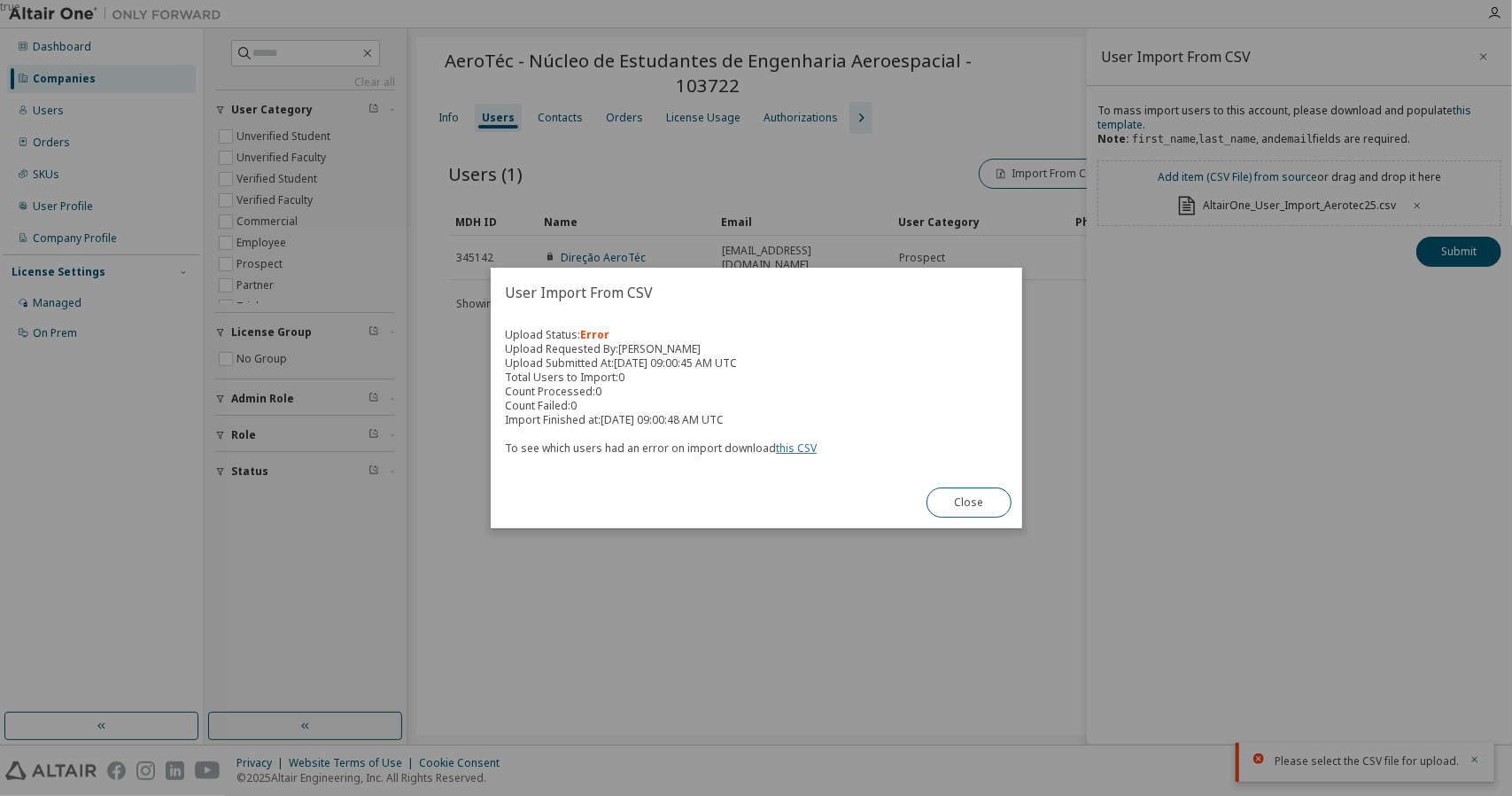
click at [790, 451] on link "this CSV" at bounding box center [797, 447] width 41 height 15
click at [981, 499] on button "Close" at bounding box center [968, 503] width 85 height 30
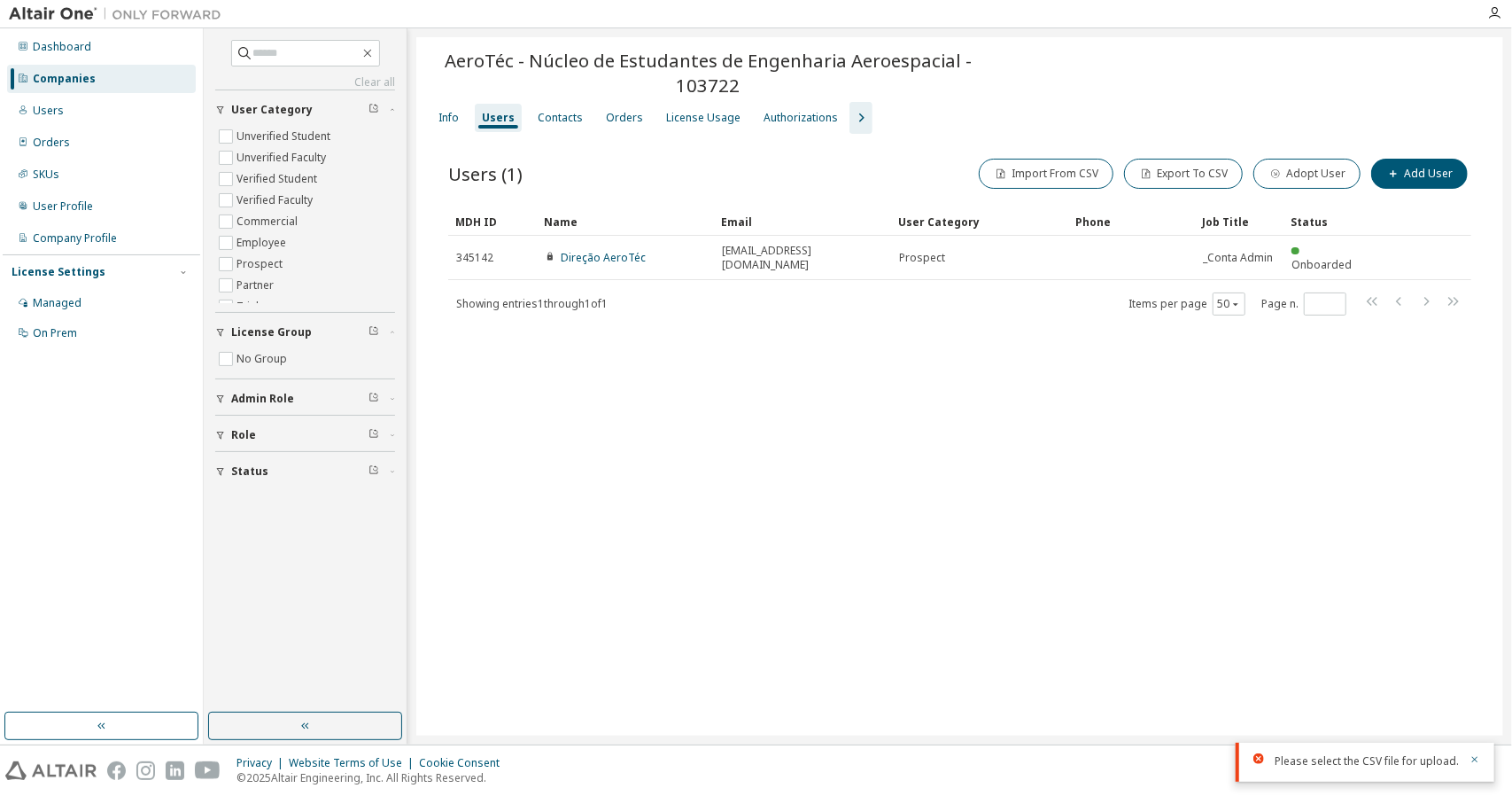
click at [1084, 442] on div "AeroTéc - Núcleo de Estudantes de Engenharia Aeroespacial - 103722 Clear Load S…" at bounding box center [960, 386] width 1087 height 698
click at [1029, 185] on button "Import From CSV" at bounding box center [1045, 174] width 135 height 30
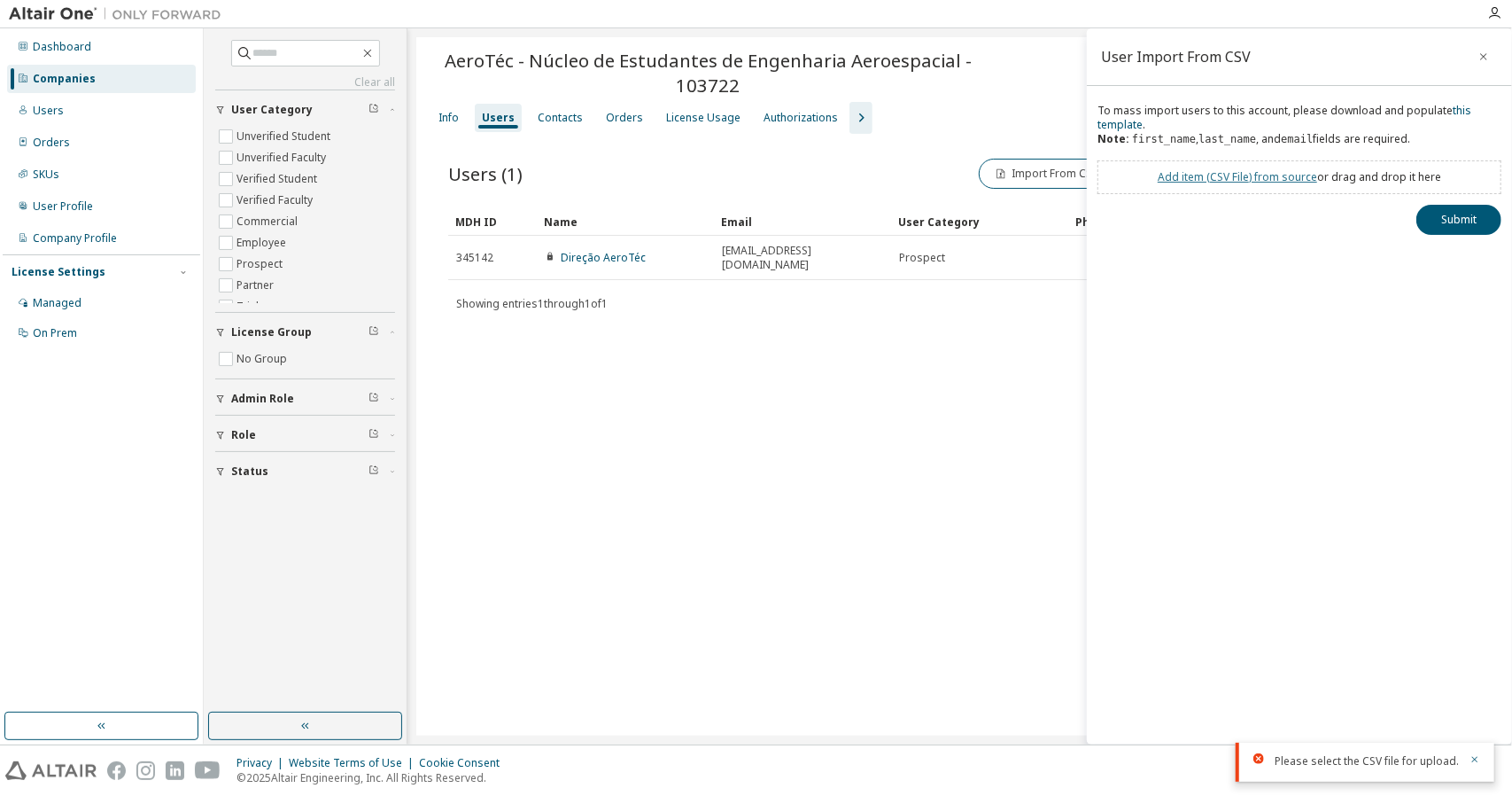
click at [1273, 178] on link "Add item ( CSV File ) from source" at bounding box center [1237, 176] width 159 height 15
click at [1455, 254] on button "Submit" at bounding box center [1458, 251] width 85 height 30
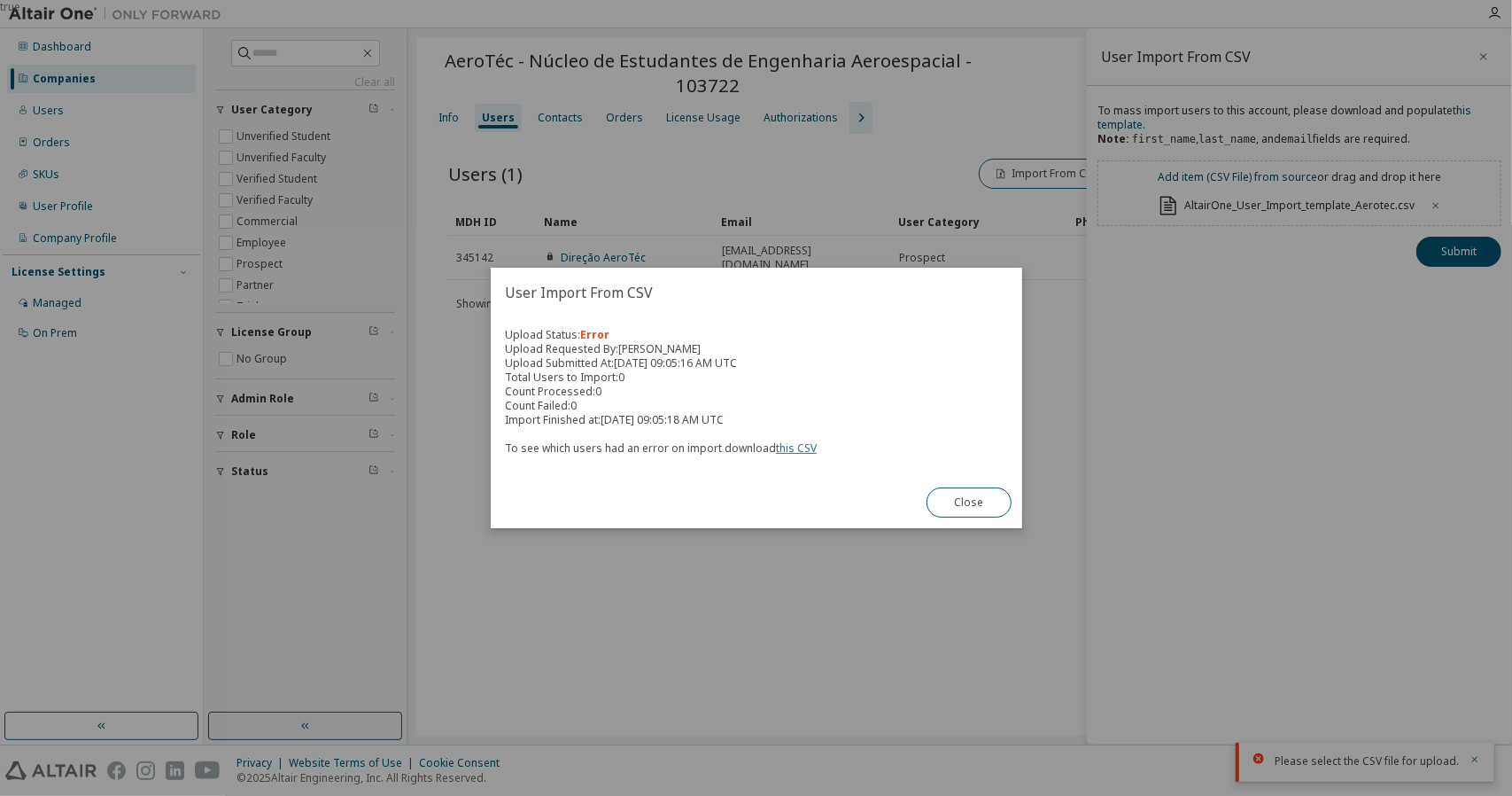
click at [789, 453] on link "this CSV" at bounding box center [797, 447] width 41 height 15
click at [974, 505] on button "Close" at bounding box center [968, 503] width 85 height 30
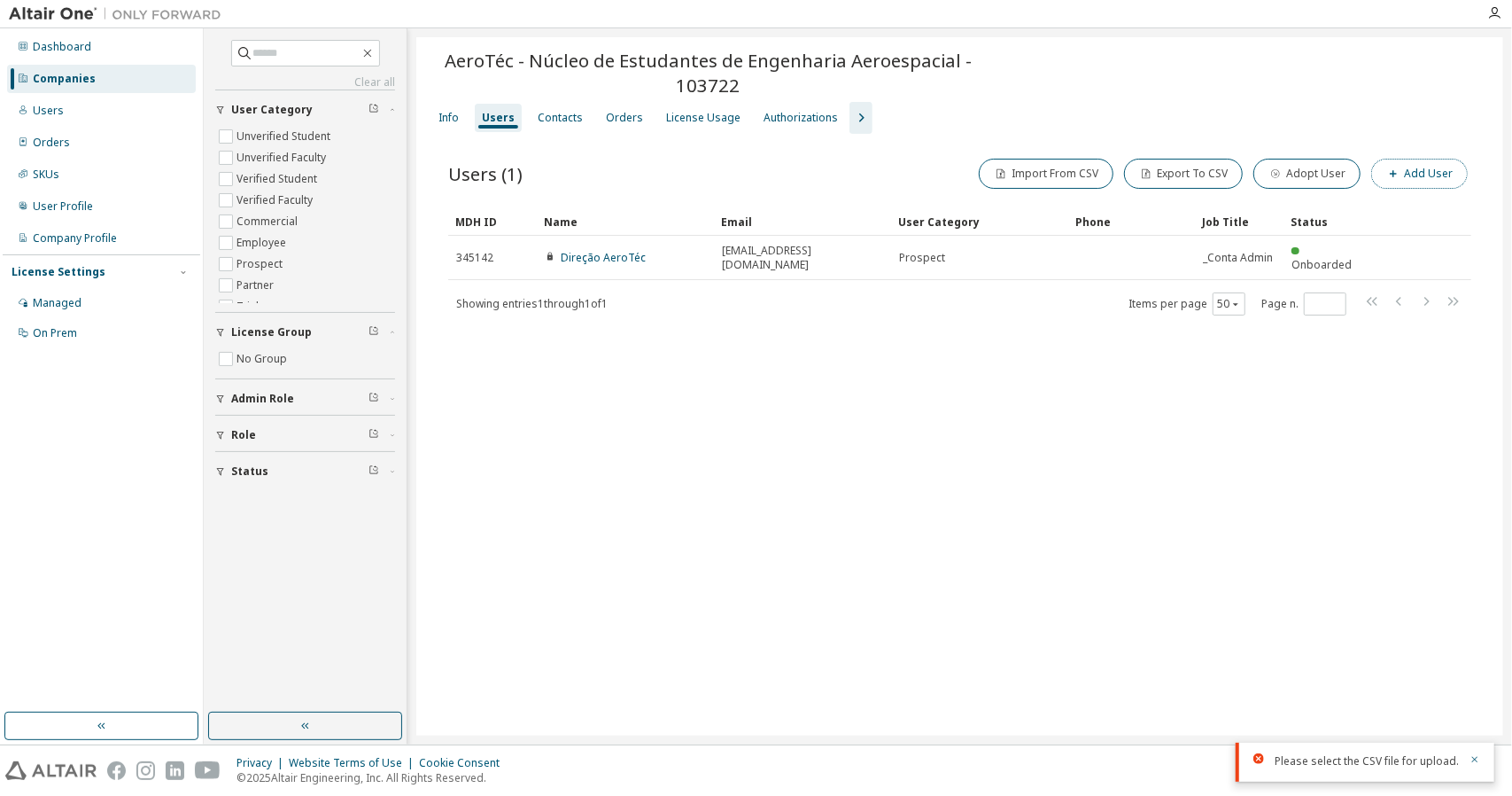
click at [1393, 171] on icon "button" at bounding box center [1393, 174] width 11 height 11
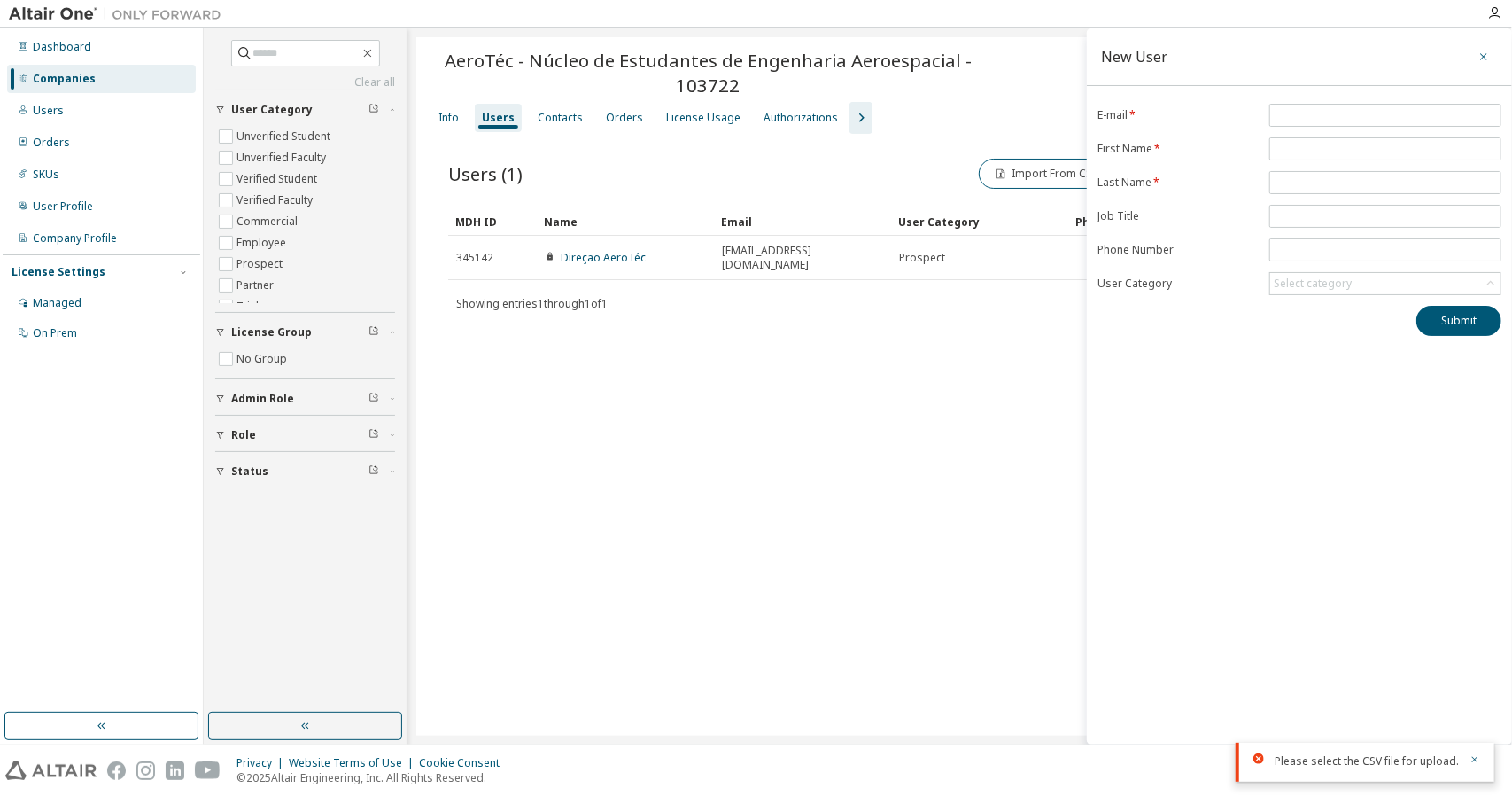
click at [1478, 58] on icon "button" at bounding box center [1483, 57] width 12 height 14
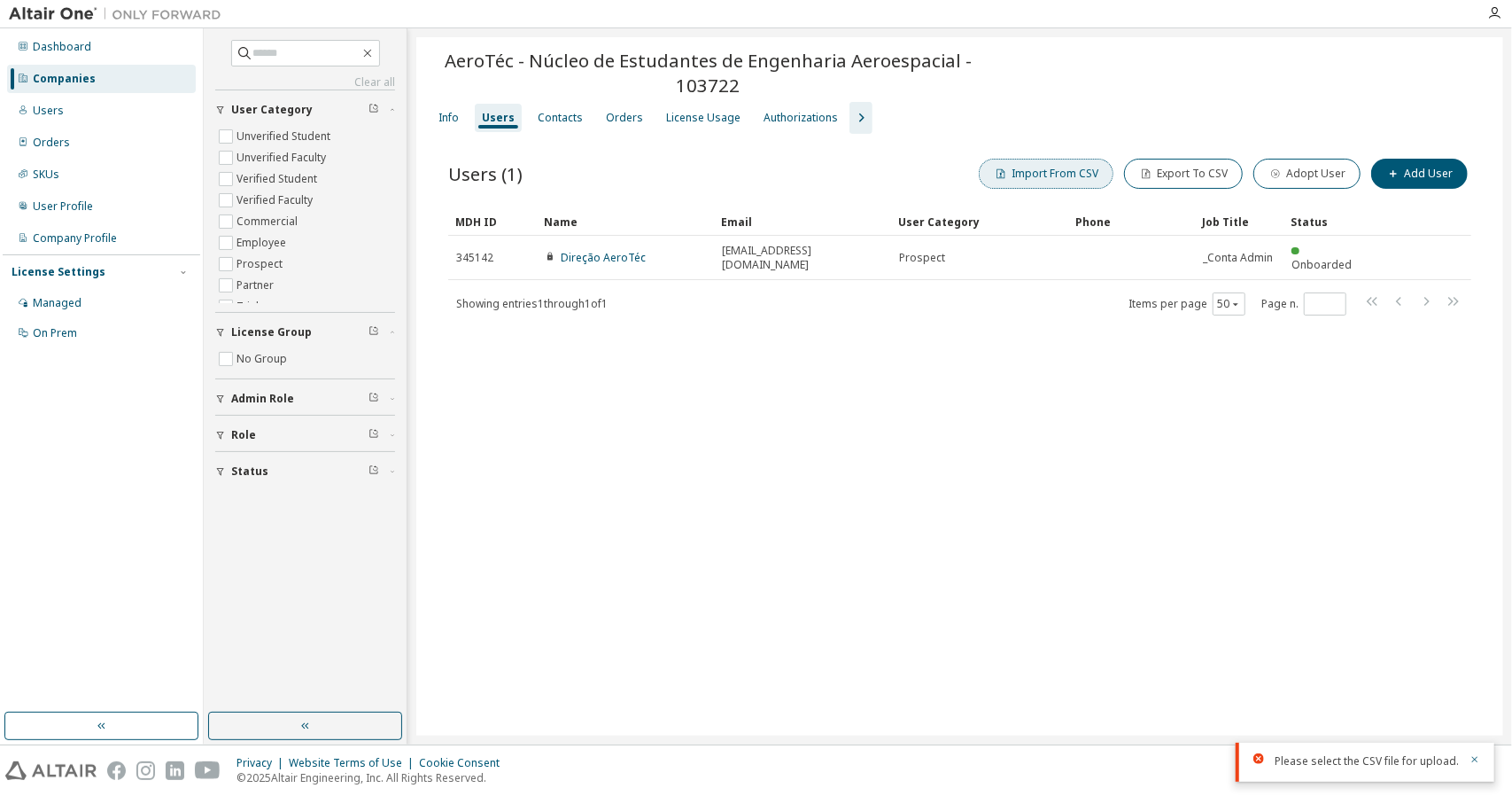
click at [1070, 184] on button "Import From CSV" at bounding box center [1045, 174] width 135 height 30
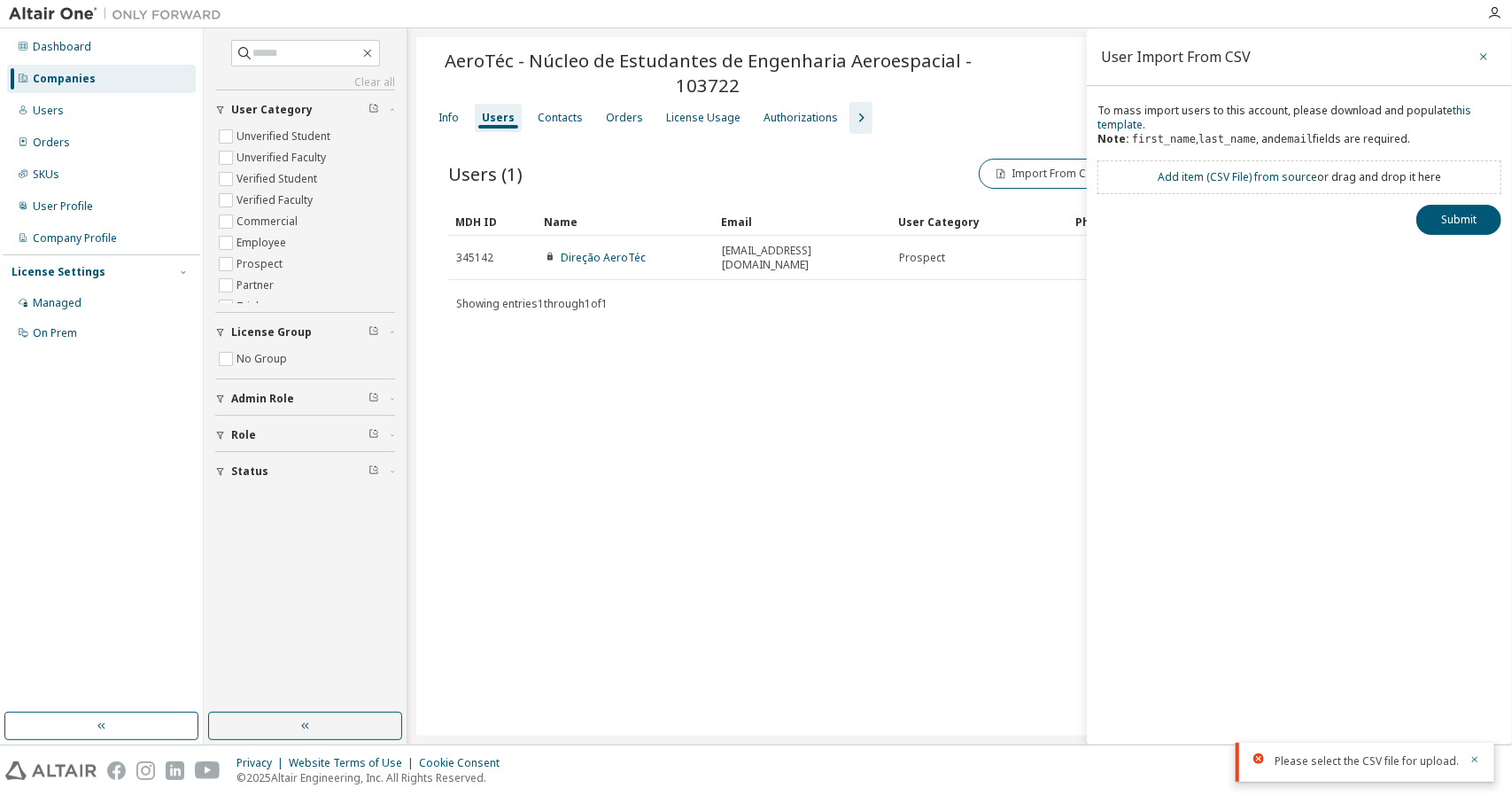
click at [1486, 56] on icon "button" at bounding box center [1483, 57] width 12 height 14
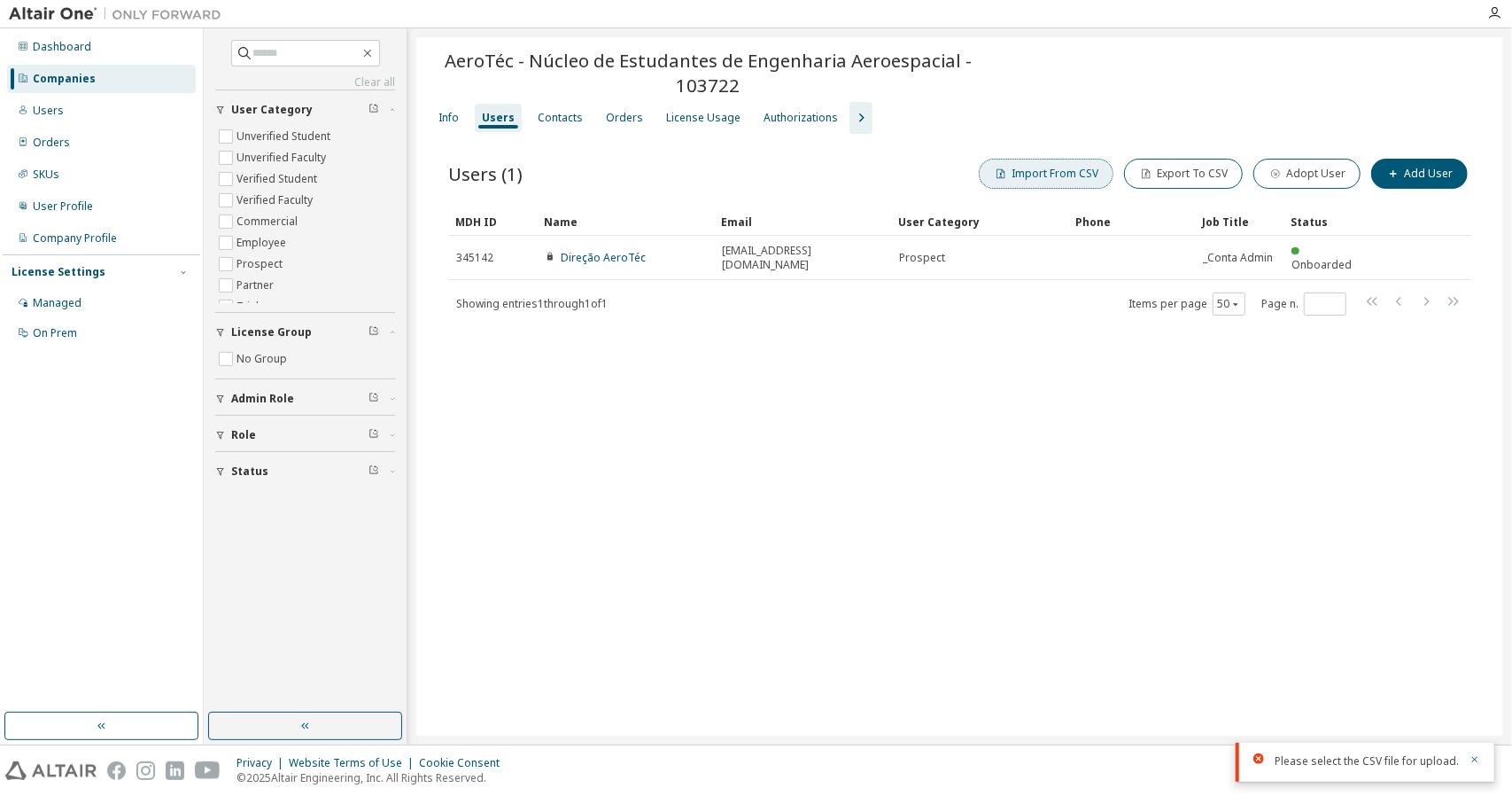
click at [1089, 182] on button "Import From CSV" at bounding box center [1045, 174] width 135 height 30
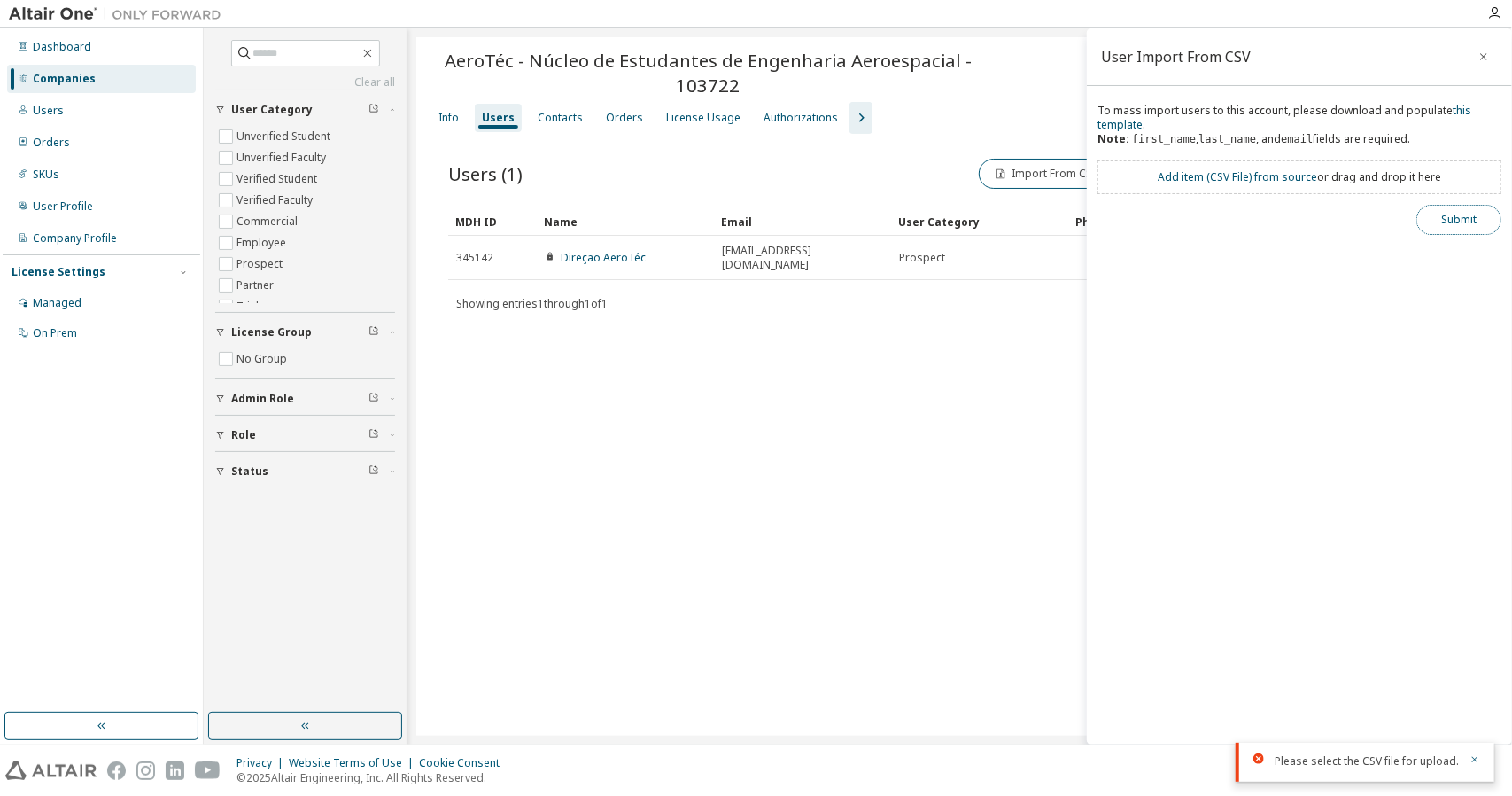
click at [1477, 222] on button "Submit" at bounding box center [1458, 220] width 85 height 30
click at [1345, 180] on div "Add item ( CSV File ) from source or drag and drop it here" at bounding box center [1299, 177] width 283 height 14
click at [1208, 171] on link "Add item ( CSV File ) from source" at bounding box center [1237, 176] width 159 height 15
click at [1442, 252] on button "Submit" at bounding box center [1458, 251] width 85 height 30
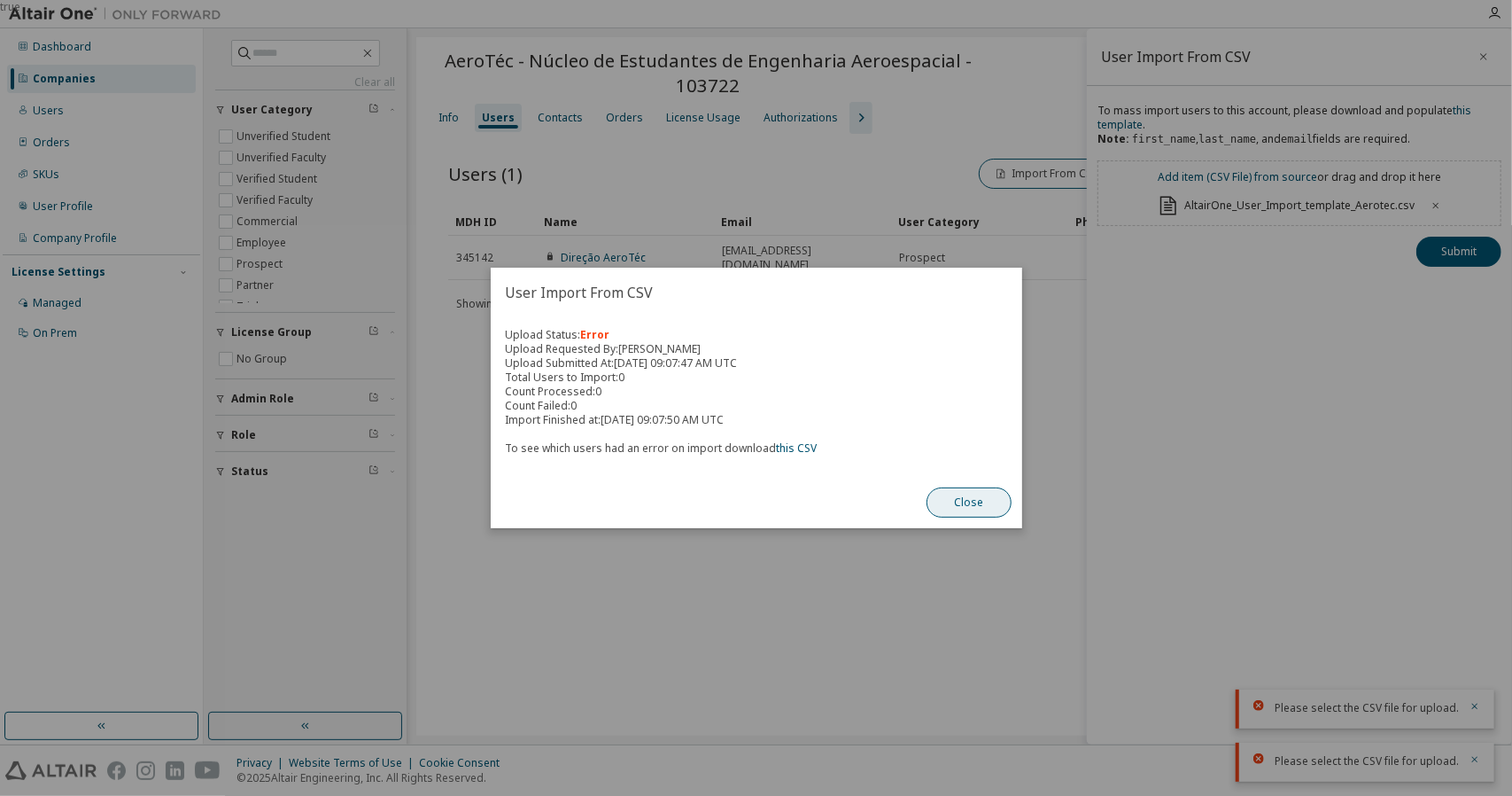
click at [976, 511] on button "Close" at bounding box center [968, 503] width 85 height 30
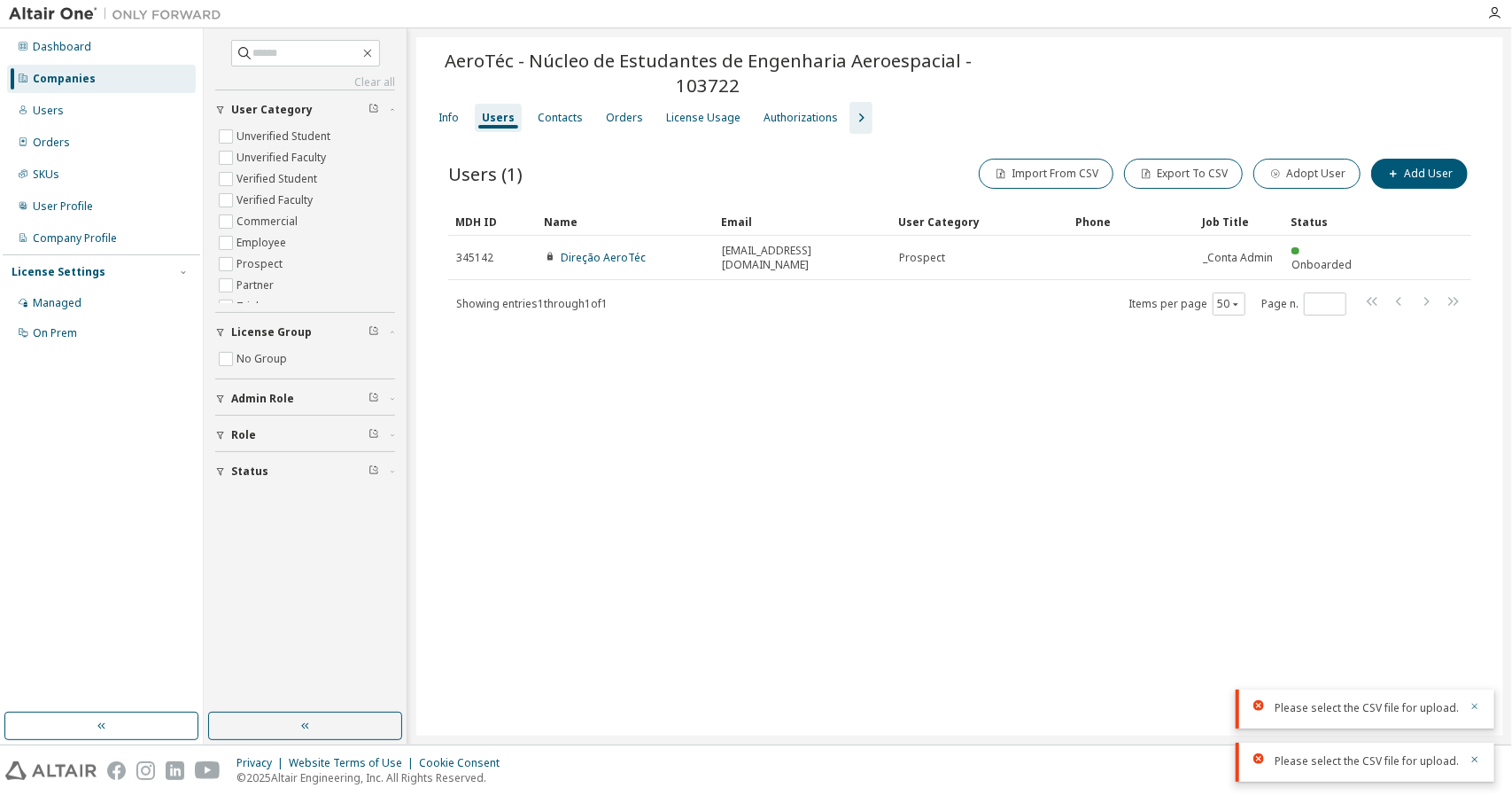
click at [1476, 707] on icon "button" at bounding box center [1475, 706] width 11 height 11
click at [1477, 758] on icon "button" at bounding box center [1475, 759] width 11 height 11
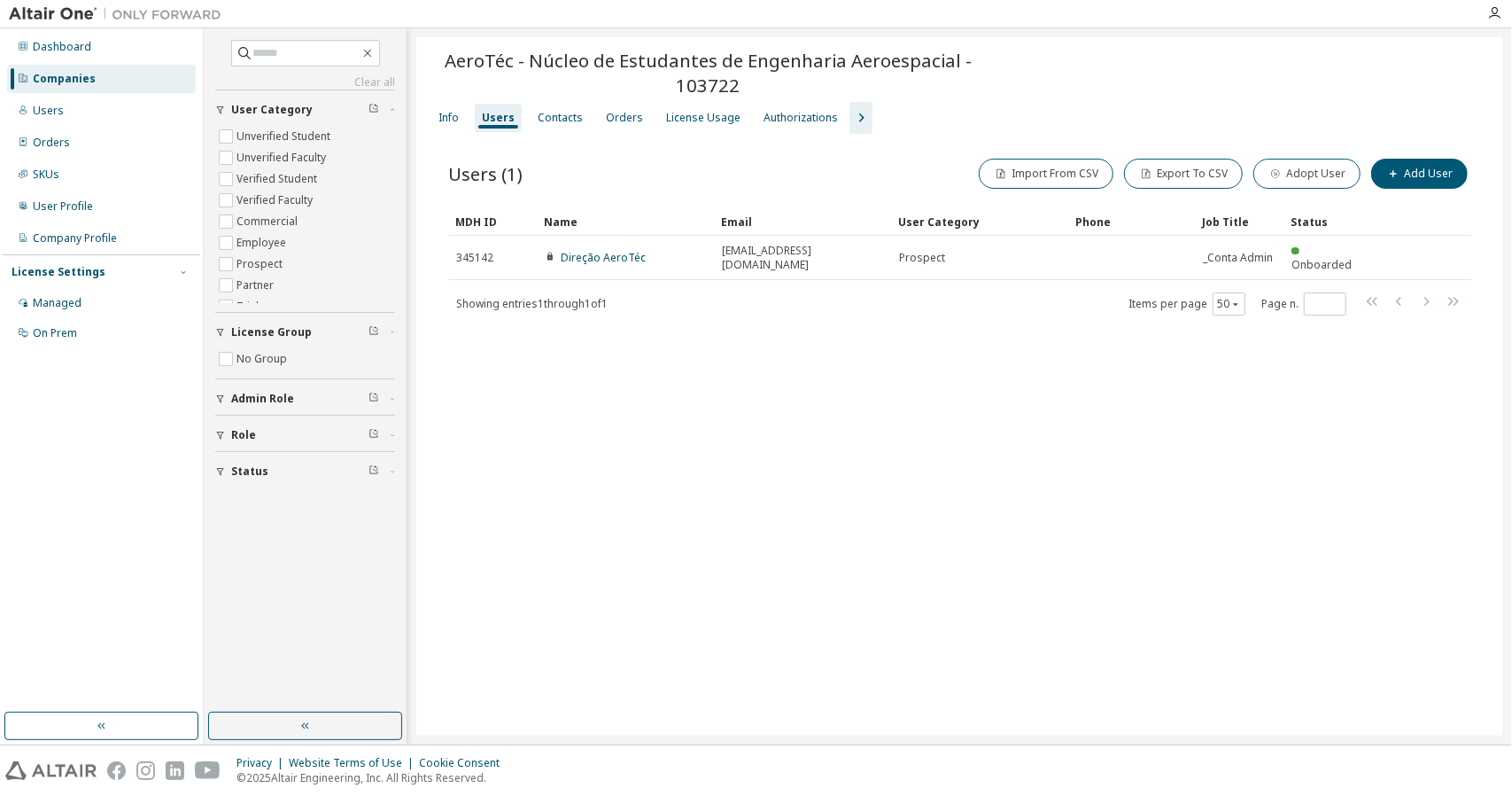
click at [1262, 447] on div "AeroTéc - Núcleo de Estudantes de Engenharia Aeroespacial - 103722 Clear Load S…" at bounding box center [960, 386] width 1087 height 698
click at [1067, 185] on button "Import From CSV" at bounding box center [1045, 174] width 135 height 30
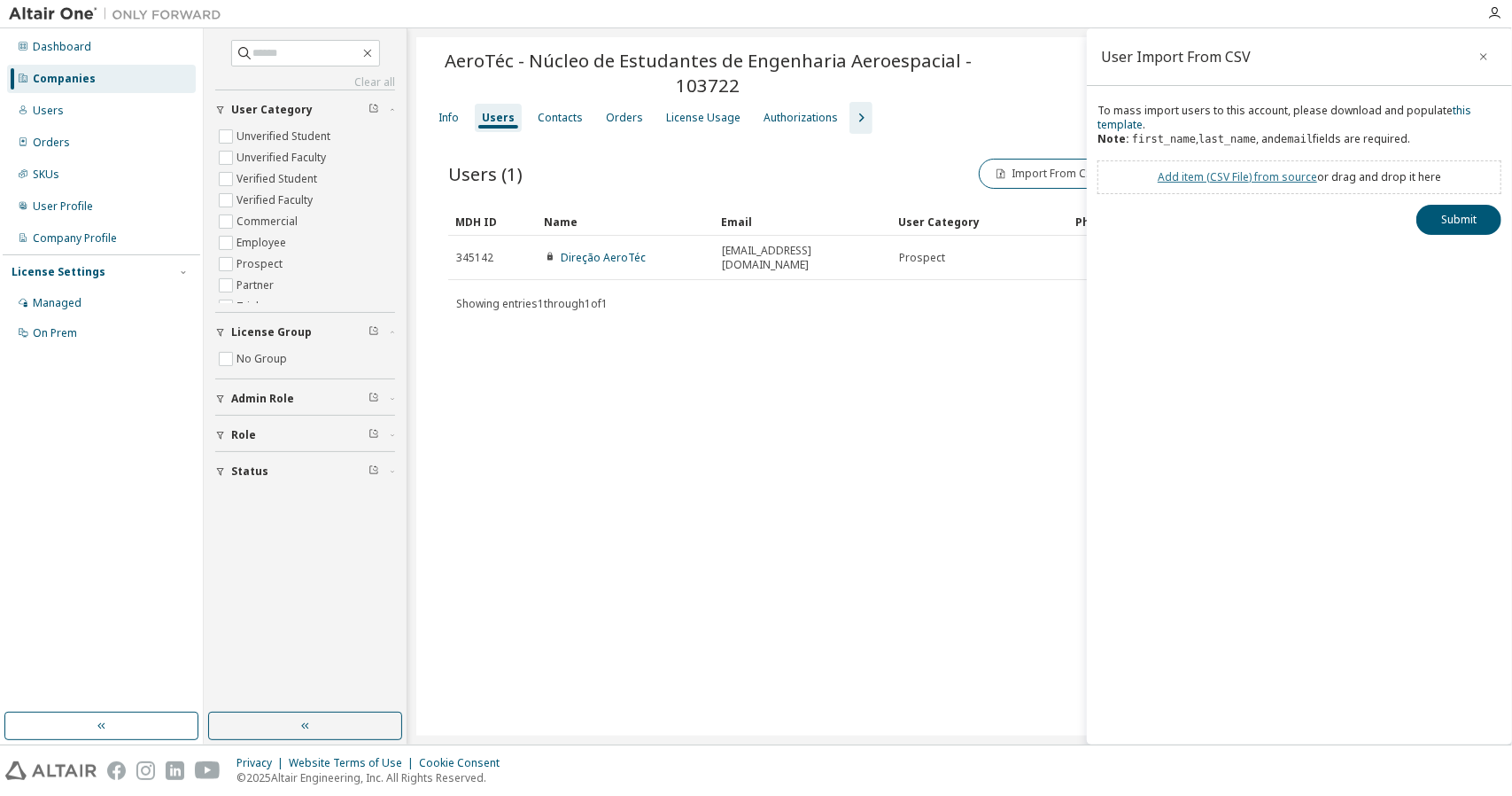
click at [1242, 176] on link "Add item ( CSV File ) from source" at bounding box center [1237, 176] width 159 height 15
click at [1454, 254] on button "Submit" at bounding box center [1458, 251] width 85 height 30
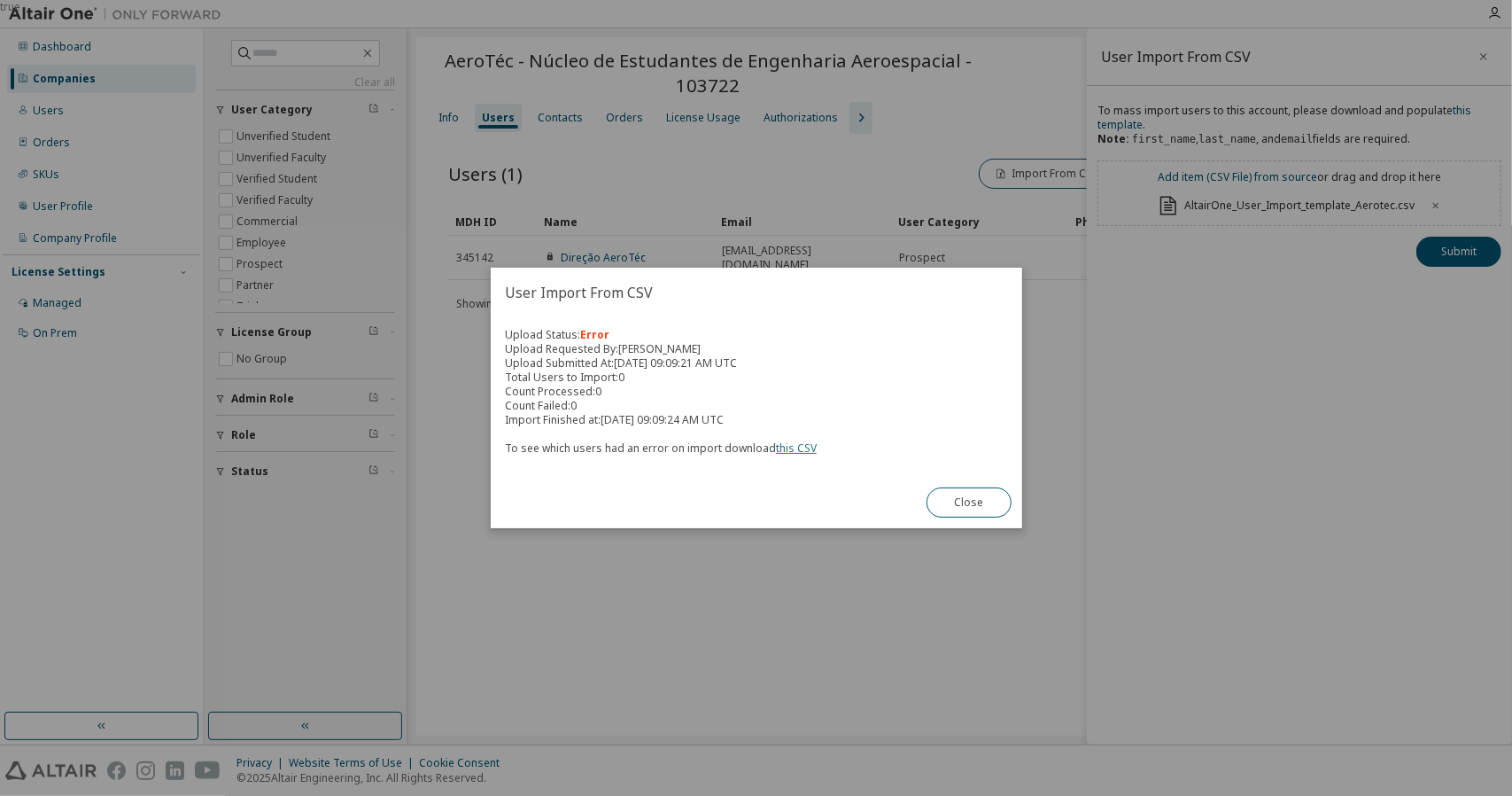
click at [796, 448] on link "this CSV" at bounding box center [797, 447] width 41 height 15
click at [992, 507] on button "Close" at bounding box center [968, 503] width 85 height 30
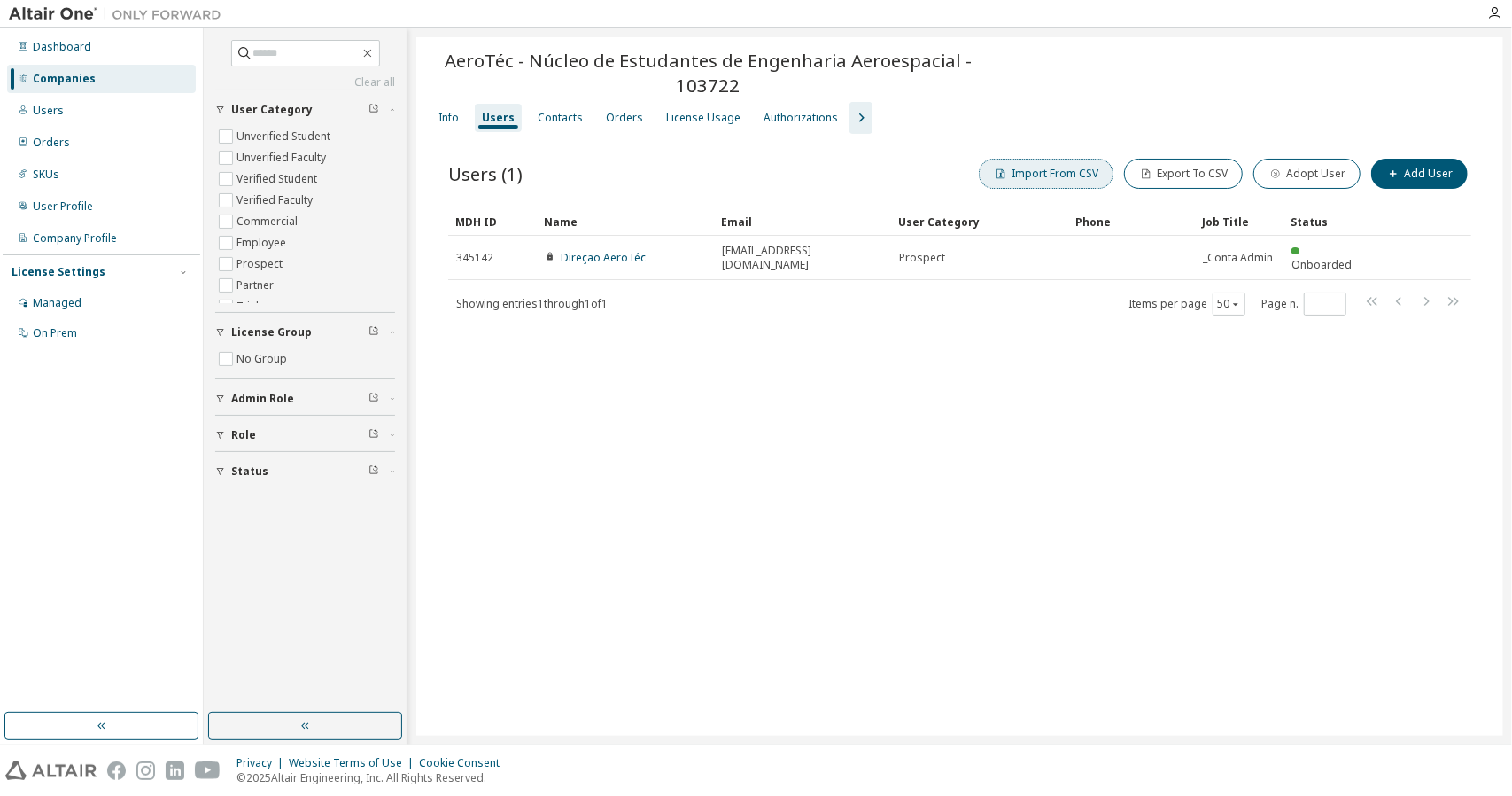
click at [1081, 169] on button "Import From CSV" at bounding box center [1045, 174] width 135 height 30
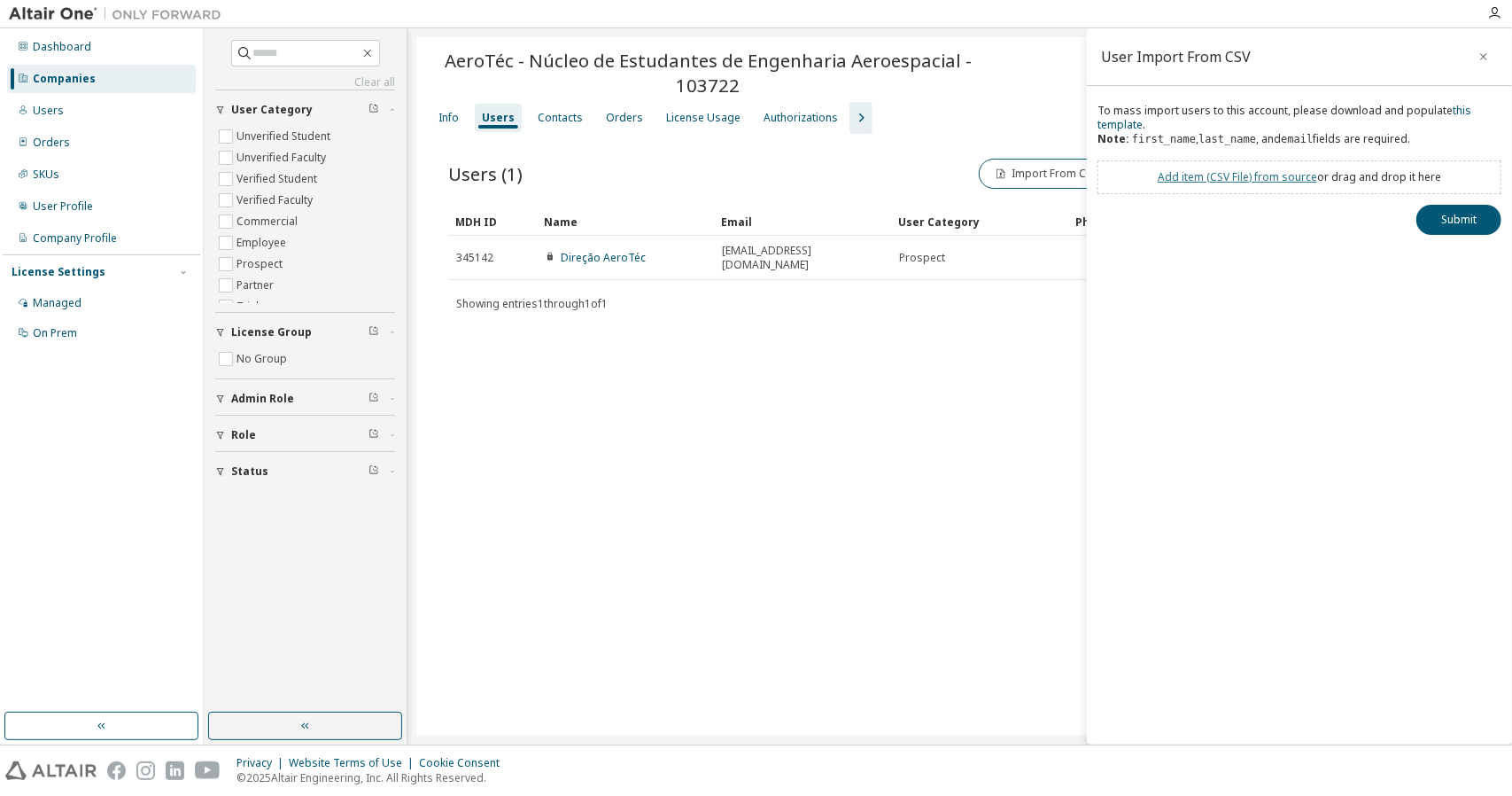
click at [1250, 172] on link "Add item ( CSV File ) from source" at bounding box center [1237, 176] width 159 height 15
click at [1454, 248] on button "Submit" at bounding box center [1458, 251] width 85 height 30
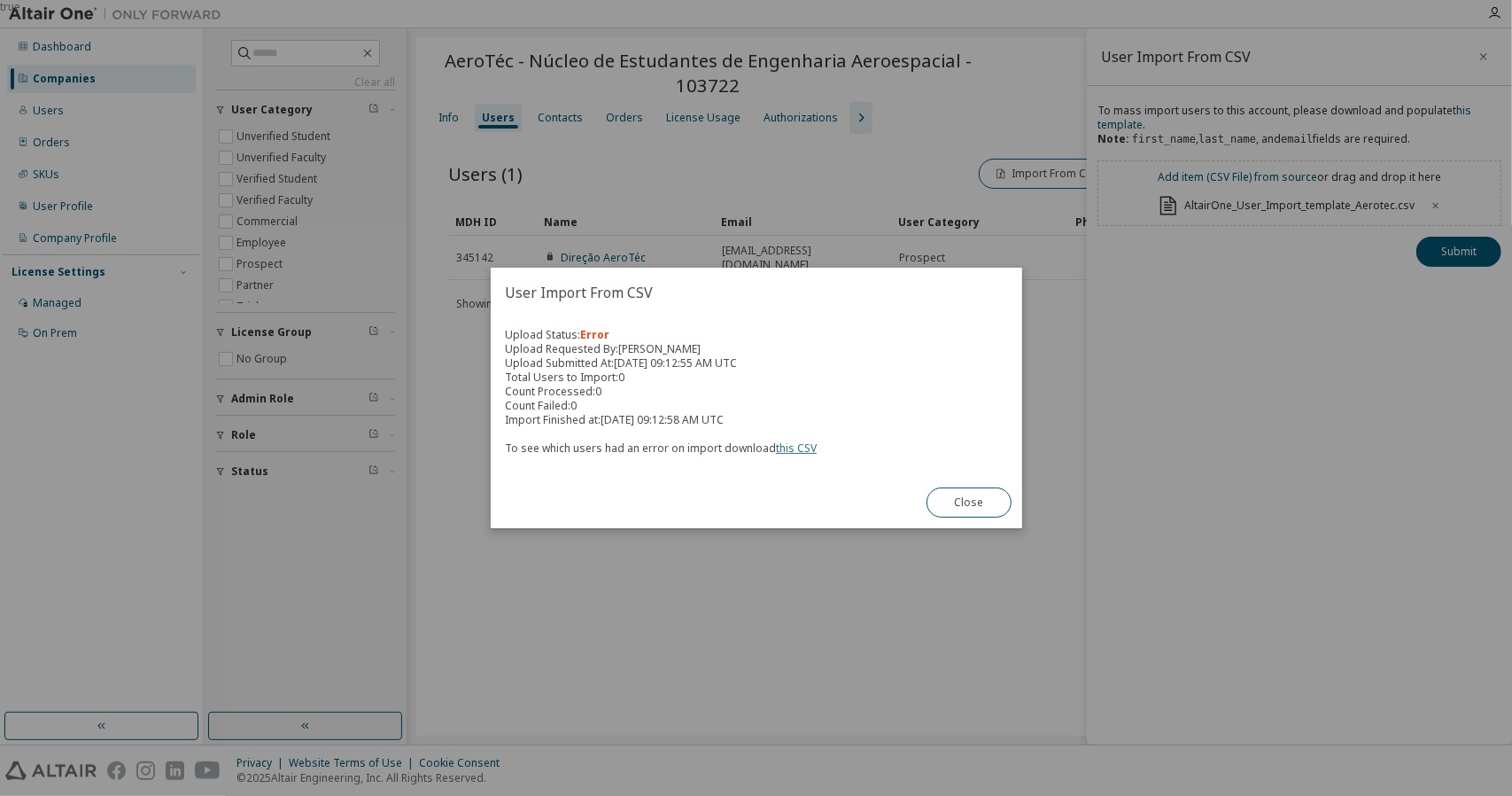
click at [794, 452] on link "this CSV" at bounding box center [797, 447] width 41 height 15
click at [1283, 254] on div "true" at bounding box center [756, 398] width 1512 height 796
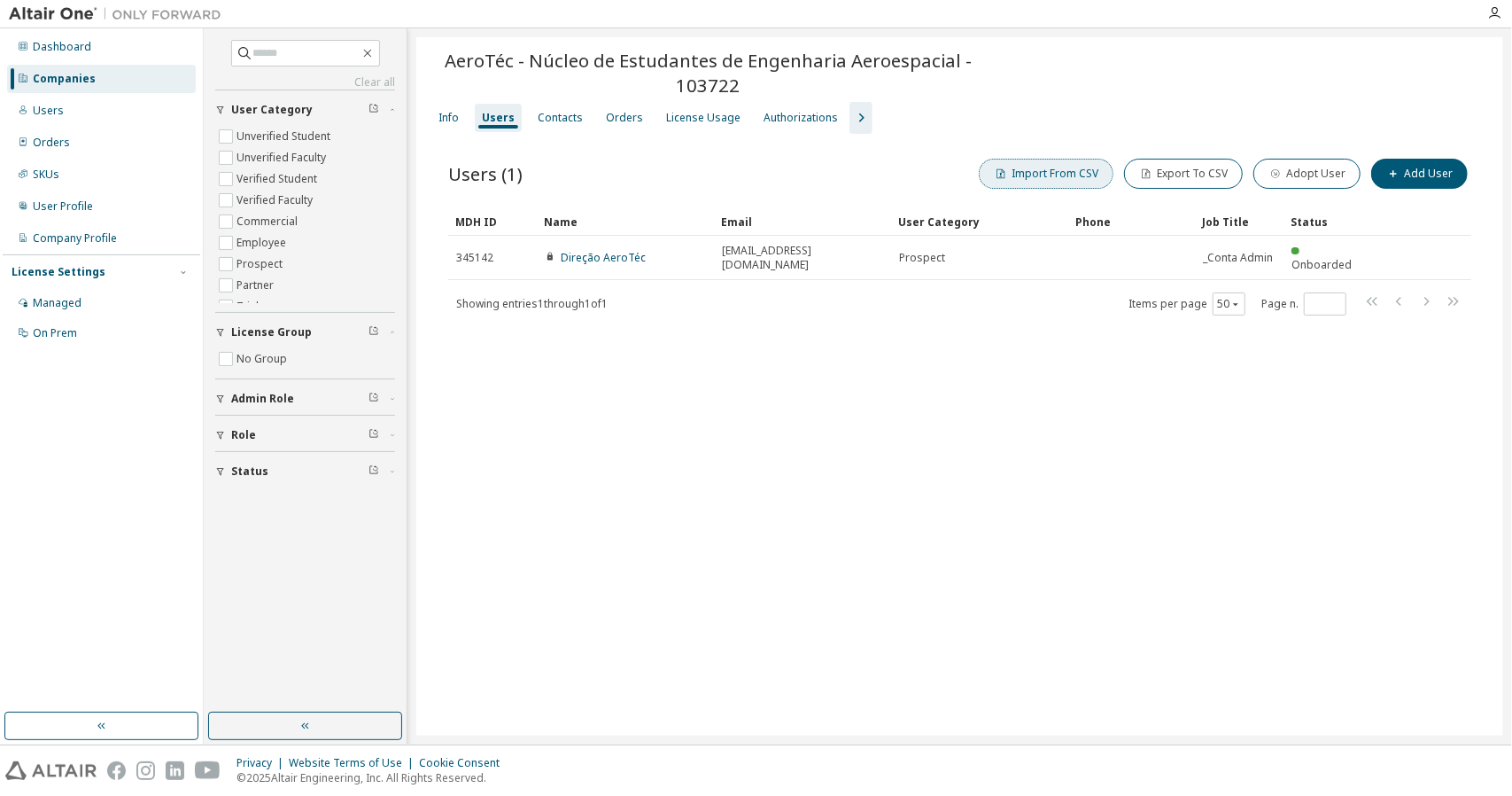
click at [1067, 176] on button "Import From CSV" at bounding box center [1045, 174] width 135 height 30
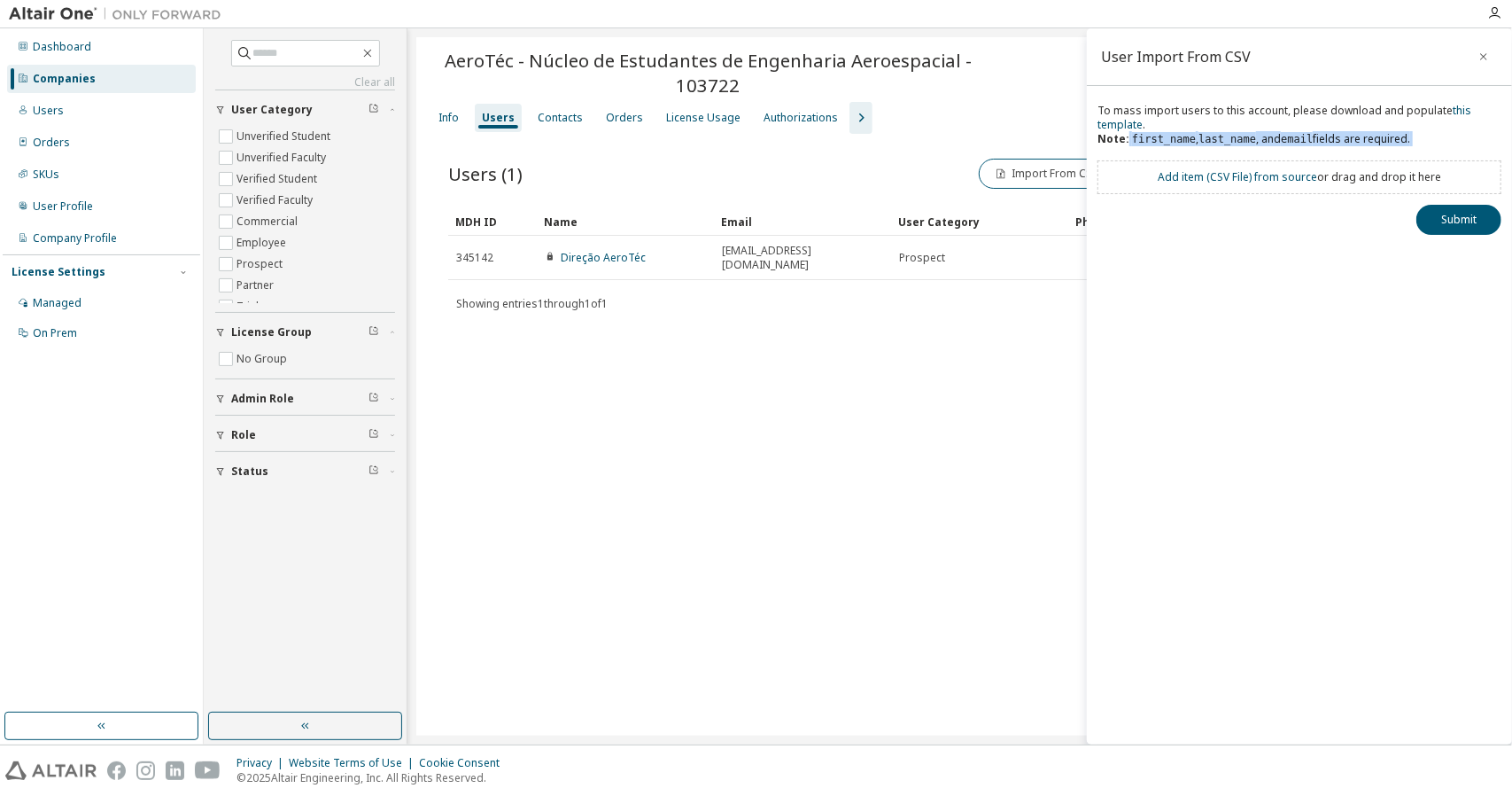
drag, startPoint x: 1126, startPoint y: 138, endPoint x: 1415, endPoint y: 149, distance: 289.2
click at [1415, 149] on div "To mass import users to this account, please download and populate this templat…" at bounding box center [1299, 132] width 404 height 57
click at [1311, 236] on div "User Import From CSV To mass import users to this account, please download and …" at bounding box center [1299, 386] width 425 height 716
click at [1244, 179] on link "Add item ( CSV File ) from source" at bounding box center [1237, 176] width 159 height 15
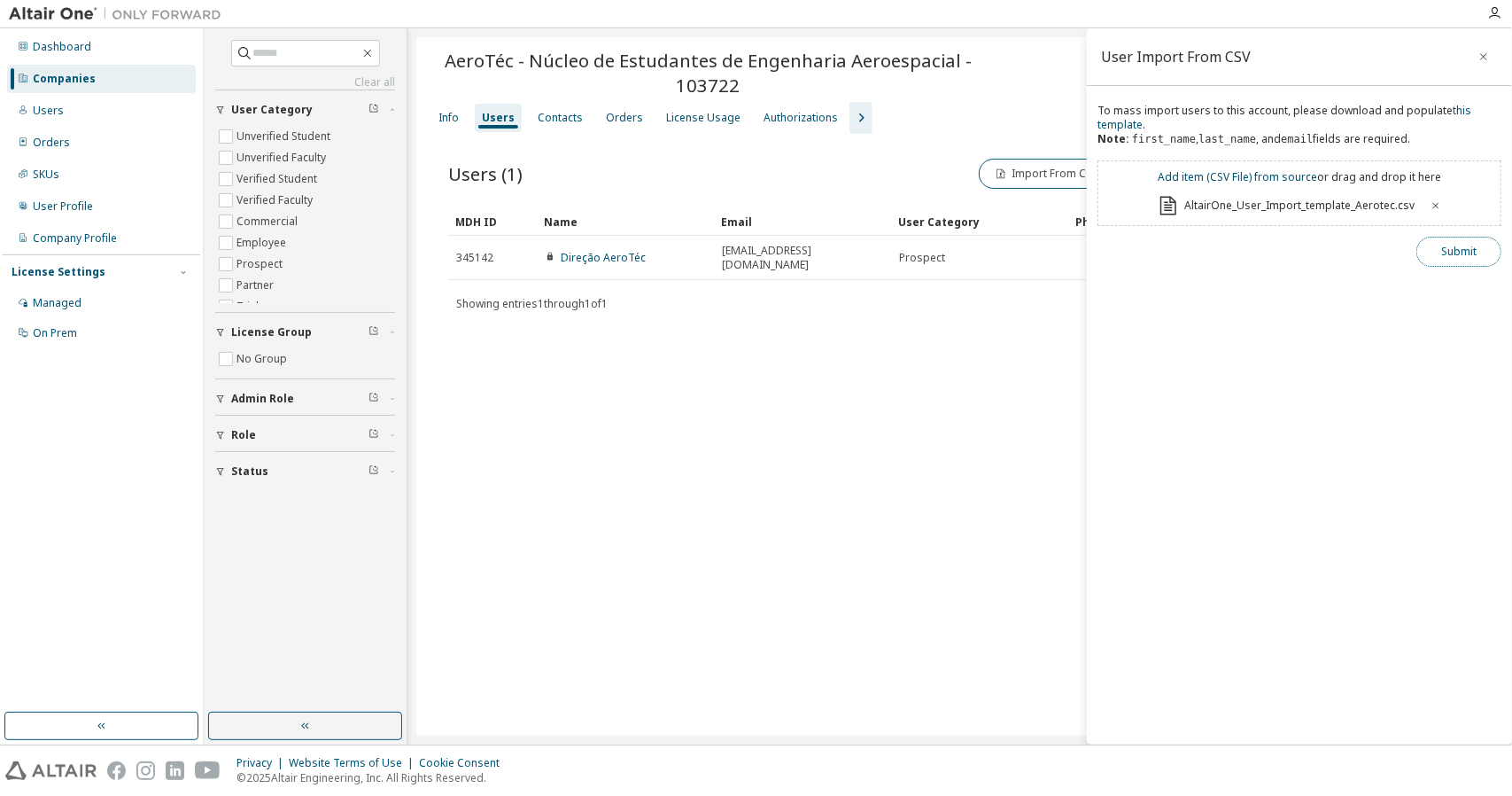
click at [1448, 252] on button "Submit" at bounding box center [1458, 251] width 85 height 30
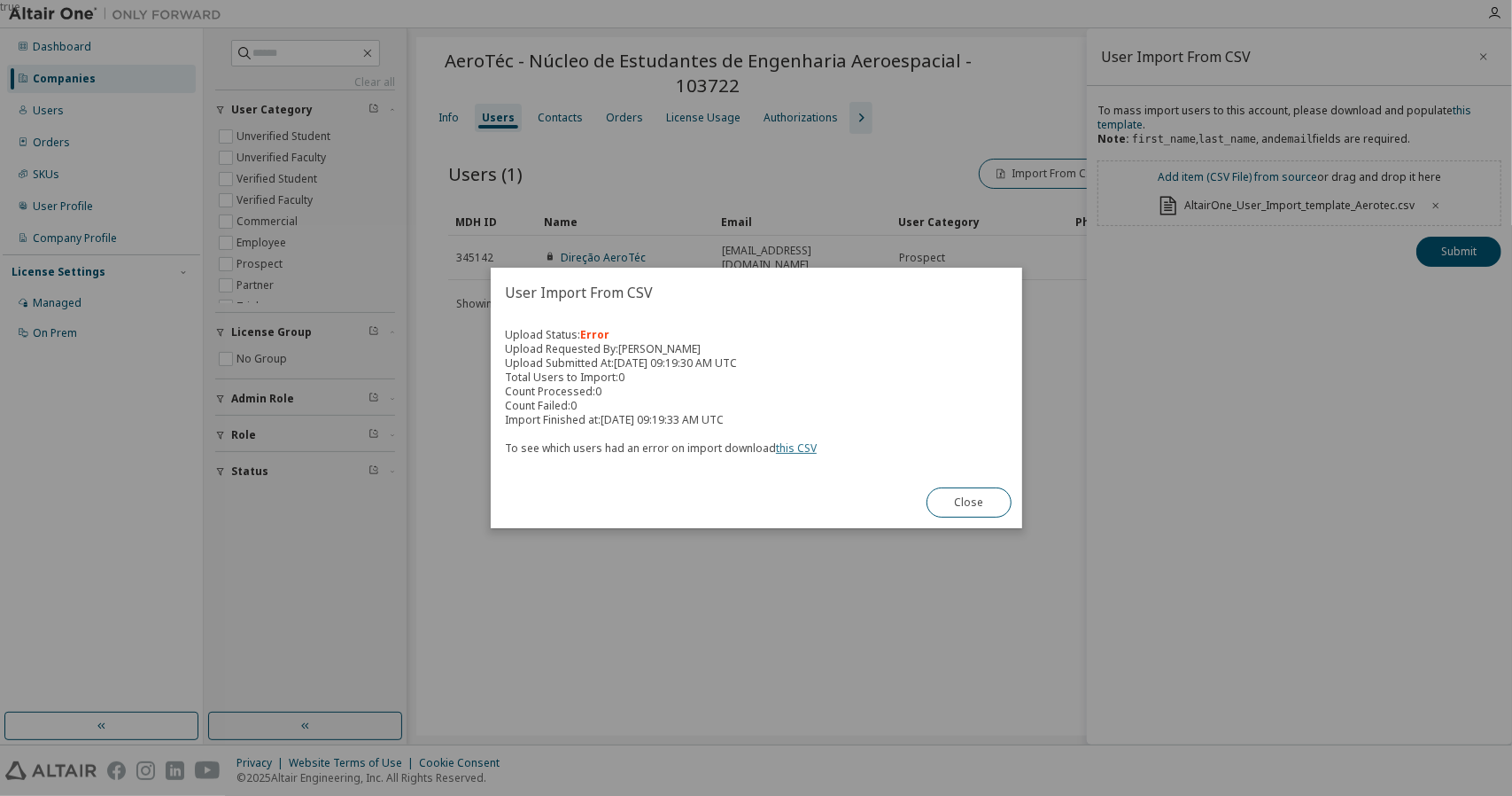
click at [796, 452] on link "this CSV" at bounding box center [797, 447] width 41 height 15
drag, startPoint x: 629, startPoint y: 683, endPoint x: 673, endPoint y: 644, distance: 58.8
click at [663, 659] on div "true" at bounding box center [756, 398] width 1512 height 796
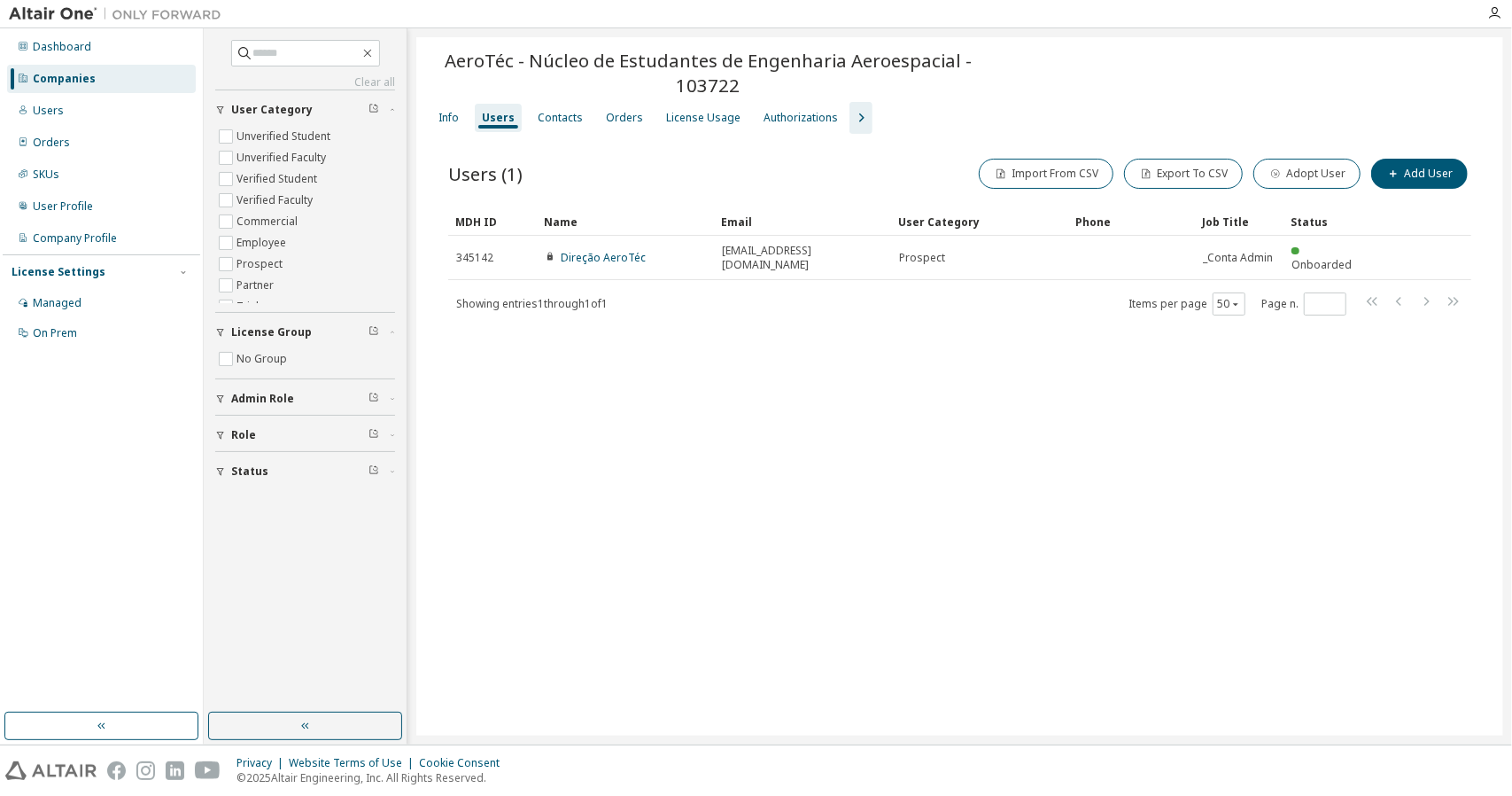
drag, startPoint x: 705, startPoint y: 669, endPoint x: 670, endPoint y: 555, distance: 119.3
click at [670, 555] on div "AeroTéc - Núcleo de Estudantes de Engenharia Aeroespacial - 103722 Clear Load S…" at bounding box center [960, 386] width 1087 height 698
click at [1050, 176] on button "Import From CSV" at bounding box center [1045, 174] width 135 height 30
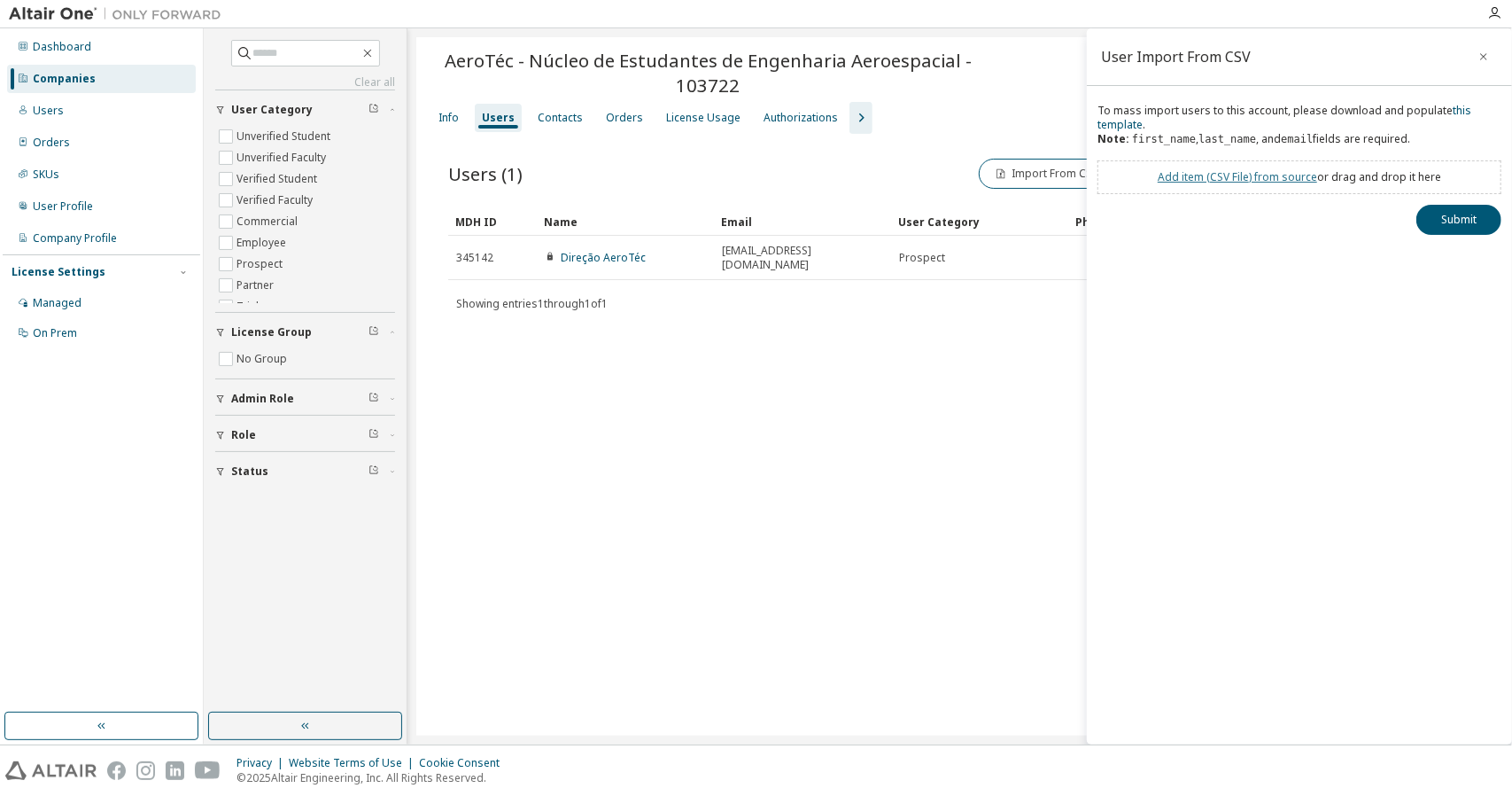
click at [1239, 178] on link "Add item ( CSV File ) from source" at bounding box center [1237, 176] width 159 height 15
click at [1442, 256] on button "Submit" at bounding box center [1458, 251] width 85 height 30
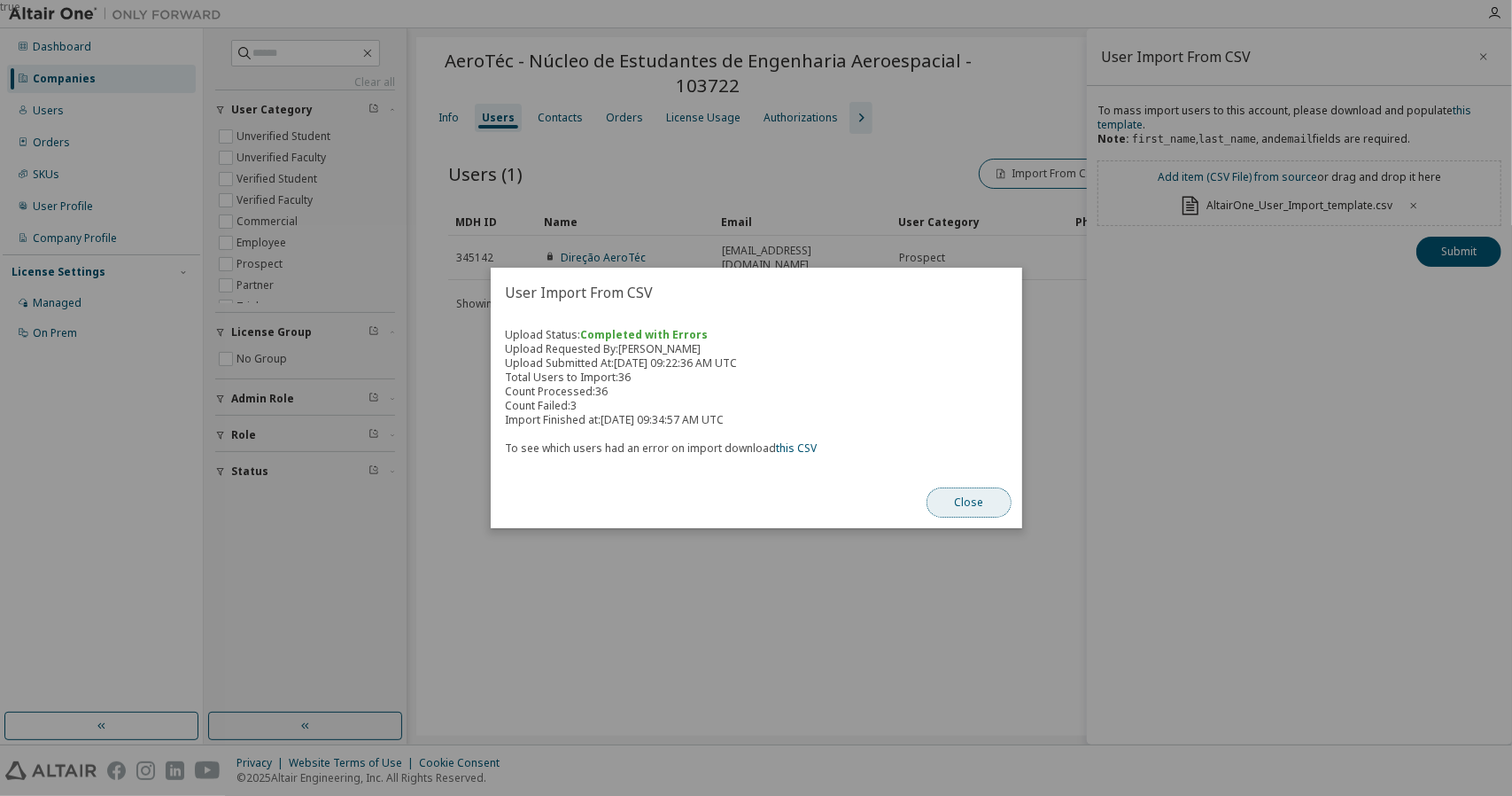
click at [962, 506] on button "Close" at bounding box center [968, 503] width 85 height 30
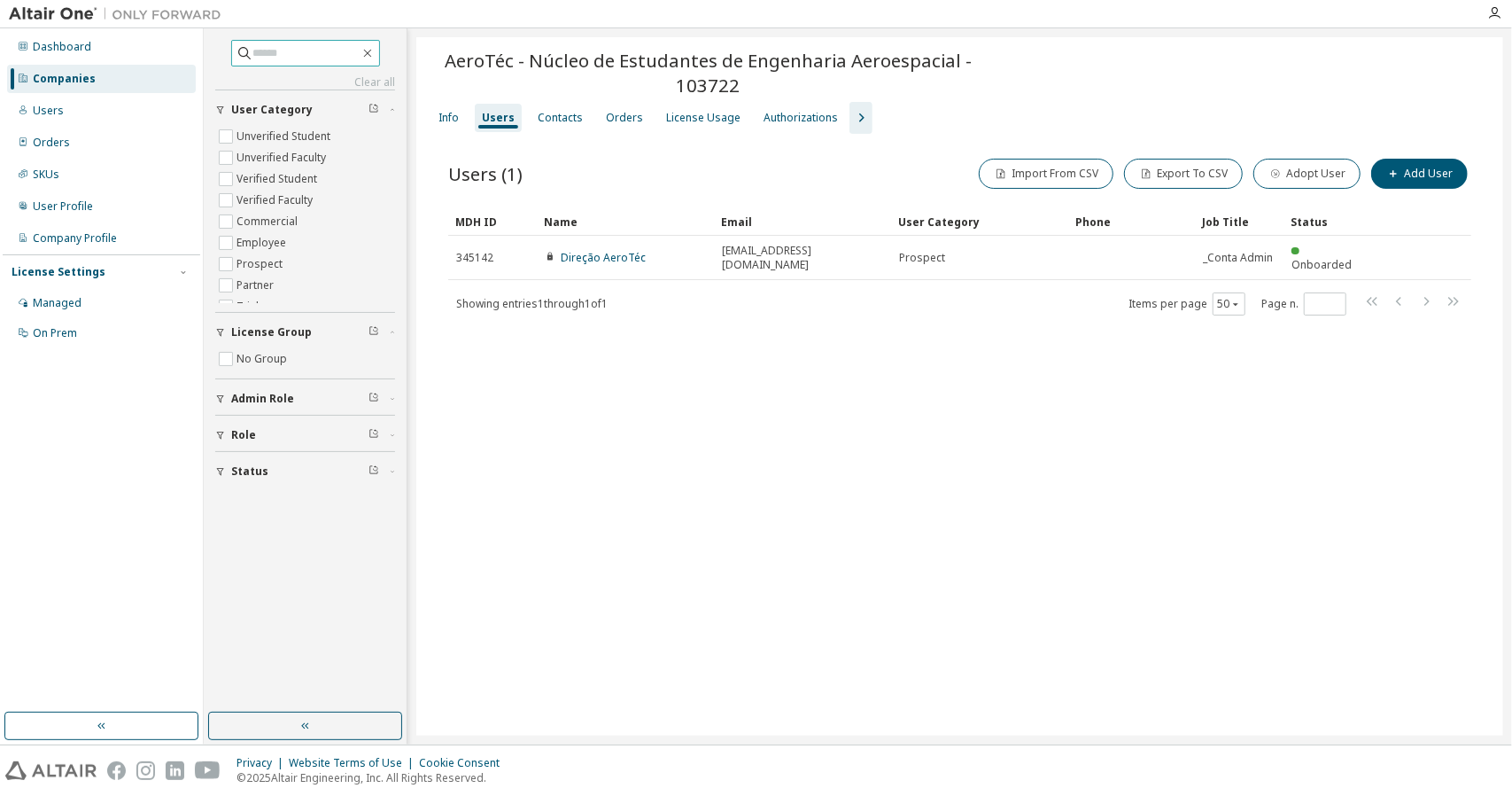
click at [273, 53] on input "text" at bounding box center [306, 53] width 106 height 18
click at [74, 77] on div "Companies" at bounding box center [64, 79] width 63 height 14
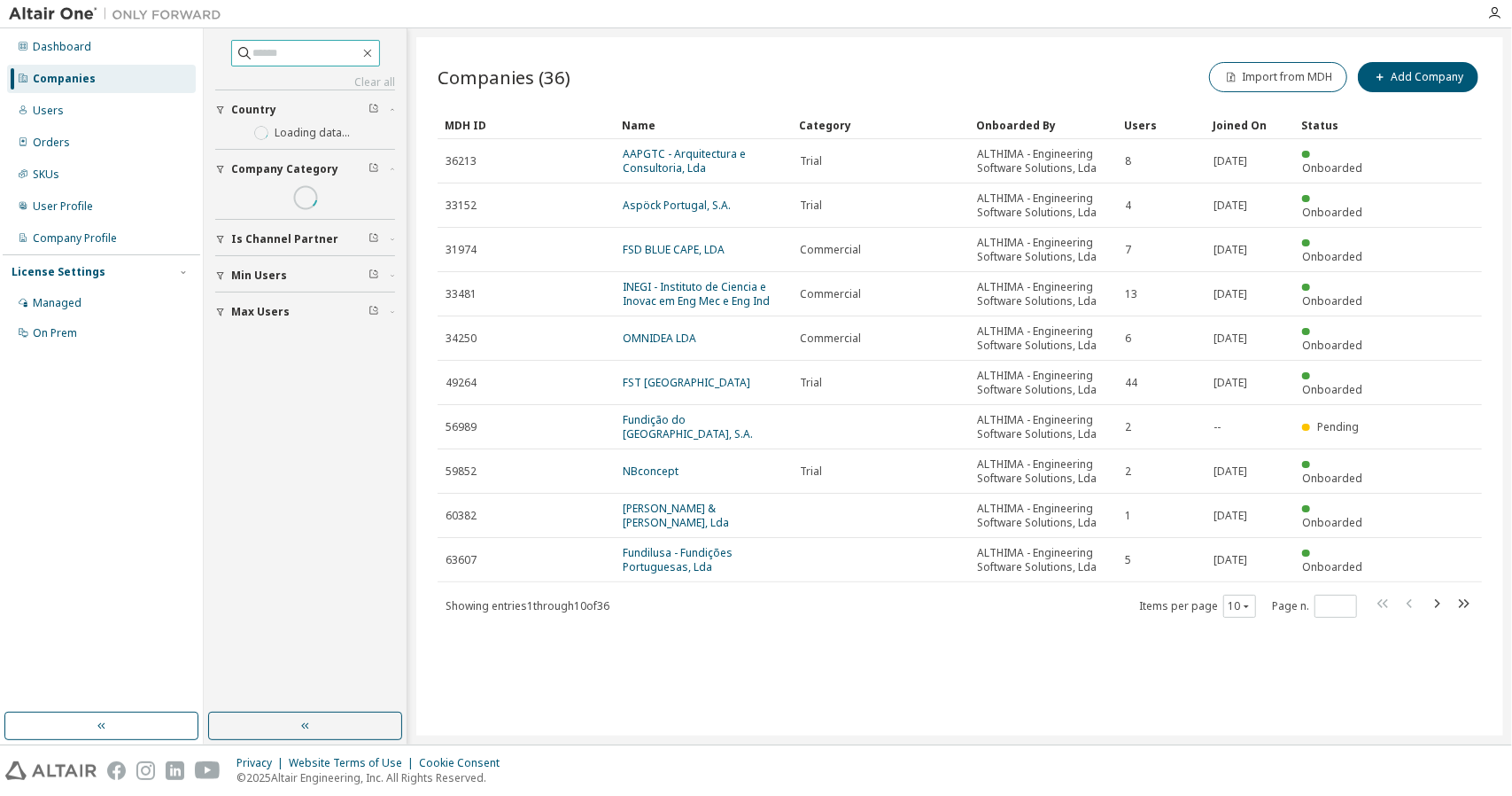
click at [280, 48] on input "text" at bounding box center [306, 53] width 106 height 18
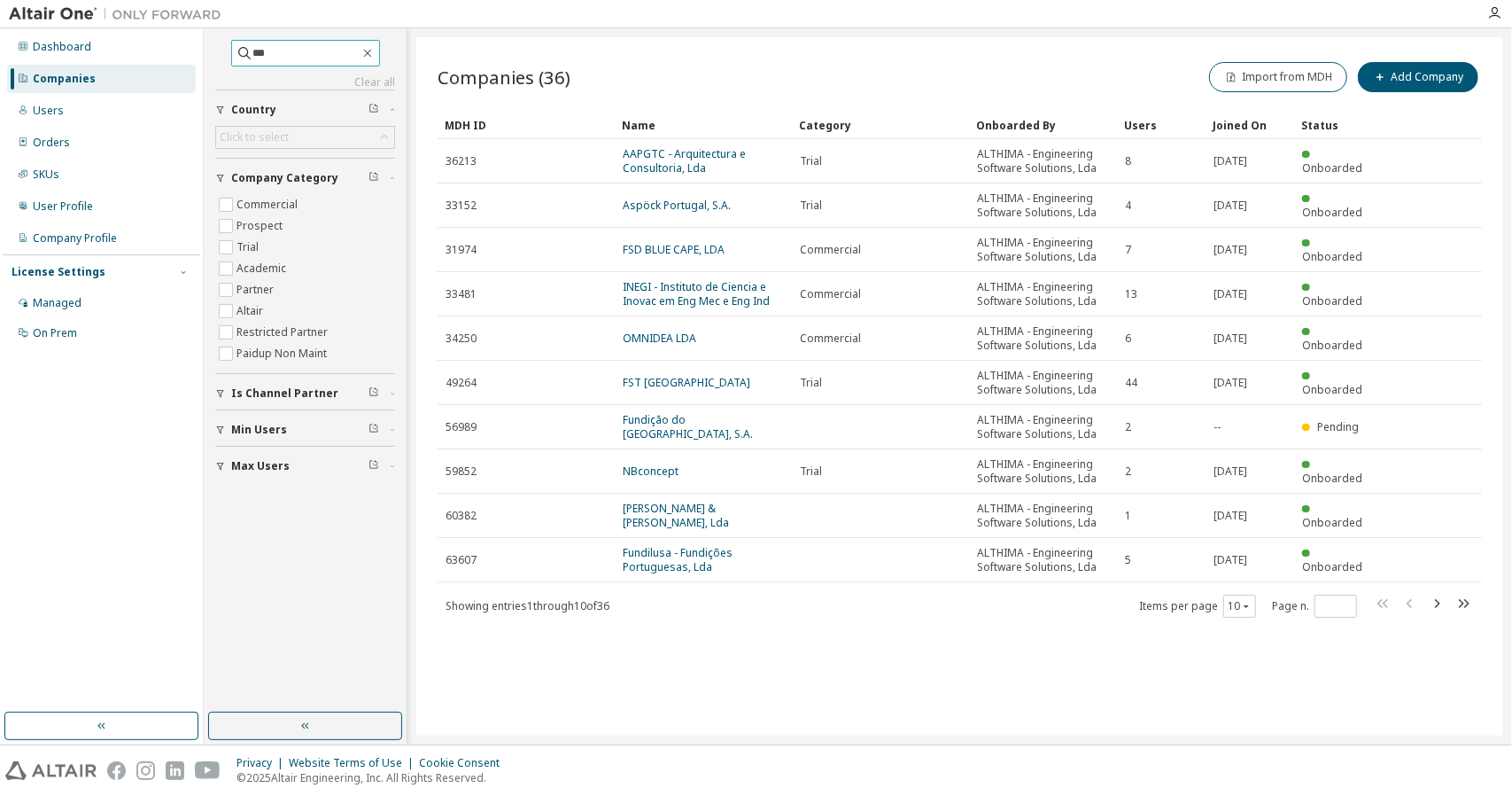
type input "***"
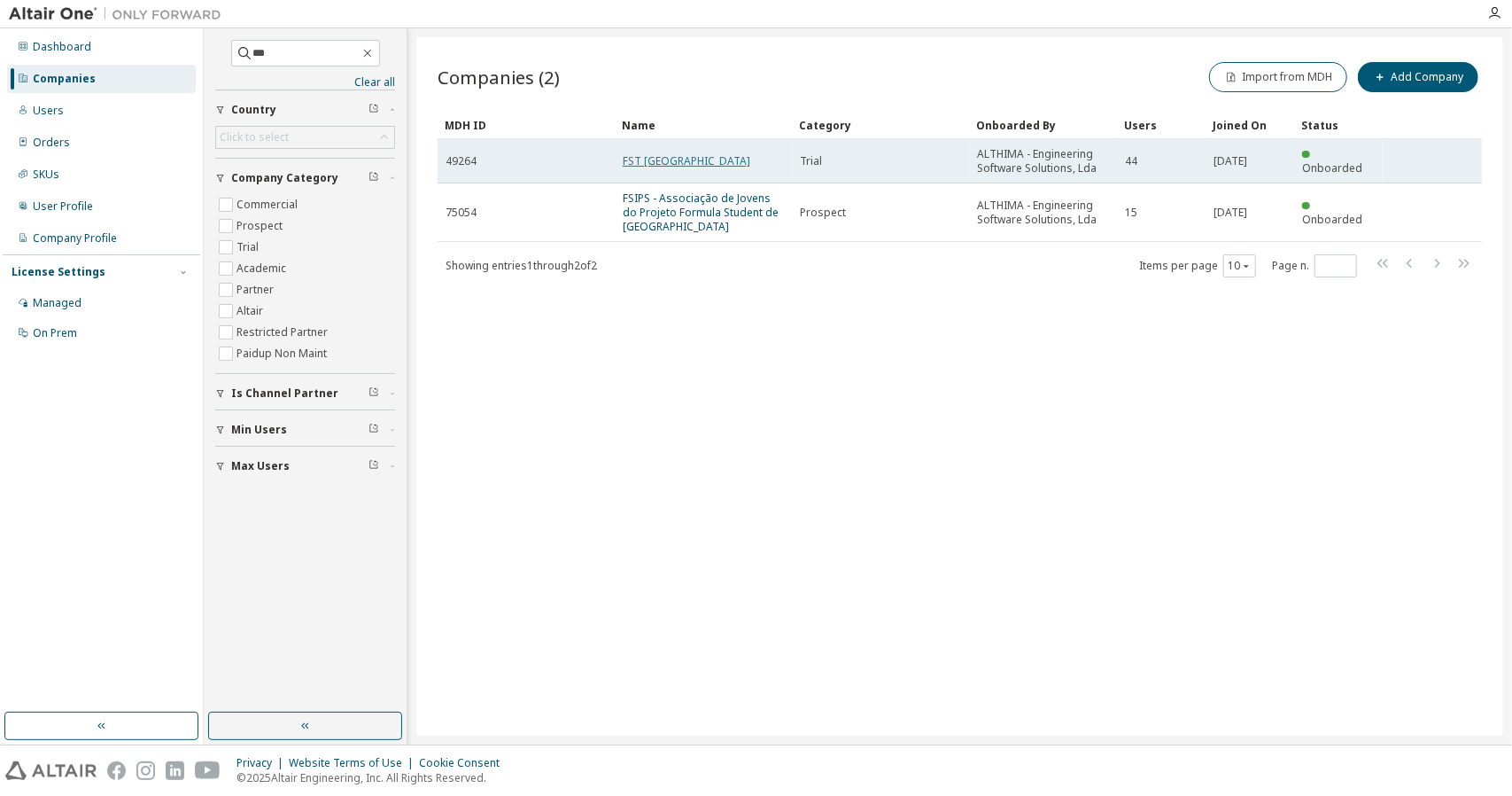
click at [663, 161] on link "FST [GEOGRAPHIC_DATA]" at bounding box center [686, 160] width 127 height 15
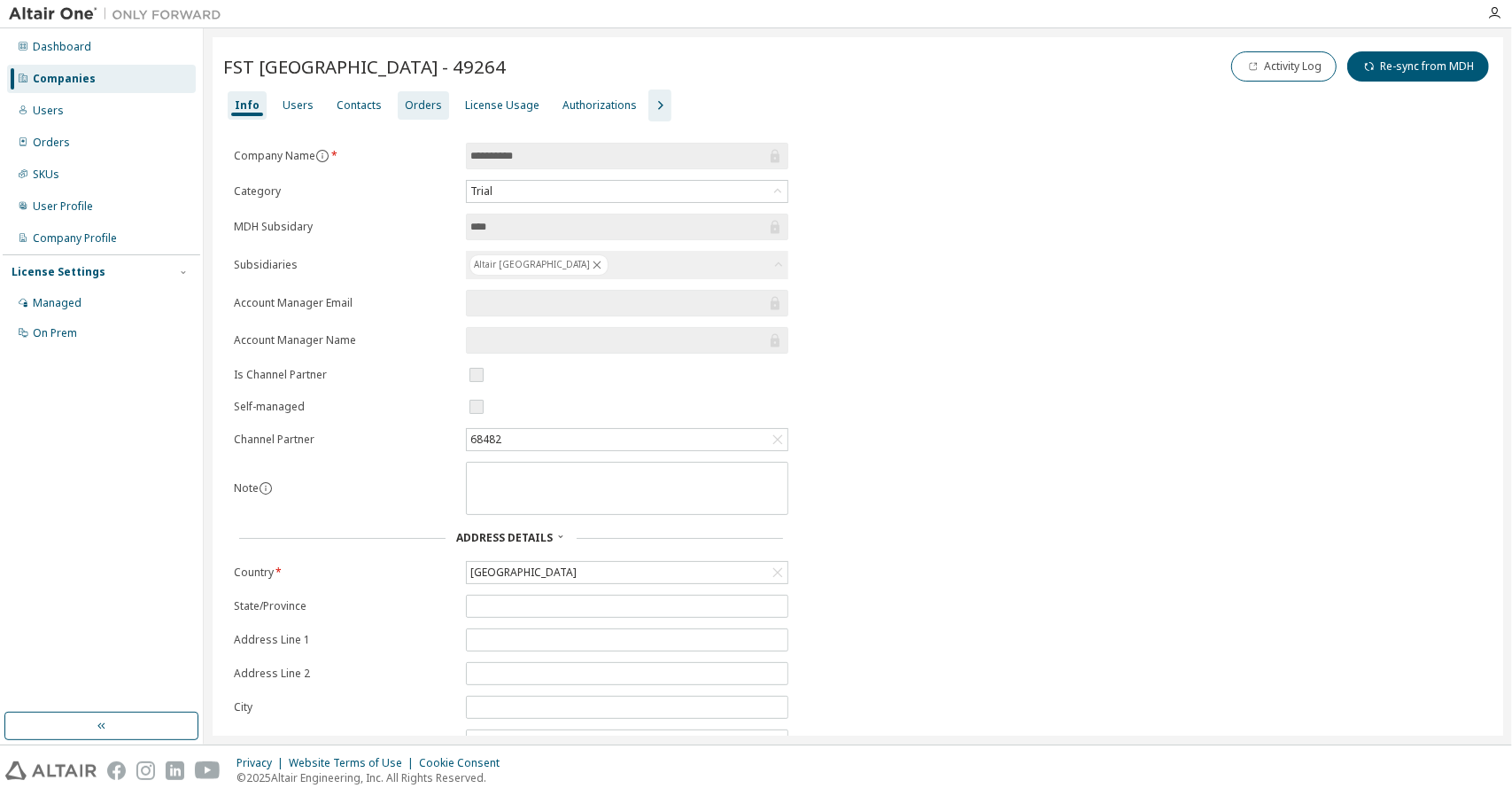
click at [413, 104] on div "Orders" at bounding box center [423, 105] width 37 height 14
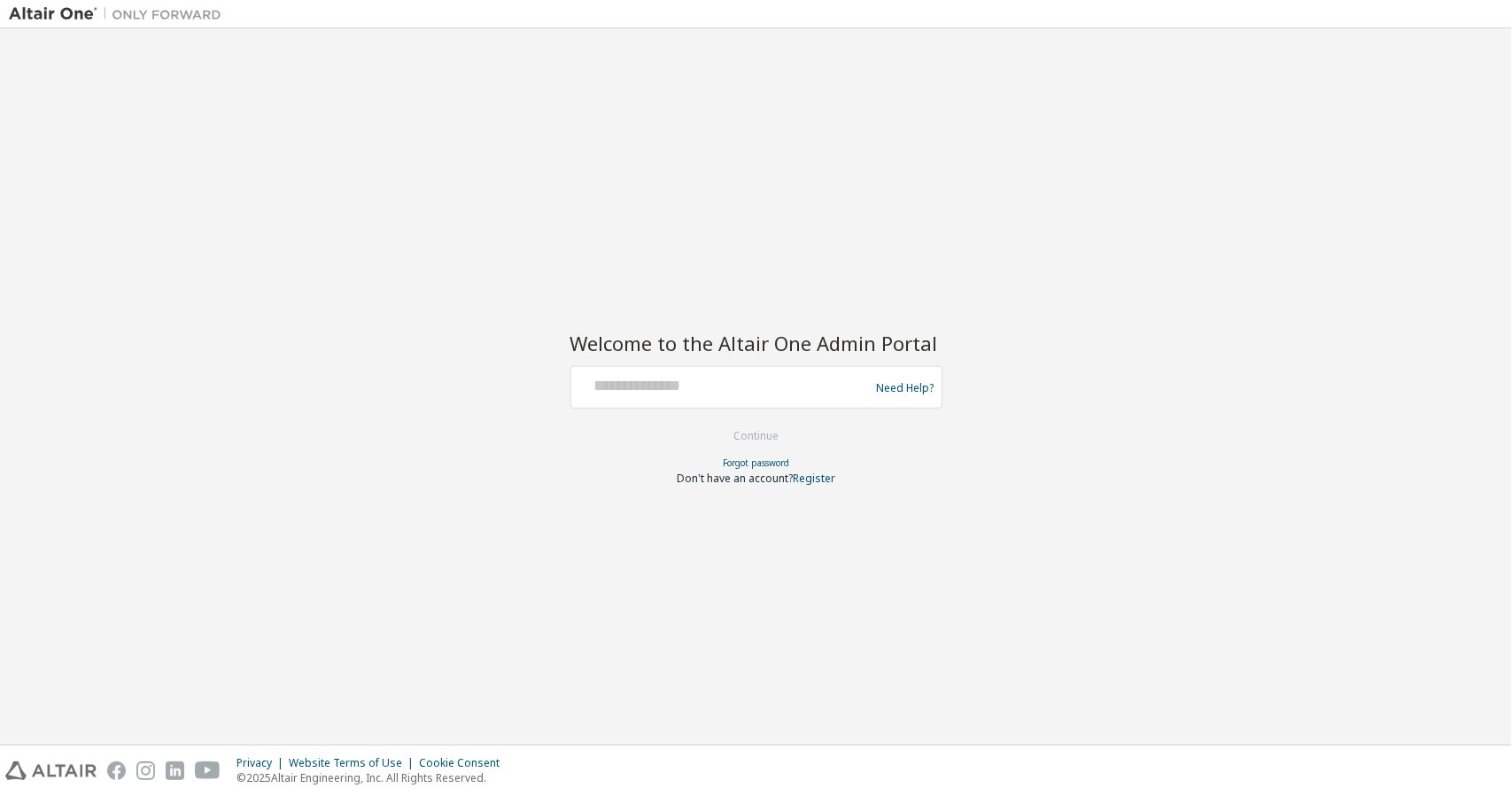
click at [52, 15] on img at bounding box center [119, 14] width 222 height 18
click at [181, 8] on img at bounding box center [119, 14] width 222 height 18
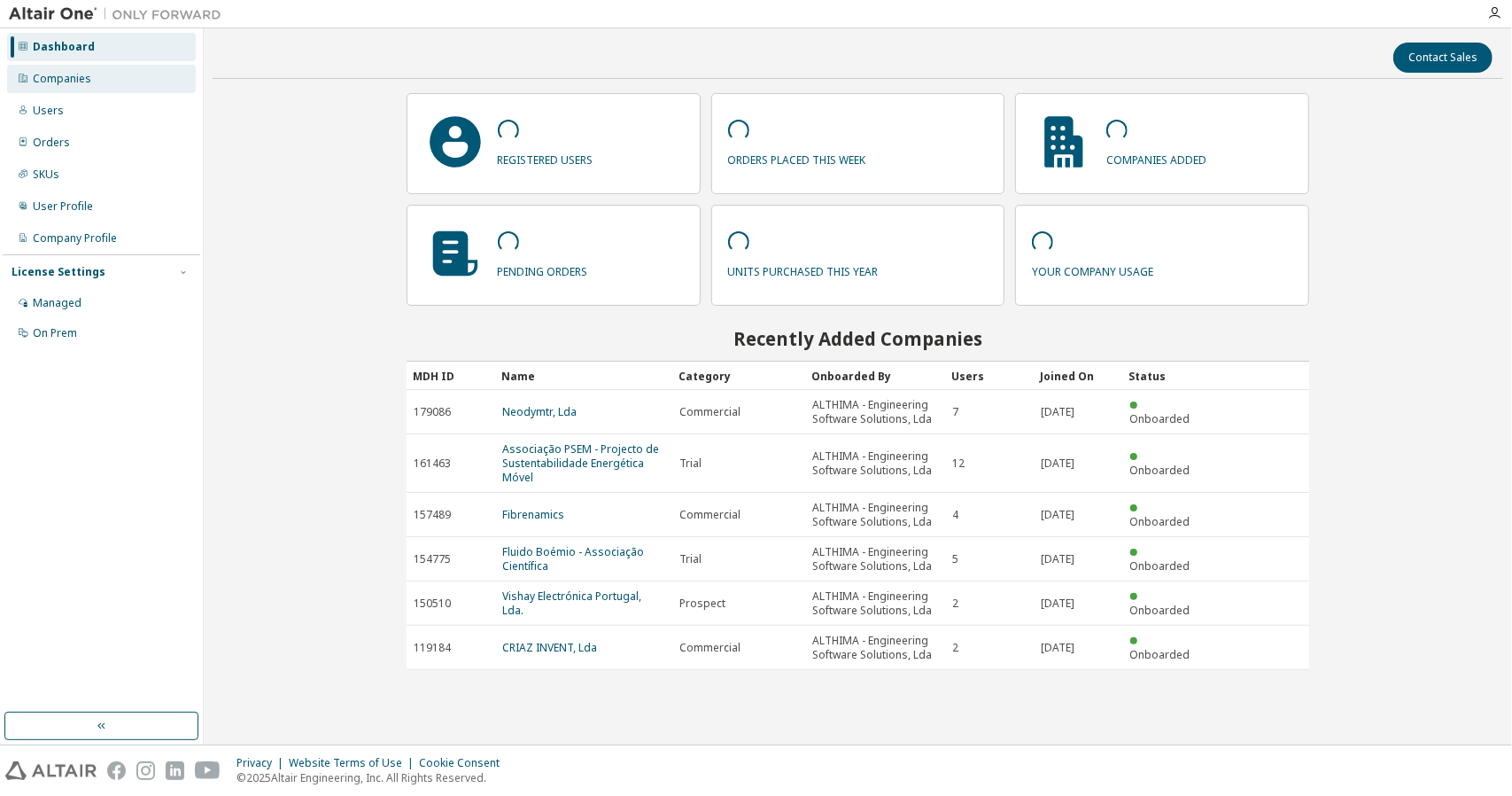
click at [119, 86] on div "Companies" at bounding box center [102, 79] width 189 height 29
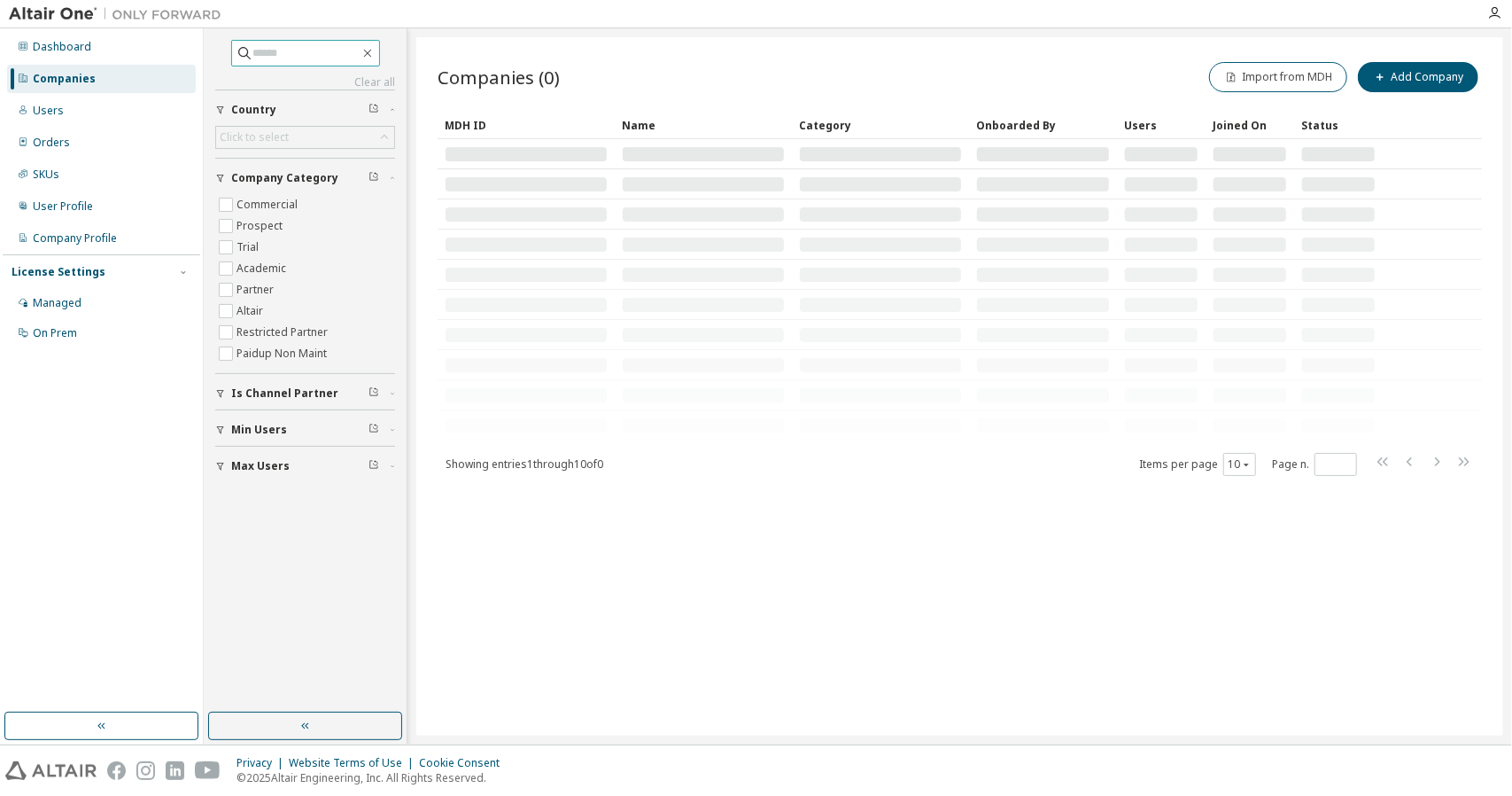
click at [288, 52] on input "text" at bounding box center [306, 53] width 106 height 18
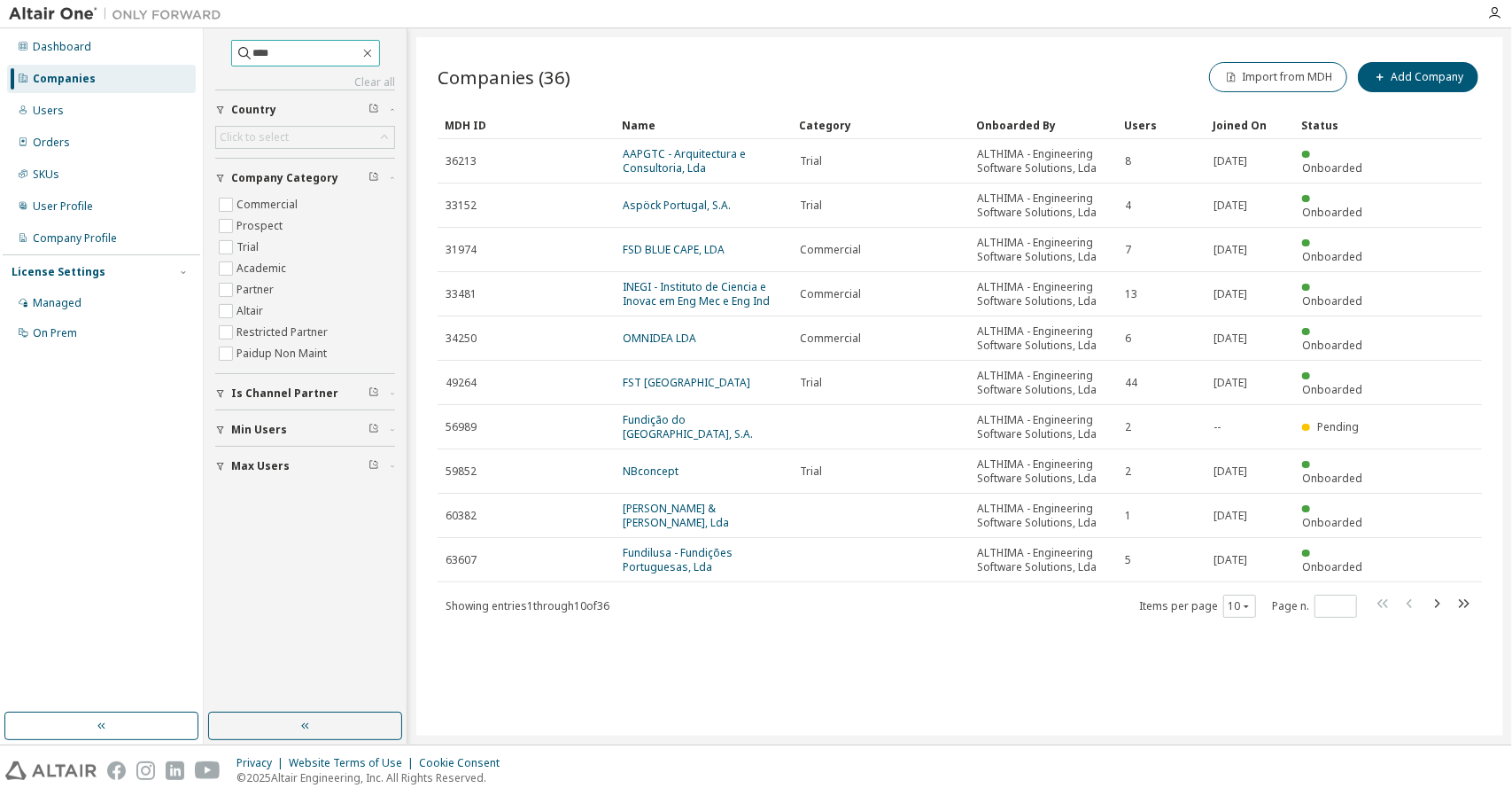
type input "****"
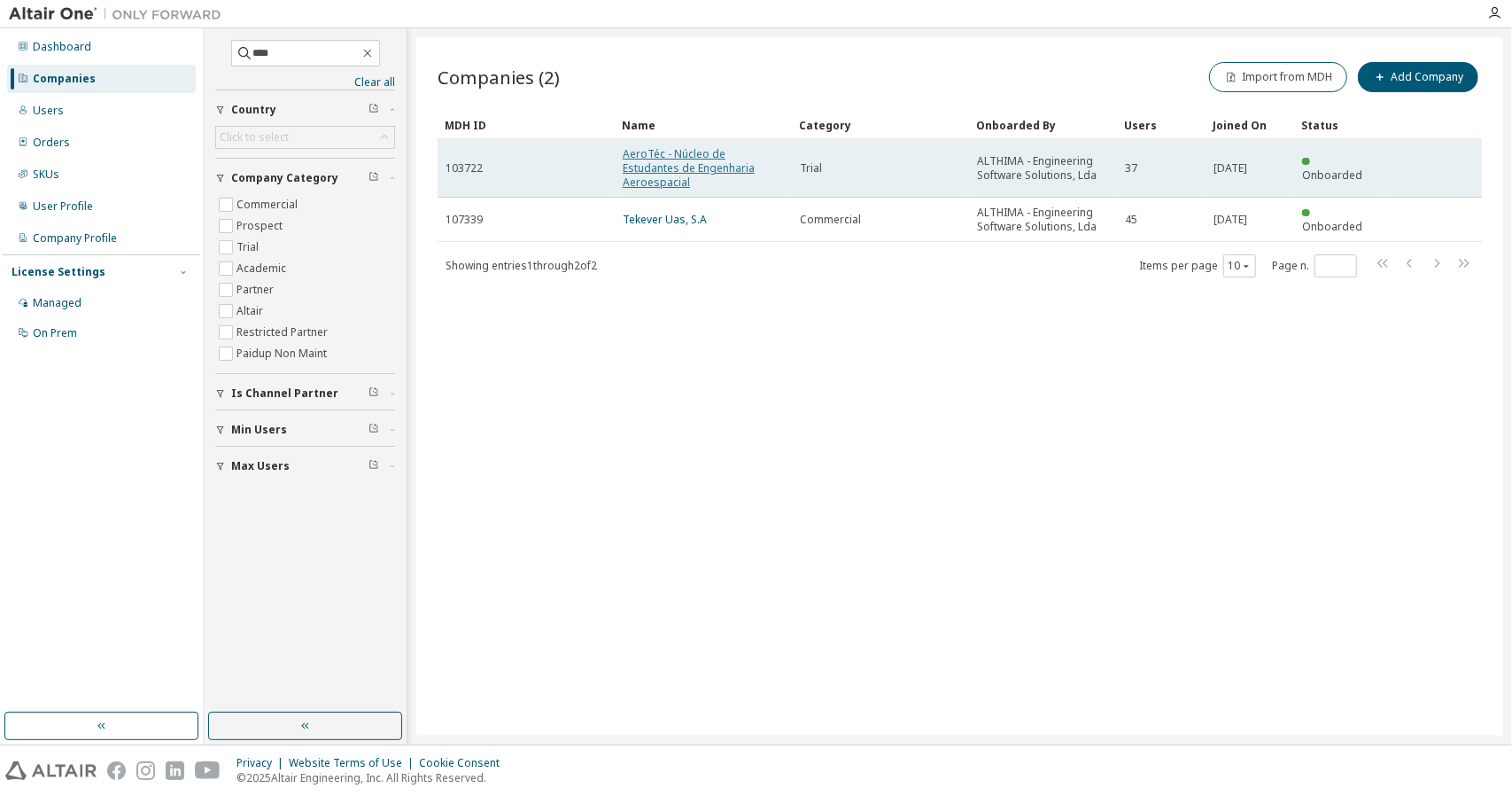
click at [721, 156] on link "AeroTéc - Núcleo de Estudantes de Engenharia Aeroespacial" at bounding box center [689, 168] width 132 height 44
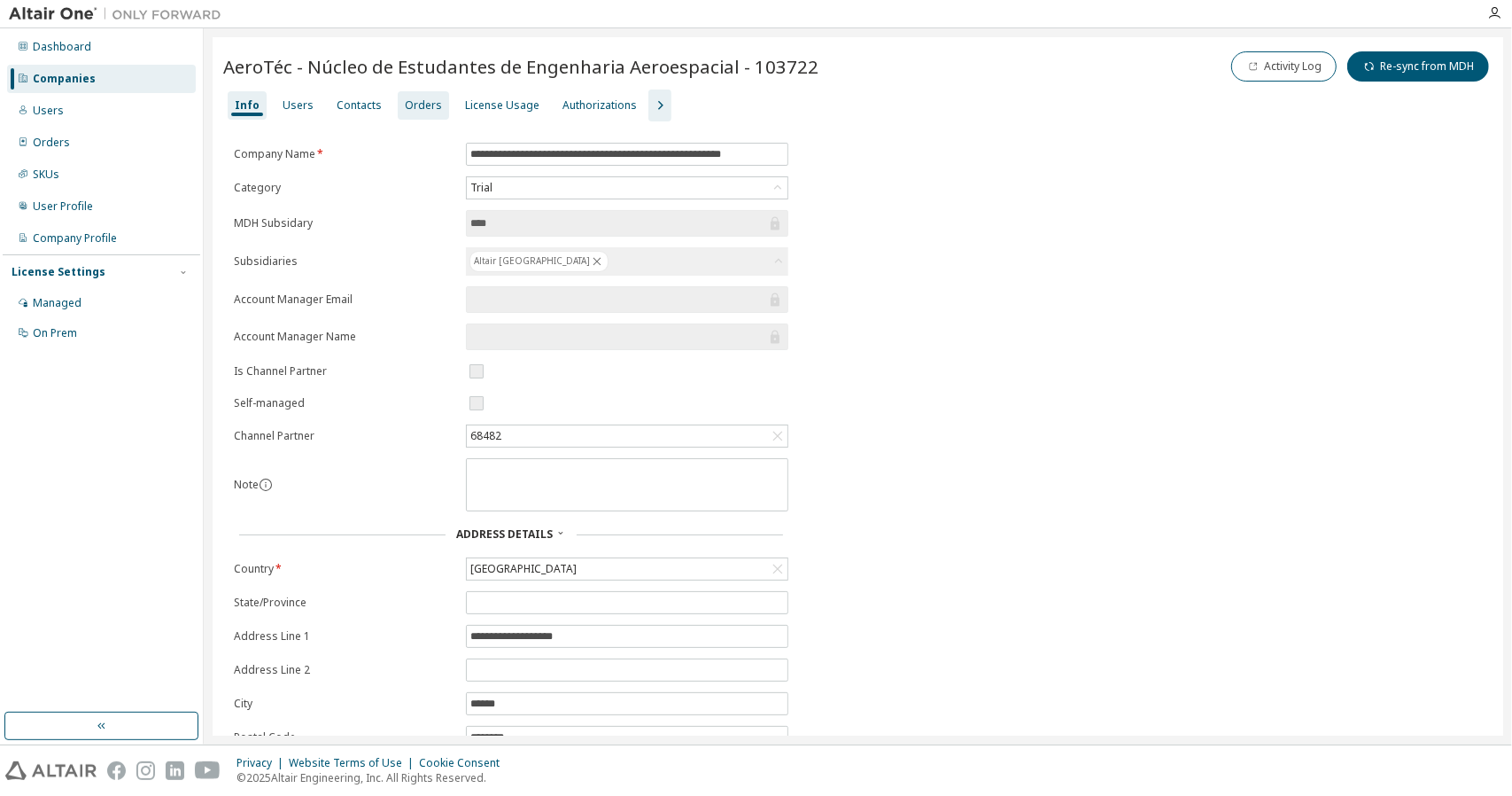
click at [425, 114] on div "Orders" at bounding box center [423, 105] width 52 height 29
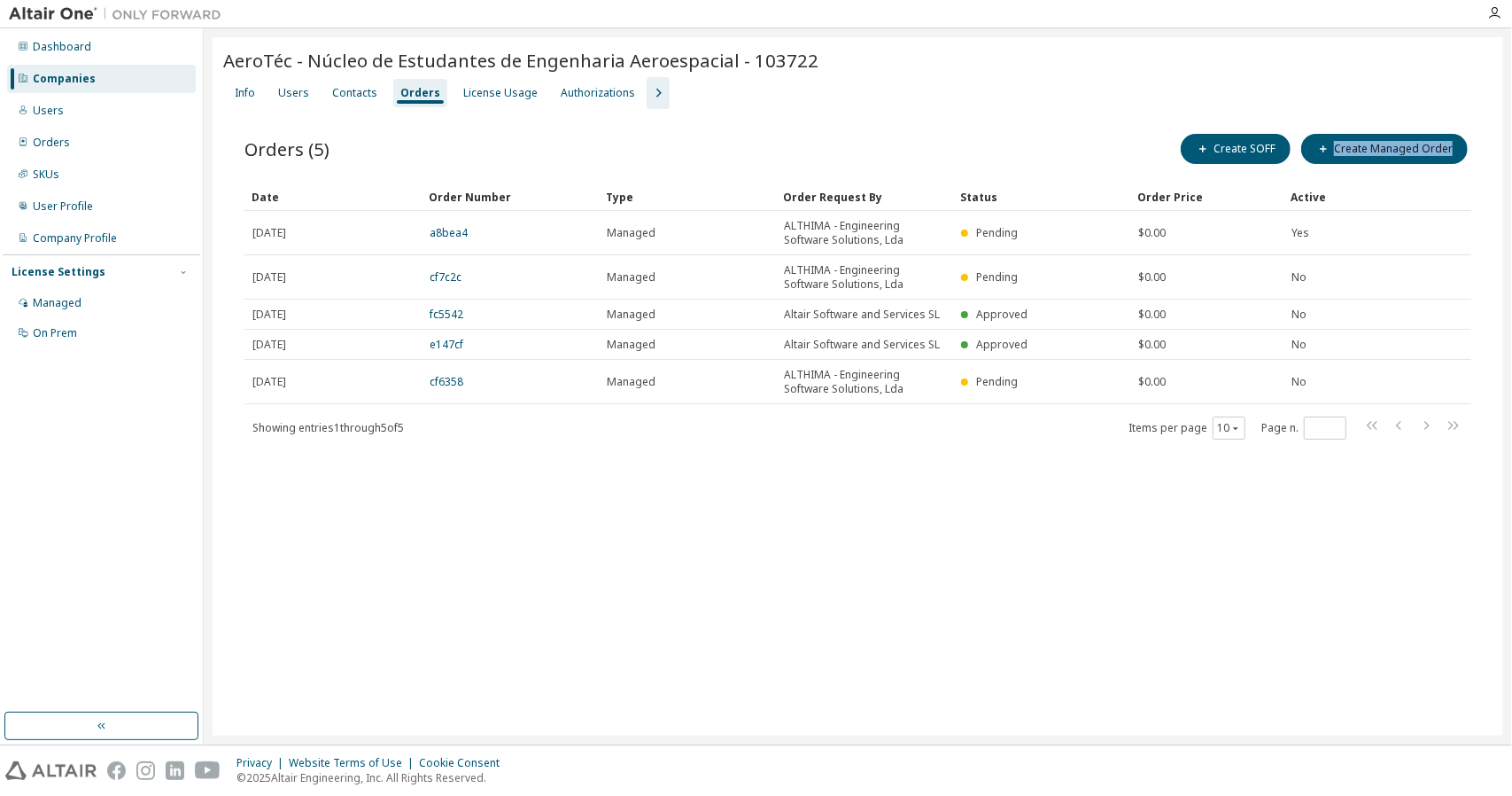
drag, startPoint x: 1491, startPoint y: 148, endPoint x: 1467, endPoint y: 160, distance: 26.8
click at [1467, 160] on div "Orders (5) Create SOFF Create Managed Order Clear Load Save Save As Field Opera…" at bounding box center [857, 297] width 1269 height 377
copy button "Create Managed Order"
click at [606, 488] on div "AeroTéc - Núcleo de Estudantes de Engenharia Aeroespacial - 103722 Clear Load S…" at bounding box center [858, 386] width 1290 height 698
click at [102, 74] on div "Companies" at bounding box center [102, 79] width 189 height 29
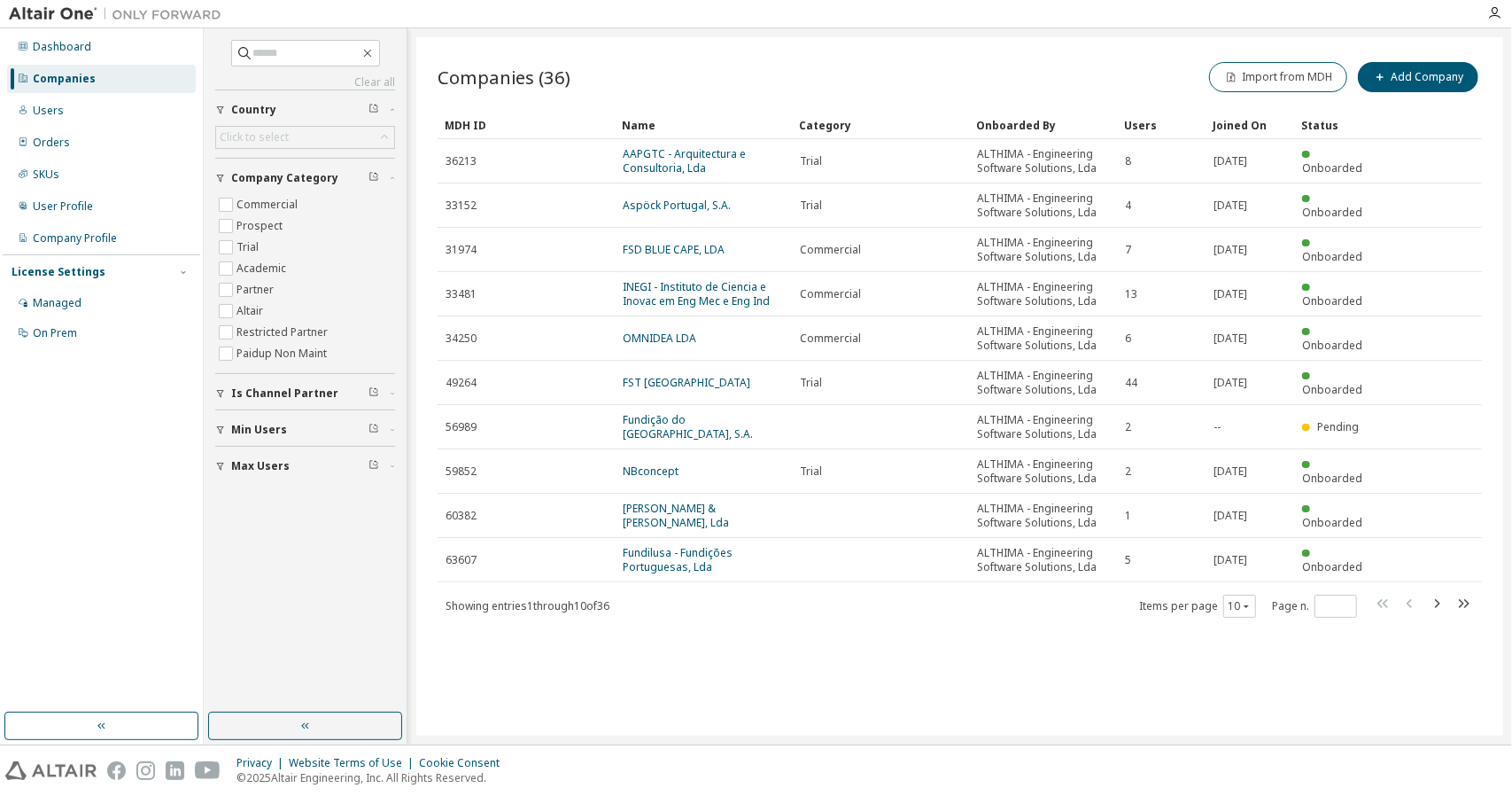
drag, startPoint x: 355, startPoint y: 90, endPoint x: 271, endPoint y: 121, distance: 89.5
drag, startPoint x: 271, startPoint y: 121, endPoint x: 740, endPoint y: 653, distance: 709.2
click at [740, 652] on div "Companies (36) Import from MDH Add Company Clear Load Save Save As Field Operat…" at bounding box center [960, 386] width 1087 height 698
click at [289, 52] on input "text" at bounding box center [306, 53] width 106 height 18
click at [771, 643] on div "Companies (36) Import from MDH Add Company Clear Load Save Save As Field Operat…" at bounding box center [960, 386] width 1087 height 698
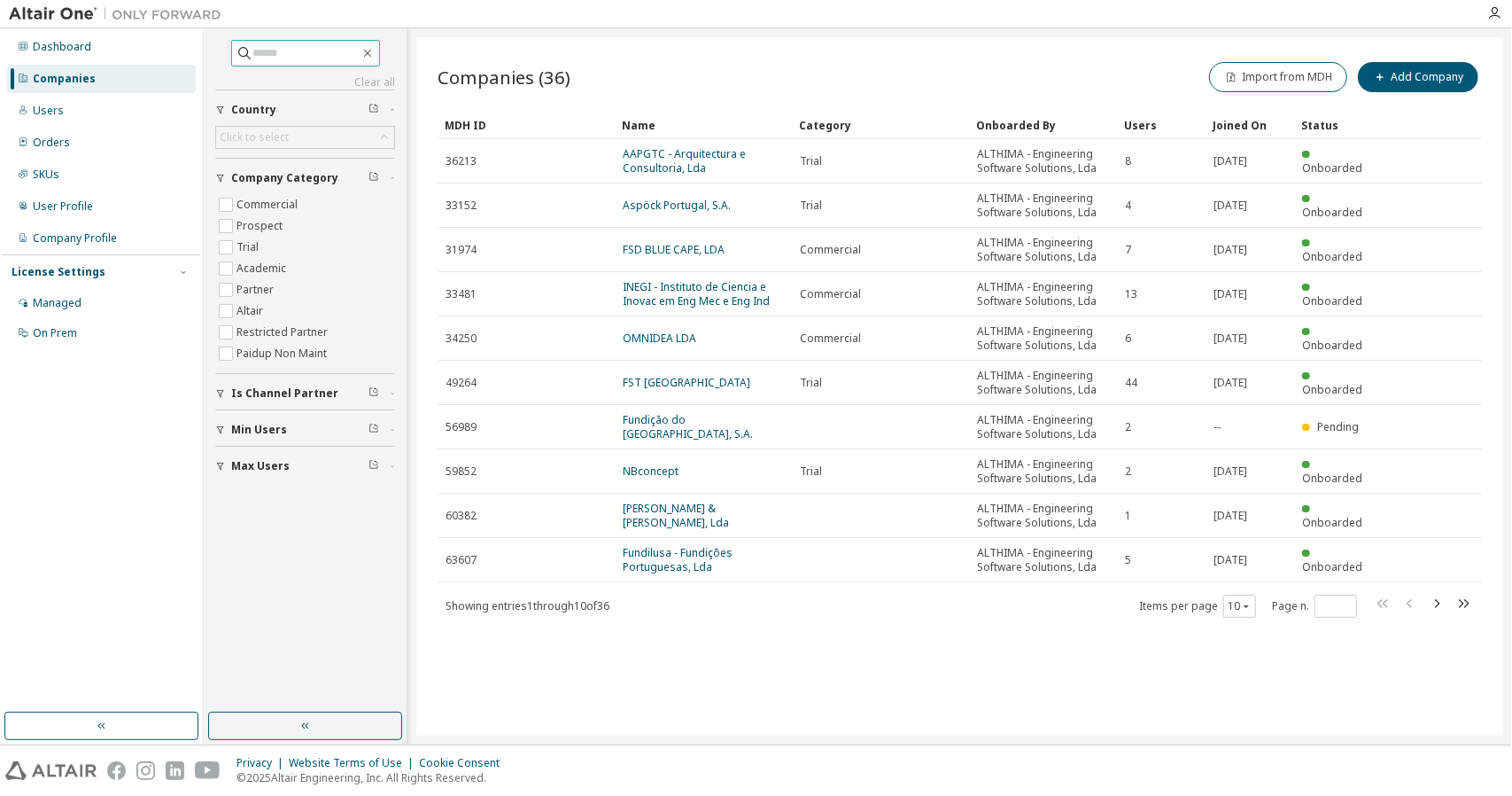
click at [333, 54] on input "text" at bounding box center [306, 53] width 106 height 18
type input "*****"
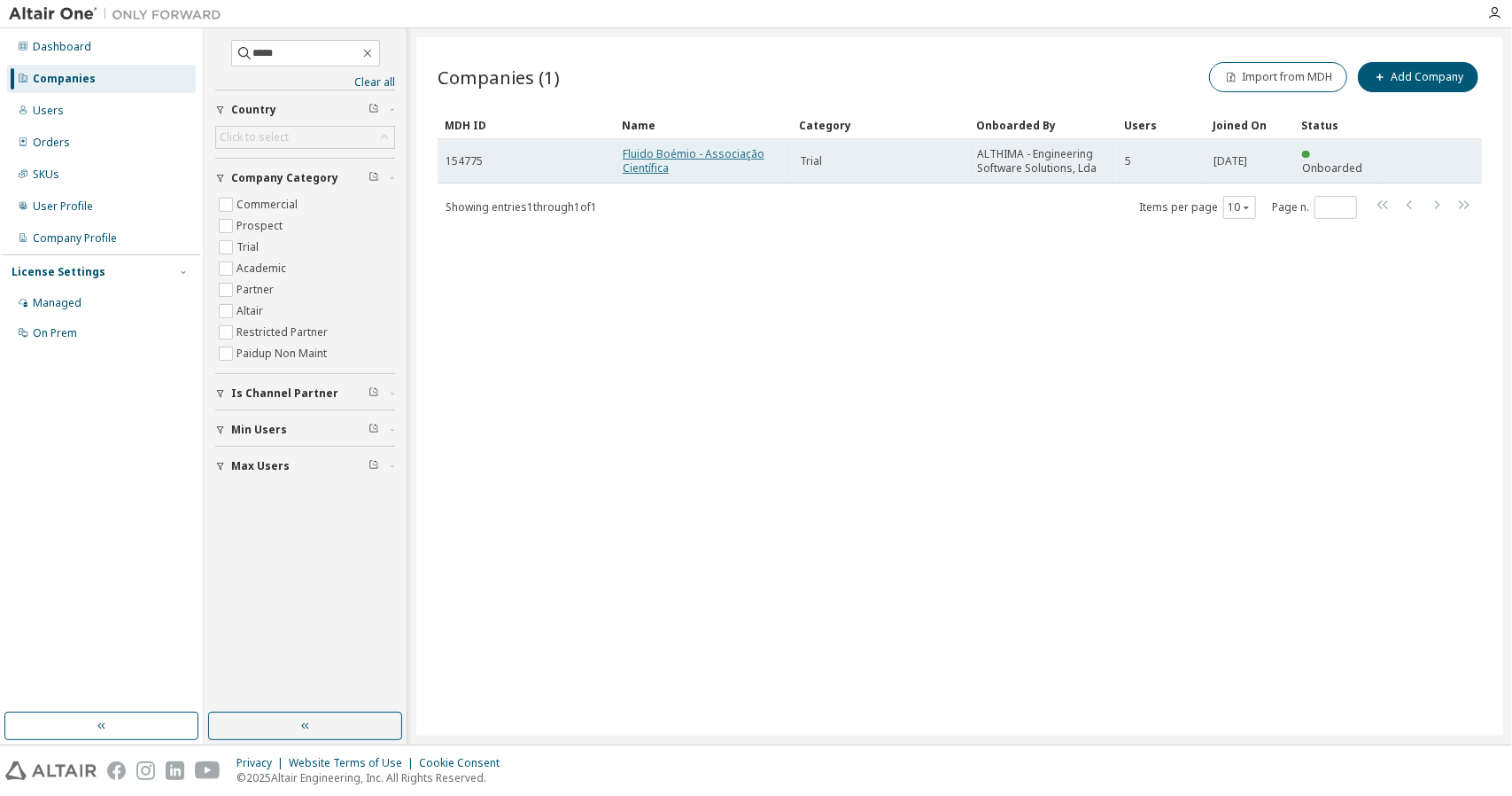
click at [712, 152] on link "Fluido Boémio - Associação Científica" at bounding box center [693, 160] width 142 height 29
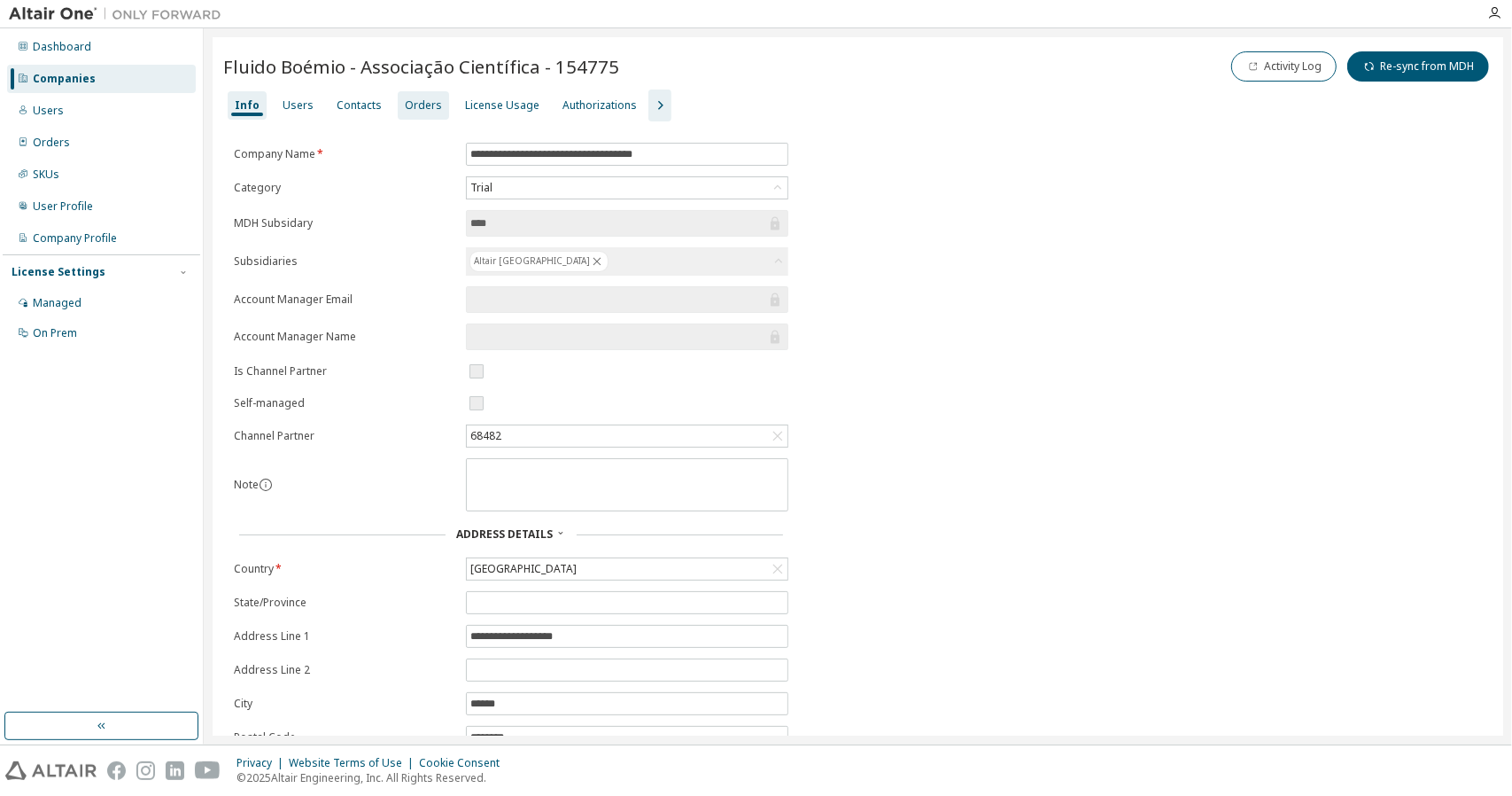
click at [405, 110] on div "Orders" at bounding box center [423, 105] width 37 height 14
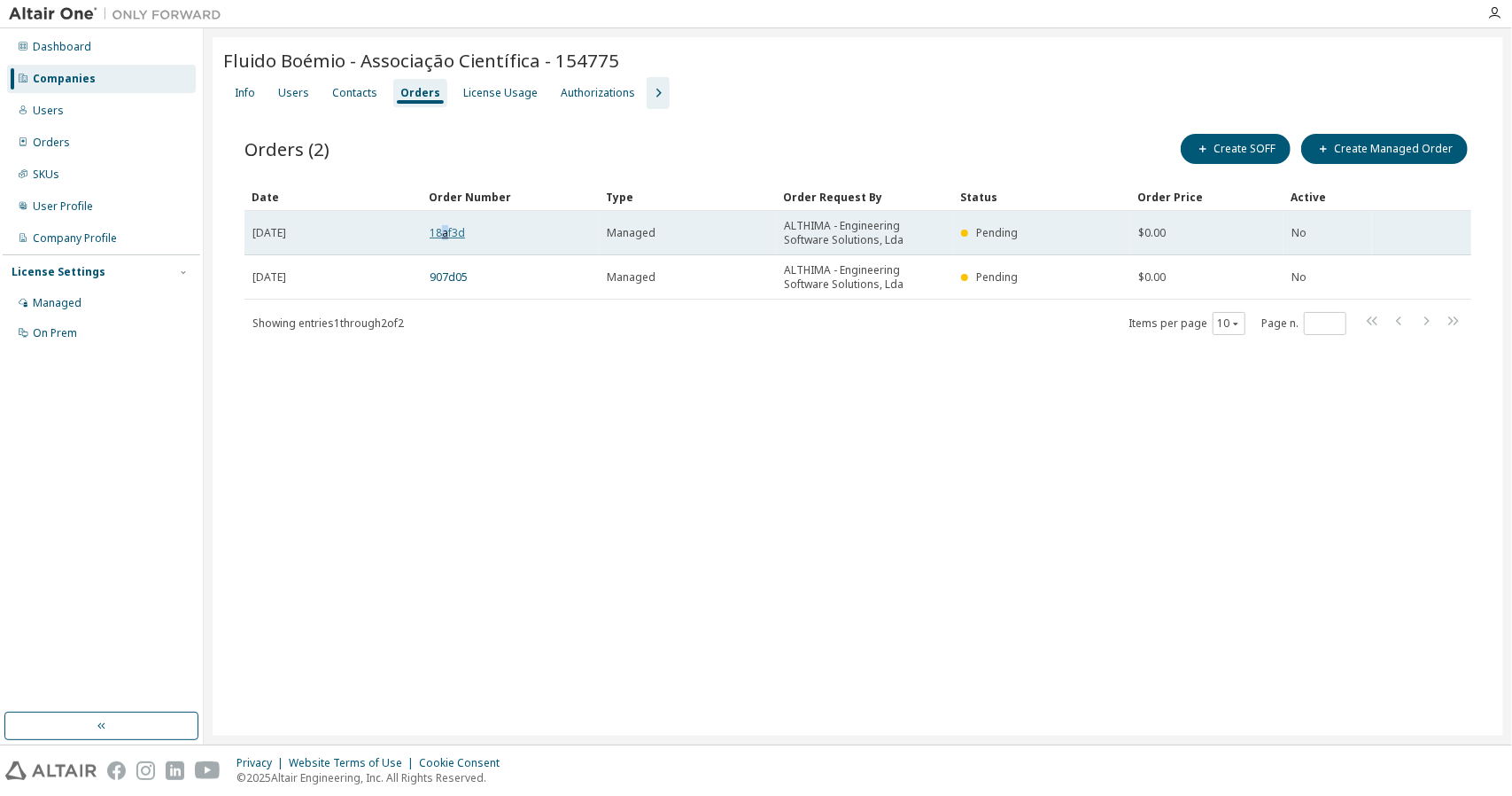
click at [445, 231] on link "18af3d" at bounding box center [447, 232] width 36 height 15
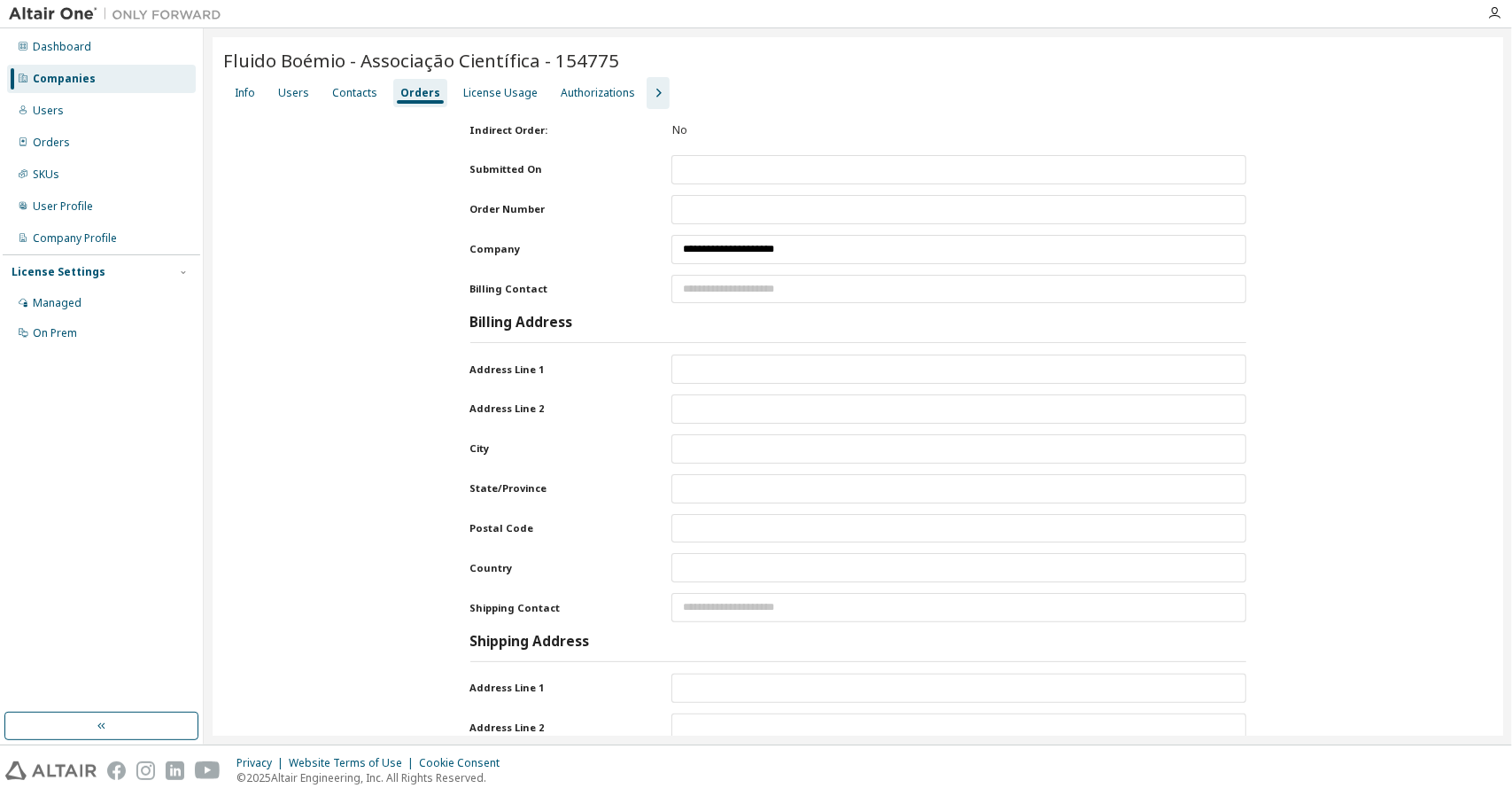
type input "**********"
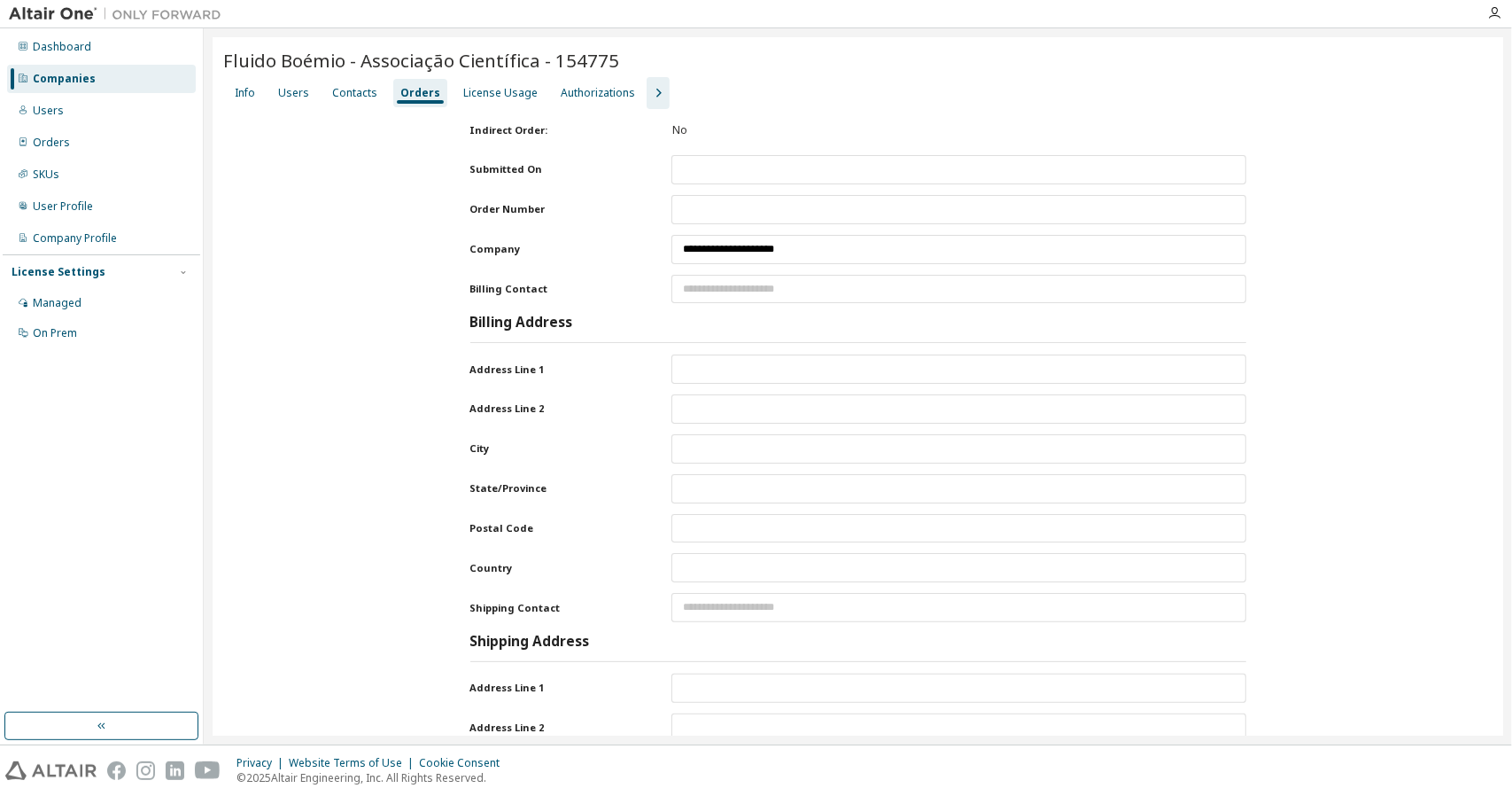
type input "******"
type input "**********"
type input "*****"
type input "**********"
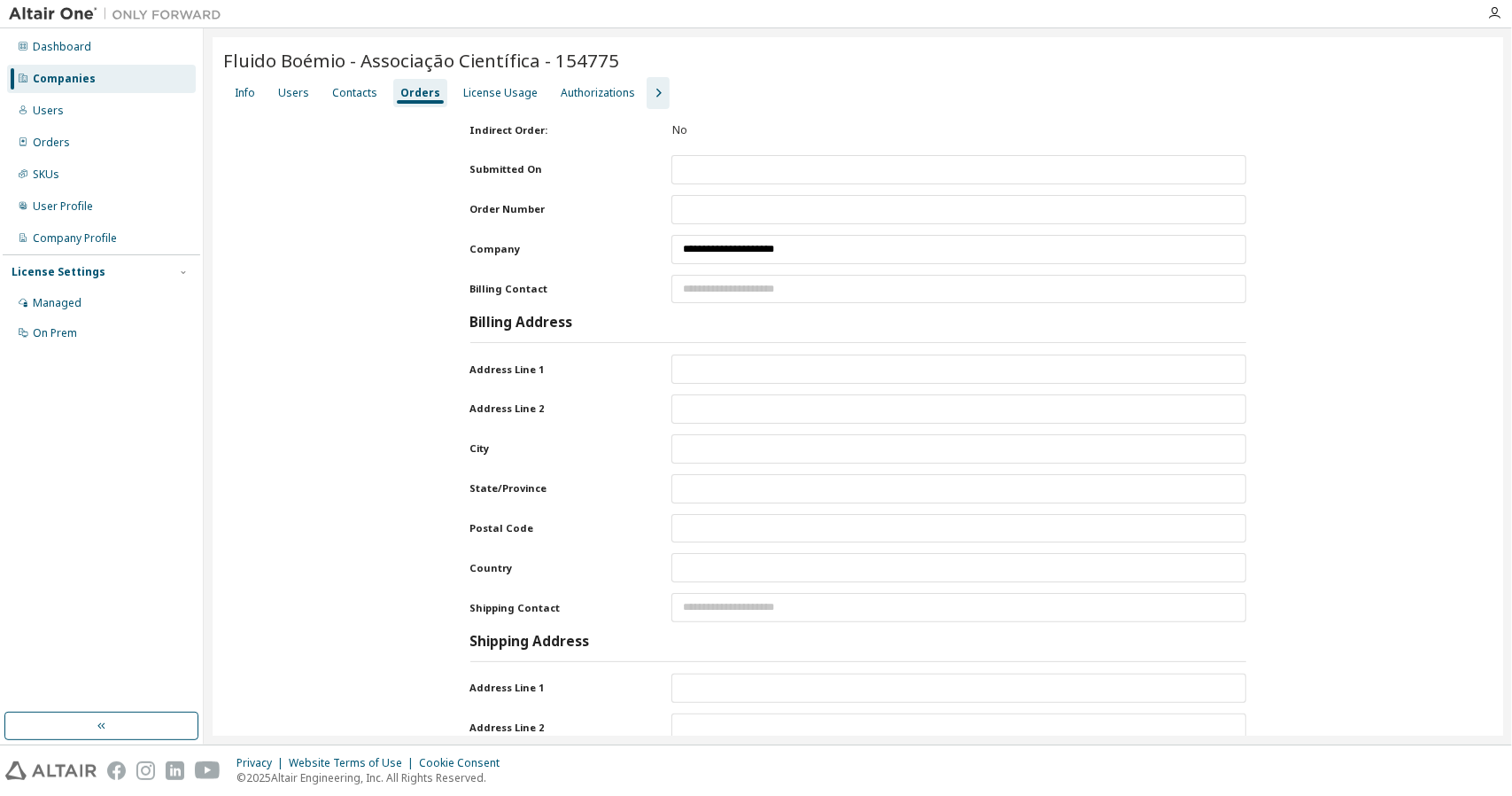
type input "******"
type input "********"
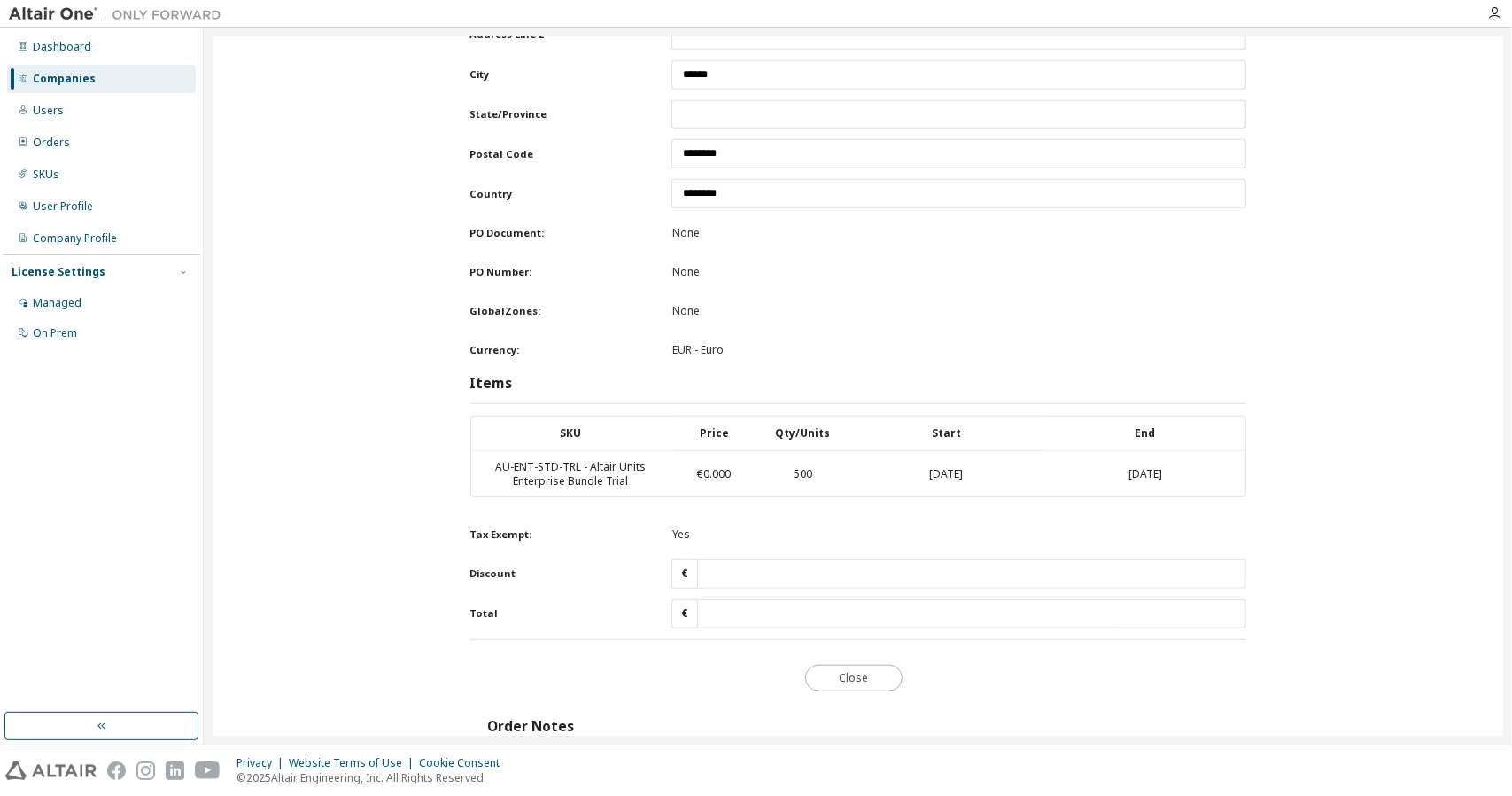
scroll to position [709, 0]
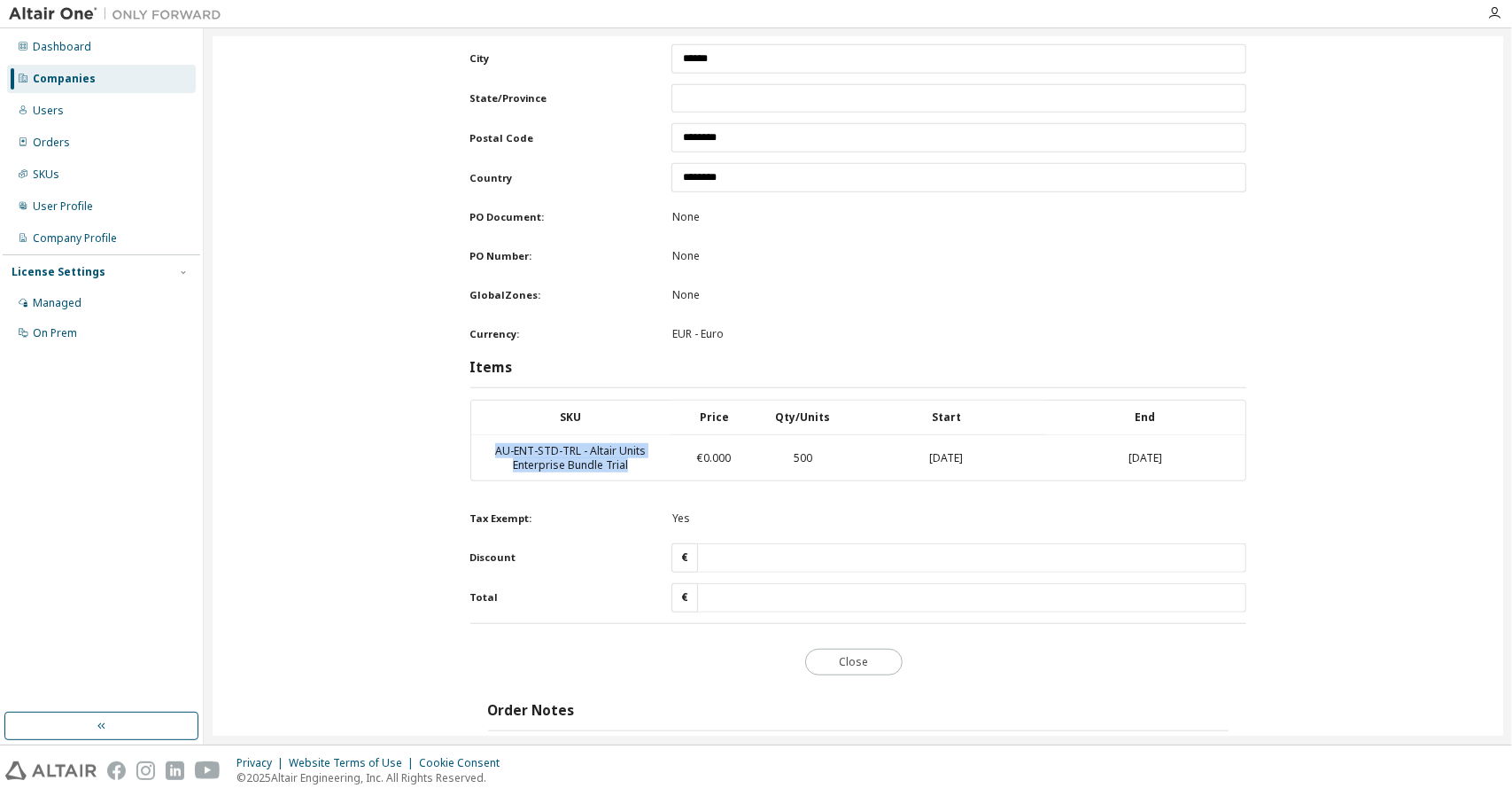
drag, startPoint x: 627, startPoint y: 455, endPoint x: 487, endPoint y: 439, distance: 140.9
click at [487, 439] on td "AU-ENT-STD-TRL - Altair Units Enterprise Bundle Trial" at bounding box center [571, 457] width 200 height 45
drag, startPoint x: 365, startPoint y: 194, endPoint x: 356, endPoint y: 168, distance: 27.5
click at [367, 194] on div "Indirect Order: Yes Submitted On Max Units: Order Number Max Units: Company Max…" at bounding box center [858, 225] width 1272 height 1654
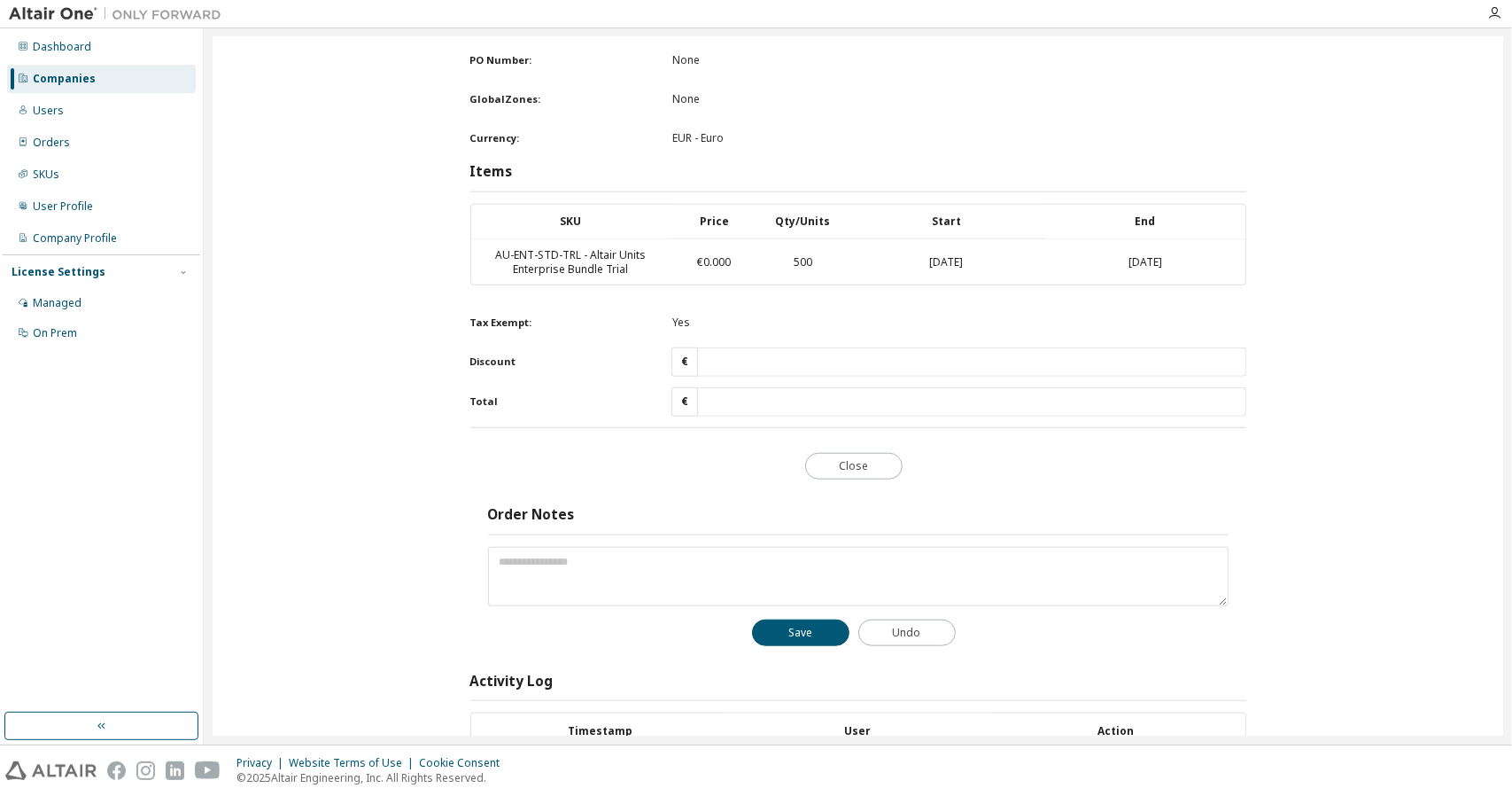
scroll to position [1013, 0]
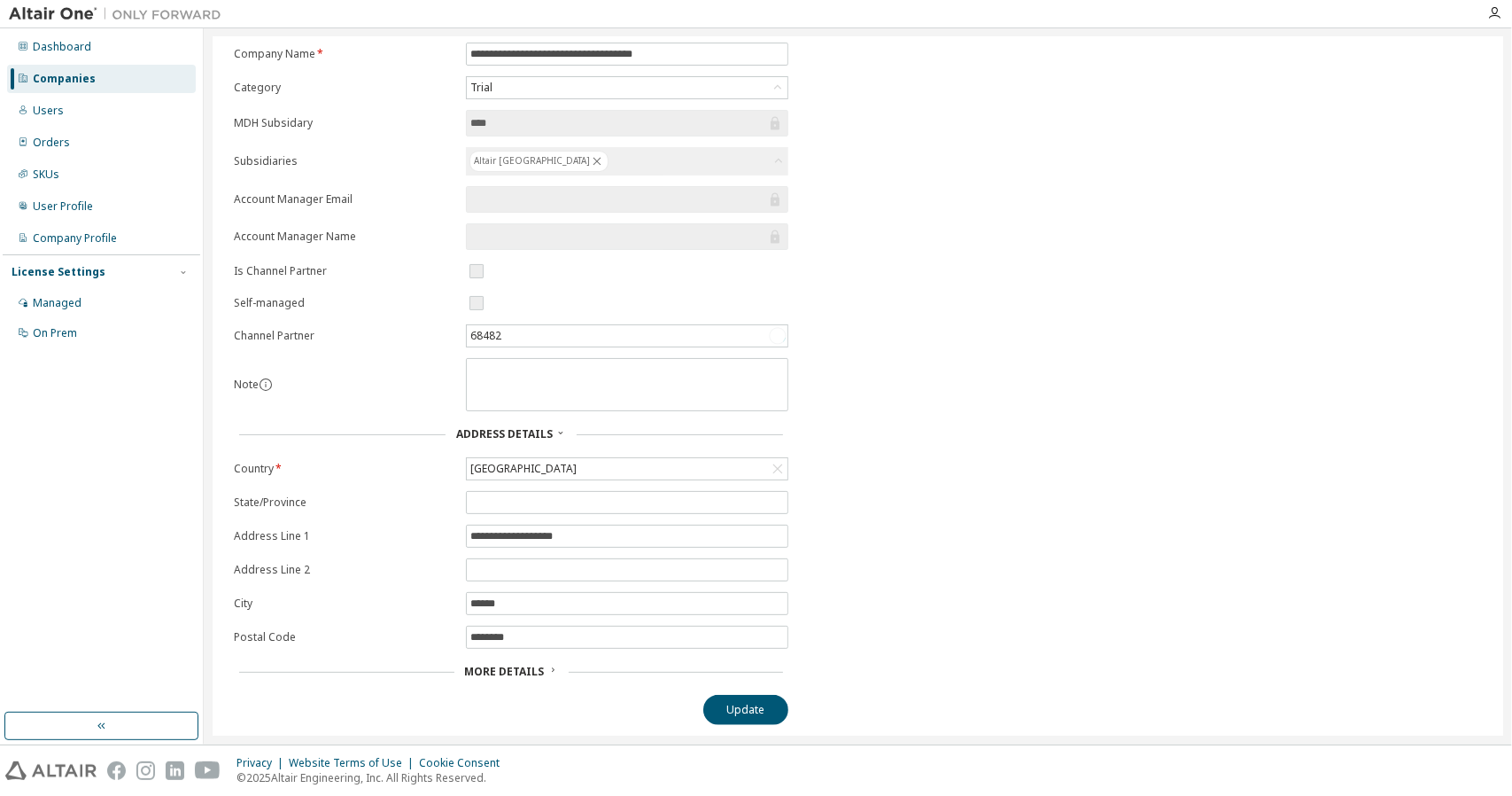
scroll to position [91, 0]
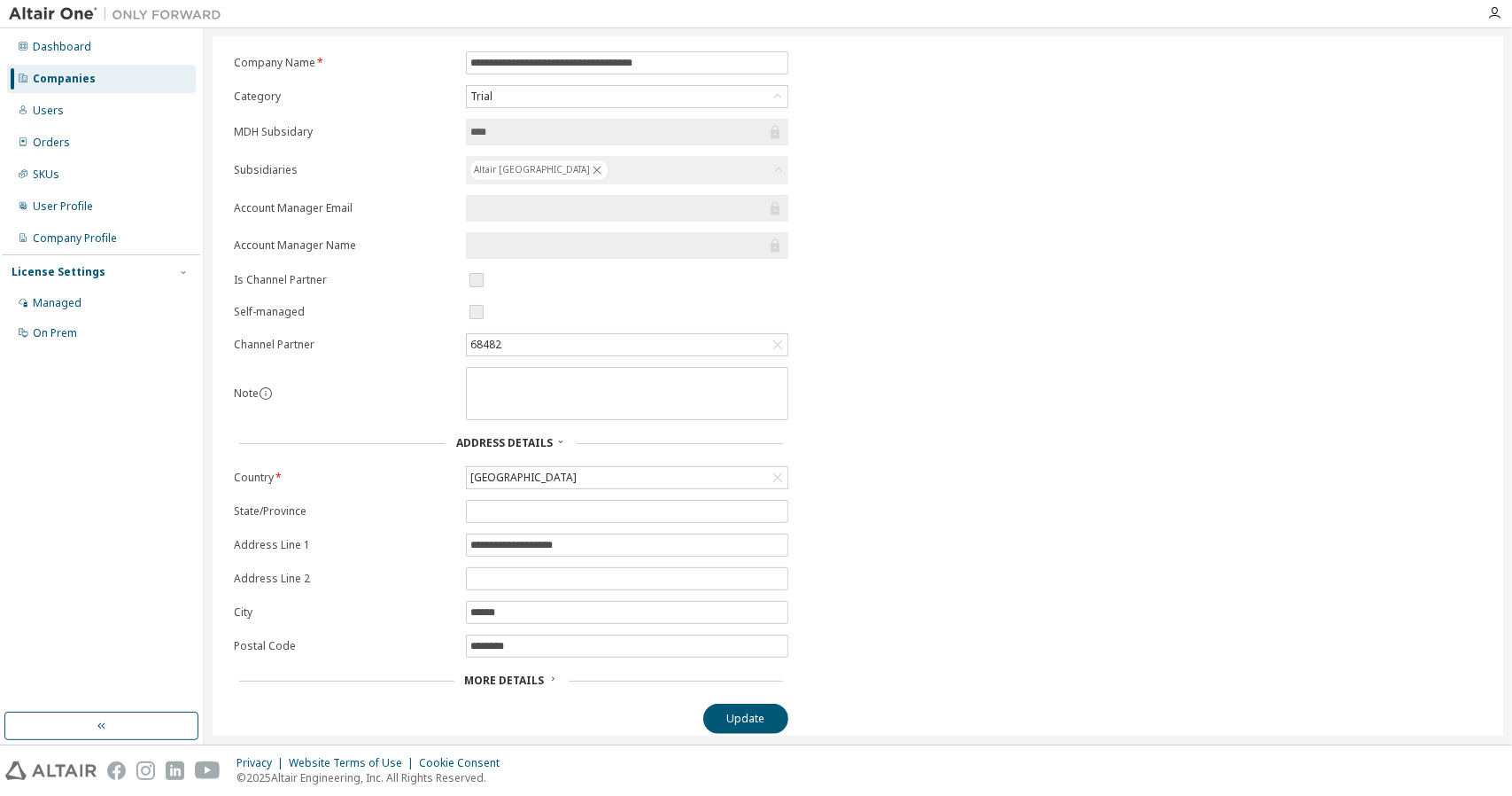
click at [1001, 440] on div "**********" at bounding box center [857, 392] width 1269 height 682
